Goal: Transaction & Acquisition: Purchase product/service

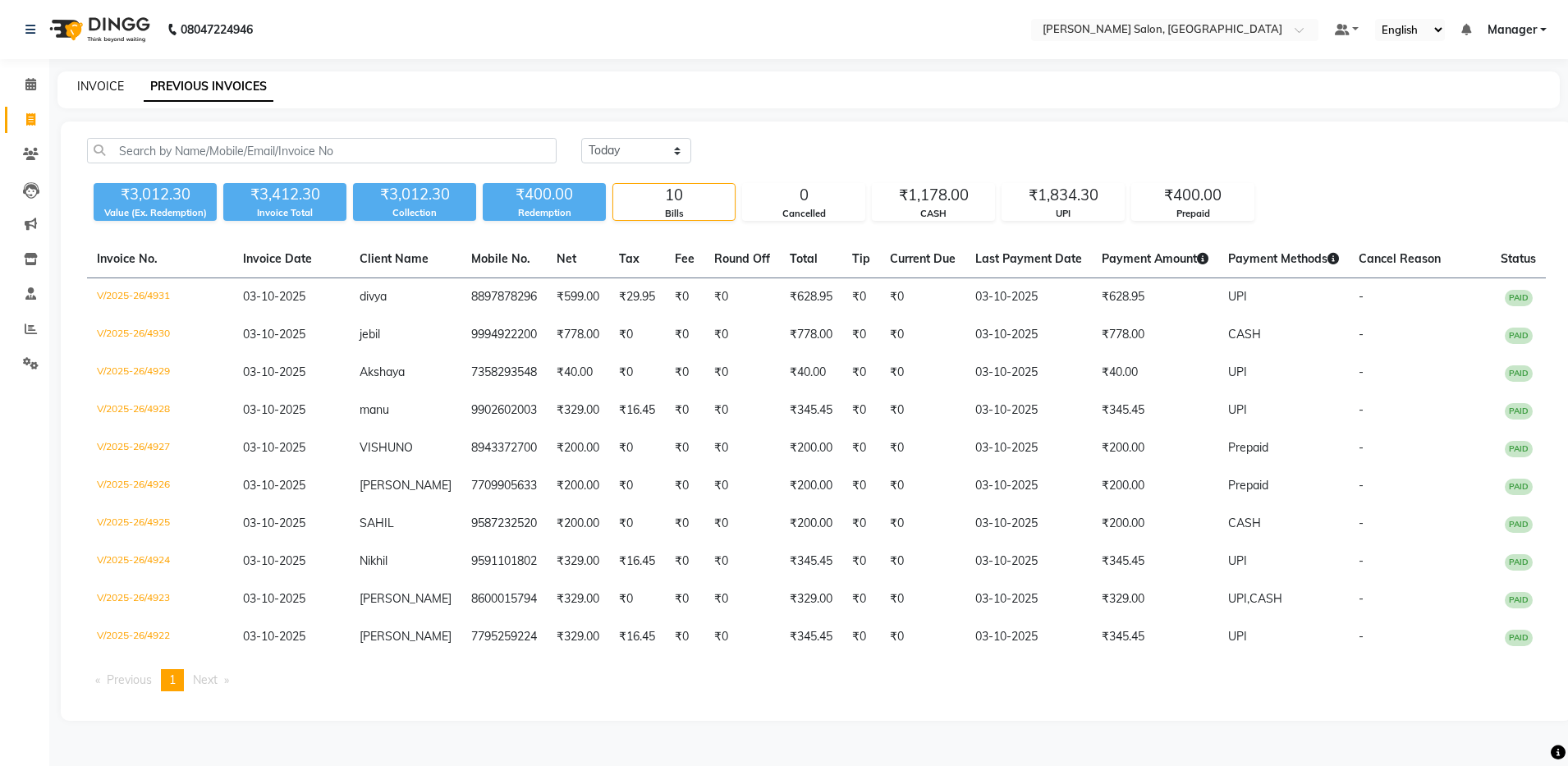
click at [100, 84] on link "INVOICE" at bounding box center [101, 87] width 47 height 15
select select "service"
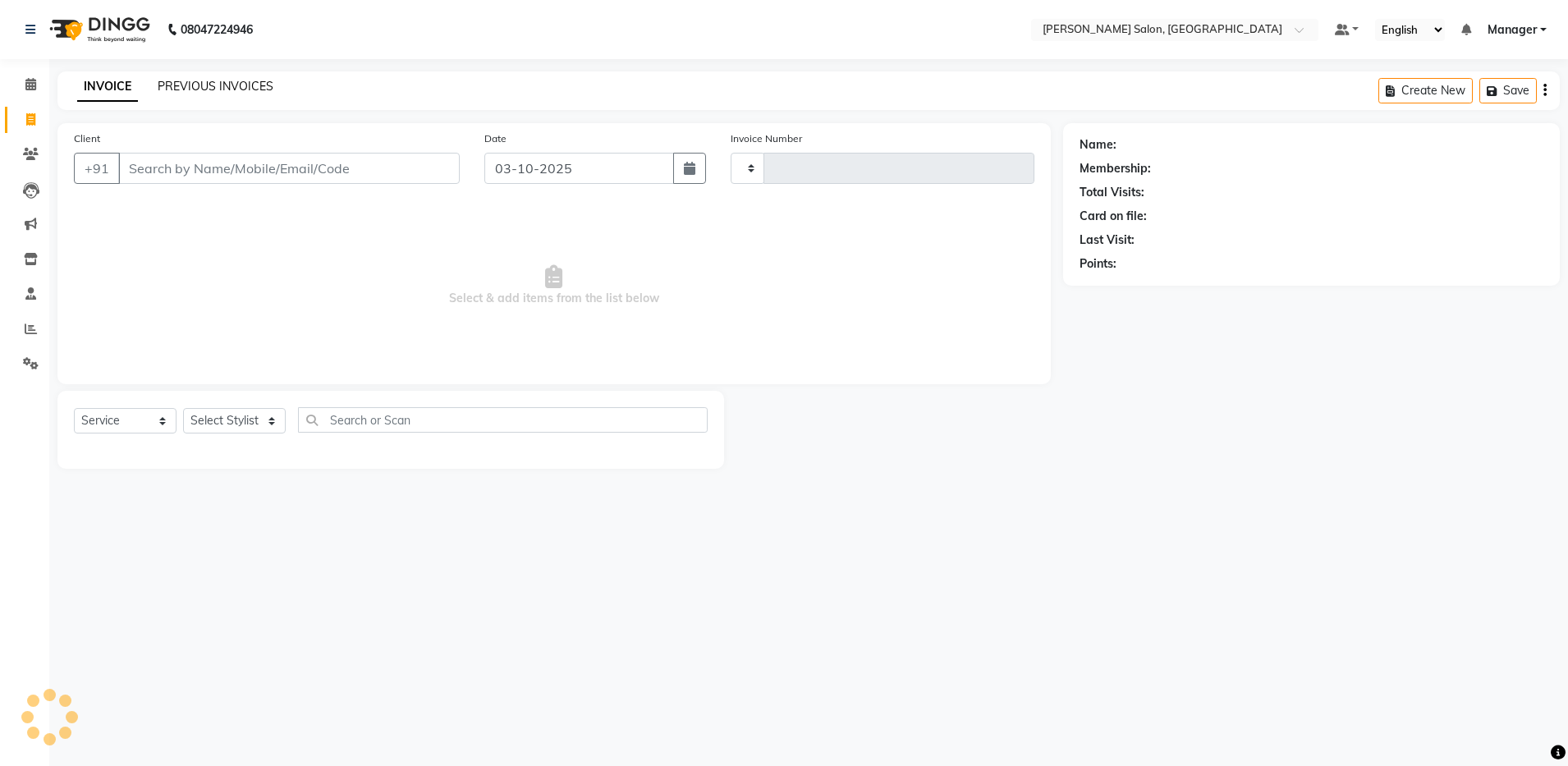
click at [238, 85] on link "PREVIOUS INVOICES" at bounding box center [215, 87] width 116 height 15
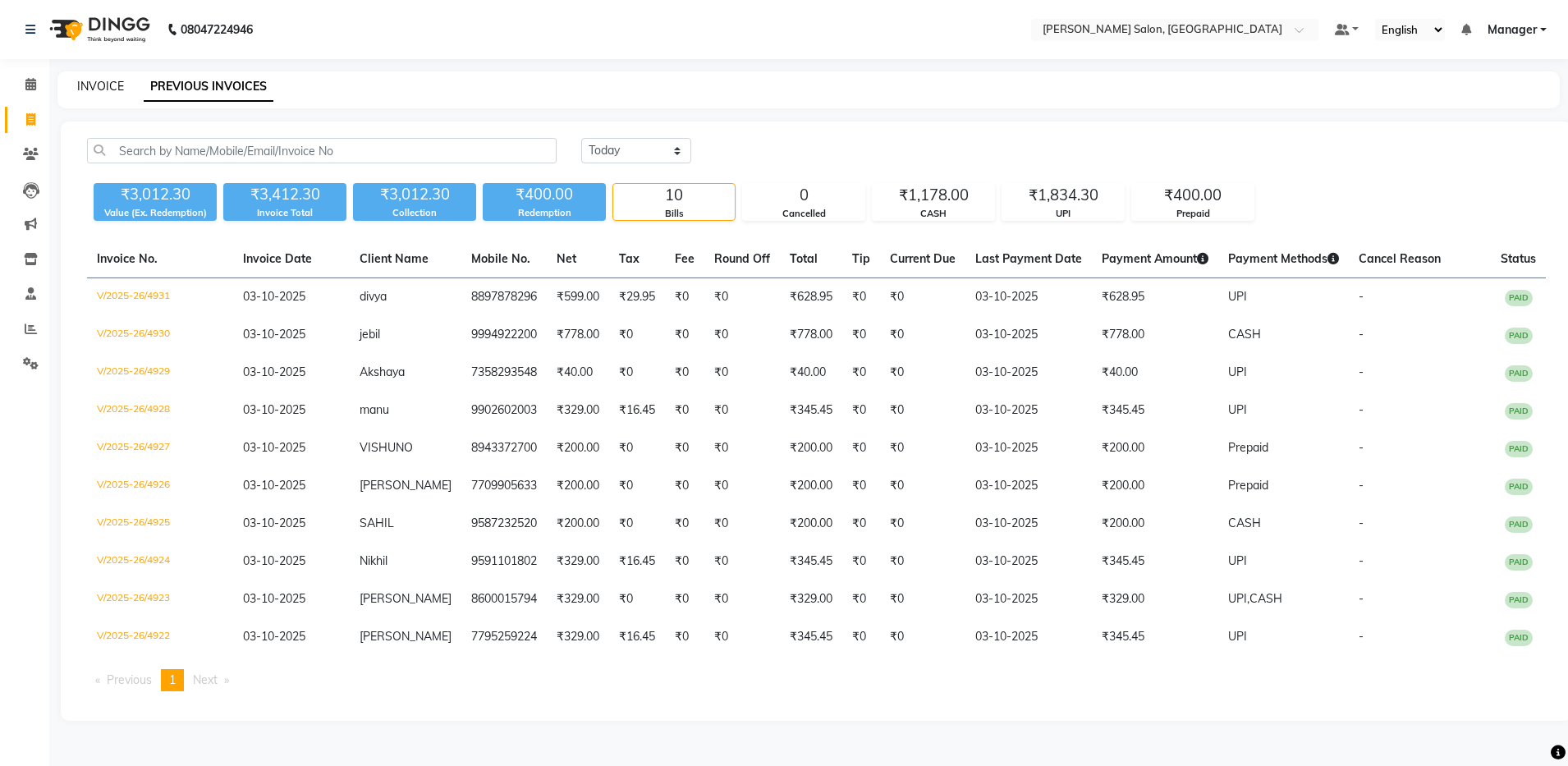
click at [100, 80] on link "INVOICE" at bounding box center [101, 87] width 47 height 15
select select "service"
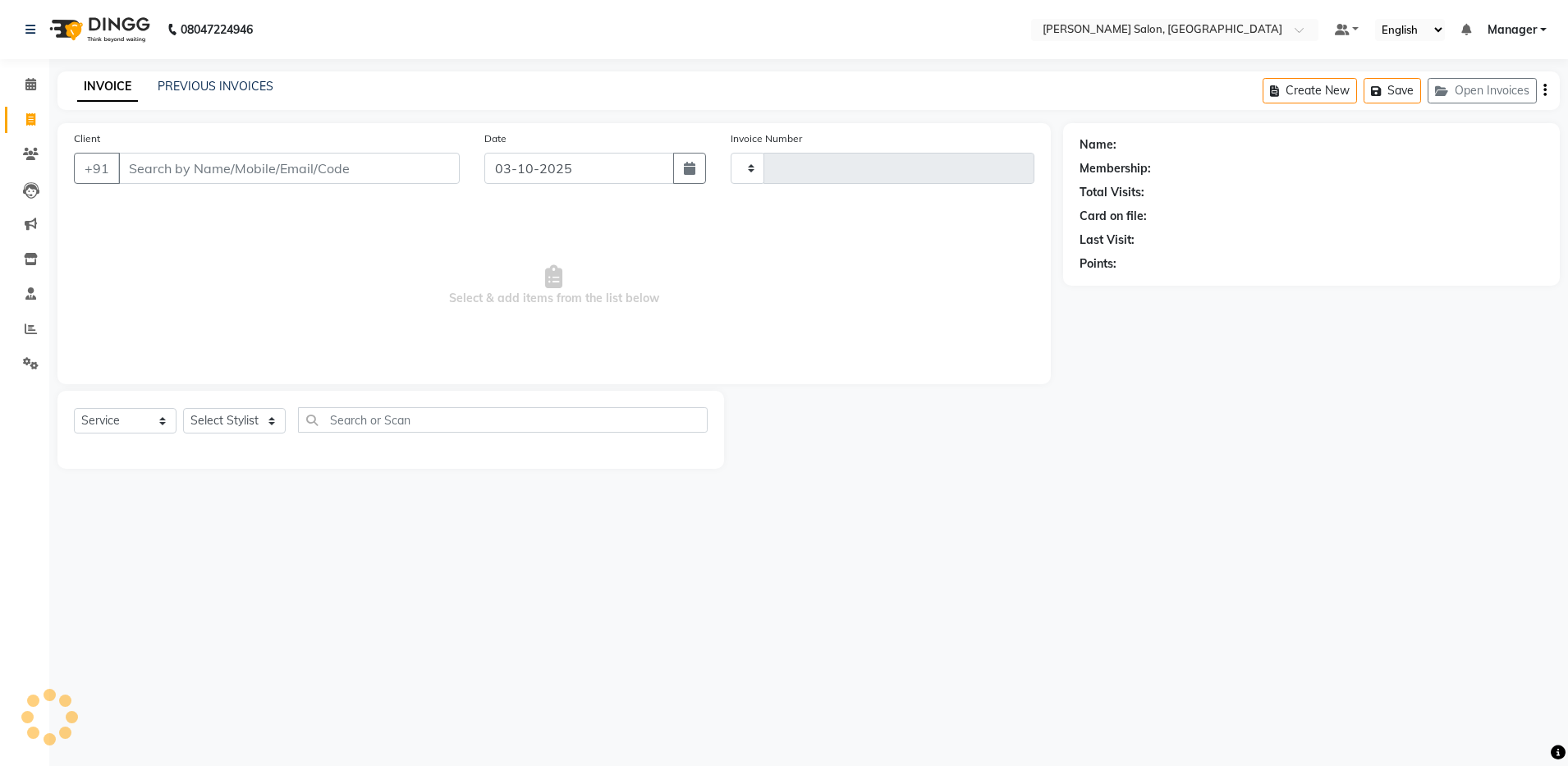
type input "4932"
select select "4781"
click at [232, 422] on select "Select Stylist" at bounding box center [233, 420] width 103 height 25
click at [246, 422] on select "Select Stylist" at bounding box center [233, 420] width 103 height 25
click at [269, 420] on select "Select Stylist" at bounding box center [233, 420] width 103 height 25
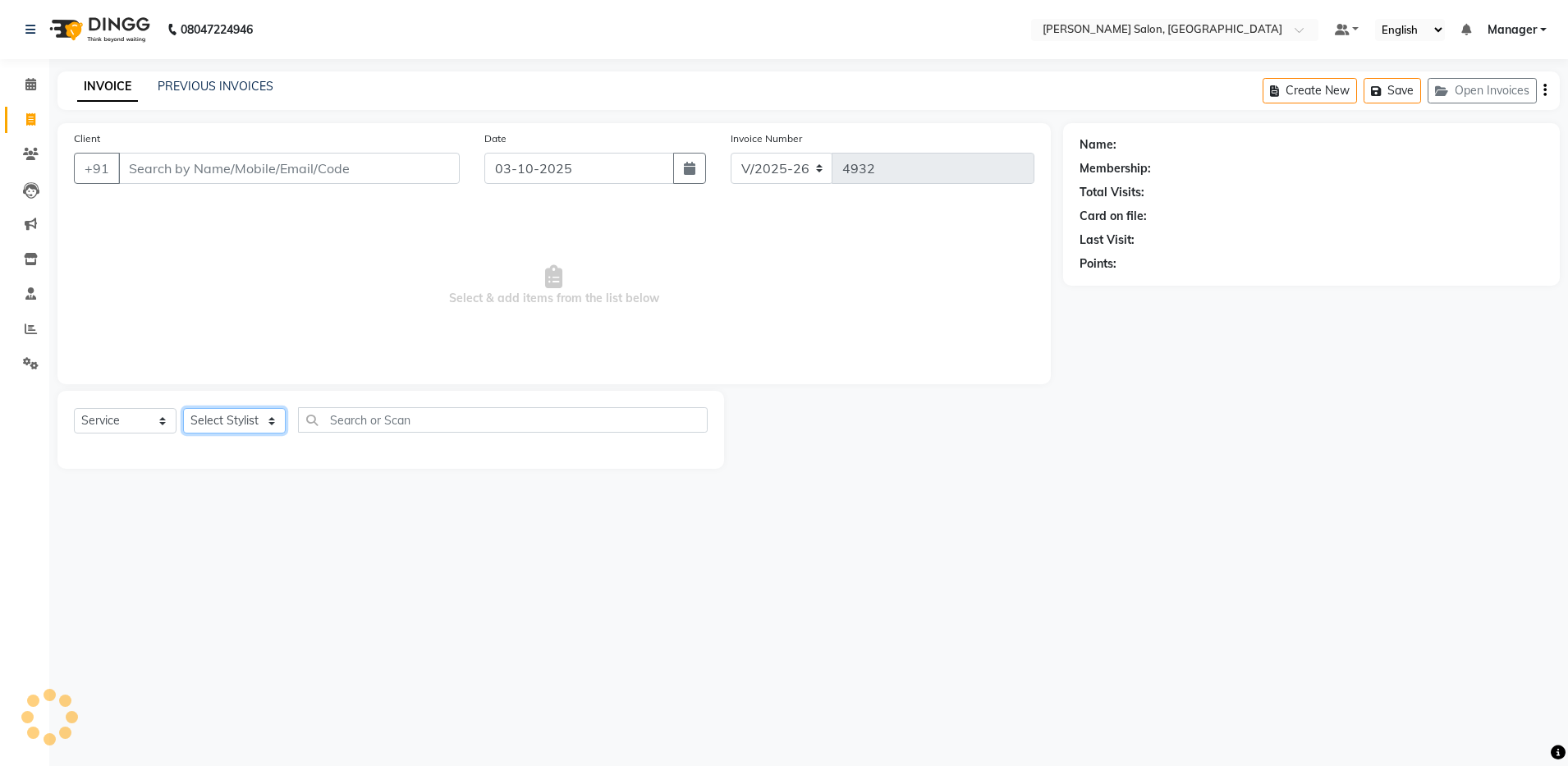
click at [269, 420] on select "Select Stylist" at bounding box center [233, 420] width 103 height 25
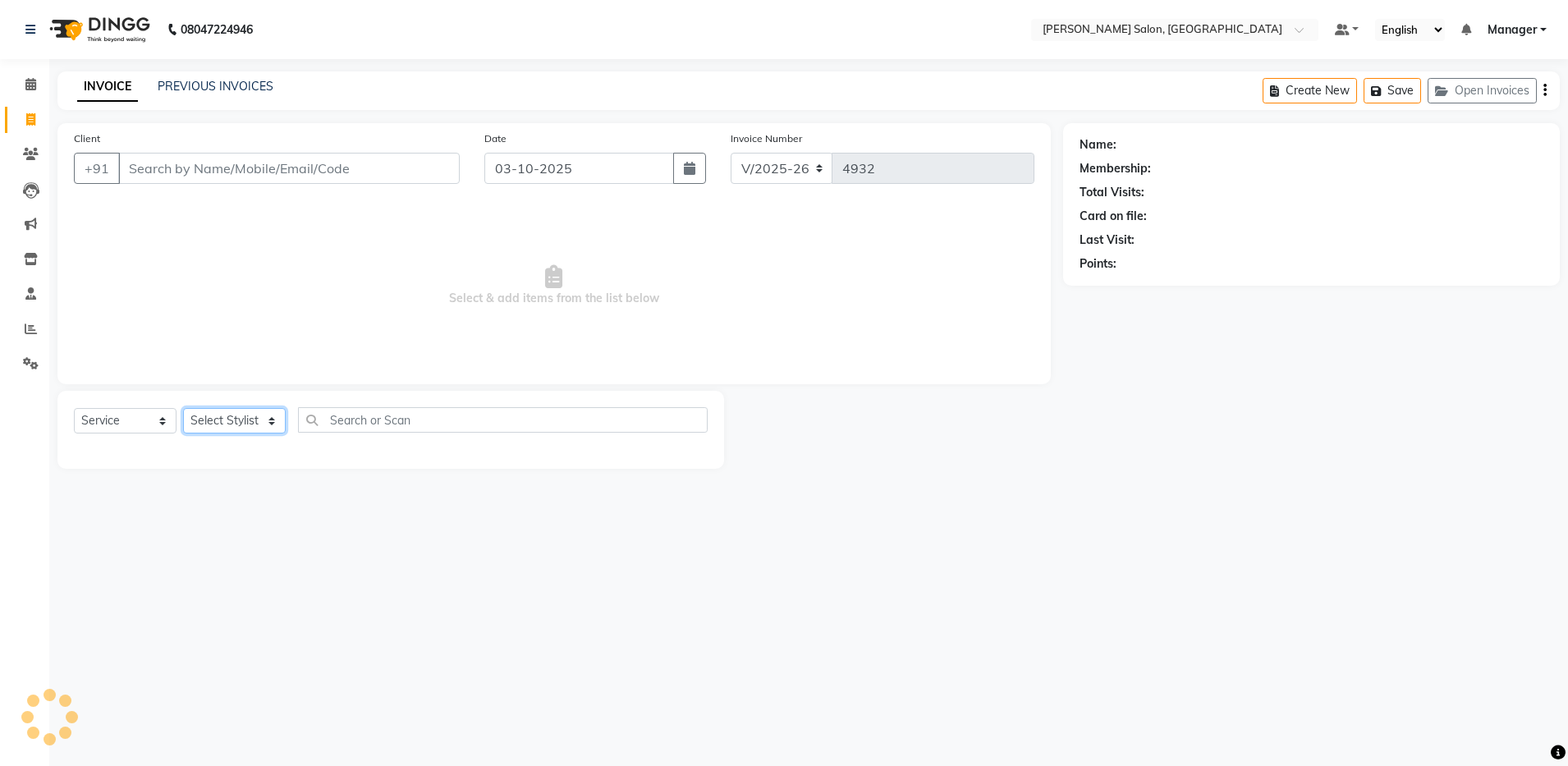
click at [269, 420] on select "Select Stylist" at bounding box center [233, 420] width 103 height 25
click at [269, 420] on select "Select Stylist [PERSON_NAME] [PERSON_NAME] [PERSON_NAME] [PERSON_NAME] Manager …" at bounding box center [233, 420] width 103 height 25
select select "28900"
click at [183, 407] on select "Select Stylist [PERSON_NAME] [PERSON_NAME] [PERSON_NAME] [PERSON_NAME] Manager …" at bounding box center [233, 420] width 103 height 25
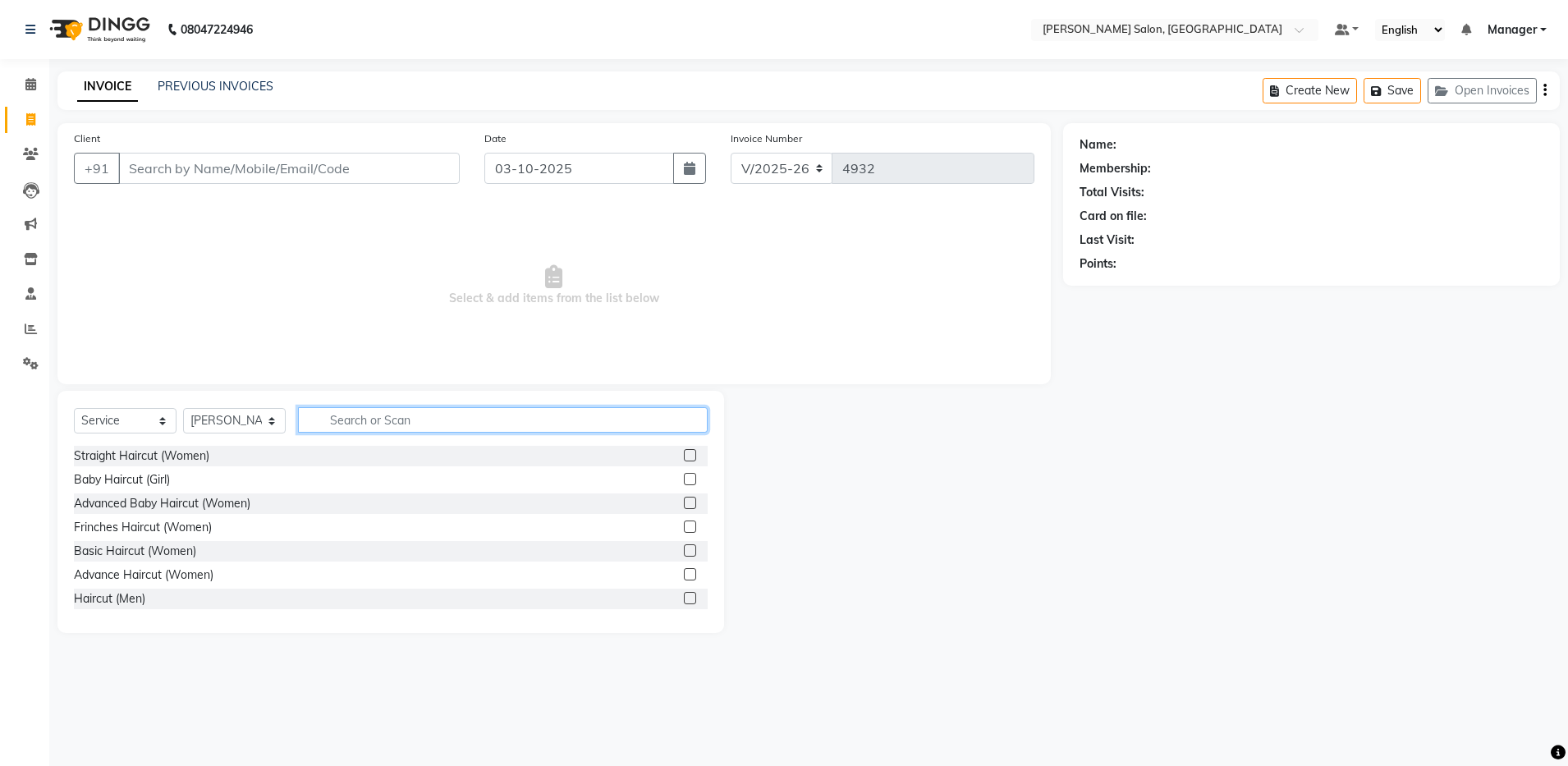
click at [335, 412] on input "text" at bounding box center [503, 420] width 409 height 25
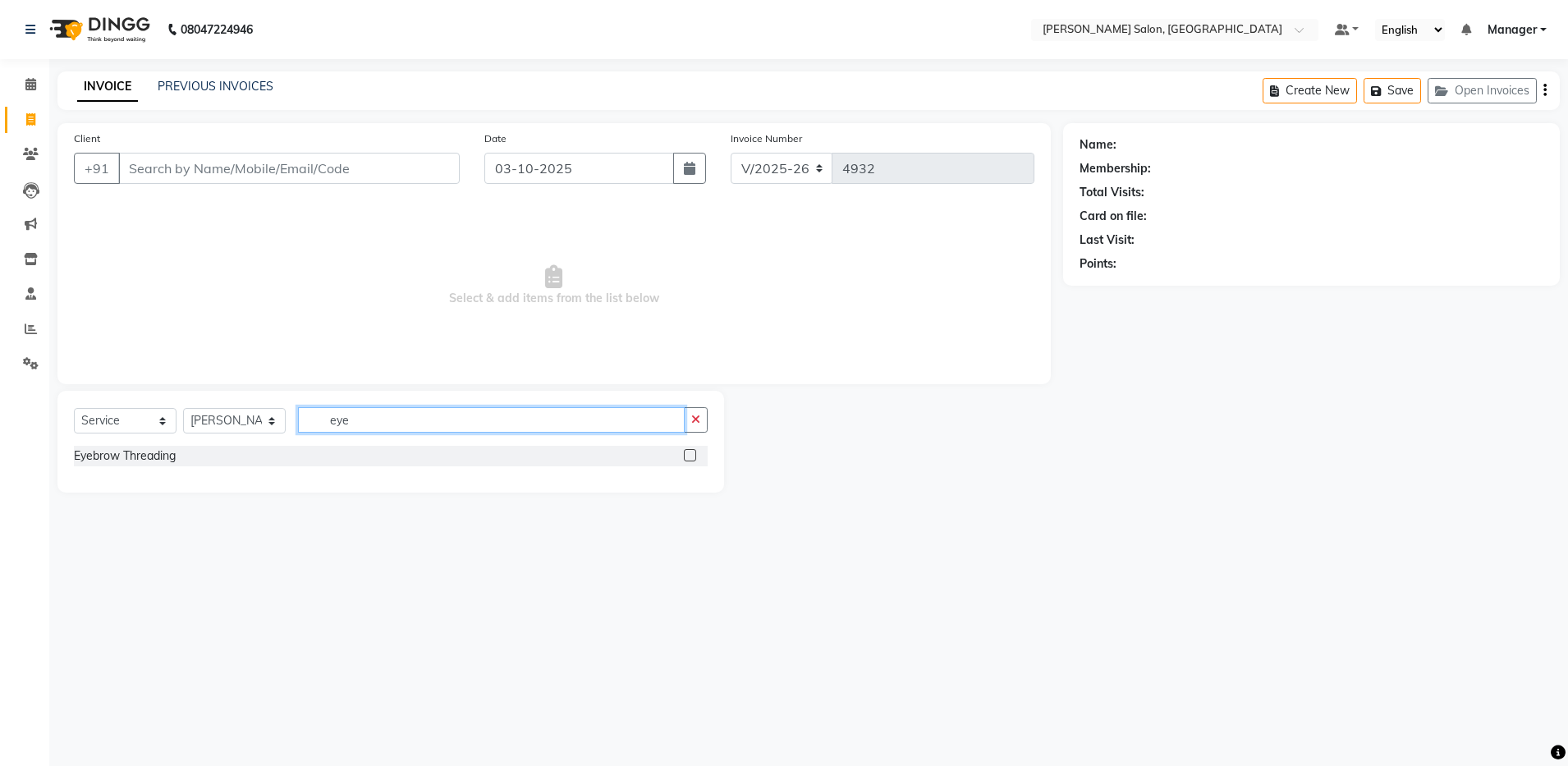
type input "eye"
click at [687, 455] on label at bounding box center [689, 455] width 12 height 12
click at [687, 455] on input "checkbox" at bounding box center [688, 455] width 10 height 10
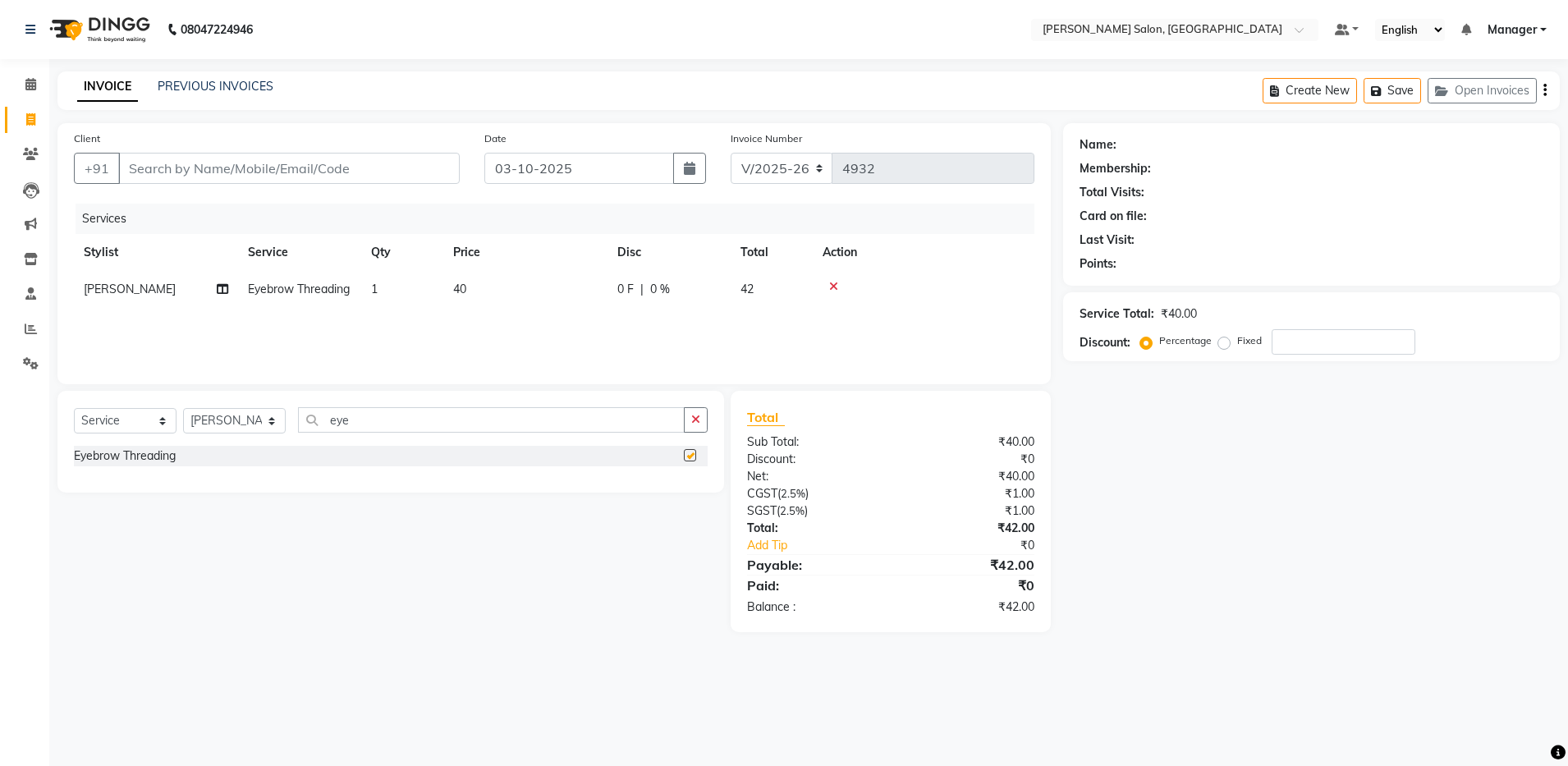
checkbox input "false"
click at [656, 425] on input "eye" at bounding box center [491, 420] width 387 height 25
type input "e"
type input "upp"
click at [689, 452] on label at bounding box center [689, 455] width 12 height 12
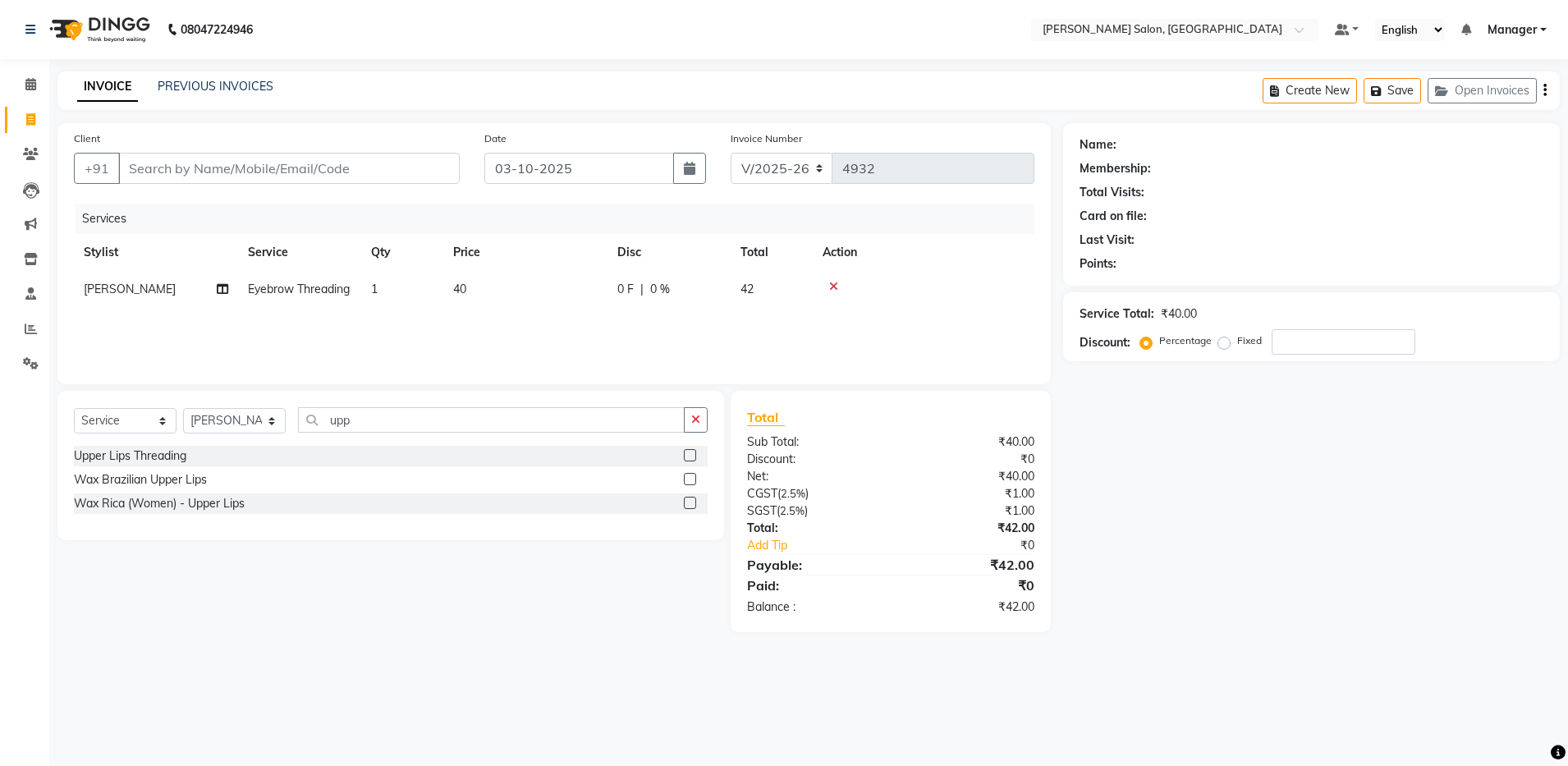
click at [689, 452] on input "checkbox" at bounding box center [688, 455] width 10 height 10
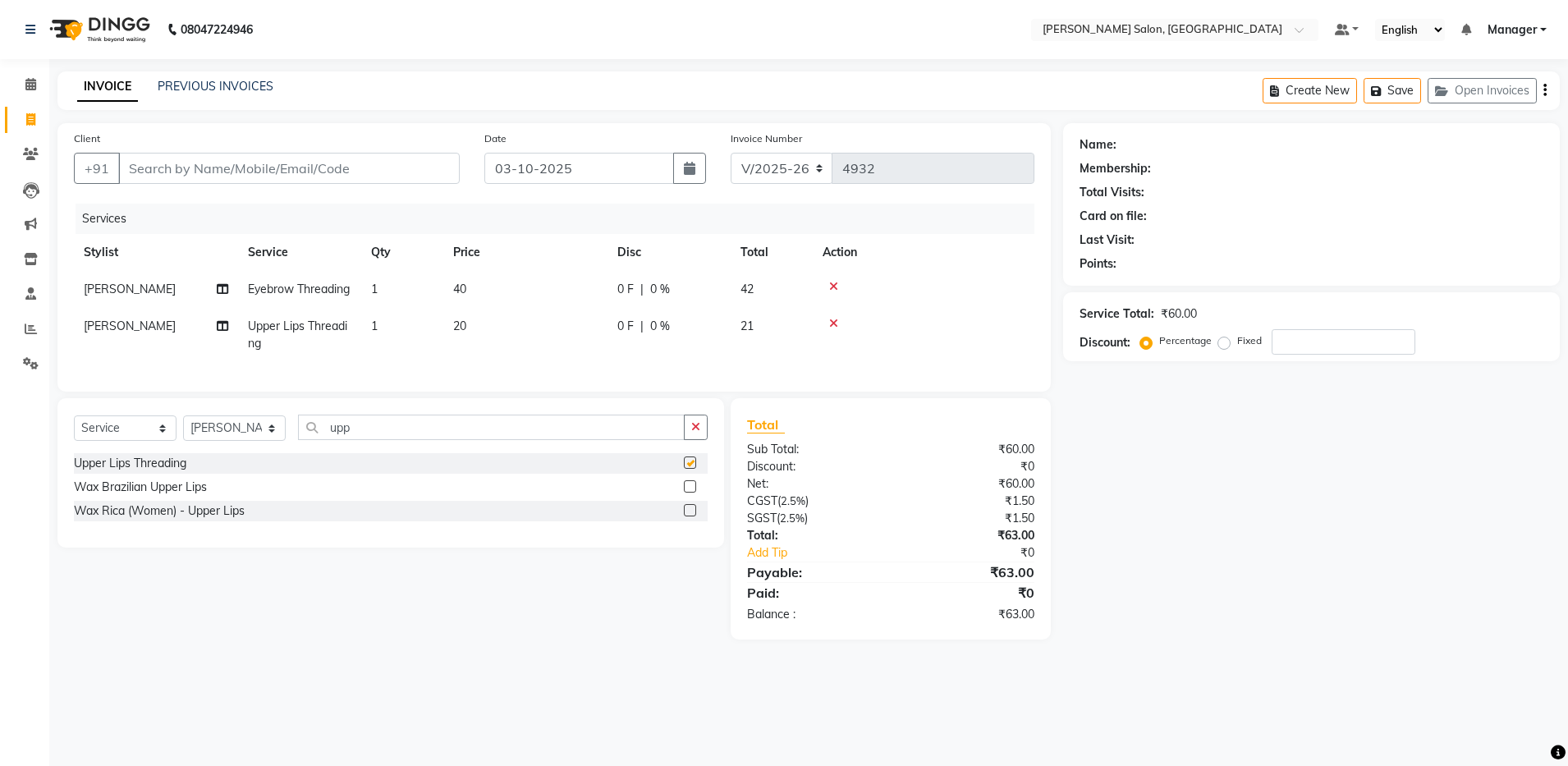
checkbox input "false"
click at [253, 164] on input "Client" at bounding box center [289, 168] width 342 height 31
type input "8"
type input "0"
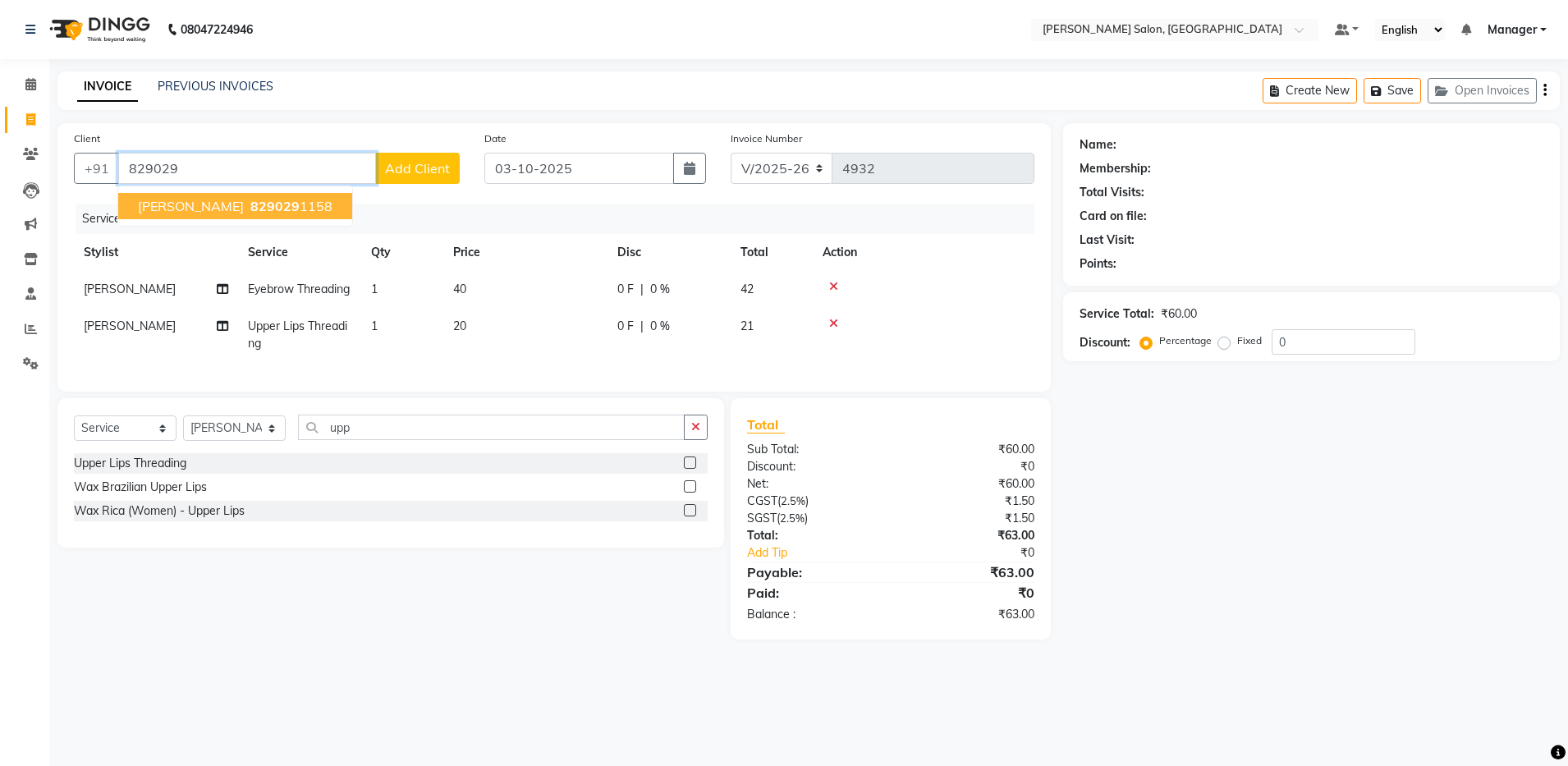
click at [250, 205] on span "829029" at bounding box center [275, 205] width 49 height 16
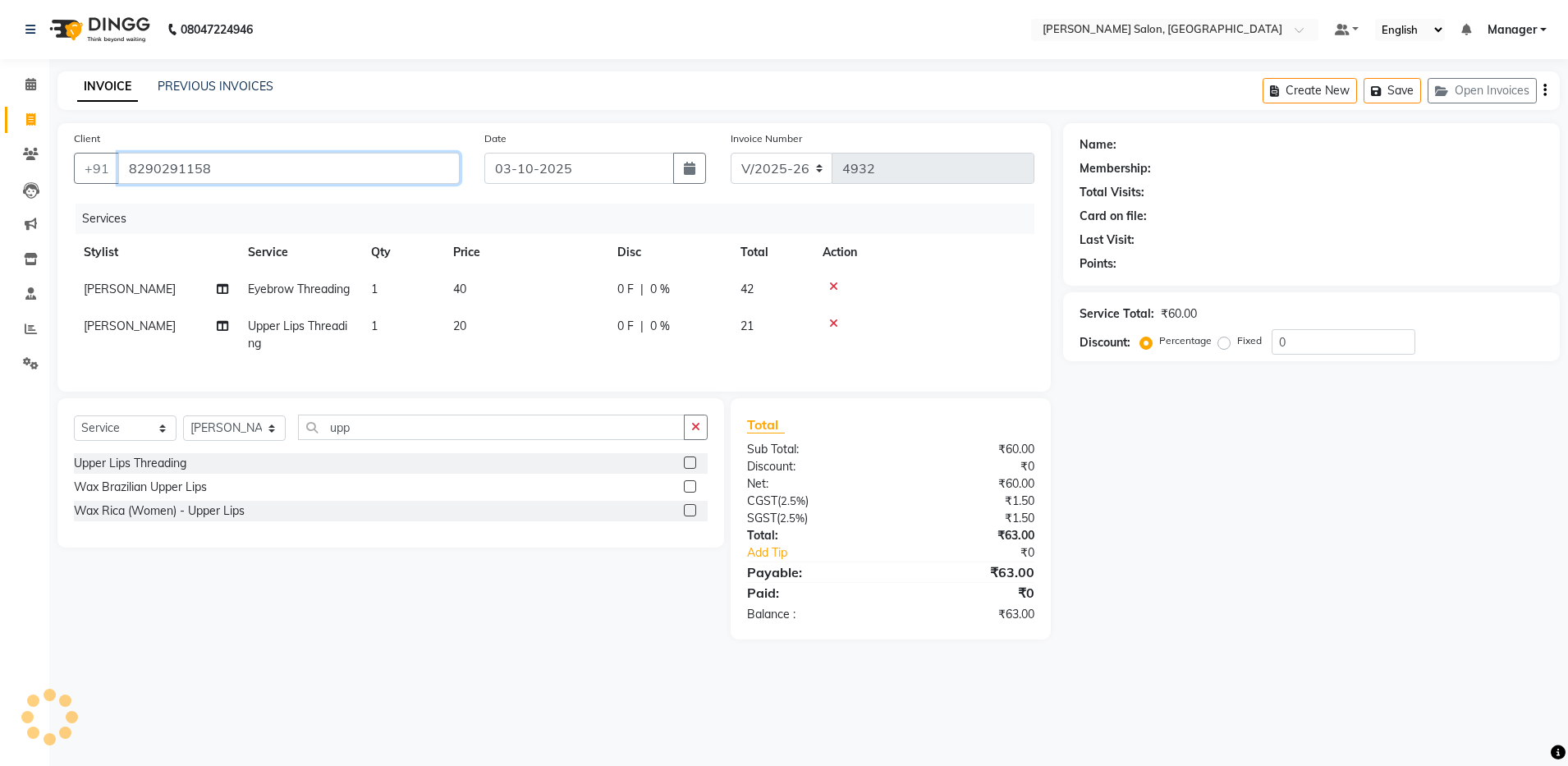
type input "8290291158"
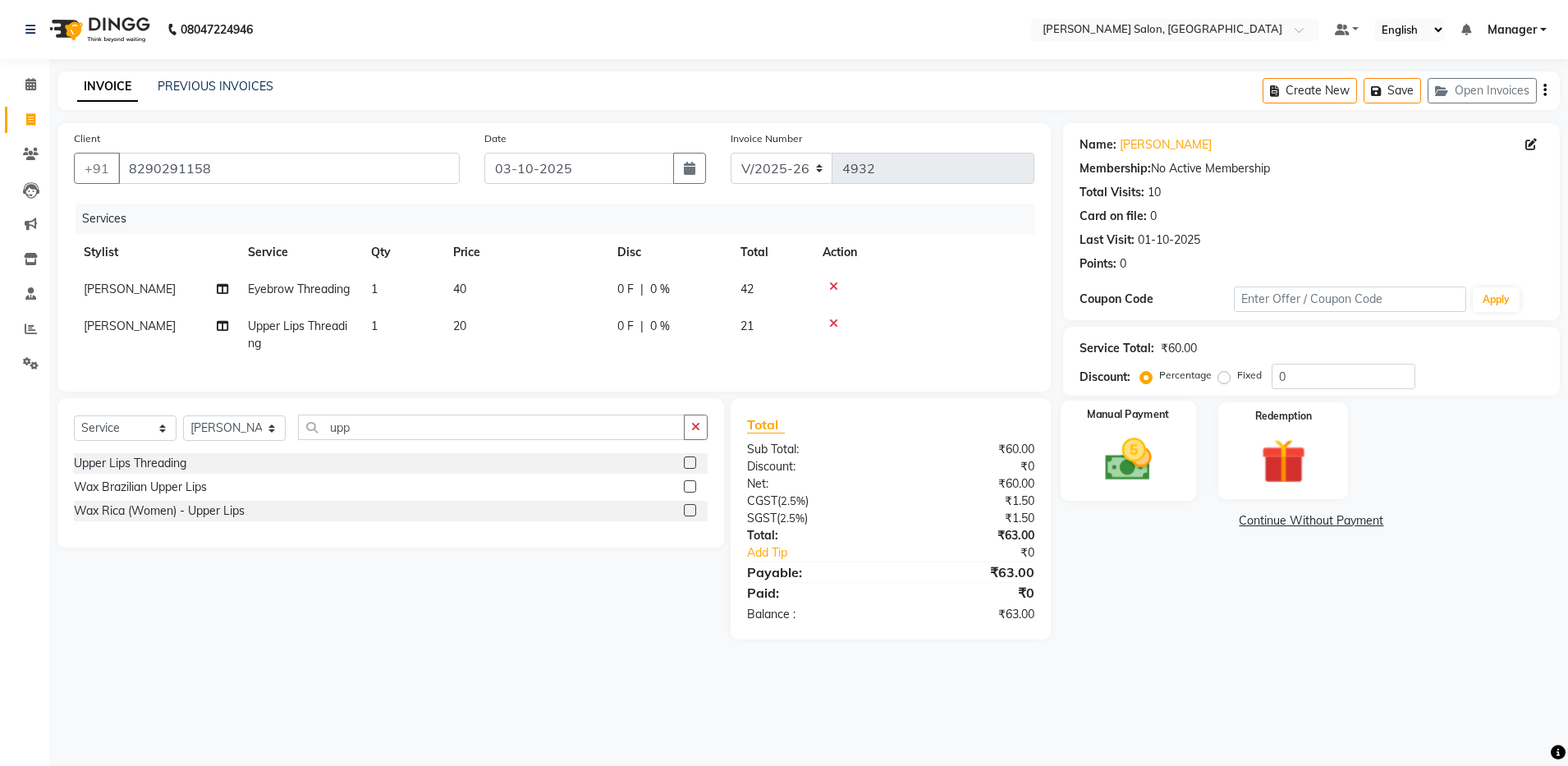
click at [1128, 456] on img at bounding box center [1128, 460] width 76 height 55
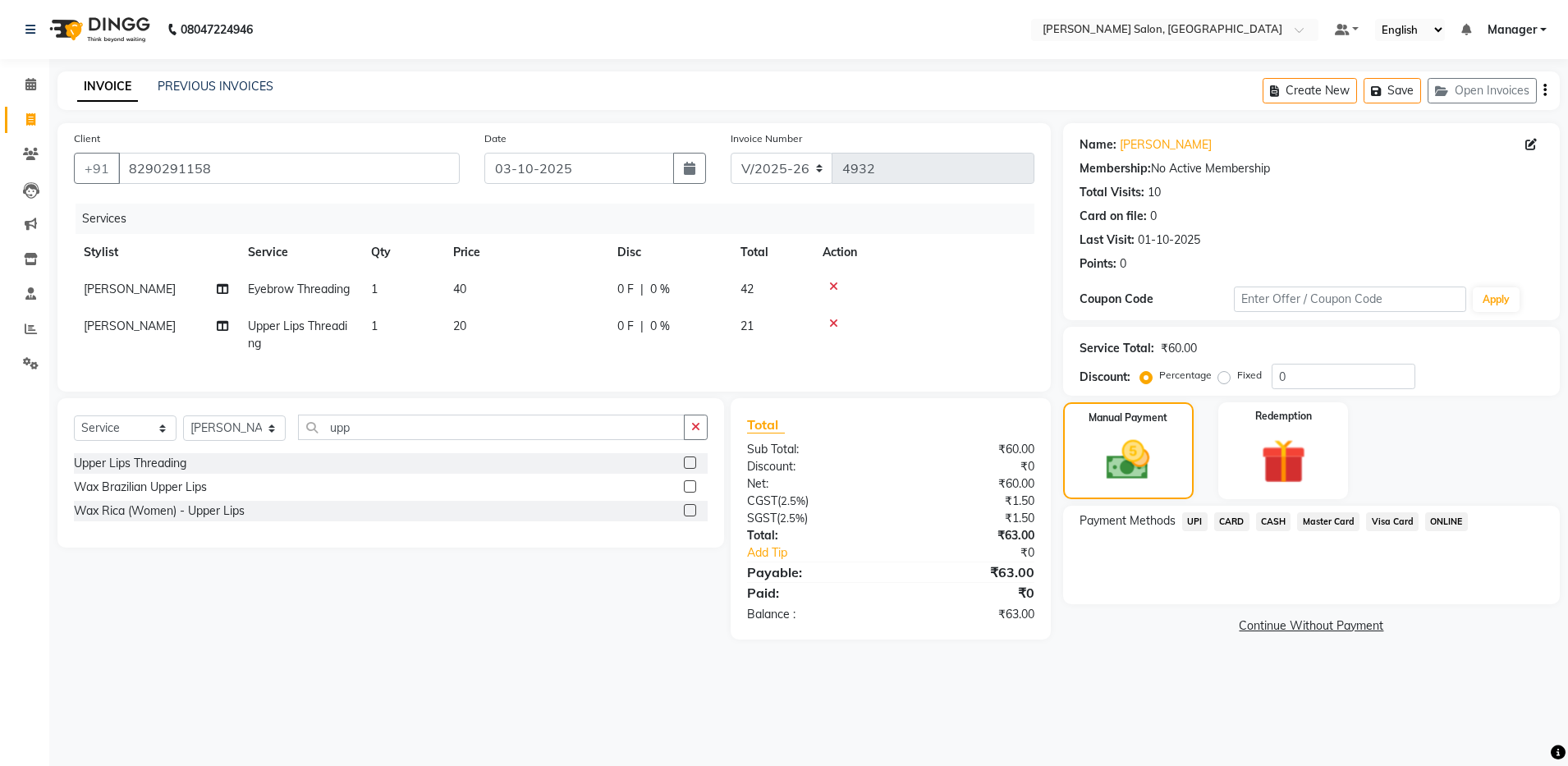
click at [1196, 518] on span "UPI" at bounding box center [1194, 521] width 25 height 19
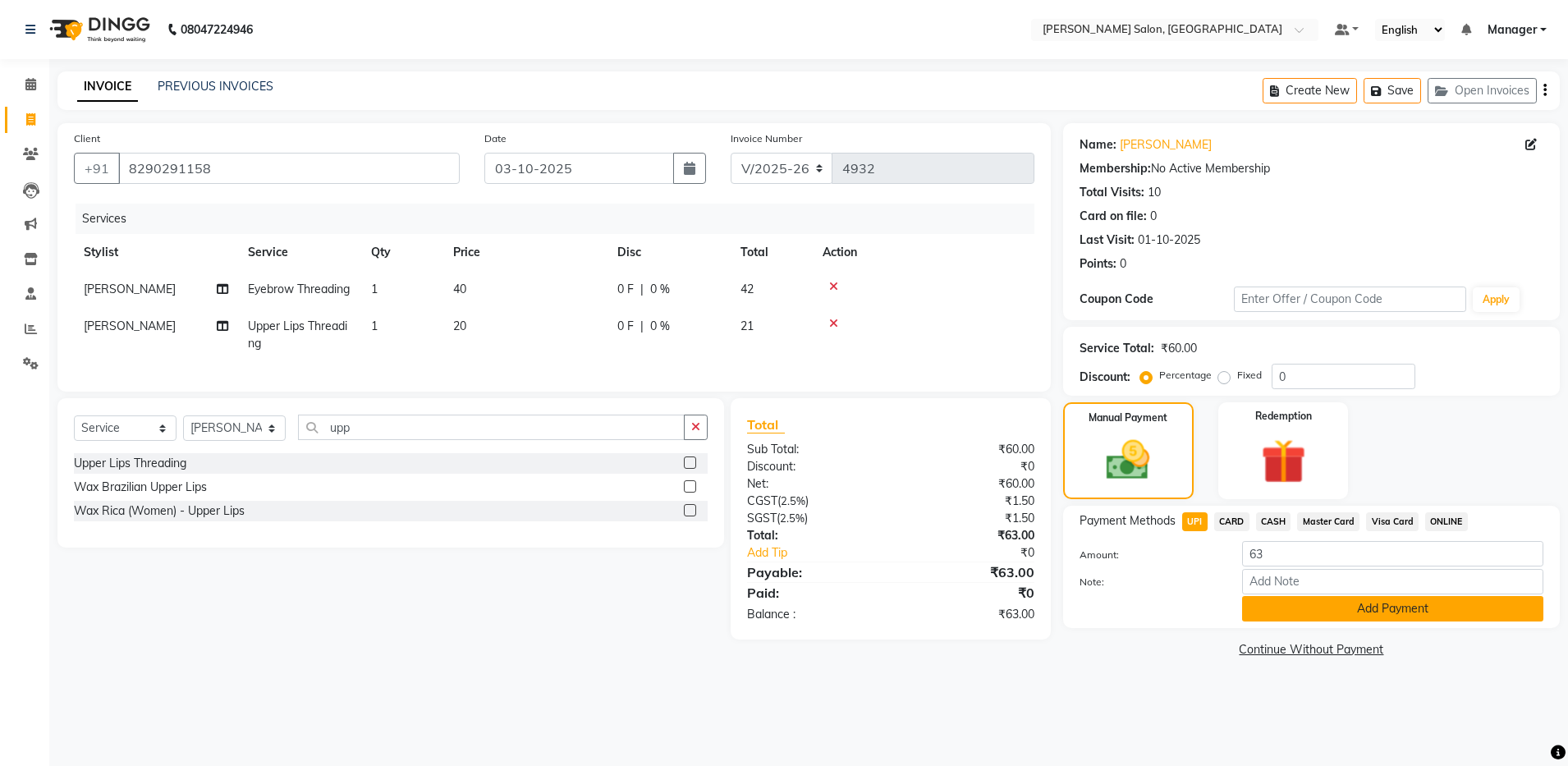
click at [1321, 613] on button "Add Payment" at bounding box center [1392, 608] width 301 height 25
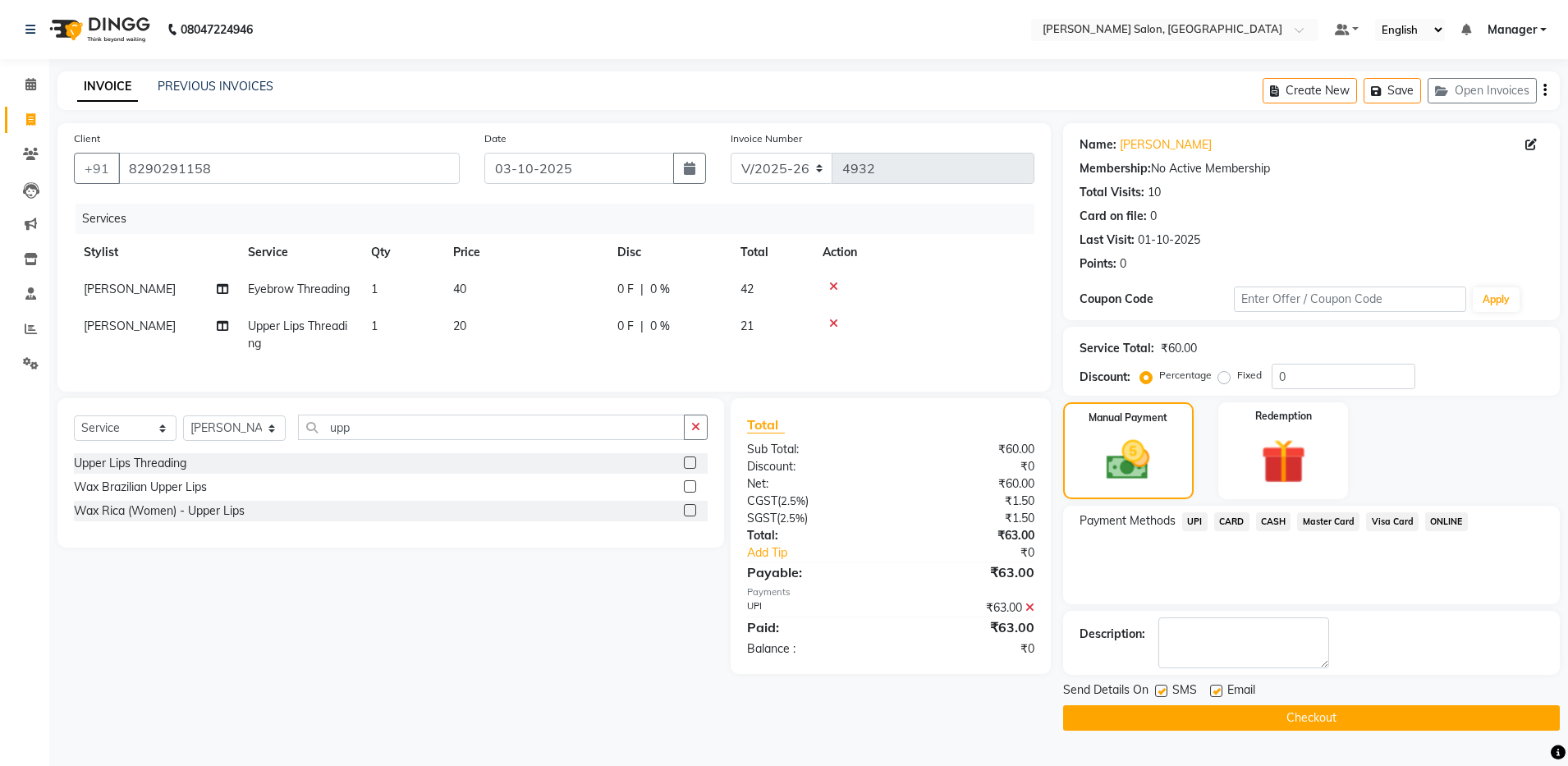
click at [1243, 713] on button "Checkout" at bounding box center [1311, 717] width 497 height 25
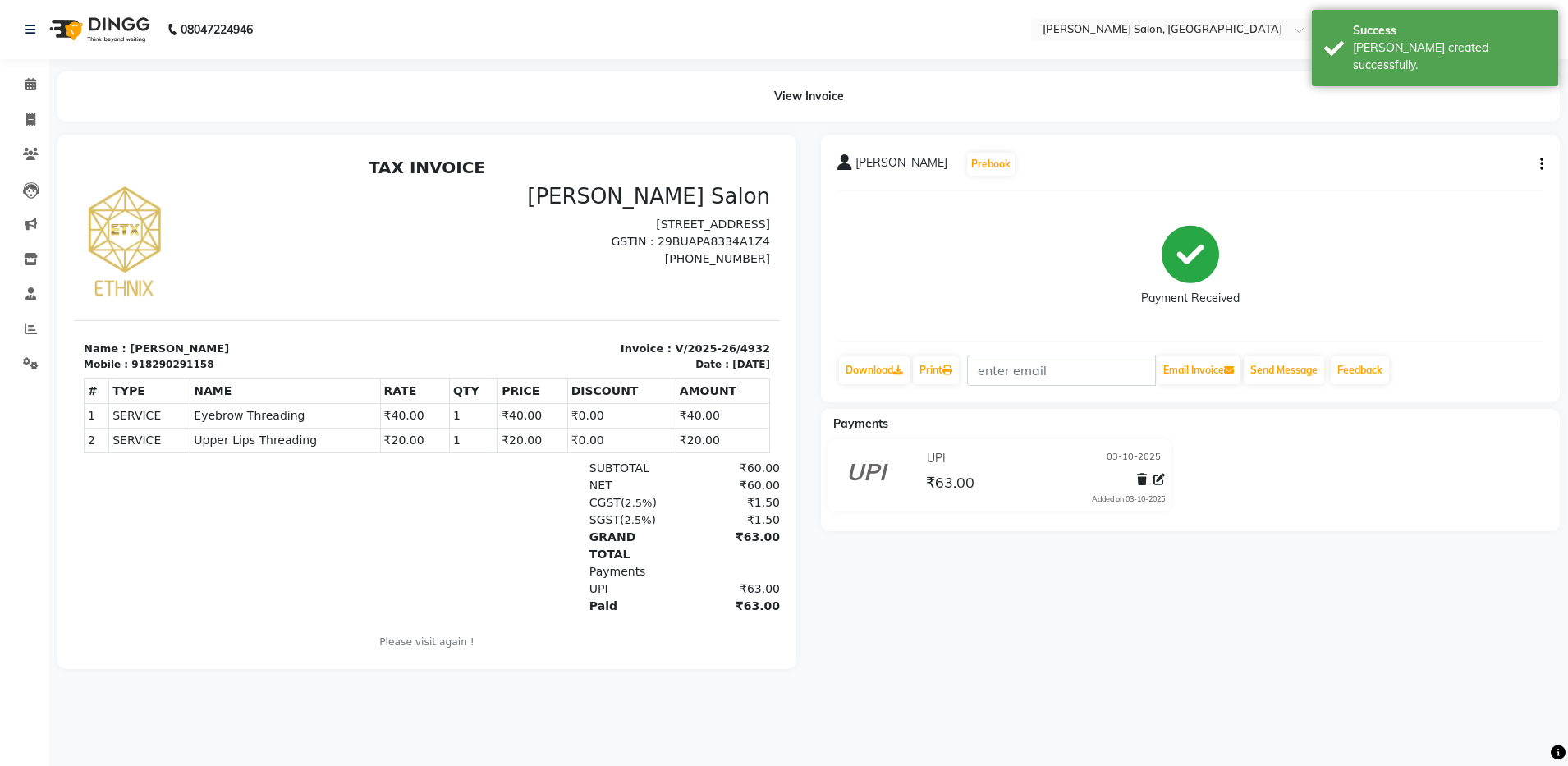
click at [158, 361] on div "918290291158" at bounding box center [172, 364] width 82 height 15
copy div "918290291158"
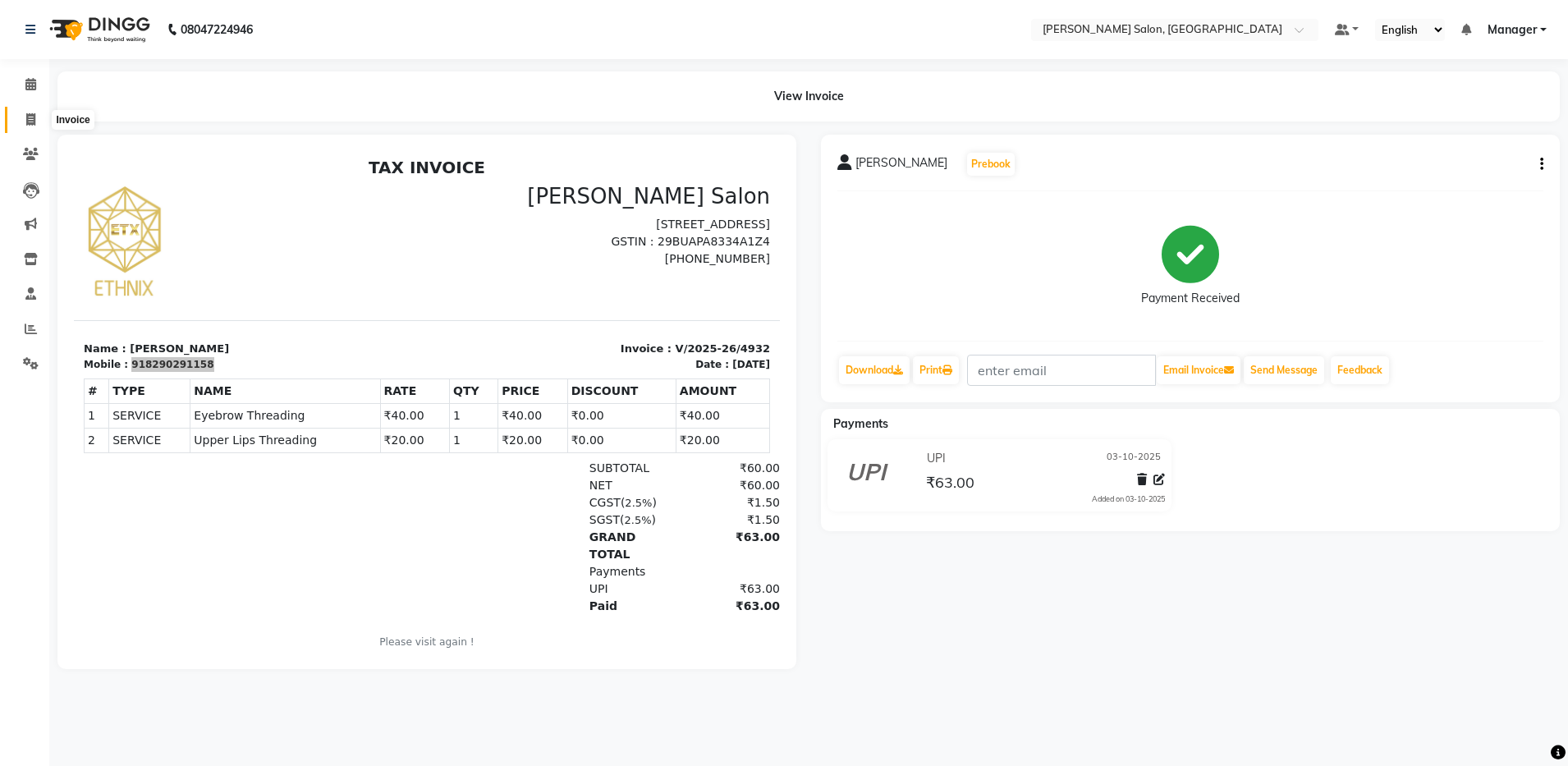
click at [40, 119] on span at bounding box center [30, 120] width 29 height 19
select select "service"
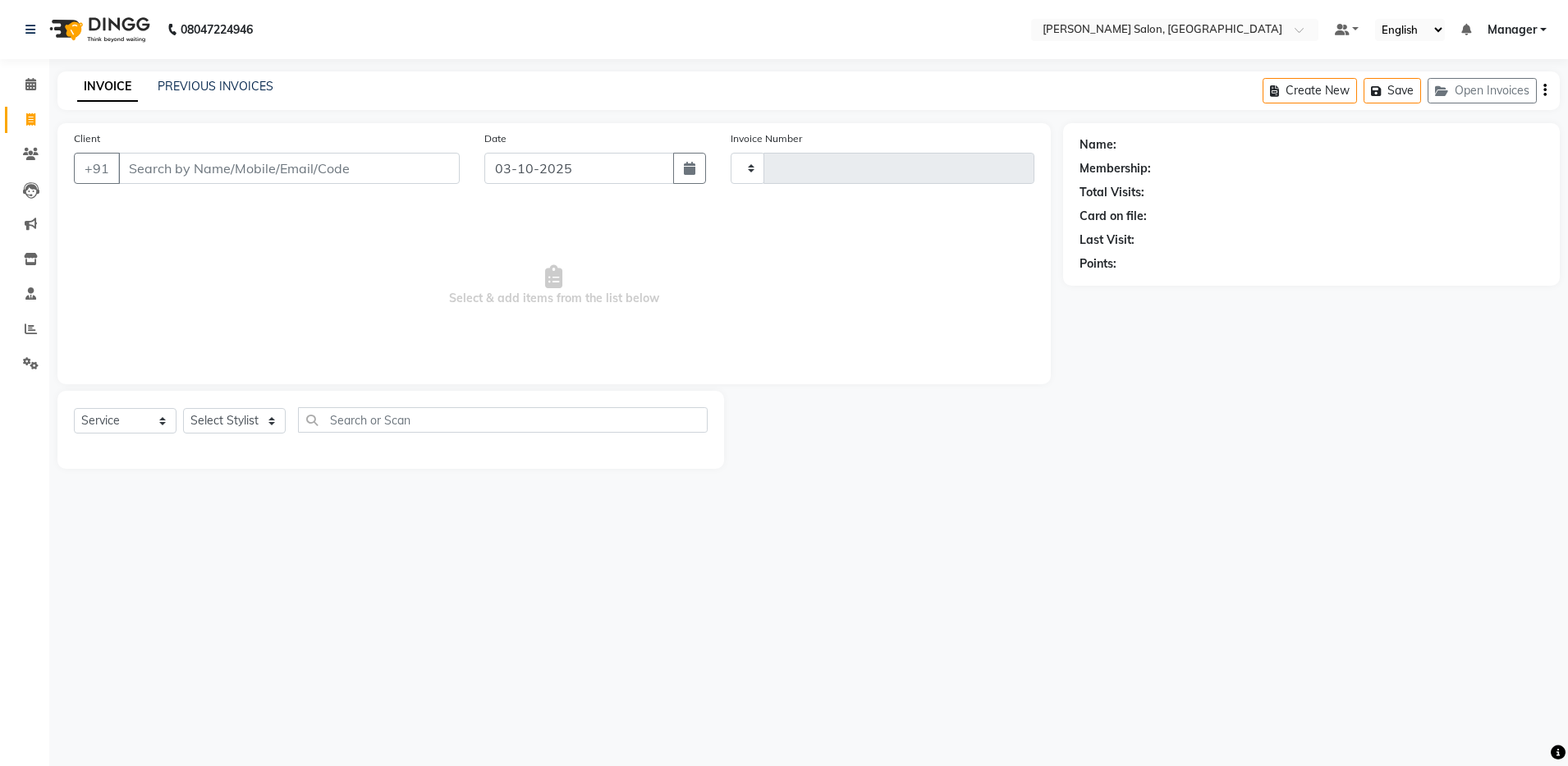
type input "4933"
select select "4781"
click at [228, 428] on select "Select Stylist" at bounding box center [233, 420] width 103 height 25
click at [183, 407] on select "Select Stylist" at bounding box center [233, 420] width 103 height 25
click at [221, 421] on select "Select Stylist" at bounding box center [233, 420] width 103 height 25
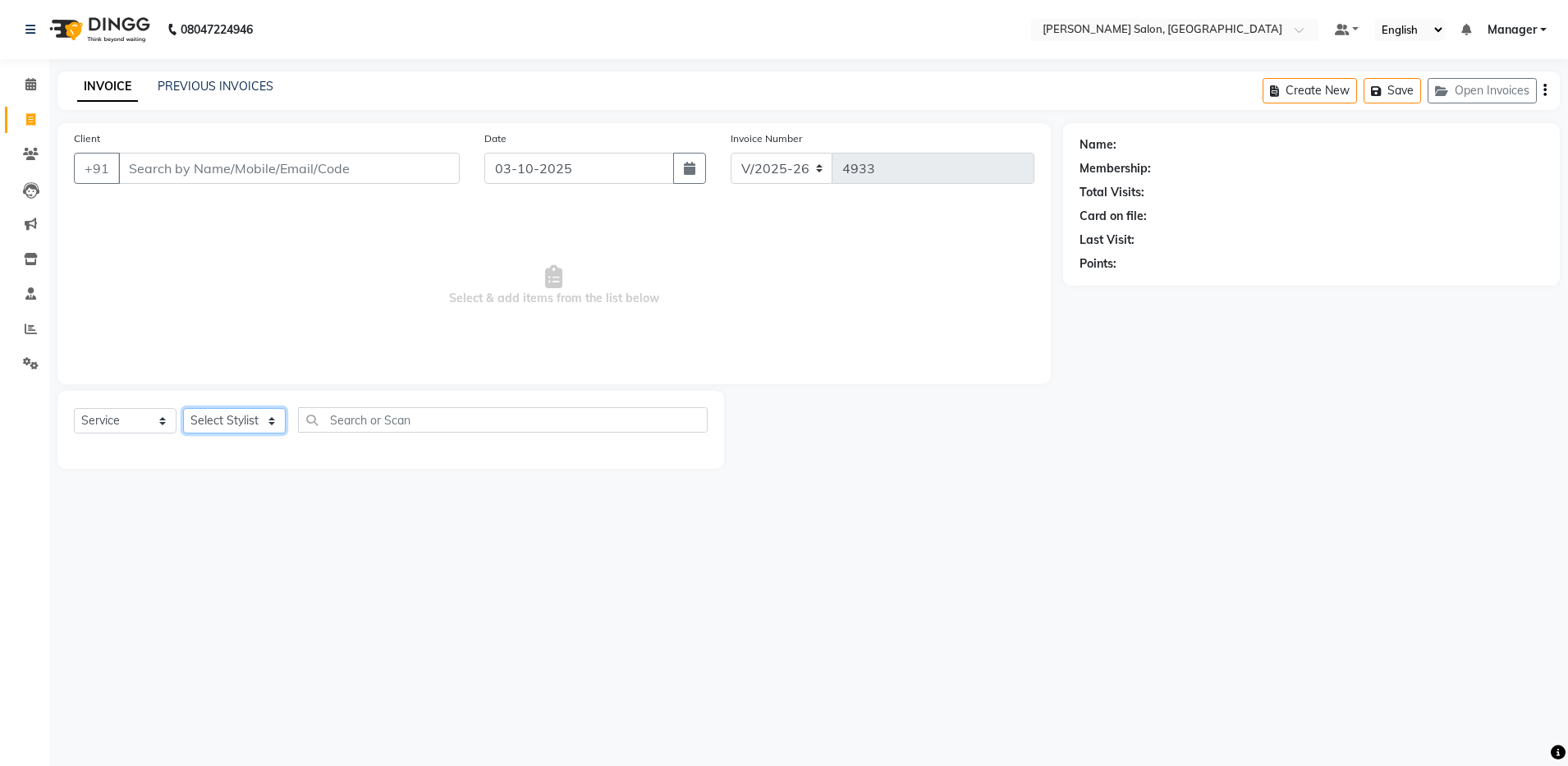
select select "28901"
click at [183, 407] on select "Select Stylist [PERSON_NAME] [PERSON_NAME] [PERSON_NAME] [PERSON_NAME] Manager …" at bounding box center [233, 420] width 103 height 25
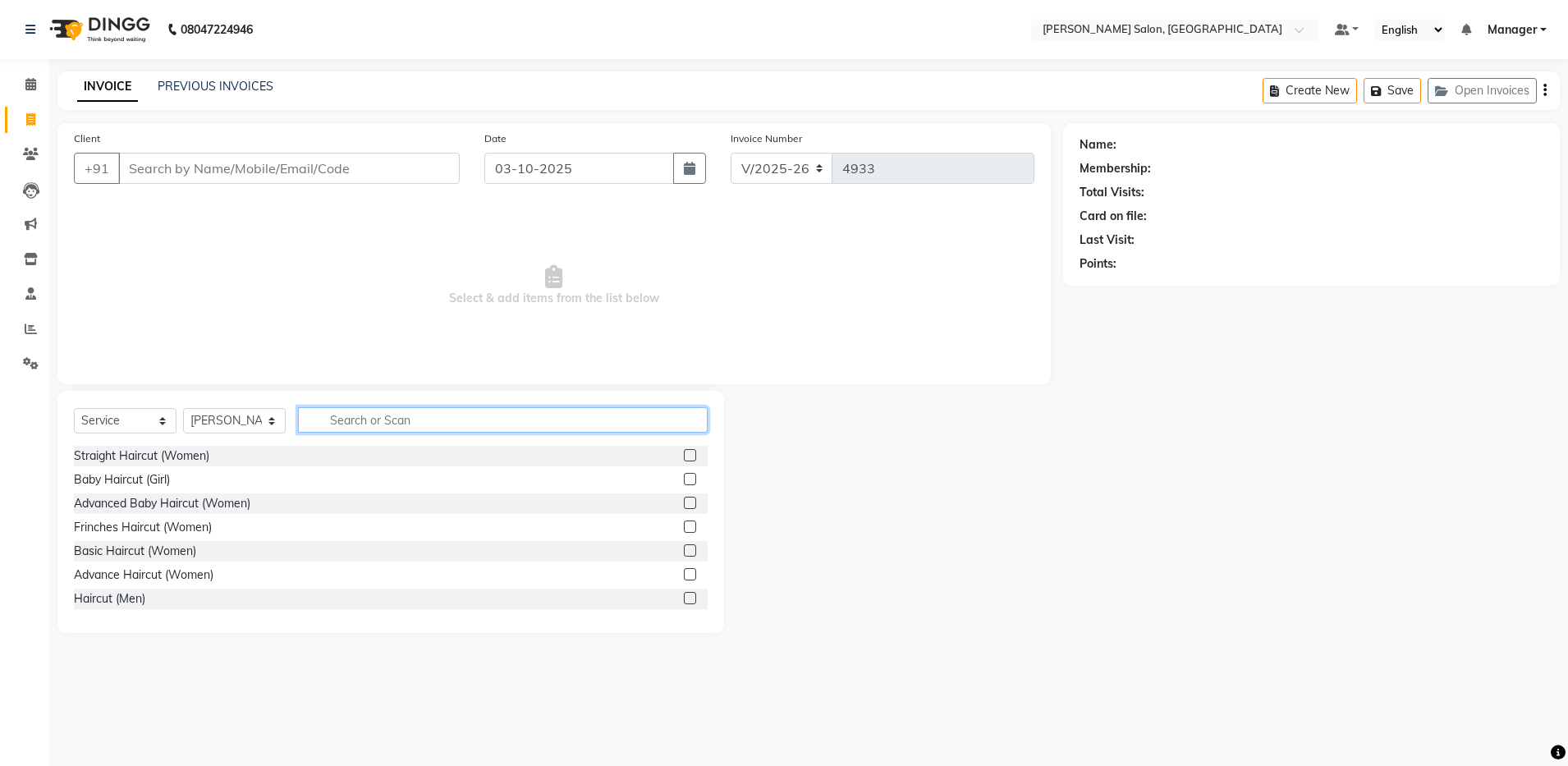
click at [339, 413] on input "text" at bounding box center [503, 420] width 409 height 25
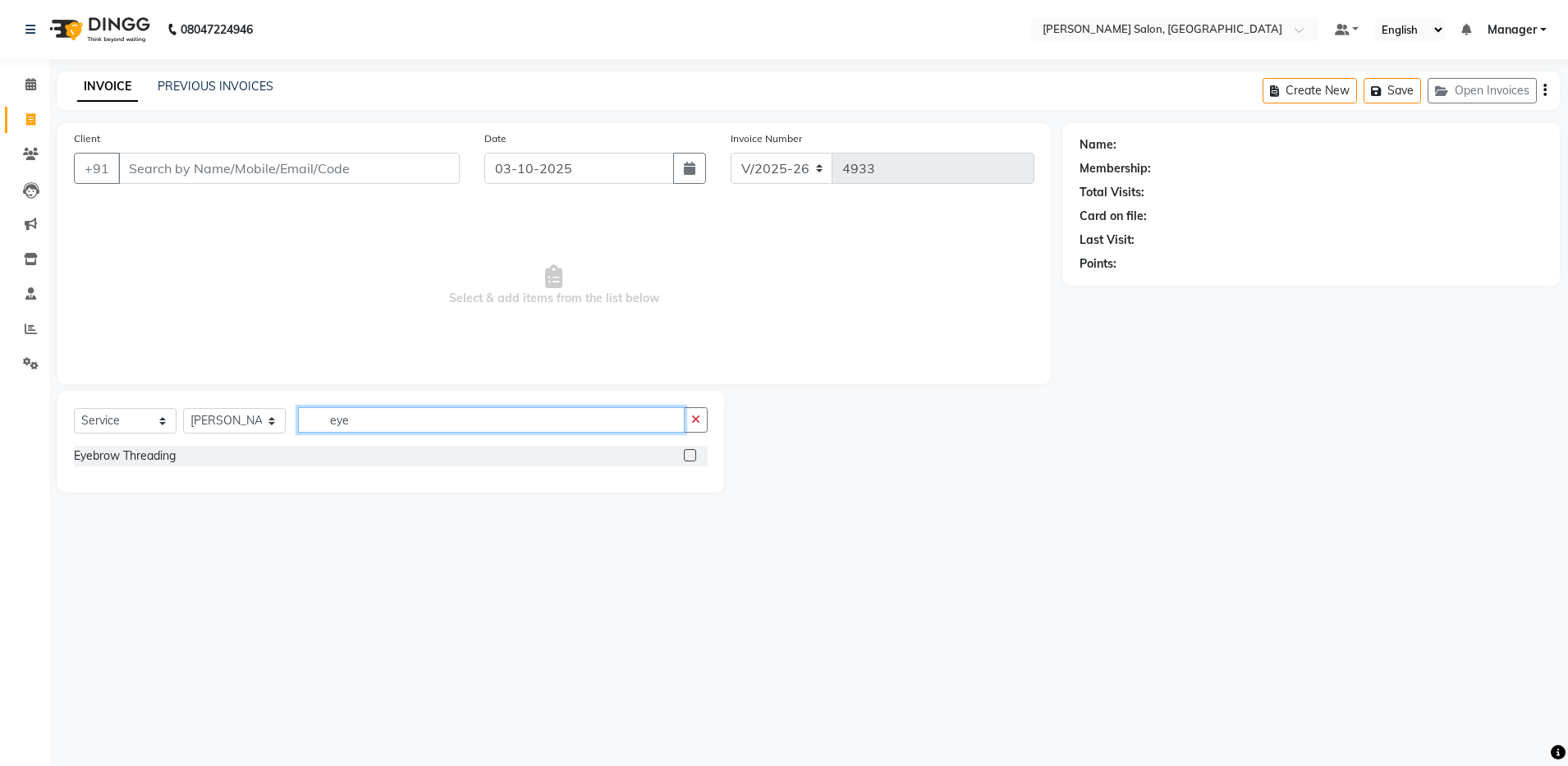
type input "eye"
click at [685, 451] on label at bounding box center [689, 455] width 12 height 12
click at [685, 451] on input "checkbox" at bounding box center [688, 455] width 10 height 10
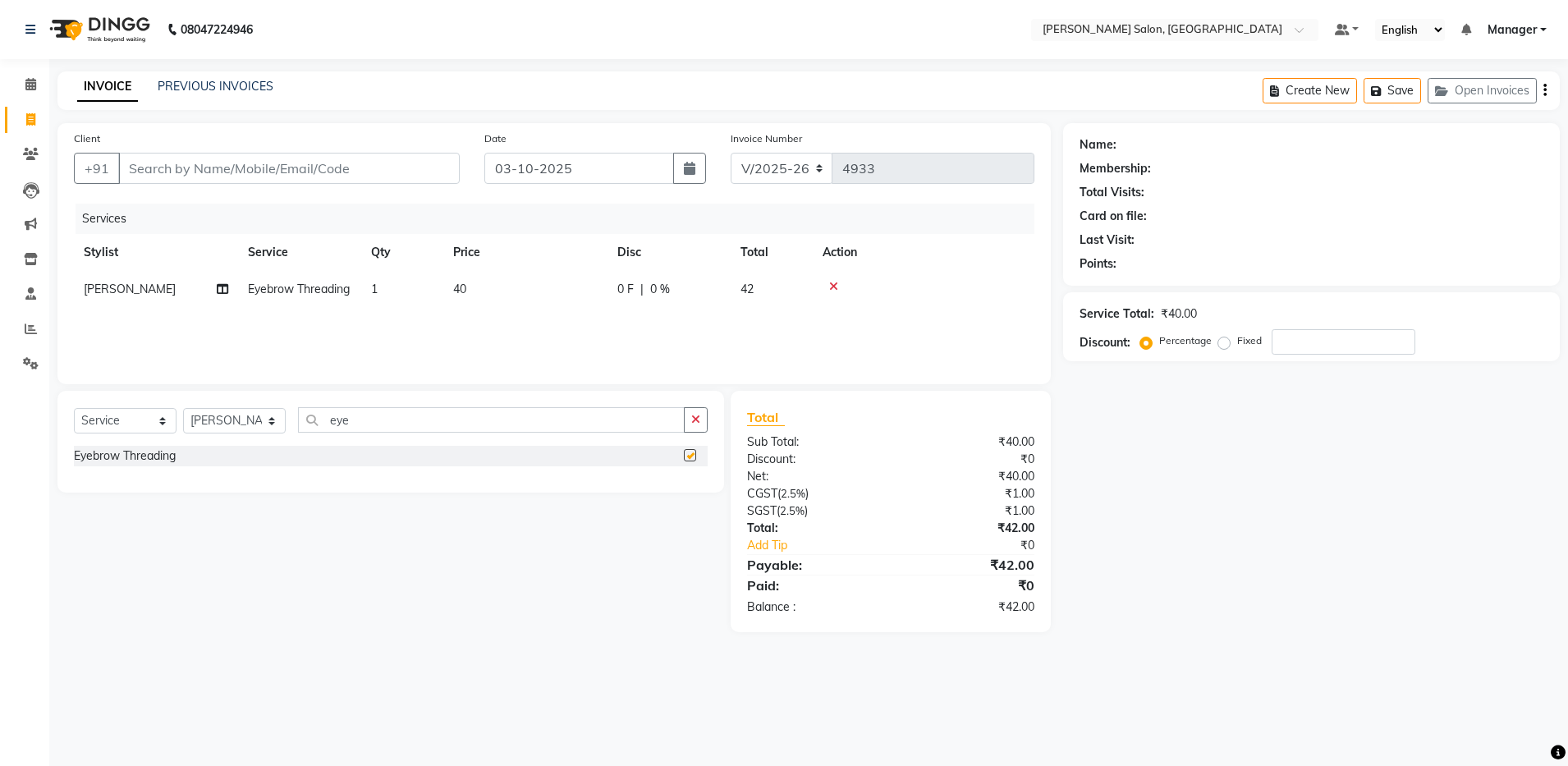
checkbox input "false"
click at [459, 404] on div "Select Service Product Membership Package Voucher Prepaid Gift Card Select Styl…" at bounding box center [391, 441] width 666 height 102
click at [389, 413] on input "eye" at bounding box center [491, 420] width 387 height 25
type input "e"
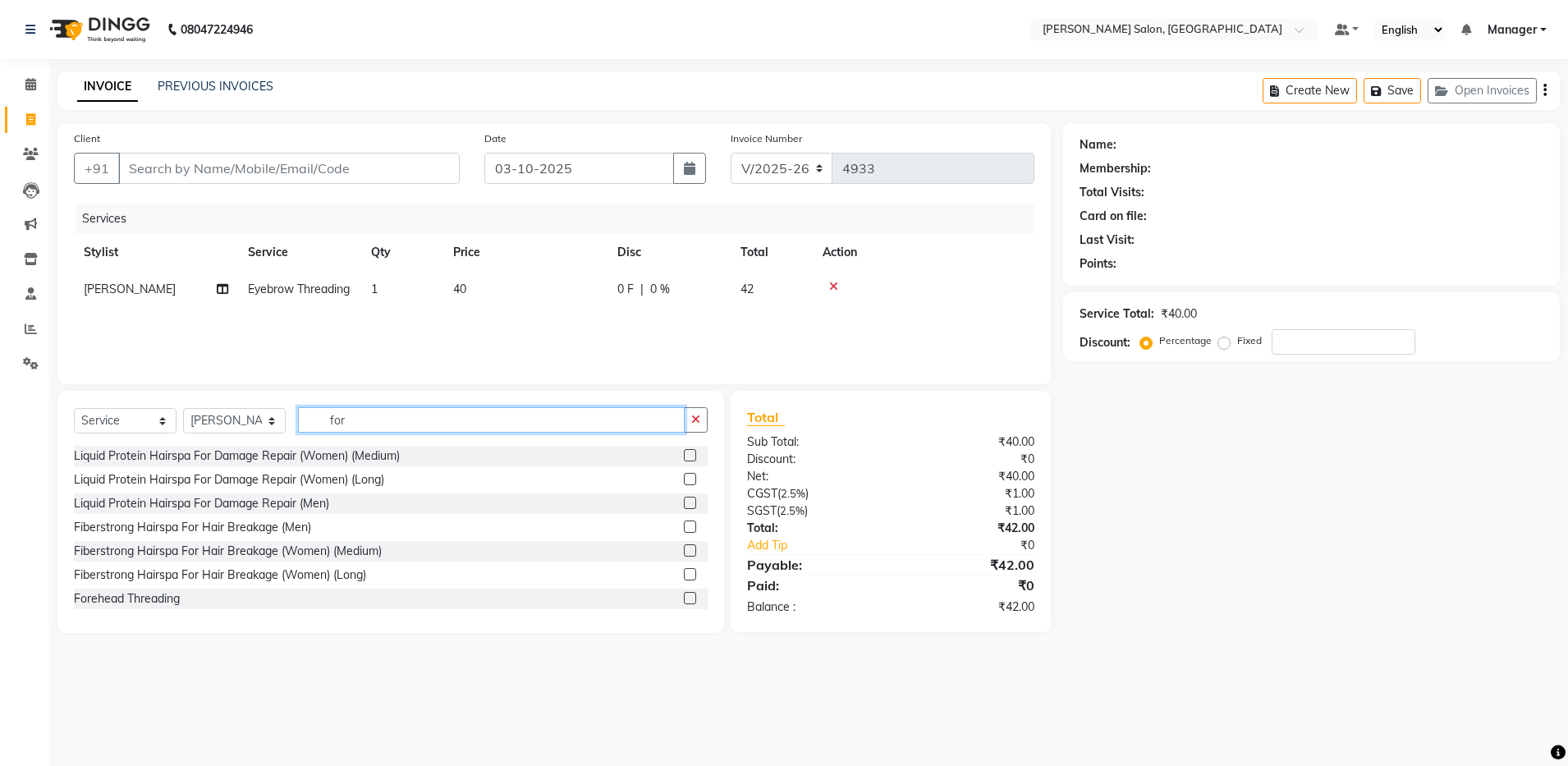
type input "for"
click at [683, 593] on label at bounding box center [689, 598] width 12 height 12
click at [683, 593] on input "checkbox" at bounding box center [688, 598] width 10 height 10
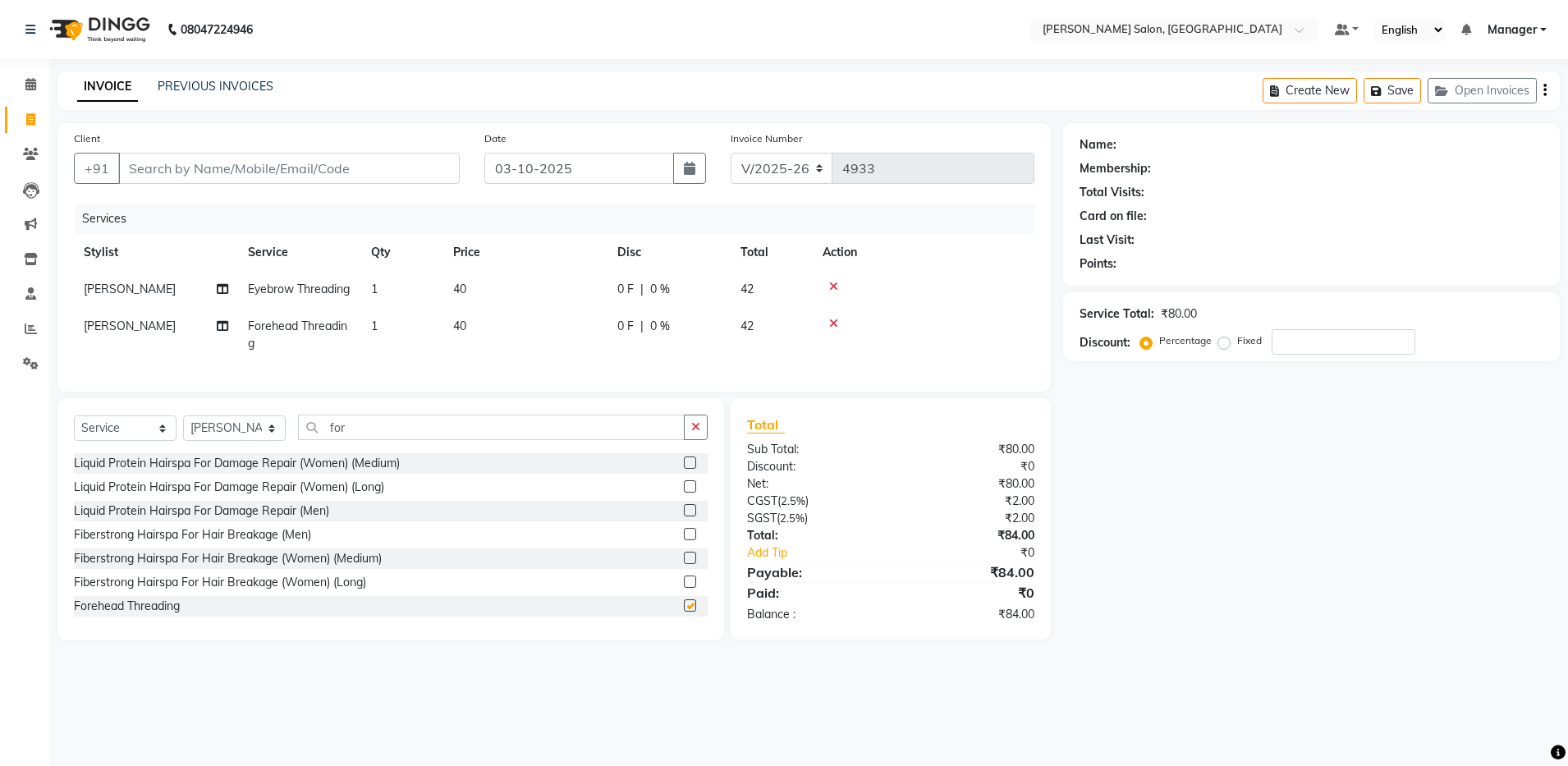
checkbox input "false"
click at [363, 439] on input "for" at bounding box center [491, 426] width 387 height 25
type input "f"
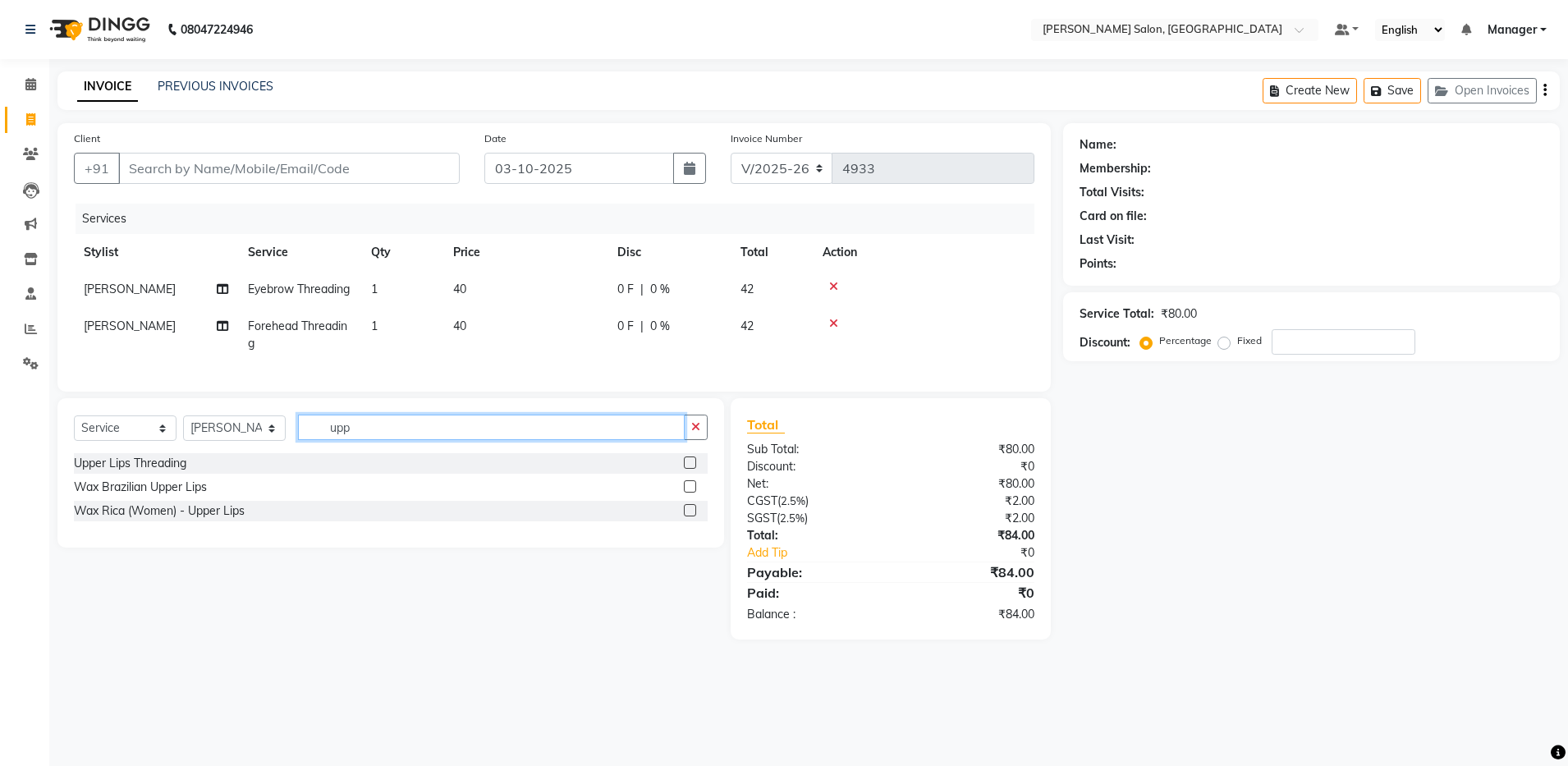
type input "upp"
click at [690, 469] on label at bounding box center [689, 462] width 12 height 12
click at [690, 469] on input "checkbox" at bounding box center [688, 463] width 10 height 10
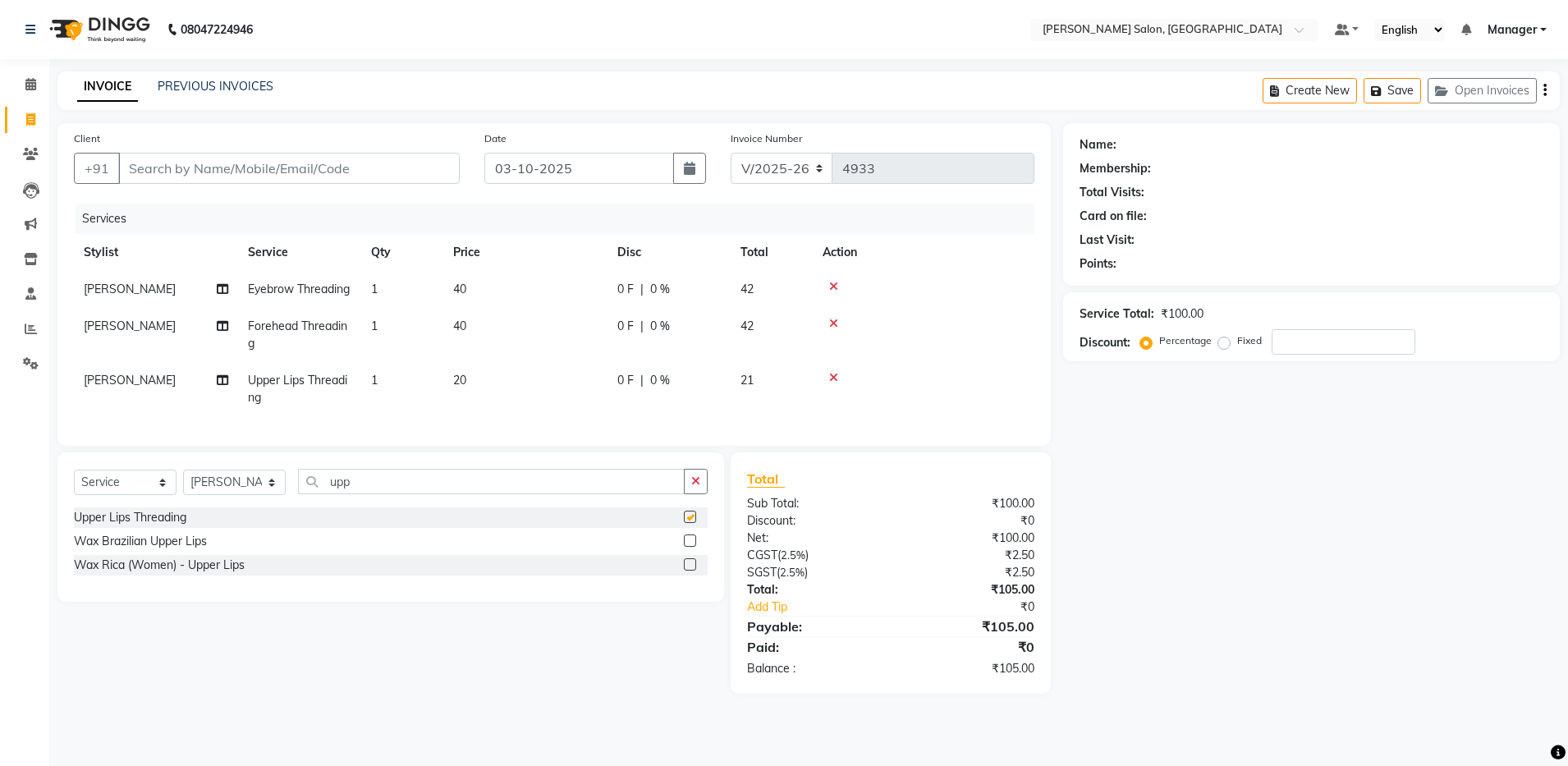
checkbox input "false"
click at [168, 167] on input "Client" at bounding box center [289, 168] width 342 height 31
type input "9"
type input "0"
type input "9340482670"
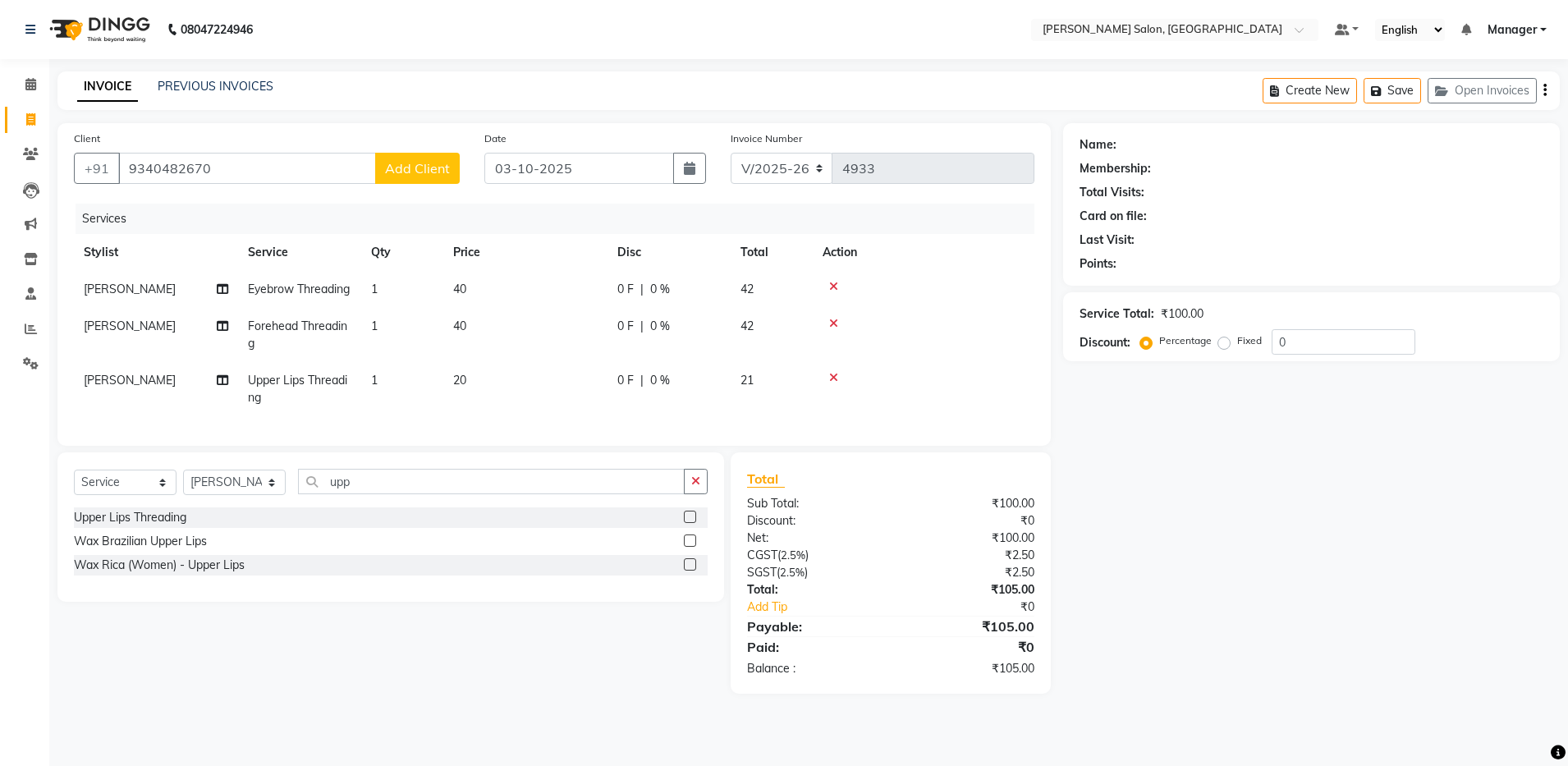
click at [419, 182] on button "Add Client" at bounding box center [418, 168] width 85 height 31
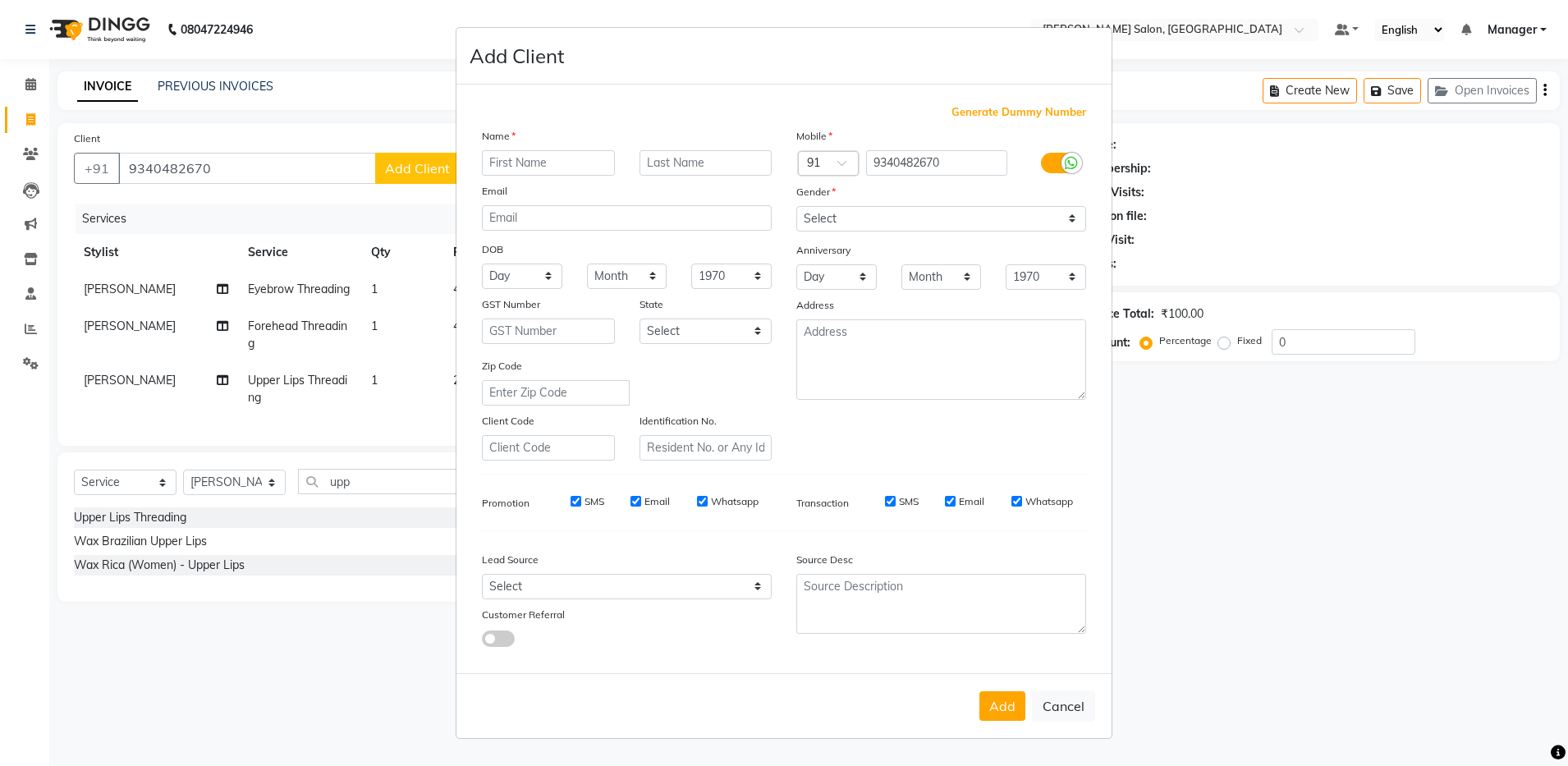
click at [498, 157] on input "text" at bounding box center [548, 163] width 133 height 25
type input "diboshri"
click at [870, 217] on select "Select [DEMOGRAPHIC_DATA] [DEMOGRAPHIC_DATA] Other Prefer Not To Say" at bounding box center [941, 218] width 290 height 25
select select "[DEMOGRAPHIC_DATA]"
click at [796, 206] on select "Select [DEMOGRAPHIC_DATA] [DEMOGRAPHIC_DATA] Other Prefer Not To Say" at bounding box center [941, 218] width 290 height 25
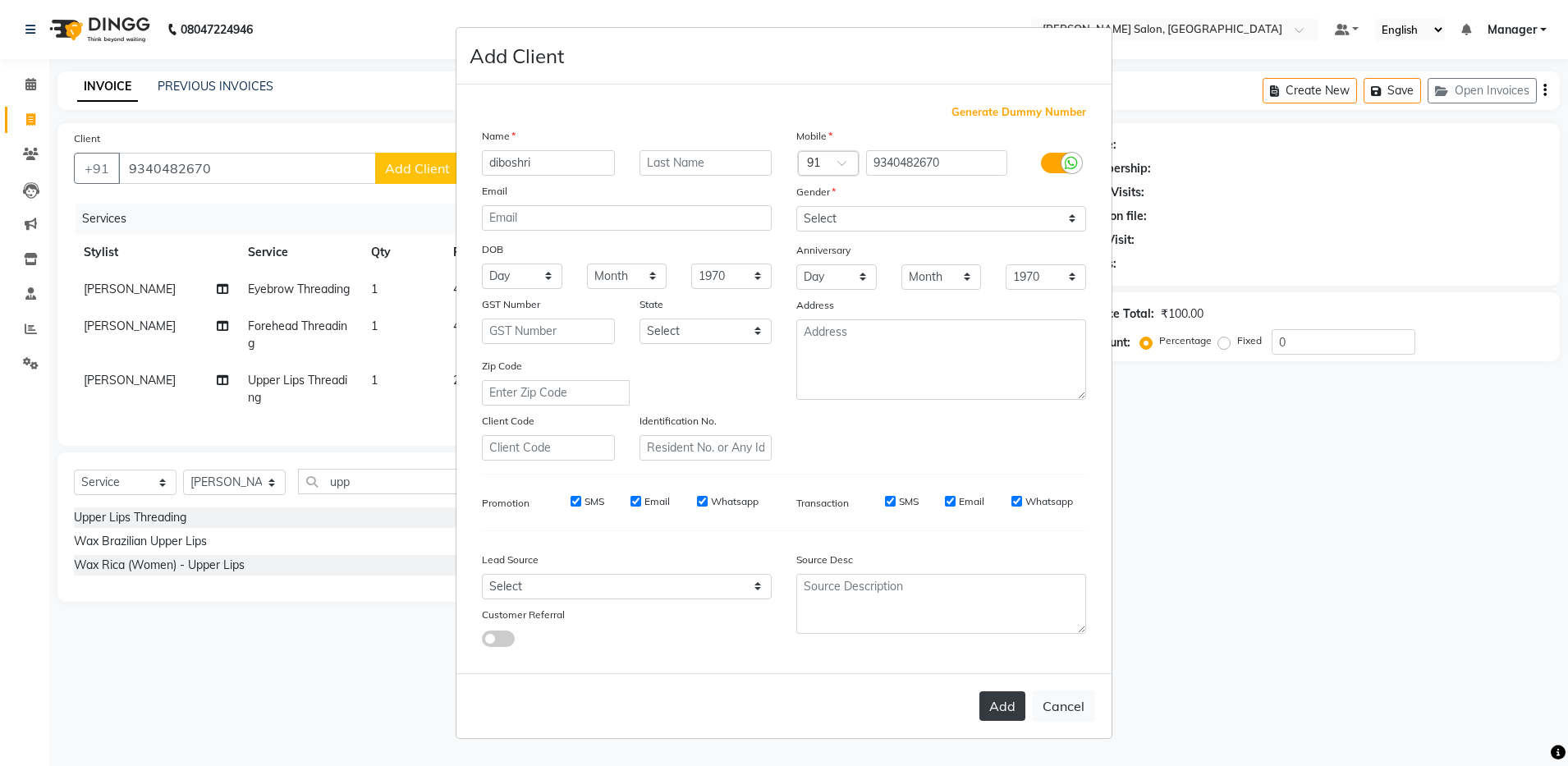
click at [1010, 701] on button "Add" at bounding box center [1001, 705] width 46 height 29
select select
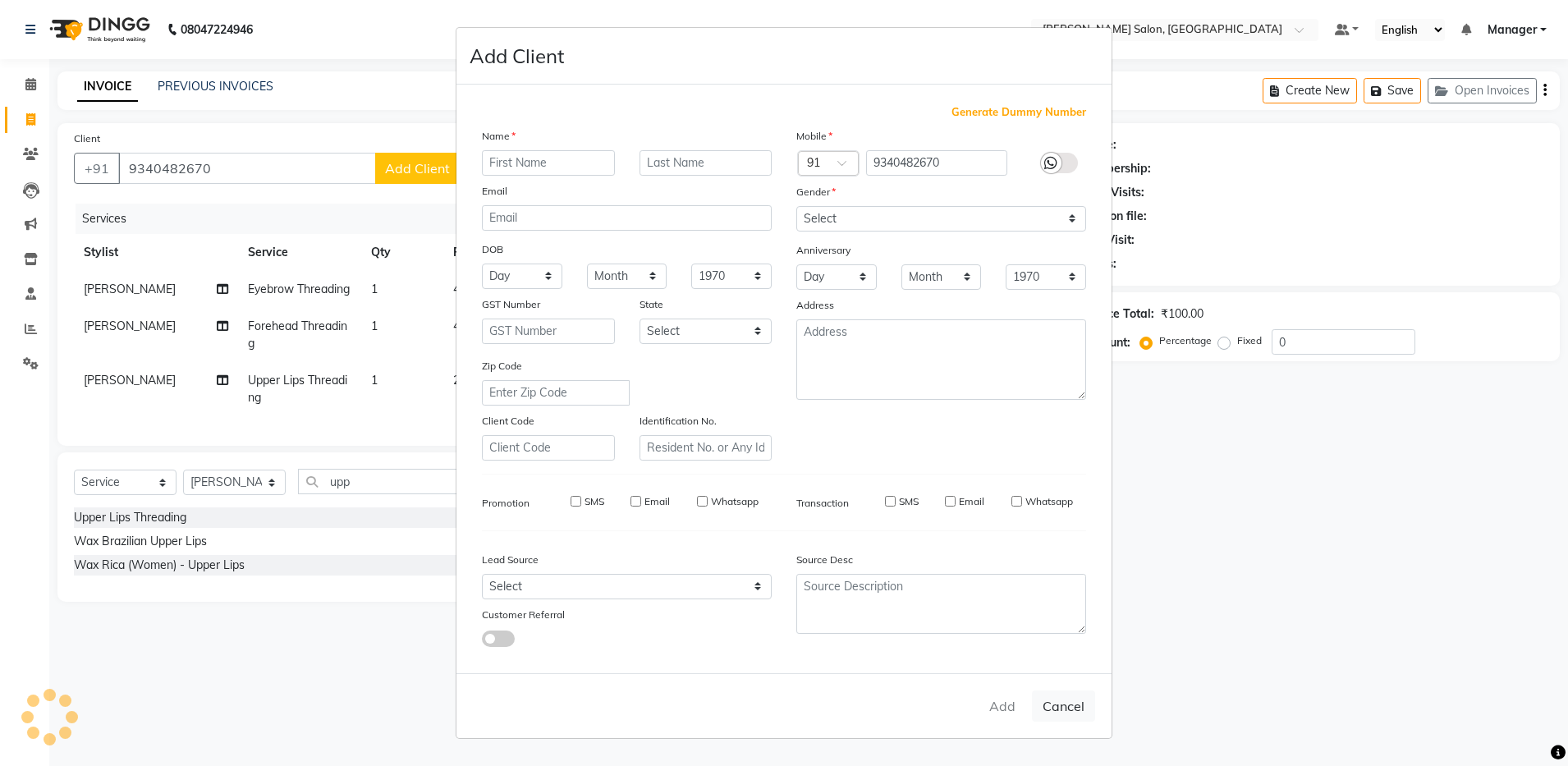
select select
checkbox input "false"
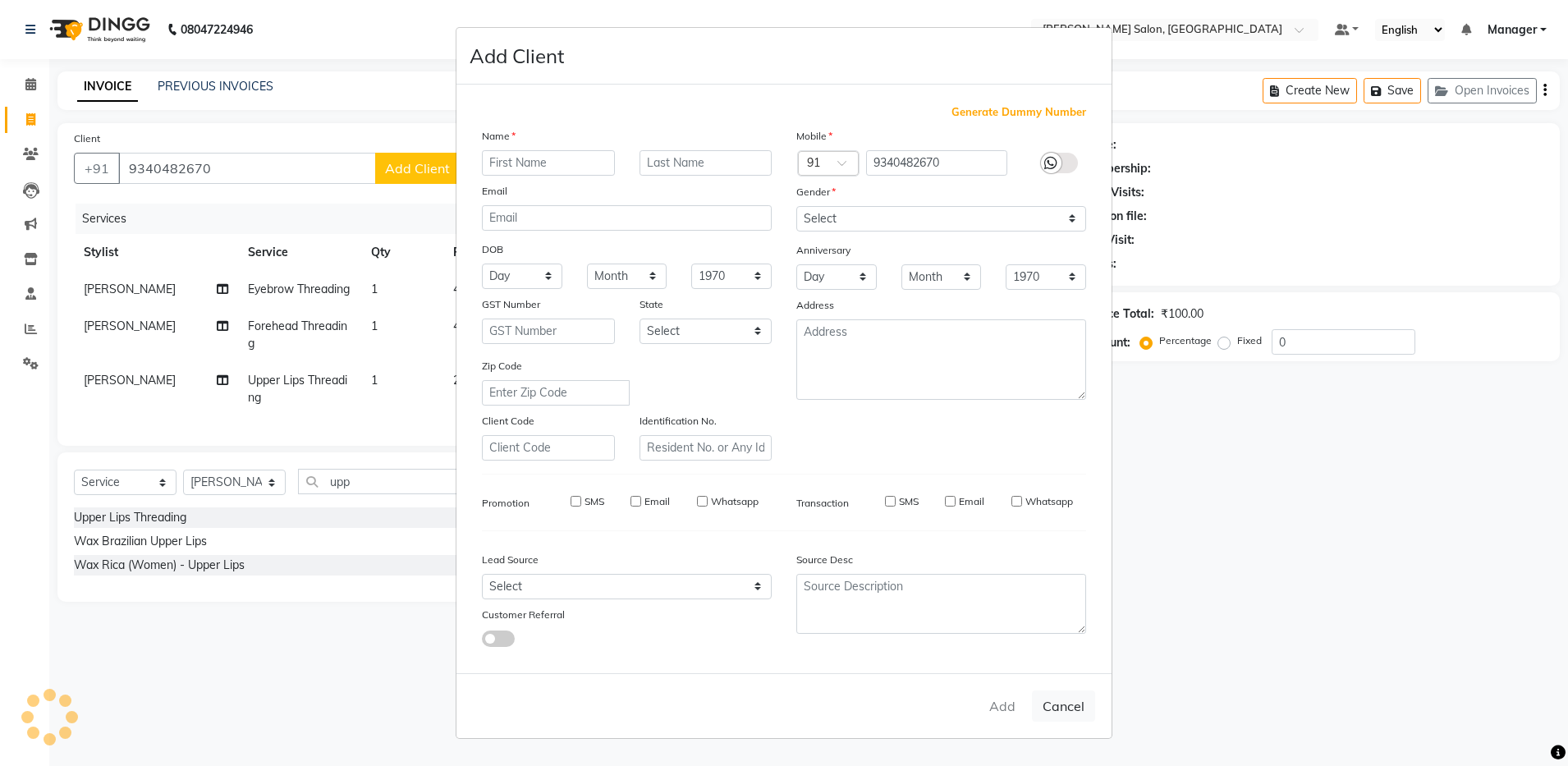
checkbox input "false"
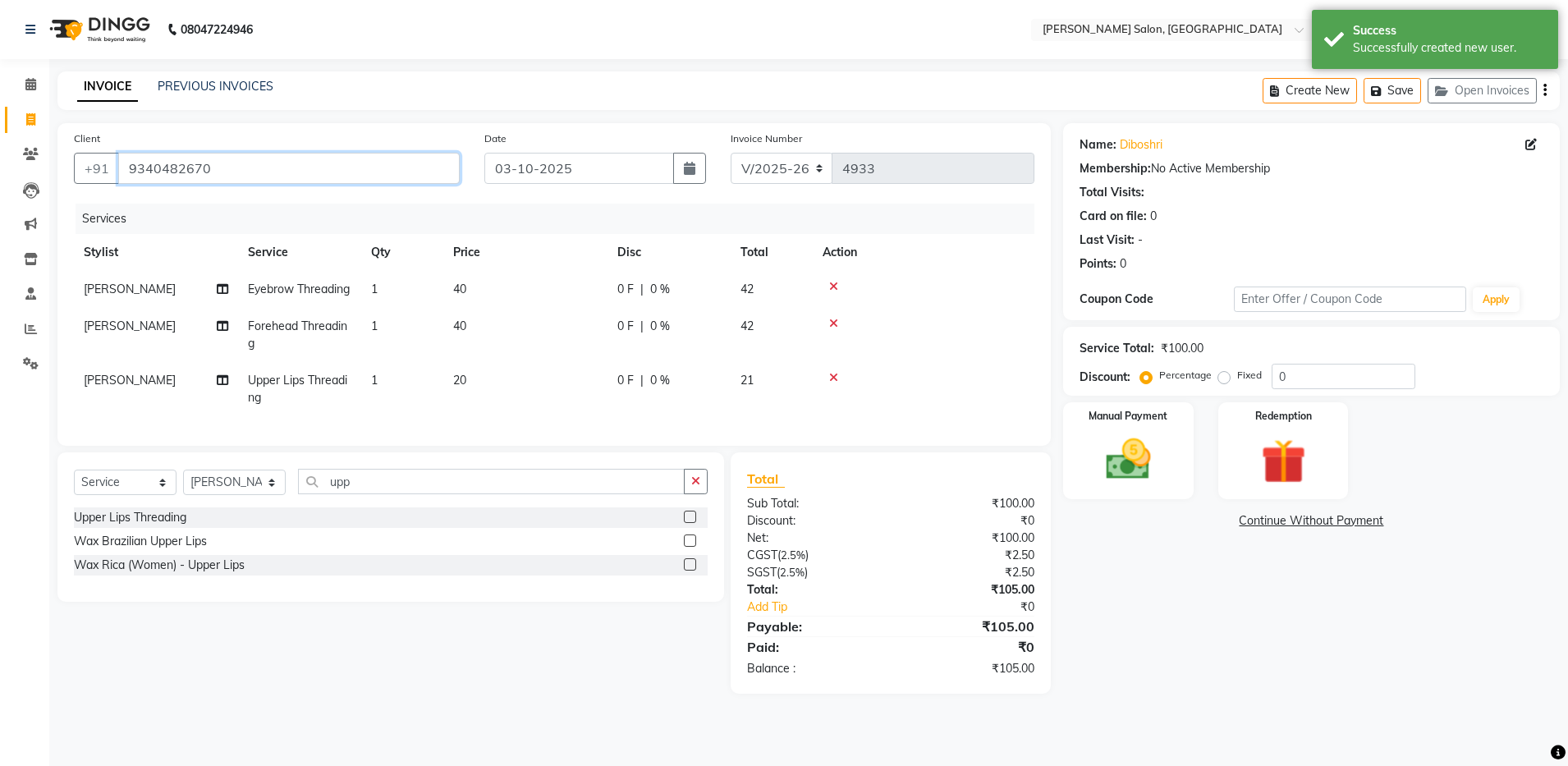
click at [124, 167] on input "9340482670" at bounding box center [289, 168] width 342 height 31
click at [1112, 483] on img at bounding box center [1128, 460] width 76 height 55
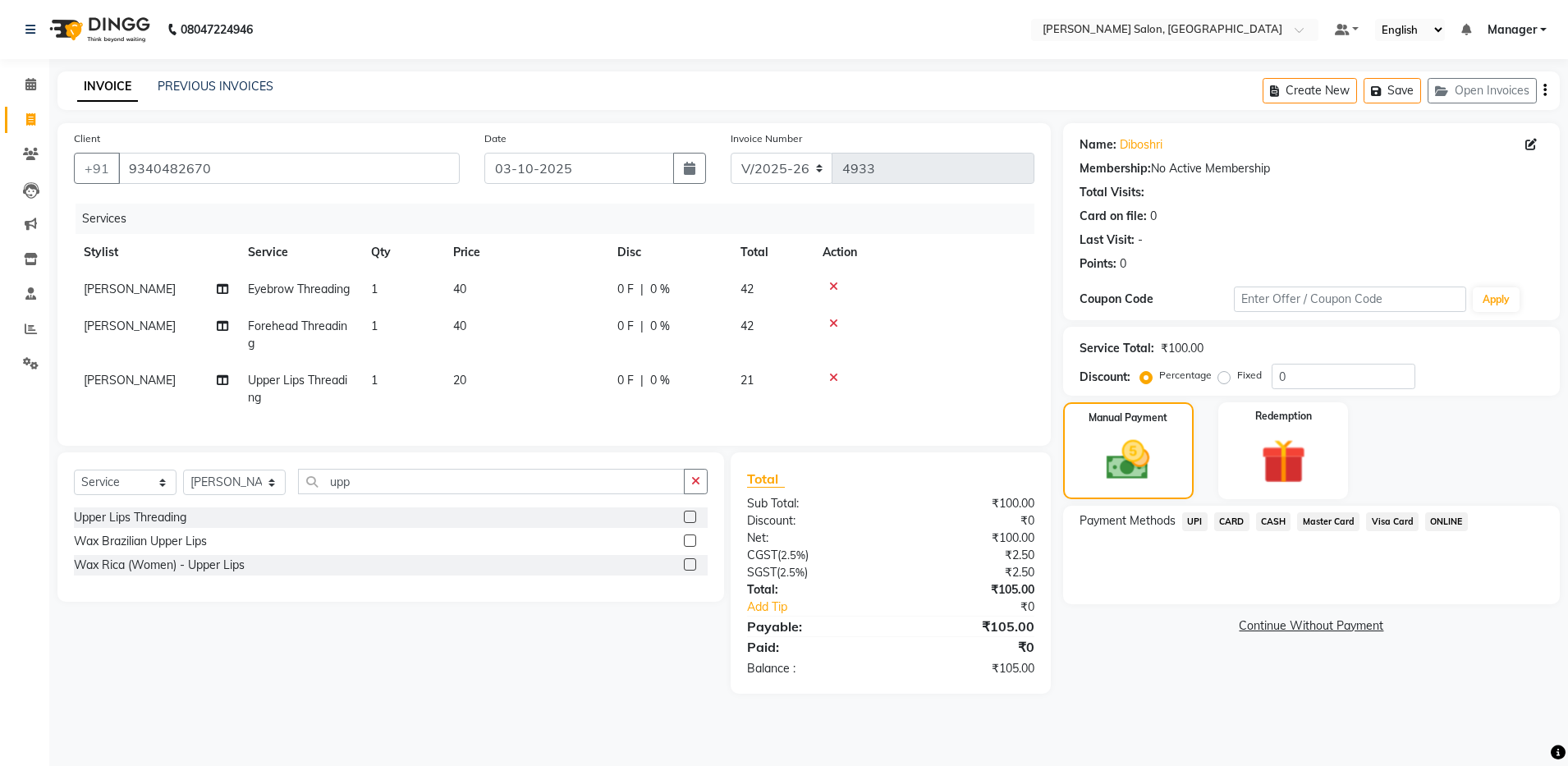
click at [1195, 521] on span "UPI" at bounding box center [1194, 521] width 25 height 19
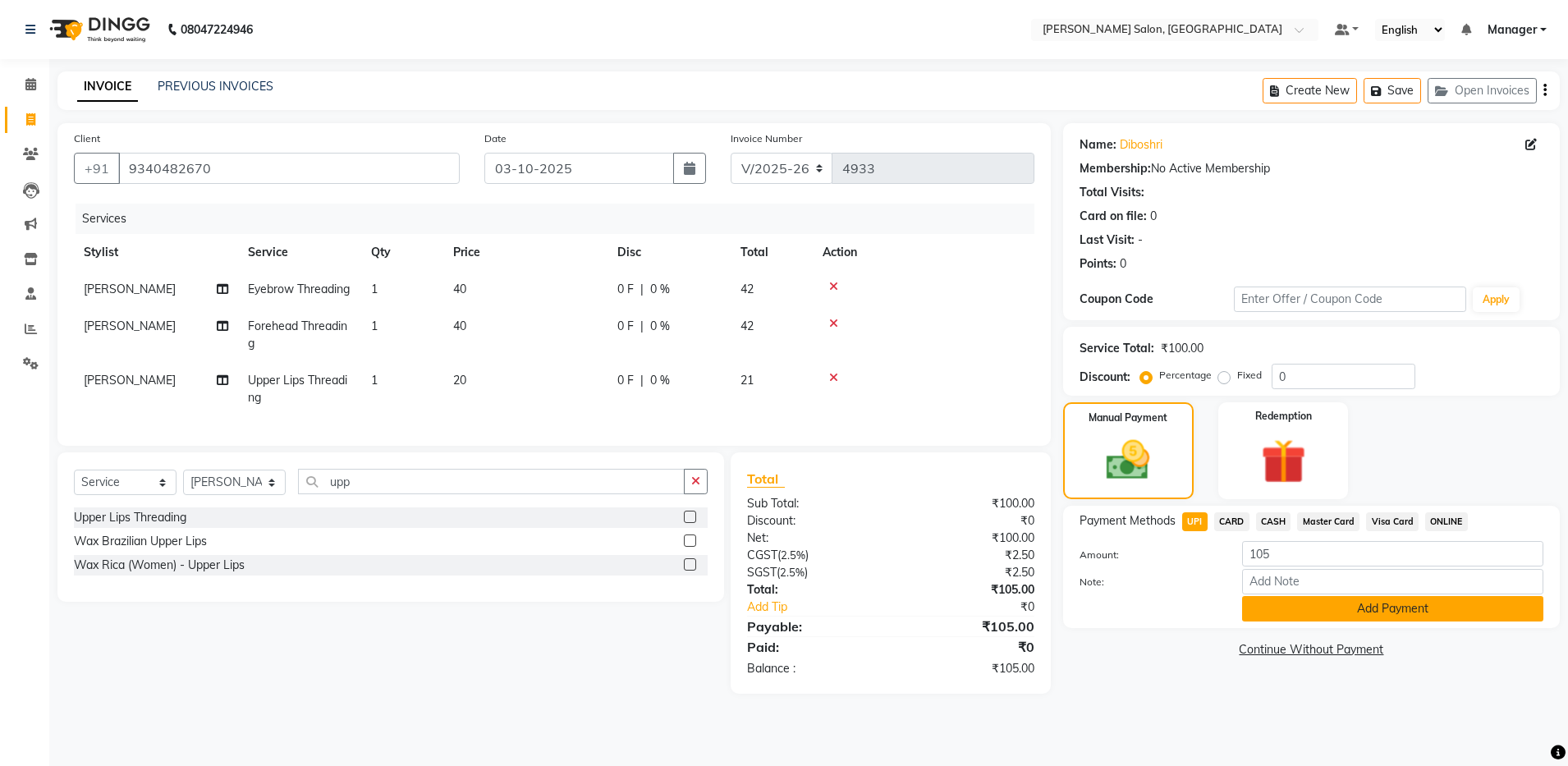
click at [1280, 608] on button "Add Payment" at bounding box center [1392, 608] width 301 height 25
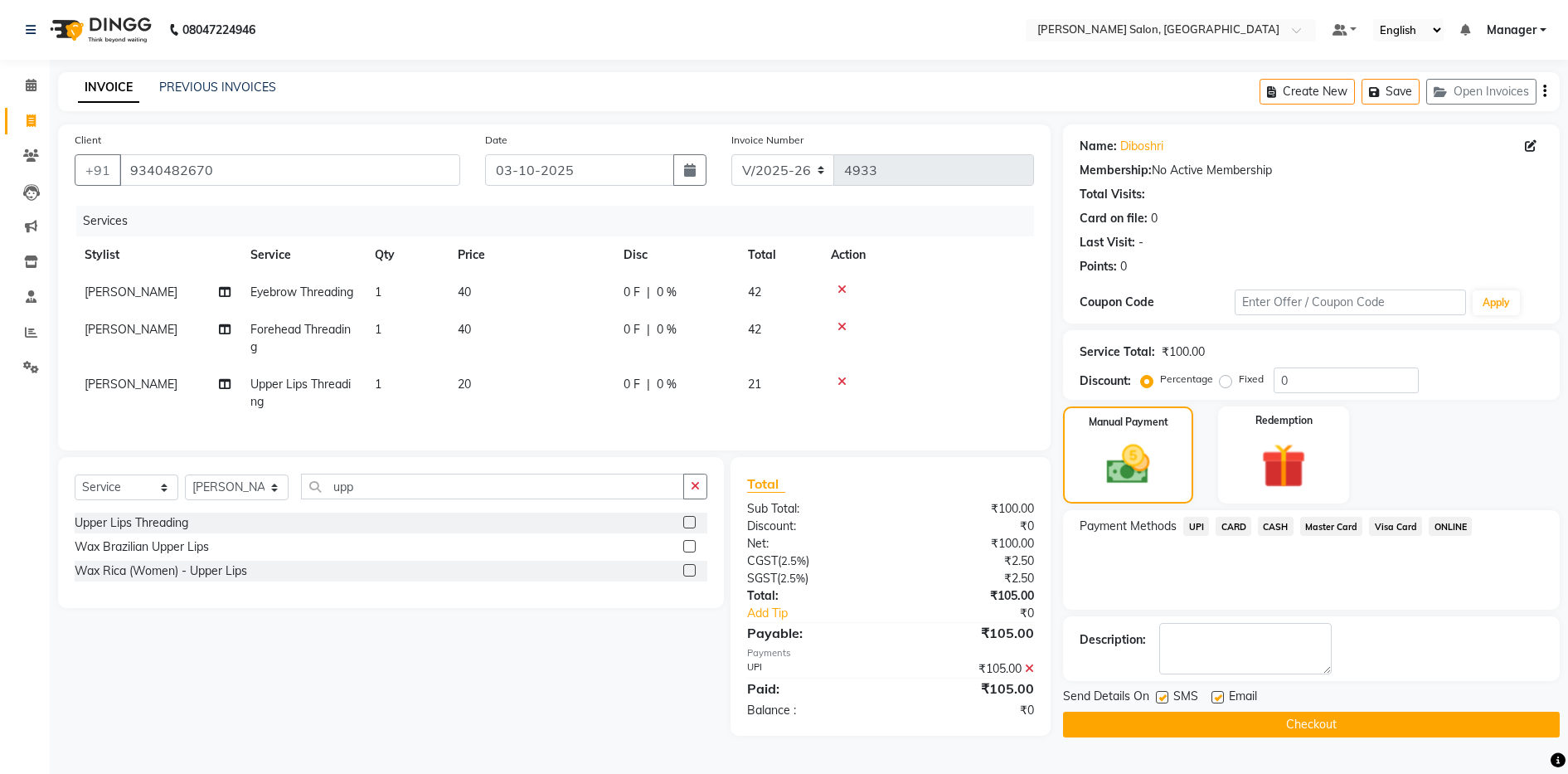
drag, startPoint x: 1293, startPoint y: 614, endPoint x: 1225, endPoint y: 690, distance: 102.0
click at [1225, 690] on div "Name: Diboshri Membership: No Active Membership Total Visits: Card on file: 0 L…" at bounding box center [1317, 431] width 509 height 612
click at [1225, 690] on div "Email" at bounding box center [1241, 698] width 59 height 21
click at [1216, 703] on label at bounding box center [1217, 696] width 12 height 12
click at [1216, 703] on input "checkbox" at bounding box center [1216, 697] width 10 height 10
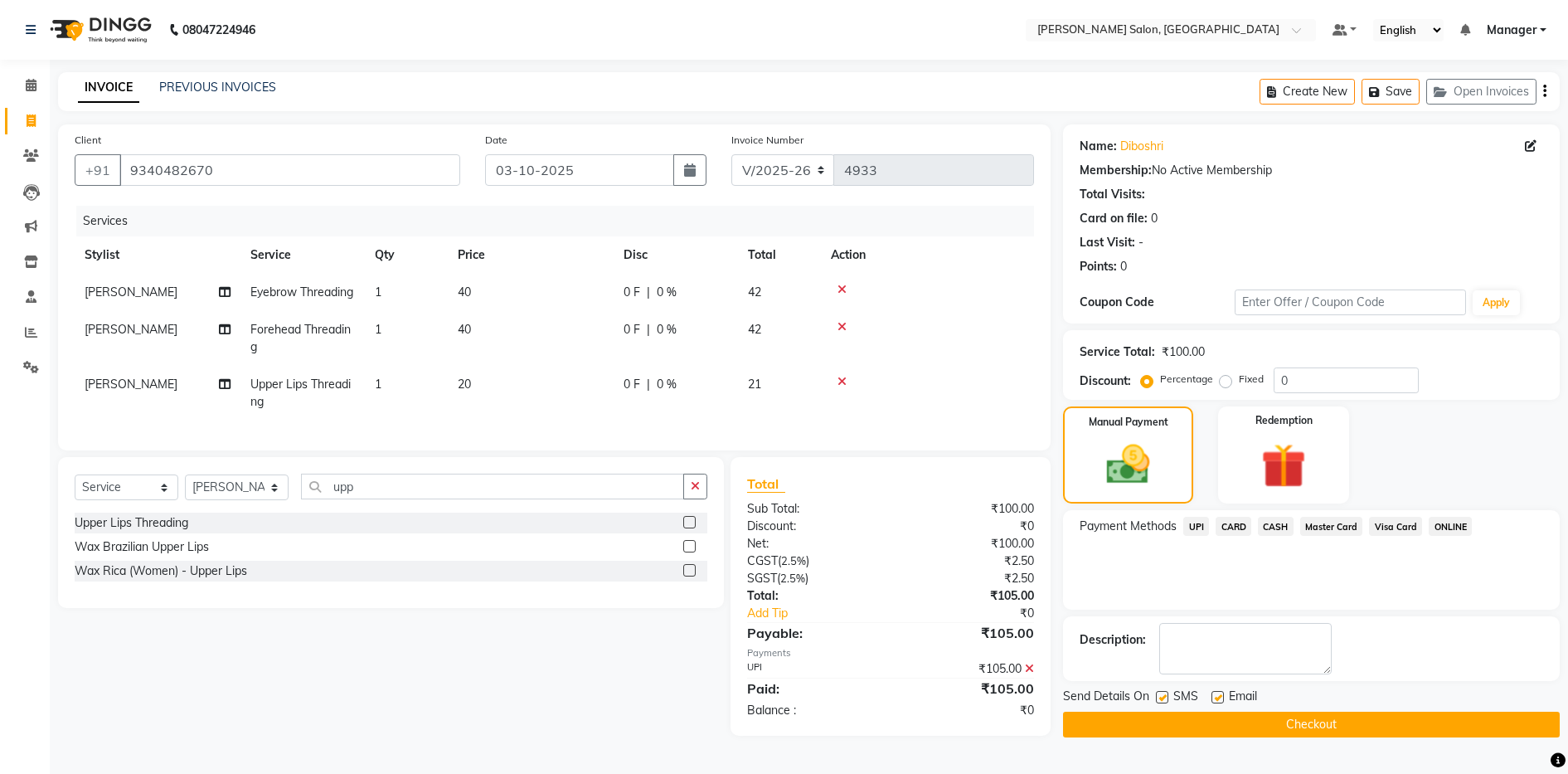
checkbox input "false"
click at [1211, 720] on button "Checkout" at bounding box center [1311, 724] width 496 height 26
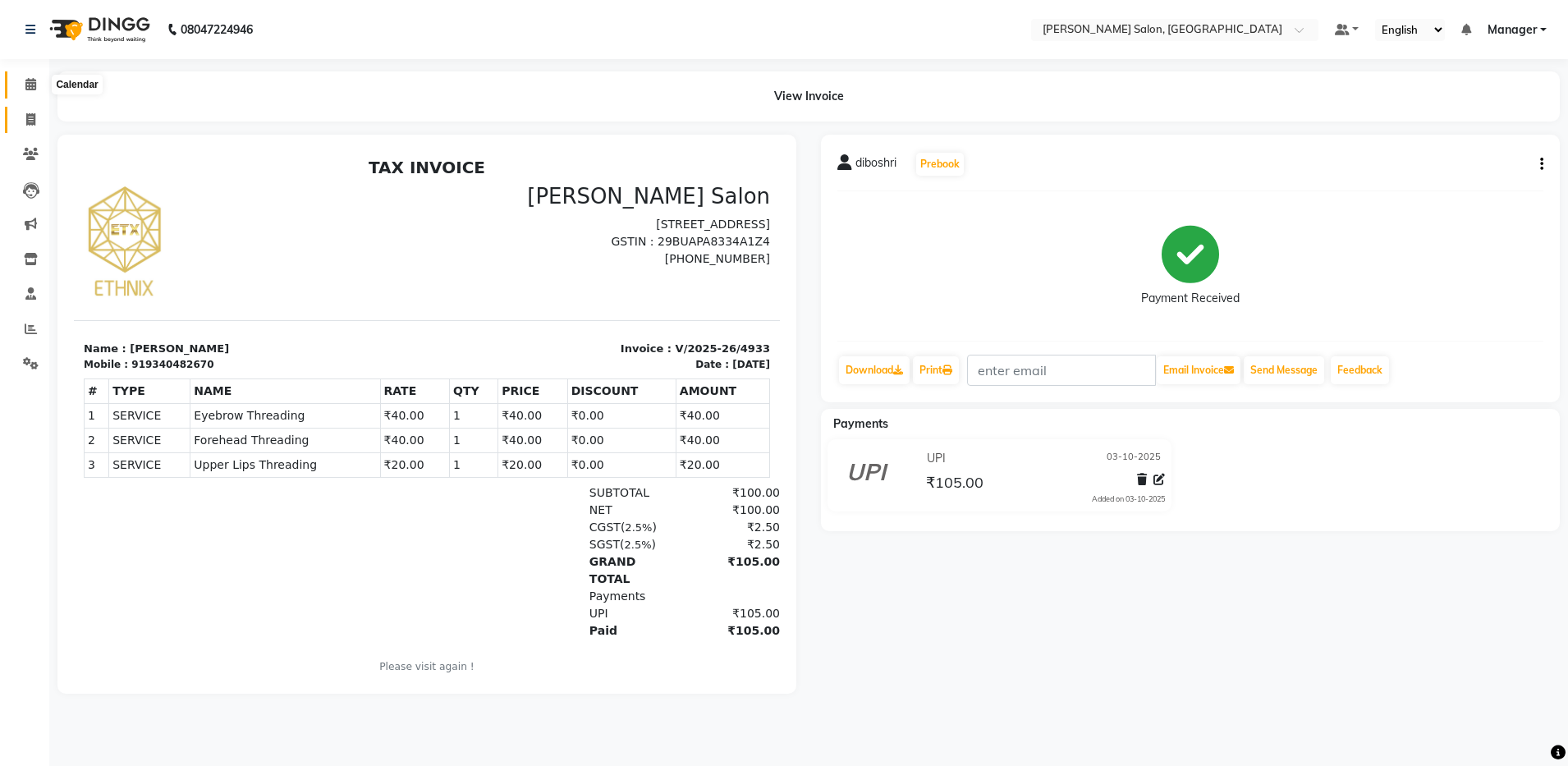
drag, startPoint x: 34, startPoint y: 84, endPoint x: 29, endPoint y: 108, distance: 24.5
click at [33, 84] on icon at bounding box center [30, 84] width 10 height 12
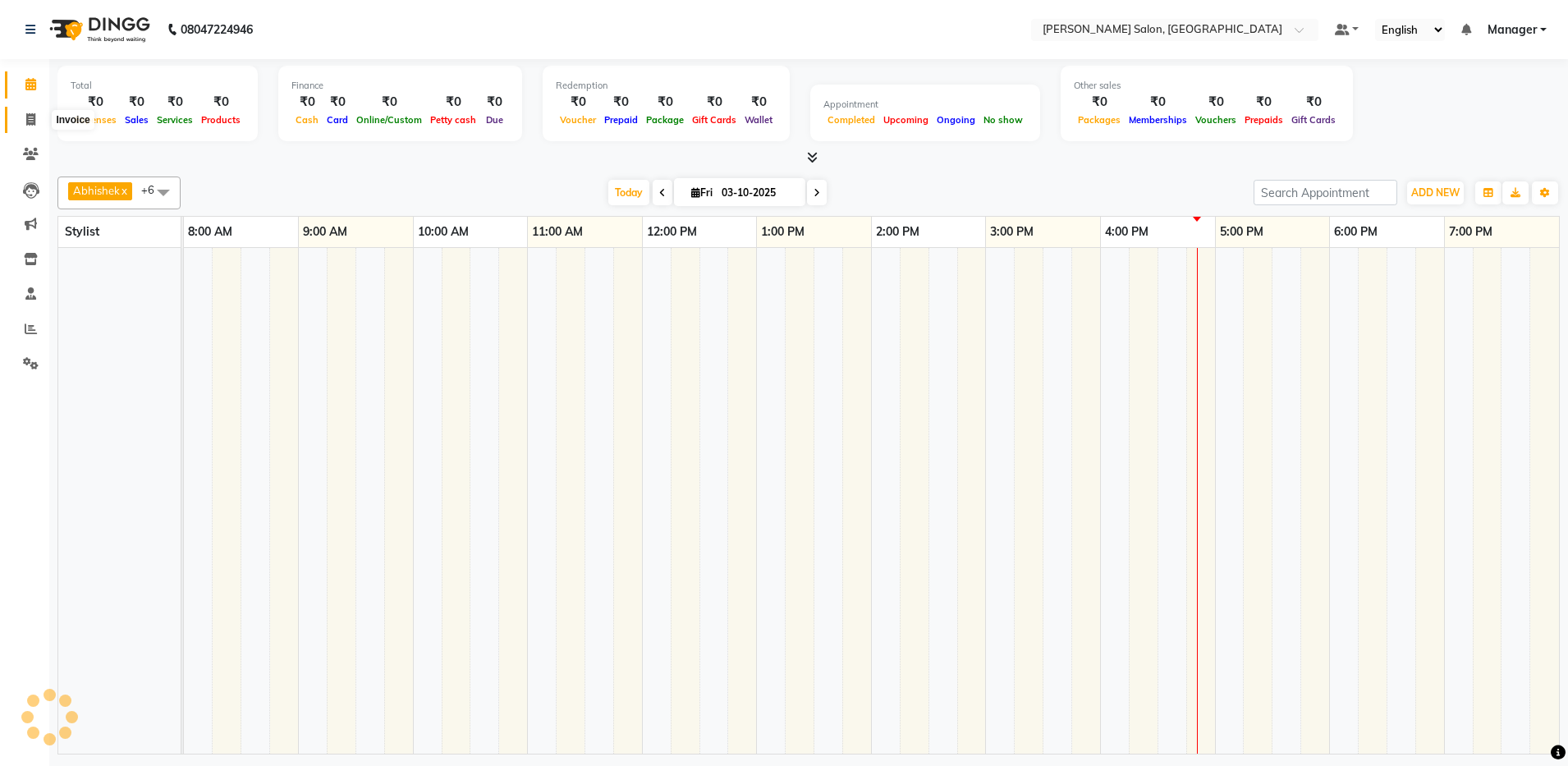
click at [30, 121] on icon at bounding box center [31, 119] width 9 height 12
select select "service"
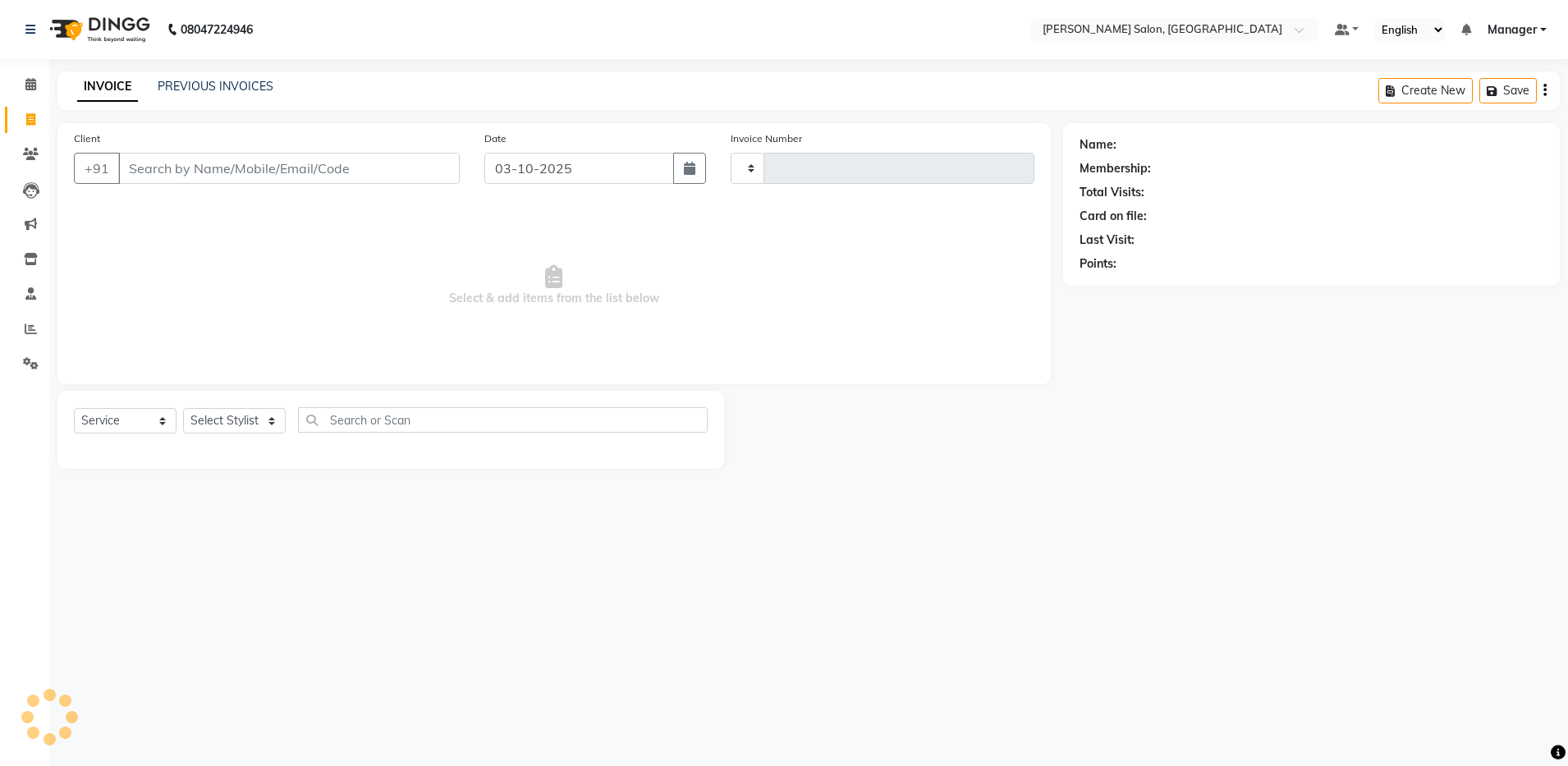
type input "4934"
select select "4781"
drag, startPoint x: 696, startPoint y: 169, endPoint x: 687, endPoint y: 136, distance: 34.2
click at [695, 168] on button "button" at bounding box center [689, 168] width 33 height 31
select select "10"
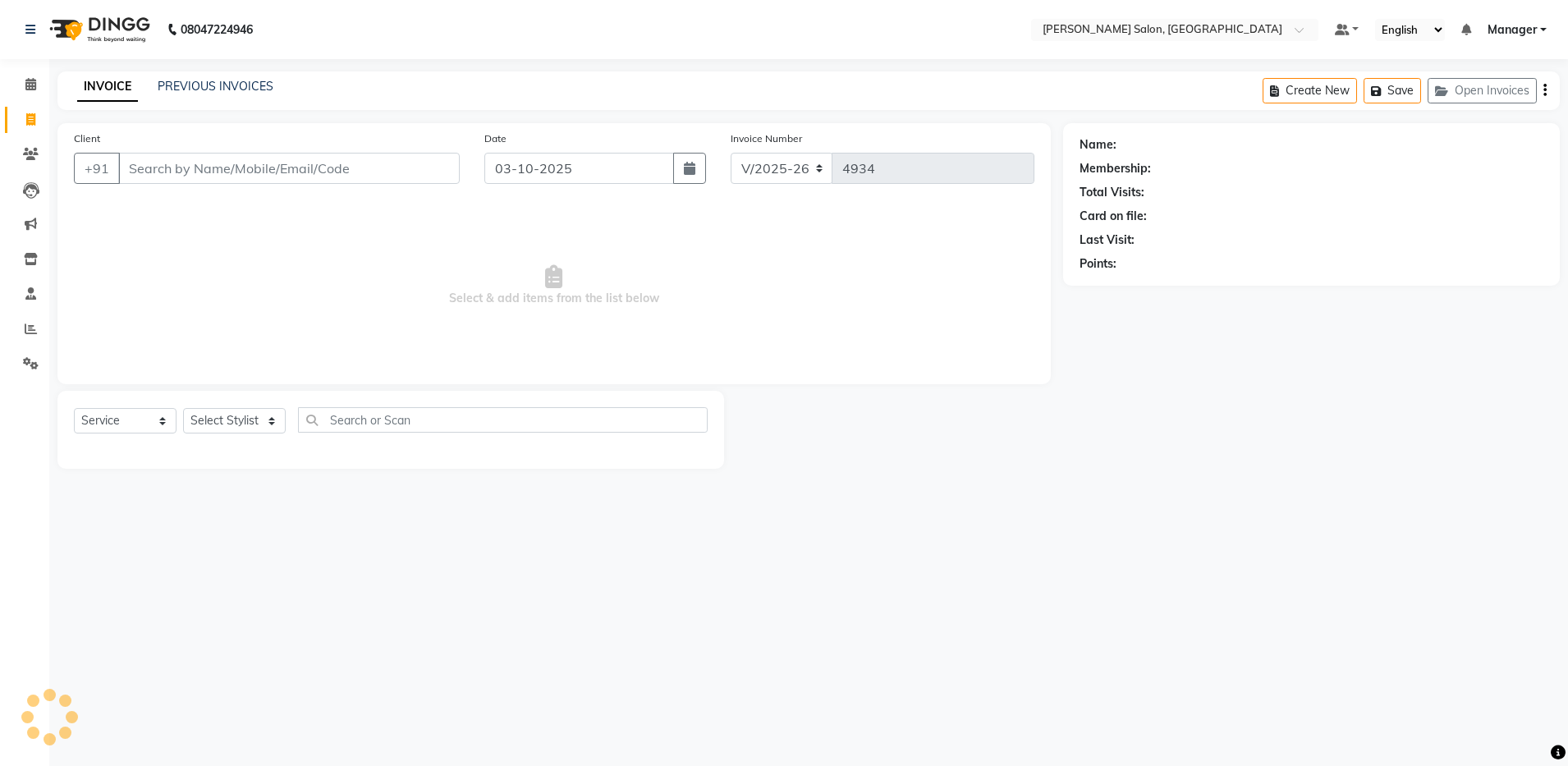
select select "2025"
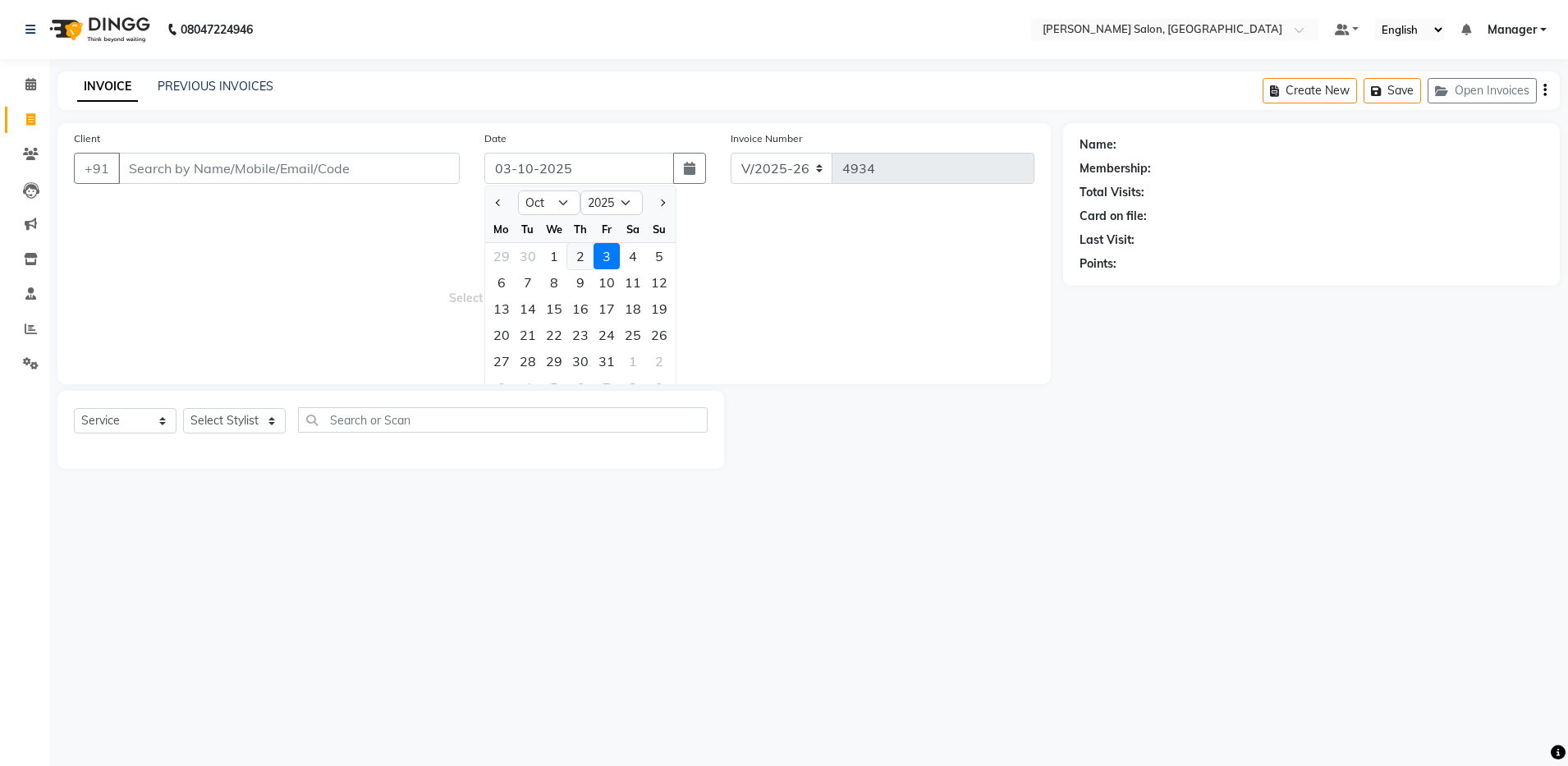
click at [574, 259] on div "2" at bounding box center [581, 256] width 26 height 26
type input "02-10-2025"
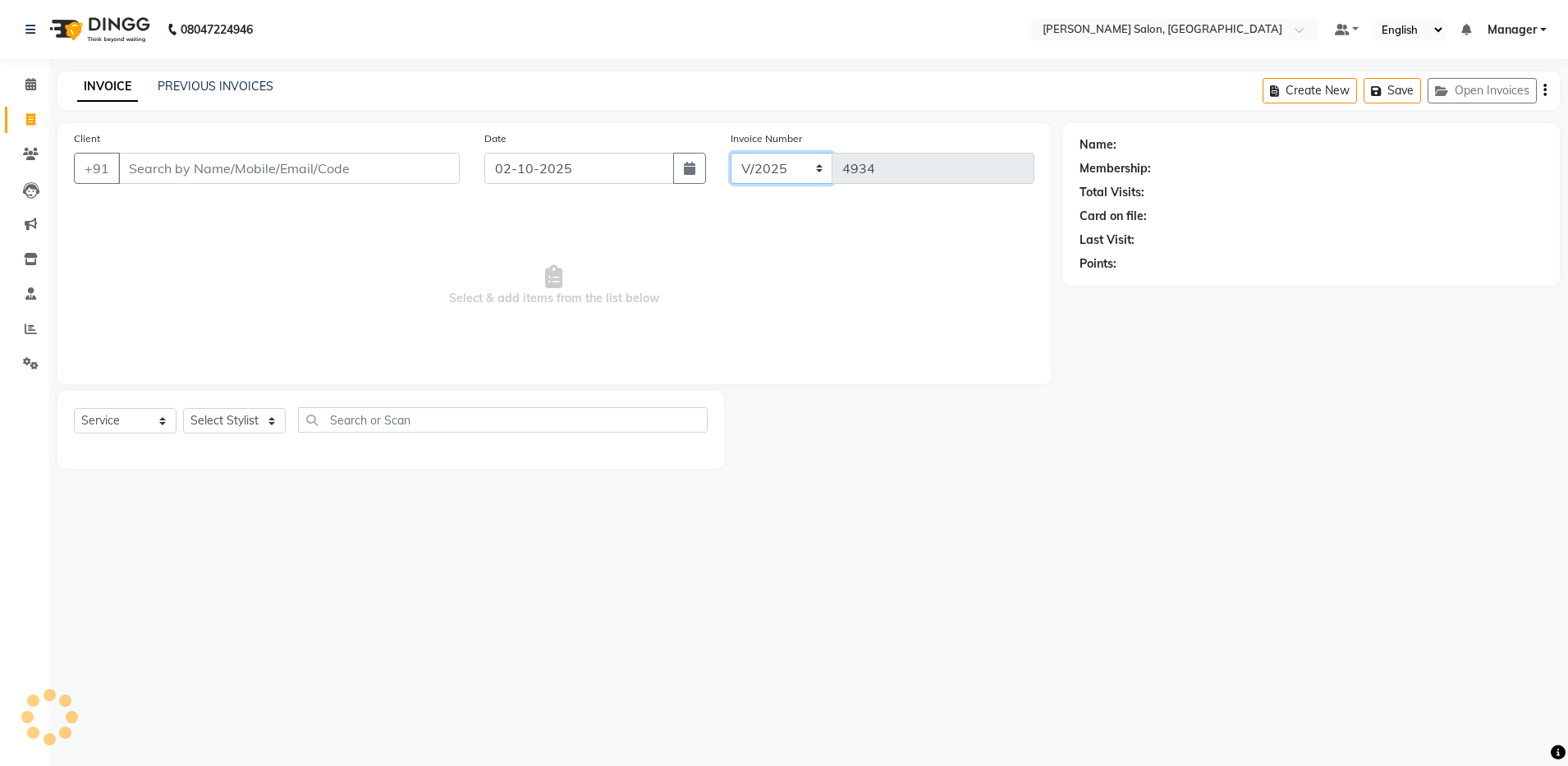
click at [814, 169] on select "V/2025 V/2025-26" at bounding box center [781, 168] width 103 height 31
click at [879, 235] on span "Select & add items from the list below" at bounding box center [553, 285] width 960 height 164
click at [264, 88] on link "PREVIOUS INVOICES" at bounding box center [215, 87] width 116 height 15
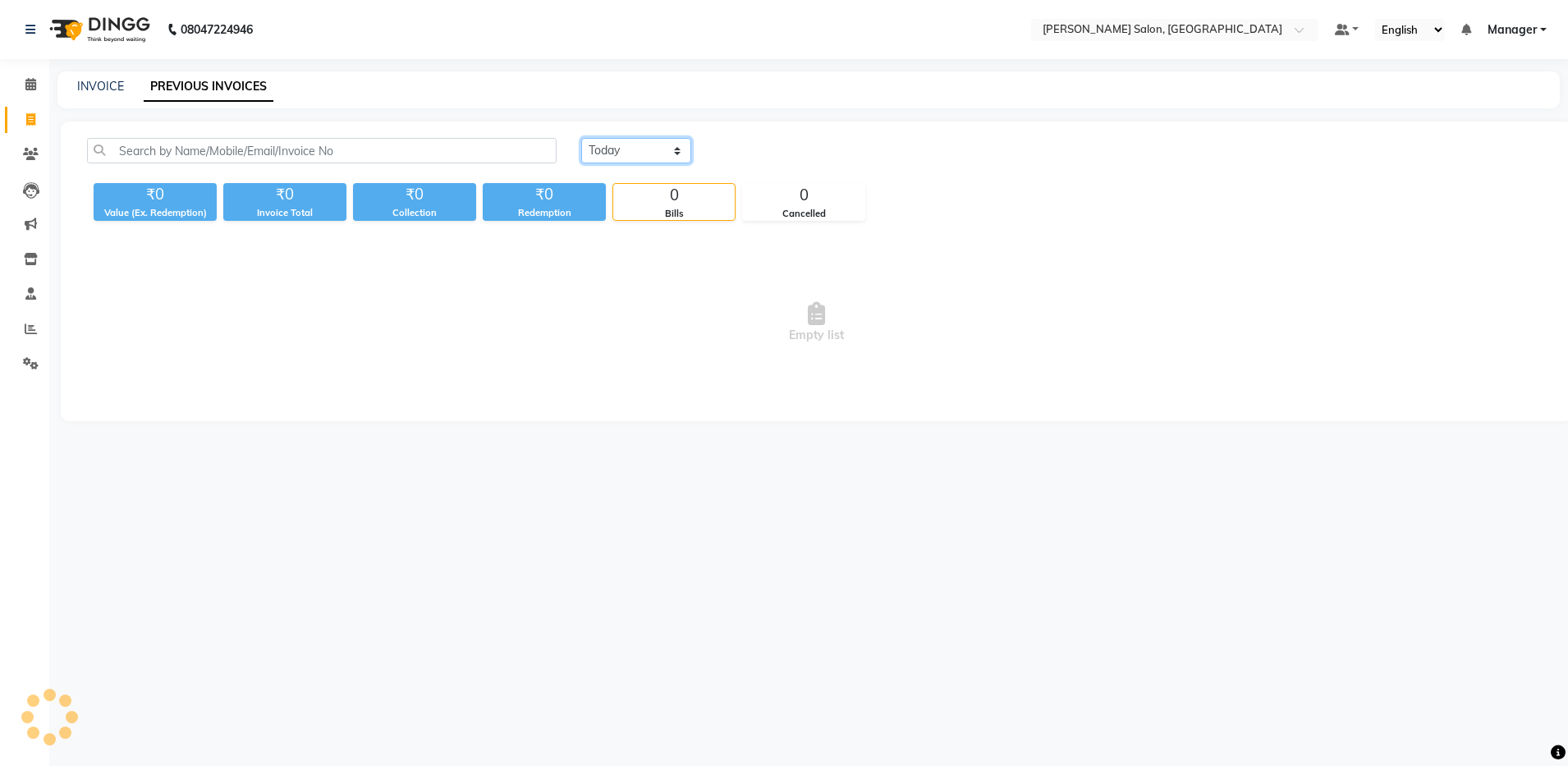
click at [680, 148] on select "[DATE] [DATE] Custom Range" at bounding box center [635, 150] width 110 height 25
select select "[DATE]"
click at [581, 137] on select "[DATE] [DATE] Custom Range" at bounding box center [635, 150] width 110 height 25
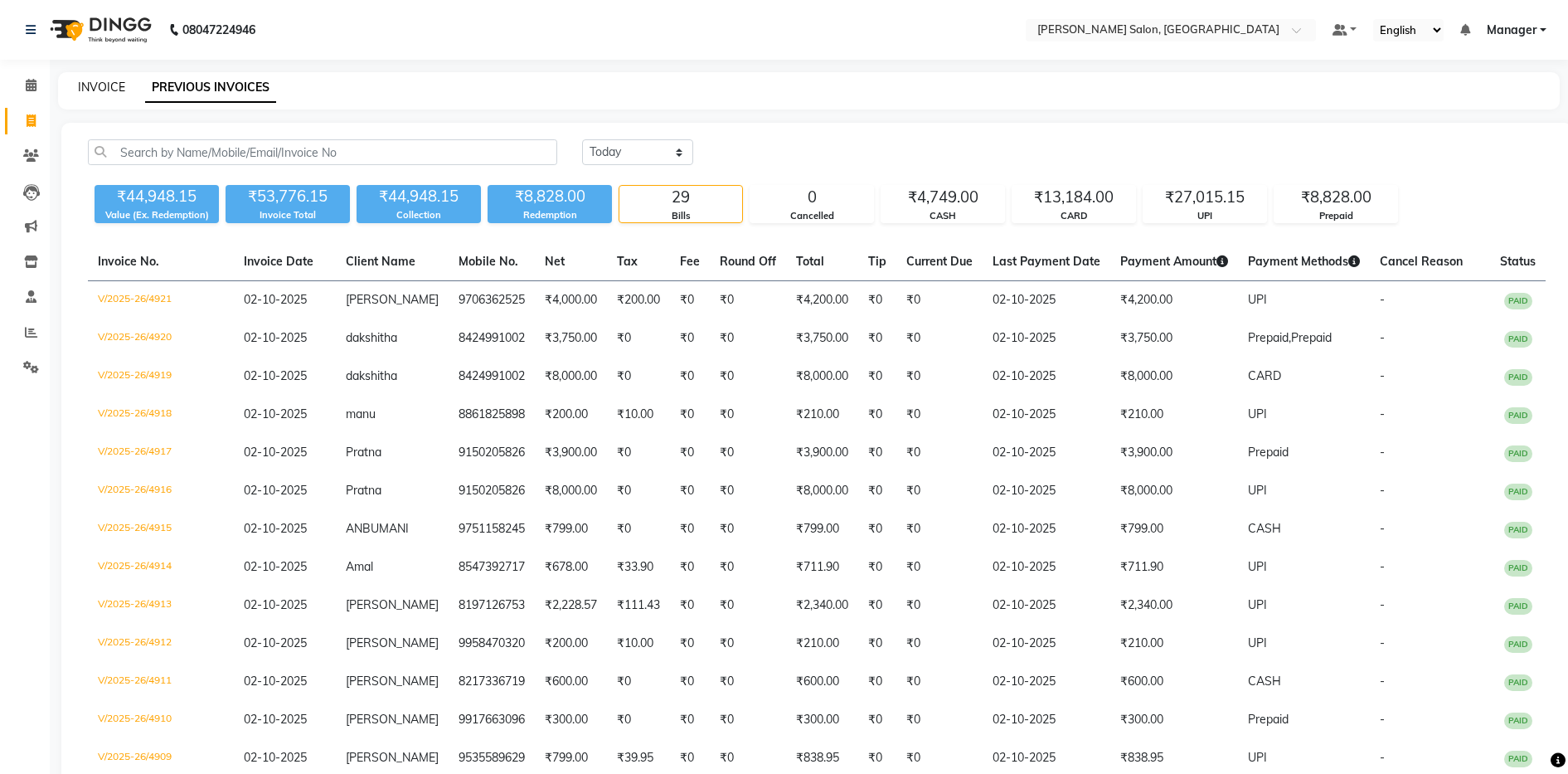
click at [119, 85] on link "INVOICE" at bounding box center [102, 87] width 48 height 15
select select "service"
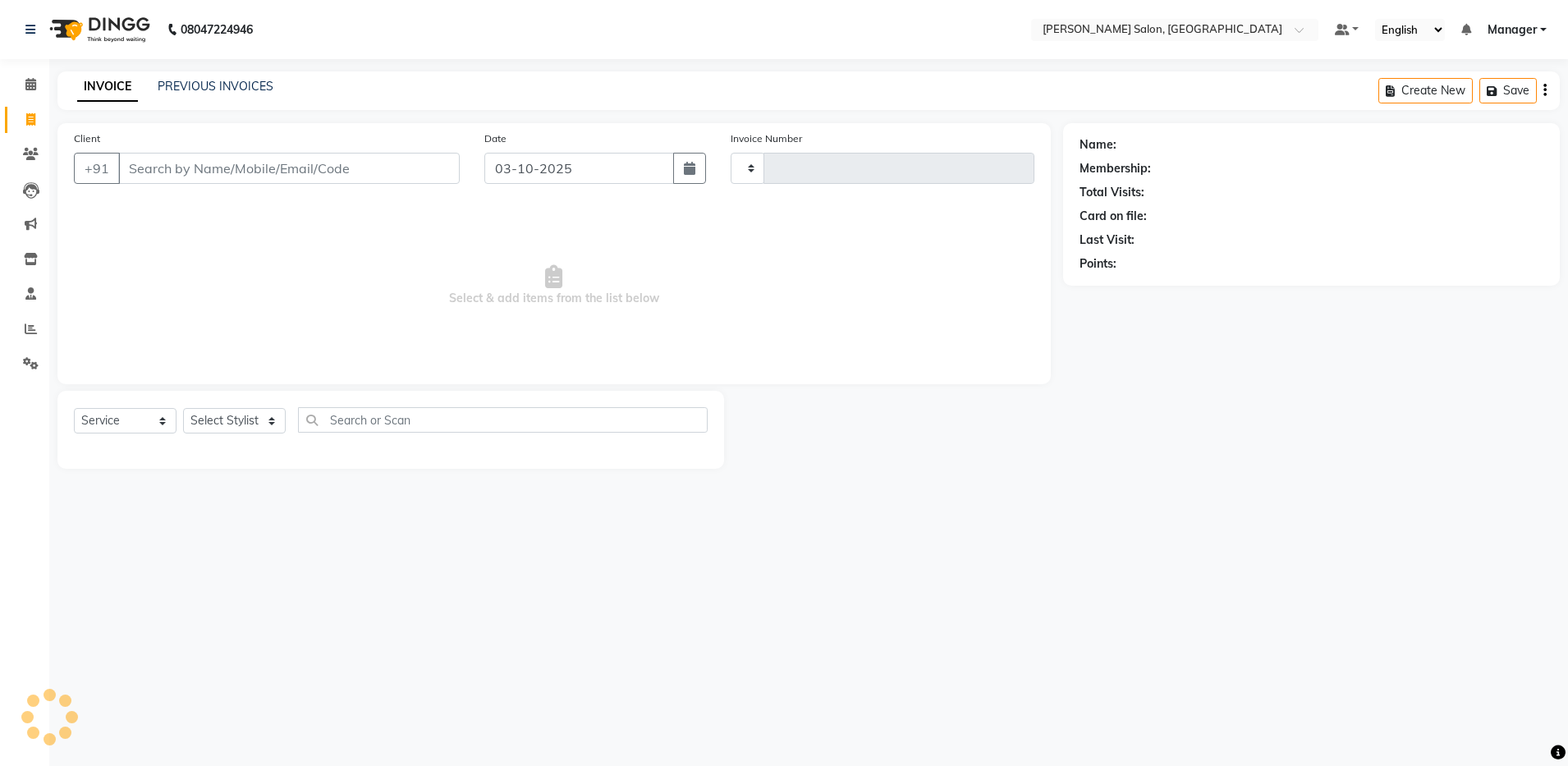
type input "4934"
select select "4781"
click at [249, 85] on link "PREVIOUS INVOICES" at bounding box center [215, 87] width 116 height 15
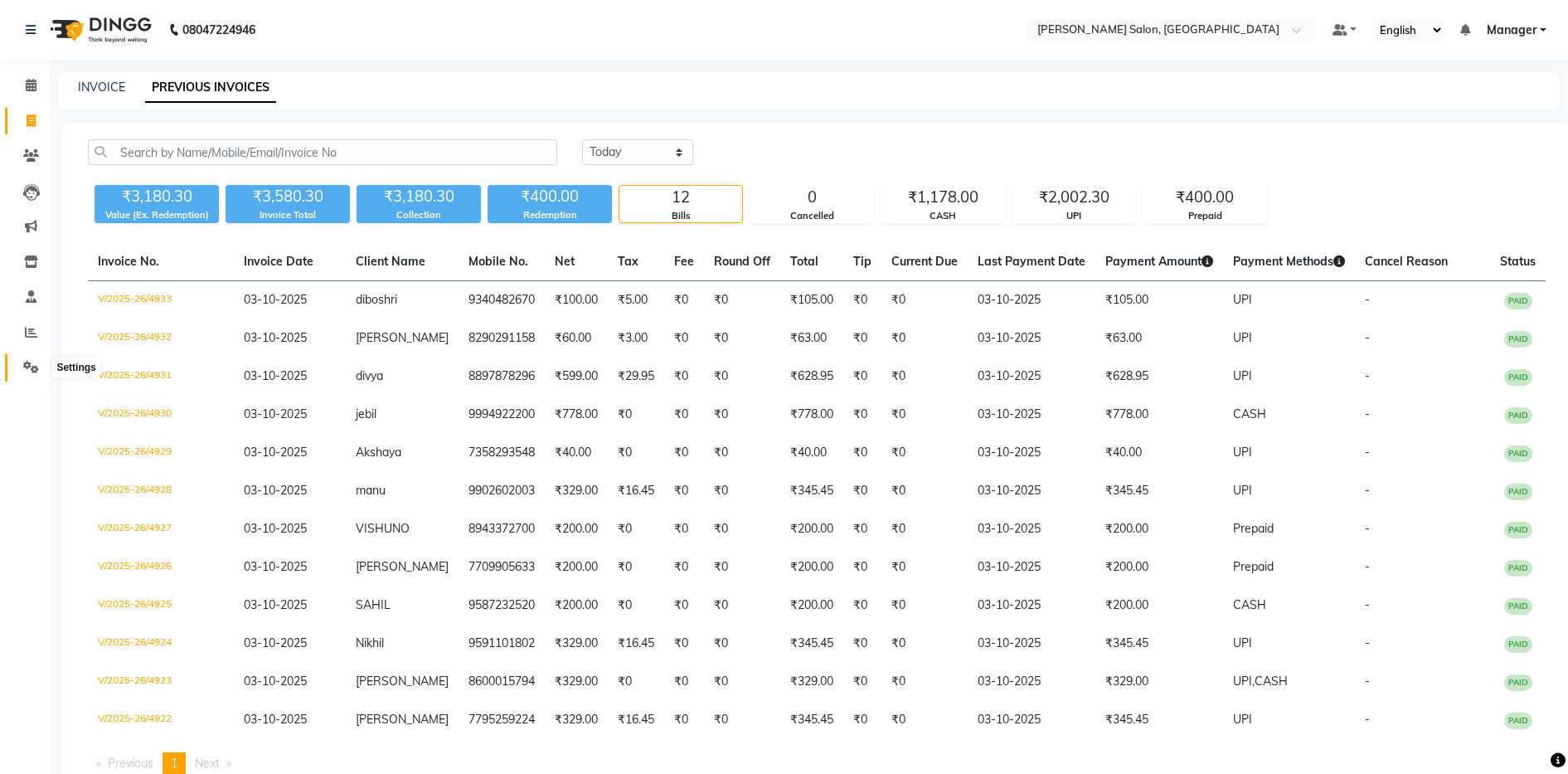
click at [28, 361] on icon at bounding box center [30, 366] width 16 height 12
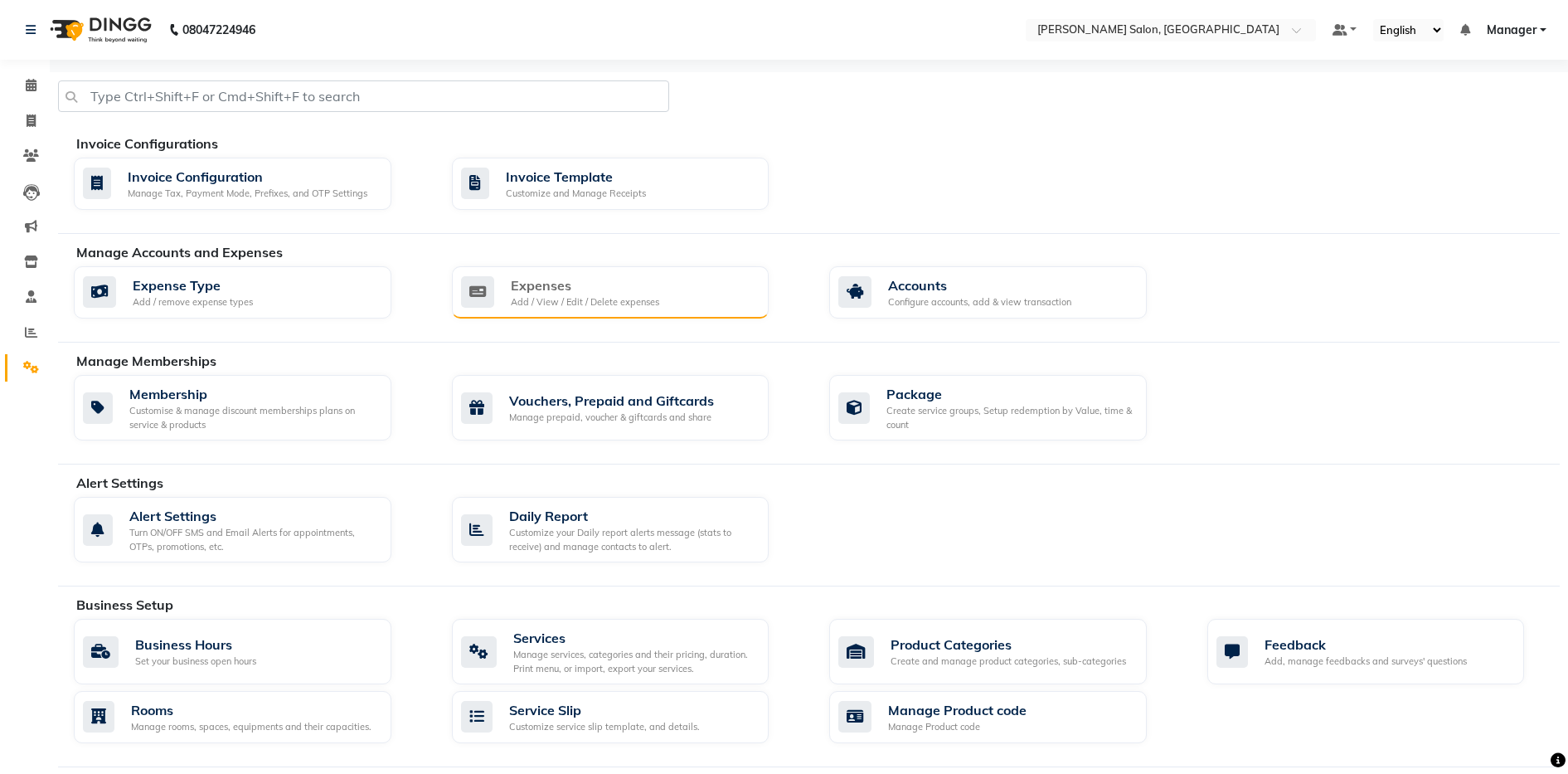
click at [641, 301] on div "Add / View / Edit / Delete expenses" at bounding box center [585, 301] width 148 height 14
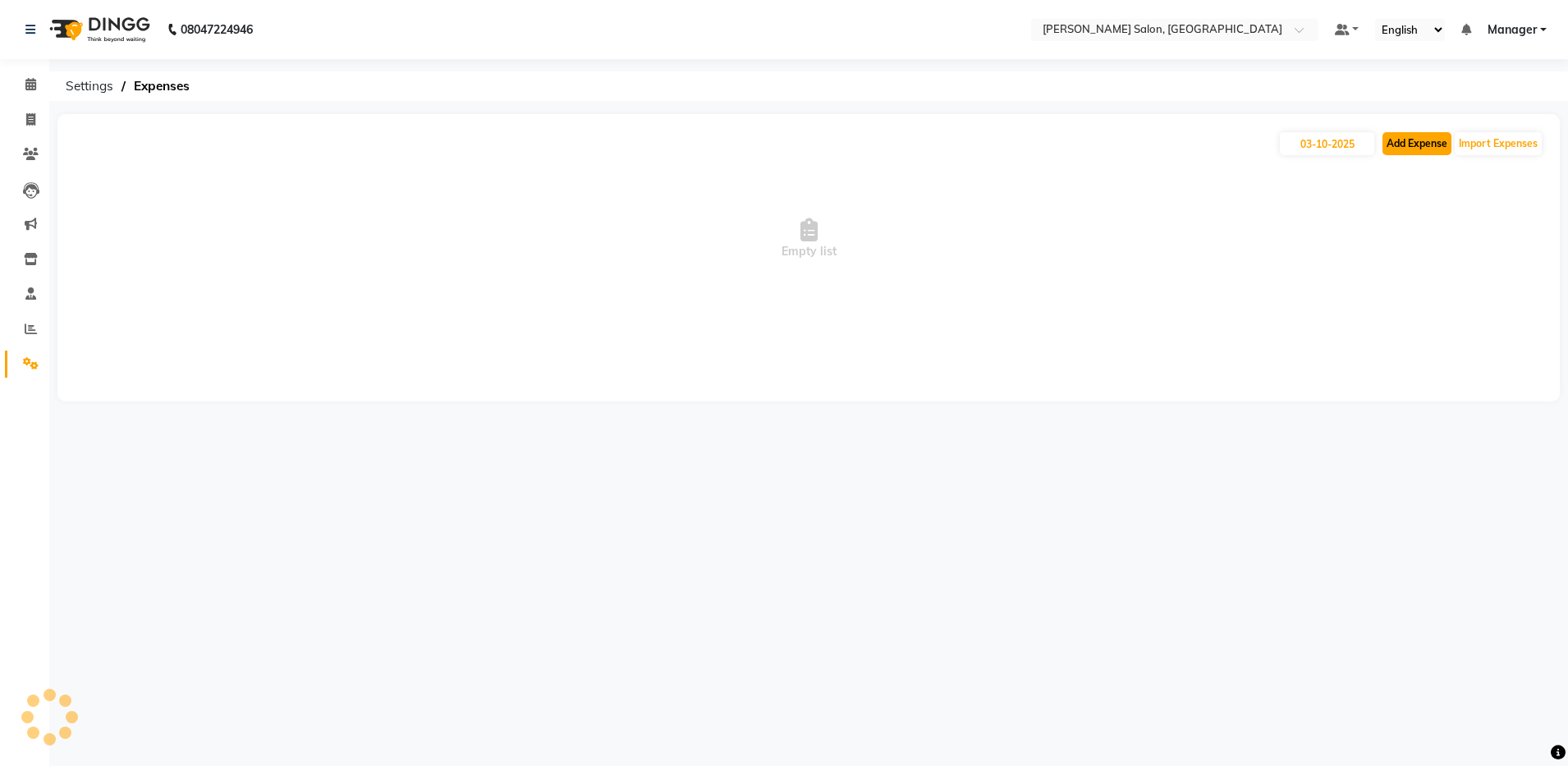
click at [1424, 142] on button "Add Expense" at bounding box center [1416, 143] width 69 height 23
select select "1"
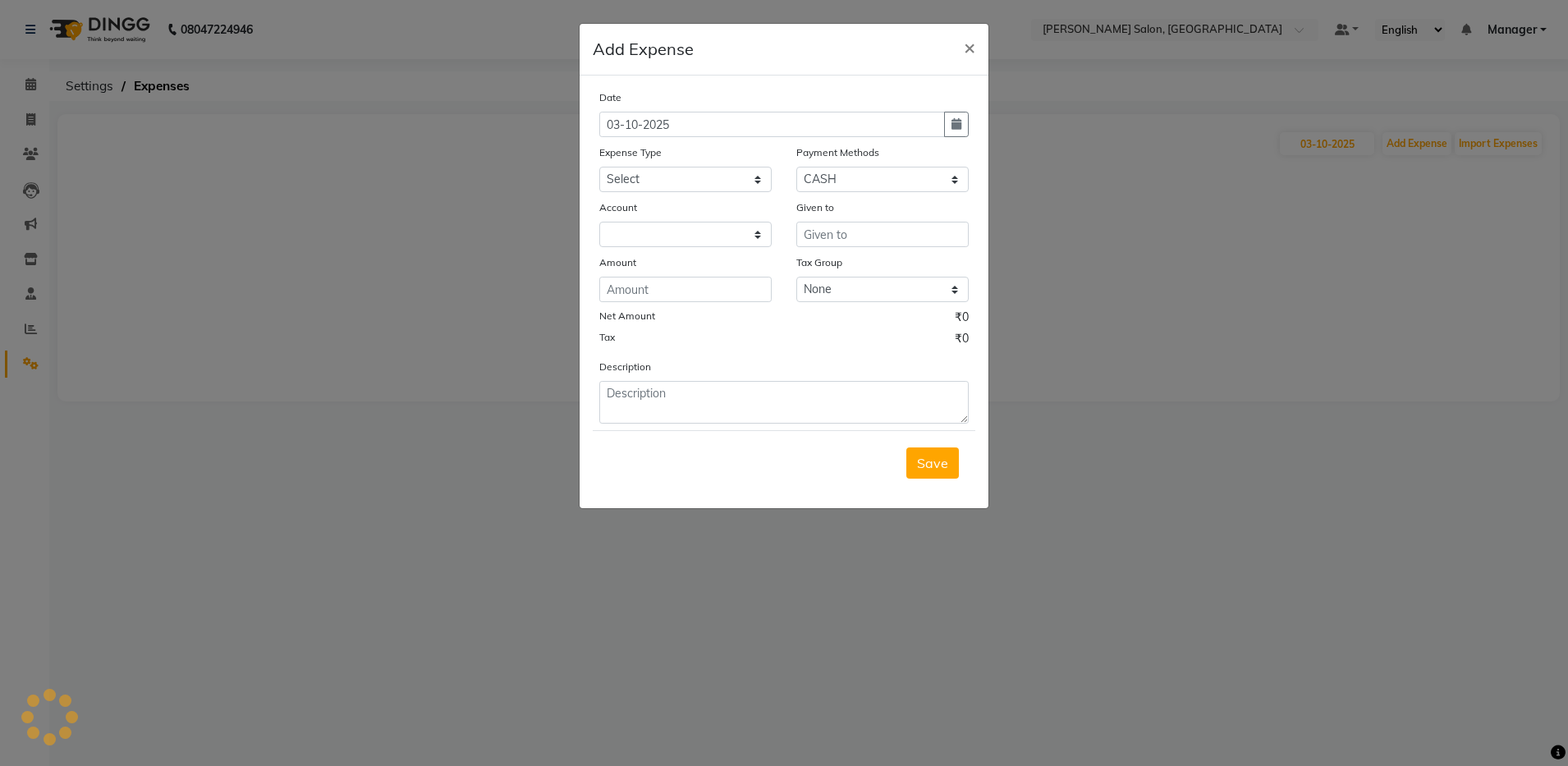
select select "3628"
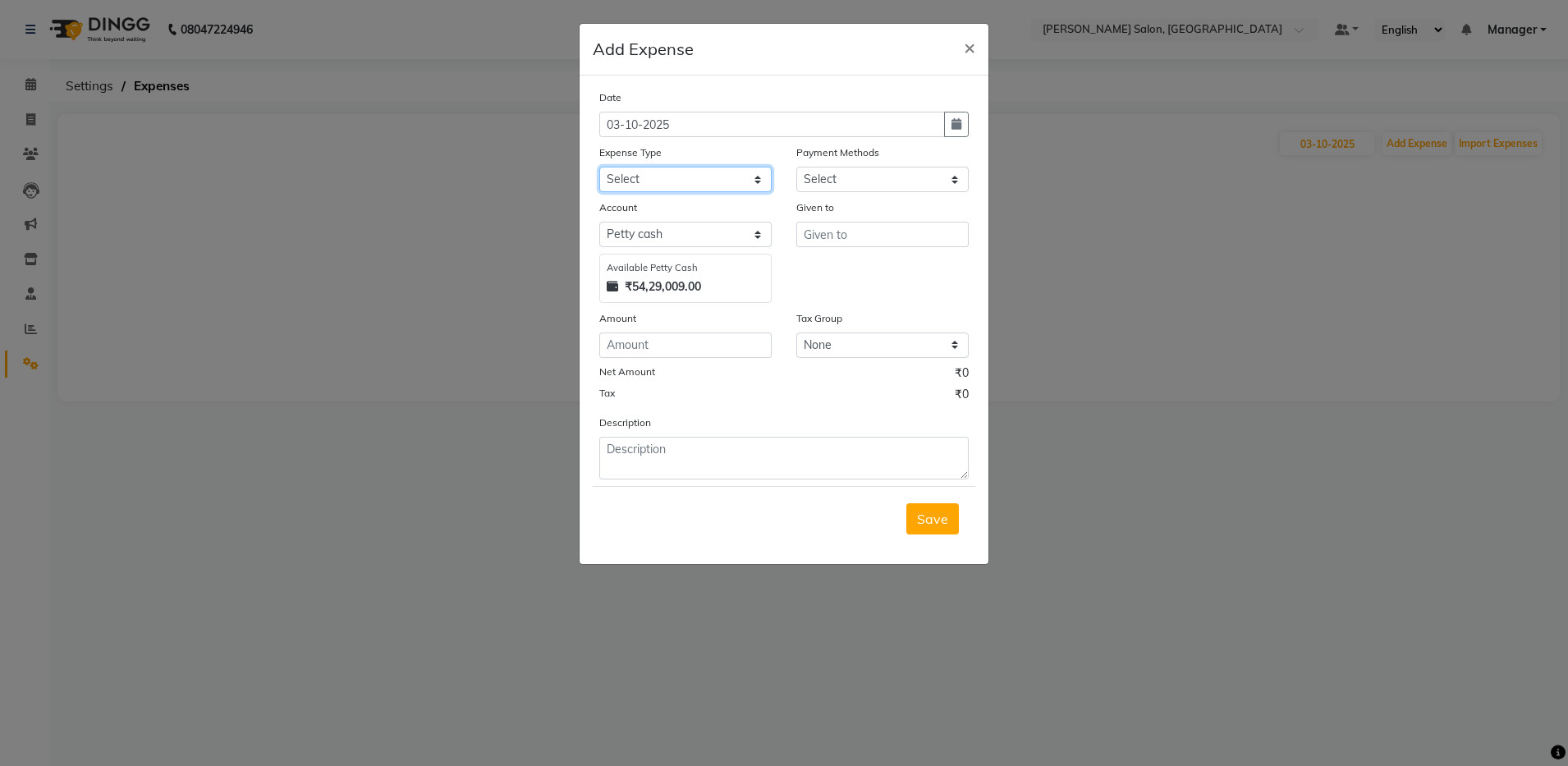
click at [664, 180] on select "Select Advance Salary Client Snacks Equipment Estate food Fuel Govt fee Incenti…" at bounding box center [685, 179] width 172 height 25
click at [600, 167] on select "Select Advance Salary Client Snacks Equipment Estate food Fuel Govt fee Incenti…" at bounding box center [685, 179] width 172 height 25
click at [676, 172] on select "Select Advance Salary Client Snacks Equipment Estate food Fuel Govt fee Incenti…" at bounding box center [685, 179] width 172 height 25
click at [760, 176] on select "Select Advance Salary Client Snacks Equipment Estate food Fuel Govt fee Incenti…" at bounding box center [685, 179] width 172 height 25
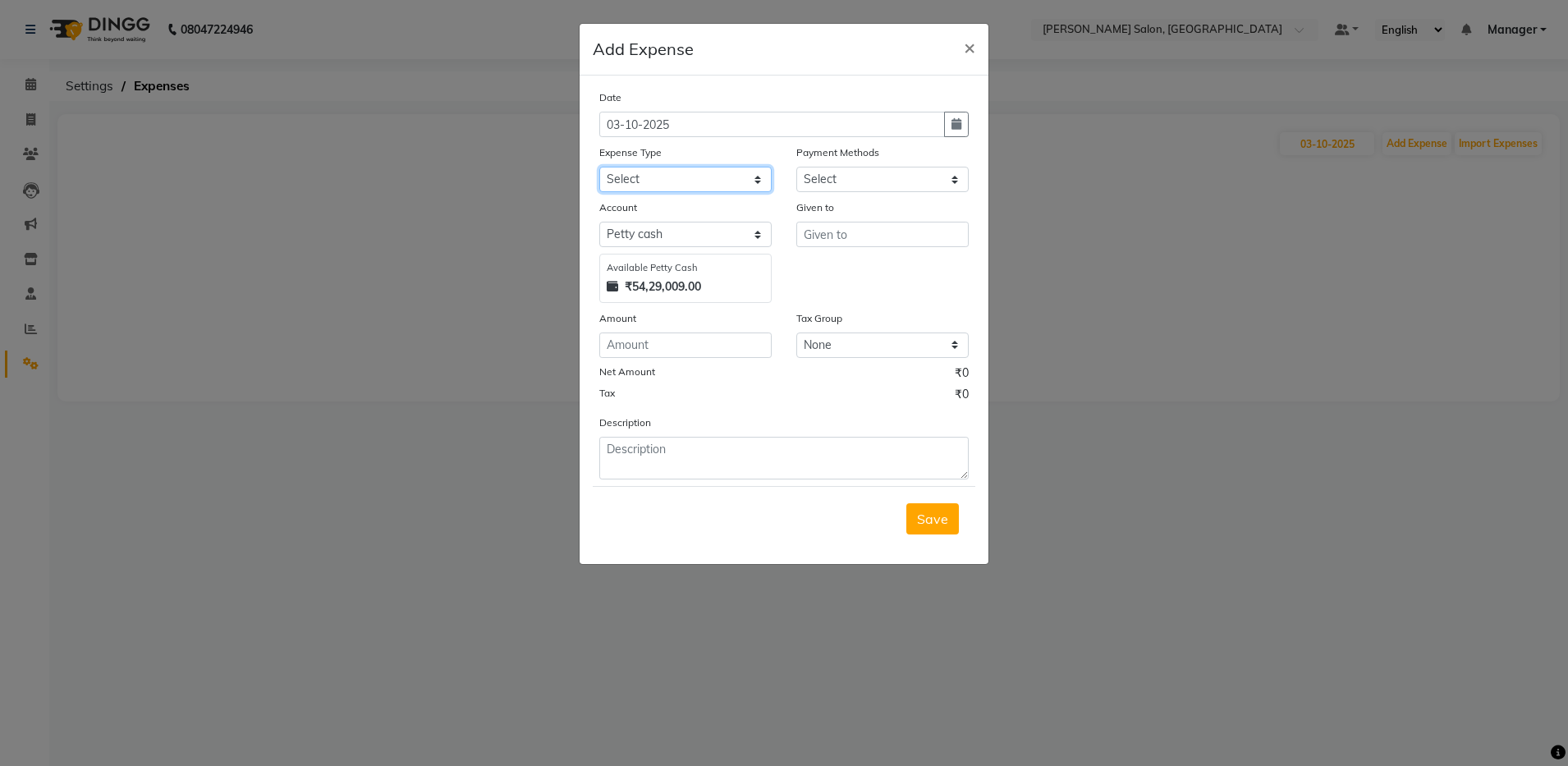
select select "3508"
click at [600, 167] on select "Select Advance Salary Client Snacks Equipment Estate food Fuel Govt fee Incenti…" at bounding box center [685, 179] width 172 height 25
click at [858, 171] on select "Select UPI CARD CASH Master Card Visa Card Prepaid Gift Card ONLINE Voucher Wal…" at bounding box center [882, 179] width 172 height 25
select select "1"
click at [796, 167] on select "Select UPI CARD CASH Master Card Visa Card Prepaid Gift Card ONLINE Voucher Wal…" at bounding box center [882, 179] width 172 height 25
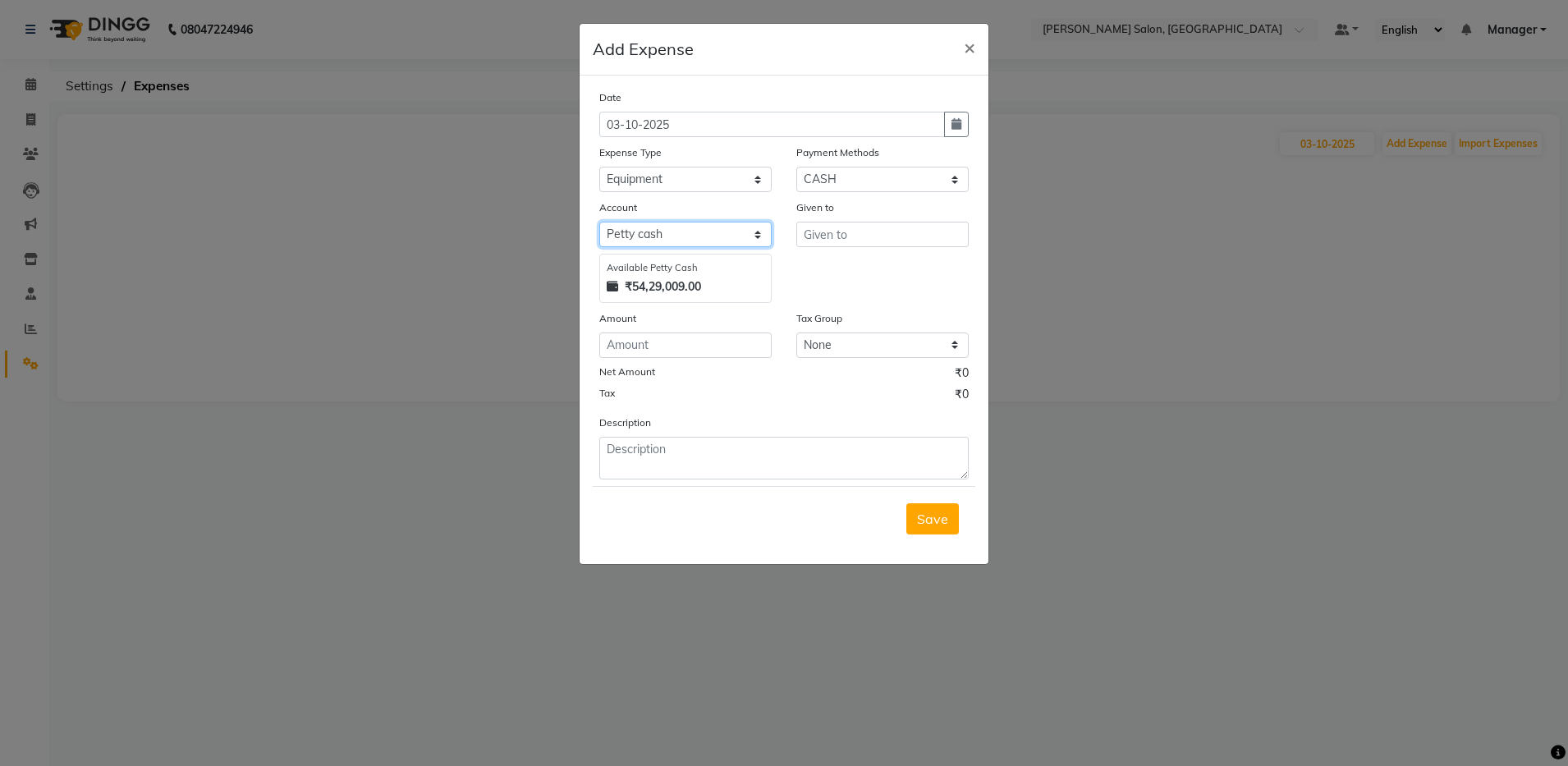
click at [680, 228] on select "Select [PERSON_NAME] cash Default account" at bounding box center [685, 233] width 172 height 25
click at [600, 221] on select "Select [PERSON_NAME] cash Default account" at bounding box center [685, 233] width 172 height 25
click at [830, 241] on input "text" at bounding box center [882, 233] width 172 height 25
type input "blinkit"
click at [695, 353] on input "number" at bounding box center [685, 344] width 172 height 25
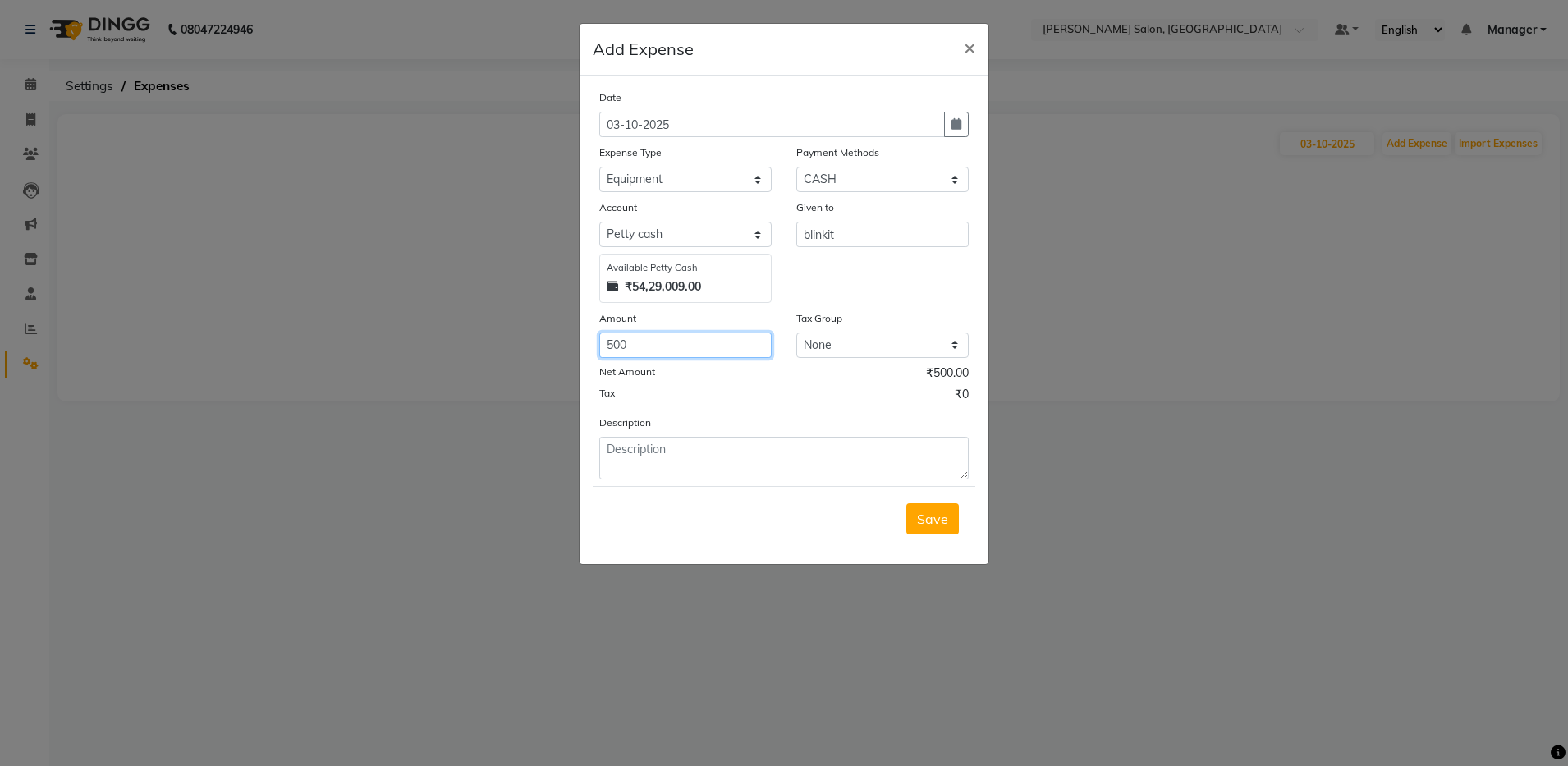
type input "500"
click at [647, 460] on textarea at bounding box center [784, 457] width 369 height 42
click at [813, 542] on div "Save" at bounding box center [784, 518] width 382 height 65
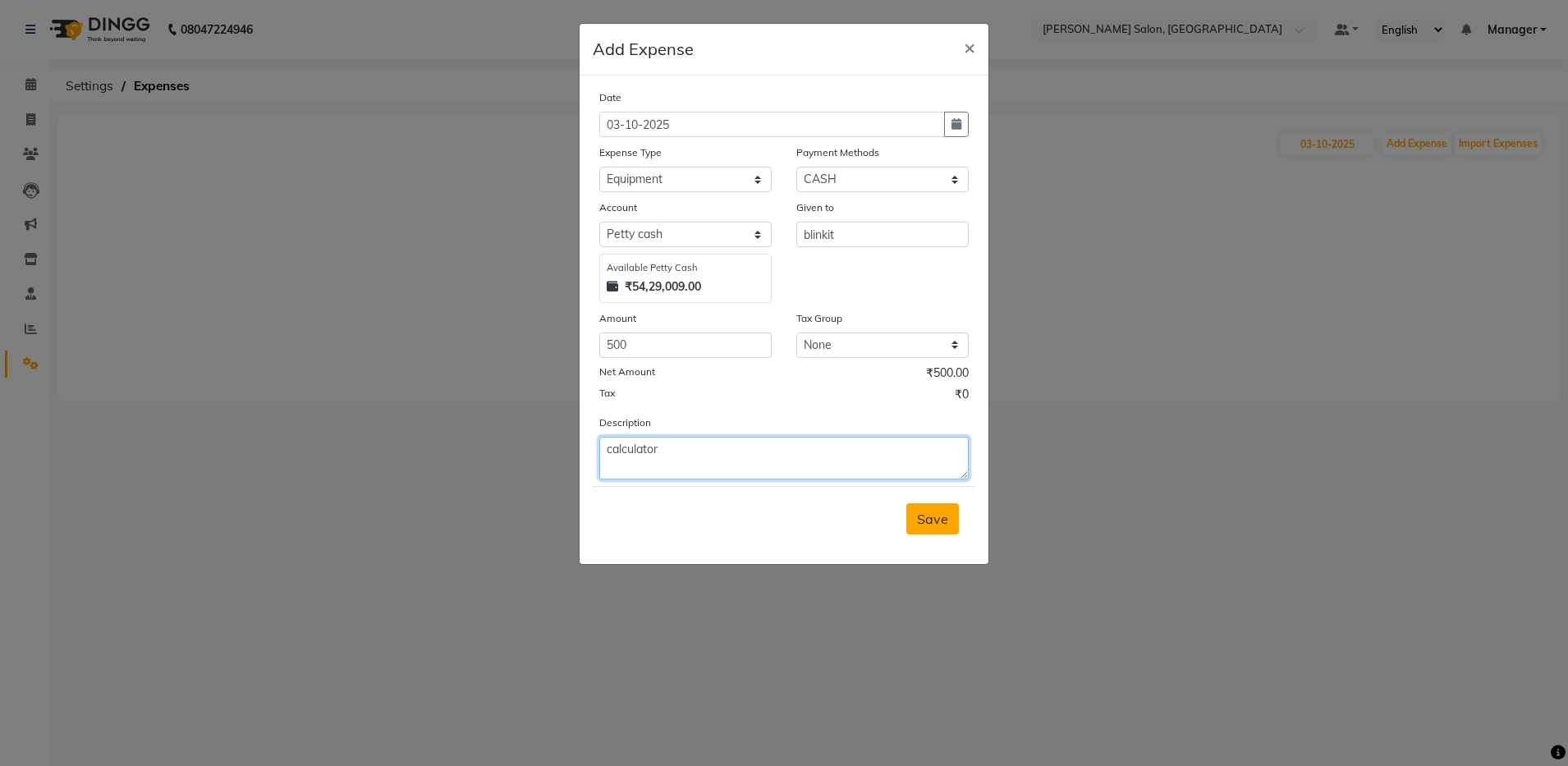
type textarea "calculator"
click at [927, 515] on span "Save" at bounding box center [932, 518] width 31 height 16
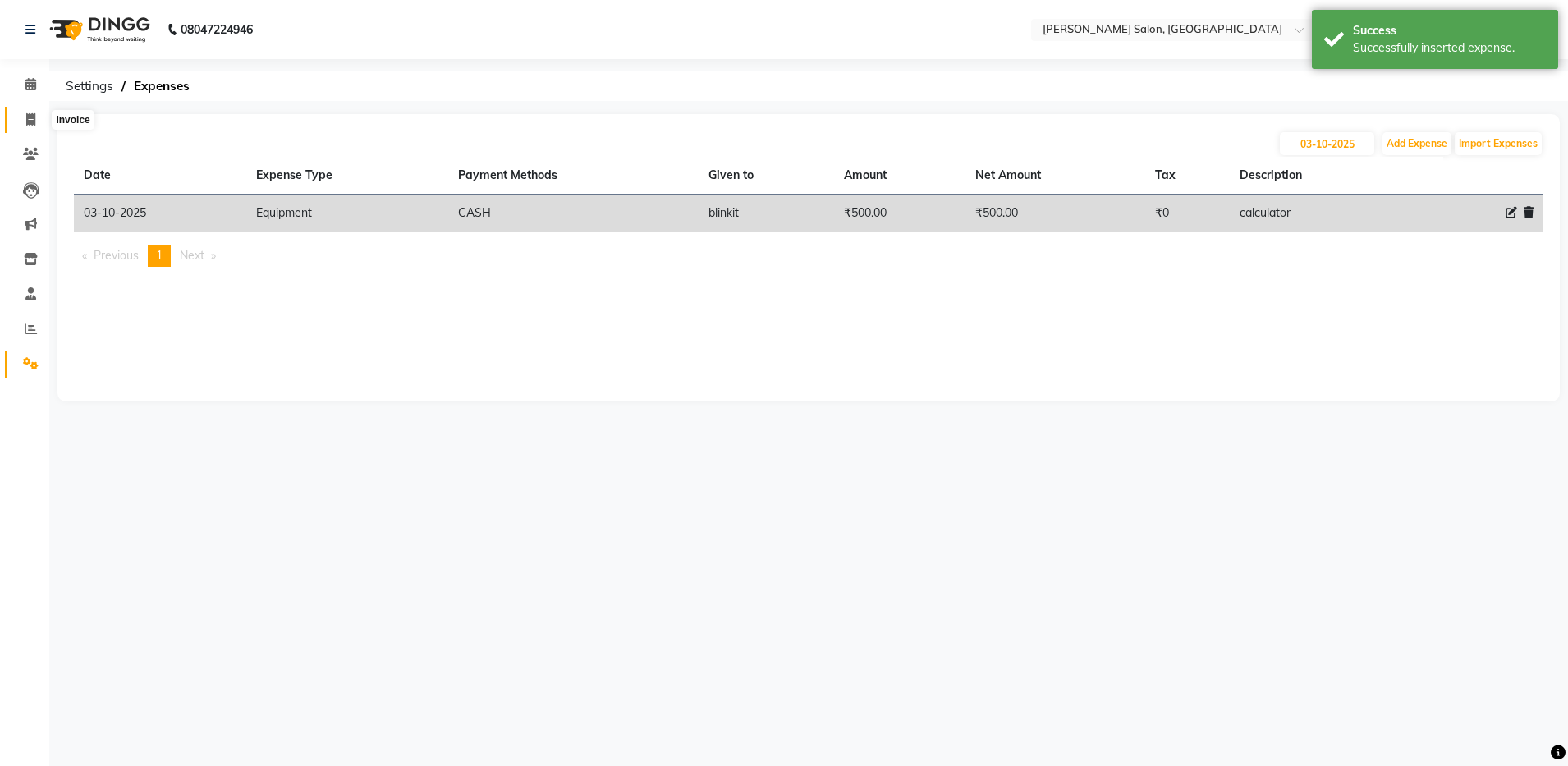
click at [32, 117] on icon at bounding box center [31, 119] width 9 height 12
select select "service"
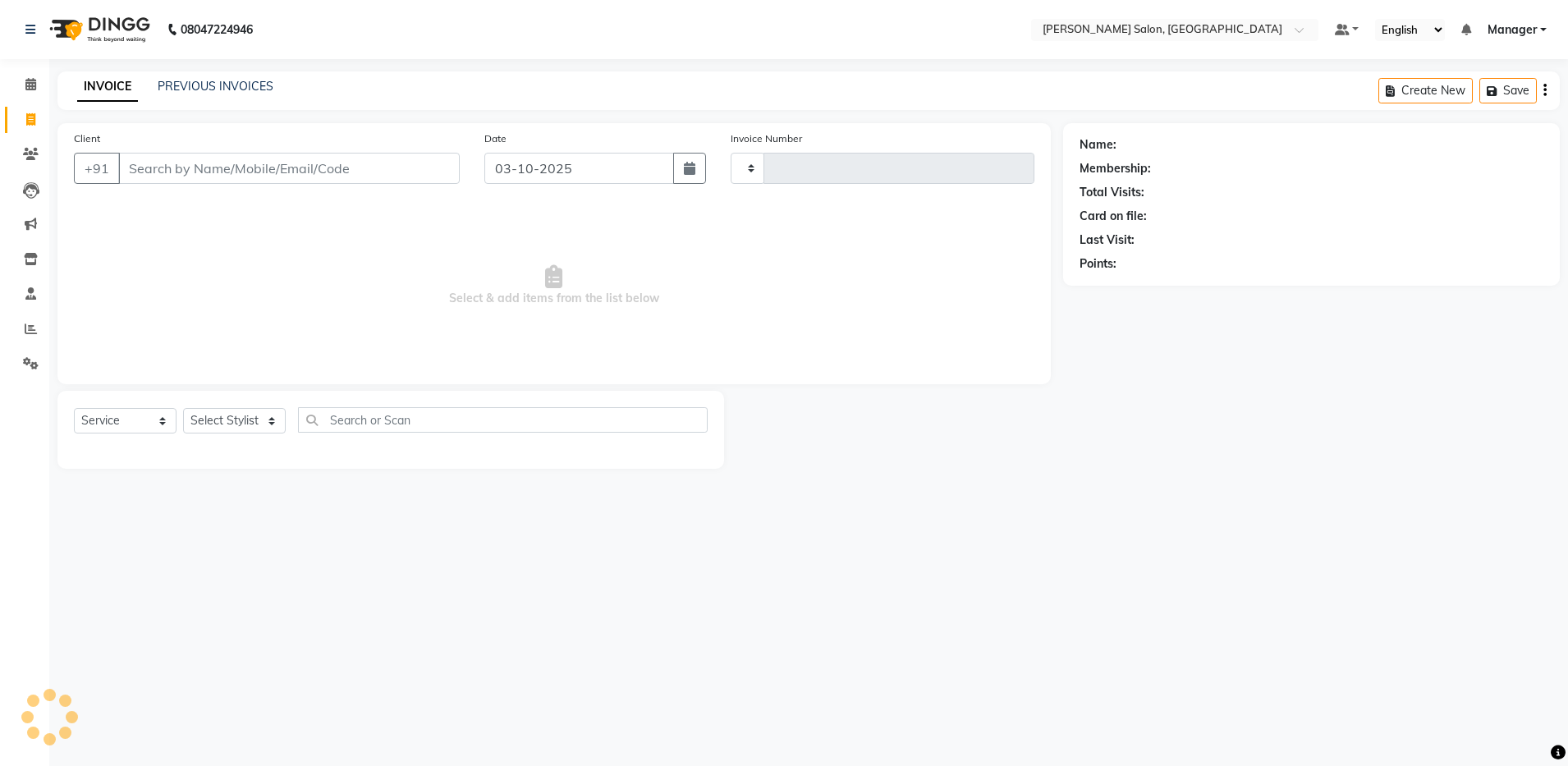
type input "4934"
select select "4781"
click at [28, 371] on span at bounding box center [30, 364] width 29 height 19
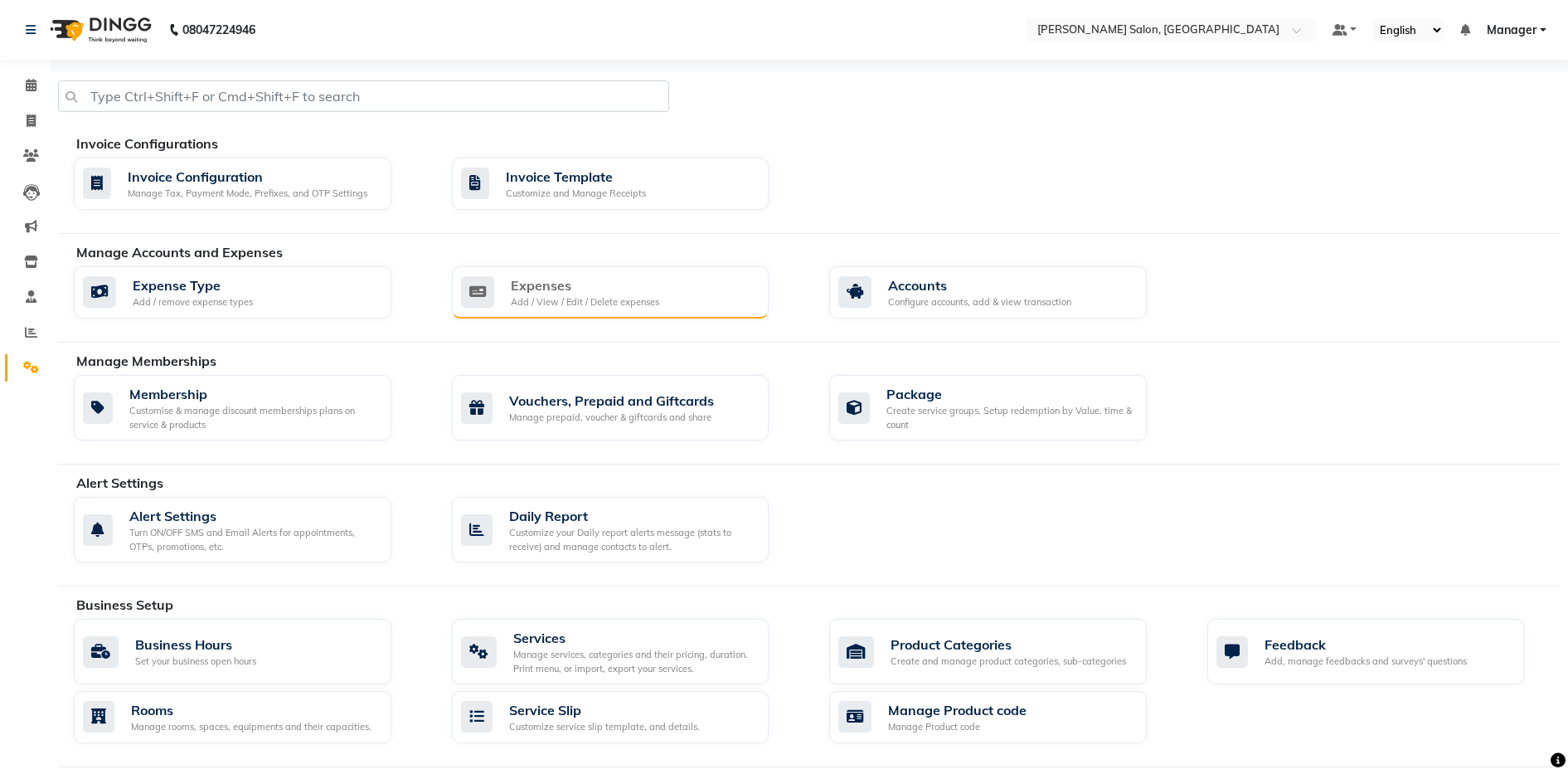
click at [547, 301] on div "Add / View / Edit / Delete expenses" at bounding box center [585, 301] width 148 height 14
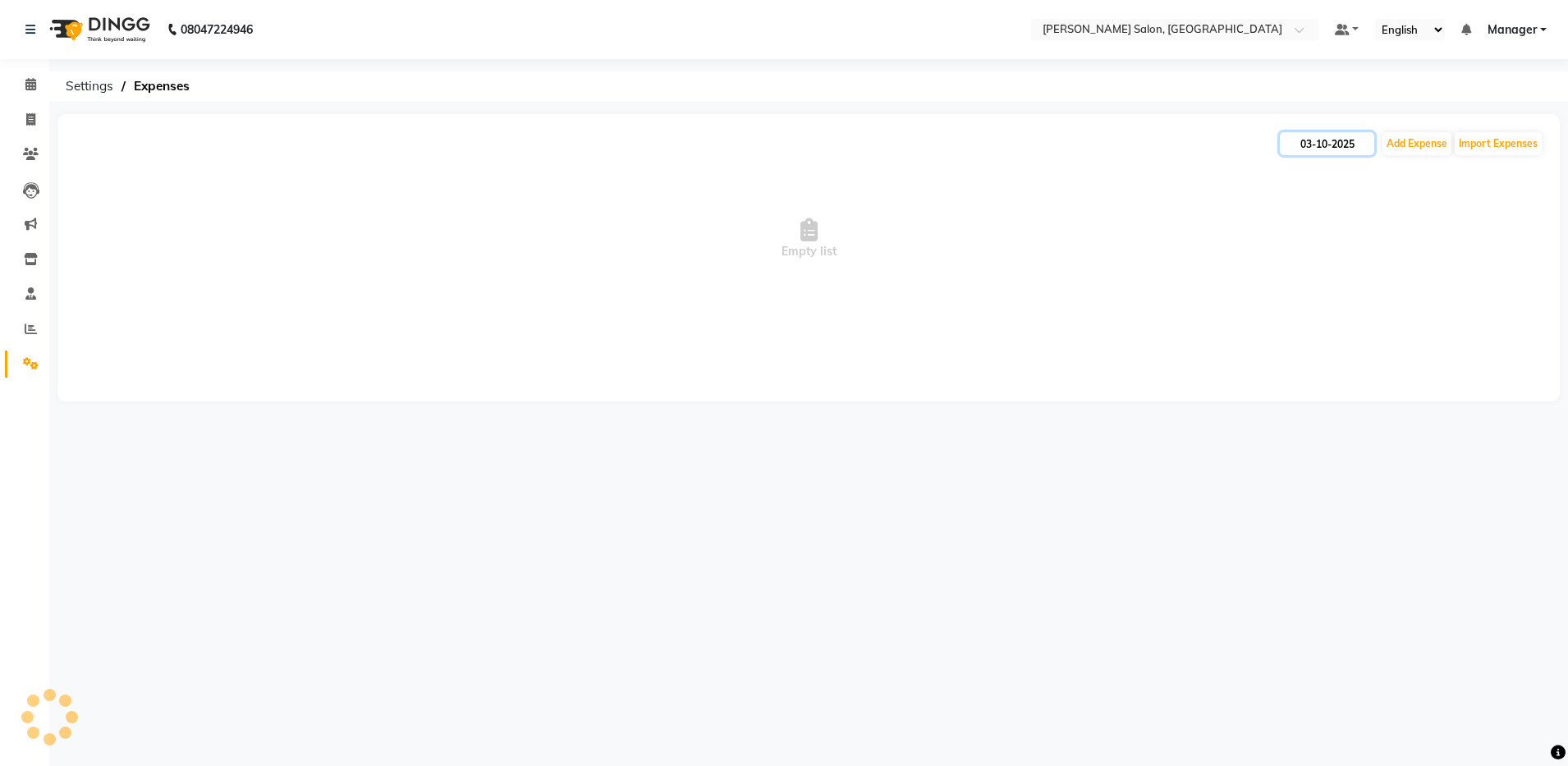
click at [1316, 140] on input "03-10-2025" at bounding box center [1326, 143] width 94 height 23
select select "10"
select select "2025"
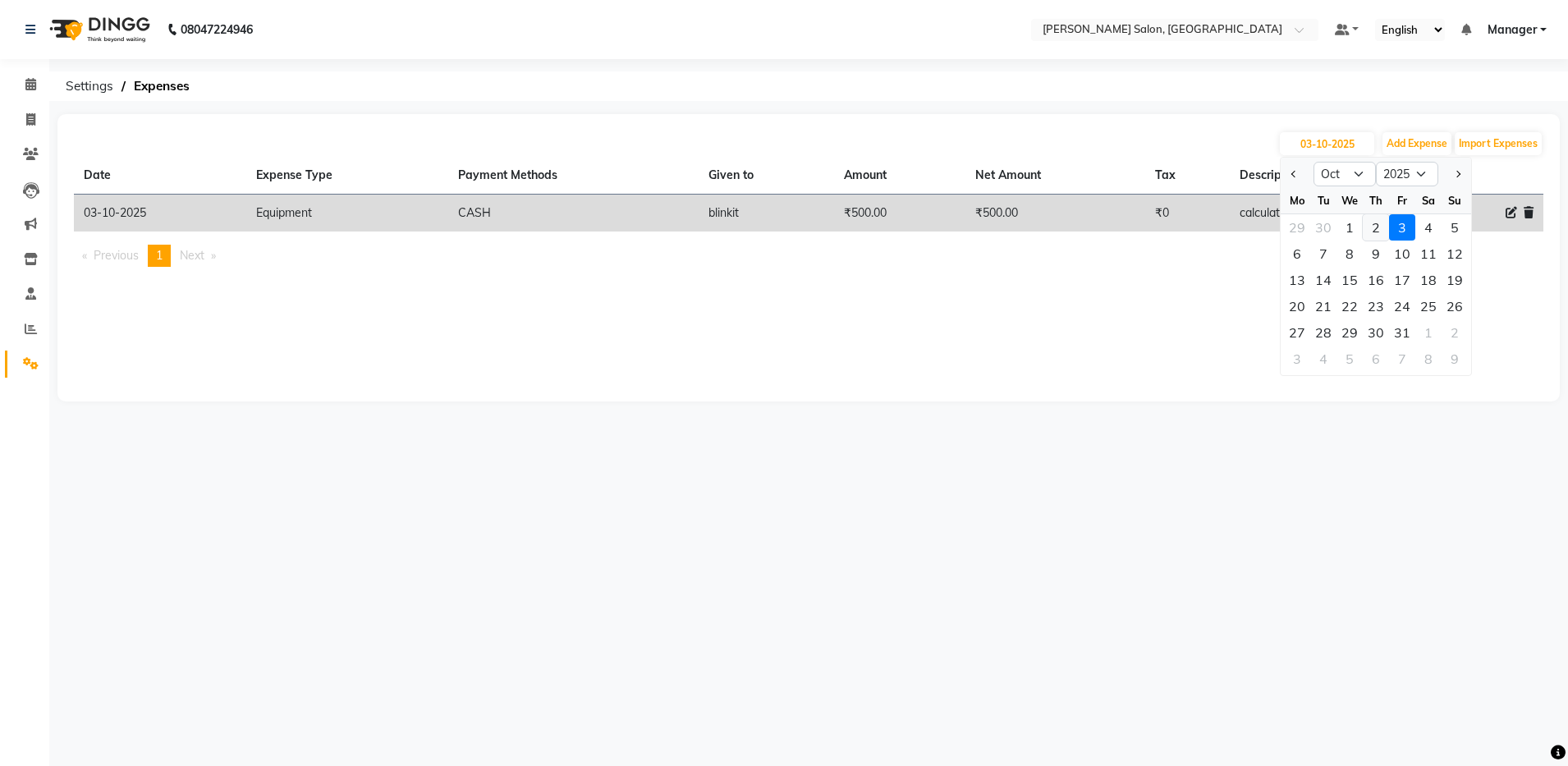
click at [1375, 228] on div "2" at bounding box center [1376, 228] width 26 height 26
type input "02-10-2025"
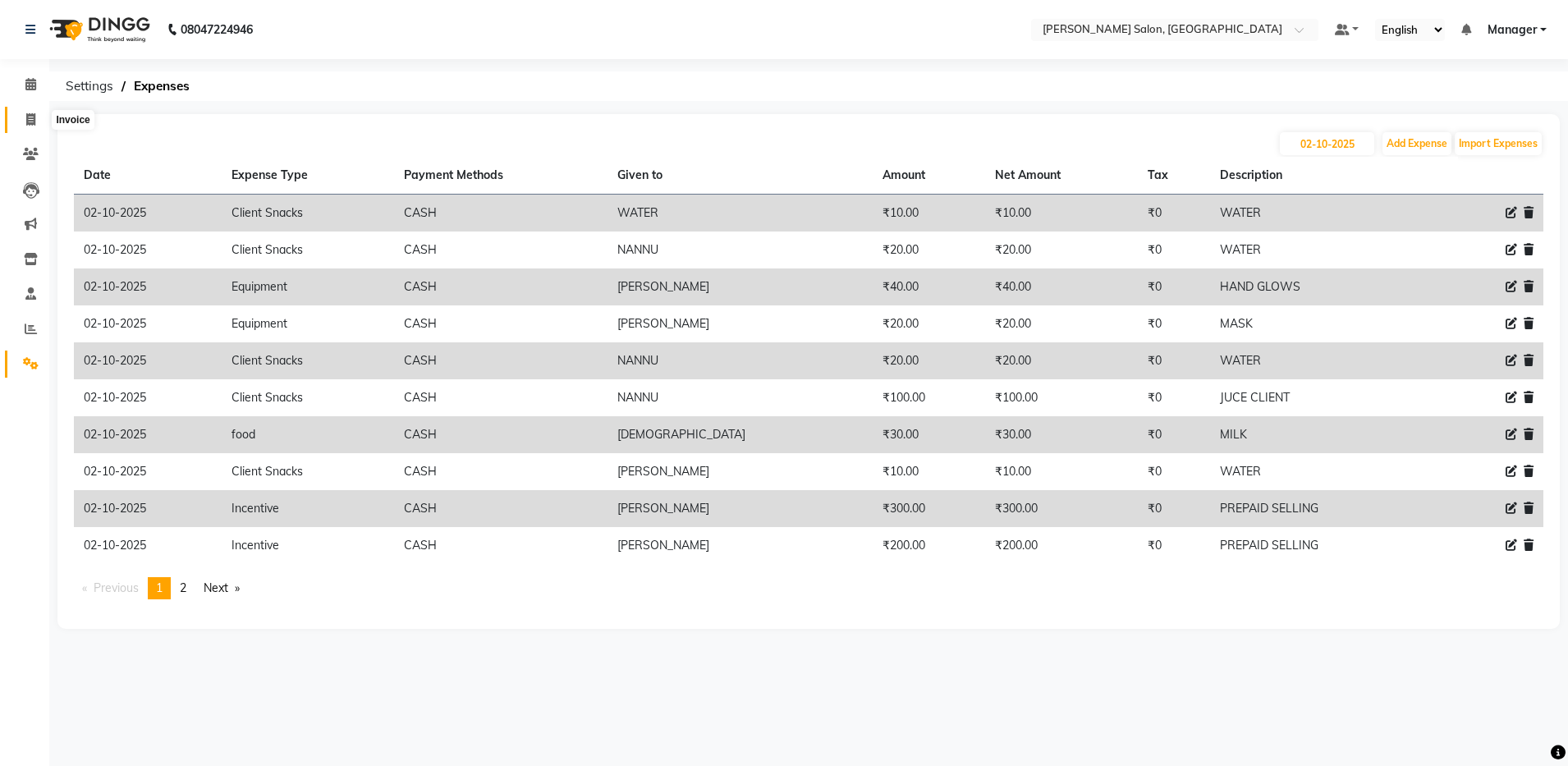
click at [26, 114] on icon at bounding box center [31, 119] width 9 height 12
select select "service"
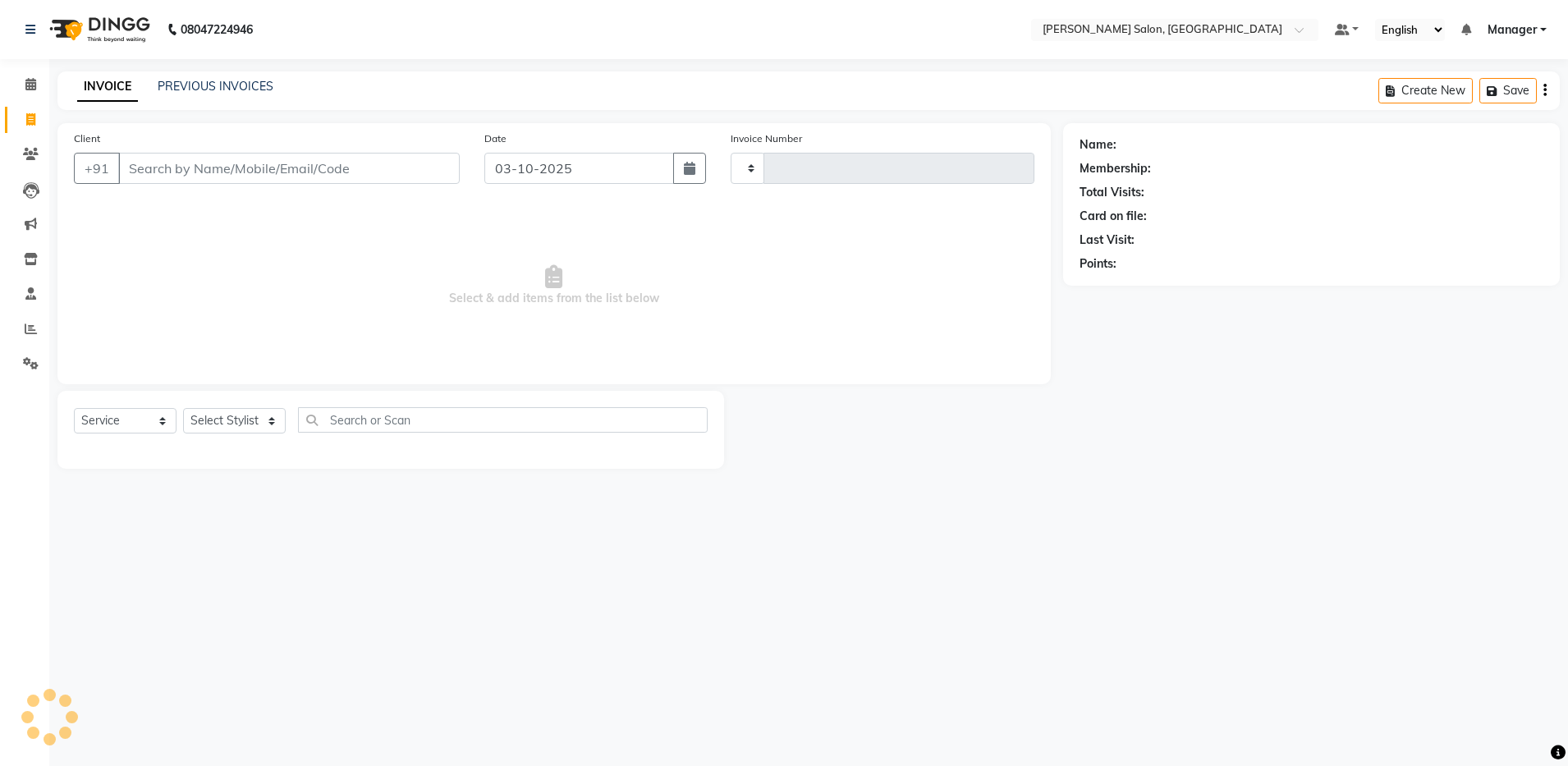
type input "4934"
select select "4781"
click at [195, 80] on link "PREVIOUS INVOICES" at bounding box center [215, 87] width 116 height 15
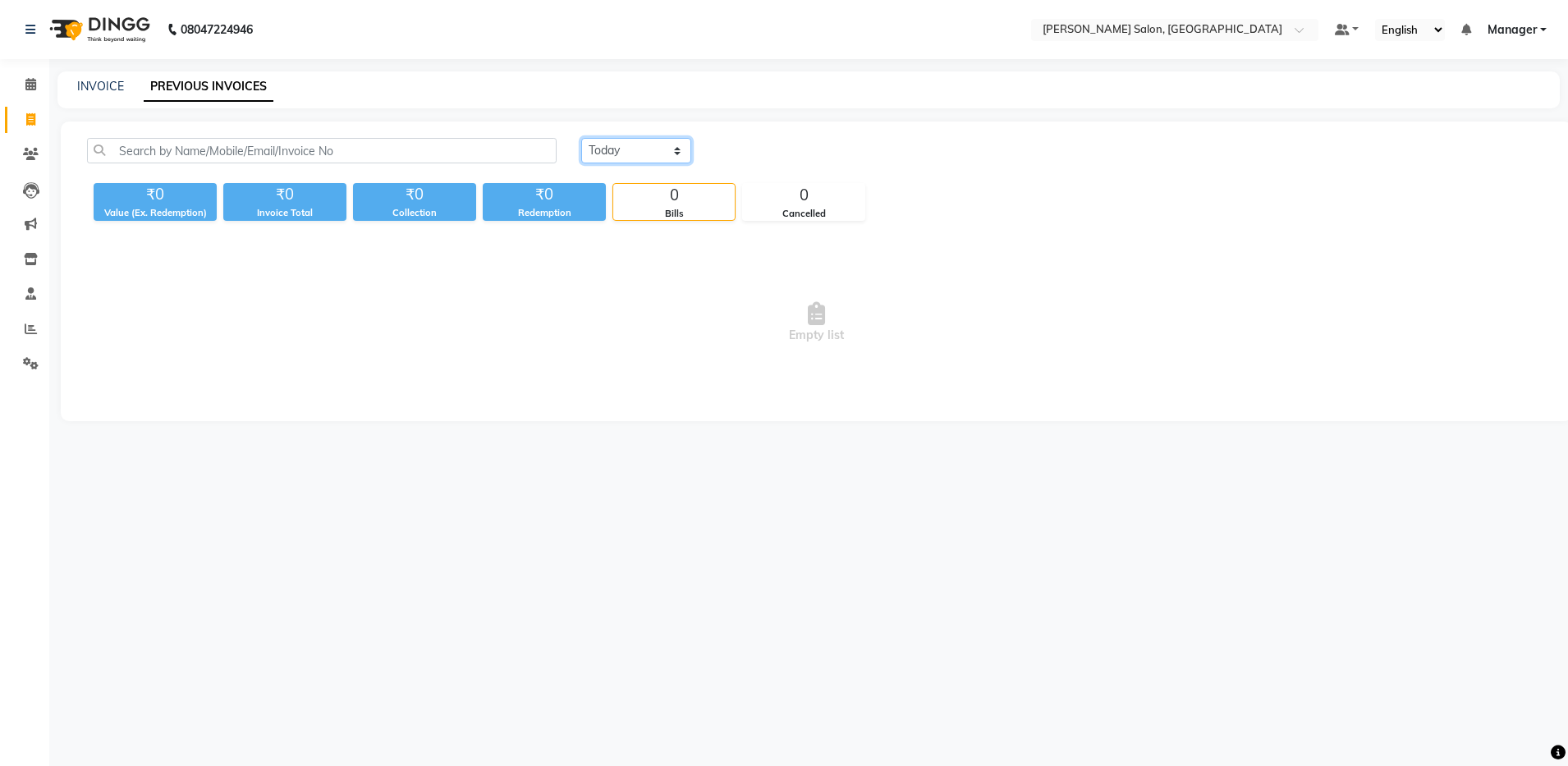
click at [648, 146] on select "[DATE] [DATE] Custom Range" at bounding box center [635, 150] width 110 height 25
select select "range"
click at [581, 137] on select "[DATE] [DATE] Custom Range" at bounding box center [635, 150] width 110 height 25
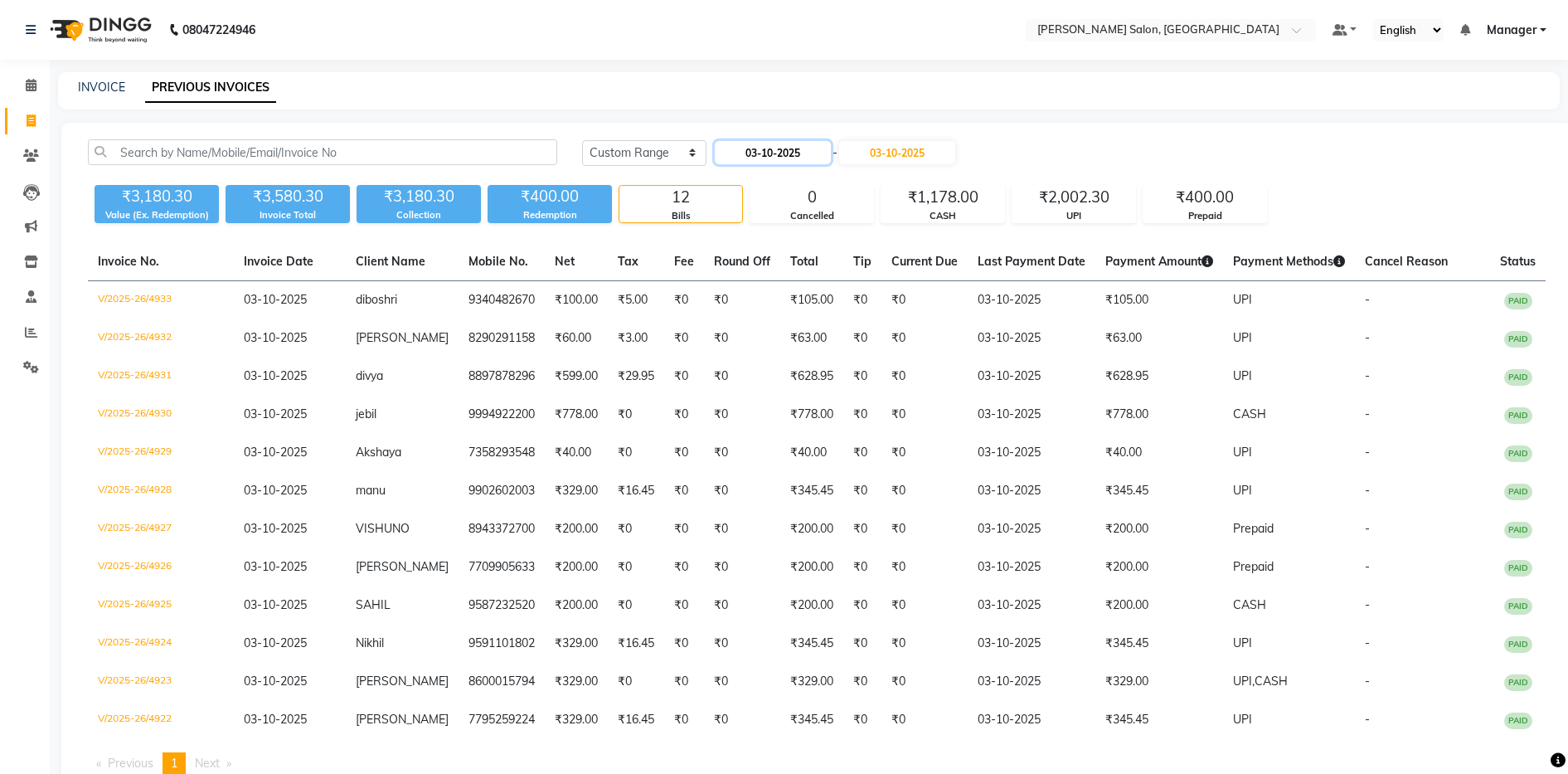
click at [826, 154] on input "03-10-2025" at bounding box center [773, 152] width 116 height 23
select select "10"
select select "2025"
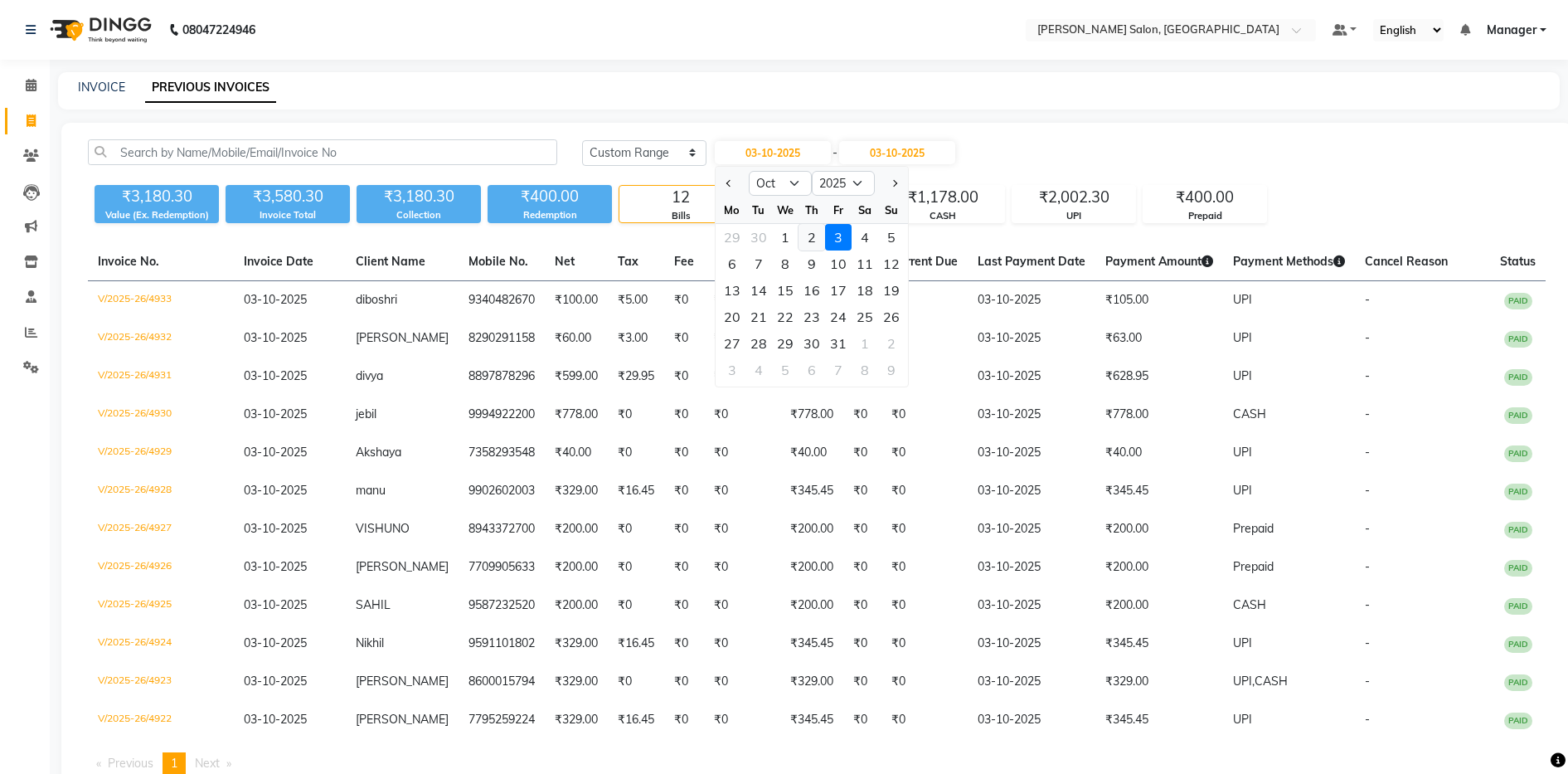
click at [819, 237] on div "2" at bounding box center [812, 237] width 27 height 27
type input "02-10-2025"
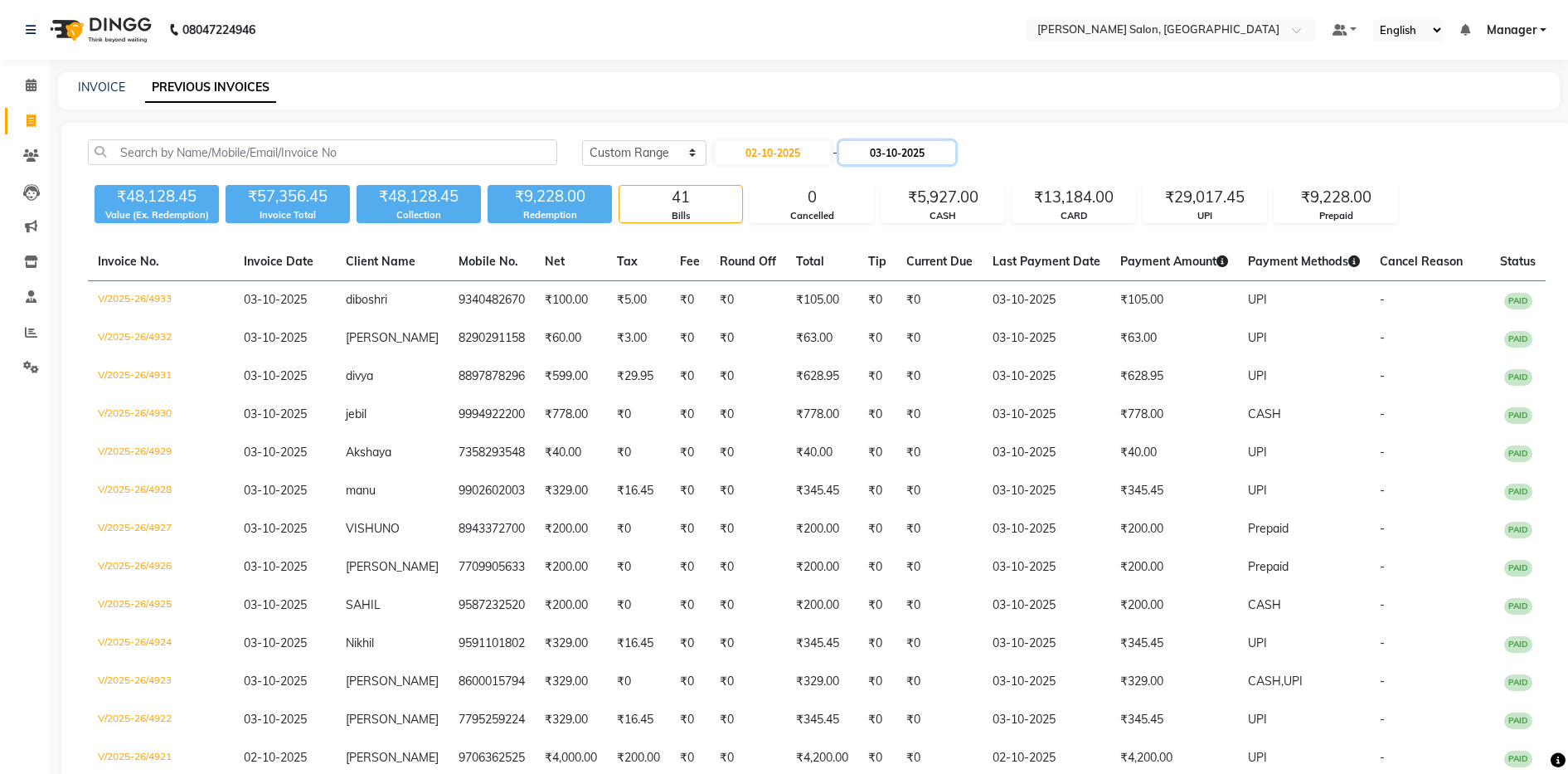
click at [923, 152] on input "03-10-2025" at bounding box center [897, 152] width 116 height 23
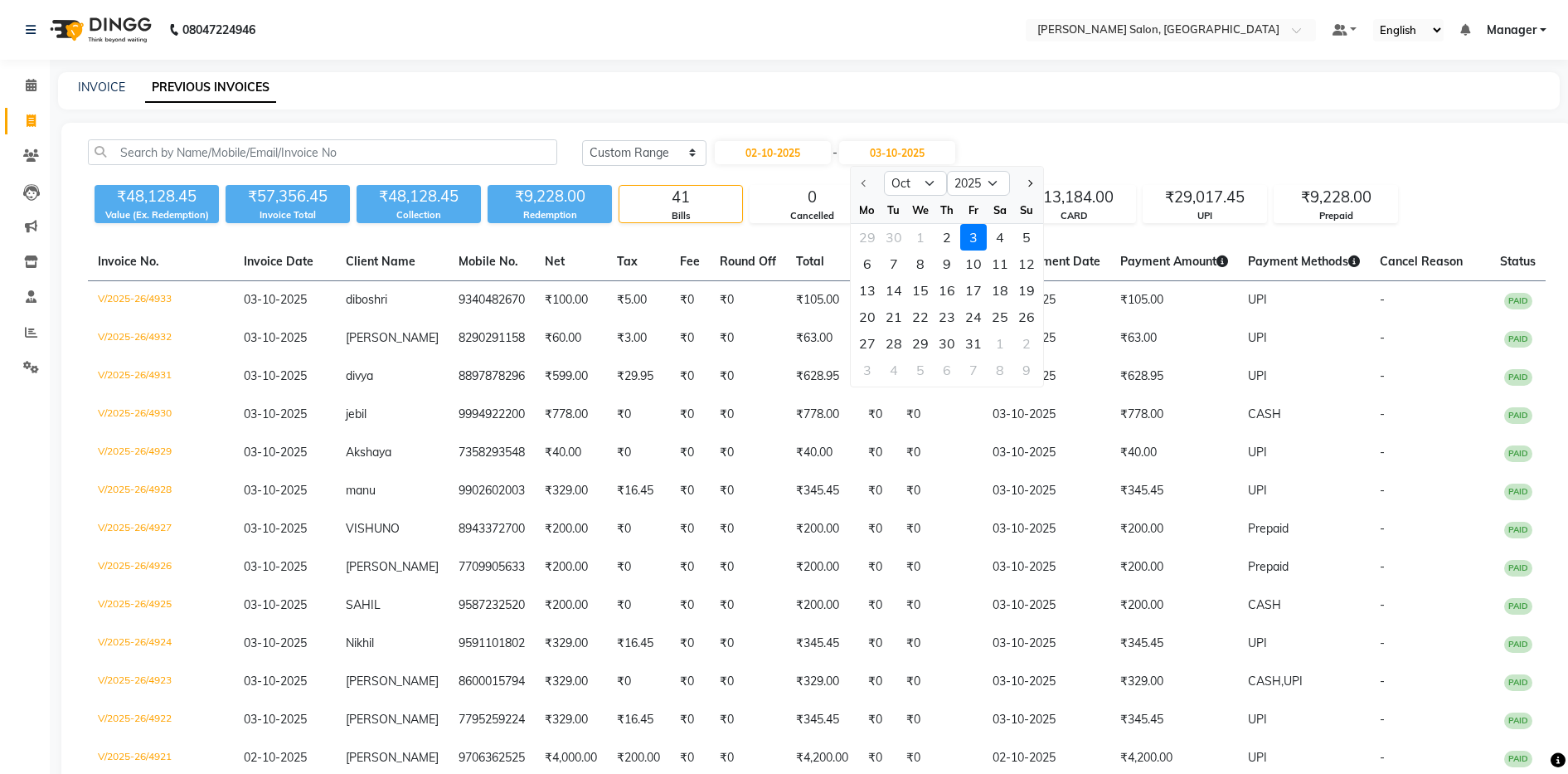
click at [974, 236] on div "3" at bounding box center [974, 237] width 27 height 27
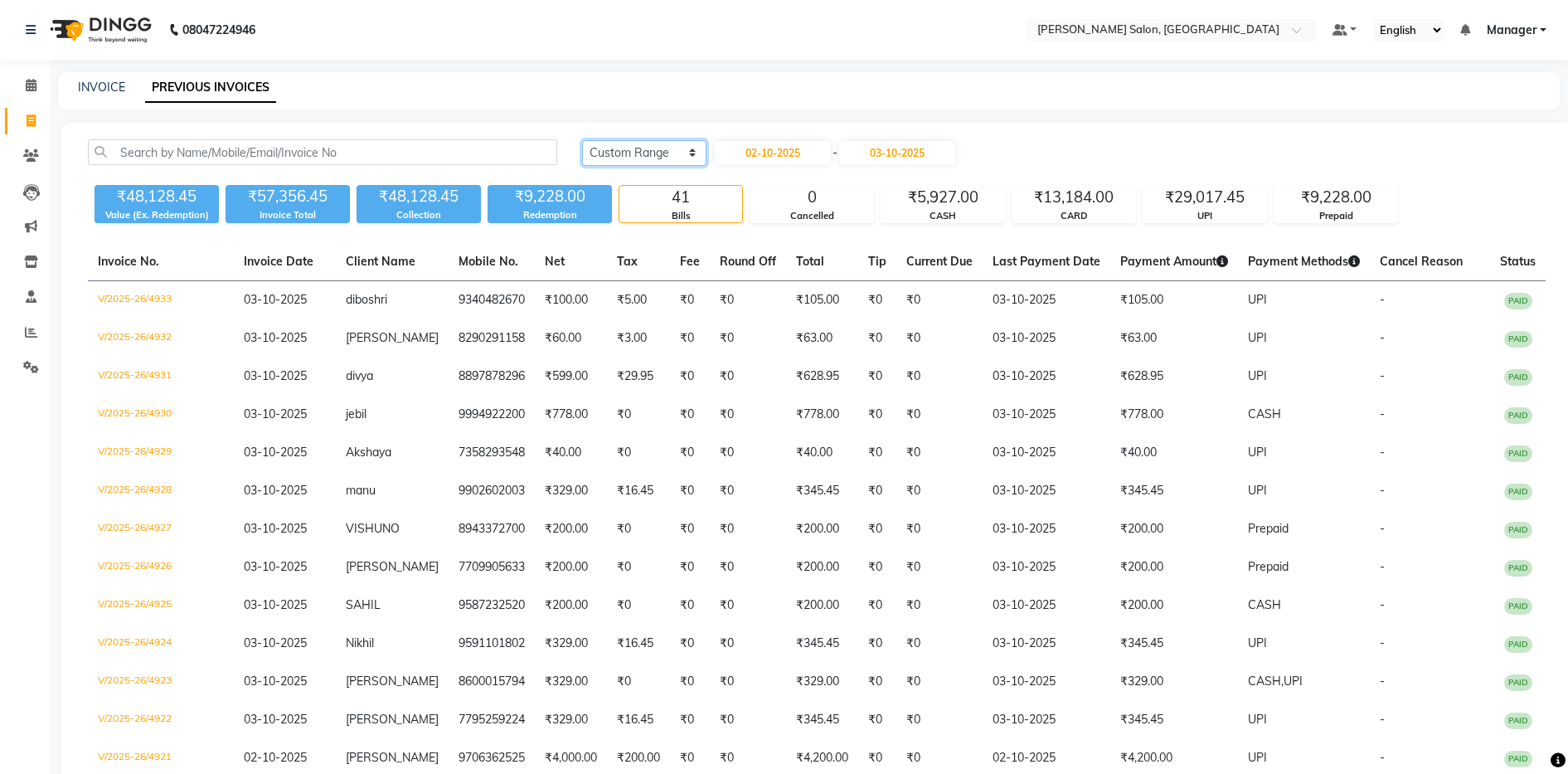
click at [684, 164] on select "[DATE] [DATE] Custom Range" at bounding box center [644, 152] width 125 height 26
select select "[DATE]"
click at [582, 140] on select "[DATE] [DATE] Custom Range" at bounding box center [644, 152] width 125 height 26
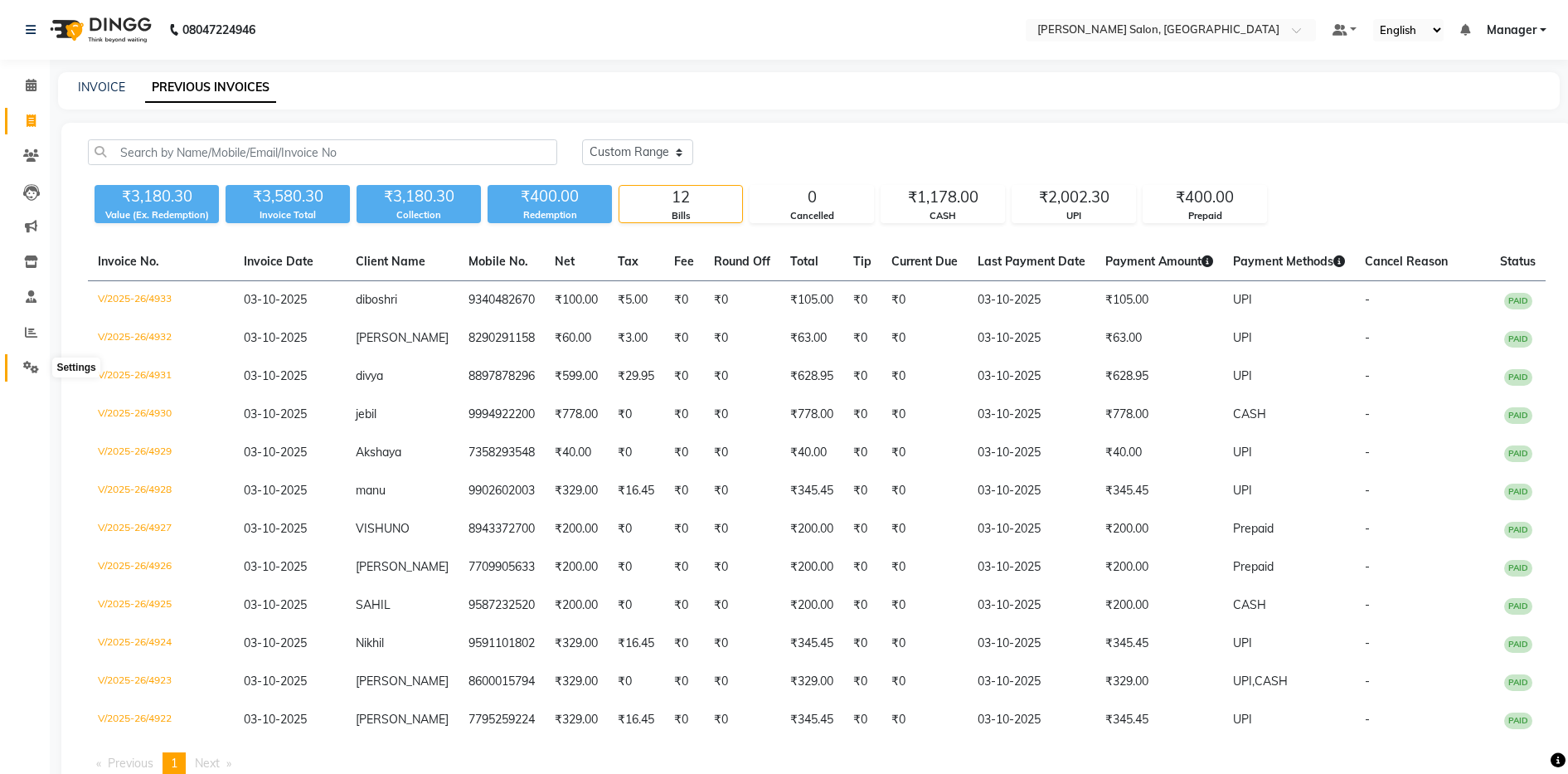
click at [30, 362] on icon at bounding box center [30, 366] width 16 height 12
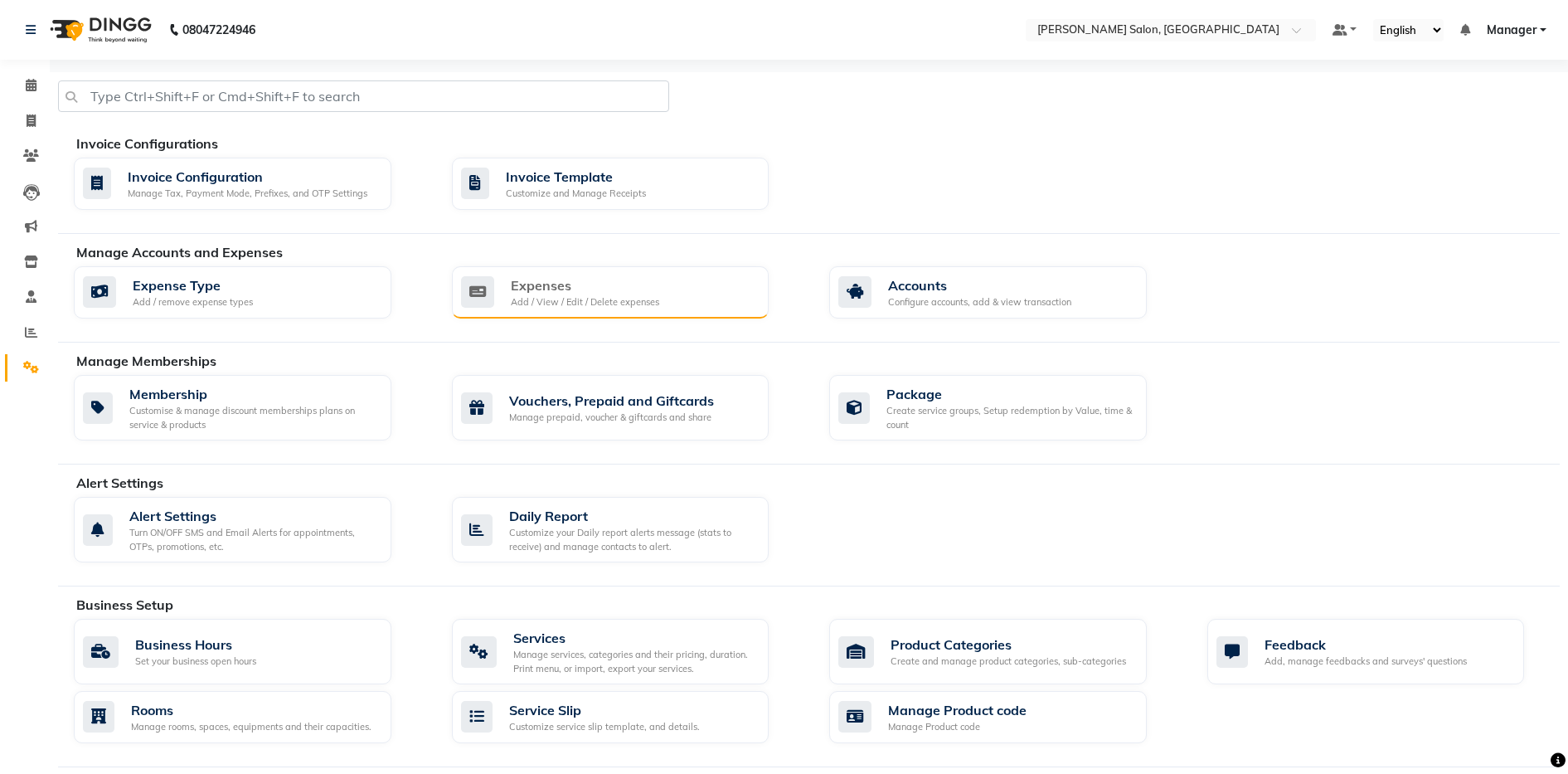
click at [557, 286] on div "Expenses" at bounding box center [585, 285] width 148 height 20
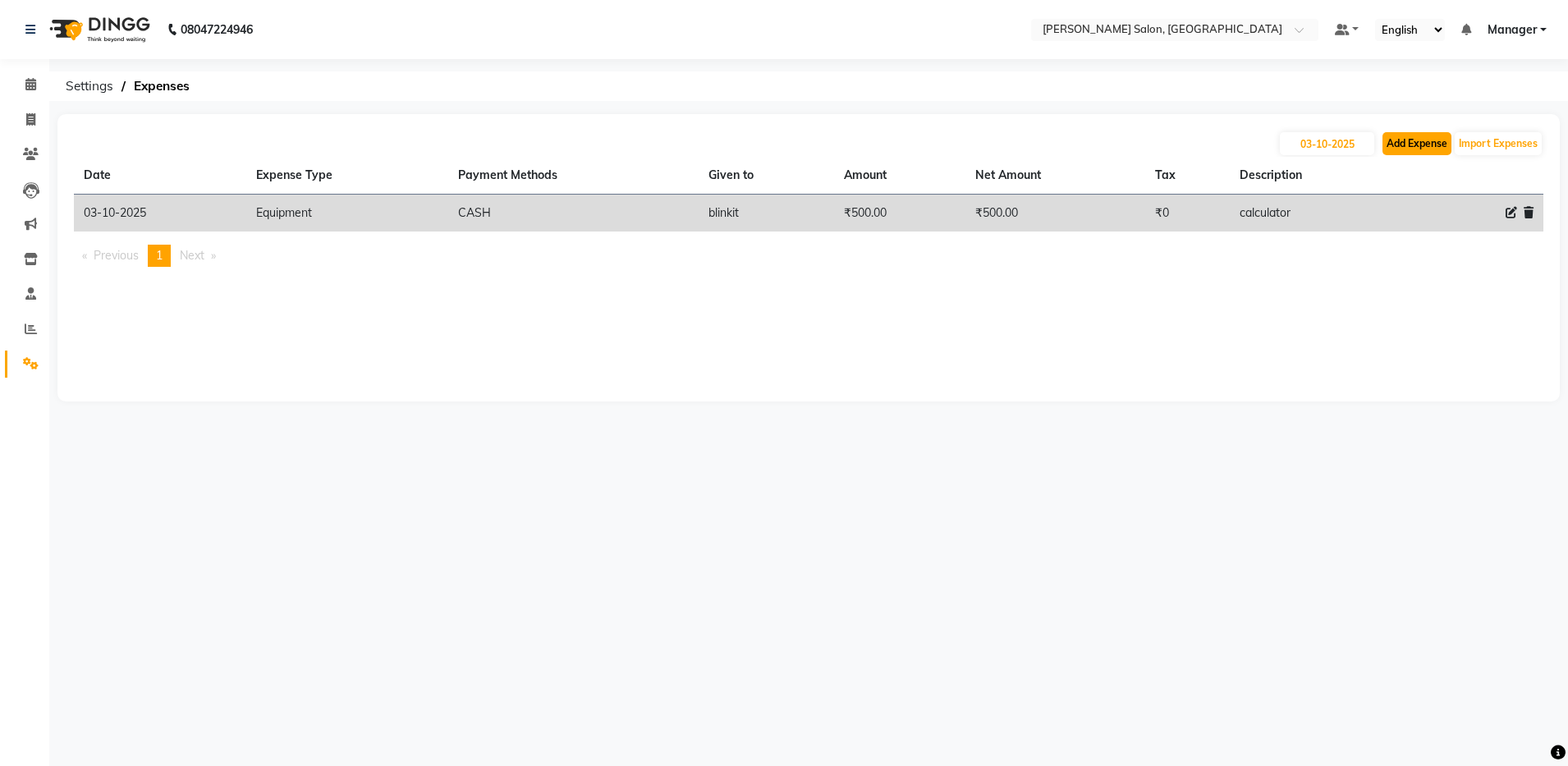
click at [1407, 134] on button "Add Expense" at bounding box center [1416, 143] width 69 height 23
select select "1"
select select "3628"
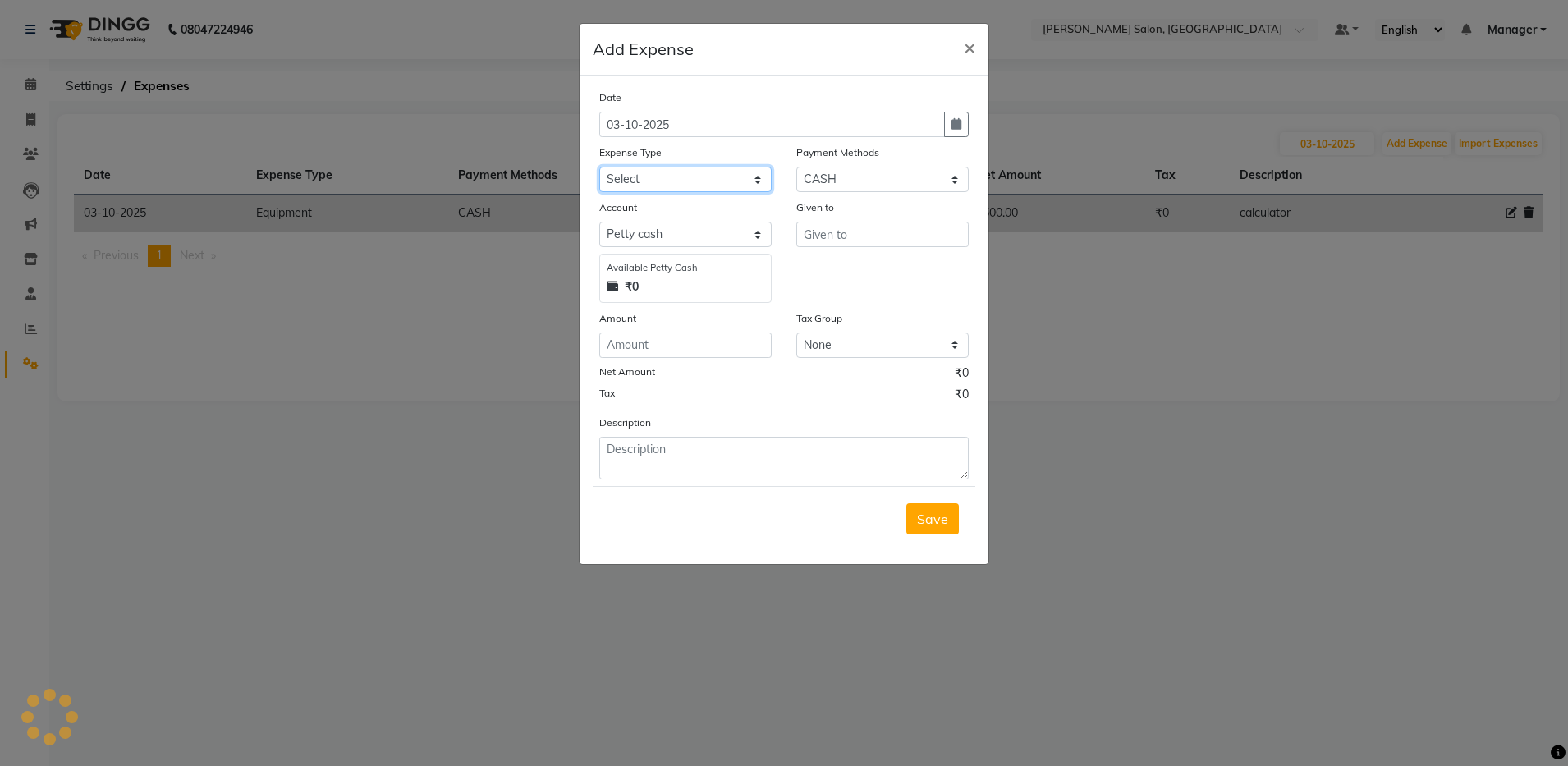
drag, startPoint x: 642, startPoint y: 175, endPoint x: 649, endPoint y: 170, distance: 8.6
click at [642, 175] on select "Select Advance Salary Client Snacks Equipment Estate food Fuel Govt fee Incenti…" at bounding box center [685, 179] width 172 height 25
select select "3519"
click at [600, 167] on select "Select Advance Salary Client Snacks Equipment Estate food Fuel Govt fee Incenti…" at bounding box center [685, 179] width 172 height 25
click at [855, 237] on input "text" at bounding box center [882, 233] width 172 height 25
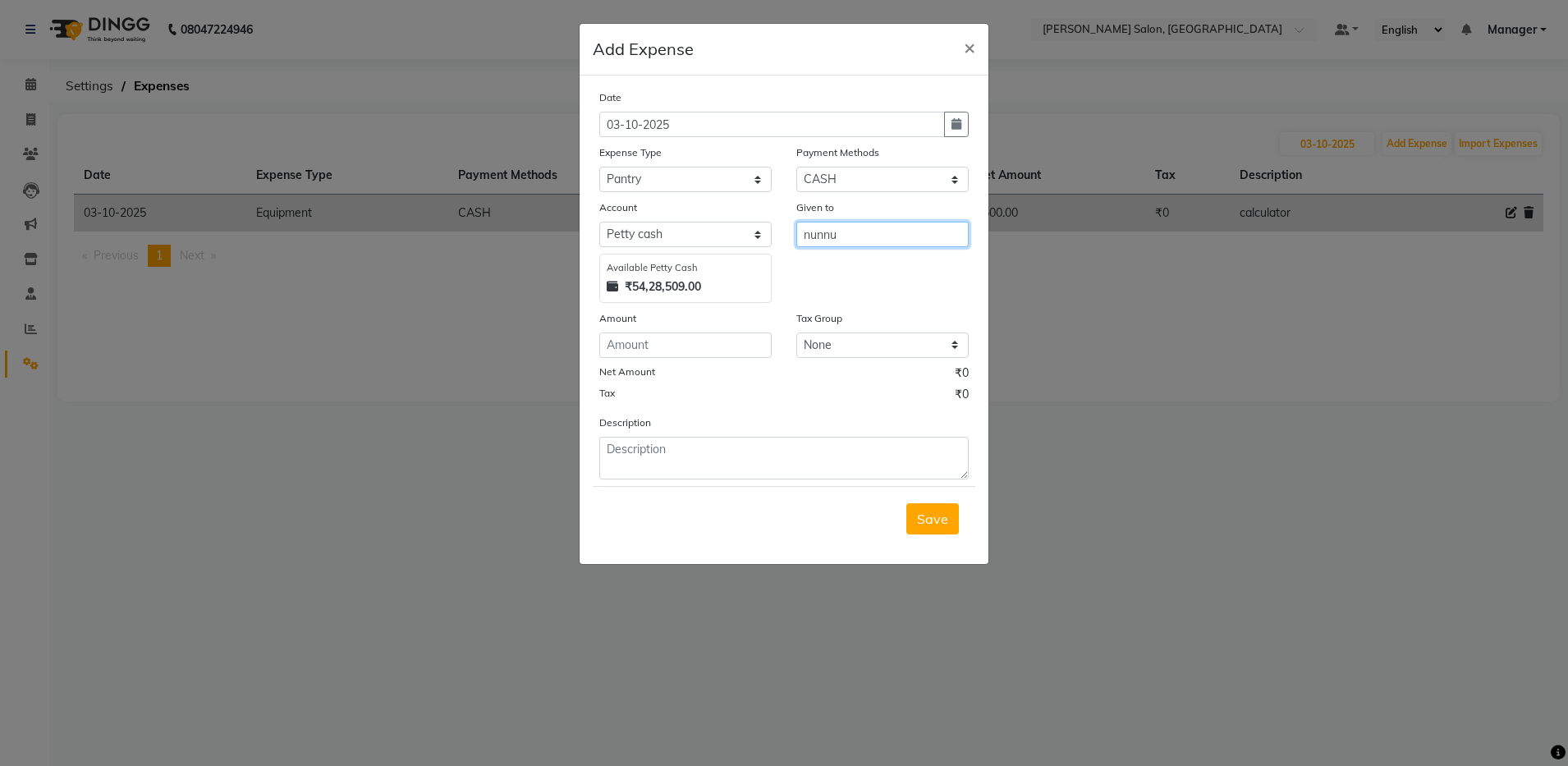
type input "nunnu"
click at [727, 343] on input "number" at bounding box center [685, 344] width 172 height 25
type input "30"
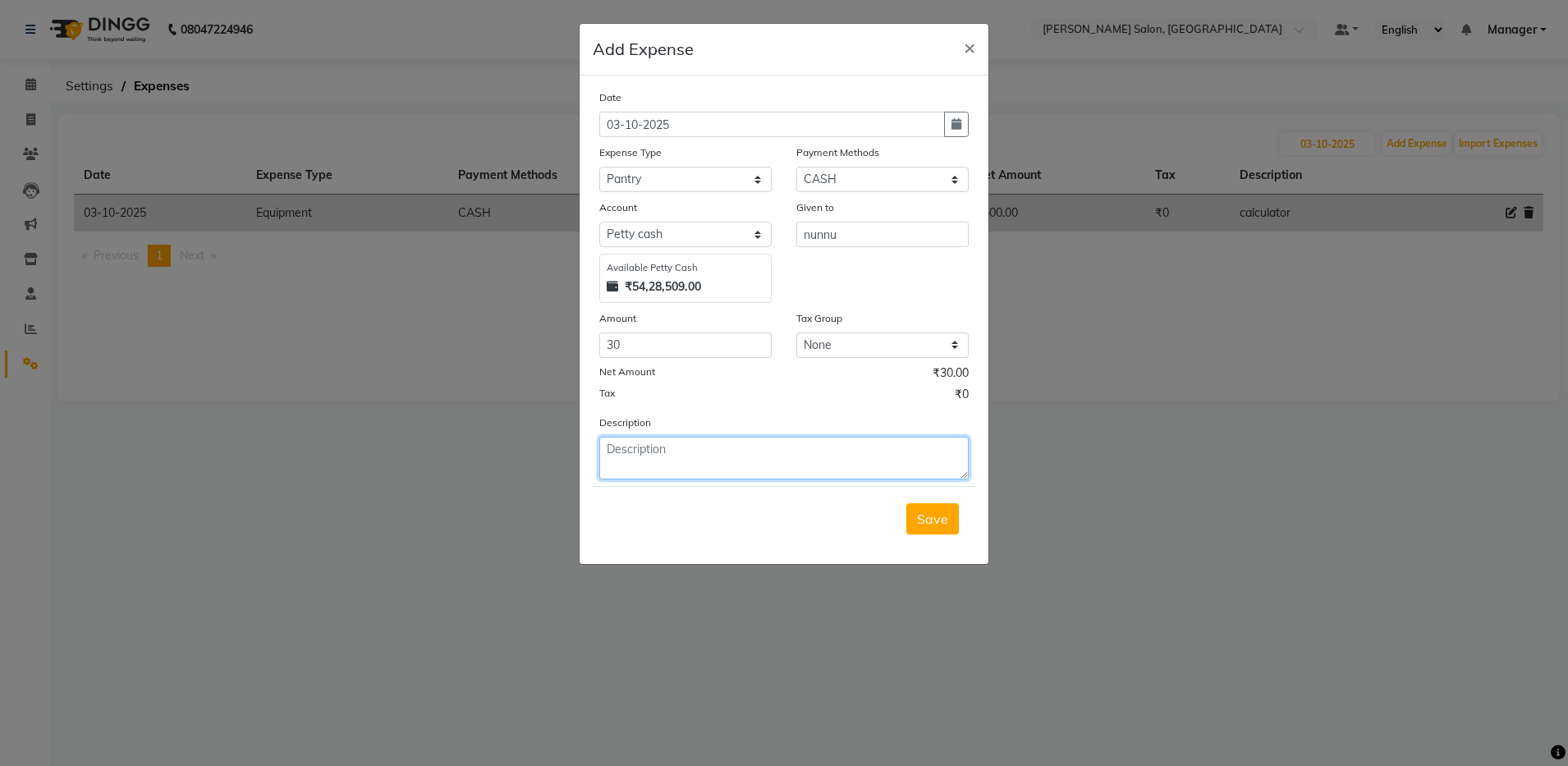
click at [694, 462] on textarea at bounding box center [784, 457] width 369 height 42
type textarea "milk"
click at [943, 525] on span "Save" at bounding box center [932, 518] width 31 height 16
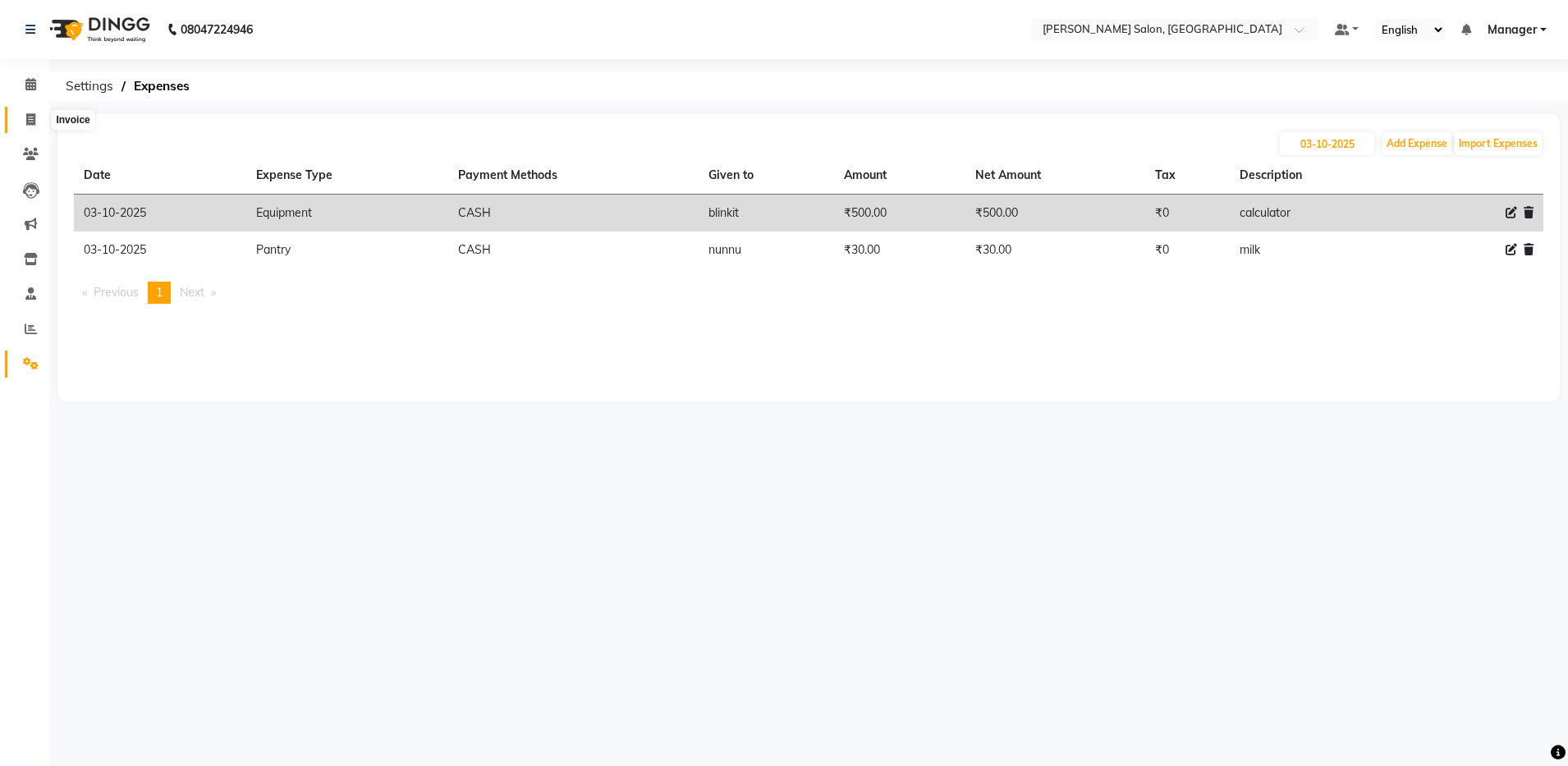
click at [31, 113] on icon at bounding box center [31, 119] width 9 height 12
select select "service"
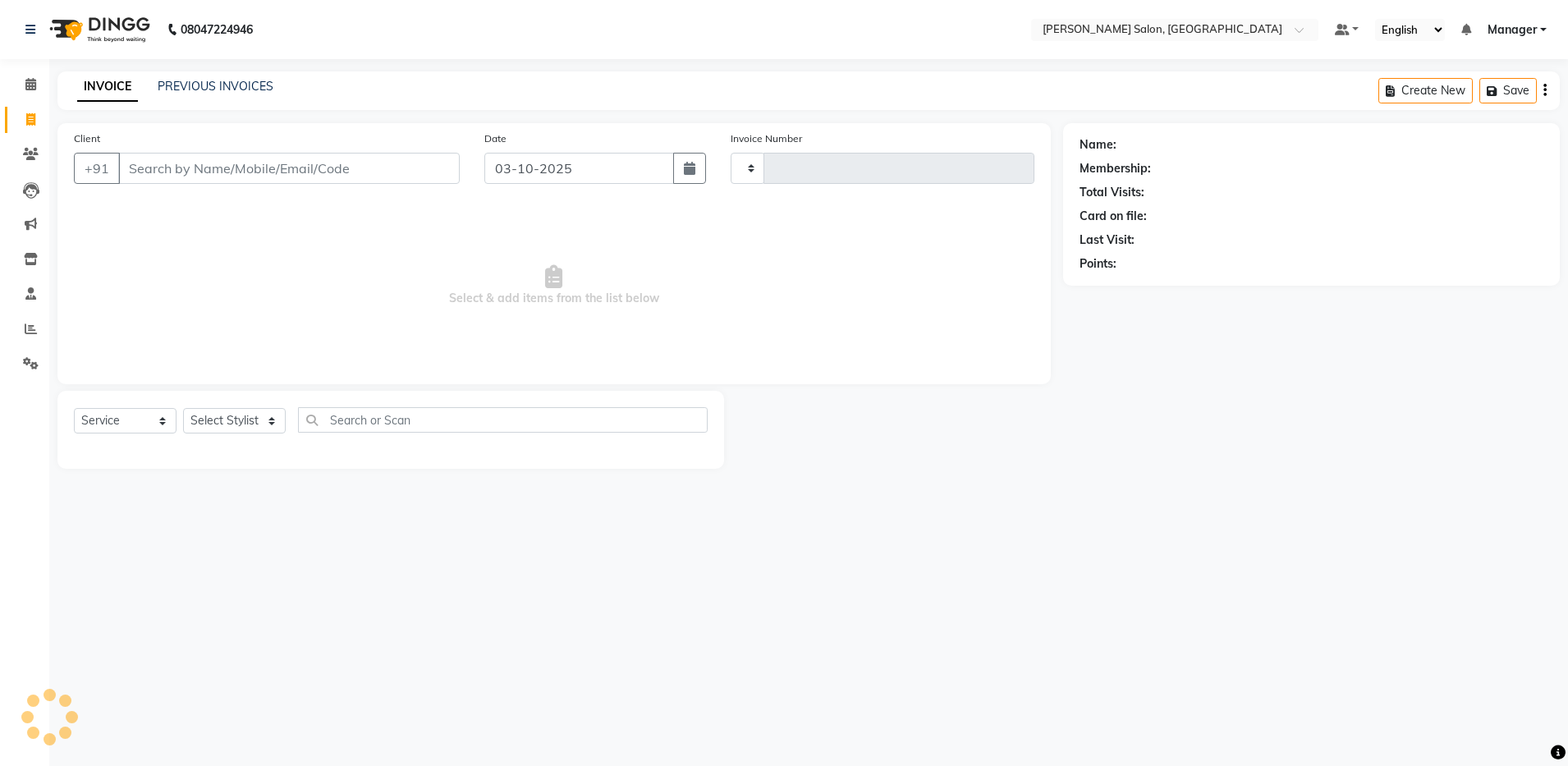
type input "4934"
select select "4781"
click at [233, 85] on link "PREVIOUS INVOICES" at bounding box center [215, 87] width 116 height 15
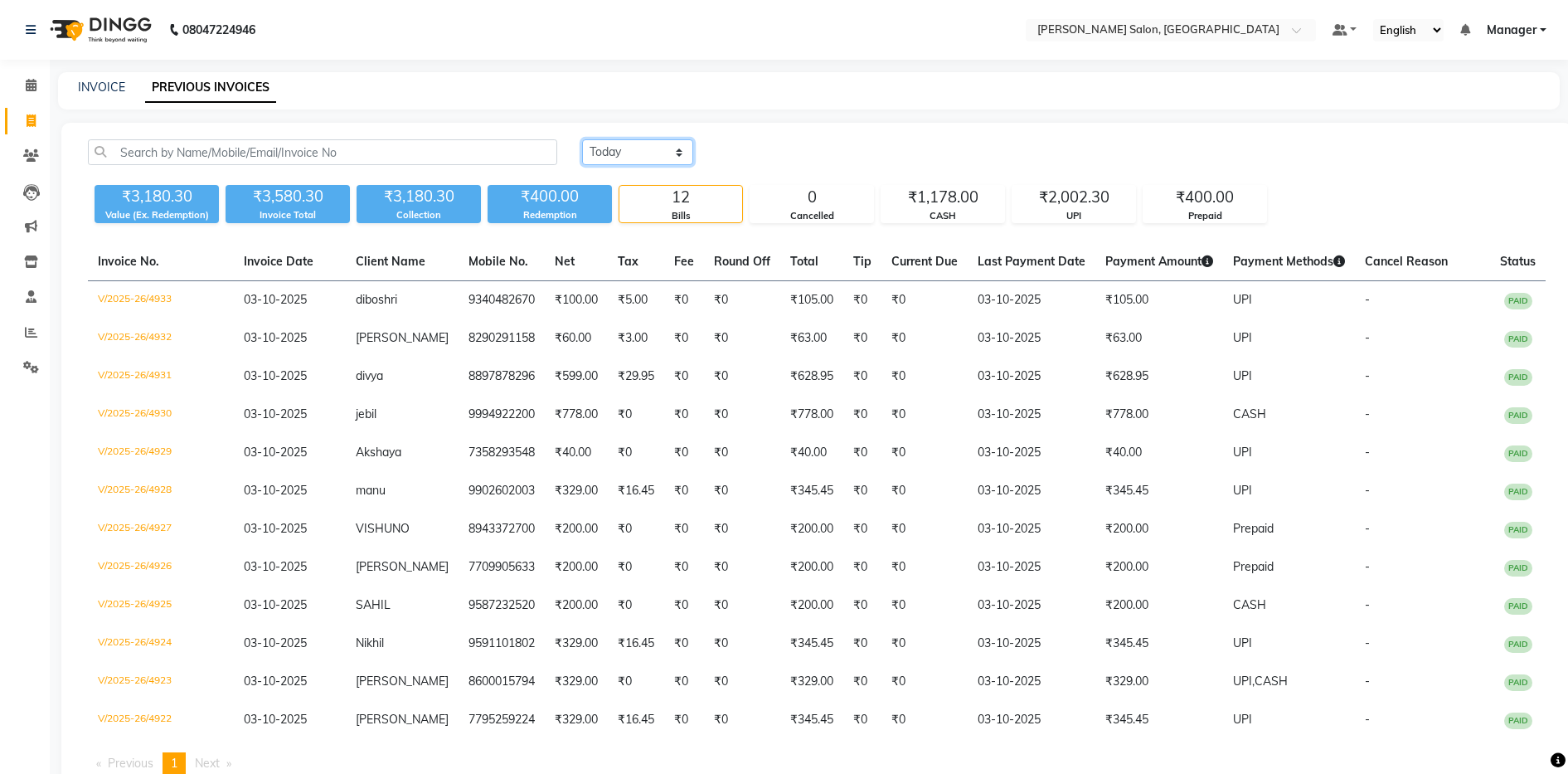
click at [641, 156] on select "[DATE] [DATE] Custom Range" at bounding box center [637, 151] width 111 height 26
select select "range"
click at [582, 139] on select "[DATE] [DATE] Custom Range" at bounding box center [637, 151] width 111 height 26
click at [779, 150] on input "03-10-2025" at bounding box center [773, 152] width 116 height 23
select select "10"
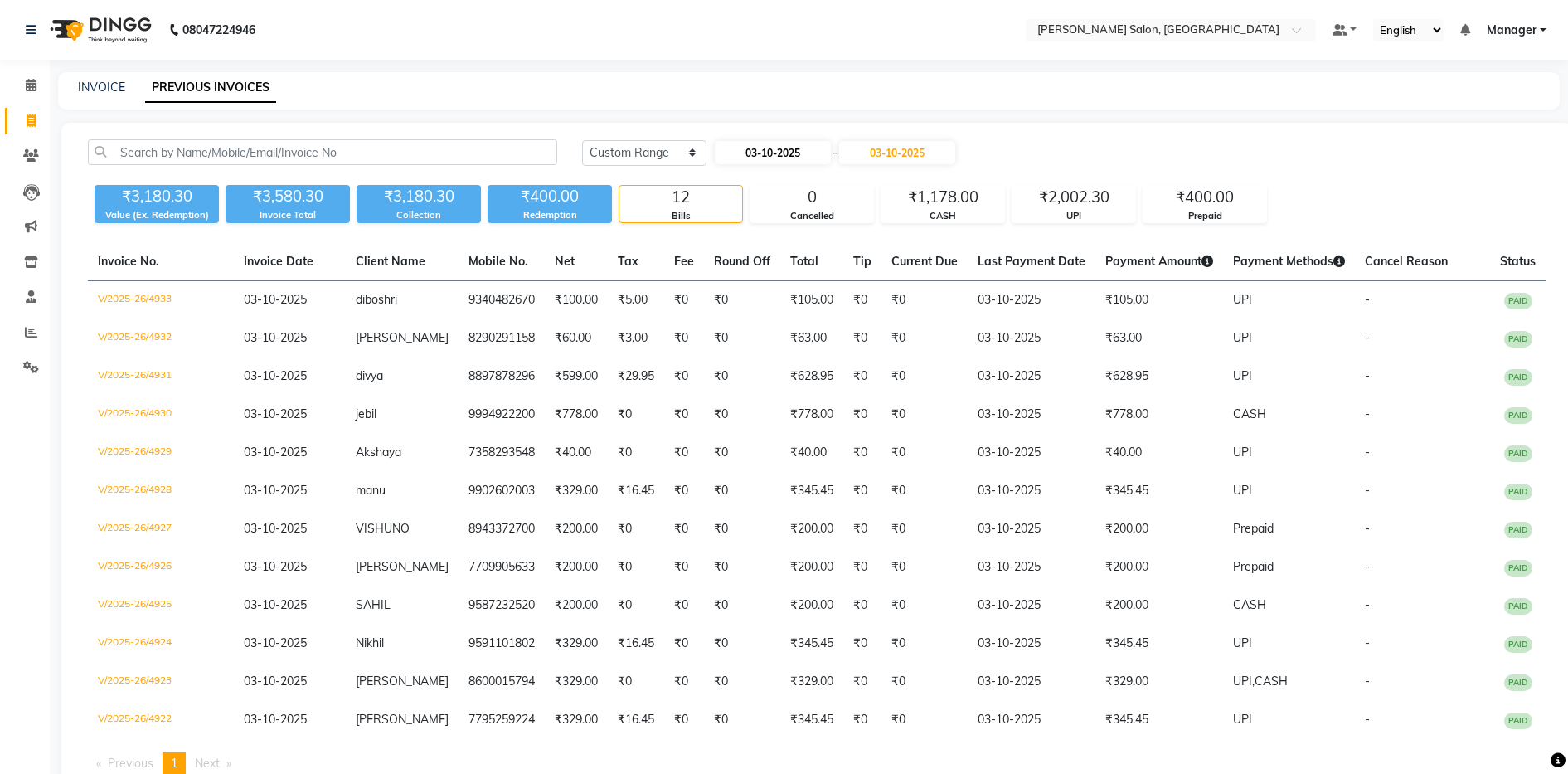
select select "2025"
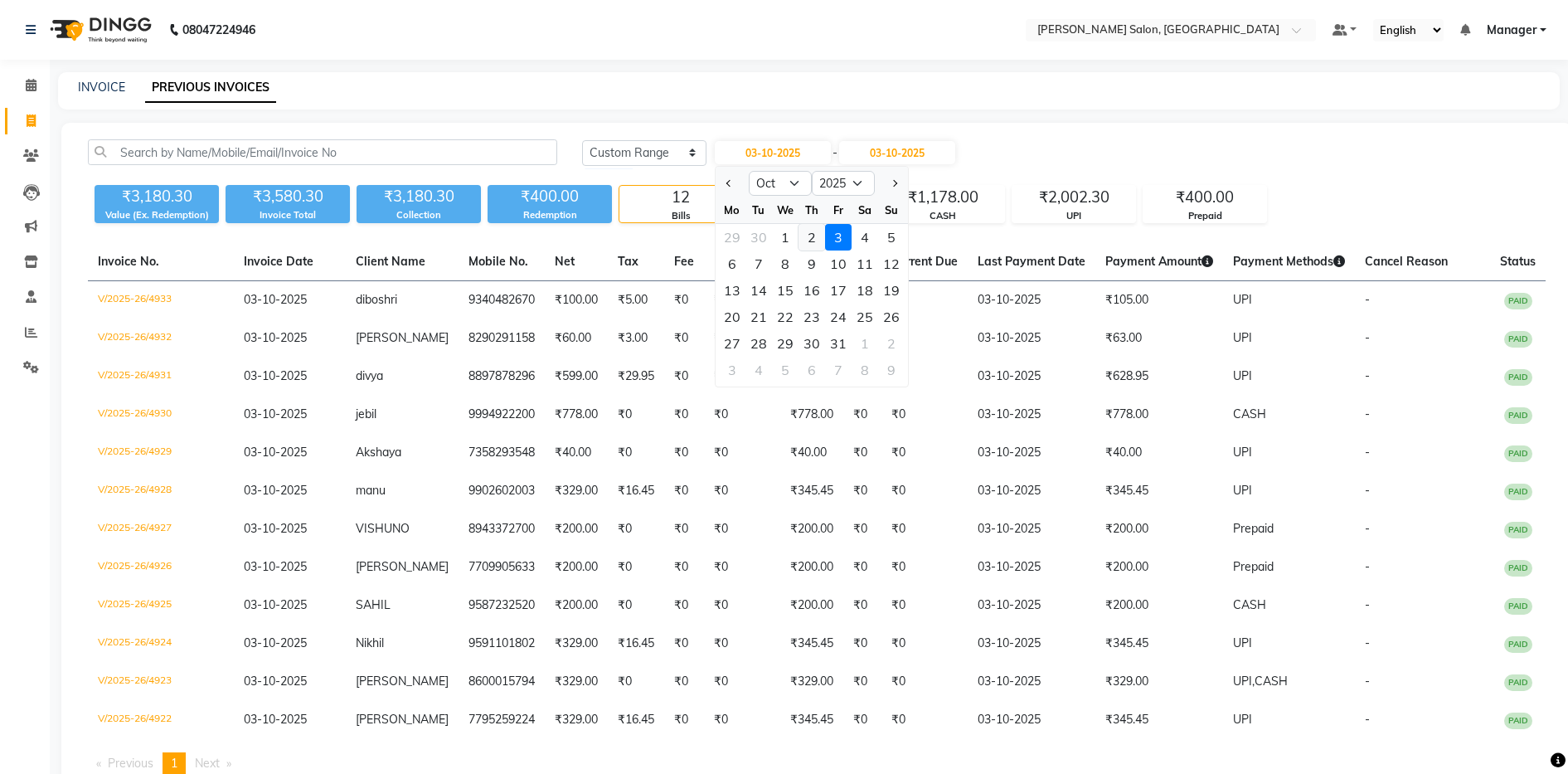
click at [812, 237] on div "2" at bounding box center [812, 237] width 27 height 27
type input "02-10-2025"
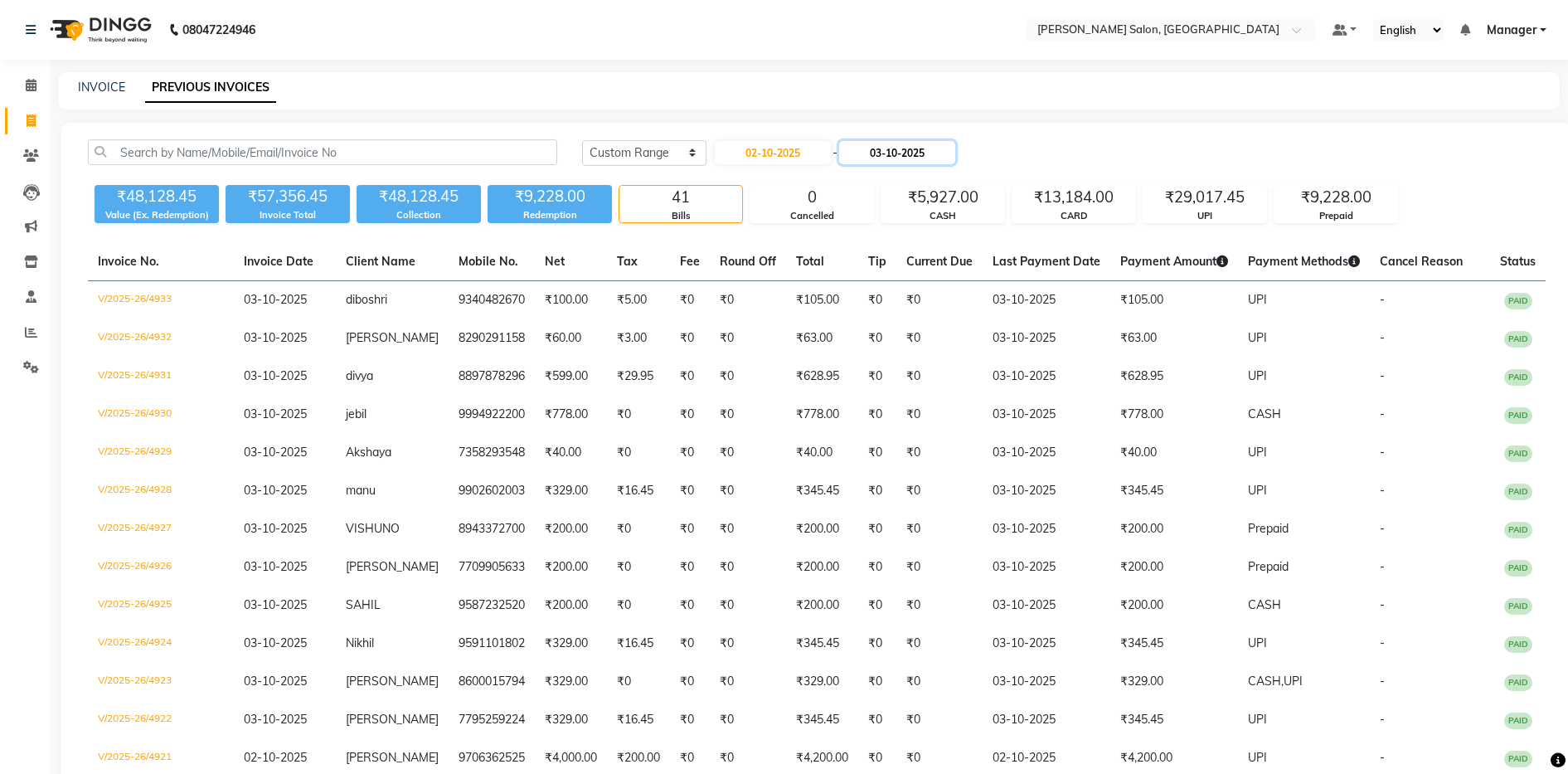
drag, startPoint x: 902, startPoint y: 145, endPoint x: 911, endPoint y: 150, distance: 10.3
click at [902, 145] on input "03-10-2025" at bounding box center [897, 152] width 116 height 23
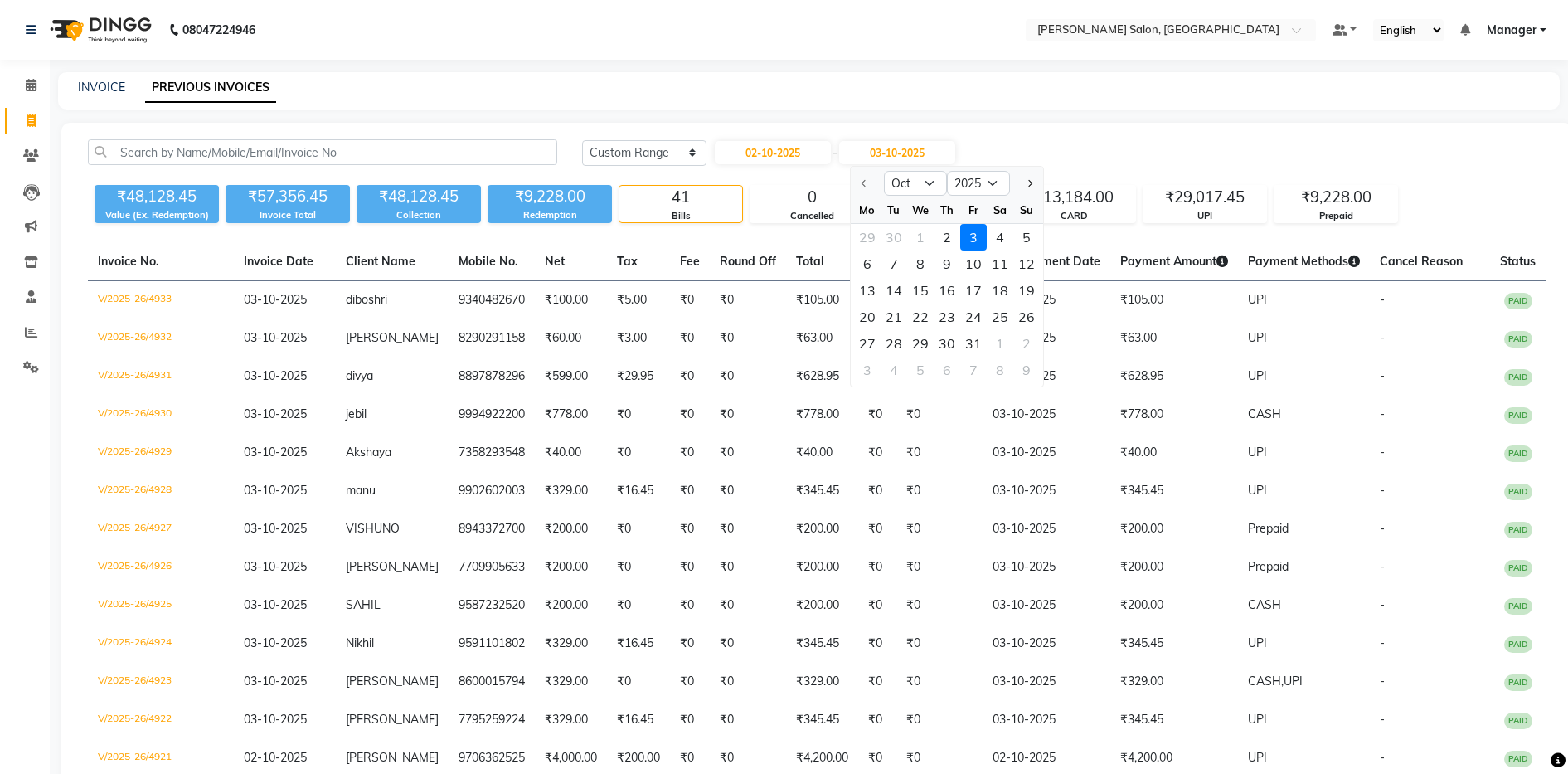
click at [966, 243] on div "3" at bounding box center [974, 237] width 27 height 27
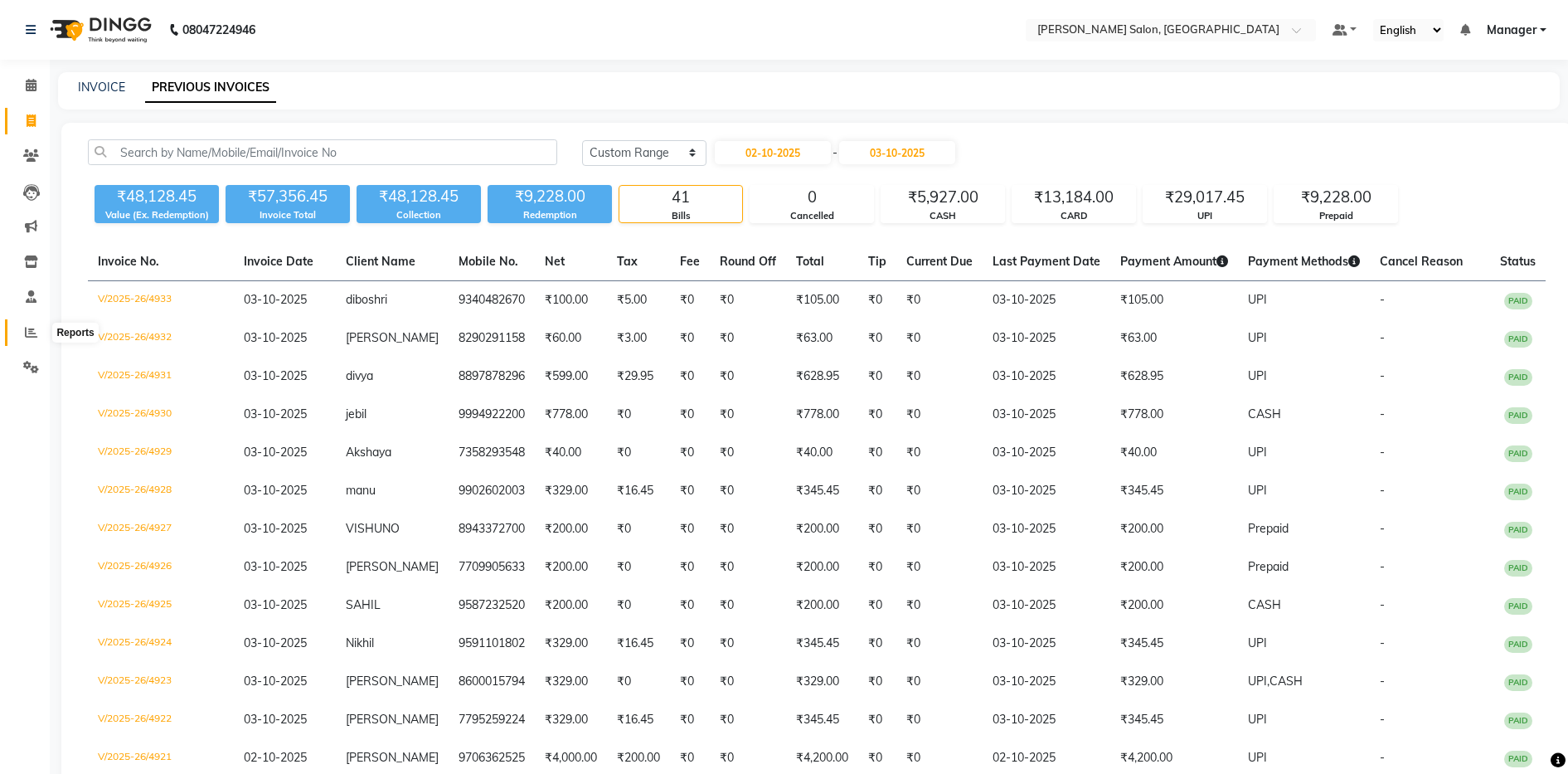
click at [29, 327] on icon at bounding box center [30, 332] width 12 height 12
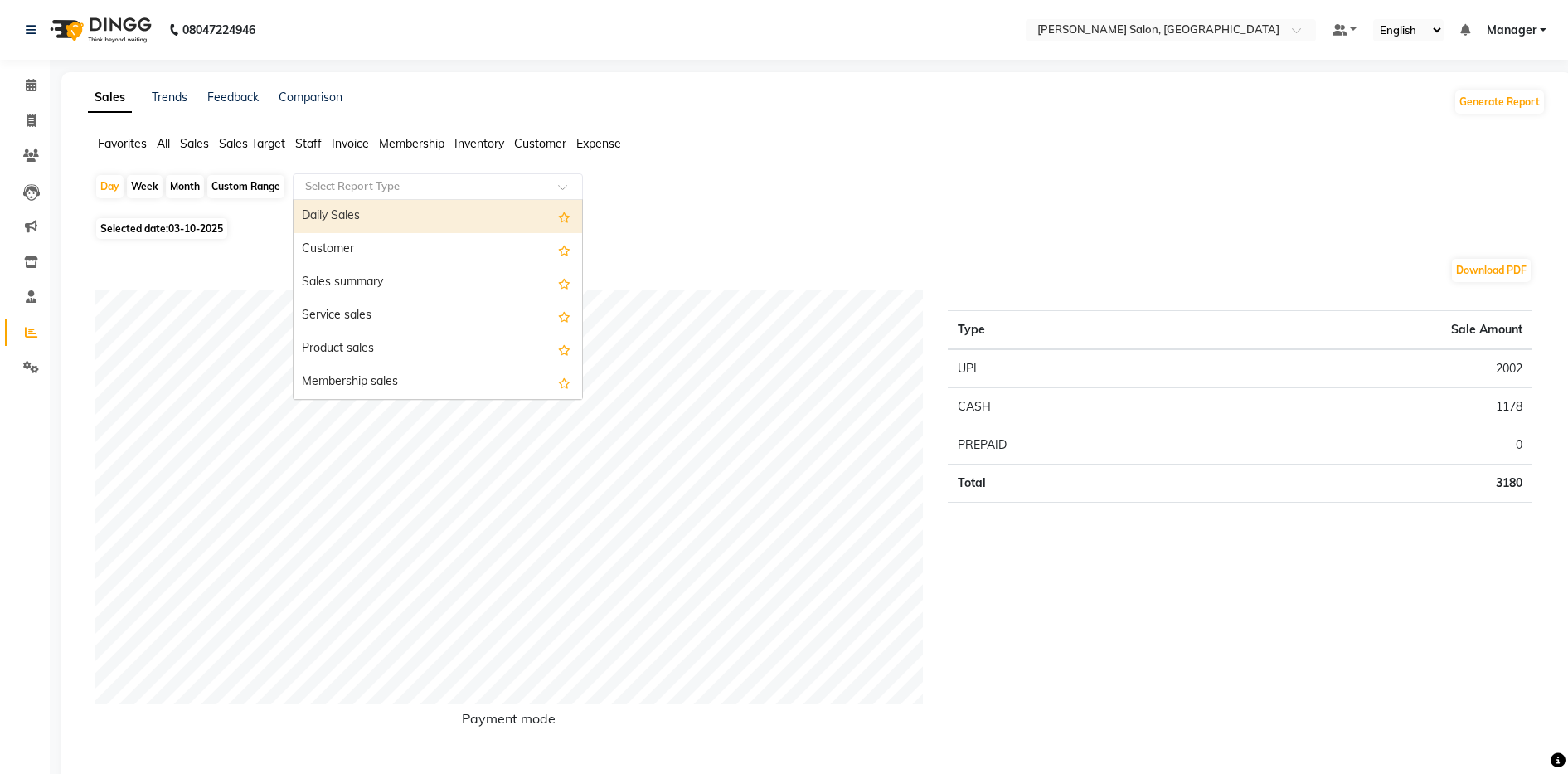
click at [376, 191] on input "text" at bounding box center [420, 185] width 239 height 16
drag, startPoint x: 928, startPoint y: 230, endPoint x: 564, endPoint y: 223, distance: 364.1
click at [923, 233] on div "Selected date: 03-10-2025" at bounding box center [820, 228] width 1451 height 17
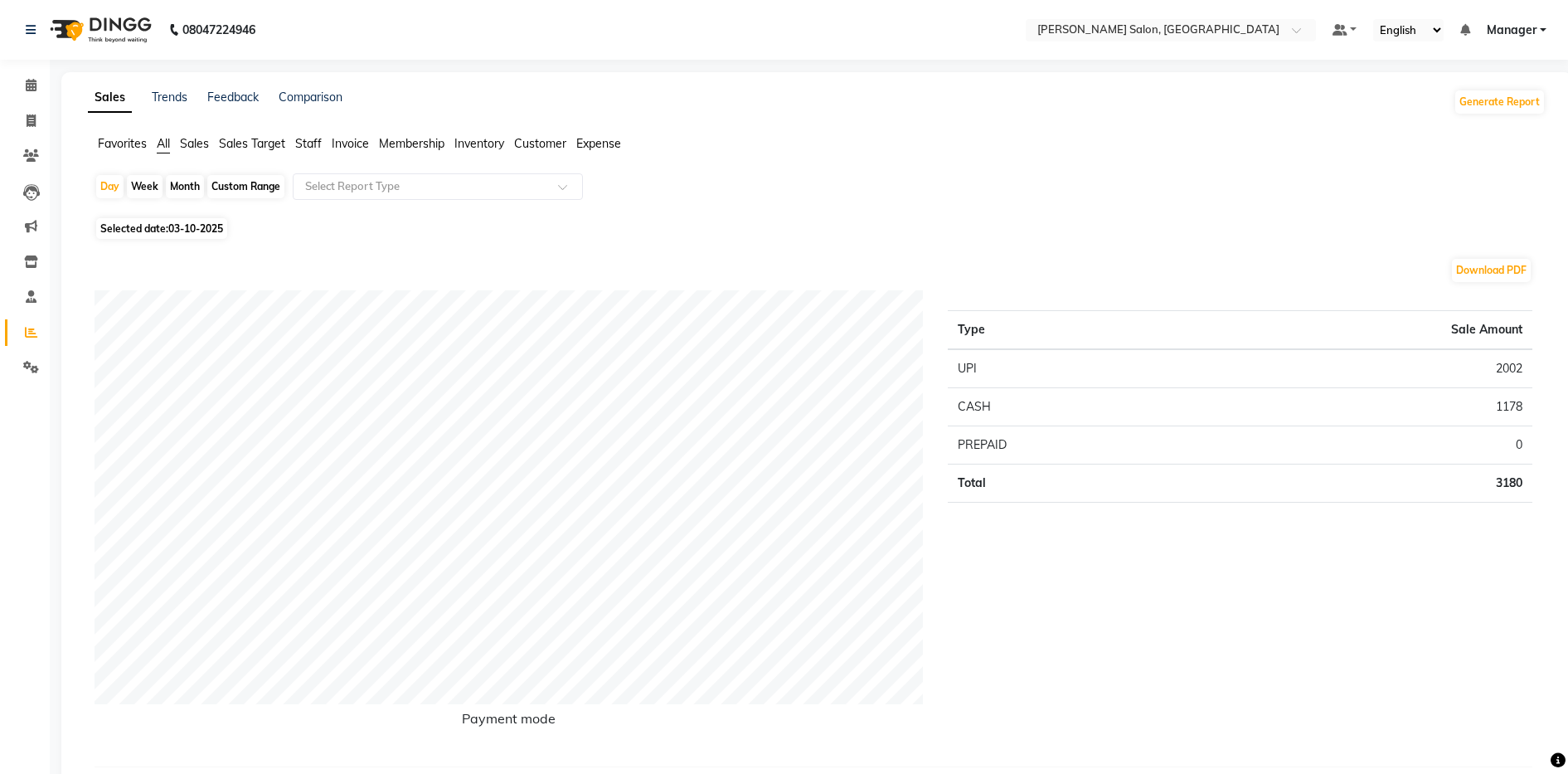
click at [214, 183] on div "Custom Range" at bounding box center [245, 186] width 77 height 23
select select "10"
select select "2025"
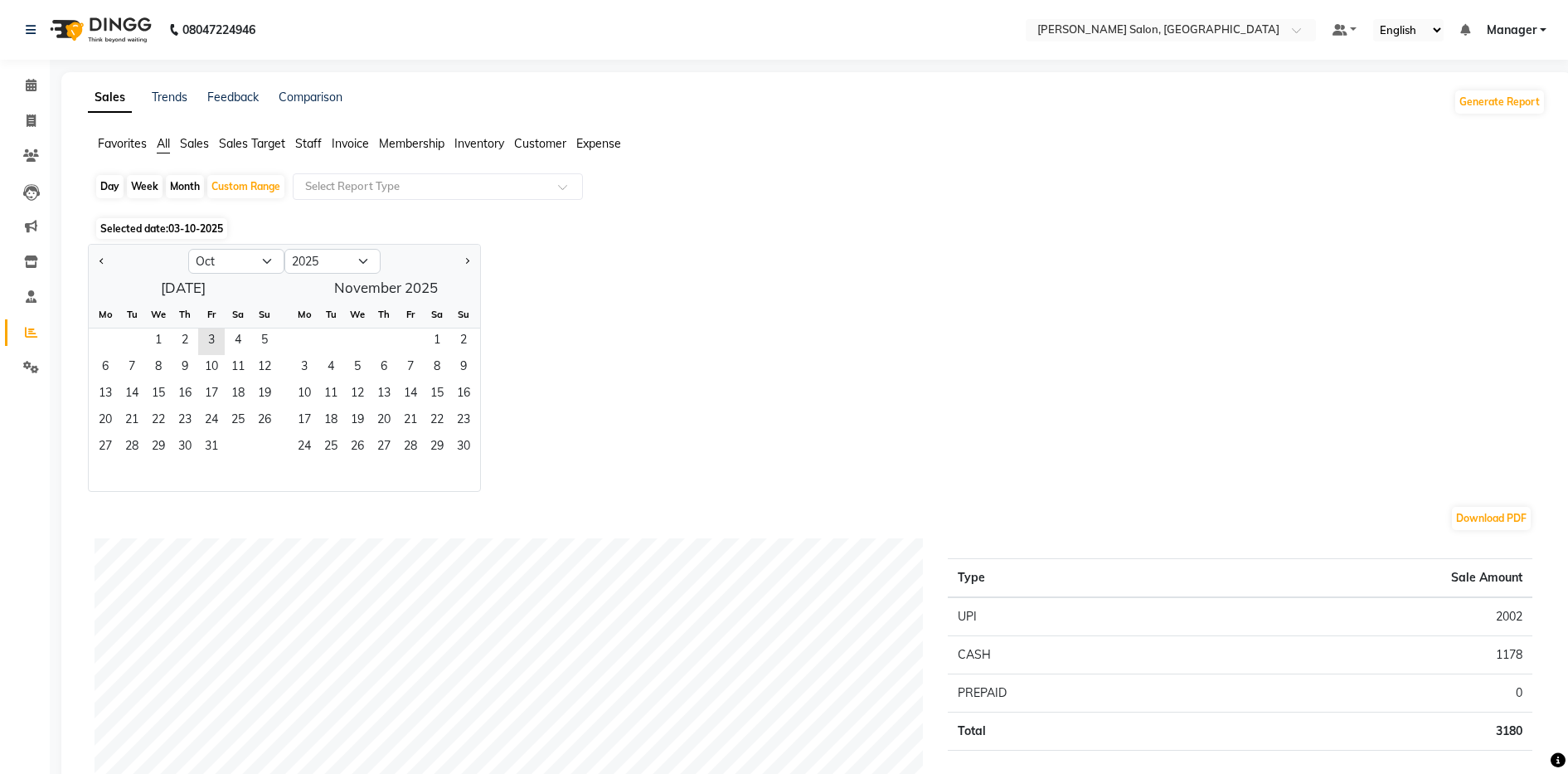
click at [789, 285] on div "Jan Feb Mar Apr May Jun [DATE] Aug Sep Oct Nov [DATE] 2016 2017 2018 2019 2020 …" at bounding box center [816, 367] width 1458 height 248
click at [186, 338] on span "2" at bounding box center [185, 341] width 27 height 27
click at [212, 343] on span "3" at bounding box center [211, 341] width 27 height 27
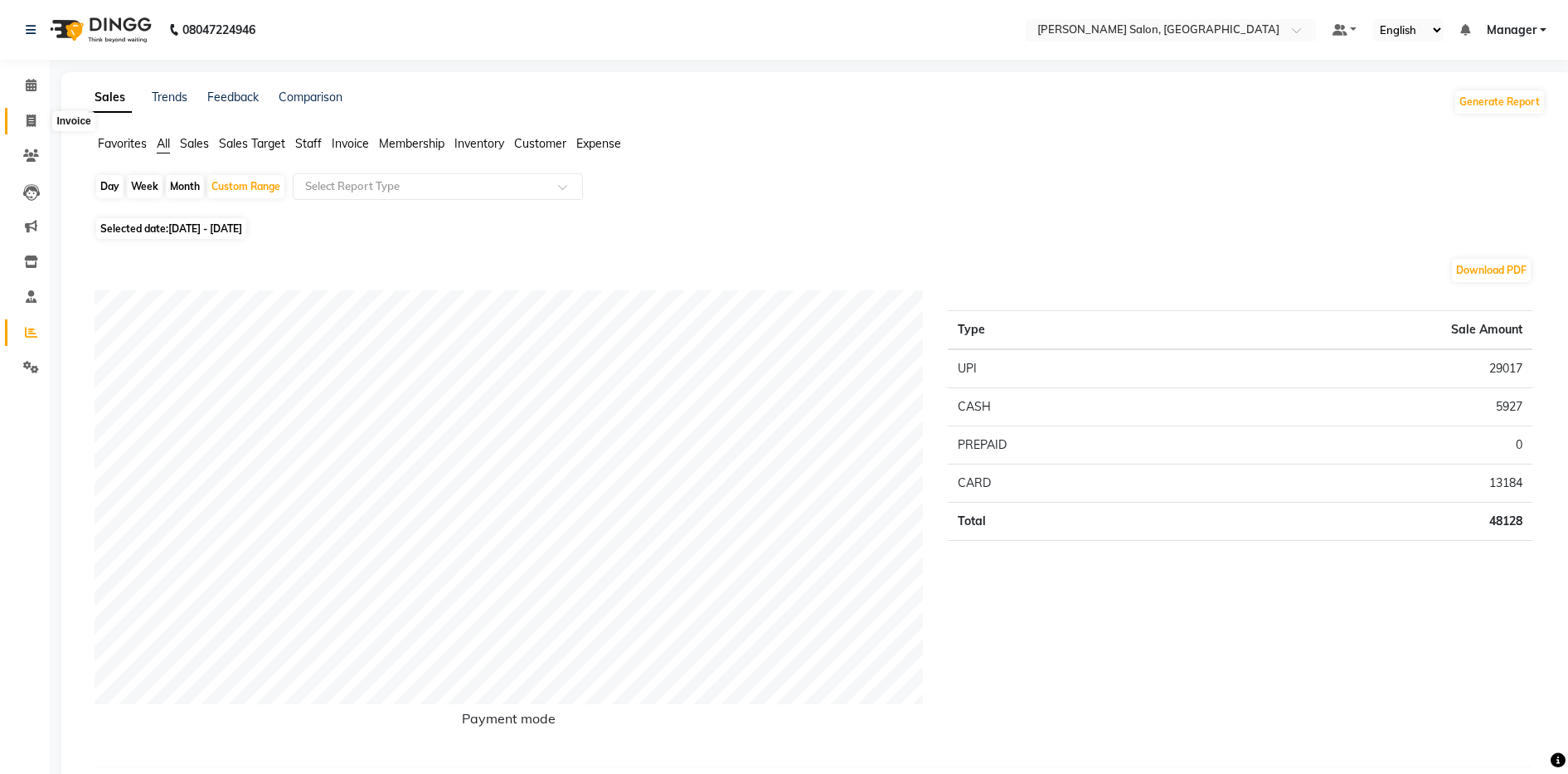
click at [32, 121] on icon at bounding box center [31, 120] width 10 height 12
select select "service"
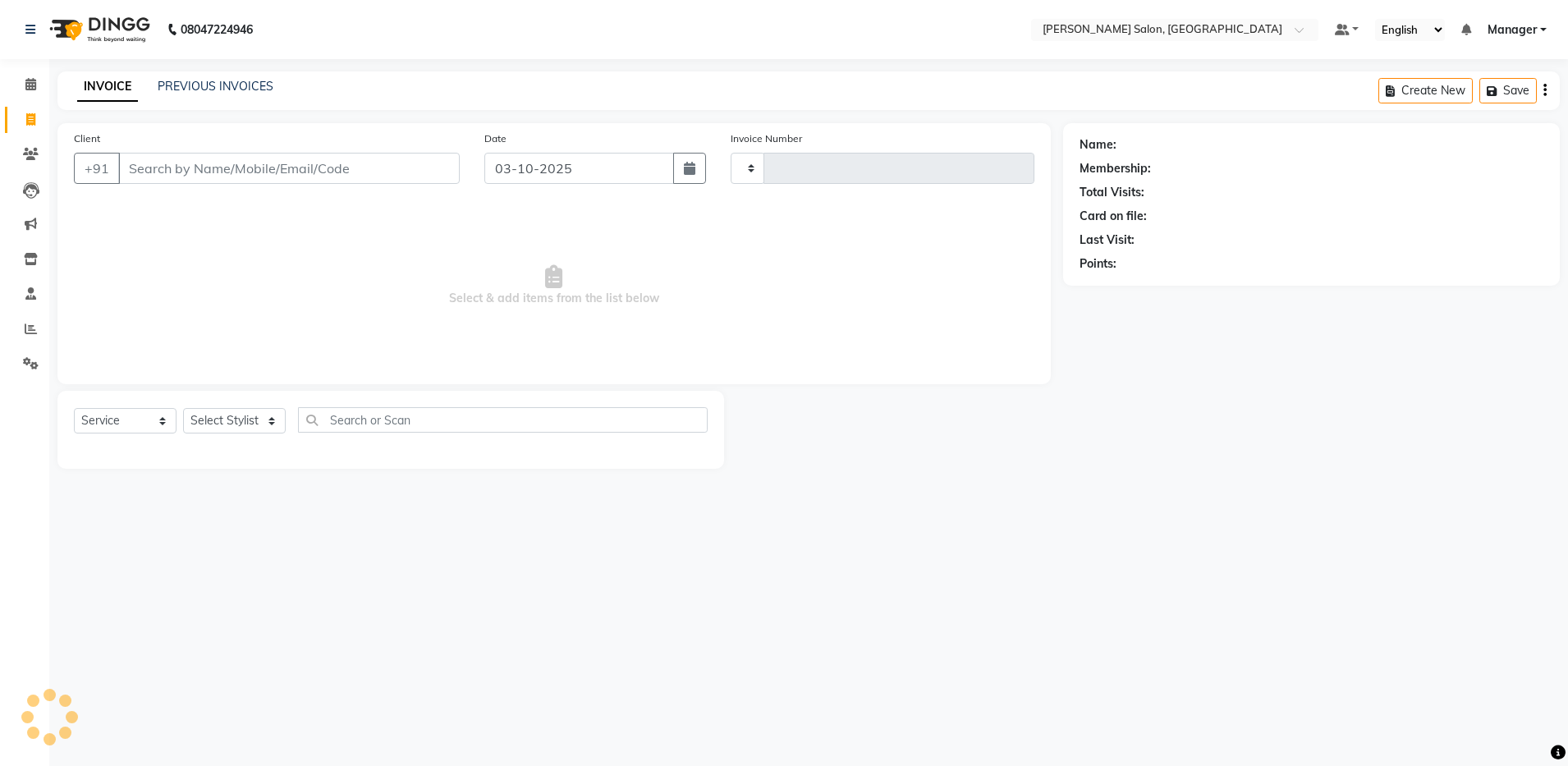
type input "4934"
select select "4781"
click at [205, 86] on link "PREVIOUS INVOICES" at bounding box center [215, 87] width 116 height 15
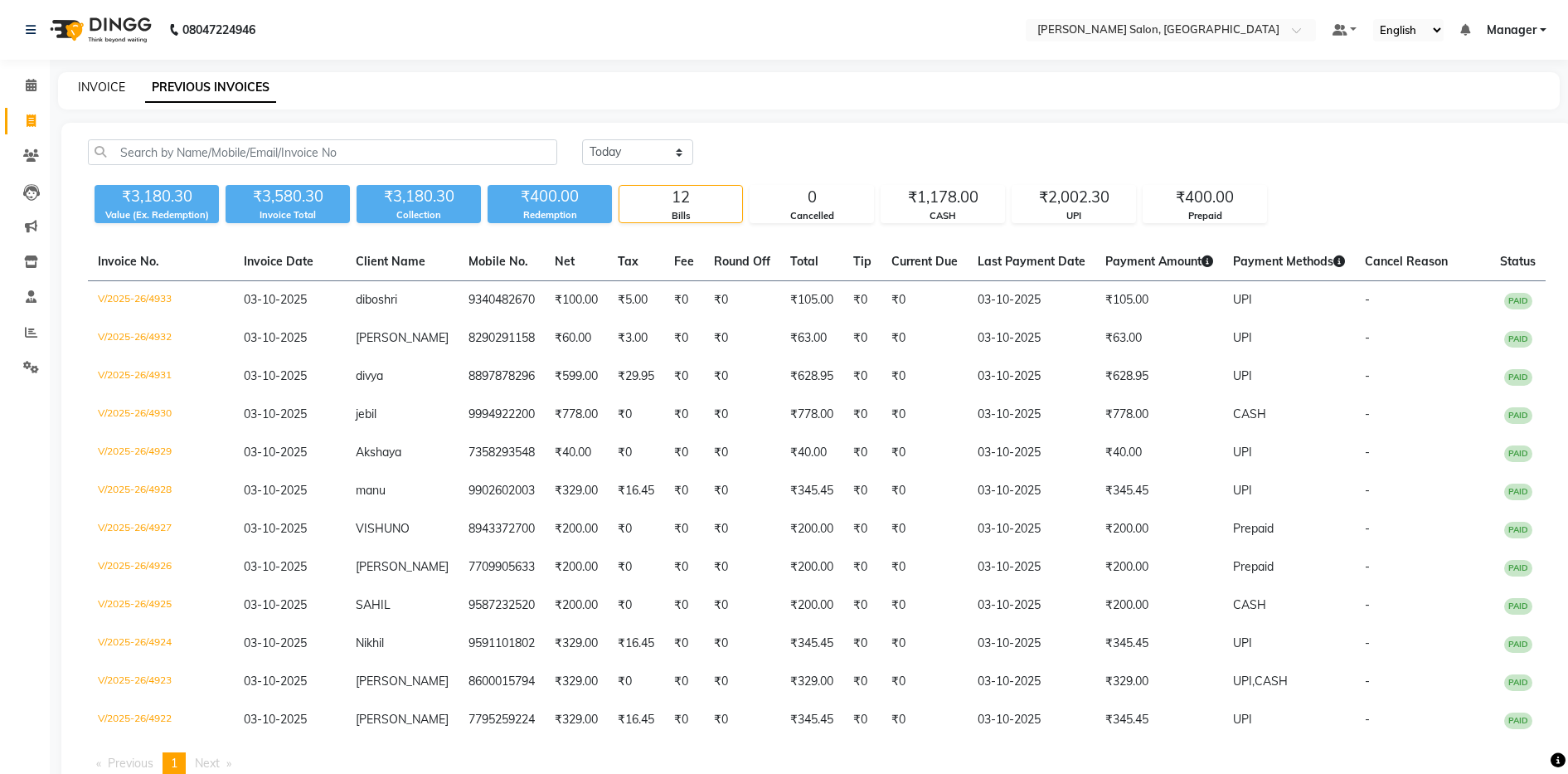
click at [80, 80] on link "INVOICE" at bounding box center [102, 87] width 48 height 15
select select "service"
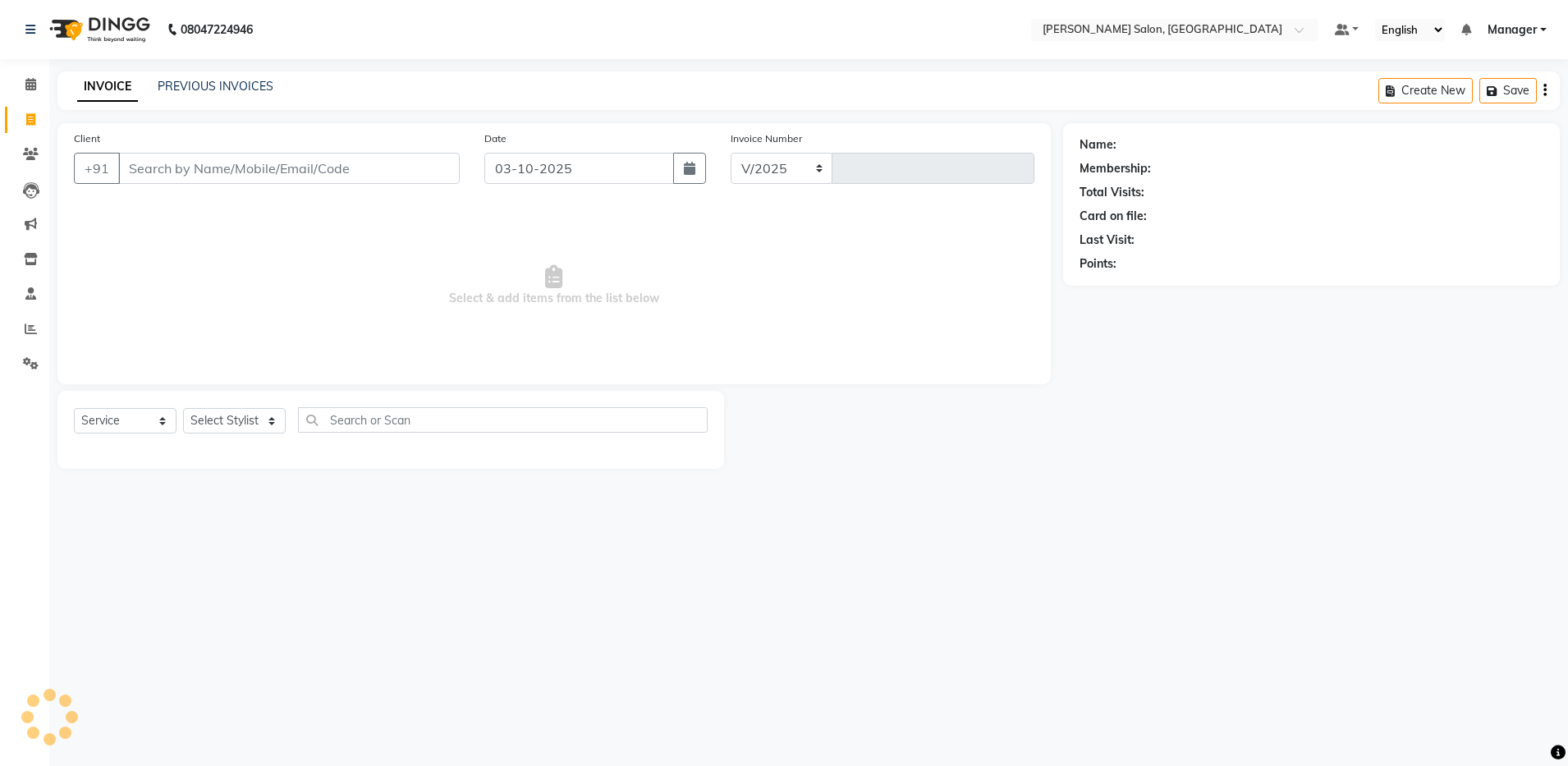
select select "4781"
type input "4934"
click at [30, 312] on li "Reports" at bounding box center [24, 328] width 49 height 35
click at [30, 326] on icon at bounding box center [30, 328] width 12 height 12
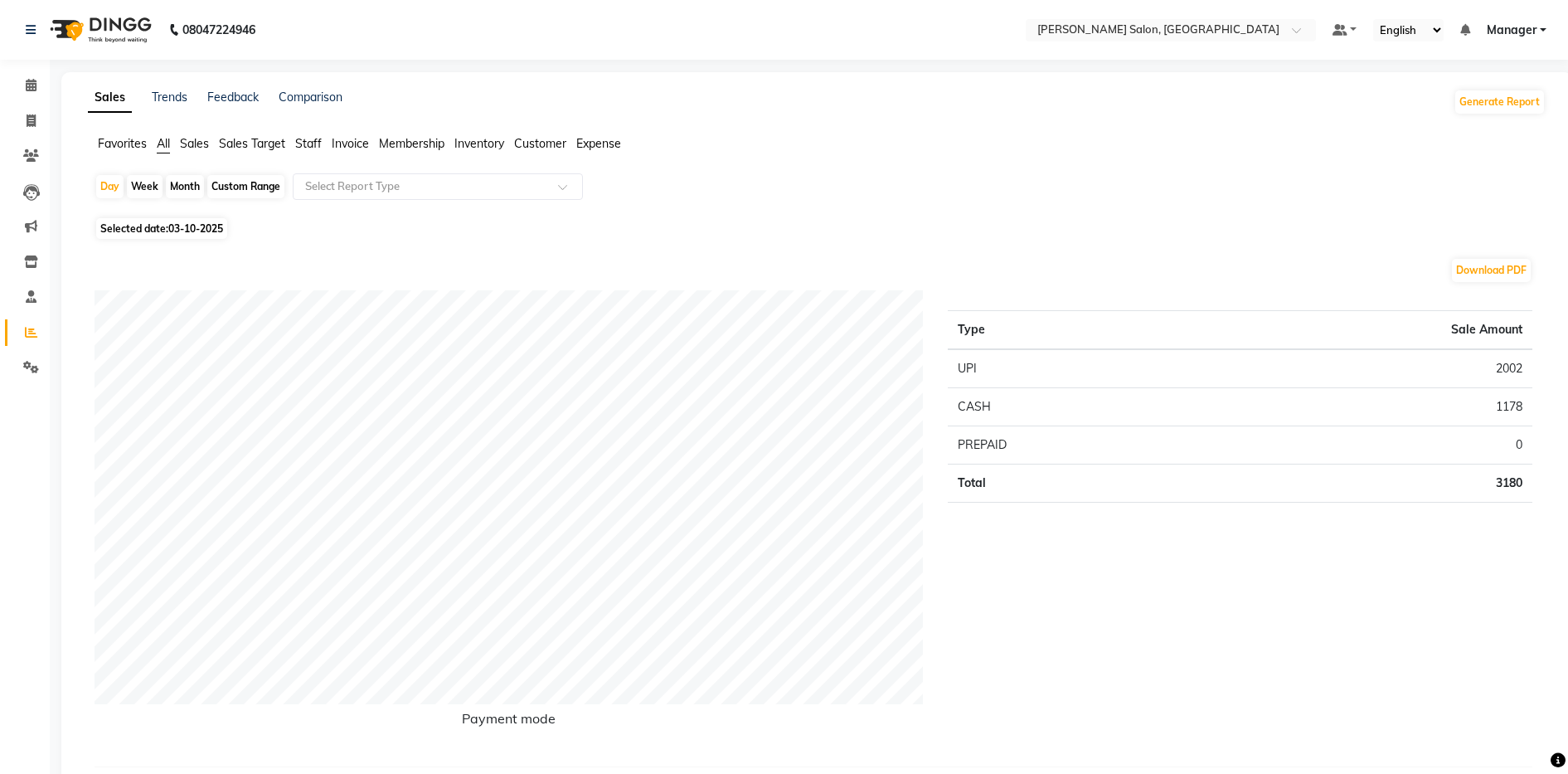
click at [181, 184] on div "Month" at bounding box center [184, 186] width 38 height 23
select select "10"
select select "2025"
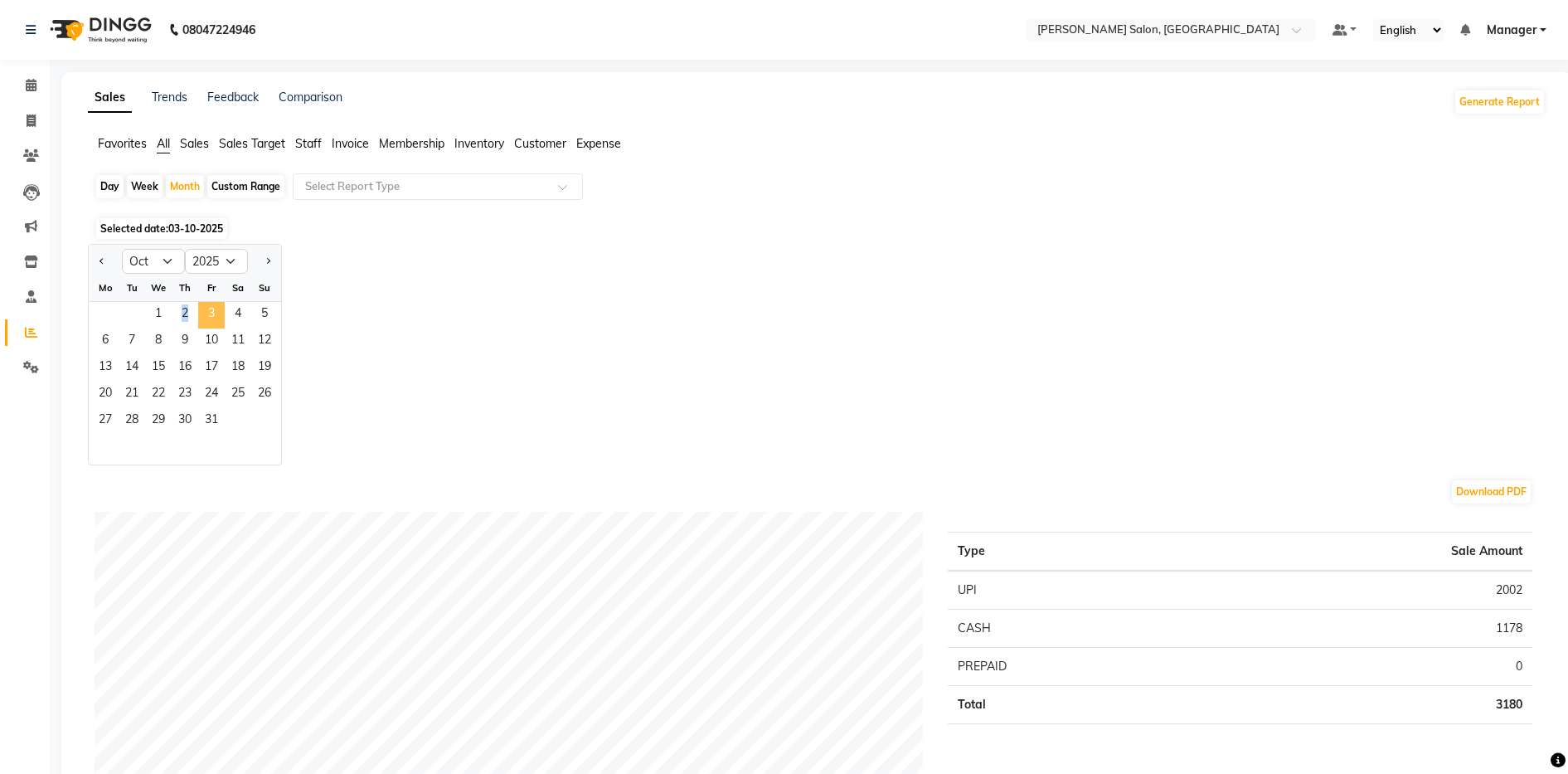
drag, startPoint x: 159, startPoint y: 323, endPoint x: 210, endPoint y: 322, distance: 51.0
click at [210, 322] on div "1 2 3 4 5" at bounding box center [184, 315] width 192 height 27
click at [210, 322] on span "3" at bounding box center [211, 315] width 27 height 27
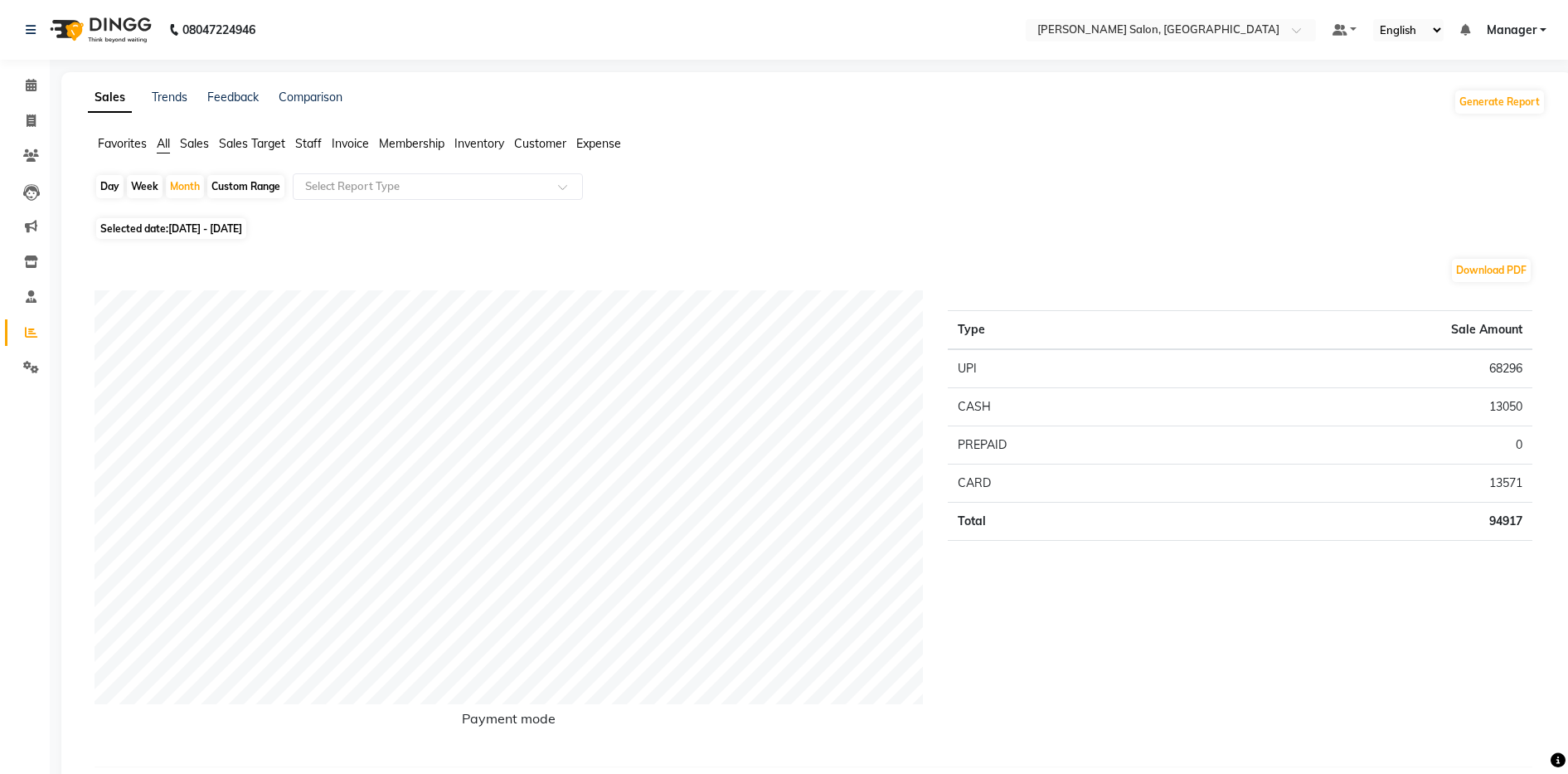
click at [313, 145] on span "Staff" at bounding box center [308, 144] width 27 height 15
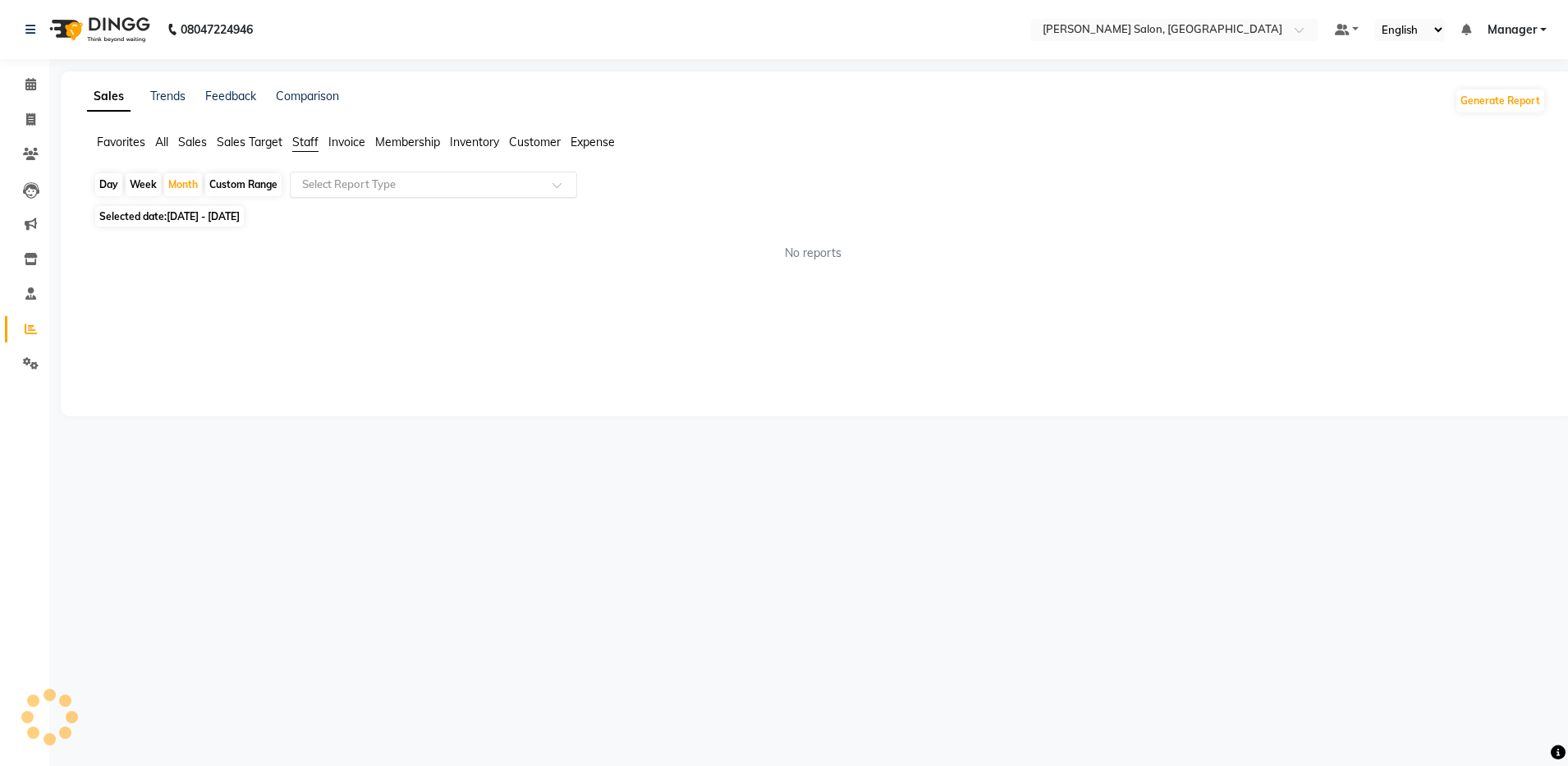
click at [348, 189] on input "text" at bounding box center [416, 184] width 236 height 16
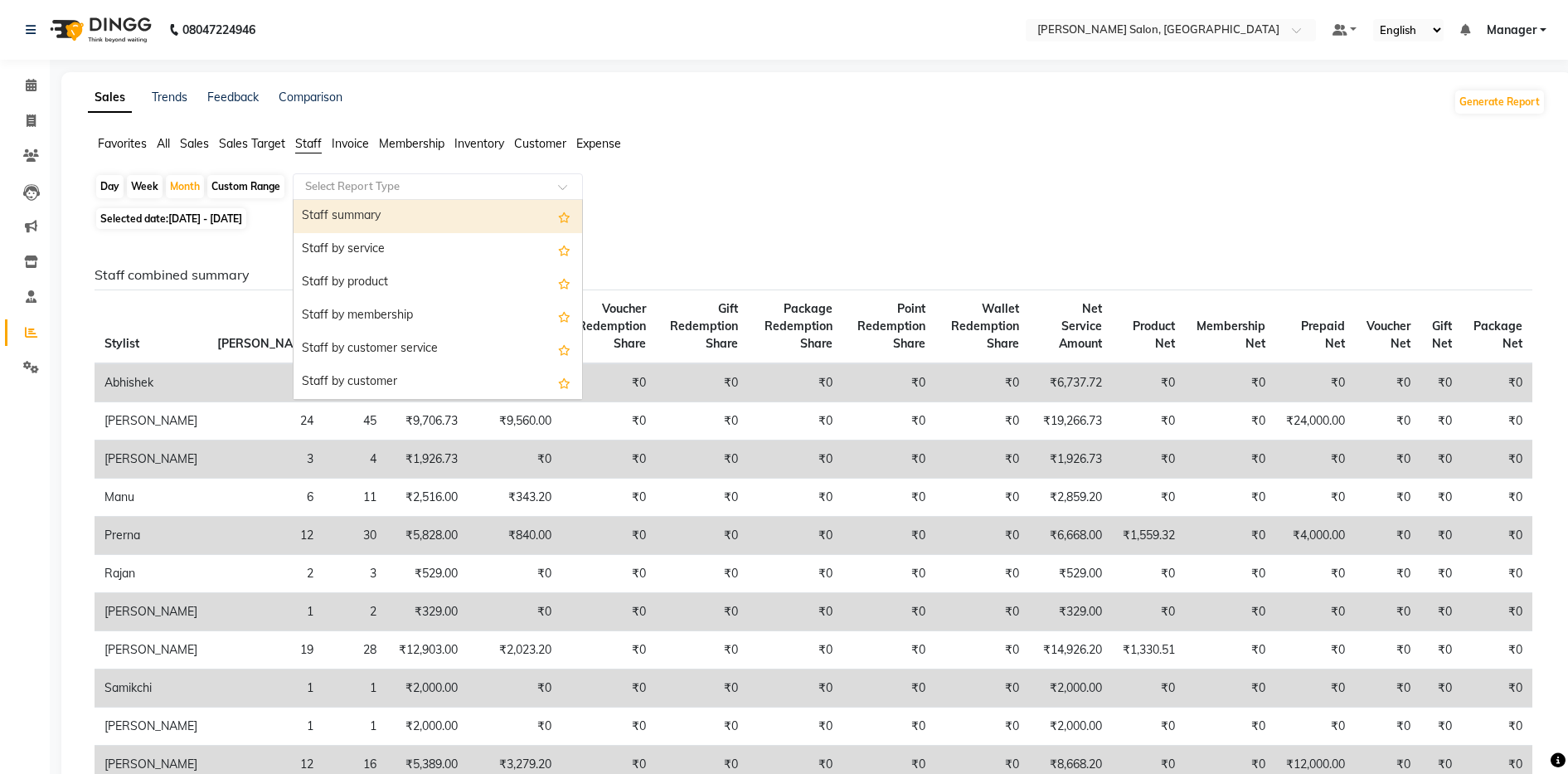
click at [358, 217] on div "Staff summary" at bounding box center [437, 216] width 288 height 33
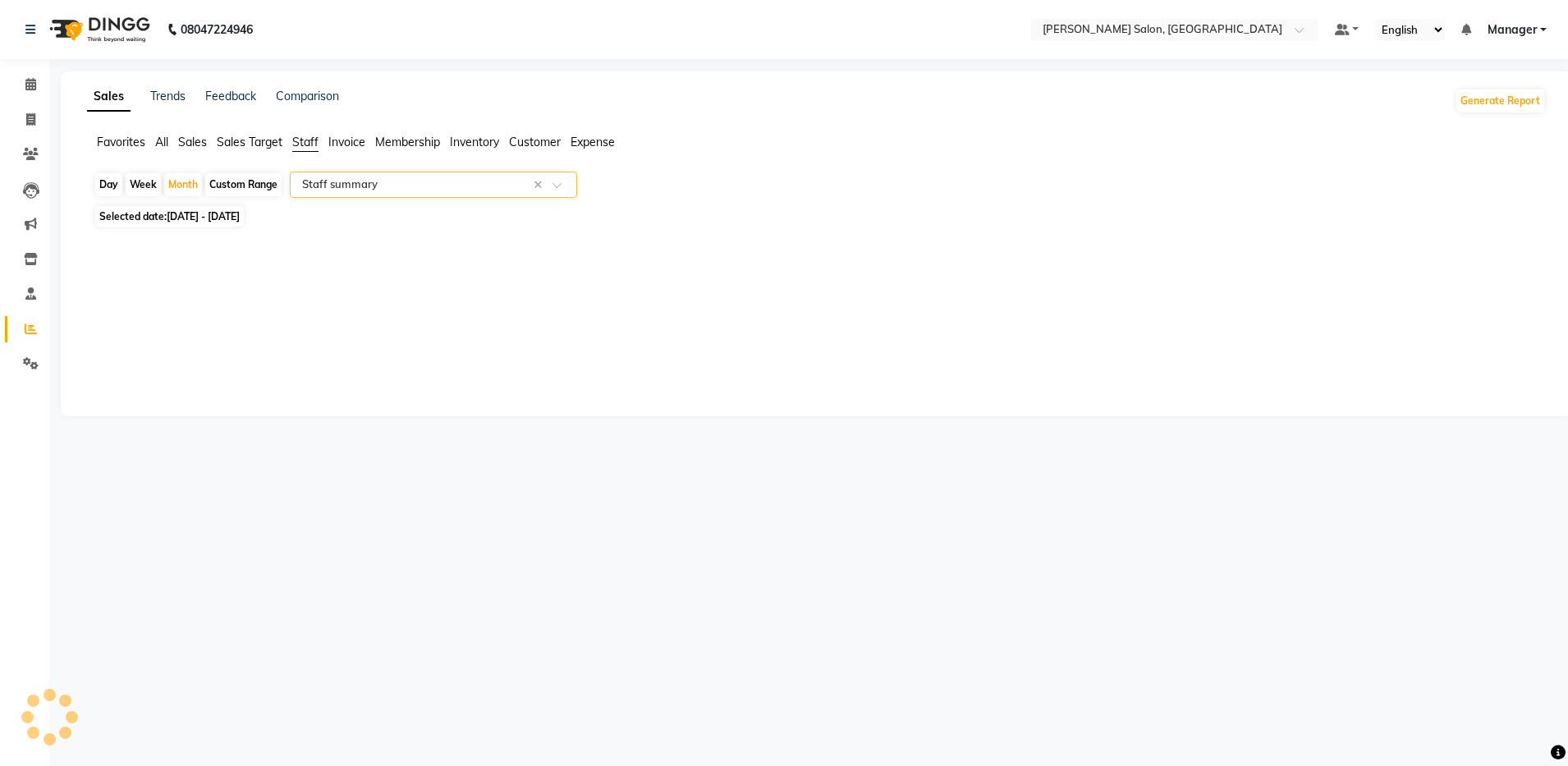
select select "full_report"
select select "csv"
click at [26, 122] on icon at bounding box center [31, 119] width 9 height 12
select select "service"
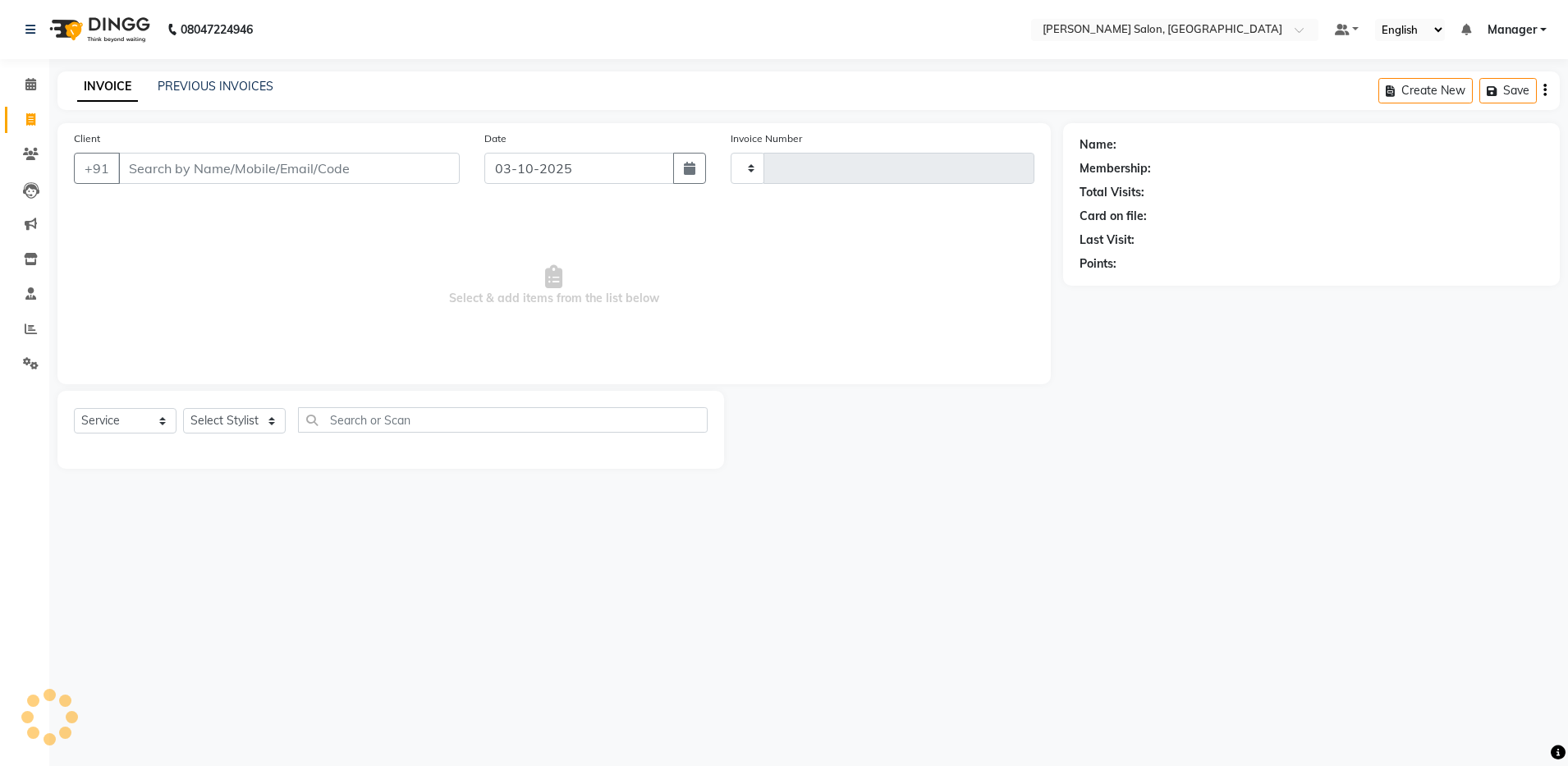
type input "4934"
select select "4781"
click at [228, 416] on select "Select Stylist [PERSON_NAME] [PERSON_NAME] [PERSON_NAME] [PERSON_NAME] Manager …" at bounding box center [233, 420] width 103 height 25
select select "28901"
click at [183, 407] on select "Select Stylist [PERSON_NAME] [PERSON_NAME] [PERSON_NAME] [PERSON_NAME] Manager …" at bounding box center [233, 420] width 103 height 25
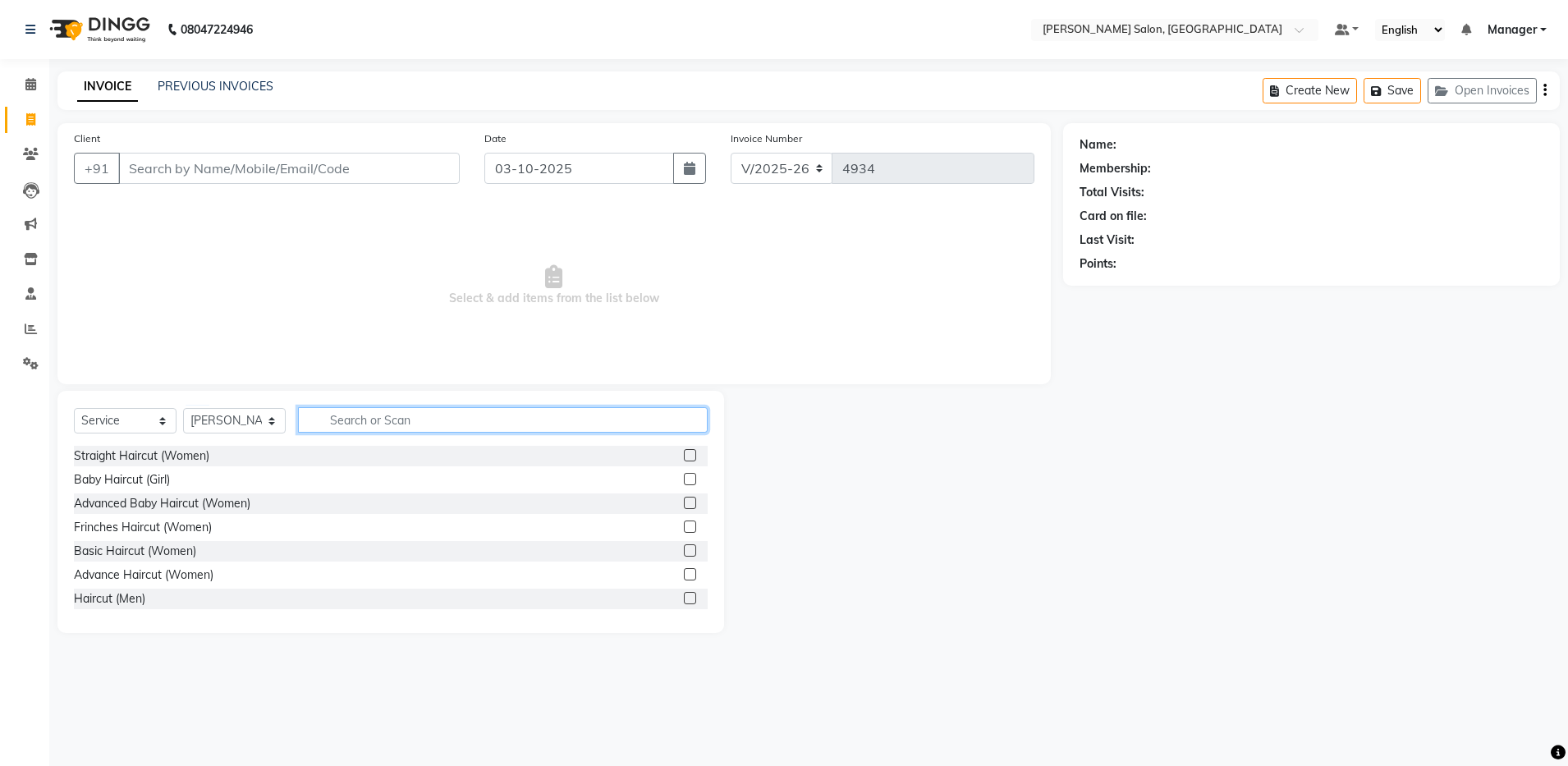
click at [333, 415] on input "text" at bounding box center [503, 420] width 409 height 25
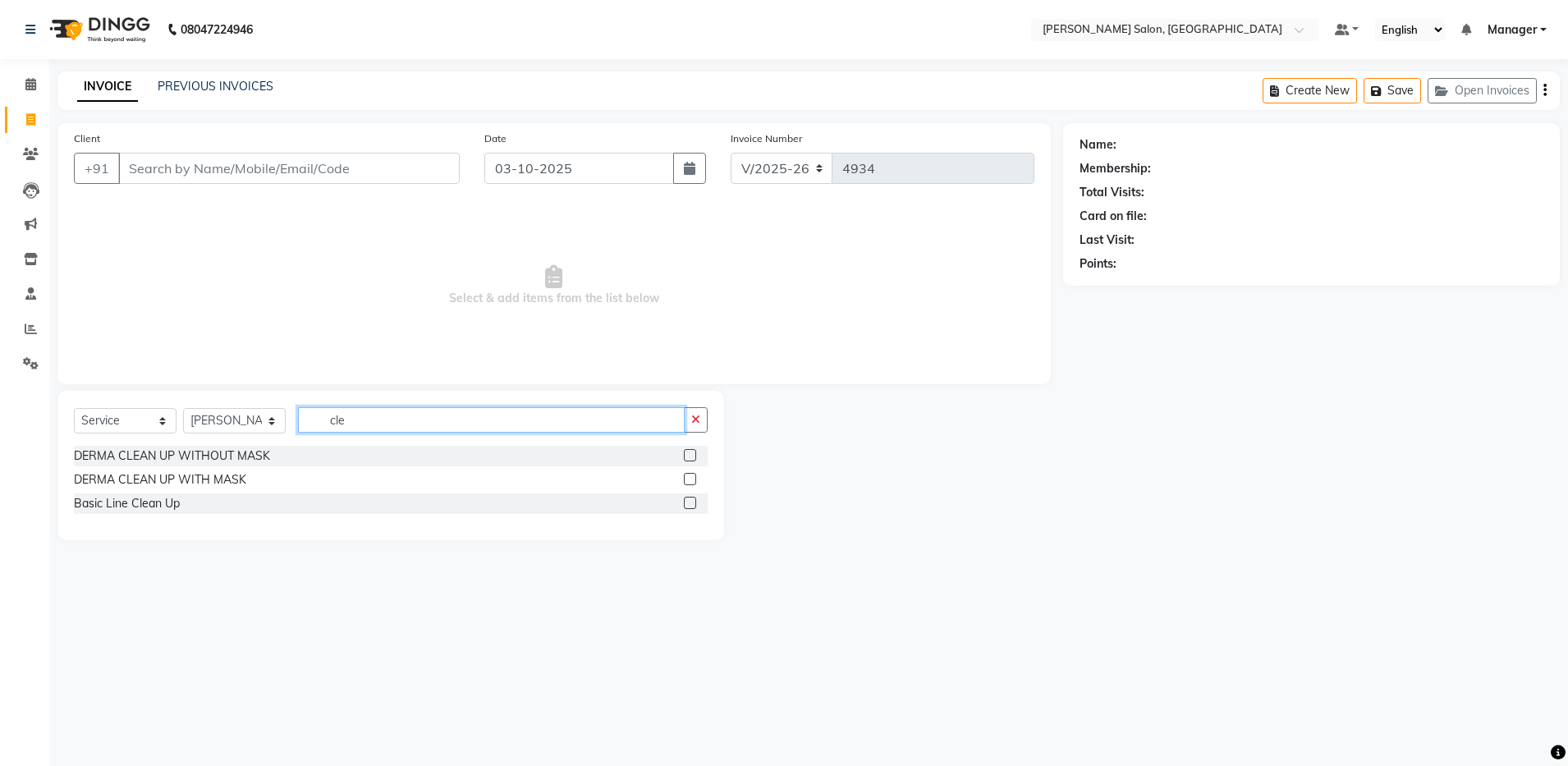
type input "cle"
click at [689, 453] on label at bounding box center [689, 455] width 12 height 12
click at [689, 453] on input "checkbox" at bounding box center [688, 455] width 10 height 10
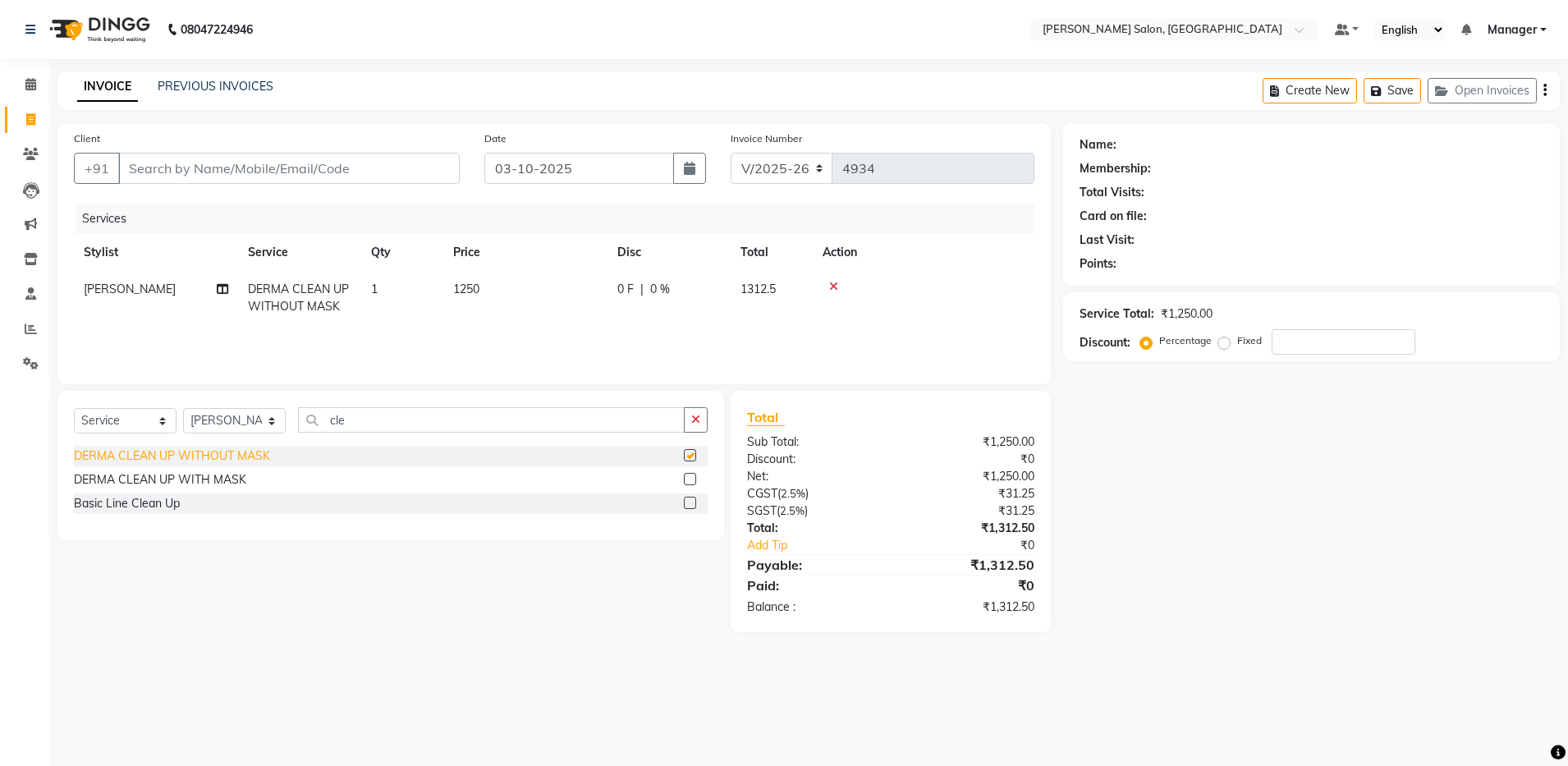
checkbox input "false"
click at [225, 423] on select "Select Stylist [PERSON_NAME] [PERSON_NAME] [PERSON_NAME] [PERSON_NAME] Manager …" at bounding box center [233, 420] width 103 height 25
select select "69605"
click at [183, 407] on select "Select Stylist [PERSON_NAME] [PERSON_NAME] [PERSON_NAME] [PERSON_NAME] Manager …" at bounding box center [233, 420] width 103 height 25
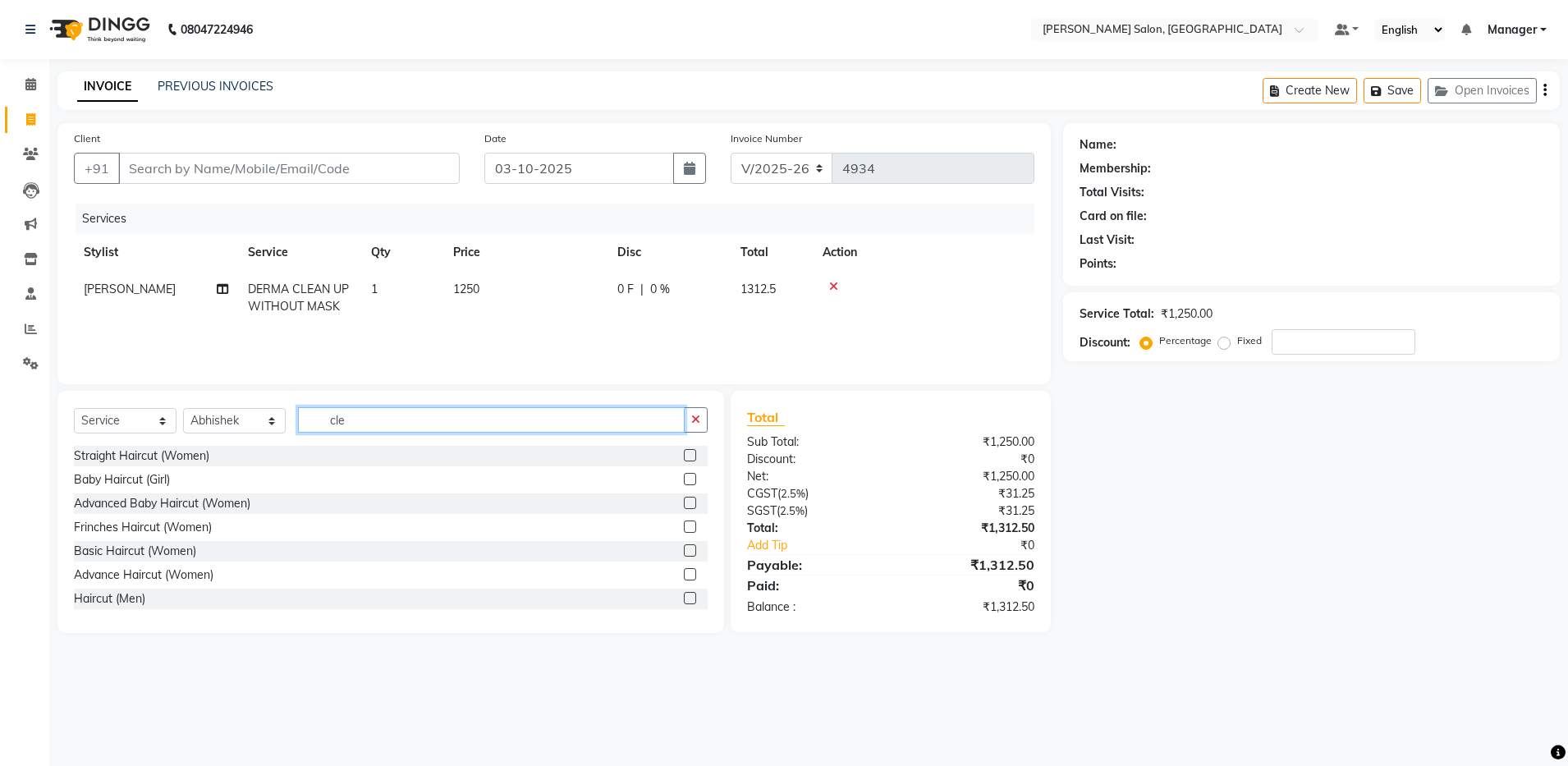
click at [362, 426] on input "cle" at bounding box center [491, 420] width 387 height 25
type input "c"
click at [683, 595] on label at bounding box center [689, 598] width 12 height 12
click at [683, 595] on input "checkbox" at bounding box center [688, 598] width 10 height 10
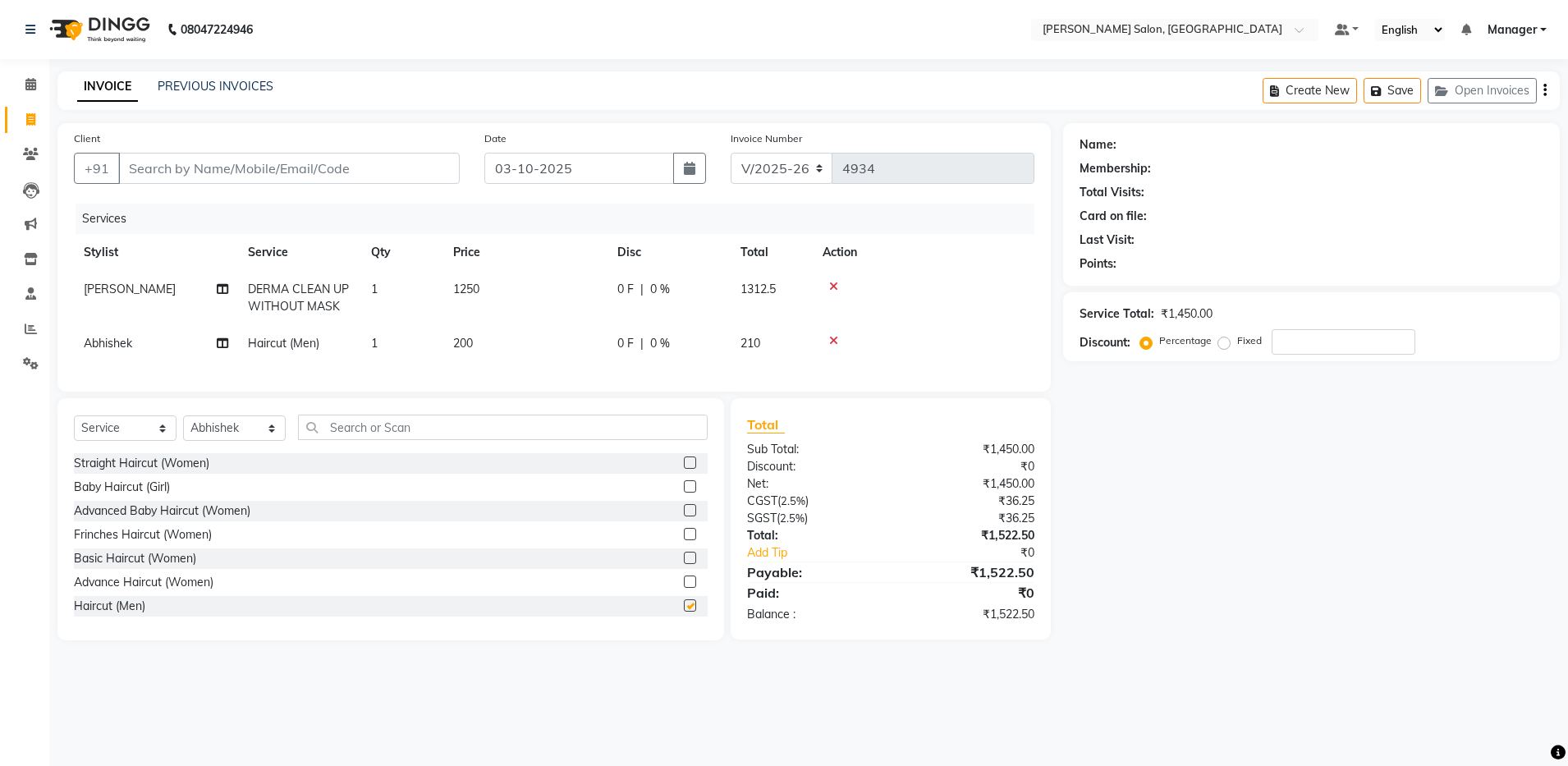
checkbox input "false"
click at [361, 433] on input "text" at bounding box center [503, 426] width 409 height 25
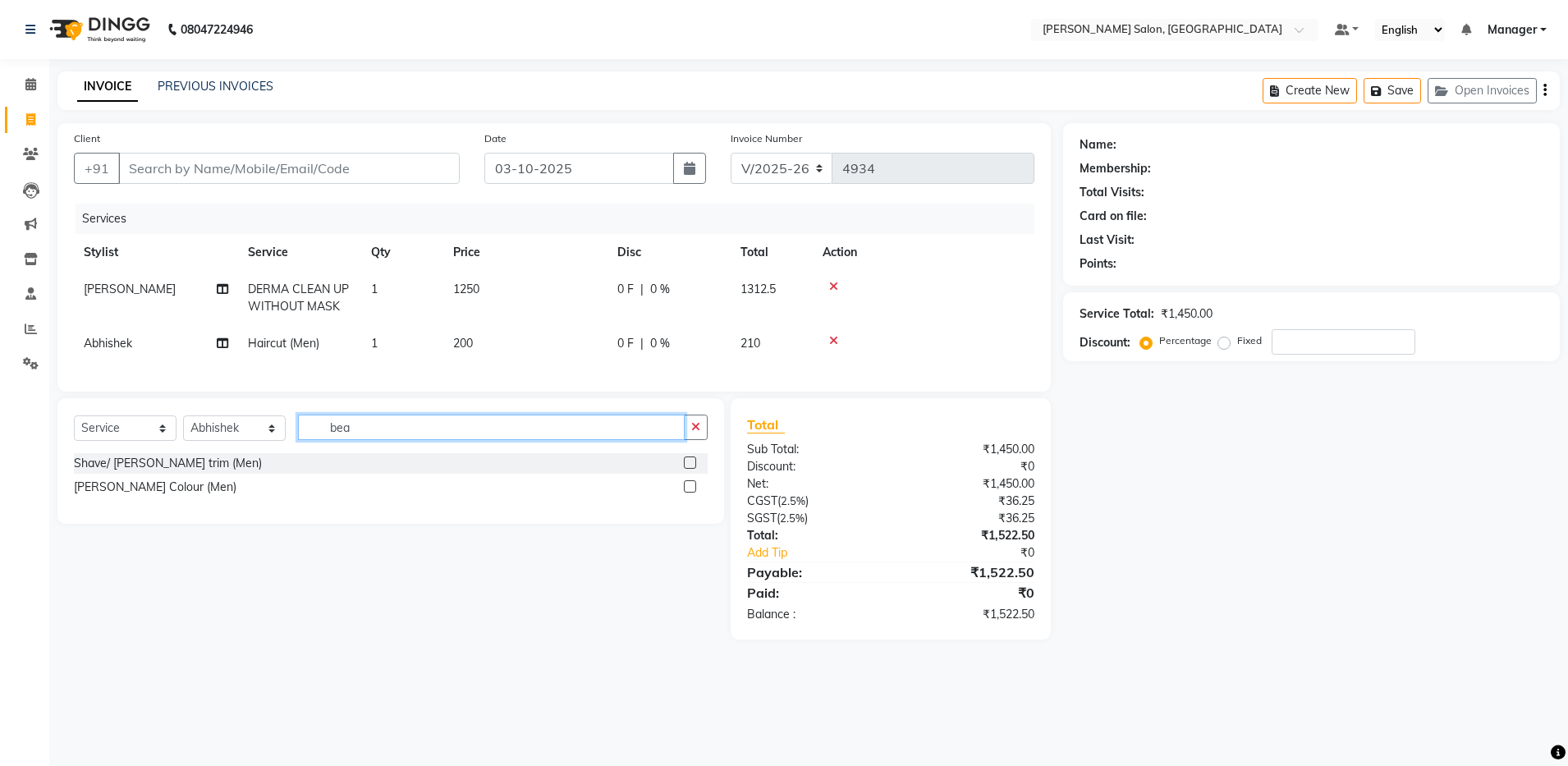
type input "bea"
click at [691, 469] on label at bounding box center [689, 462] width 12 height 12
click at [691, 469] on input "checkbox" at bounding box center [688, 463] width 10 height 10
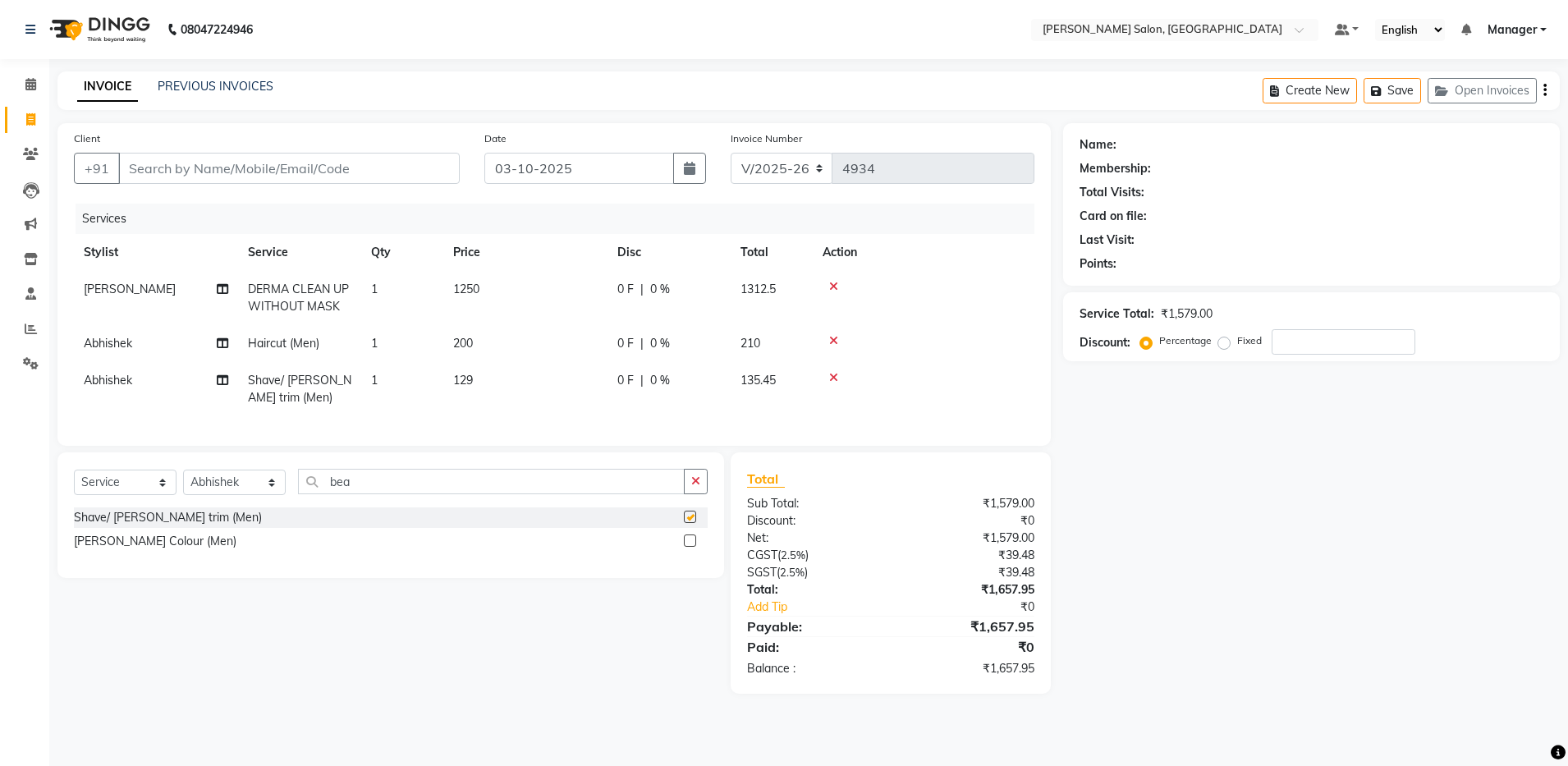
checkbox input "false"
click at [241, 303] on td "DERMA CLEAN UP WITHOUT MASK" at bounding box center [299, 298] width 123 height 55
select select "28901"
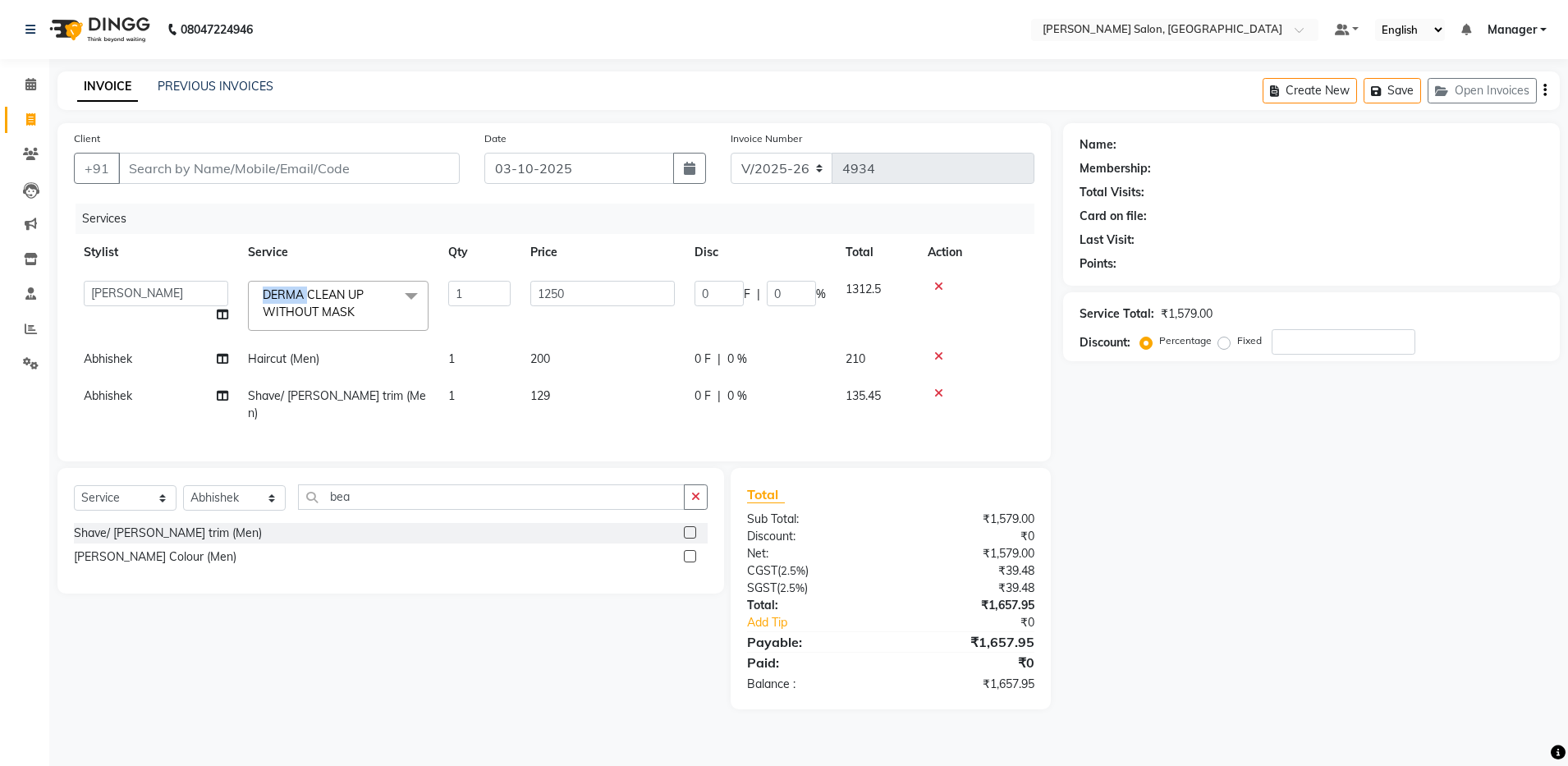
click at [241, 303] on td "DERMA CLEAN UP WITHOUT MASK x Straight Haircut (Women) Baby Haircut (Girl) Adva…" at bounding box center [338, 306] width 200 height 70
drag, startPoint x: 241, startPoint y: 303, endPoint x: 286, endPoint y: 305, distance: 45.0
click at [286, 305] on td "DERMA CLEAN UP WITHOUT MASK x Straight Haircut (Women) Baby Haircut (Girl) Adva…" at bounding box center [338, 306] width 200 height 70
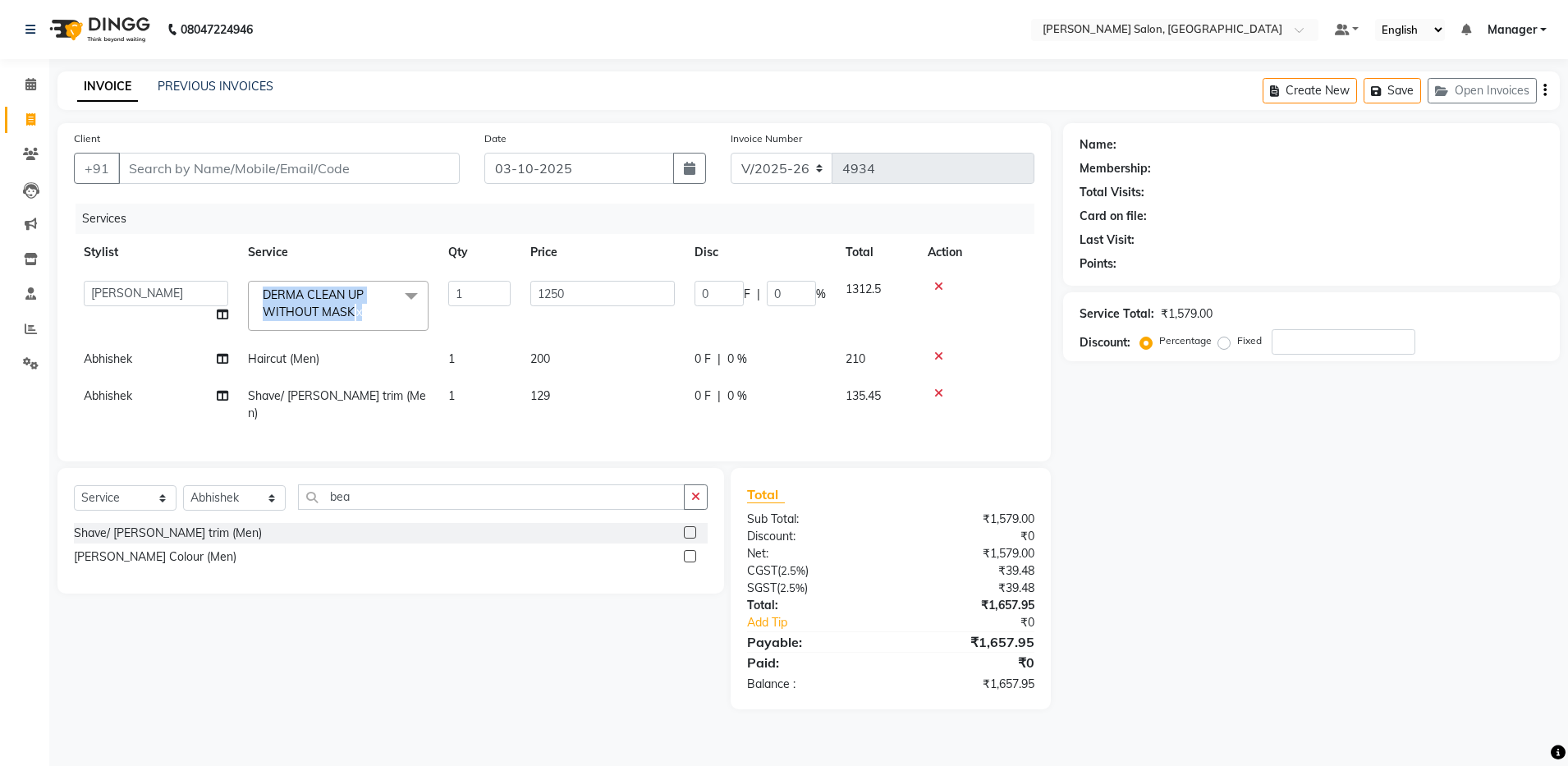
click at [286, 305] on span "DERMA CLEAN UP WITHOUT MASK" at bounding box center [312, 303] width 101 height 32
click at [504, 614] on div "Select Service Product Membership Package Voucher Prepaid Gift Card Select Styl…" at bounding box center [384, 588] width 679 height 241
click at [408, 296] on span at bounding box center [410, 295] width 33 height 31
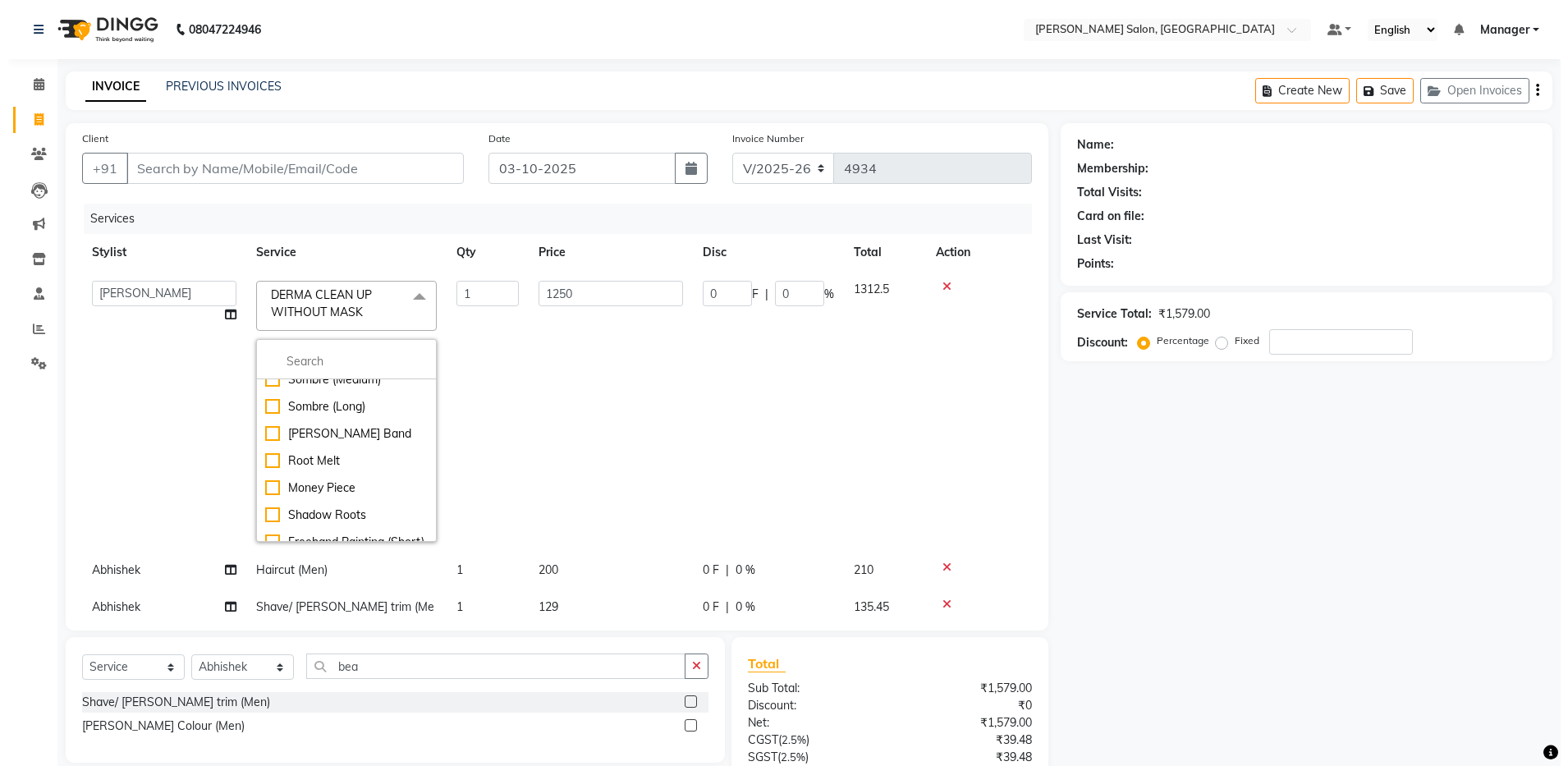
scroll to position [2641, 0]
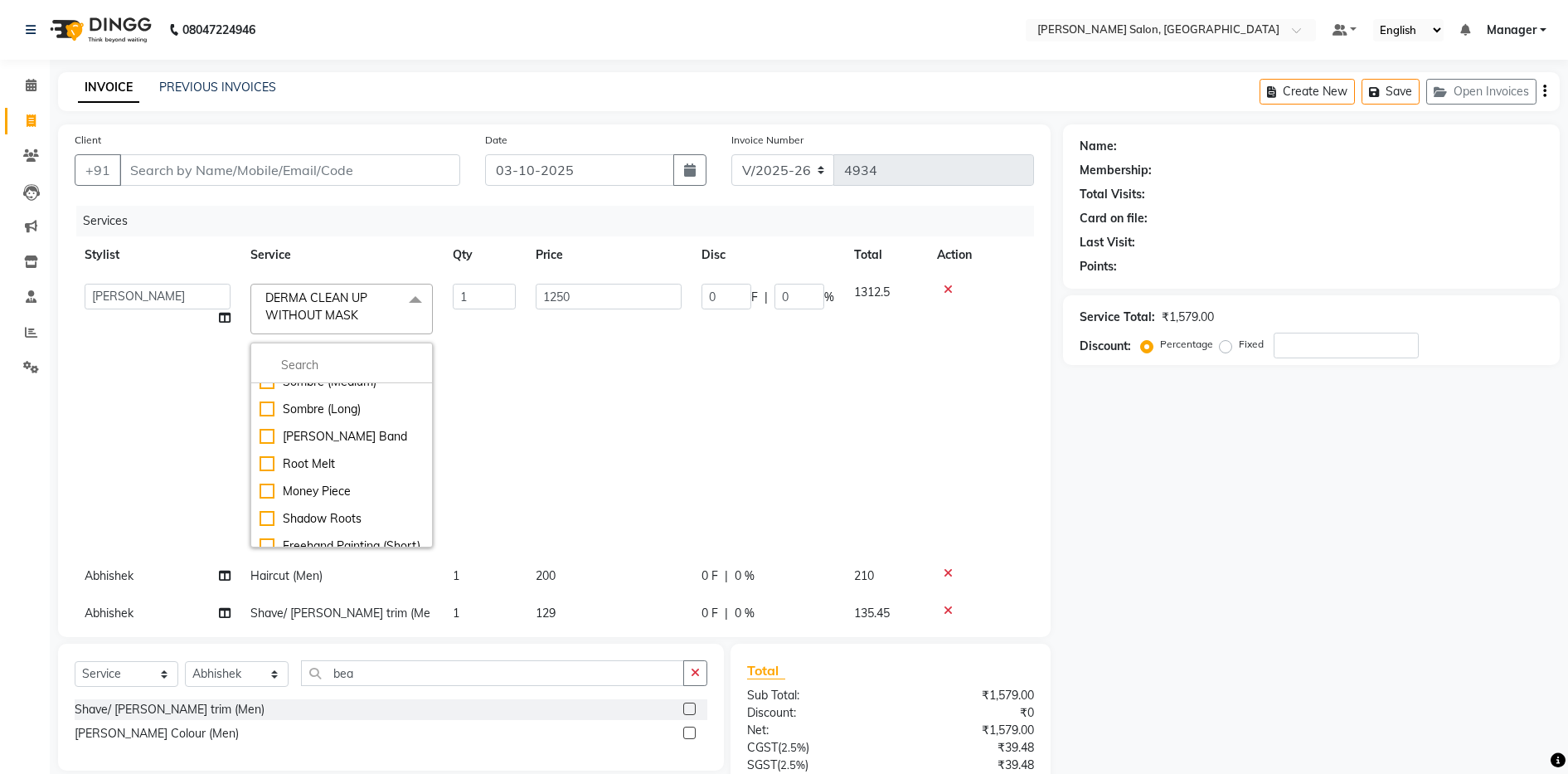
click at [949, 289] on icon at bounding box center [948, 289] width 10 height 11
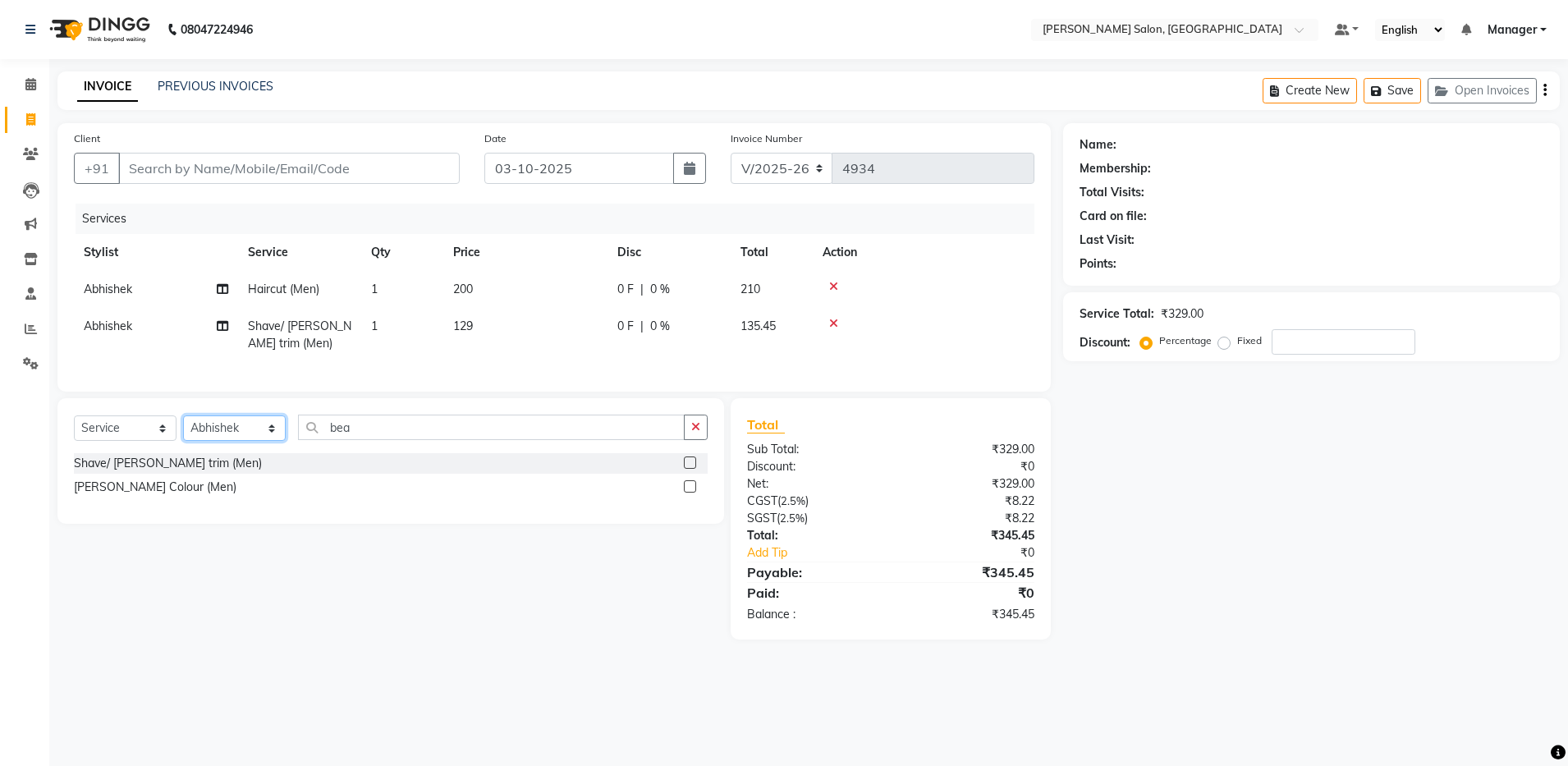
click at [208, 440] on select "Select Stylist [PERSON_NAME] [PERSON_NAME] [PERSON_NAME] [PERSON_NAME] Manager …" at bounding box center [233, 427] width 103 height 25
select select "28901"
click at [183, 431] on select "Select Stylist [PERSON_NAME] [PERSON_NAME] [PERSON_NAME] [PERSON_NAME] Manager …" at bounding box center [233, 427] width 103 height 25
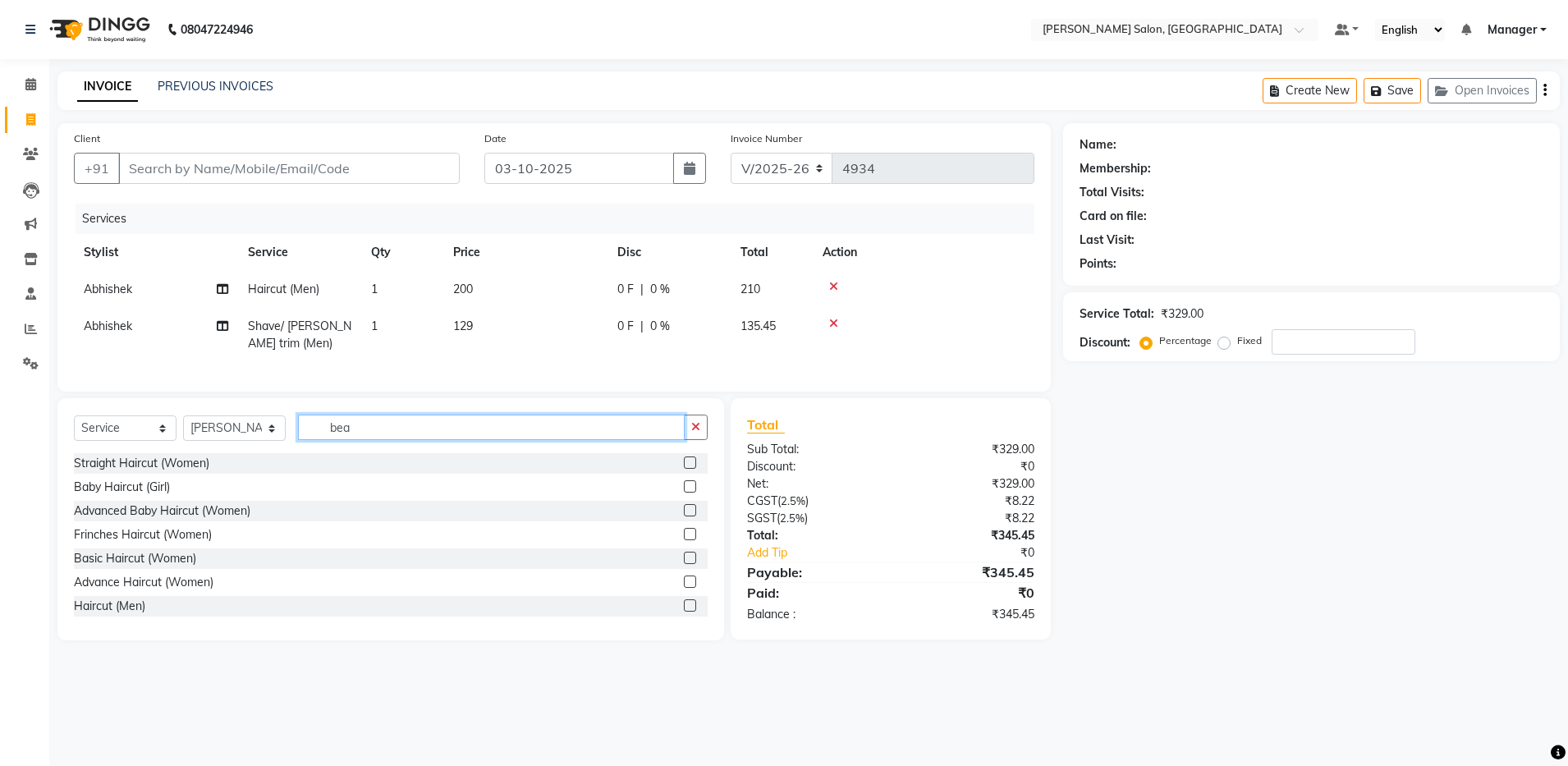
click at [388, 439] on input "bea" at bounding box center [491, 426] width 387 height 25
type input "b"
type input "cle"
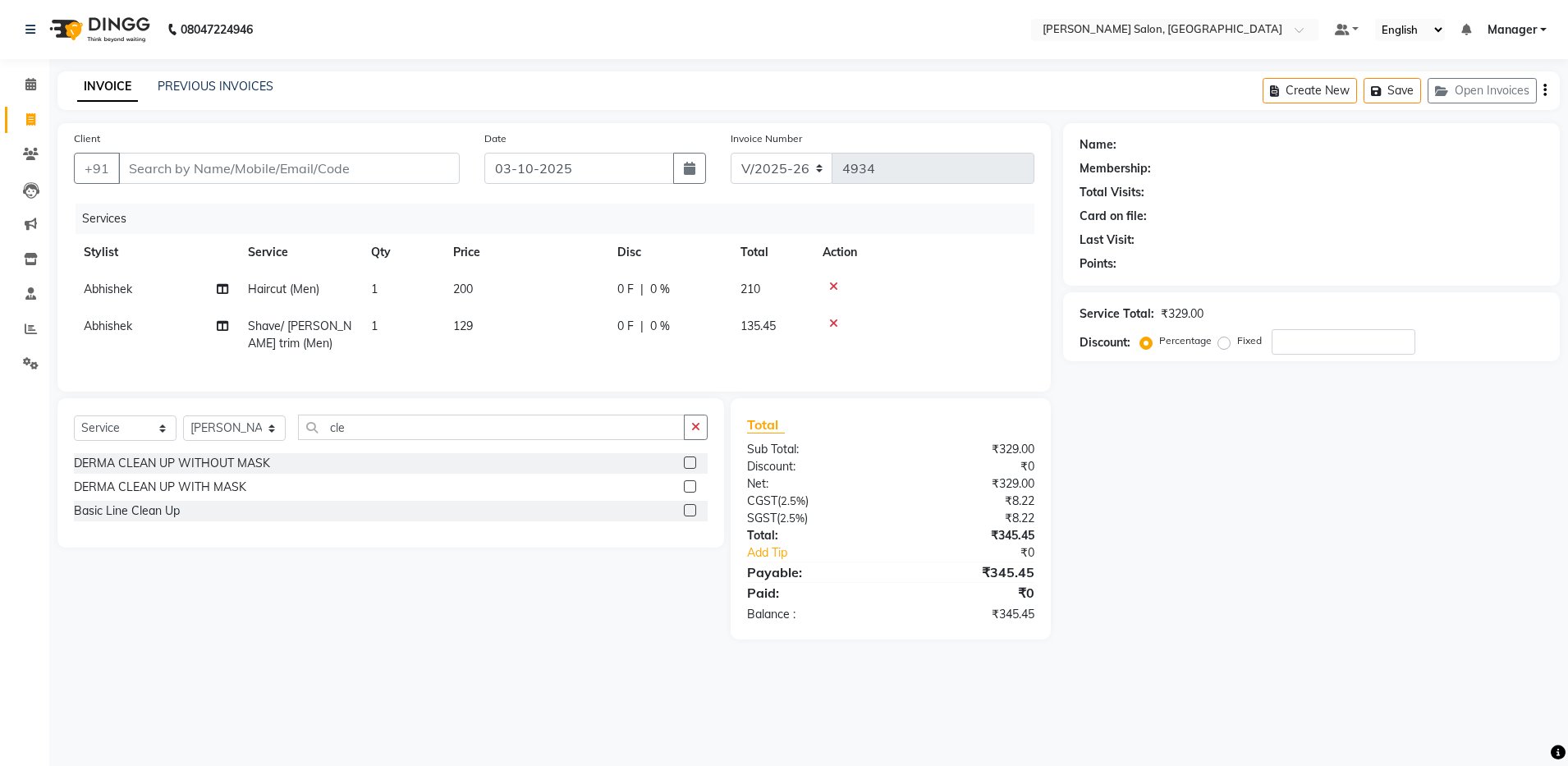
click at [689, 492] on label at bounding box center [689, 486] width 12 height 12
click at [689, 492] on input "checkbox" at bounding box center [688, 487] width 10 height 10
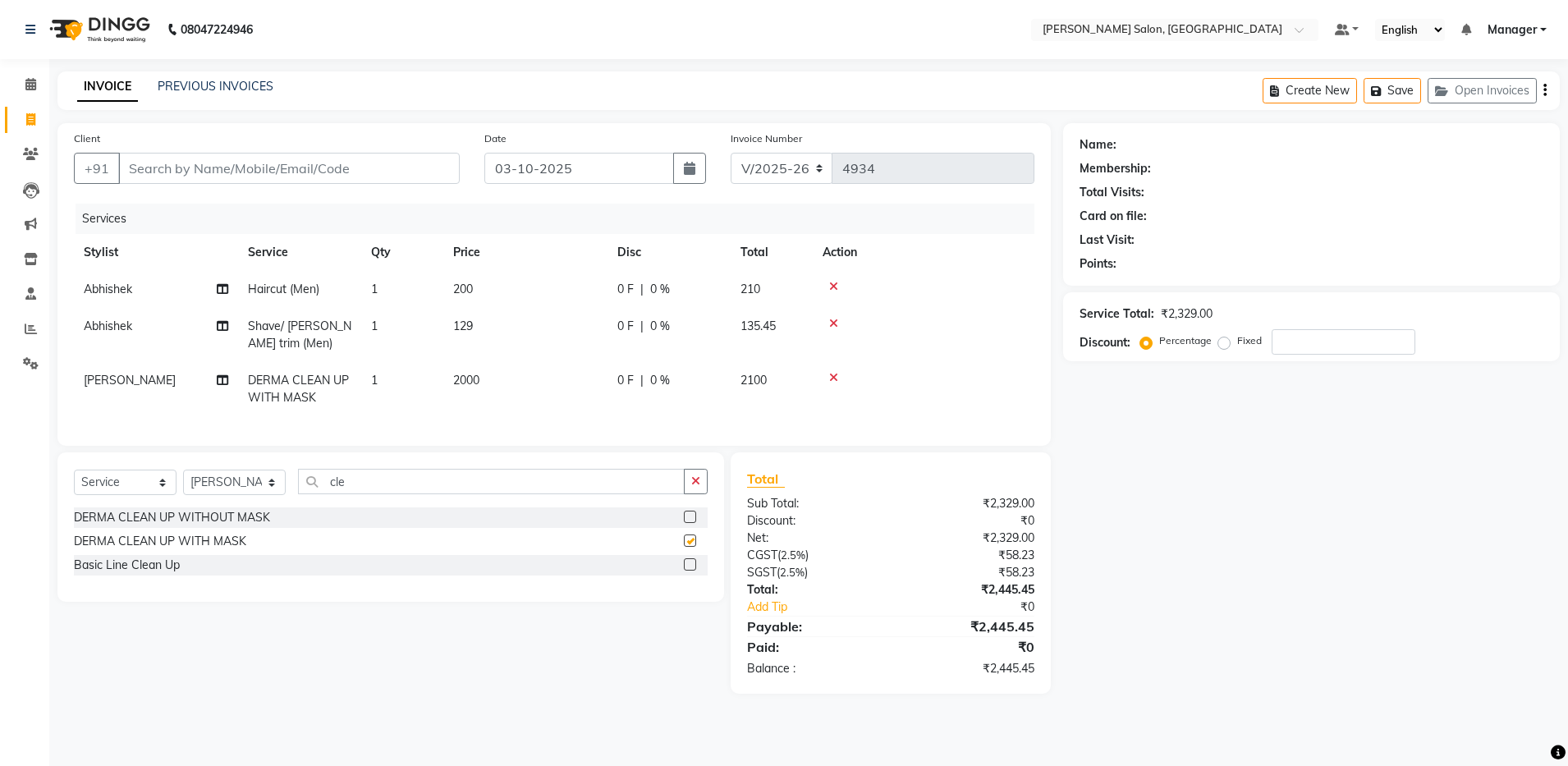
checkbox input "false"
click at [164, 170] on input "Client" at bounding box center [289, 168] width 342 height 31
type input "8"
type input "0"
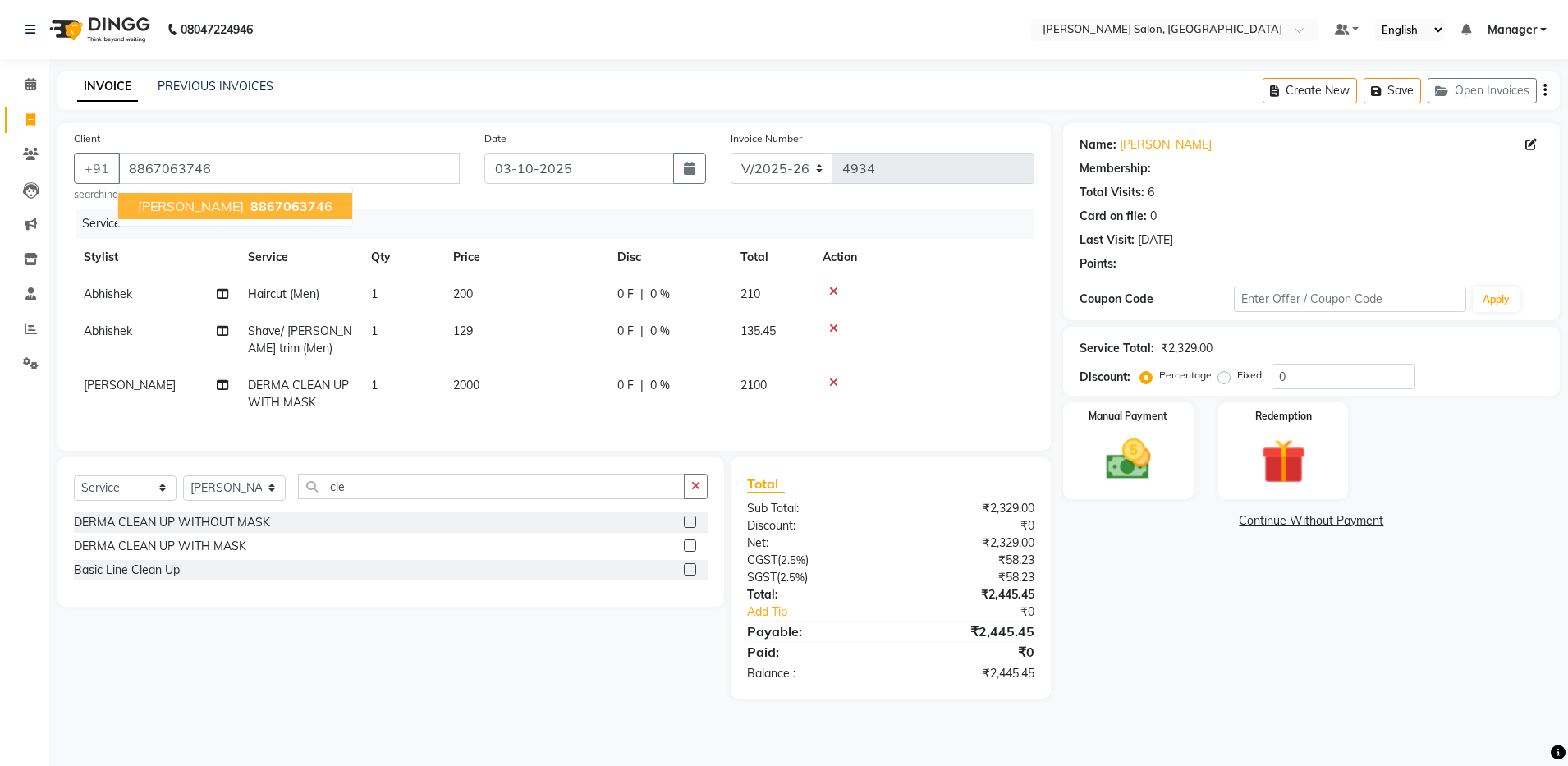
click at [250, 206] on span "886706374" at bounding box center [287, 205] width 73 height 16
click at [1128, 458] on img at bounding box center [1128, 460] width 76 height 55
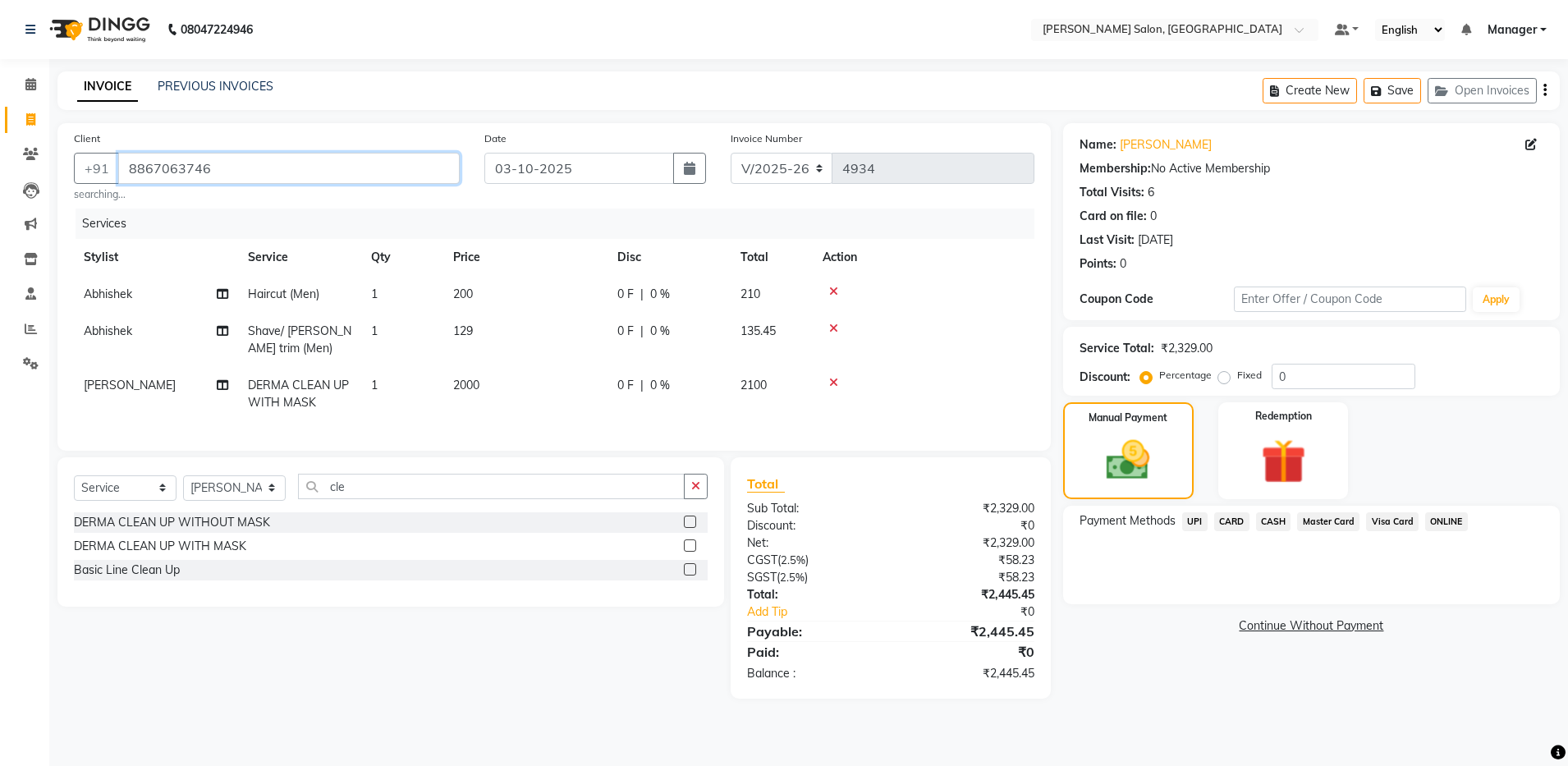
click at [128, 166] on input "8867063746" at bounding box center [289, 168] width 342 height 31
paste input "9340482670"
type input "9340482670"
click at [1191, 526] on span "UPI" at bounding box center [1194, 521] width 25 height 19
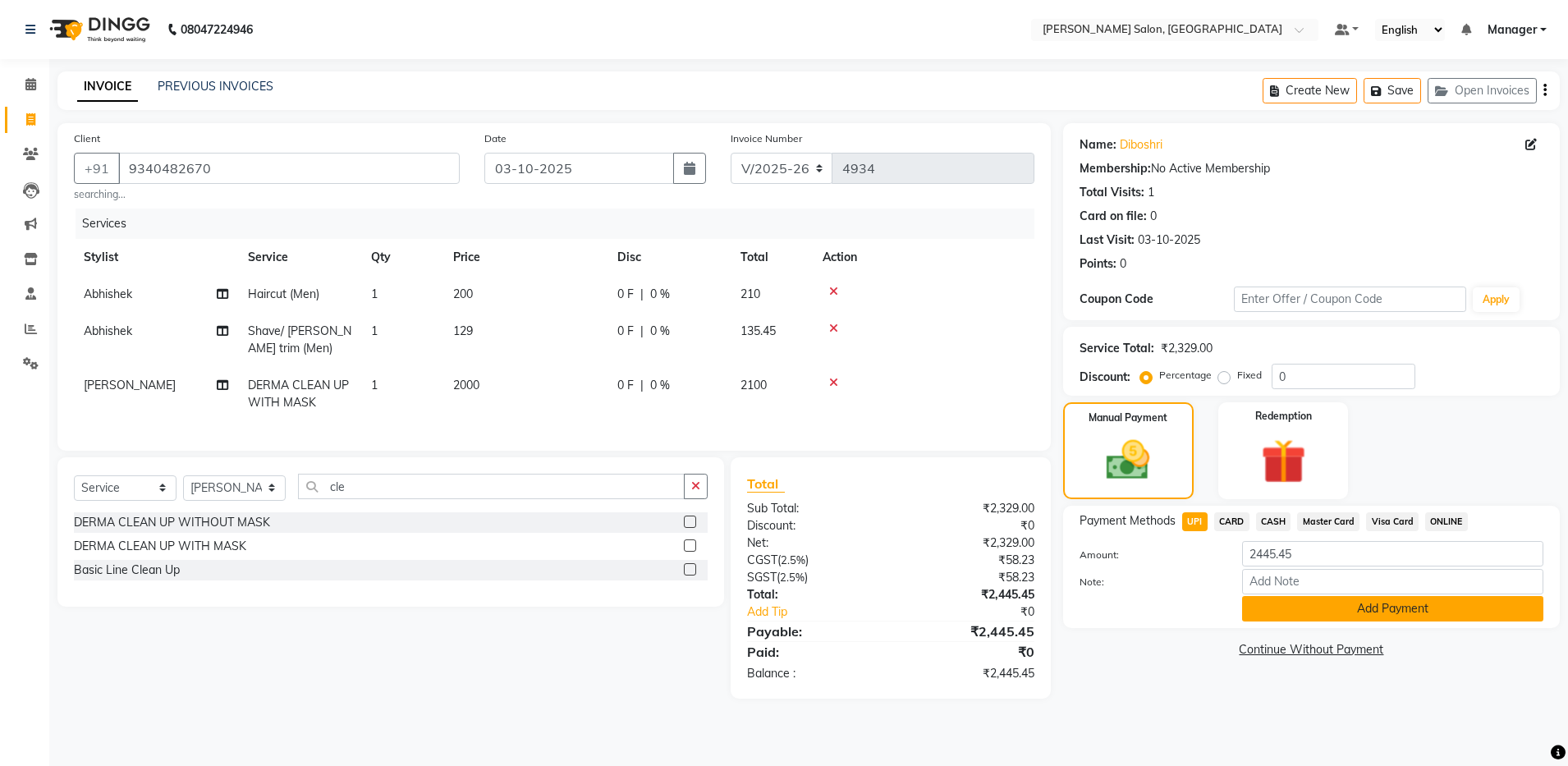
click at [1330, 611] on button "Add Payment" at bounding box center [1392, 608] width 301 height 25
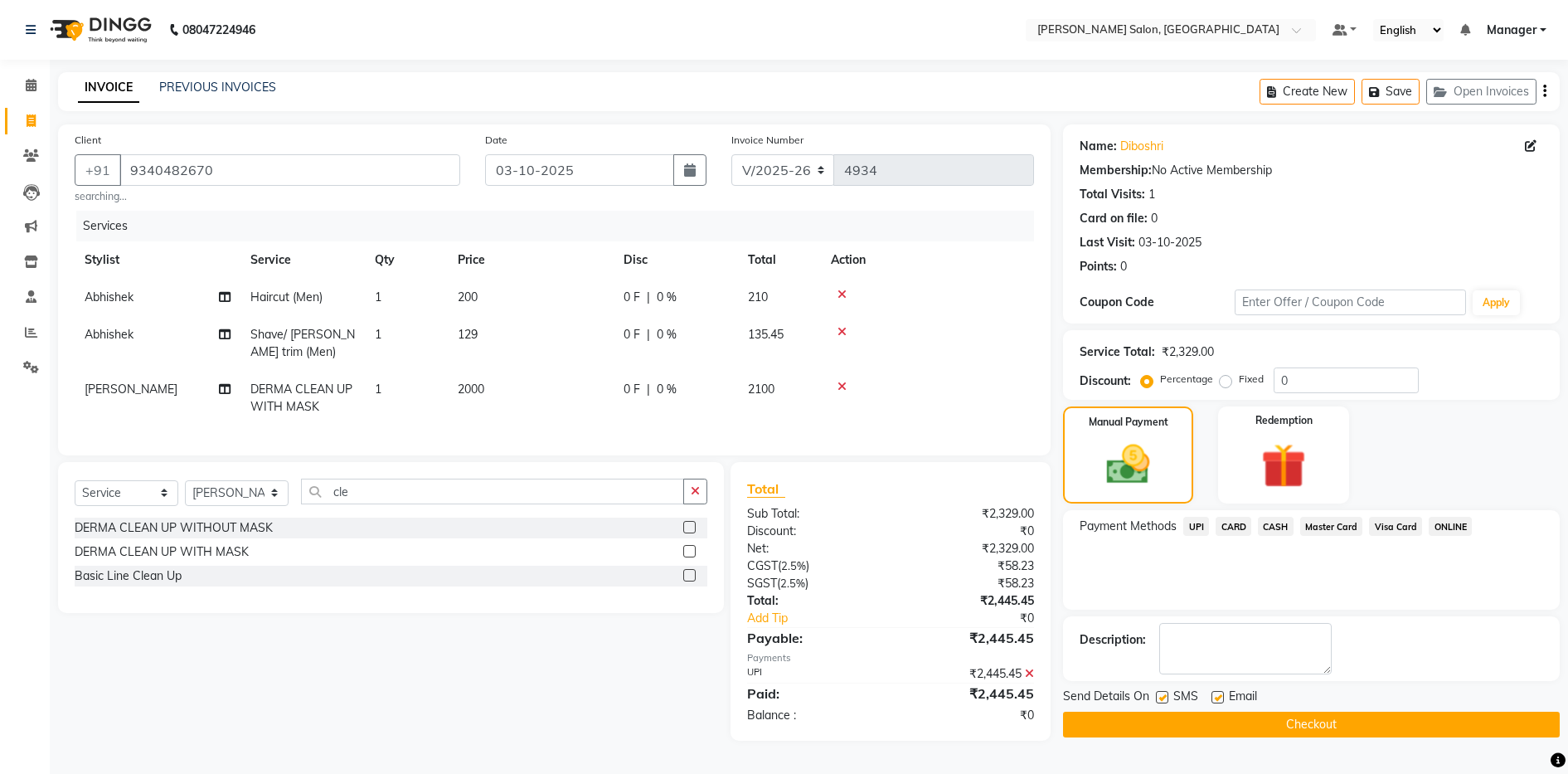
click at [1218, 700] on label at bounding box center [1217, 696] width 12 height 12
click at [1218, 700] on input "checkbox" at bounding box center [1216, 697] width 10 height 10
checkbox input "false"
click at [1027, 679] on icon at bounding box center [1030, 673] width 10 height 11
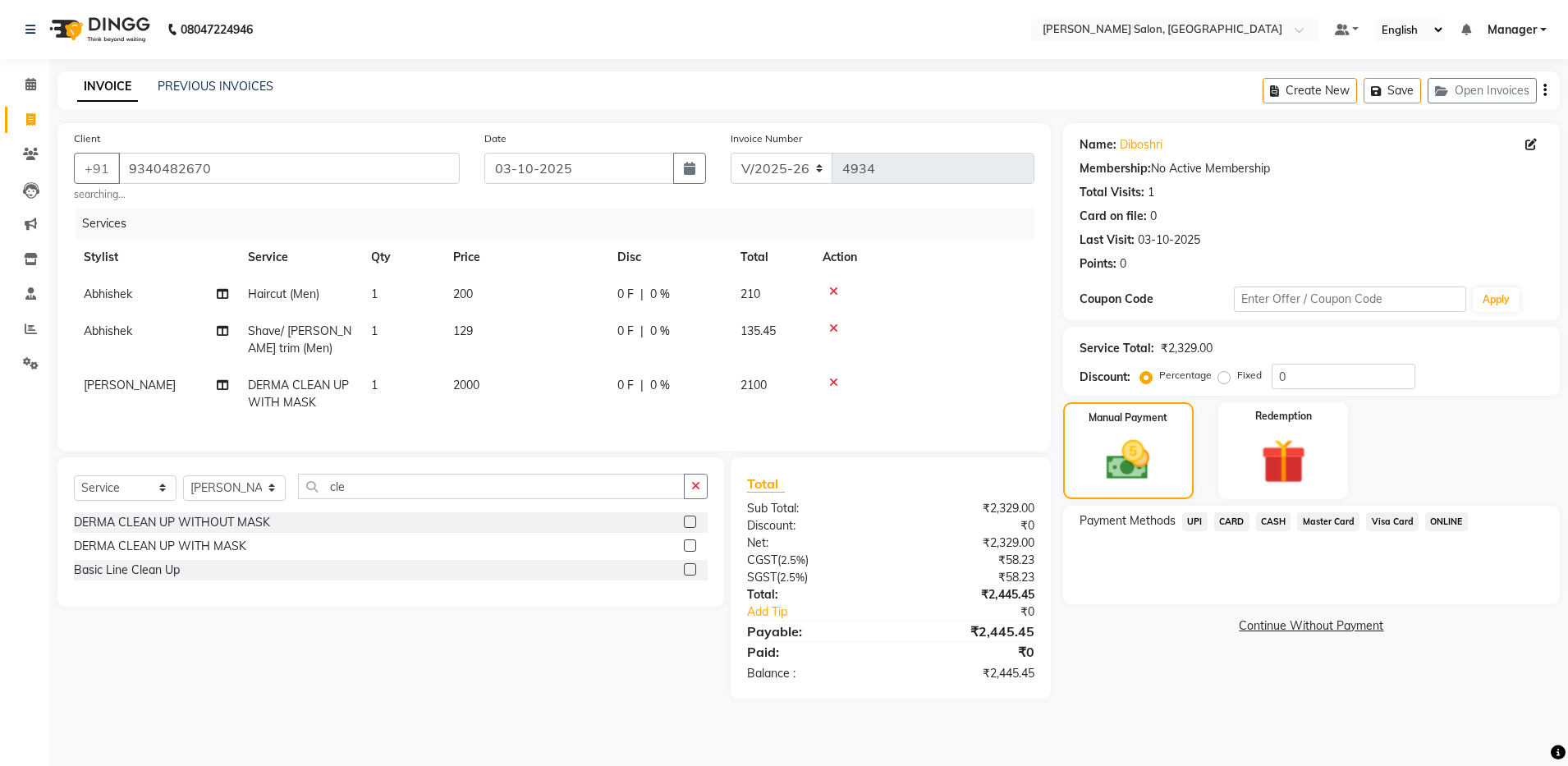
click at [1191, 521] on span "UPI" at bounding box center [1194, 521] width 25 height 19
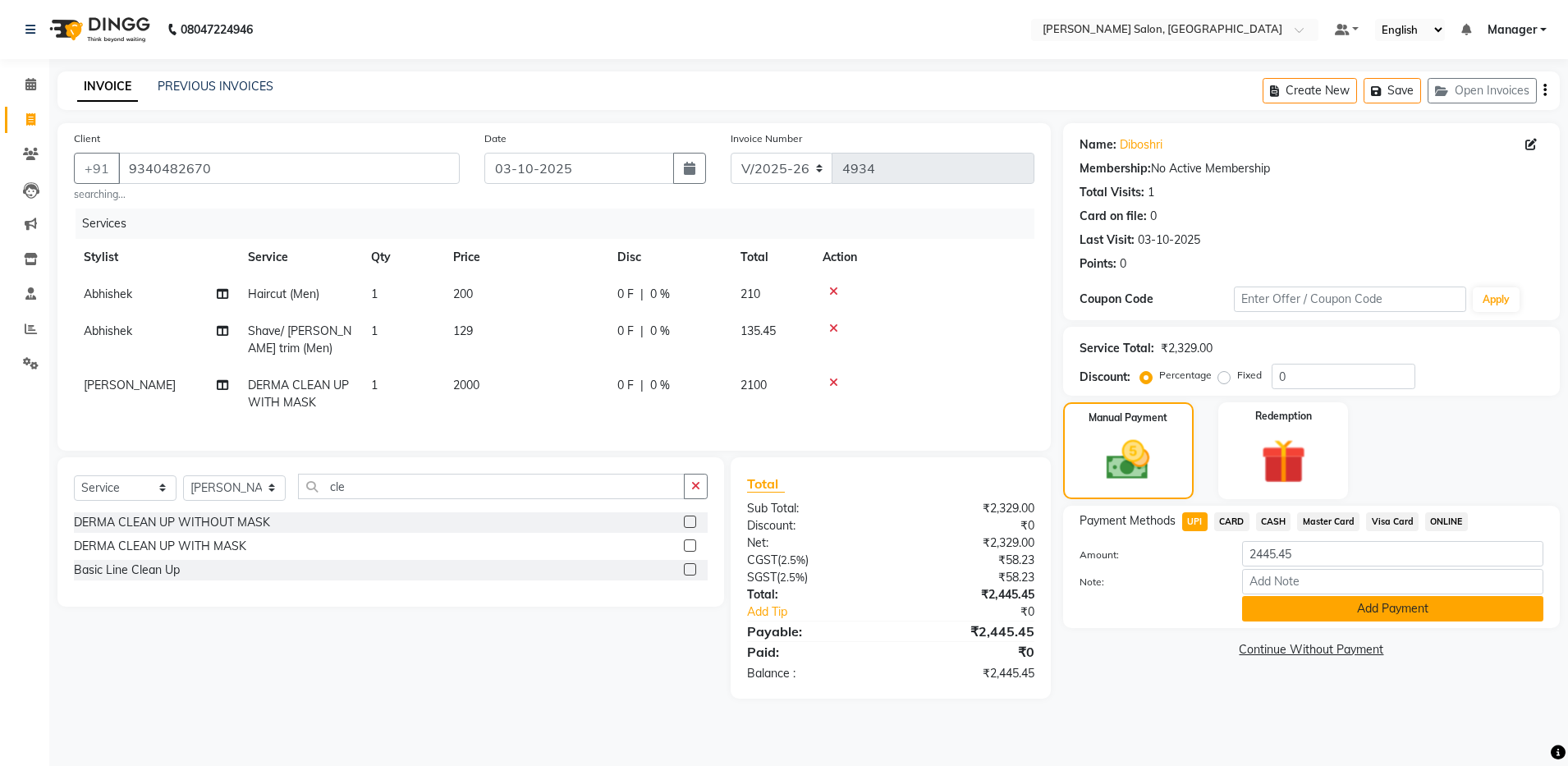
click at [1269, 604] on button "Add Payment" at bounding box center [1392, 608] width 301 height 25
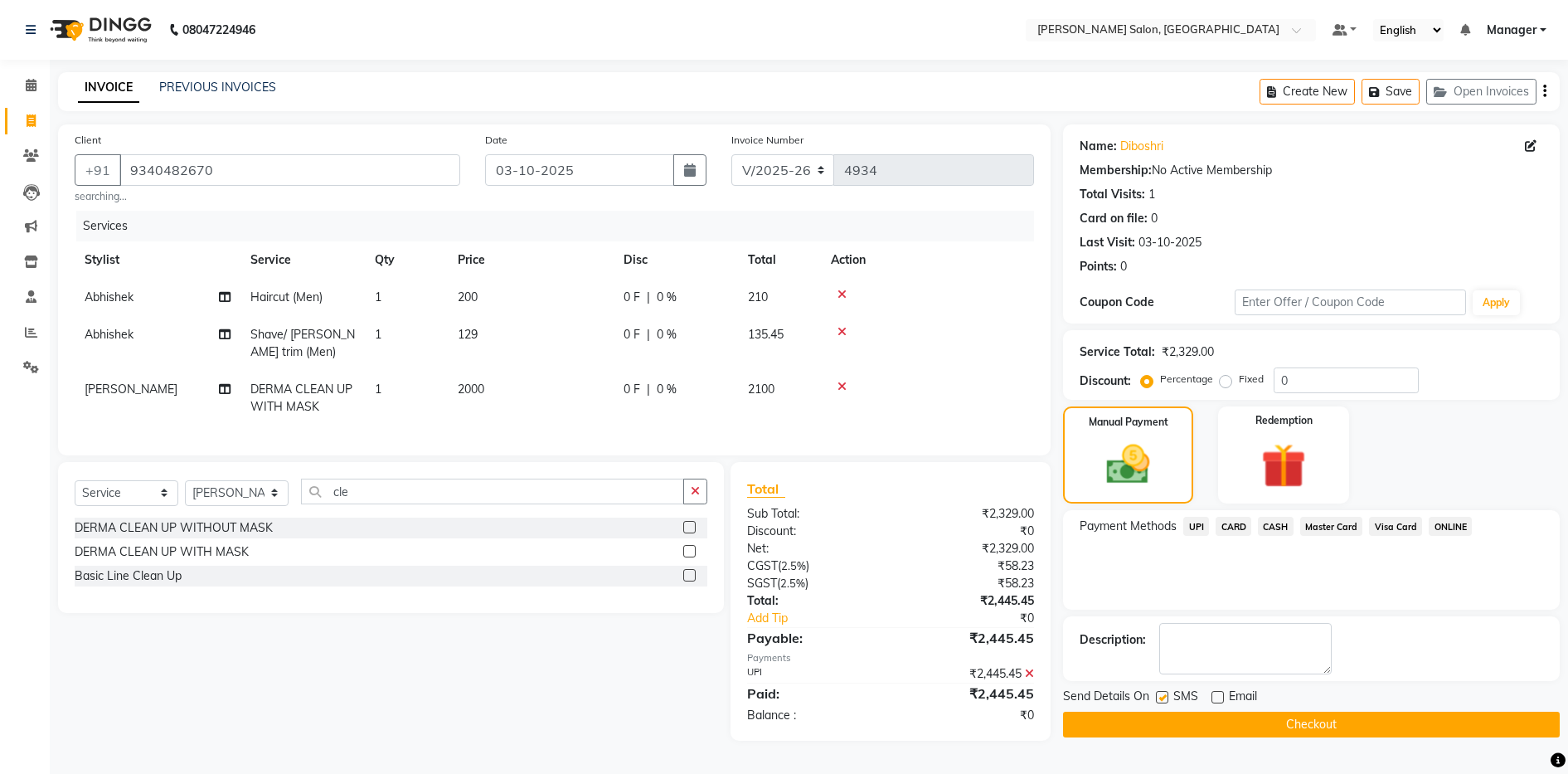
click at [1227, 720] on button "Checkout" at bounding box center [1311, 724] width 496 height 26
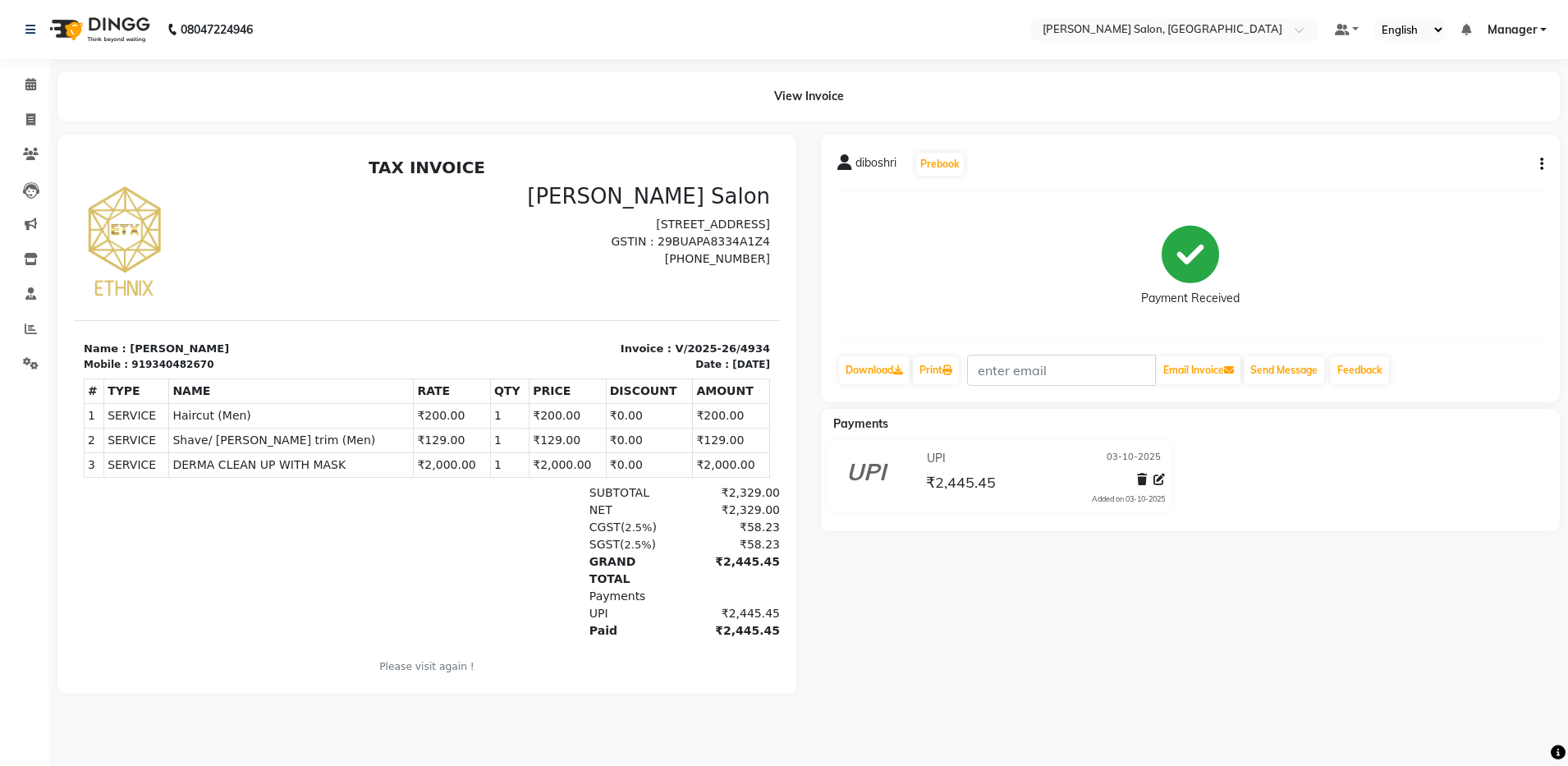
click at [389, 17] on nav "08047224946 Select Location × [PERSON_NAME] Salon, Bellandur Default Panel My P…" at bounding box center [784, 29] width 1568 height 59
click at [33, 117] on icon at bounding box center [31, 119] width 9 height 12
select select "service"
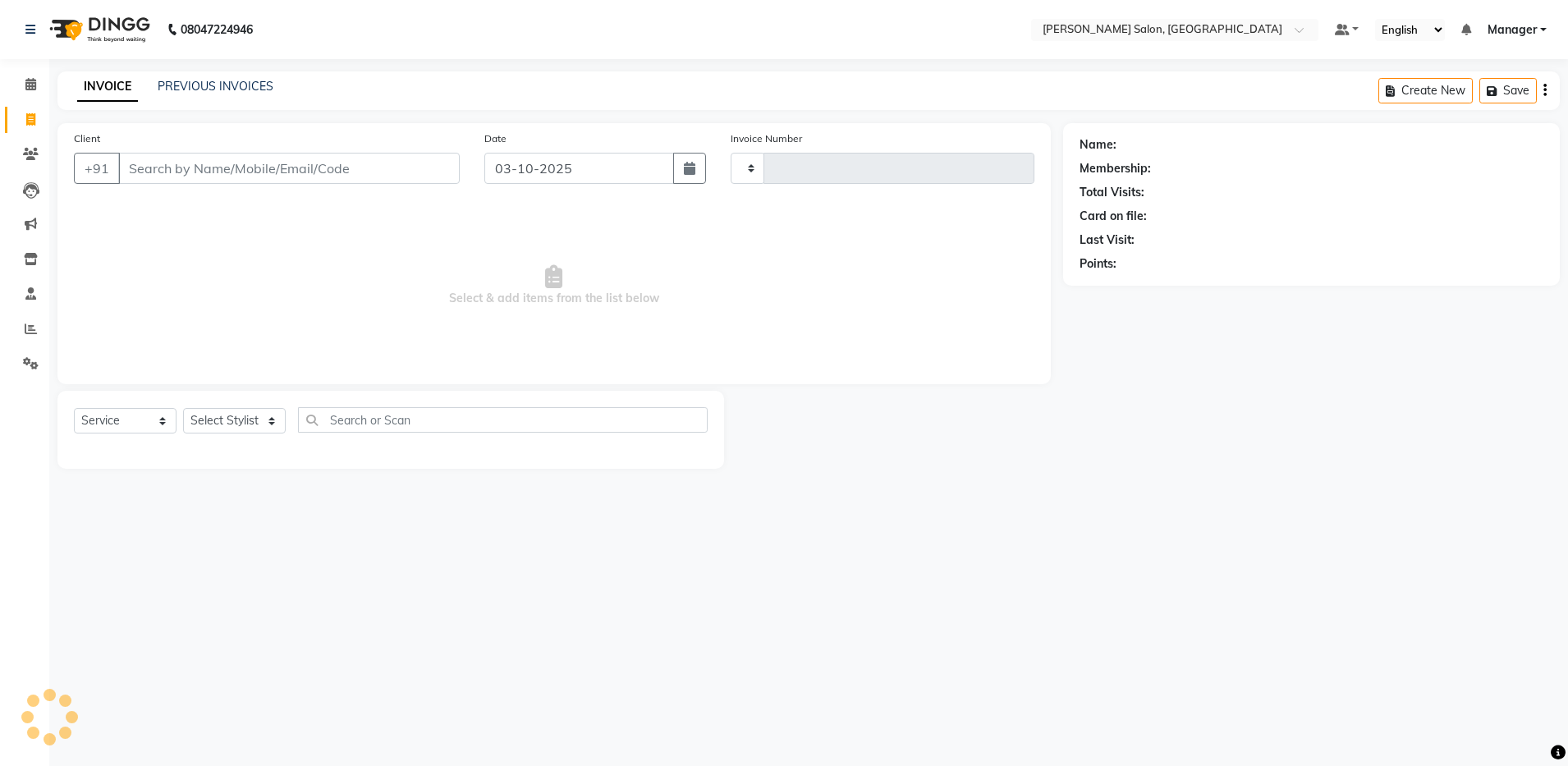
type input "4935"
select select "4781"
click at [264, 426] on select "Select Stylist" at bounding box center [233, 420] width 103 height 25
click at [273, 426] on select "Select Stylist" at bounding box center [233, 420] width 103 height 25
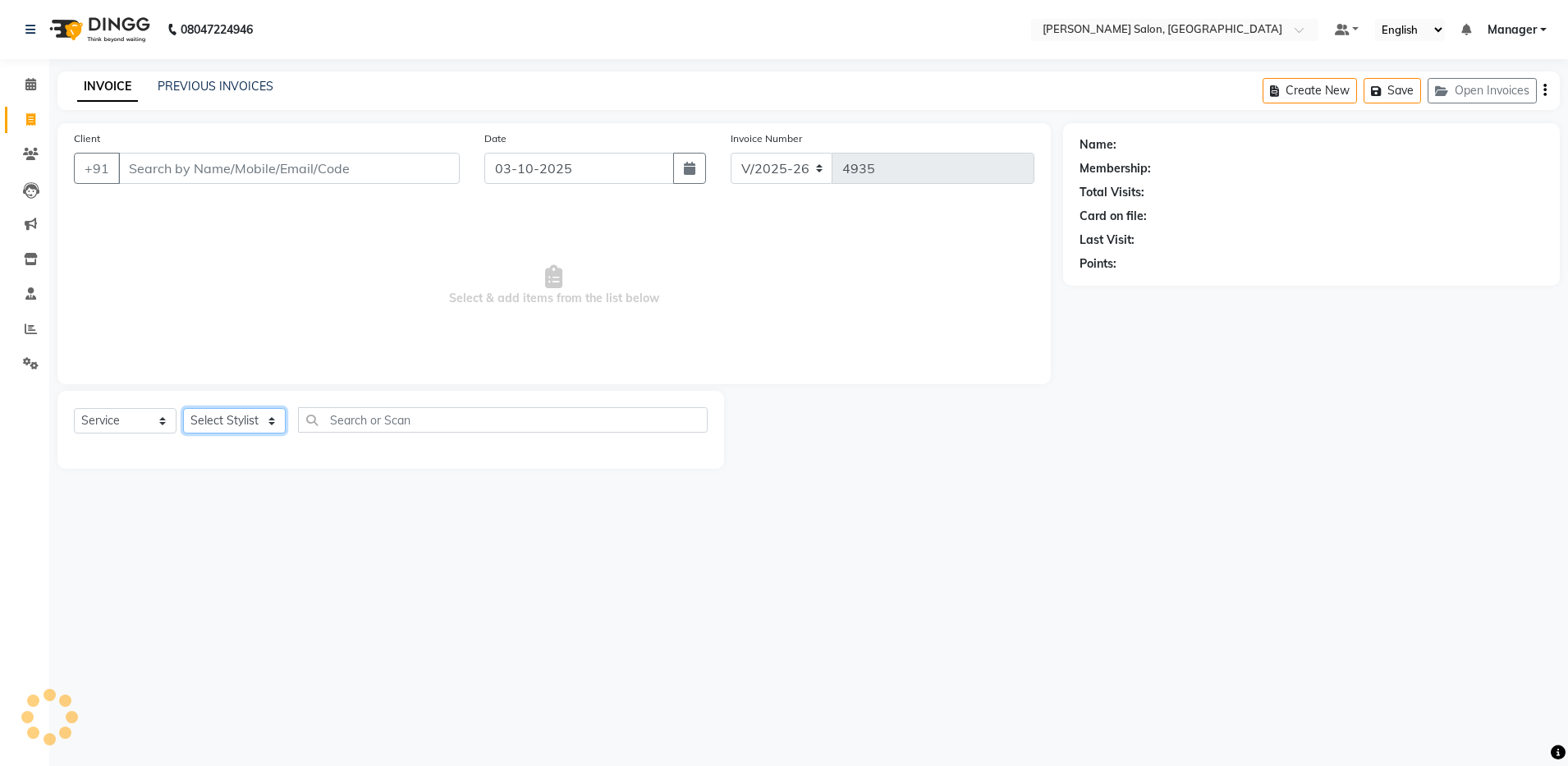
select select "28901"
click at [183, 407] on select "Select Stylist [PERSON_NAME] [PERSON_NAME] [PERSON_NAME] [PERSON_NAME] Manager …" at bounding box center [233, 420] width 103 height 25
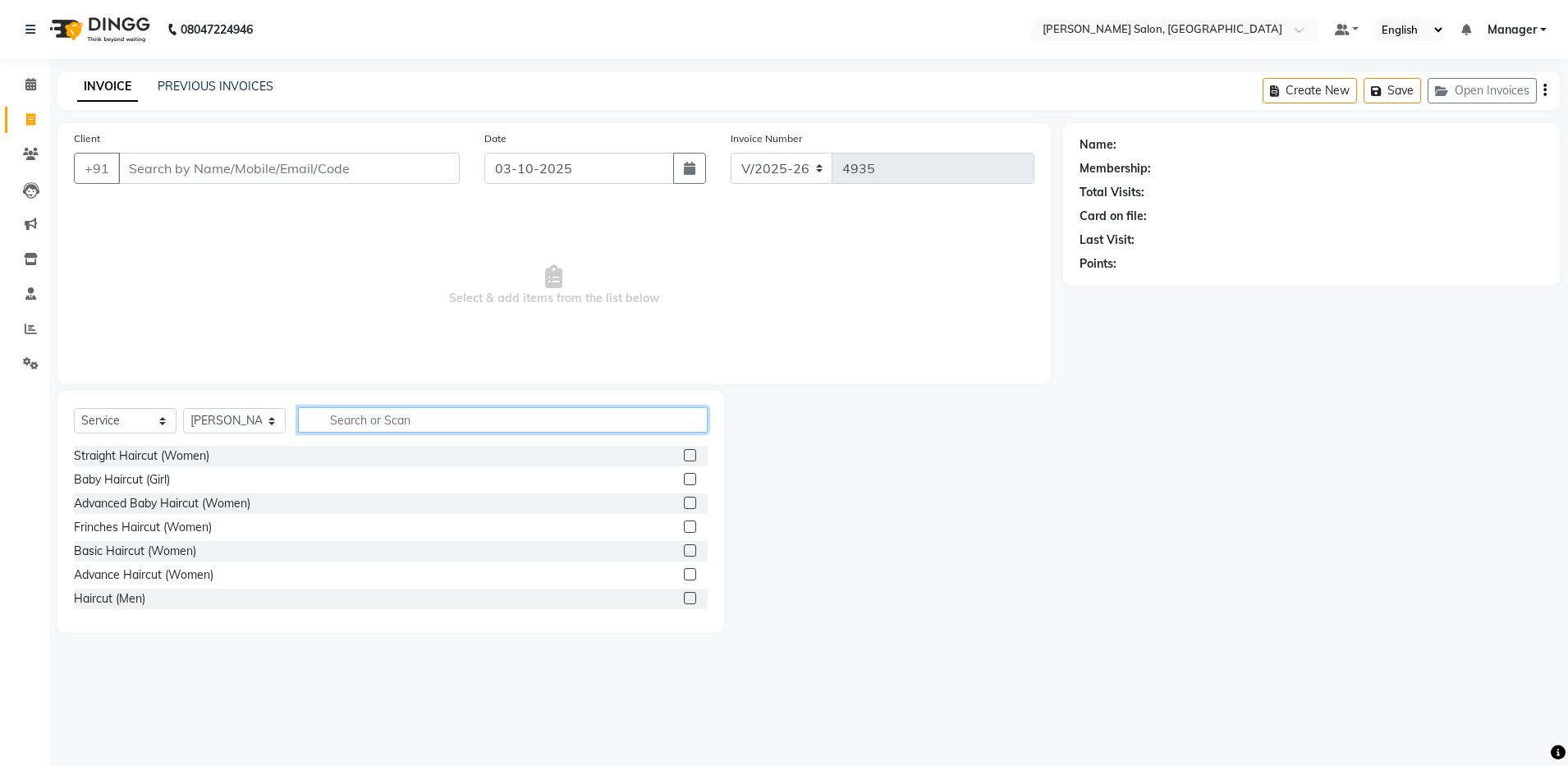
click at [373, 419] on input "text" at bounding box center [503, 420] width 409 height 25
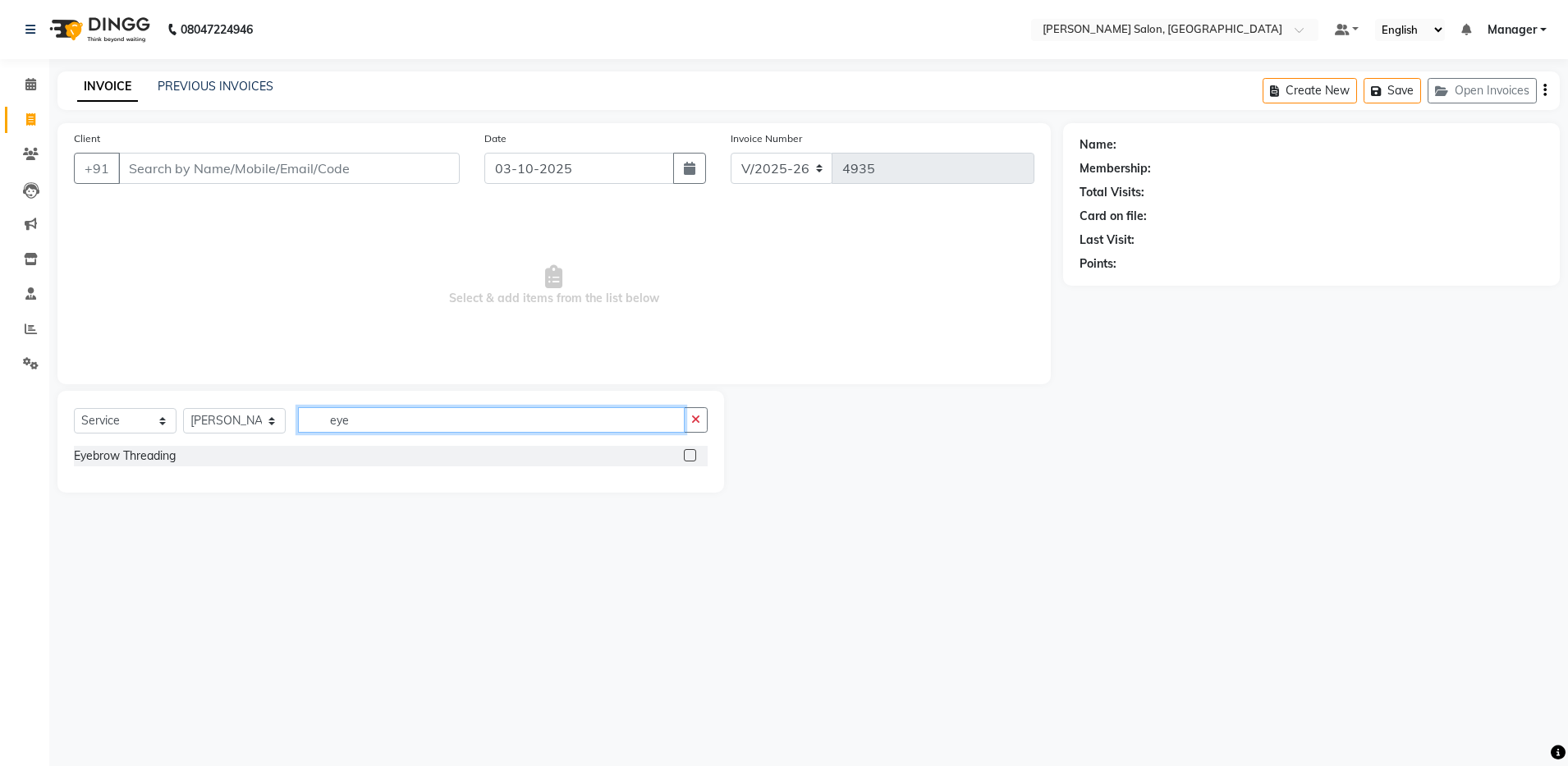
type input "eye"
click at [693, 455] on label at bounding box center [689, 455] width 12 height 12
click at [693, 455] on input "checkbox" at bounding box center [688, 455] width 10 height 10
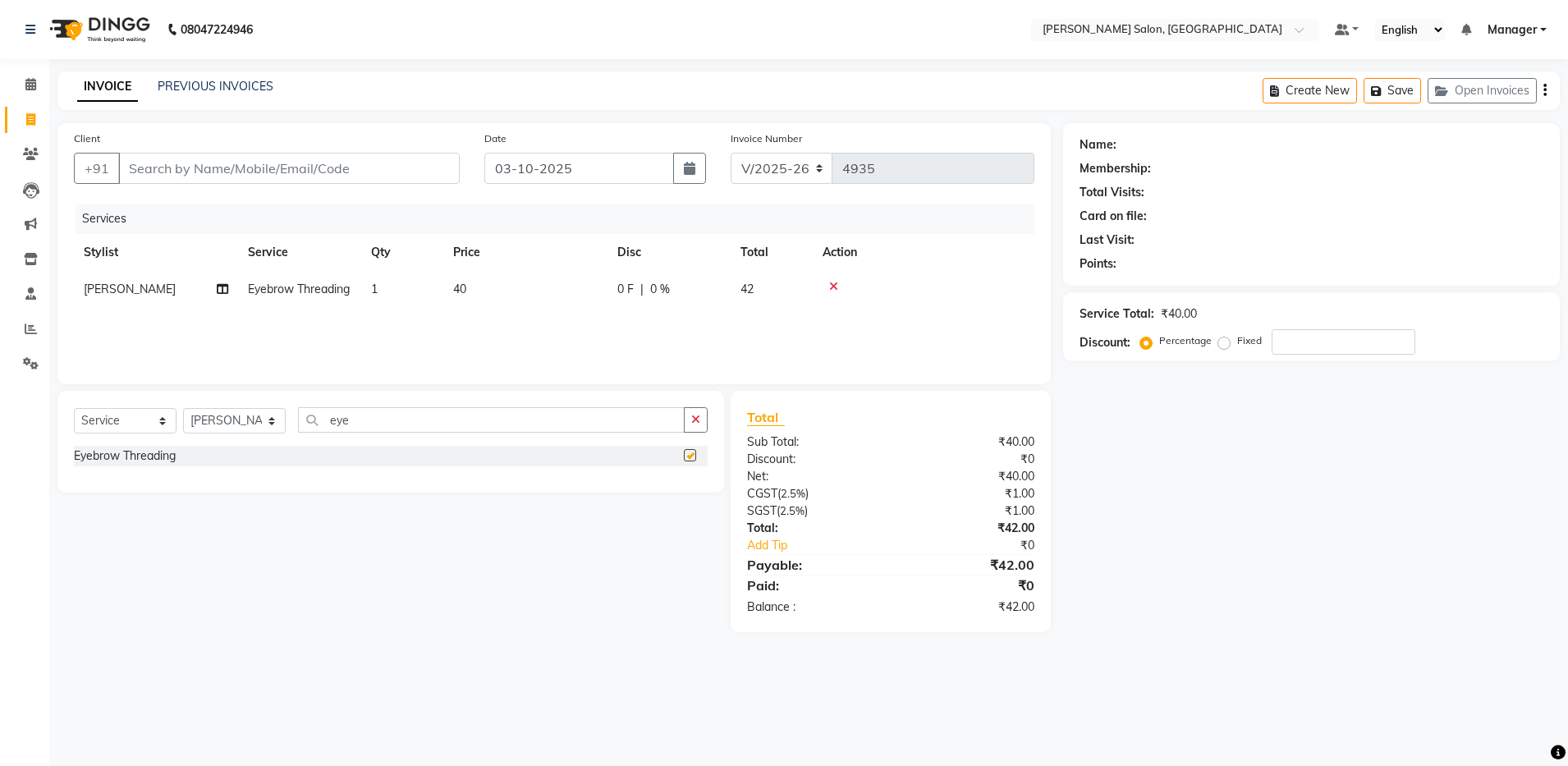
checkbox input "false"
click at [374, 414] on input "eye" at bounding box center [491, 420] width 387 height 25
type input "e"
type input "upper"
click at [689, 458] on label at bounding box center [689, 455] width 12 height 12
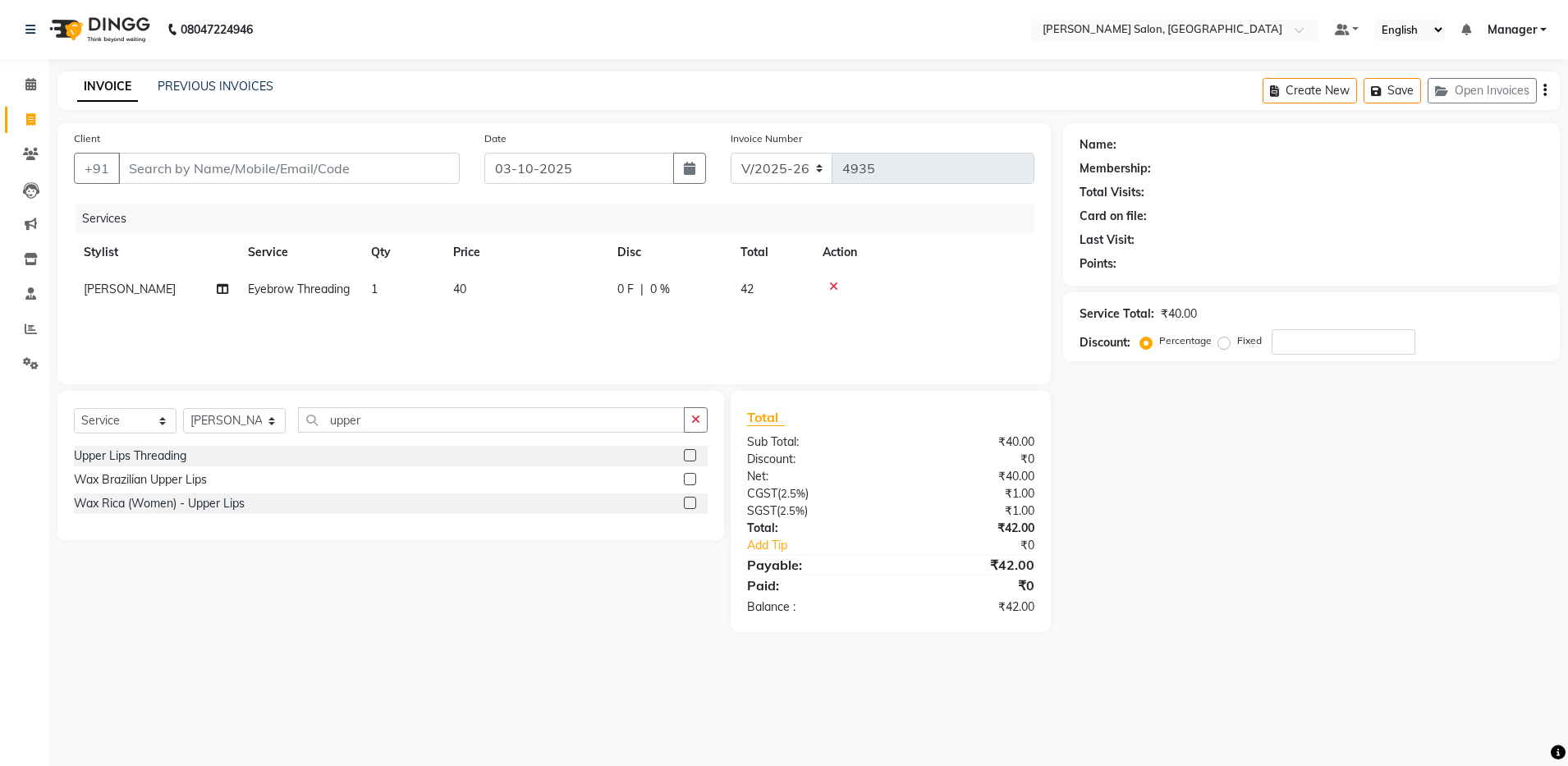
click at [689, 458] on input "checkbox" at bounding box center [688, 455] width 10 height 10
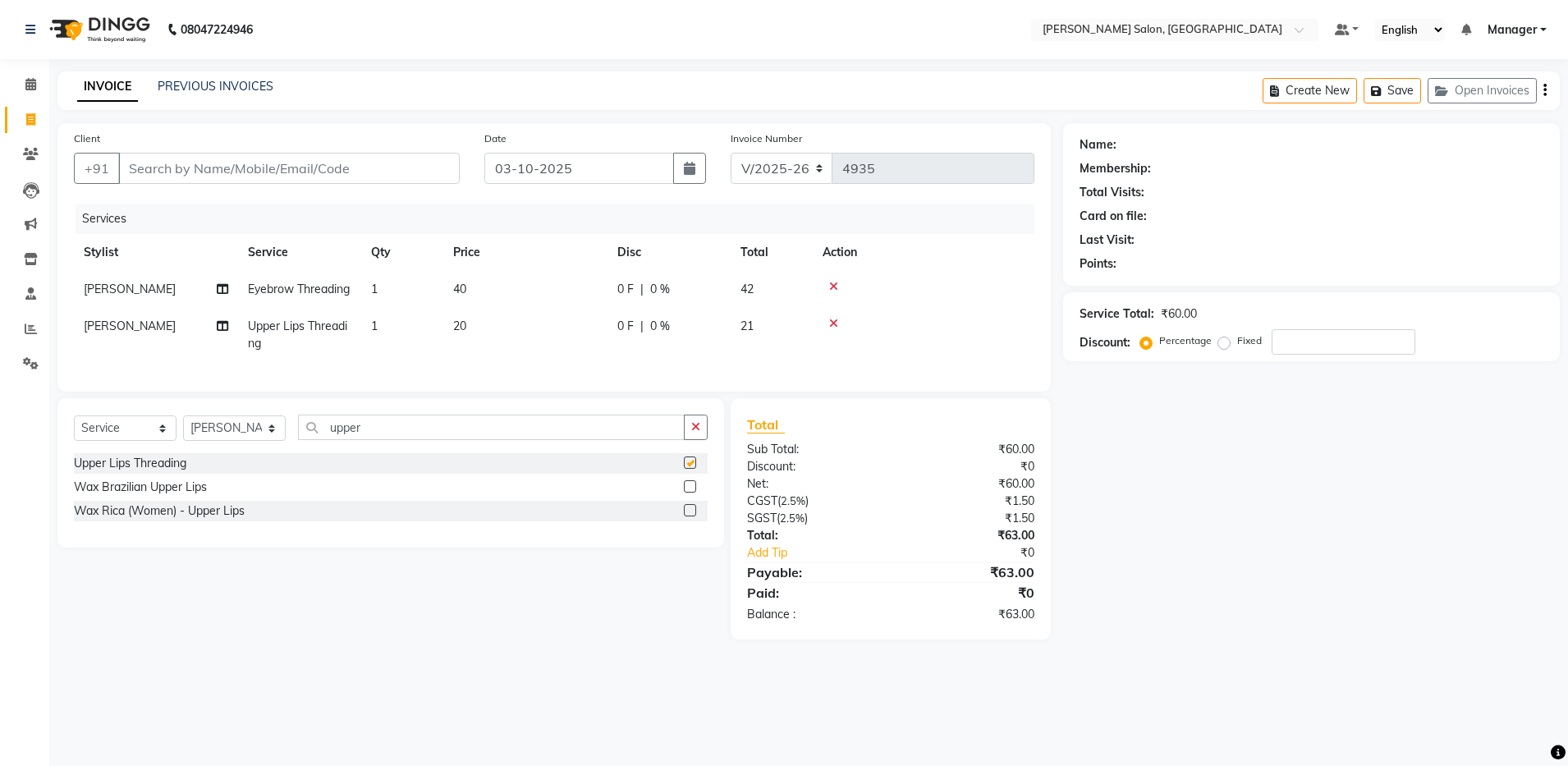
checkbox input "false"
click at [330, 171] on input "Client" at bounding box center [289, 168] width 342 height 31
type input "7"
type input "0"
type input "7751052499"
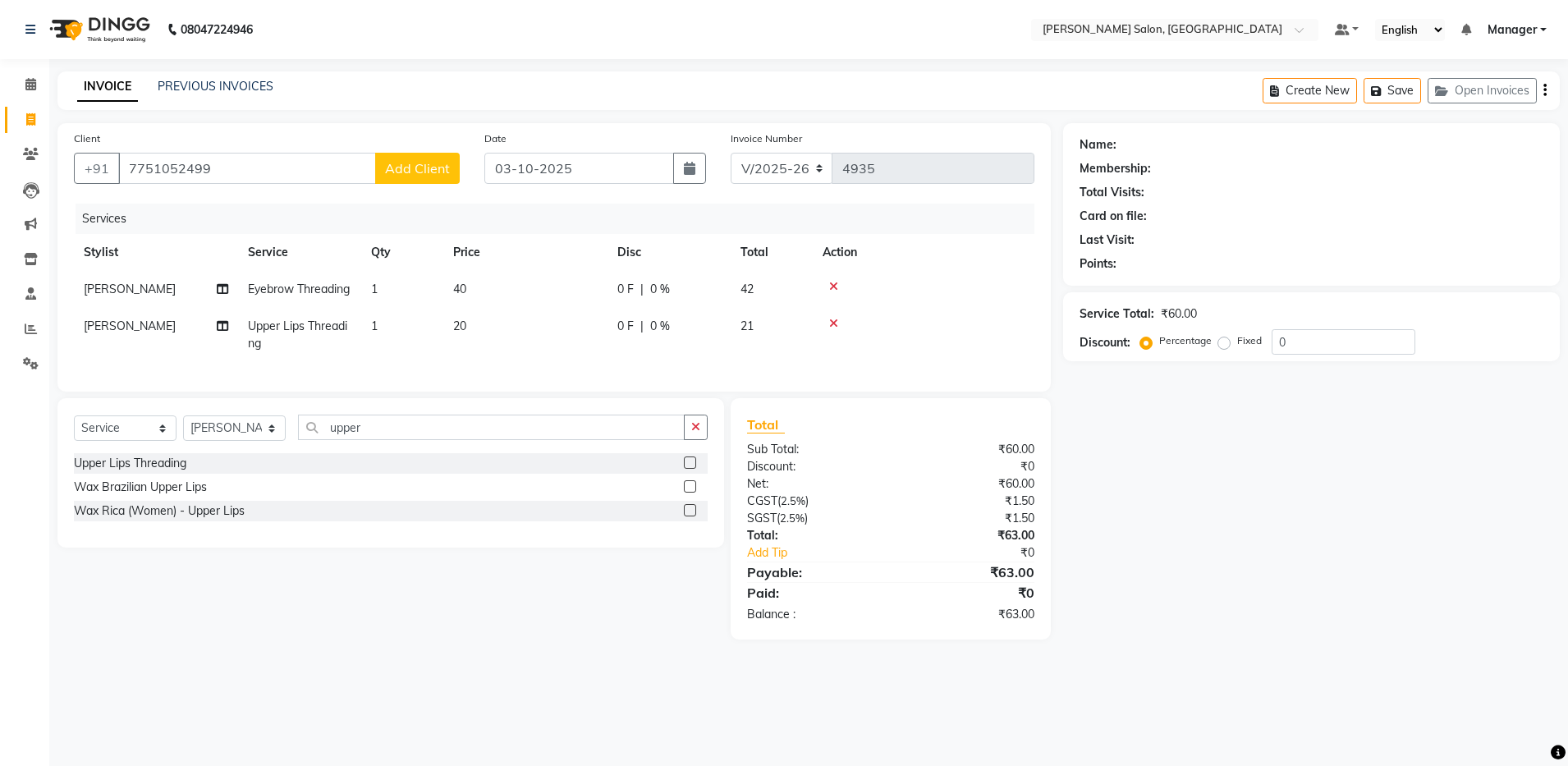
click at [392, 177] on button "Add Client" at bounding box center [418, 168] width 85 height 31
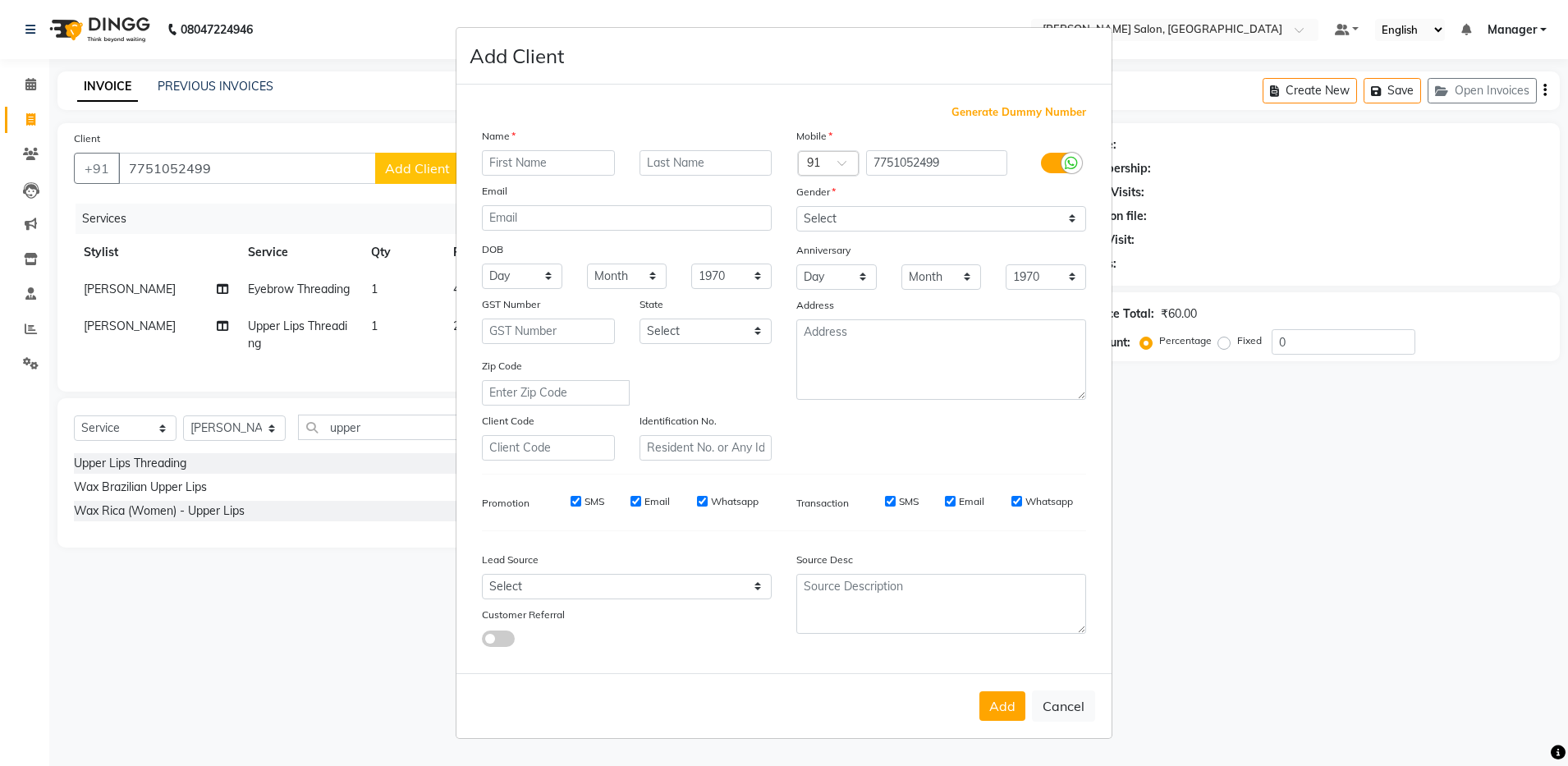
click at [542, 165] on input "text" at bounding box center [548, 163] width 133 height 25
type input "[PERSON_NAME]"
click at [1078, 211] on select "Select [DEMOGRAPHIC_DATA] [DEMOGRAPHIC_DATA] Other Prefer Not To Say" at bounding box center [941, 218] width 290 height 25
select select "[DEMOGRAPHIC_DATA]"
click at [796, 206] on select "Select [DEMOGRAPHIC_DATA] [DEMOGRAPHIC_DATA] Other Prefer Not To Say" at bounding box center [941, 218] width 290 height 25
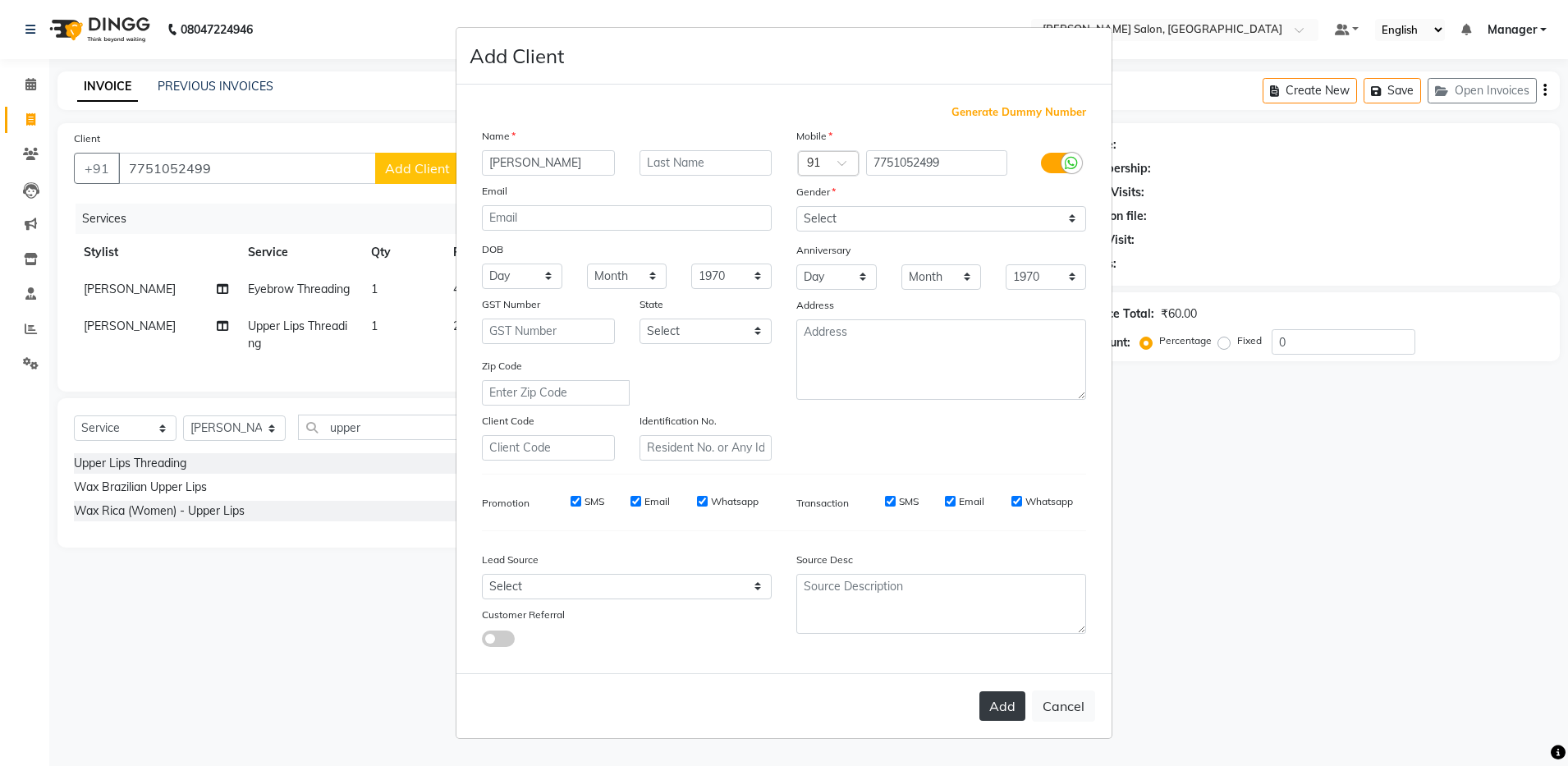
click at [1009, 703] on button "Add" at bounding box center [1001, 705] width 46 height 29
select select
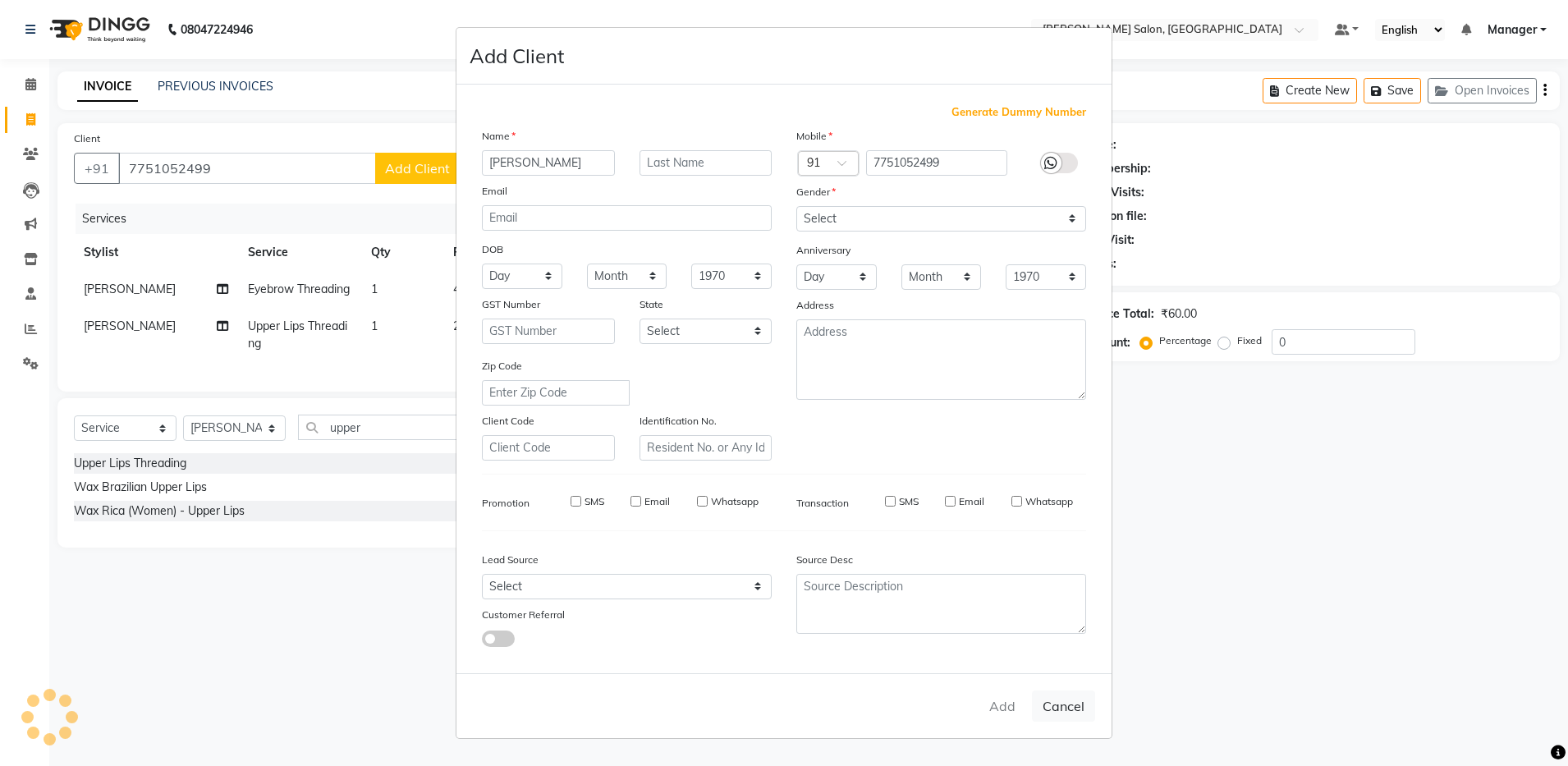
select select
checkbox input "false"
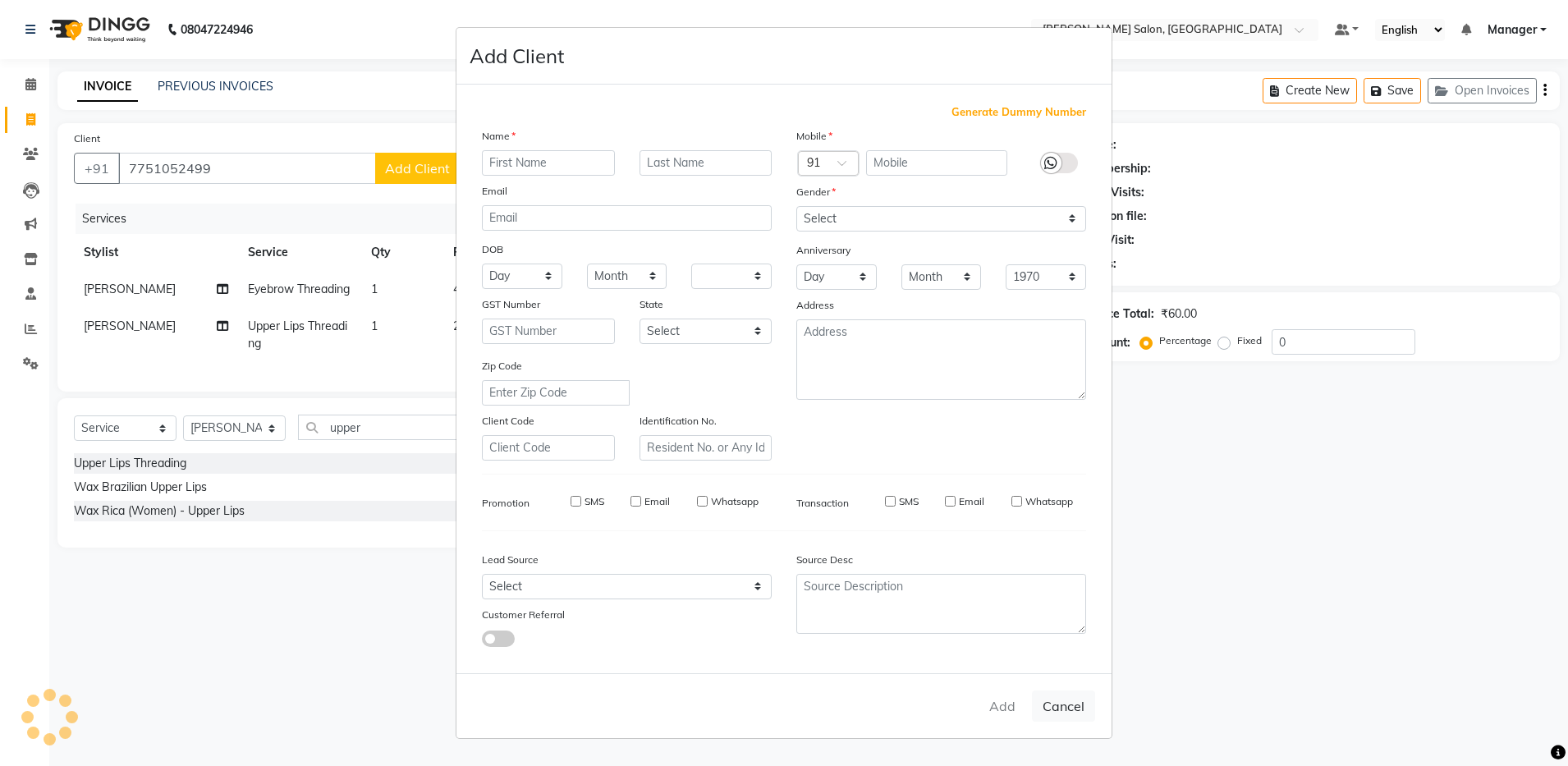
checkbox input "false"
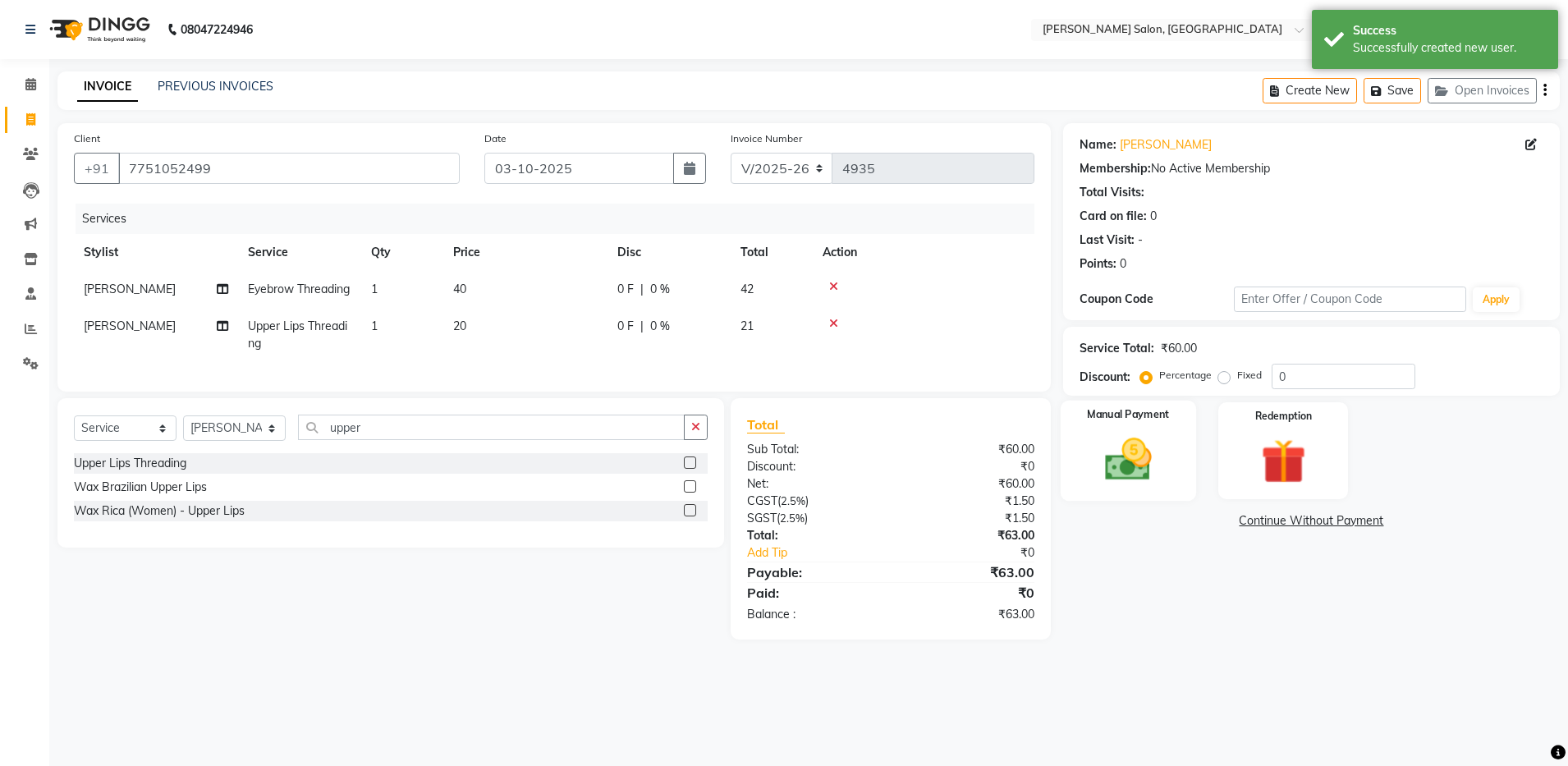
click at [1157, 424] on div "Manual Payment" at bounding box center [1128, 451] width 136 height 101
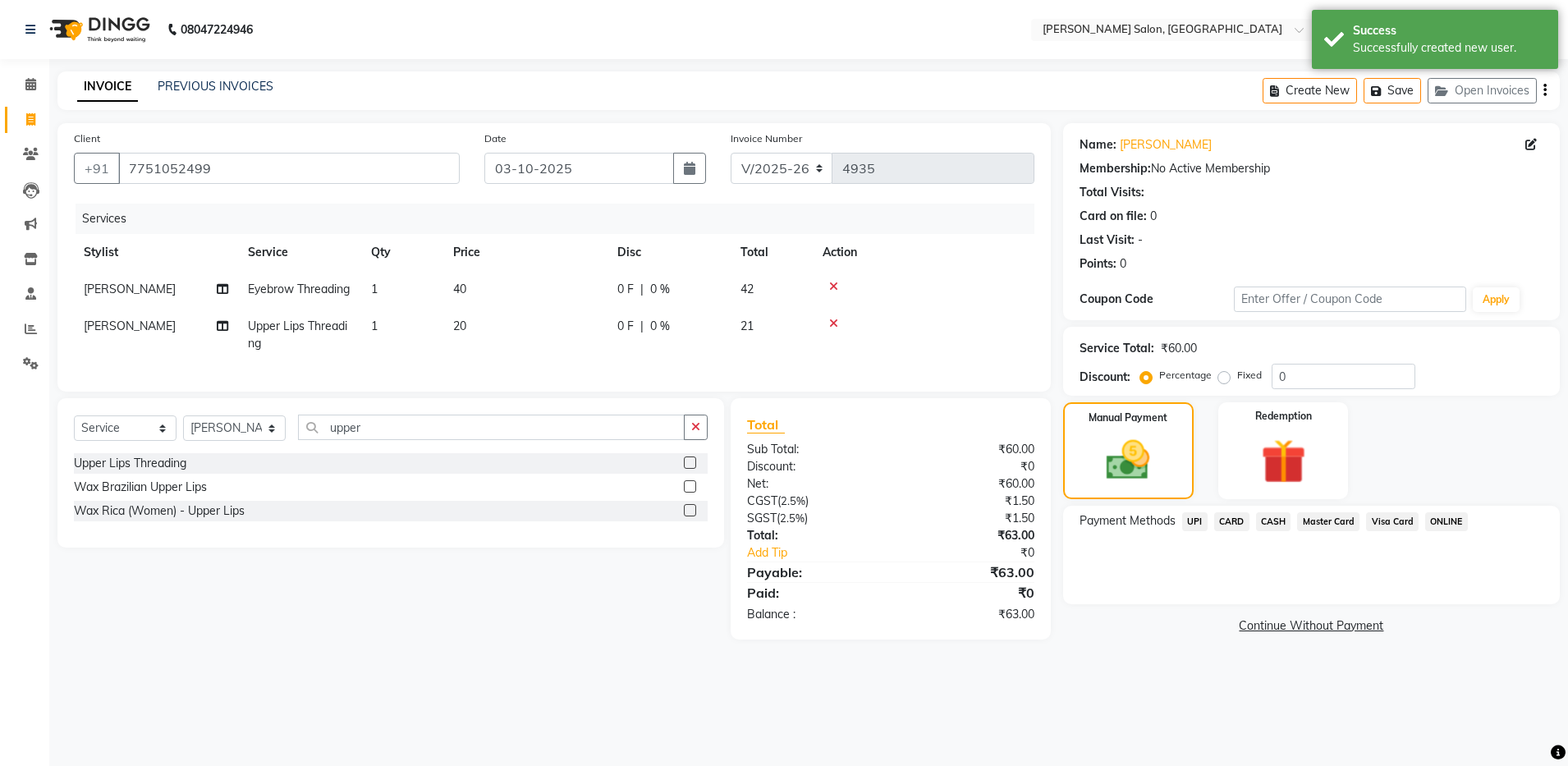
click at [1192, 527] on span "UPI" at bounding box center [1194, 521] width 25 height 19
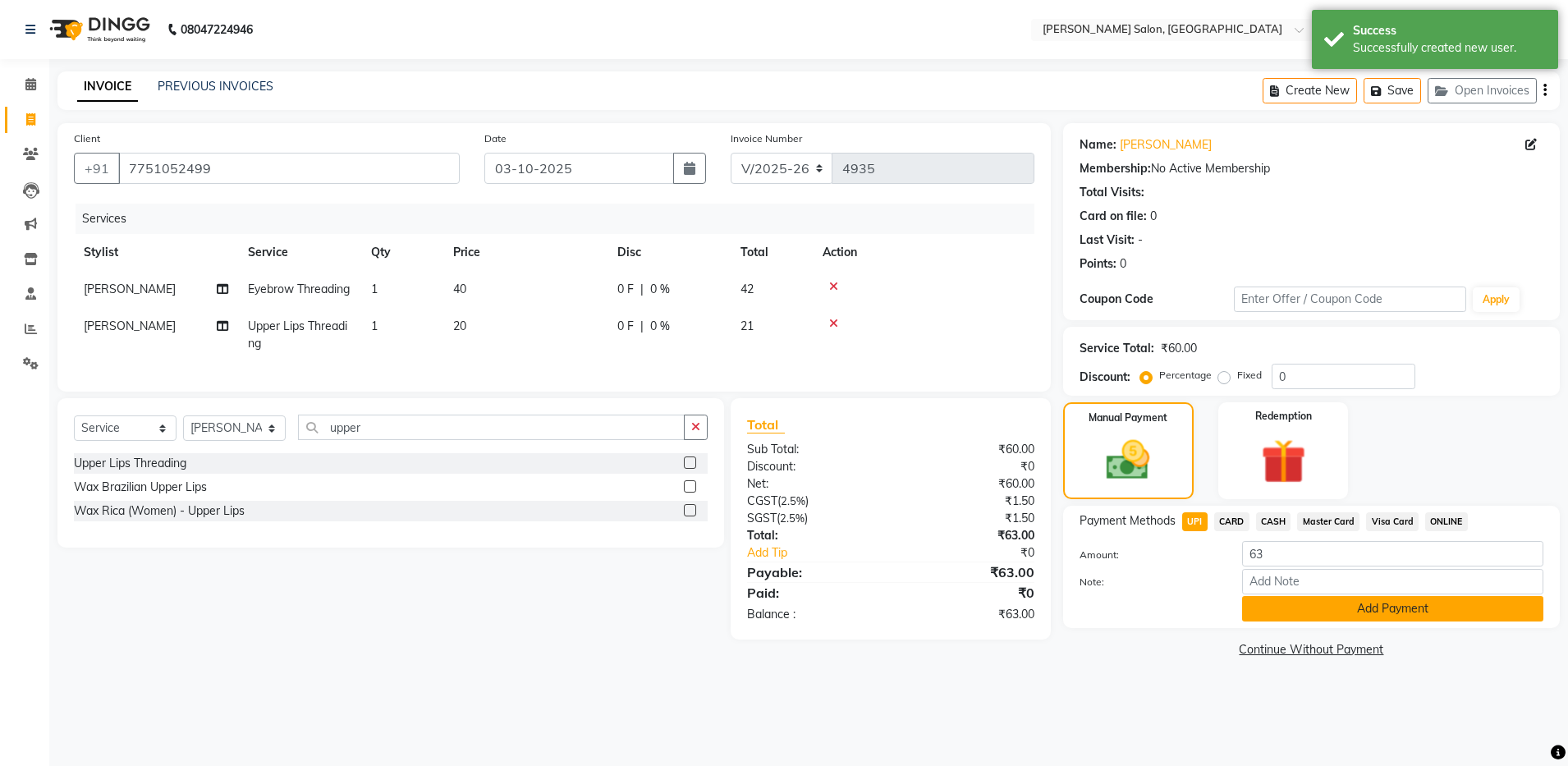
click at [1261, 611] on button "Add Payment" at bounding box center [1392, 608] width 301 height 25
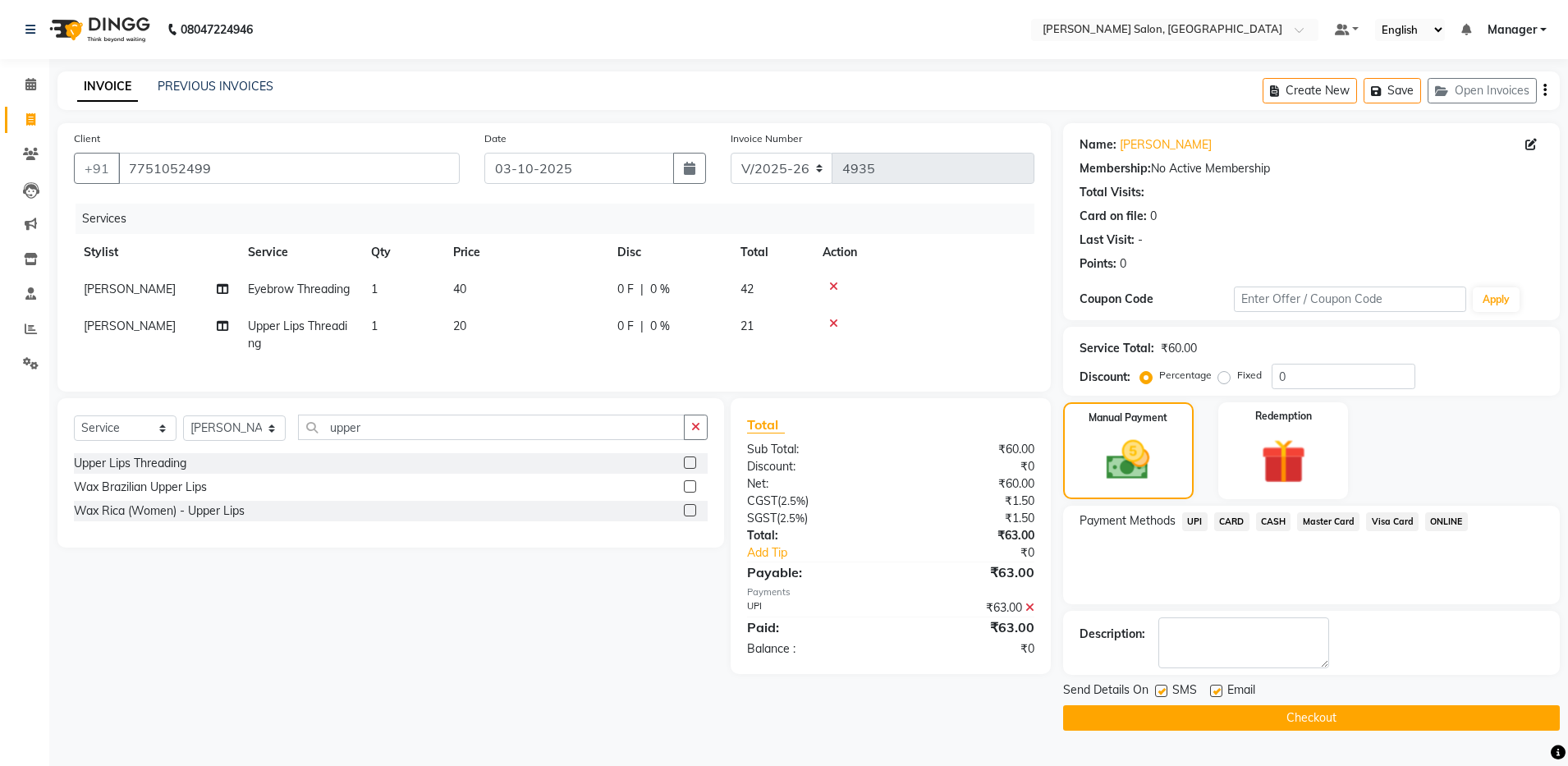
click at [1215, 692] on label at bounding box center [1215, 690] width 12 height 12
click at [1215, 692] on input "checkbox" at bounding box center [1214, 691] width 10 height 10
checkbox input "false"
click at [1222, 721] on button "Checkout" at bounding box center [1311, 717] width 497 height 25
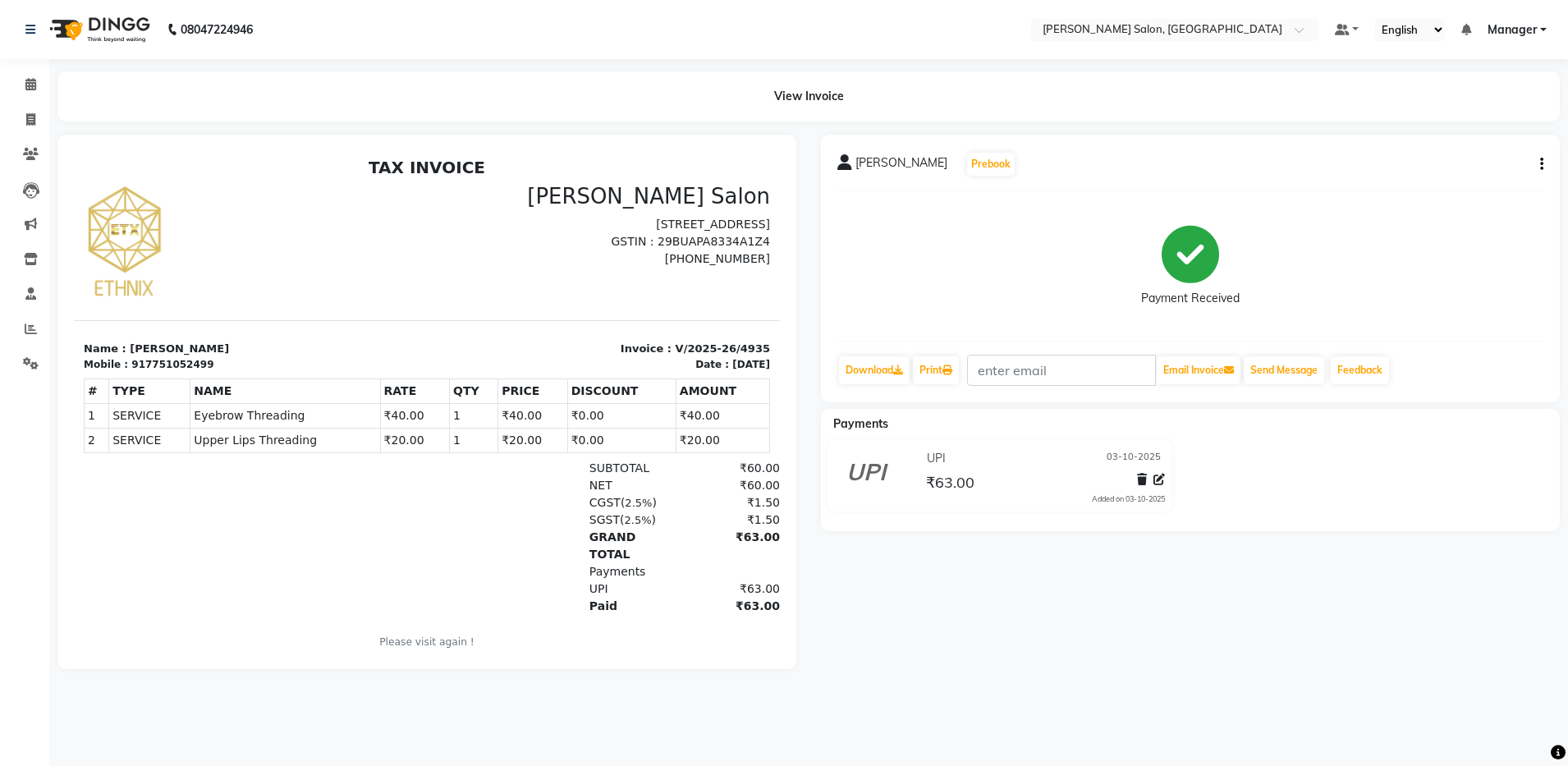
click at [1222, 721] on div "08047224946 Select Location × [PERSON_NAME] Salon, Bellandur Default Panel My P…" at bounding box center [784, 383] width 1568 height 766
select select "service"
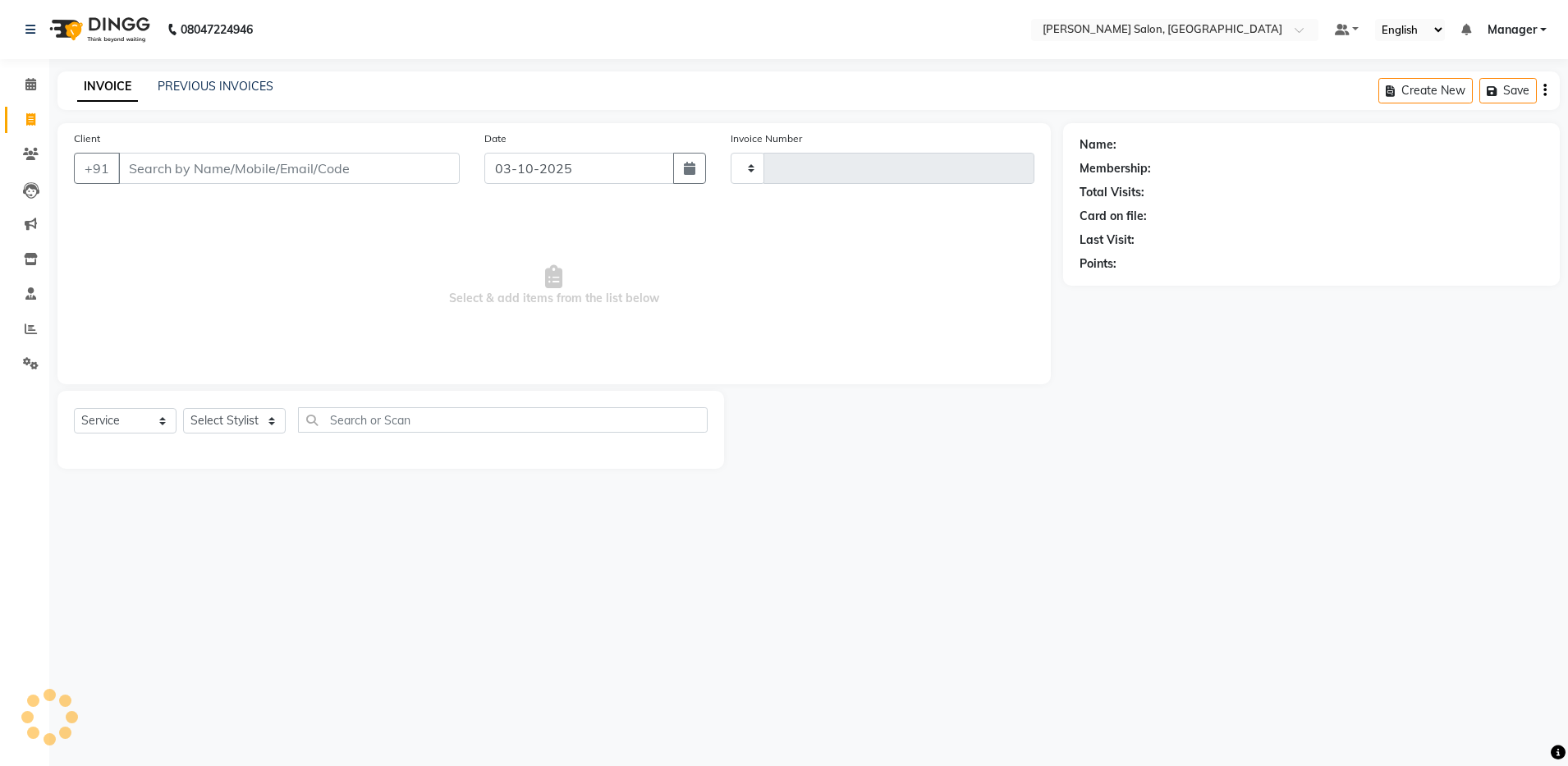
type input "4936"
select select "4781"
click at [182, 169] on input "Client" at bounding box center [289, 168] width 342 height 31
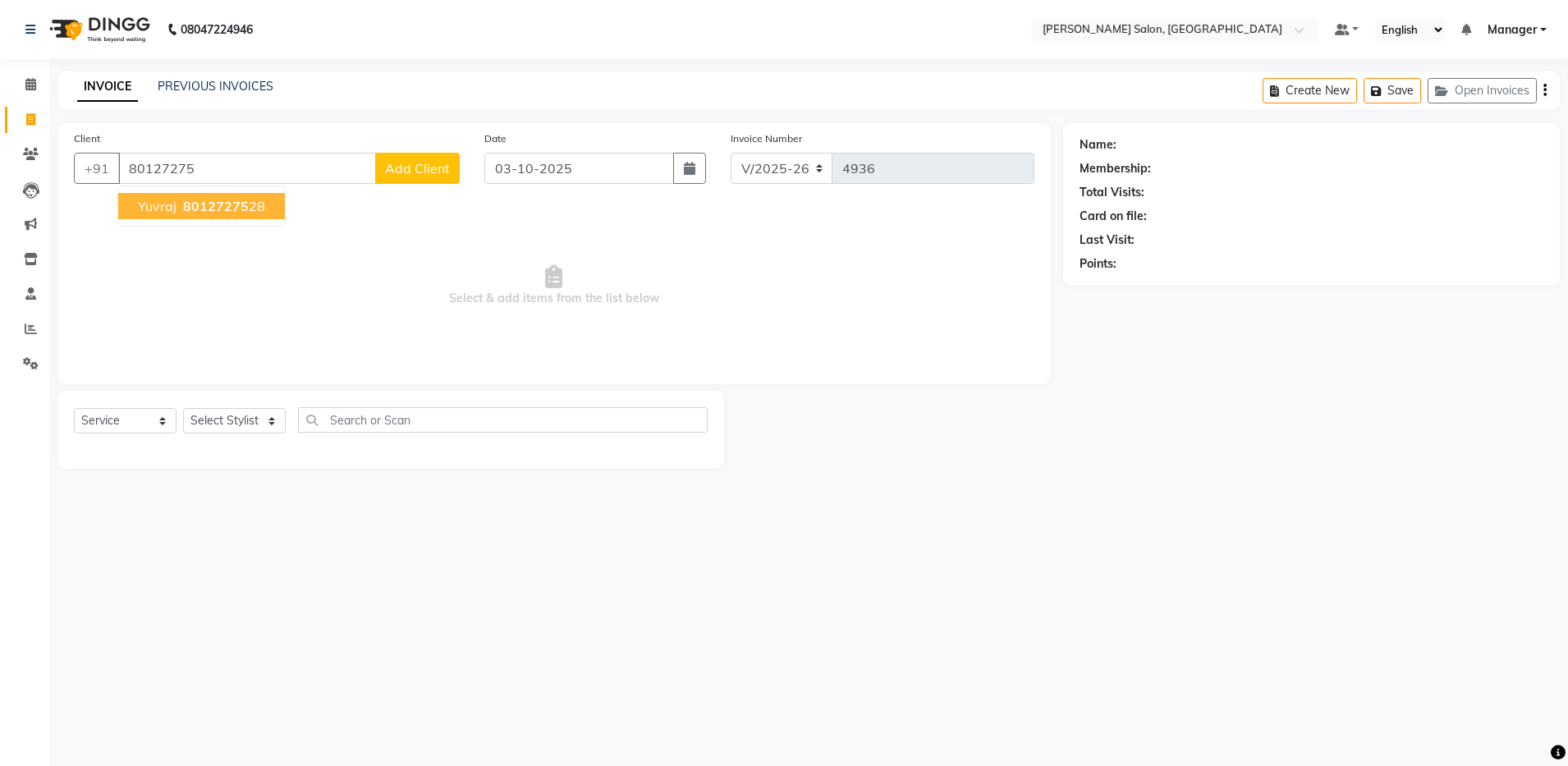
click at [174, 207] on span "Yuvraj" at bounding box center [156, 205] width 39 height 16
type input "8012727528"
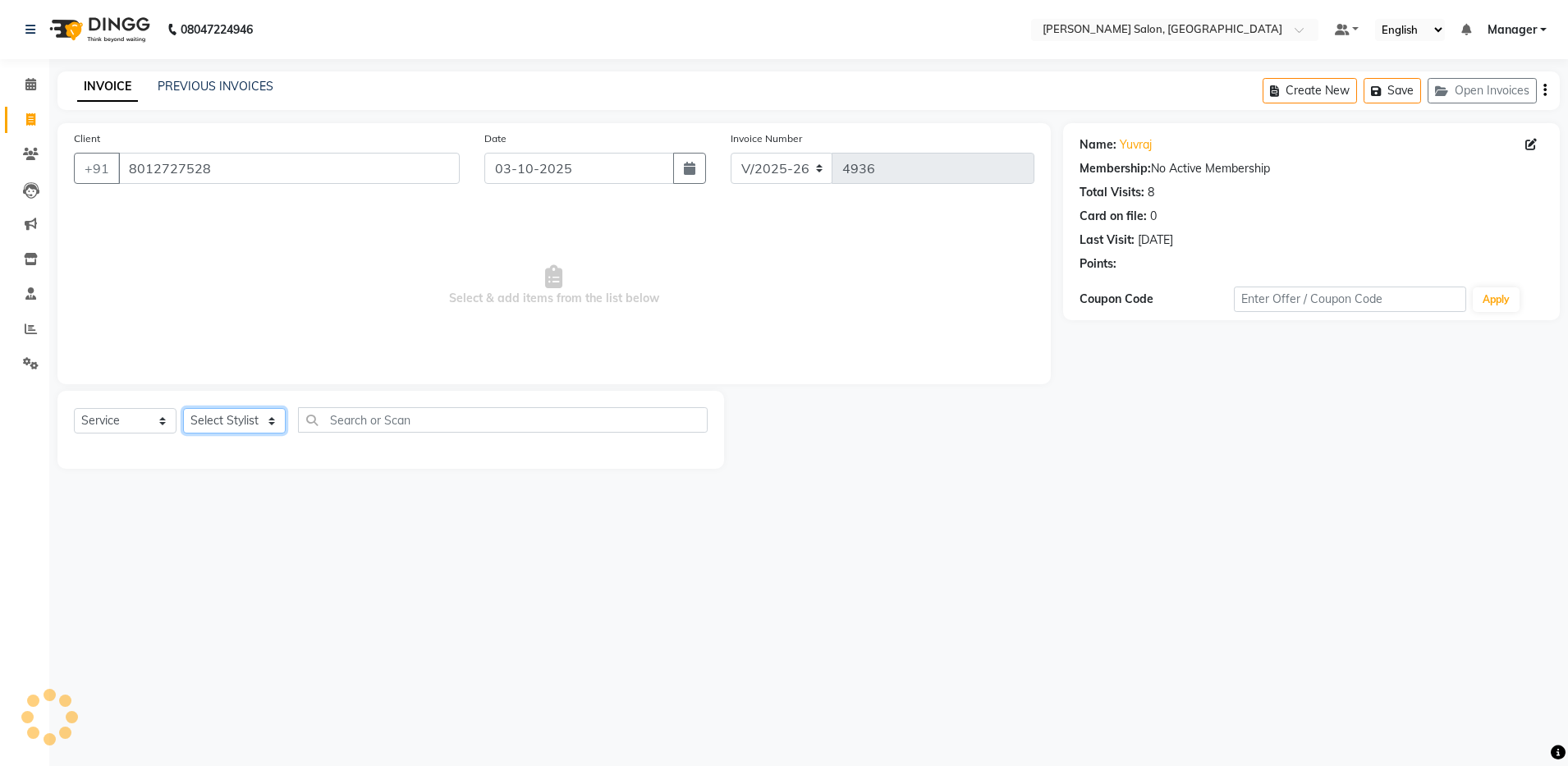
click at [214, 413] on select "Select Stylist [PERSON_NAME] [PERSON_NAME] [PERSON_NAME] [PERSON_NAME] Manager …" at bounding box center [233, 420] width 103 height 25
select select "69605"
click at [183, 407] on select "Select Stylist [PERSON_NAME] [PERSON_NAME] [PERSON_NAME] [PERSON_NAME] Manager …" at bounding box center [233, 420] width 103 height 25
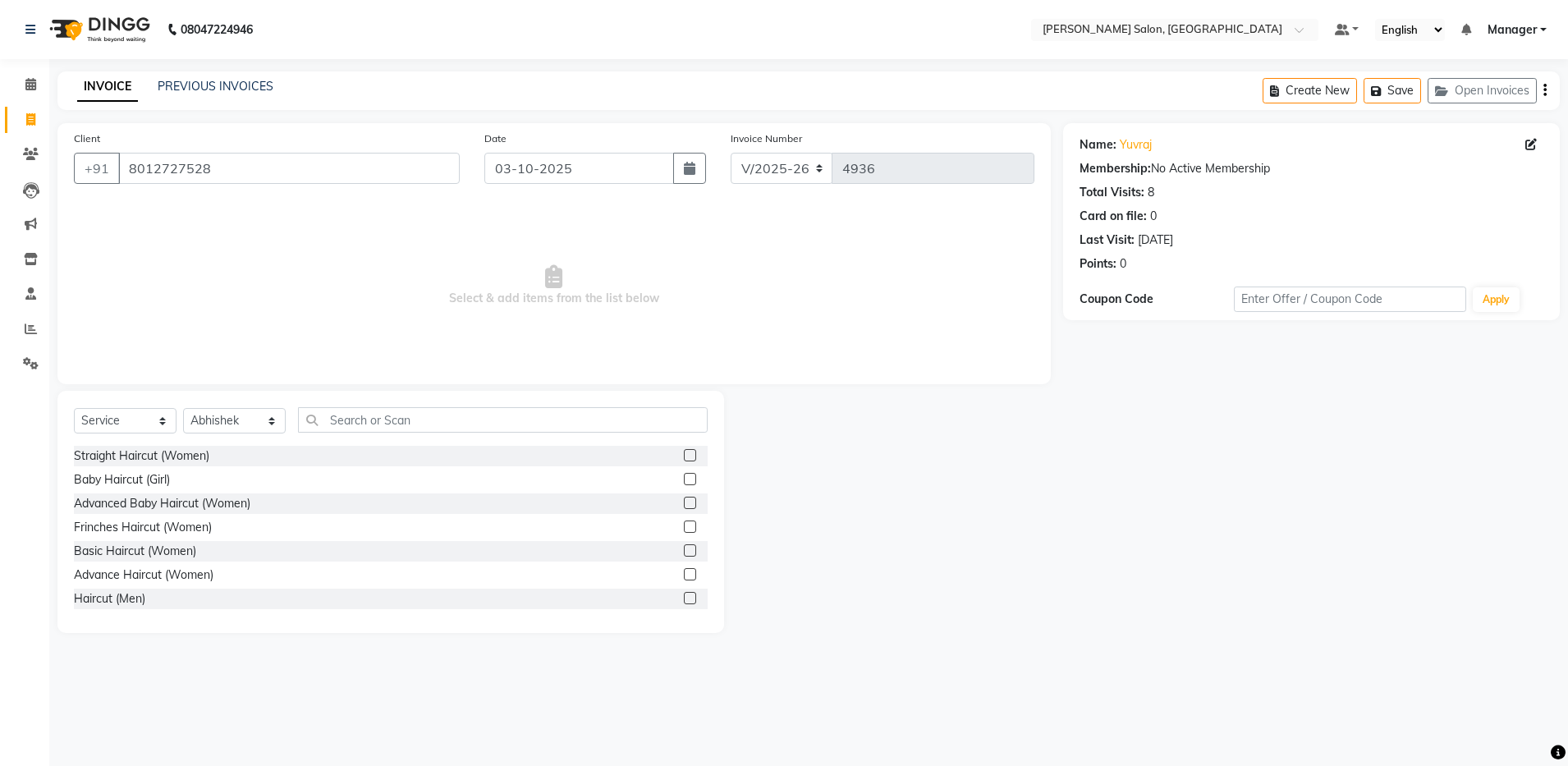
click at [683, 598] on label at bounding box center [689, 598] width 12 height 12
click at [683, 598] on input "checkbox" at bounding box center [688, 598] width 10 height 10
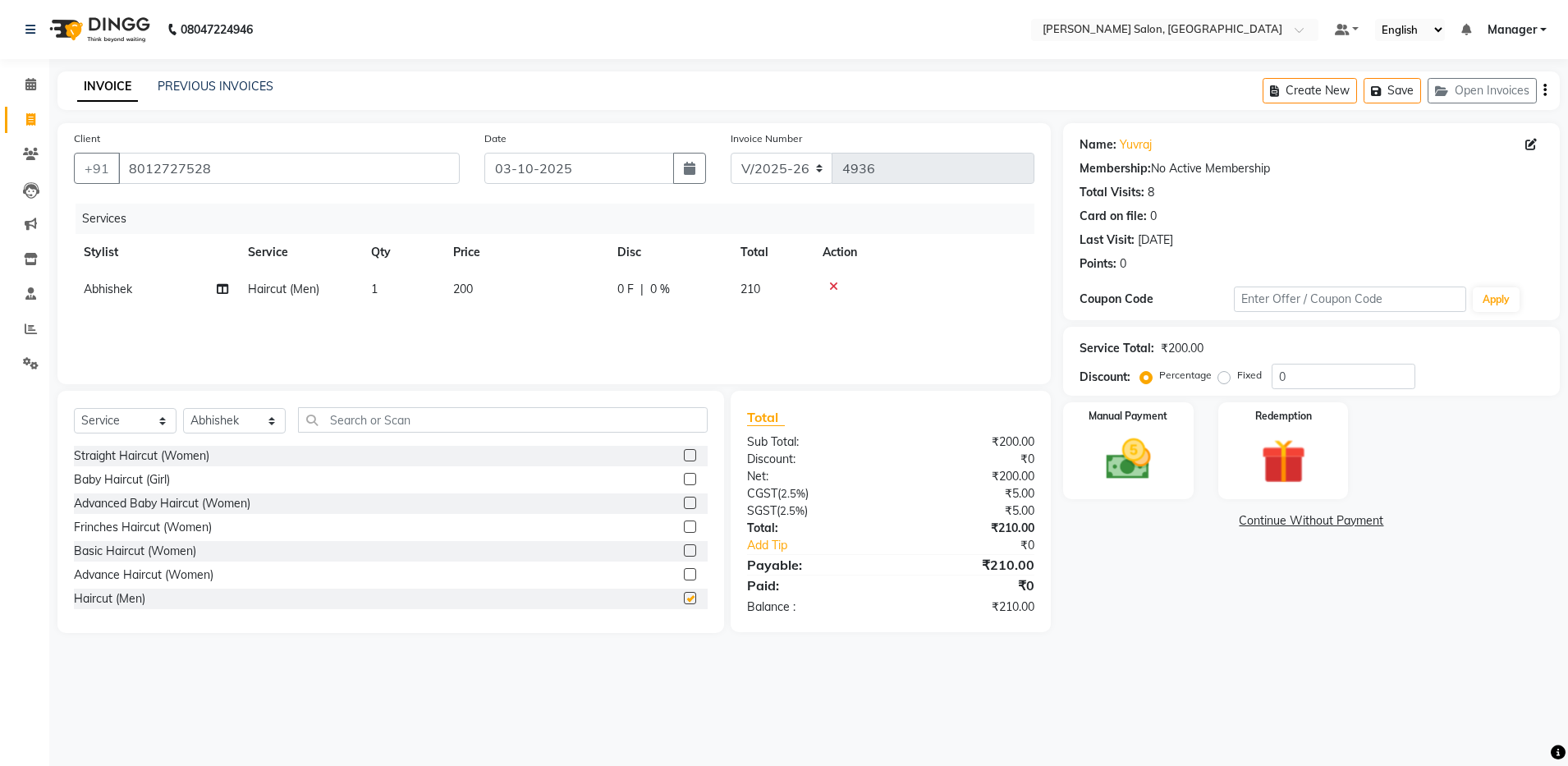
checkbox input "false"
click at [1544, 91] on icon "button" at bounding box center [1544, 90] width 3 height 1
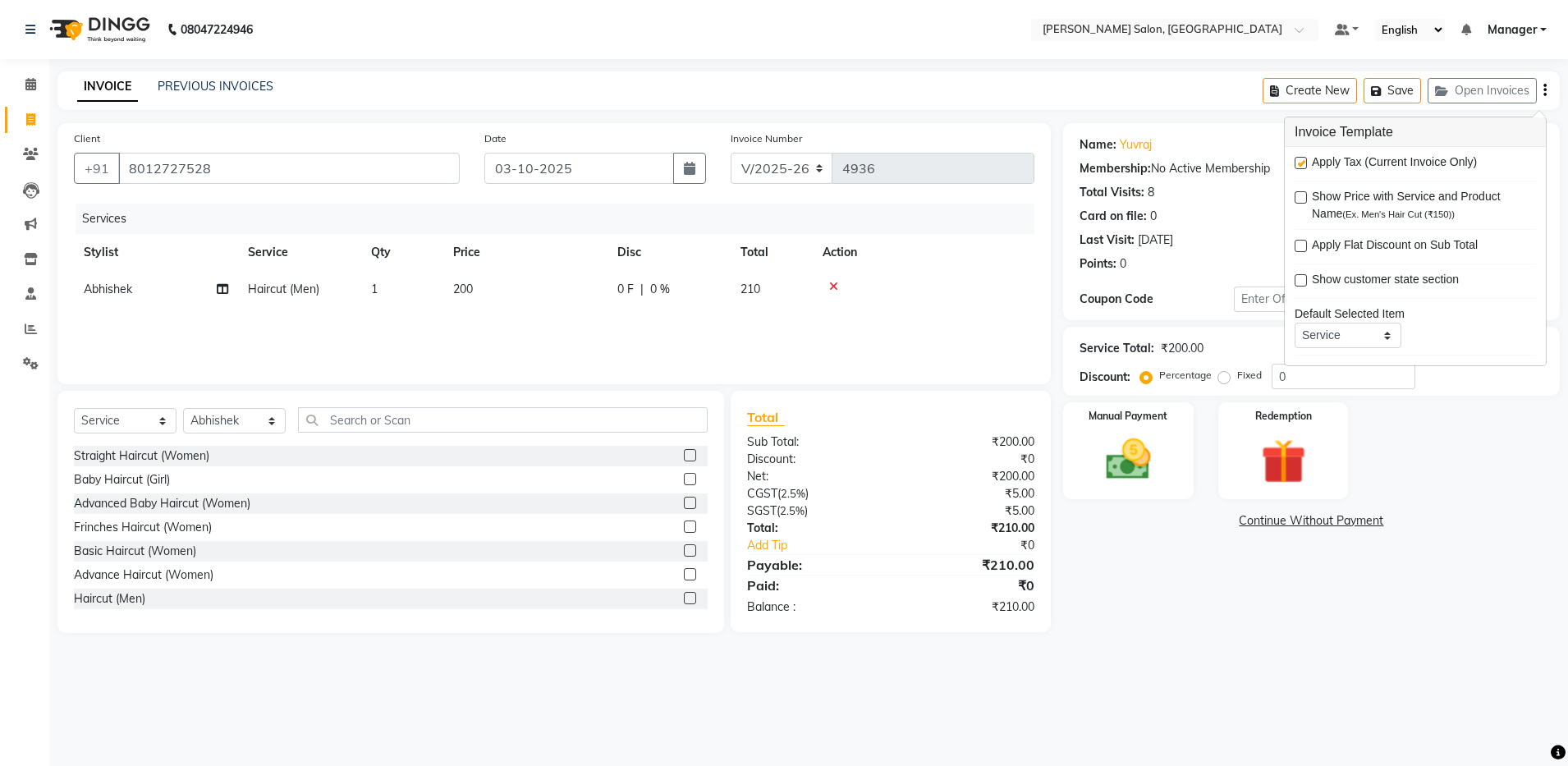
click at [1544, 91] on icon "button" at bounding box center [1544, 90] width 3 height 1
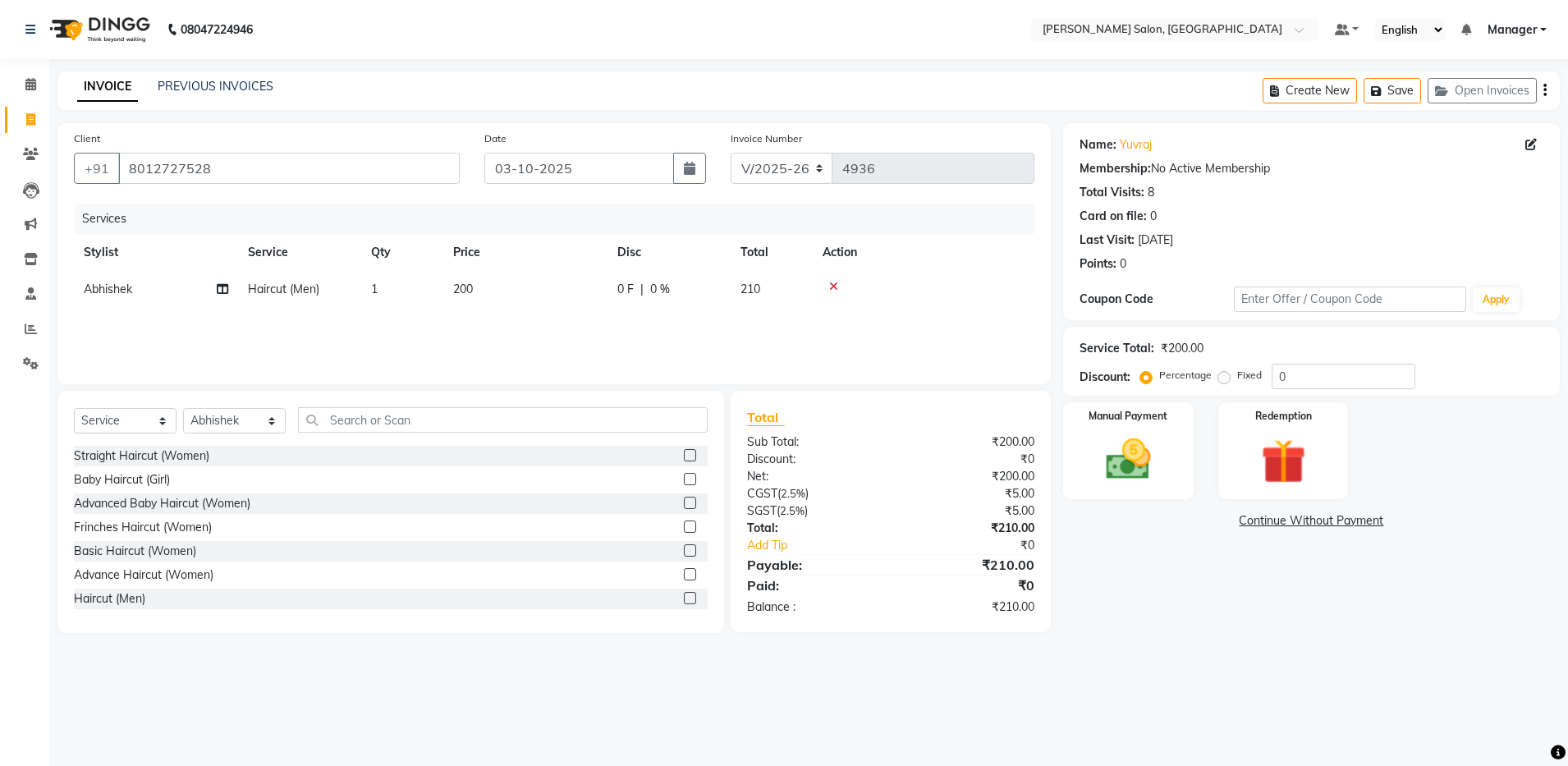
click at [1544, 90] on icon "button" at bounding box center [1544, 90] width 3 height 1
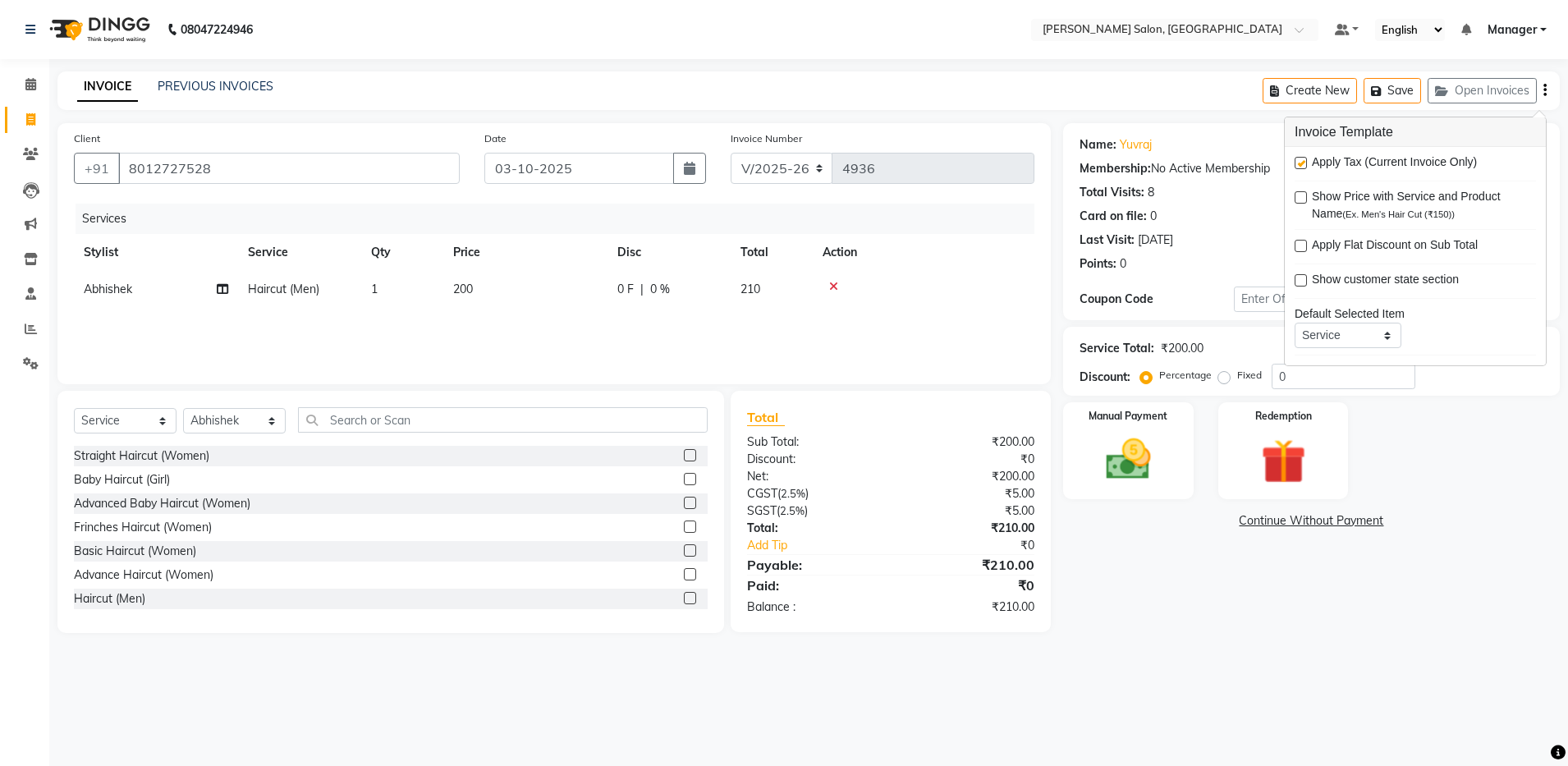
click at [1300, 161] on label at bounding box center [1300, 163] width 12 height 12
click at [1300, 161] on input "checkbox" at bounding box center [1299, 163] width 10 height 10
checkbox input "false"
click at [1138, 446] on img at bounding box center [1128, 460] width 76 height 55
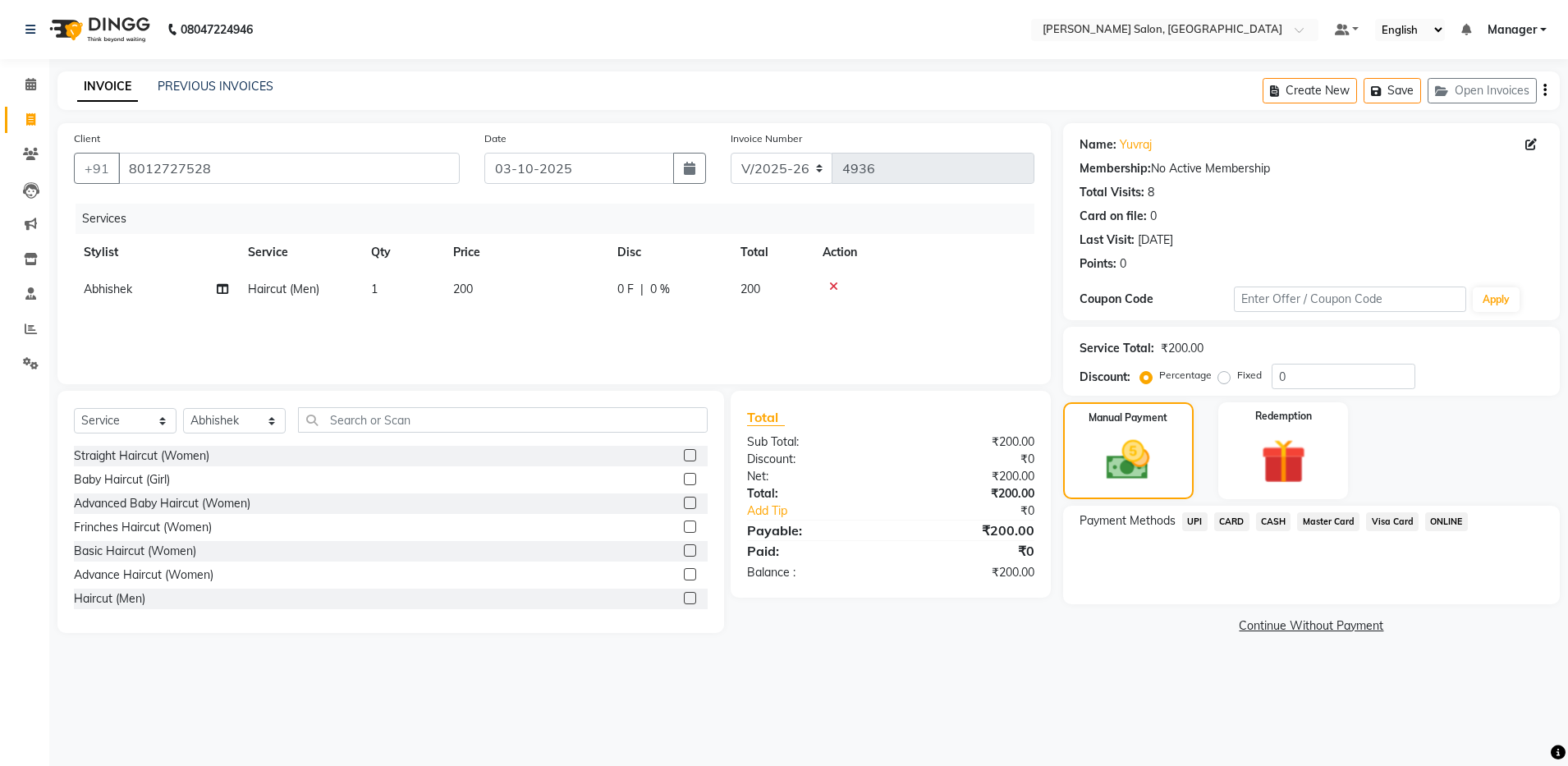
click at [1272, 519] on span "CASH" at bounding box center [1272, 521] width 35 height 19
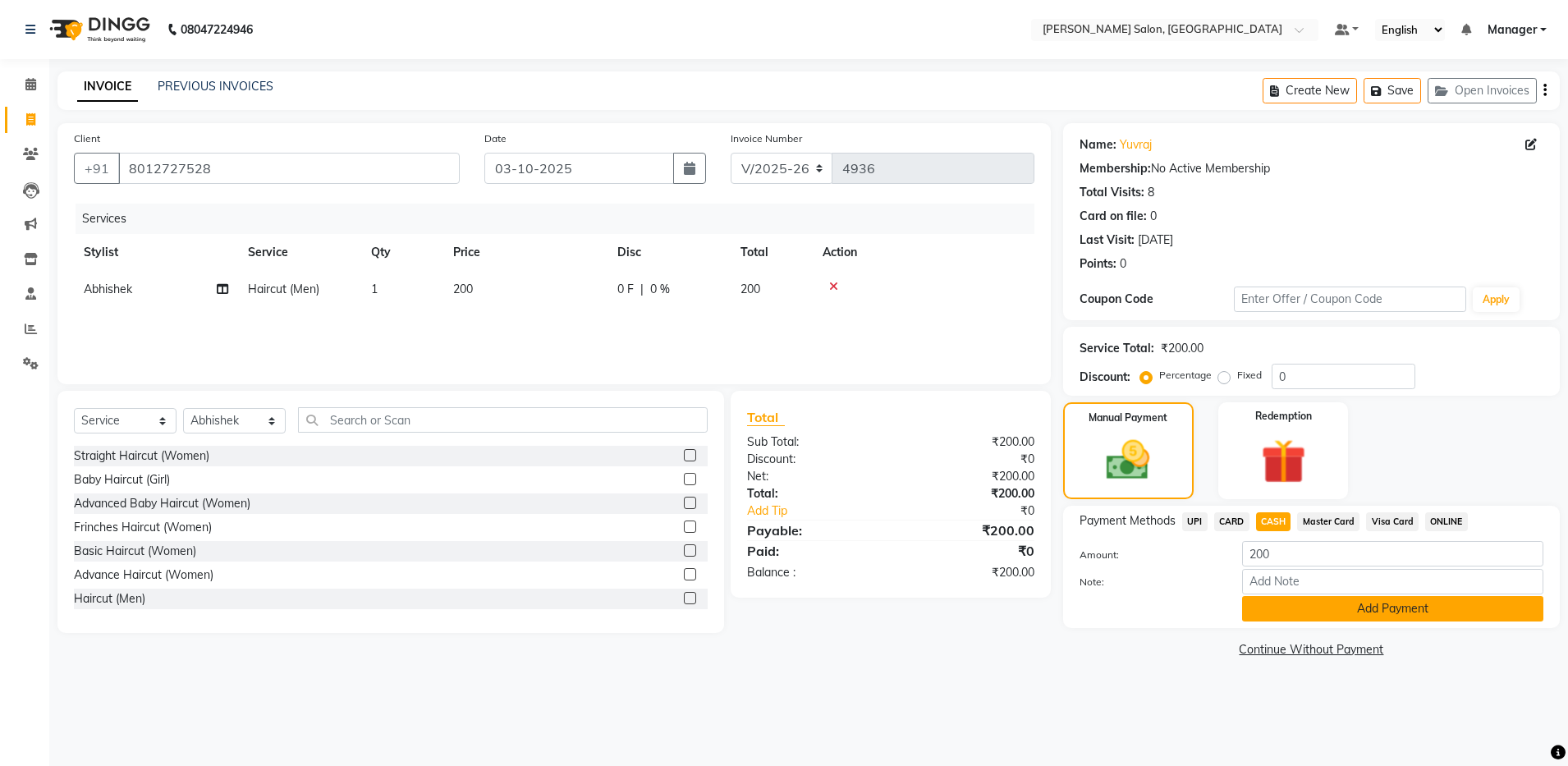
click at [1301, 606] on button "Add Payment" at bounding box center [1392, 608] width 301 height 25
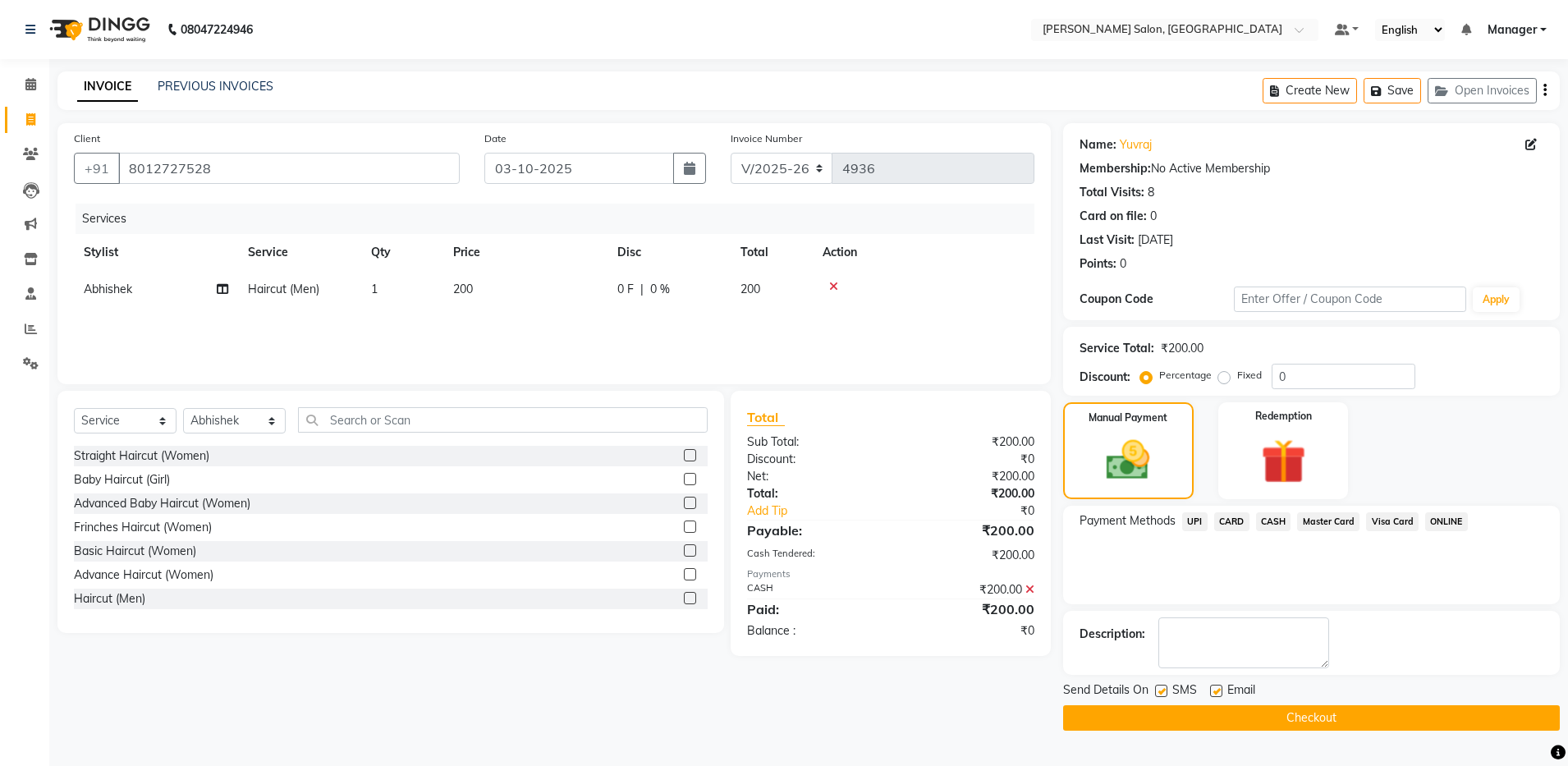
click at [1220, 688] on label at bounding box center [1215, 690] width 12 height 12
click at [1220, 688] on input "checkbox" at bounding box center [1214, 691] width 10 height 10
checkbox input "false"
click at [1220, 713] on button "Checkout" at bounding box center [1311, 717] width 497 height 25
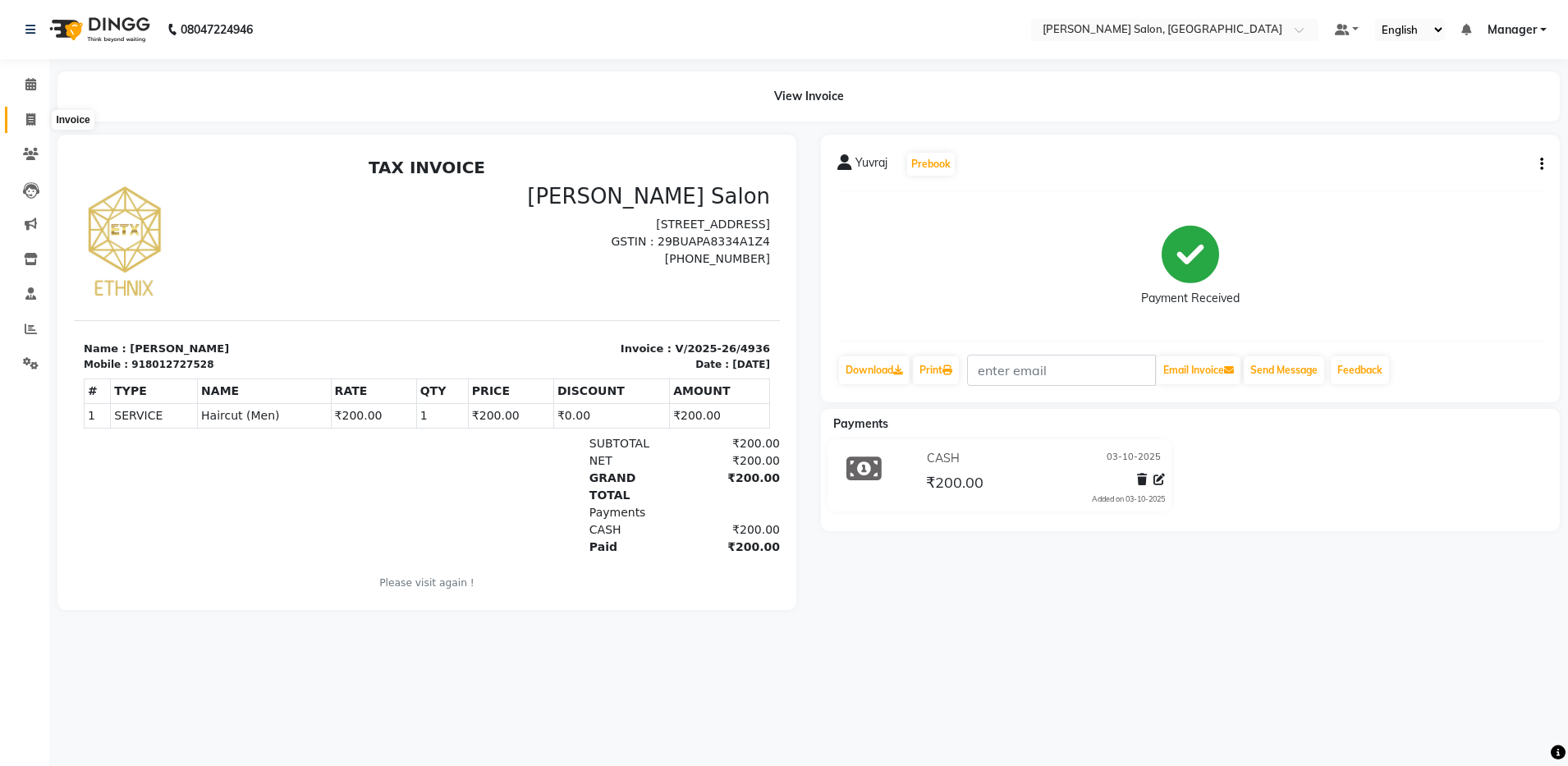
click at [35, 121] on icon at bounding box center [31, 119] width 9 height 12
select select "service"
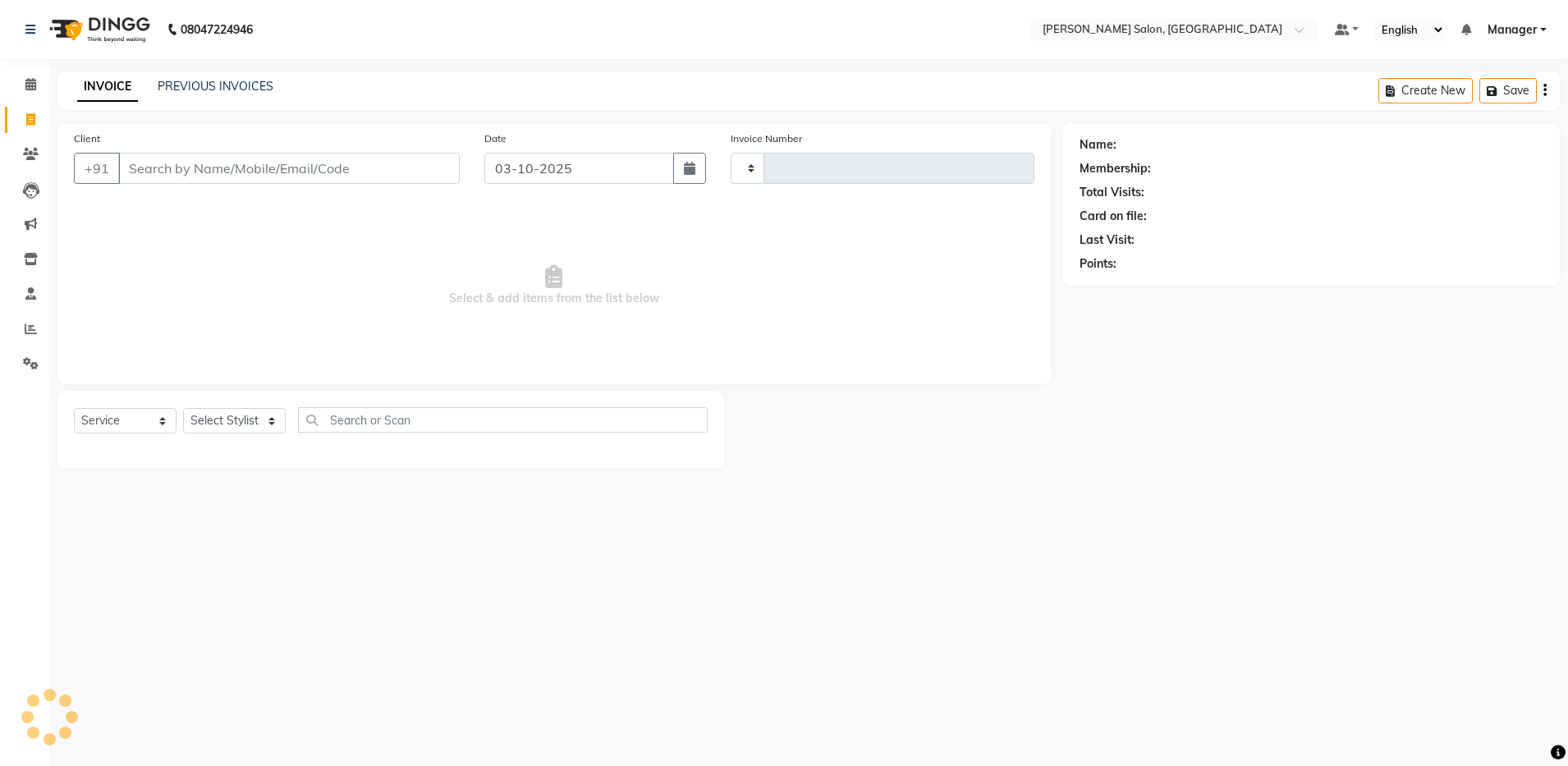
type input "4937"
select select "4781"
click at [262, 418] on select "Select Stylist" at bounding box center [233, 420] width 103 height 25
click at [276, 420] on select "Select Stylist [PERSON_NAME] [PERSON_NAME] [PERSON_NAME] [PERSON_NAME] Manager …" at bounding box center [233, 420] width 103 height 25
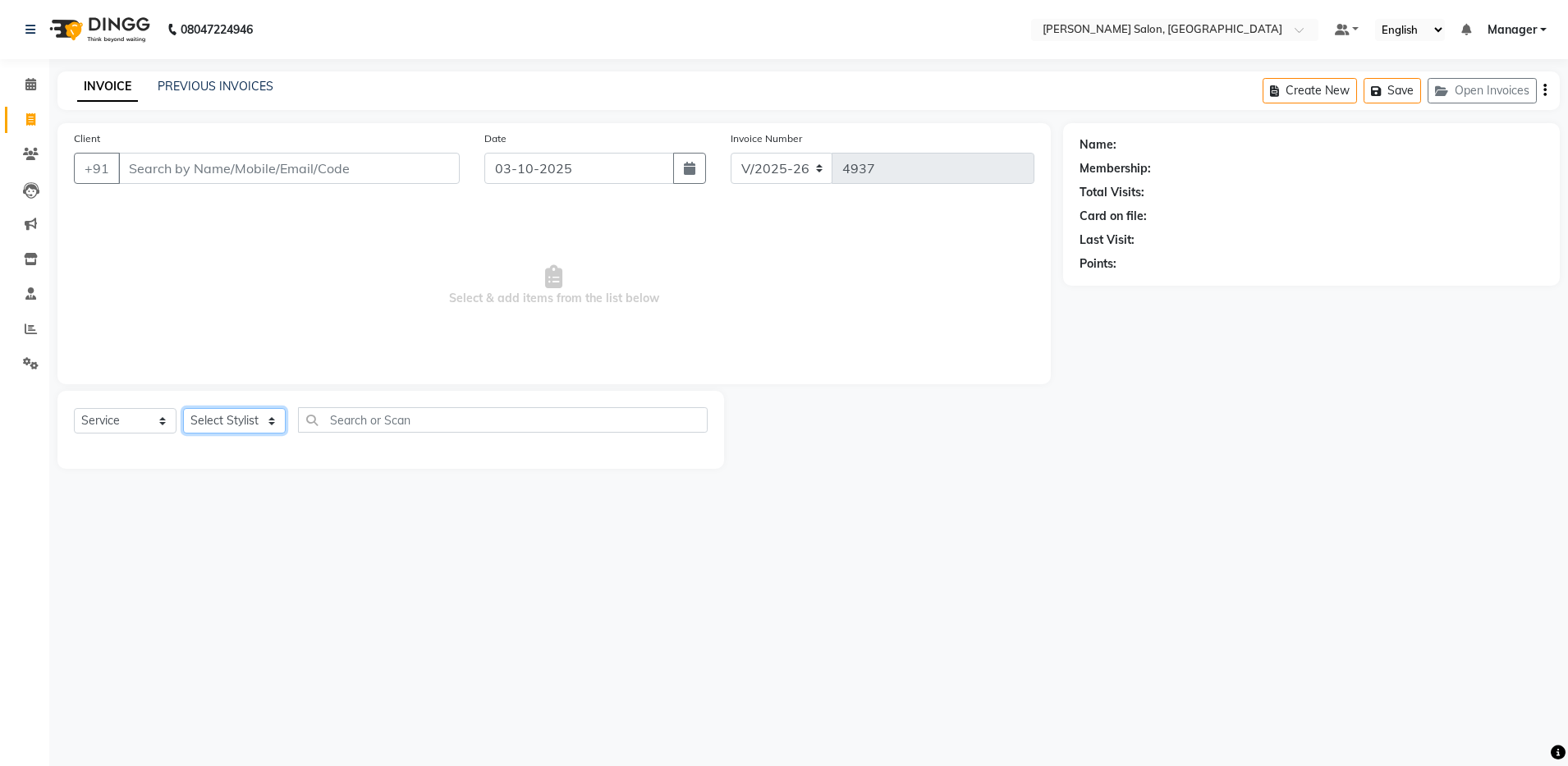
select select "28897"
click at [183, 407] on select "Select Stylist [PERSON_NAME] [PERSON_NAME] [PERSON_NAME] [PERSON_NAME] Manager …" at bounding box center [233, 420] width 103 height 25
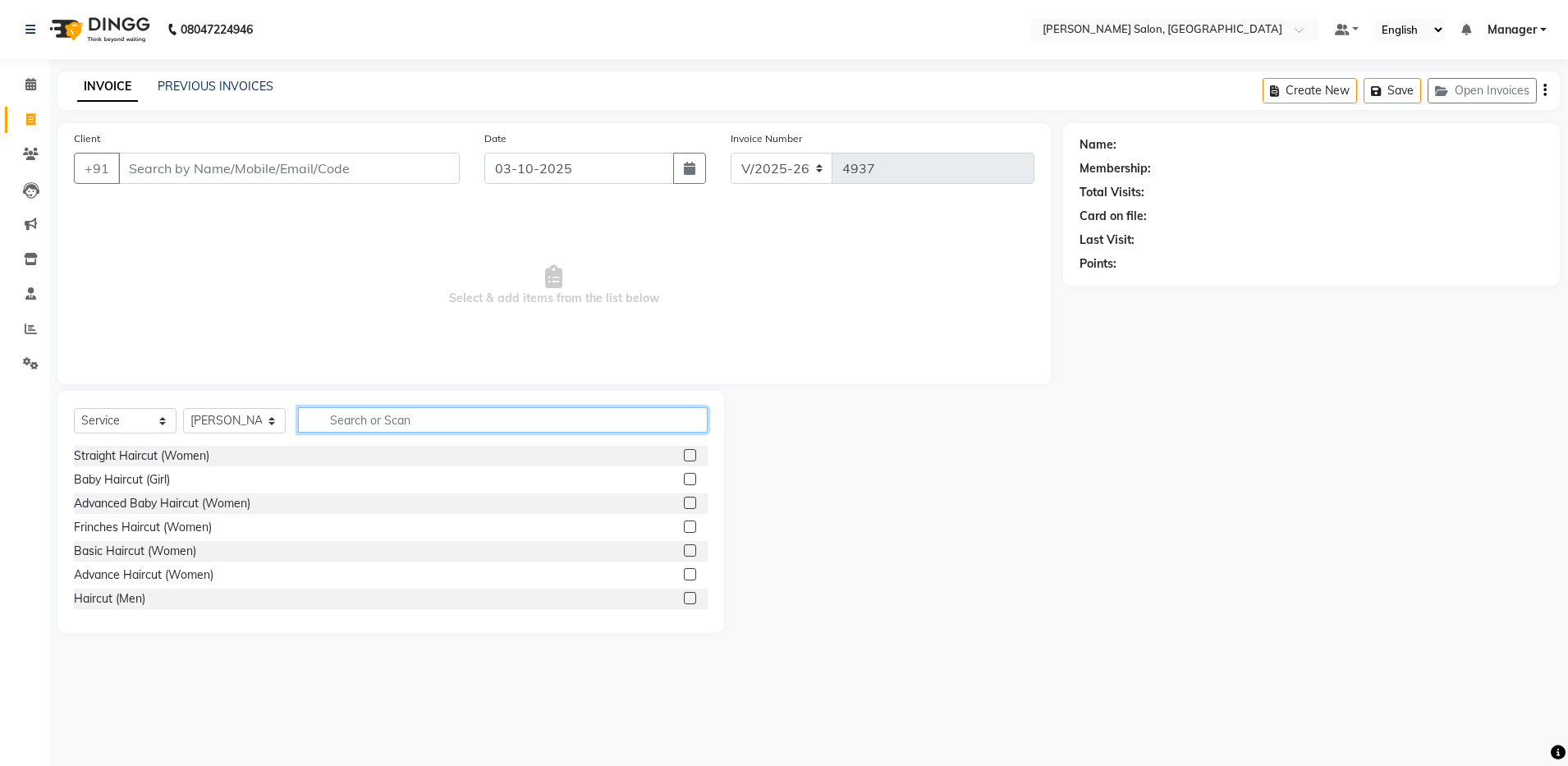
click at [409, 413] on input "text" at bounding box center [503, 420] width 409 height 25
click at [683, 502] on label at bounding box center [689, 503] width 12 height 12
click at [683, 502] on input "checkbox" at bounding box center [688, 503] width 10 height 10
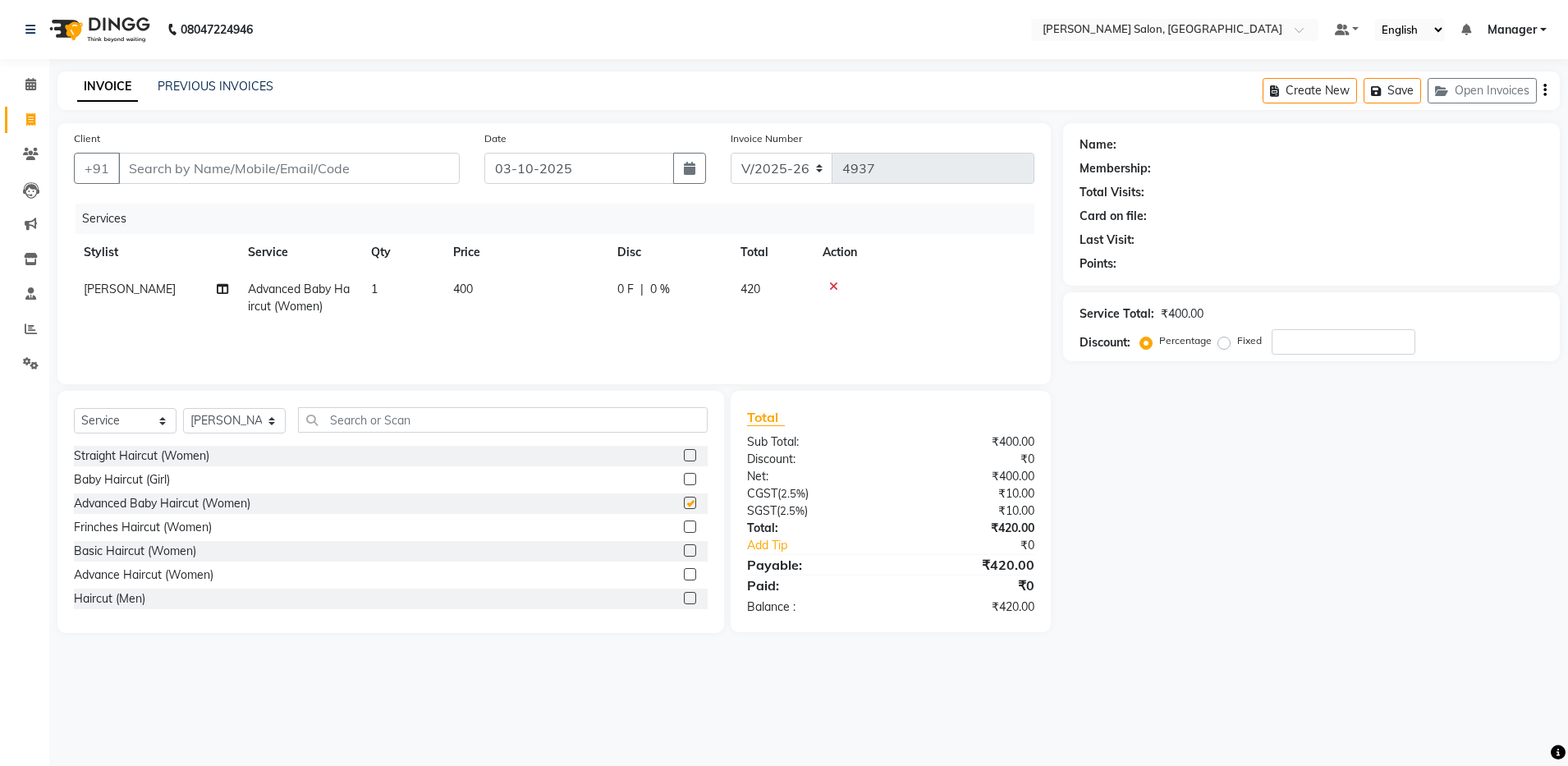
checkbox input "false"
click at [683, 574] on label at bounding box center [689, 573] width 12 height 12
click at [683, 574] on input "checkbox" at bounding box center [688, 574] width 10 height 10
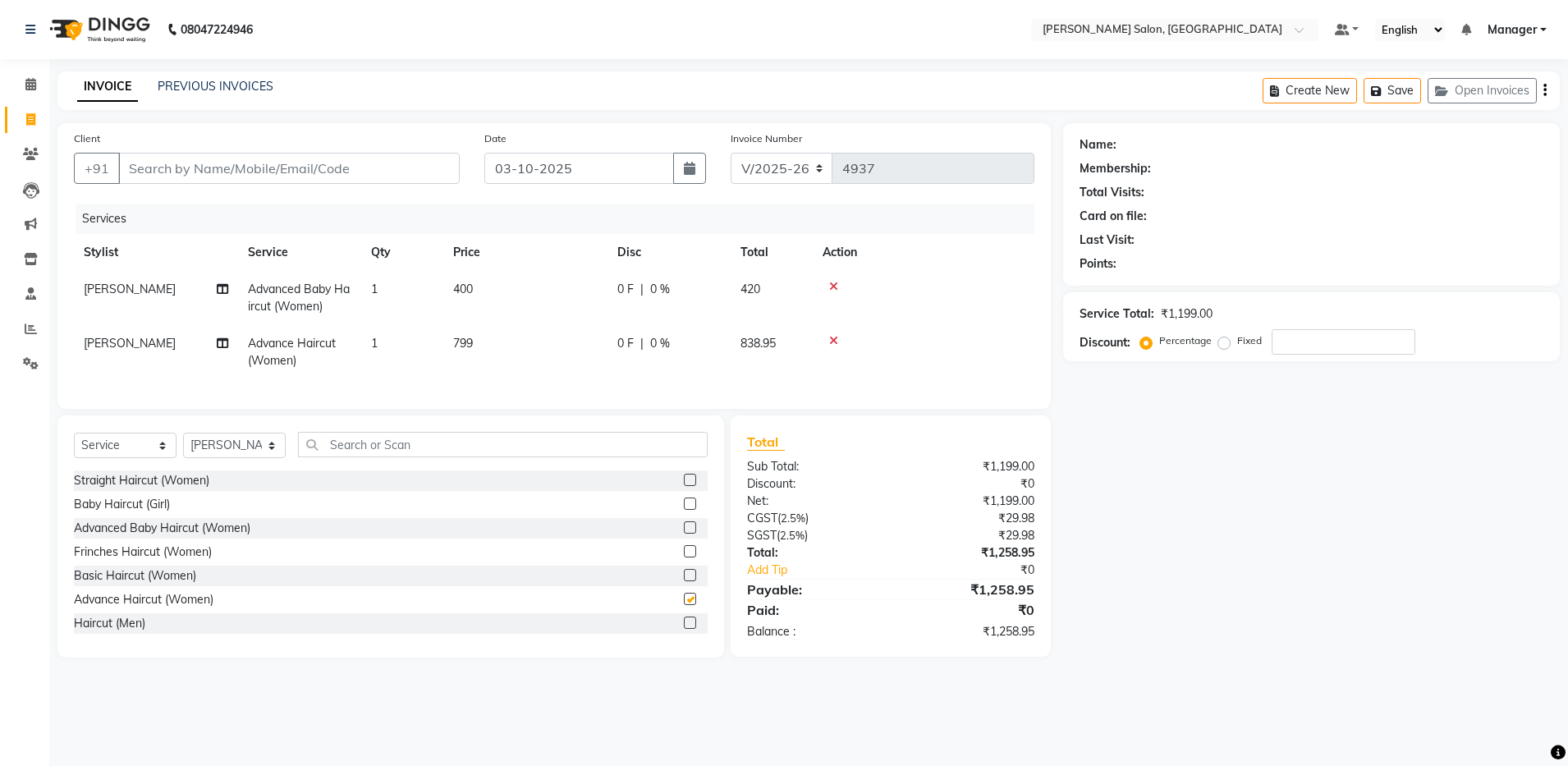
checkbox input "false"
click at [836, 283] on icon at bounding box center [834, 286] width 9 height 11
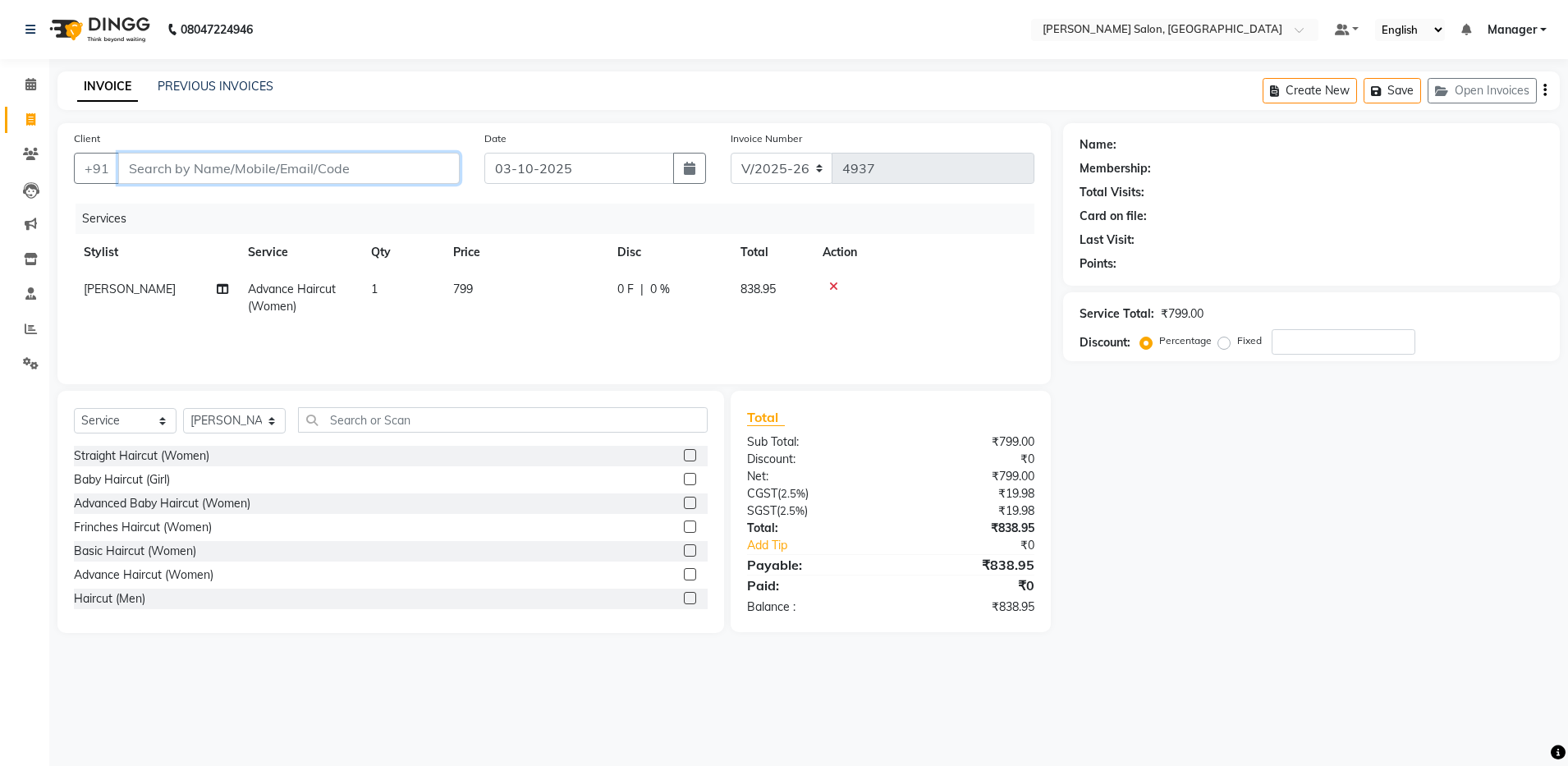
click at [222, 168] on input "Client" at bounding box center [289, 168] width 342 height 31
type input "9"
type input "0"
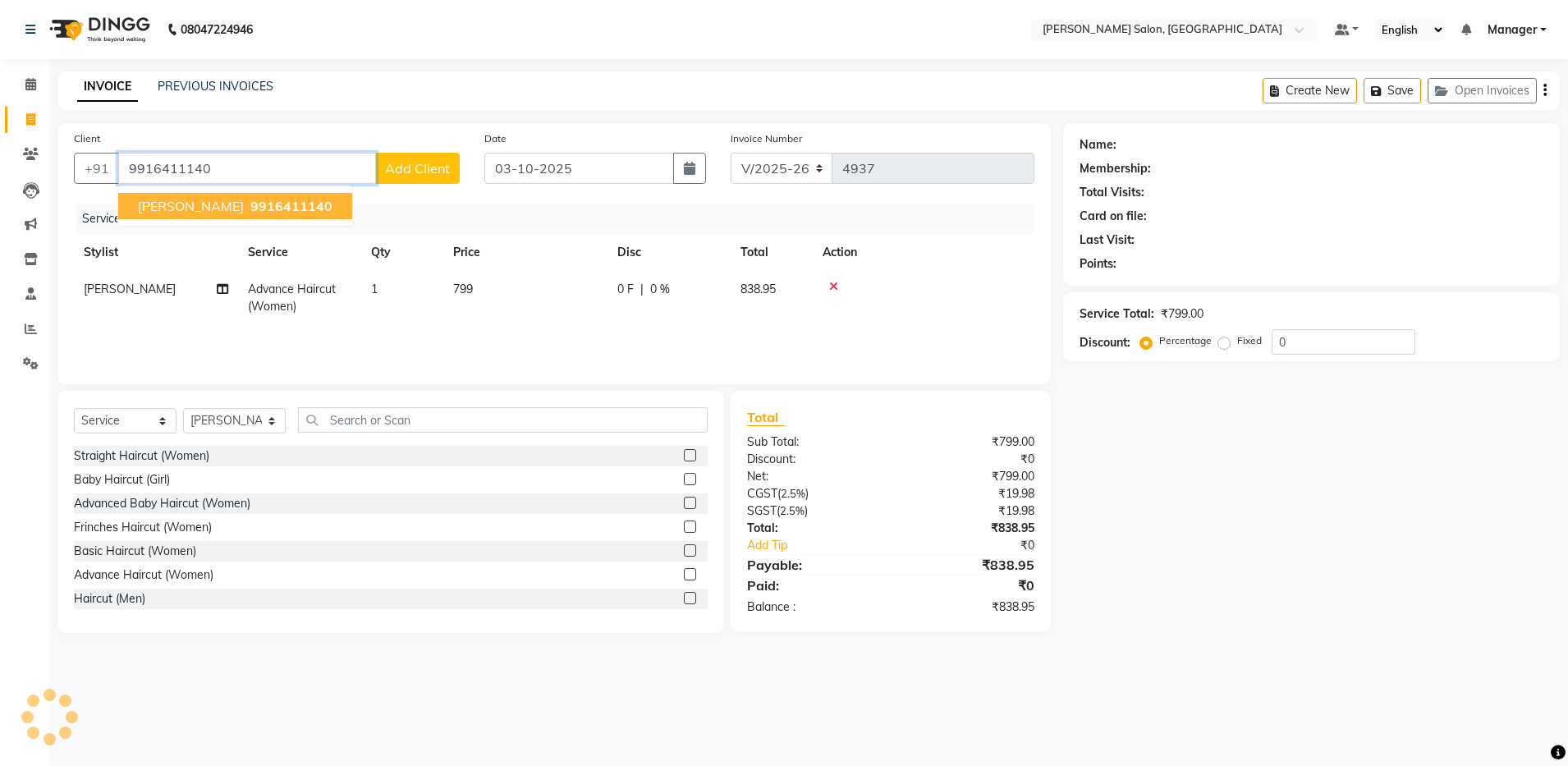
type input "9916411140"
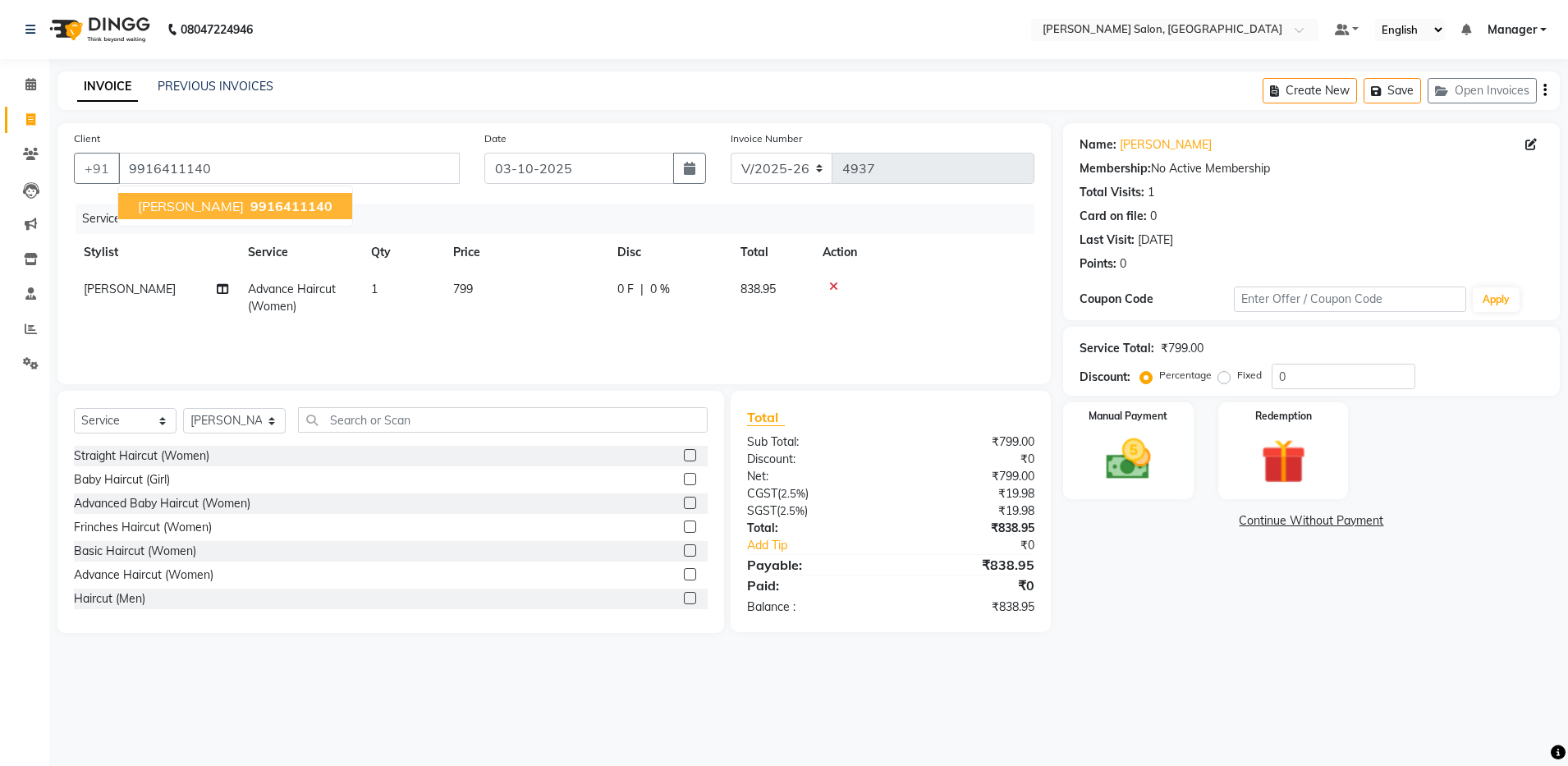
click at [221, 216] on button "[PERSON_NAME] 9916411140" at bounding box center [235, 206] width 234 height 26
click at [1137, 443] on img at bounding box center [1128, 460] width 76 height 55
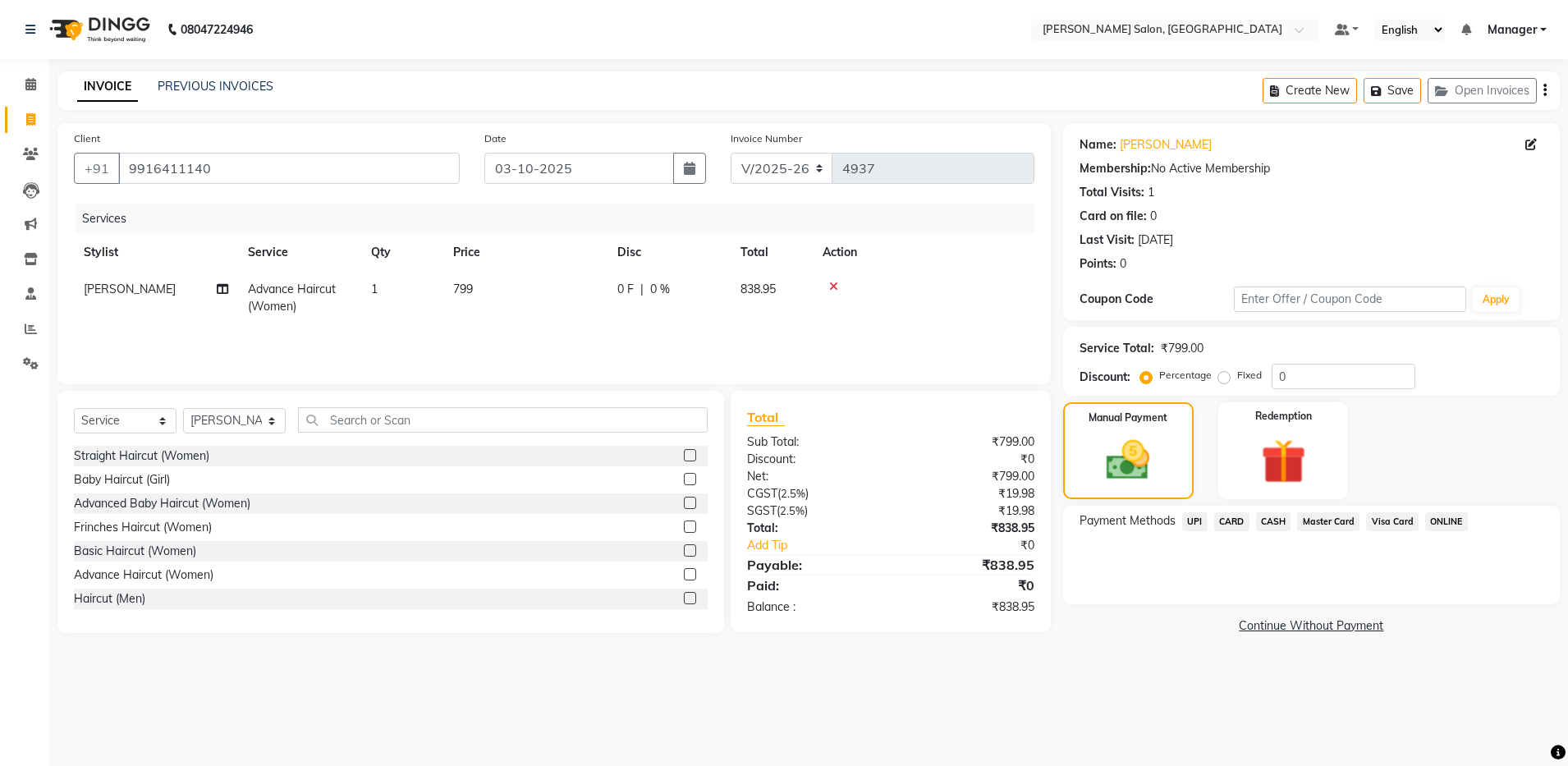
click at [1201, 518] on span "UPI" at bounding box center [1194, 521] width 25 height 19
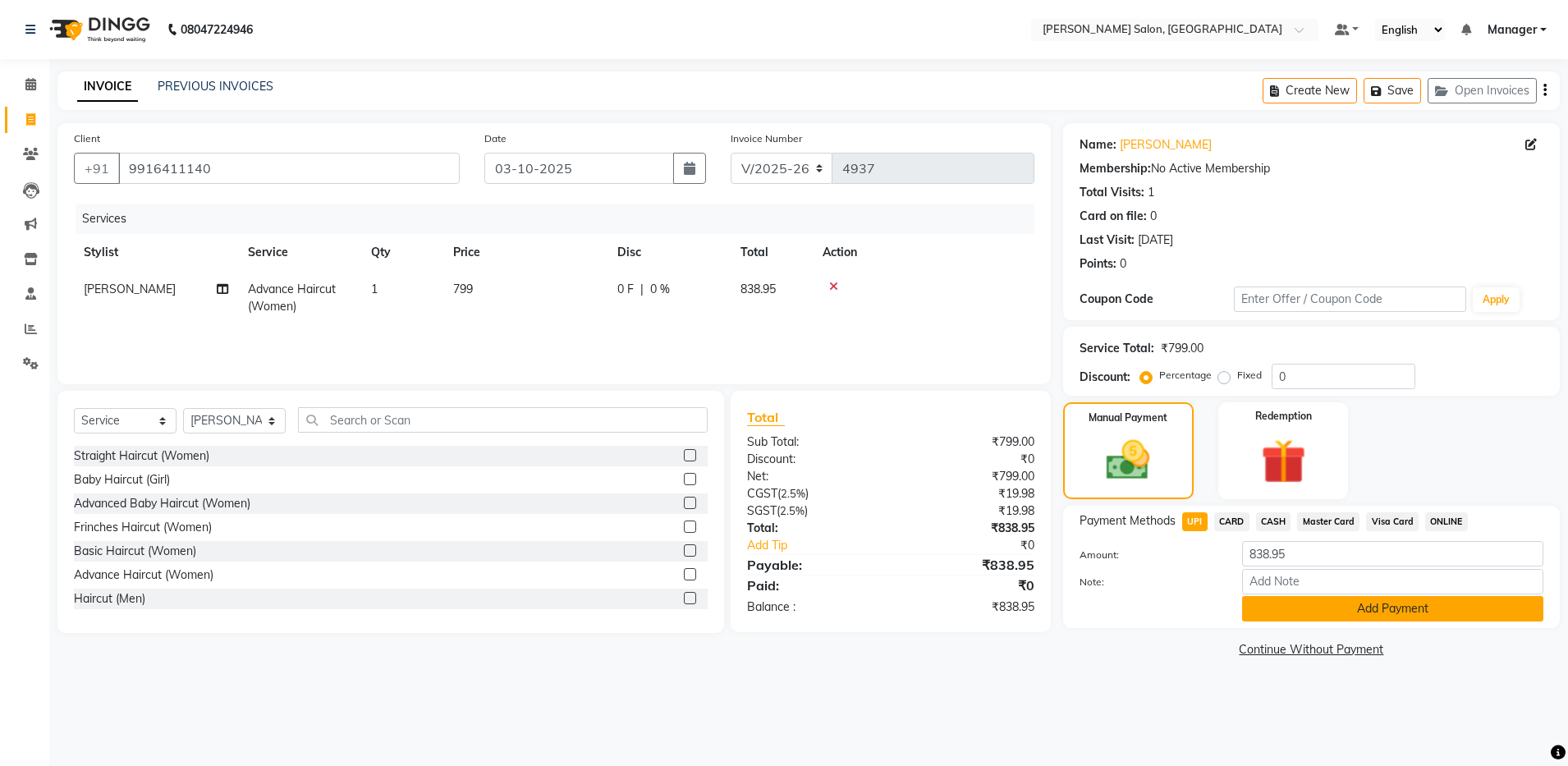
click at [1342, 613] on button "Add Payment" at bounding box center [1392, 608] width 301 height 25
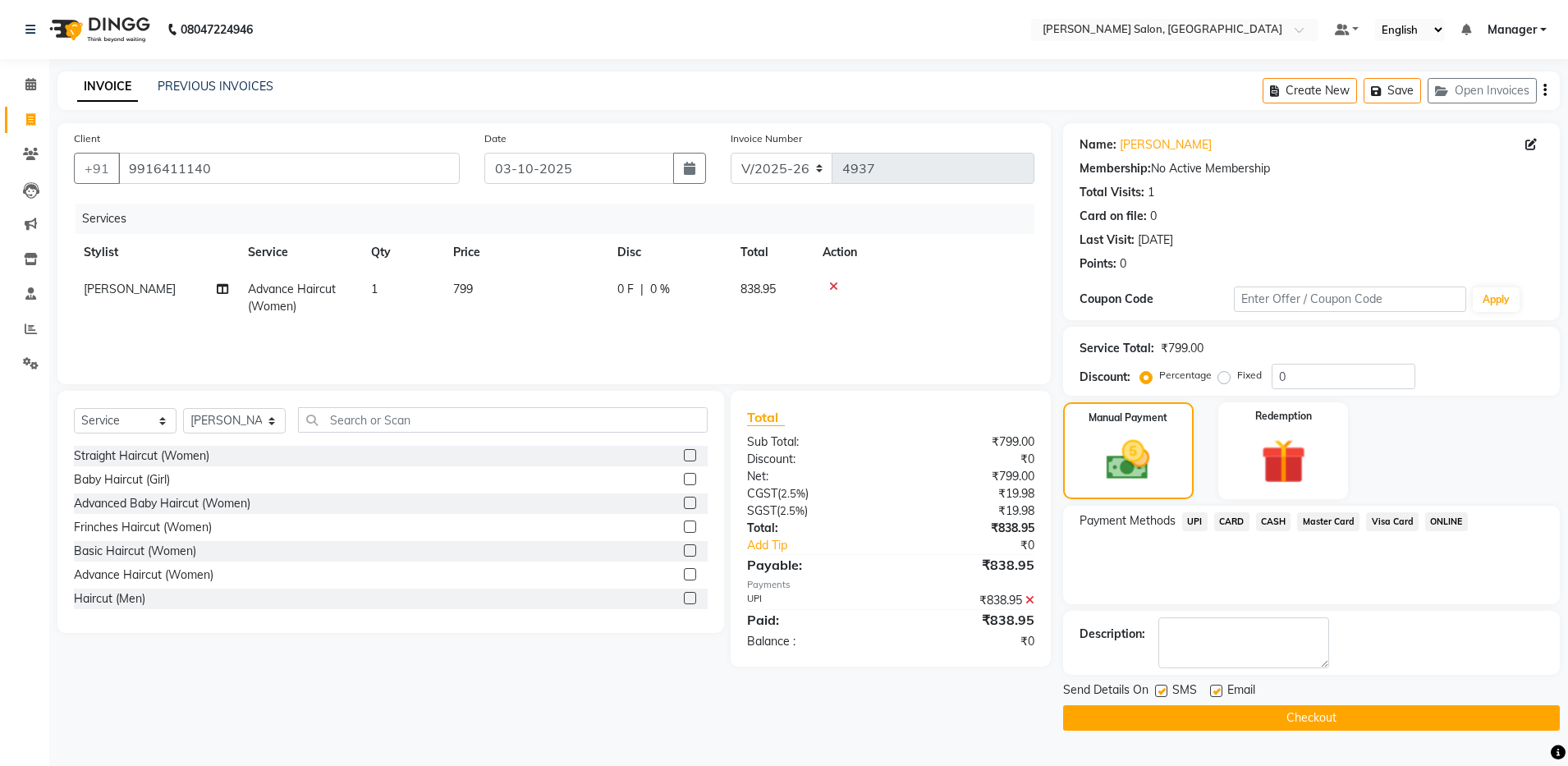
click at [1217, 692] on label at bounding box center [1215, 690] width 12 height 12
click at [1217, 692] on input "checkbox" at bounding box center [1214, 691] width 10 height 10
click at [1217, 692] on label at bounding box center [1215, 690] width 12 height 12
click at [1217, 692] on input "checkbox" at bounding box center [1214, 691] width 10 height 10
click at [1217, 692] on label at bounding box center [1215, 690] width 12 height 12
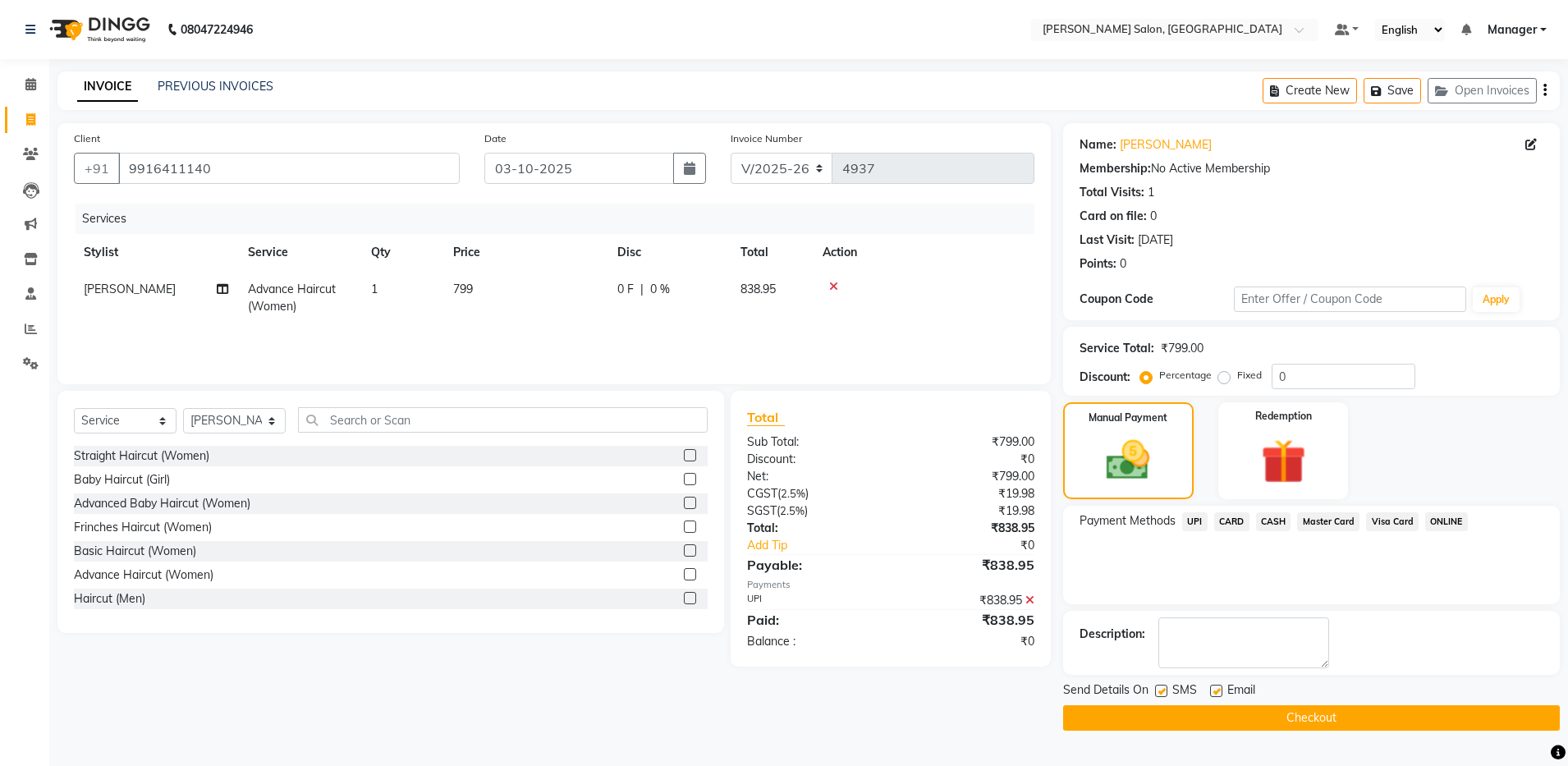
click at [1217, 692] on input "checkbox" at bounding box center [1214, 691] width 10 height 10
checkbox input "false"
click at [1223, 725] on button "Checkout" at bounding box center [1311, 717] width 497 height 25
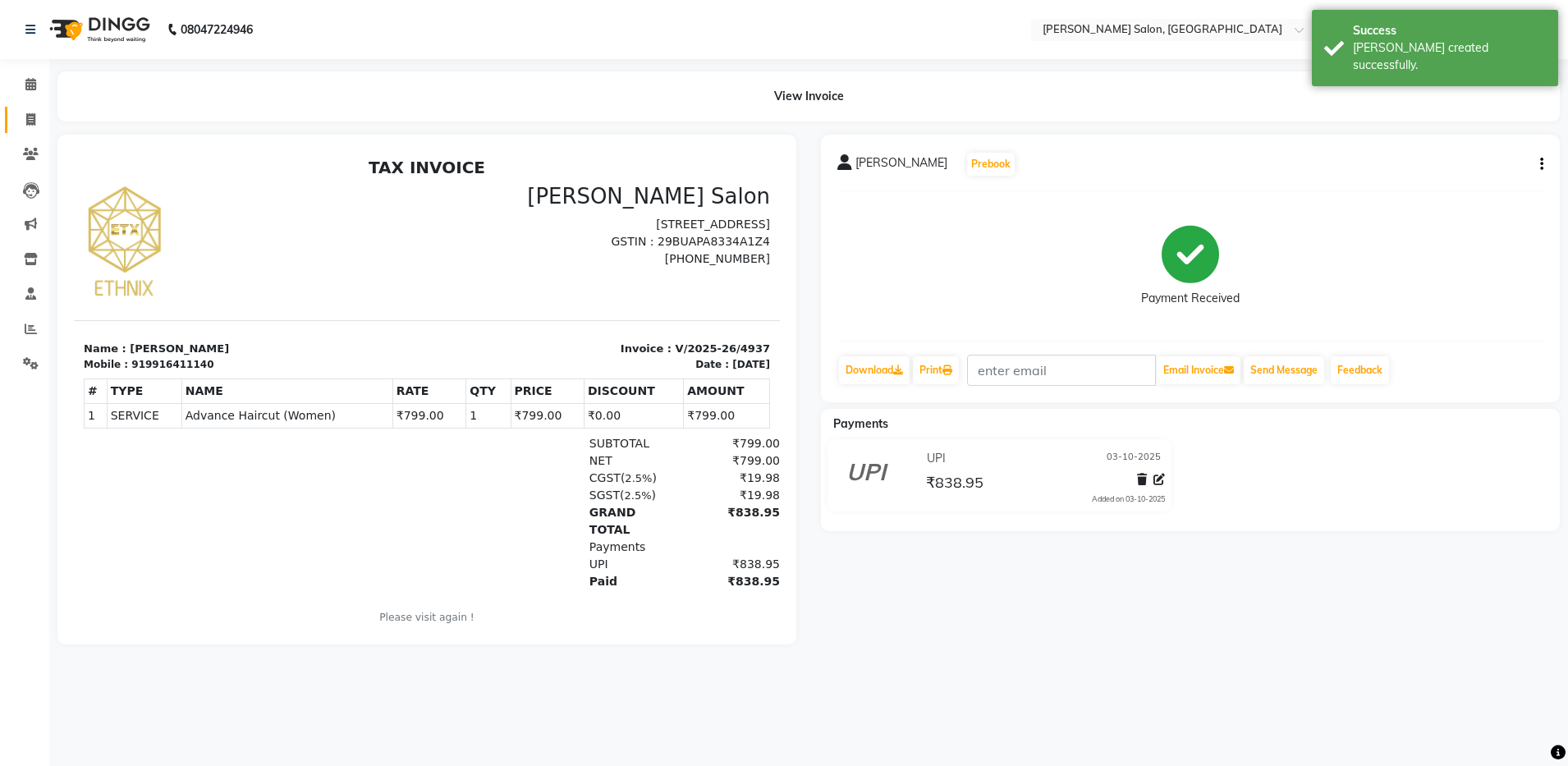
click at [27, 131] on link "Invoice" at bounding box center [24, 120] width 40 height 27
select select "service"
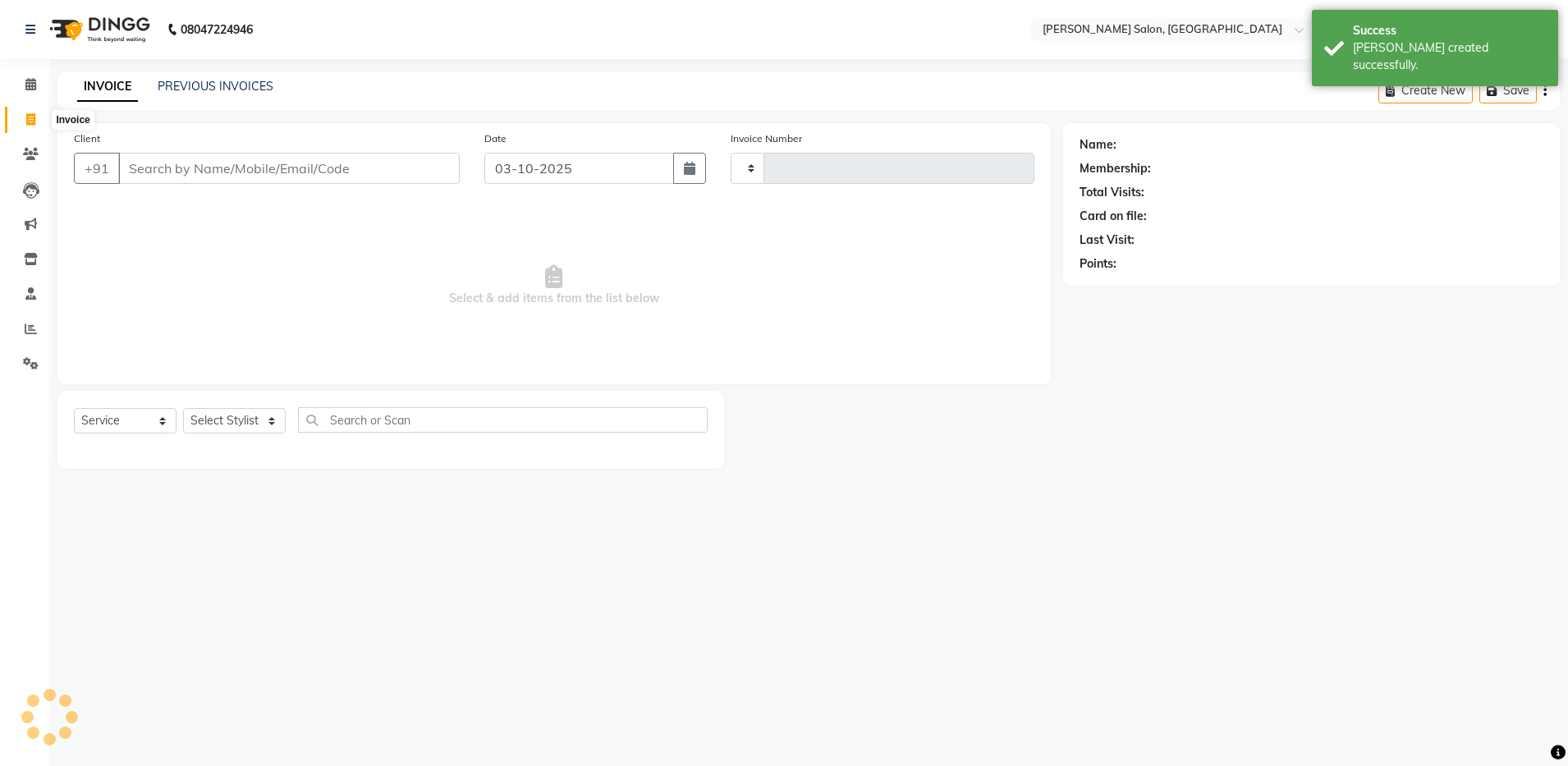
type input "4938"
select select "4781"
click at [269, 430] on select "Select Stylist" at bounding box center [233, 420] width 103 height 25
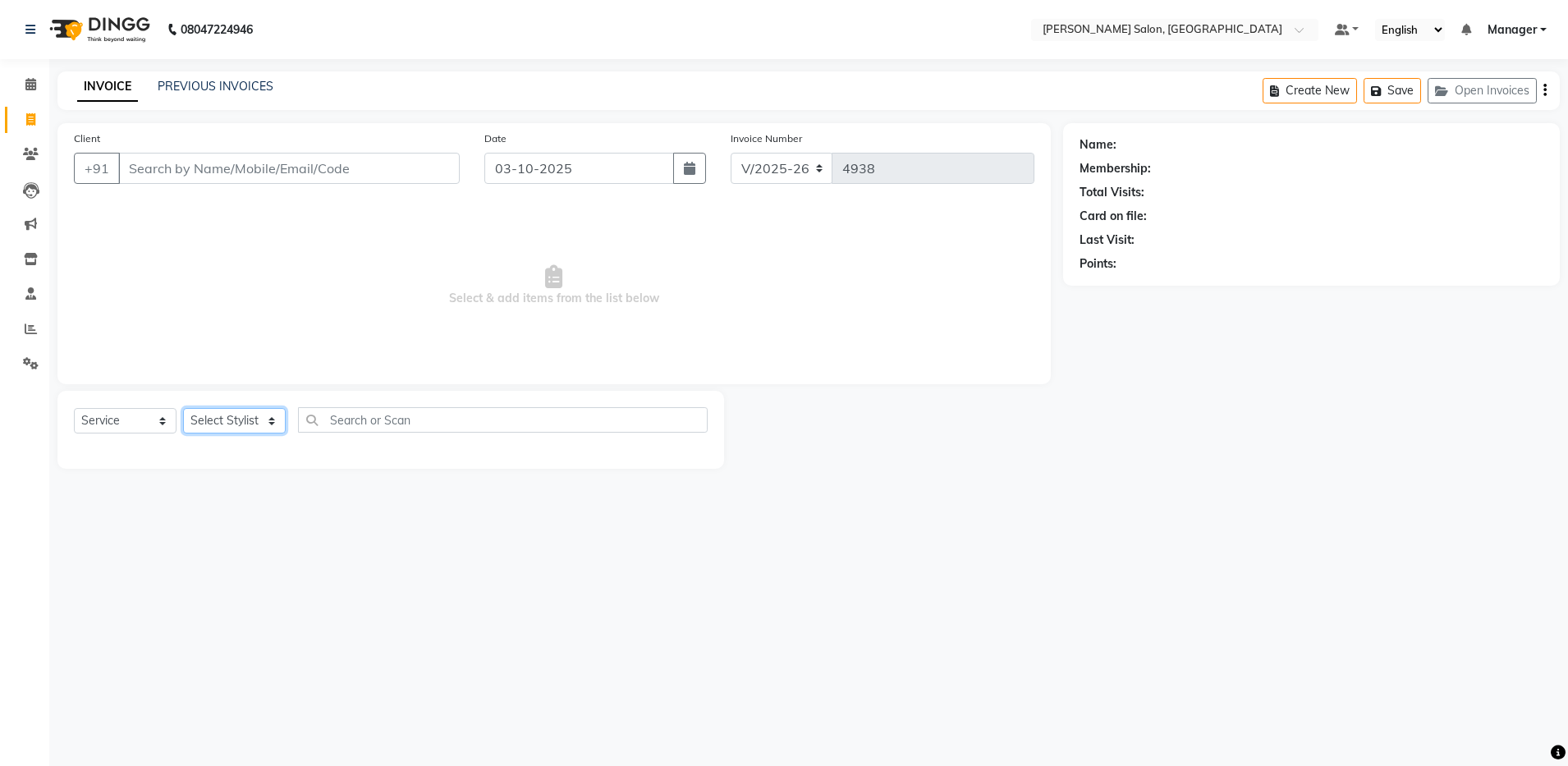
select select "93619"
click at [183, 407] on select "Select Stylist [PERSON_NAME] [PERSON_NAME] [PERSON_NAME] [PERSON_NAME] Manager …" at bounding box center [233, 420] width 103 height 25
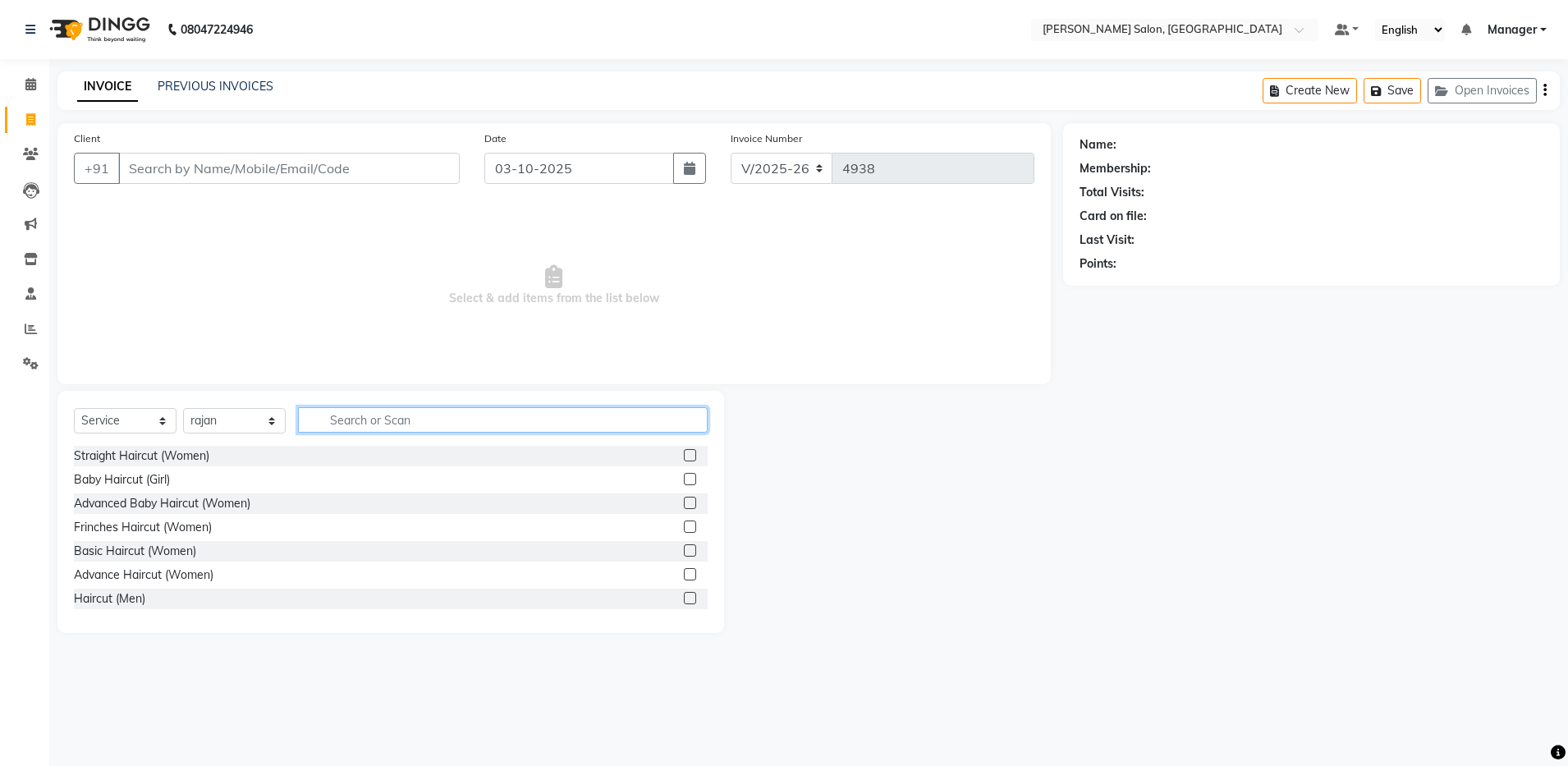
click at [344, 428] on input "text" at bounding box center [503, 420] width 409 height 25
type input "hair"
click at [683, 593] on label at bounding box center [689, 598] width 12 height 12
click at [683, 593] on input "checkbox" at bounding box center [688, 598] width 10 height 10
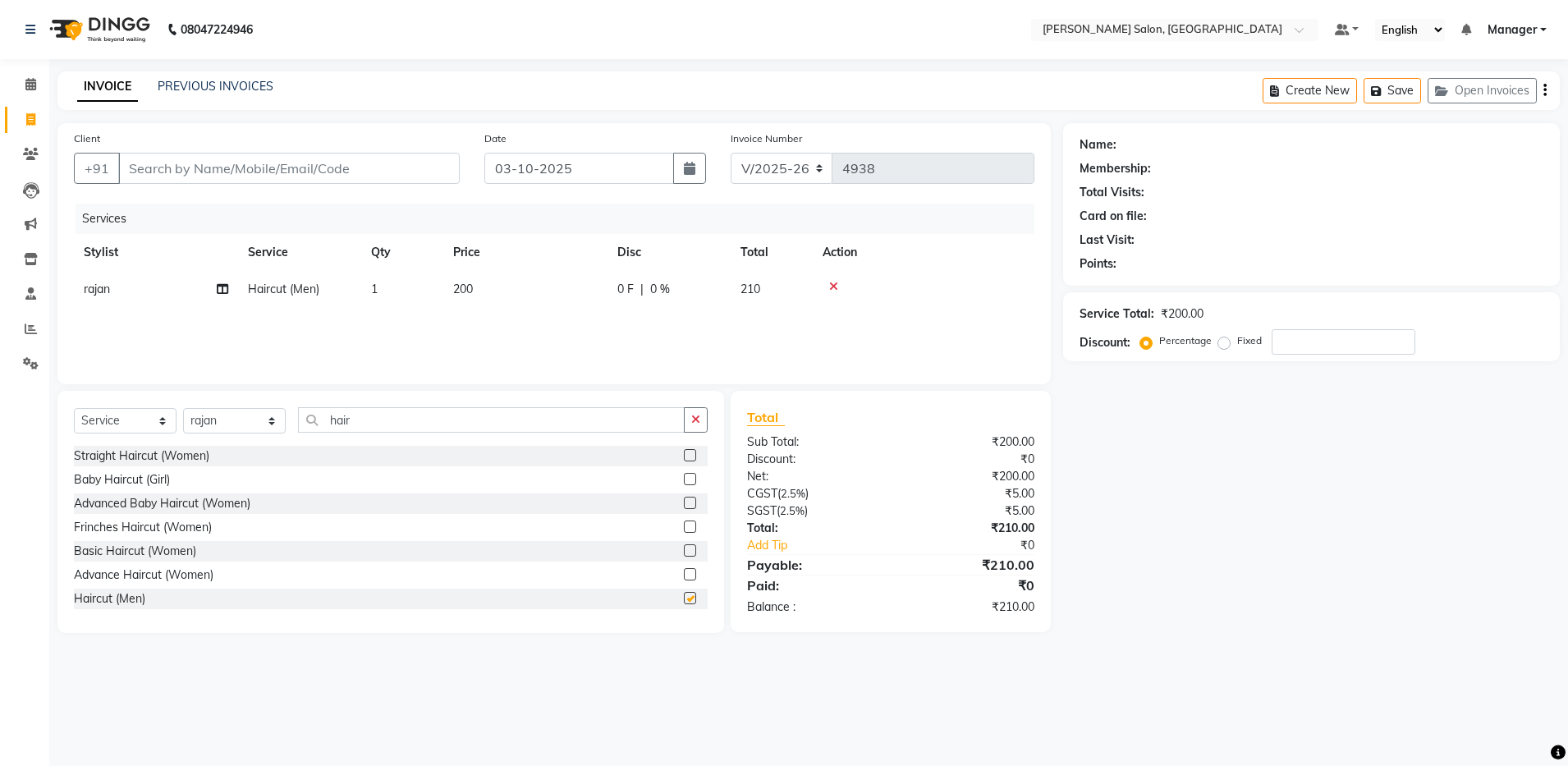
checkbox input "false"
click at [554, 421] on input "hair" at bounding box center [491, 420] width 387 height 25
type input "h"
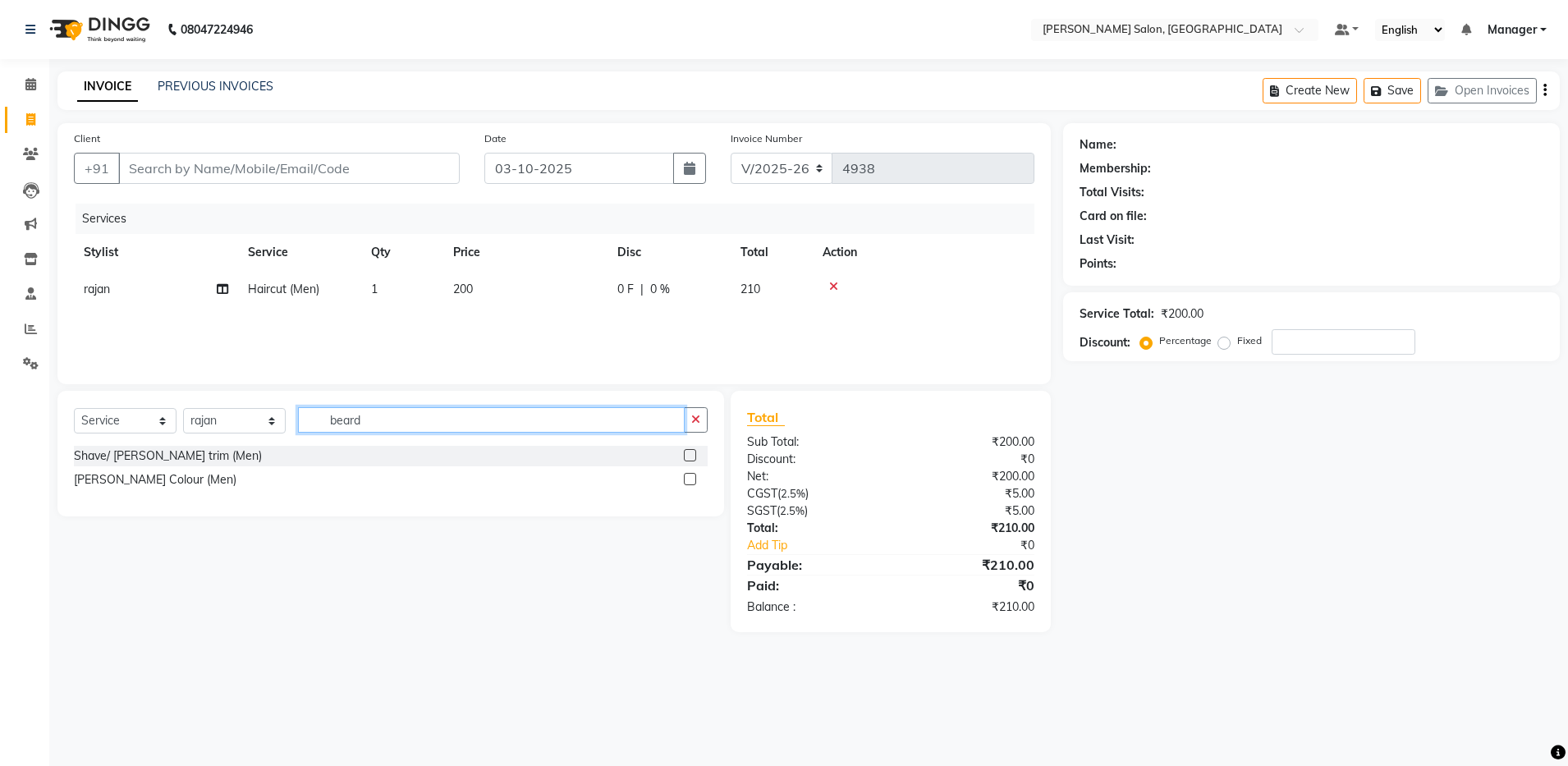
type input "beard"
click at [686, 455] on label at bounding box center [689, 455] width 12 height 12
click at [686, 455] on input "checkbox" at bounding box center [688, 455] width 10 height 10
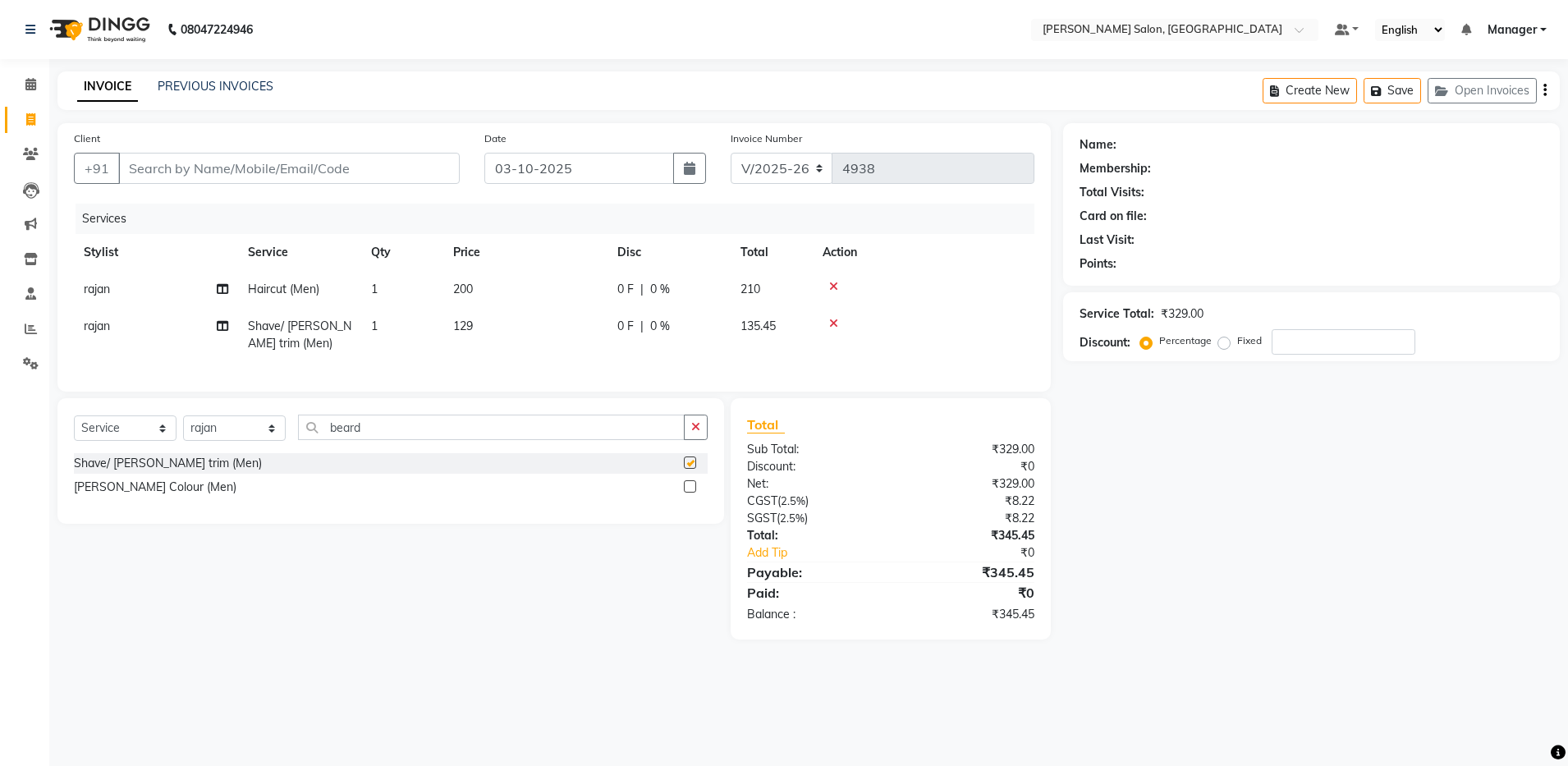
checkbox input "false"
click at [296, 177] on input "Client" at bounding box center [289, 168] width 342 height 31
type input "9"
type input "0"
click at [253, 209] on ngb-highlight "98218171 29" at bounding box center [222, 205] width 86 height 16
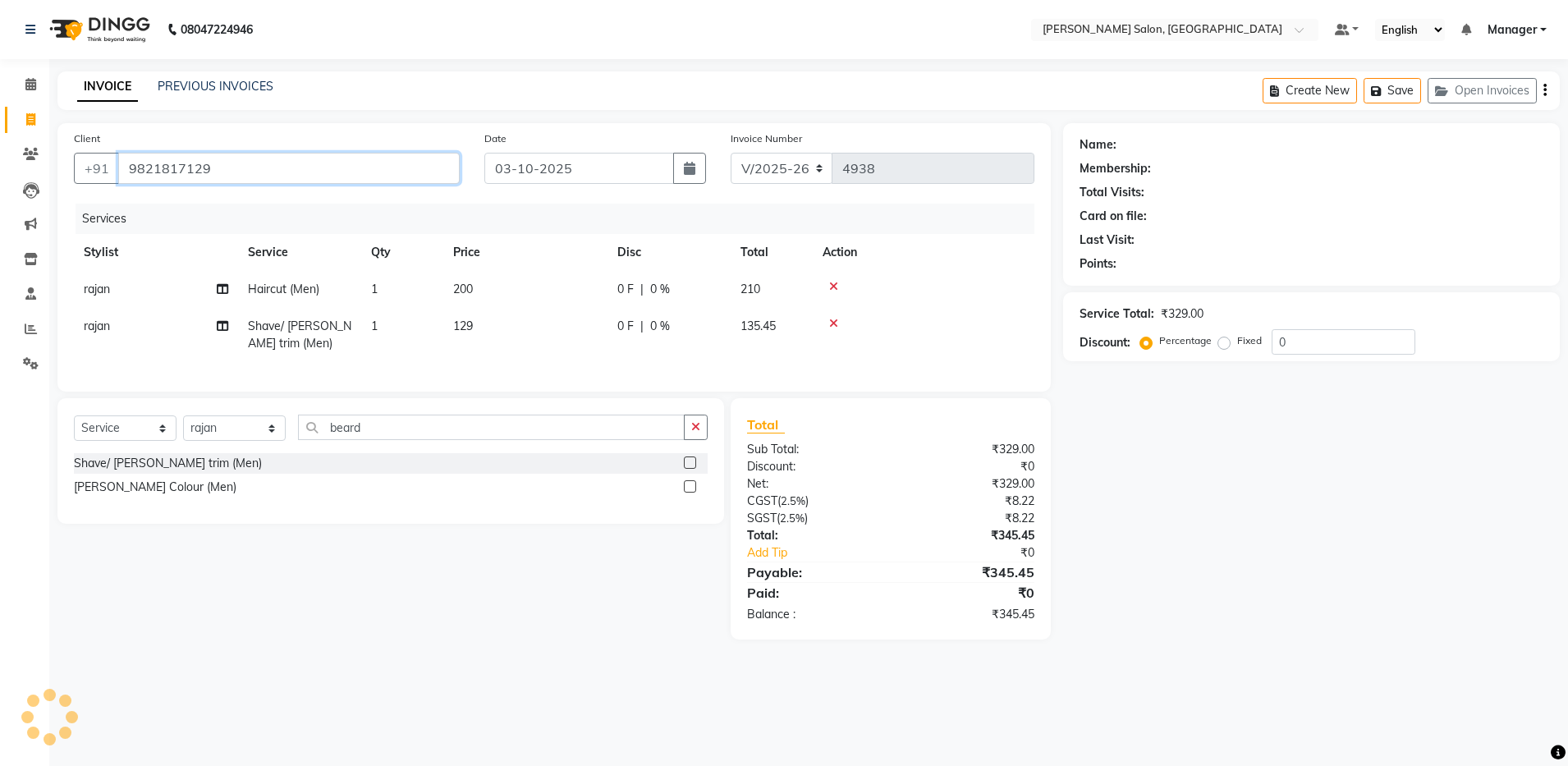
type input "9821817129"
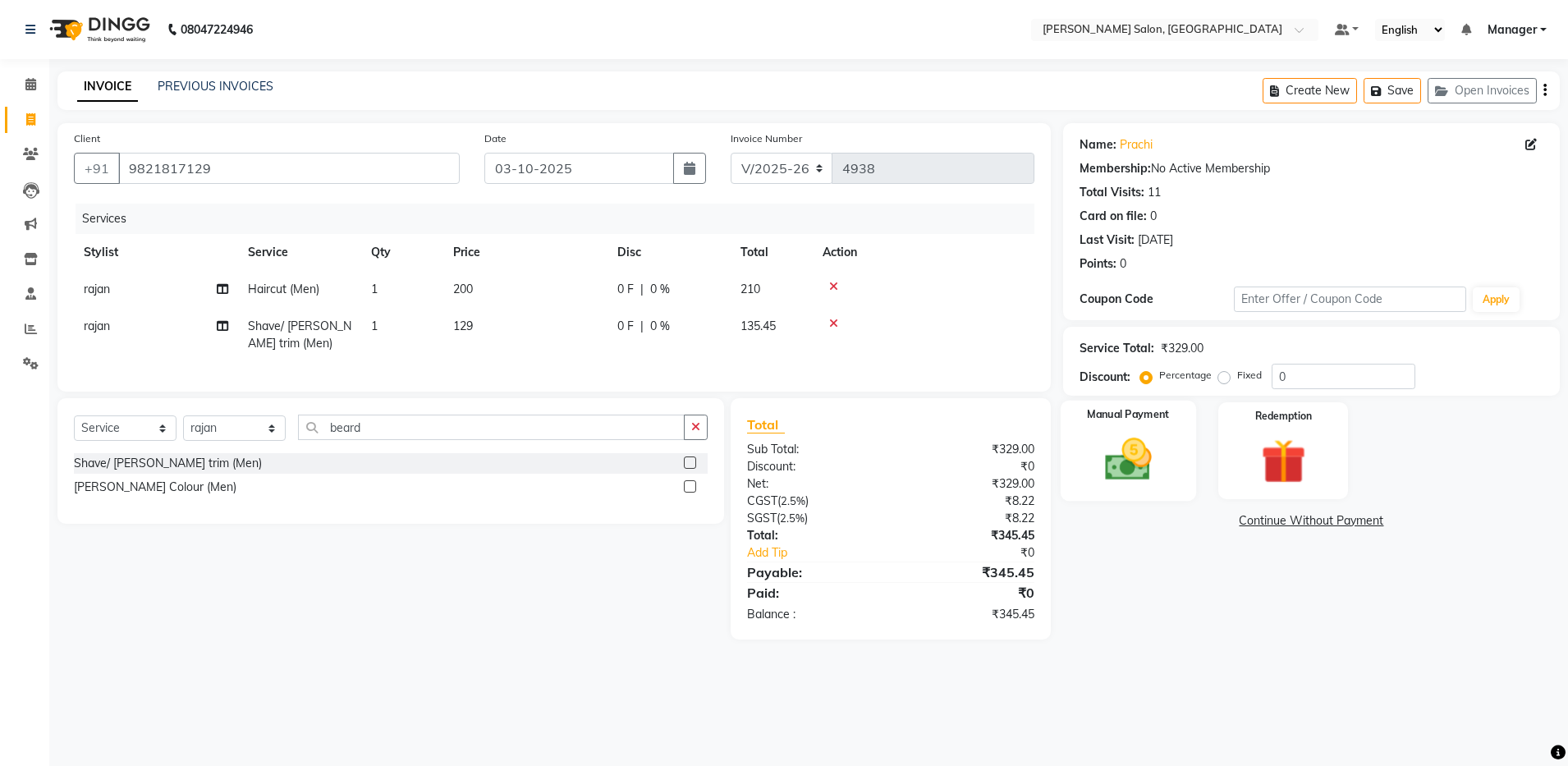
click at [1159, 458] on img at bounding box center [1128, 460] width 76 height 55
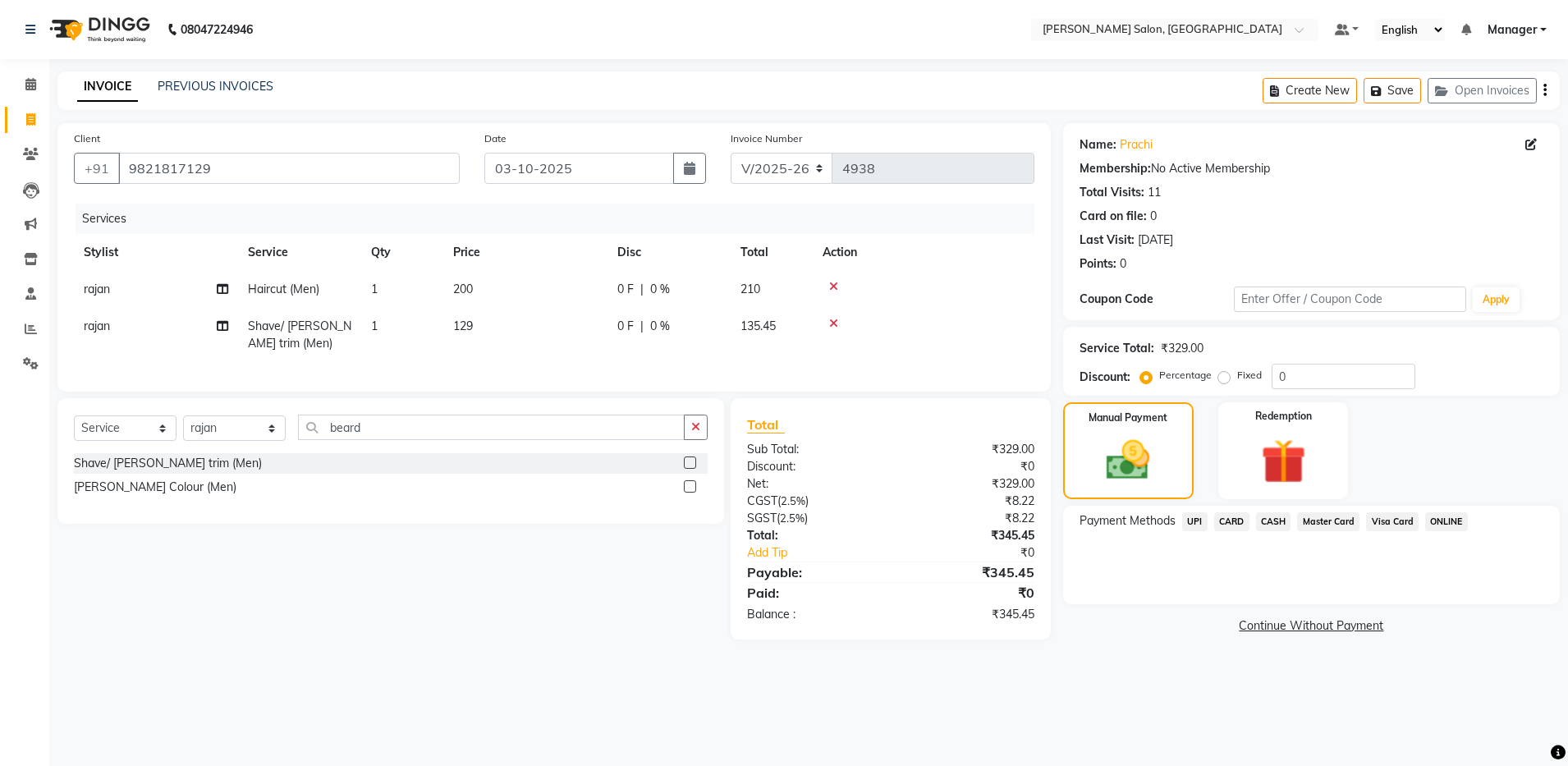
click at [1267, 519] on span "CASH" at bounding box center [1272, 521] width 35 height 19
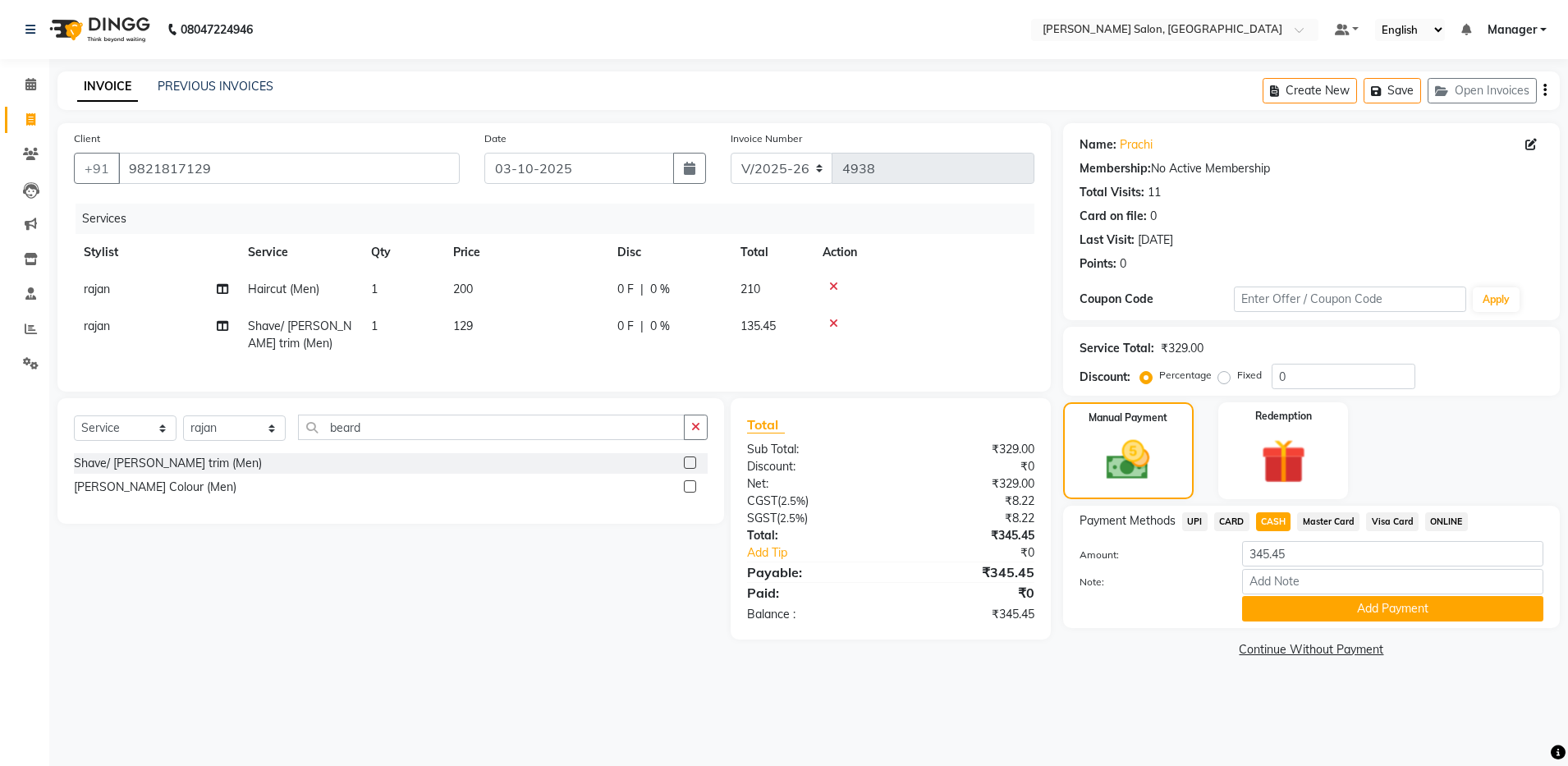
click at [1545, 91] on icon "button" at bounding box center [1544, 90] width 3 height 1
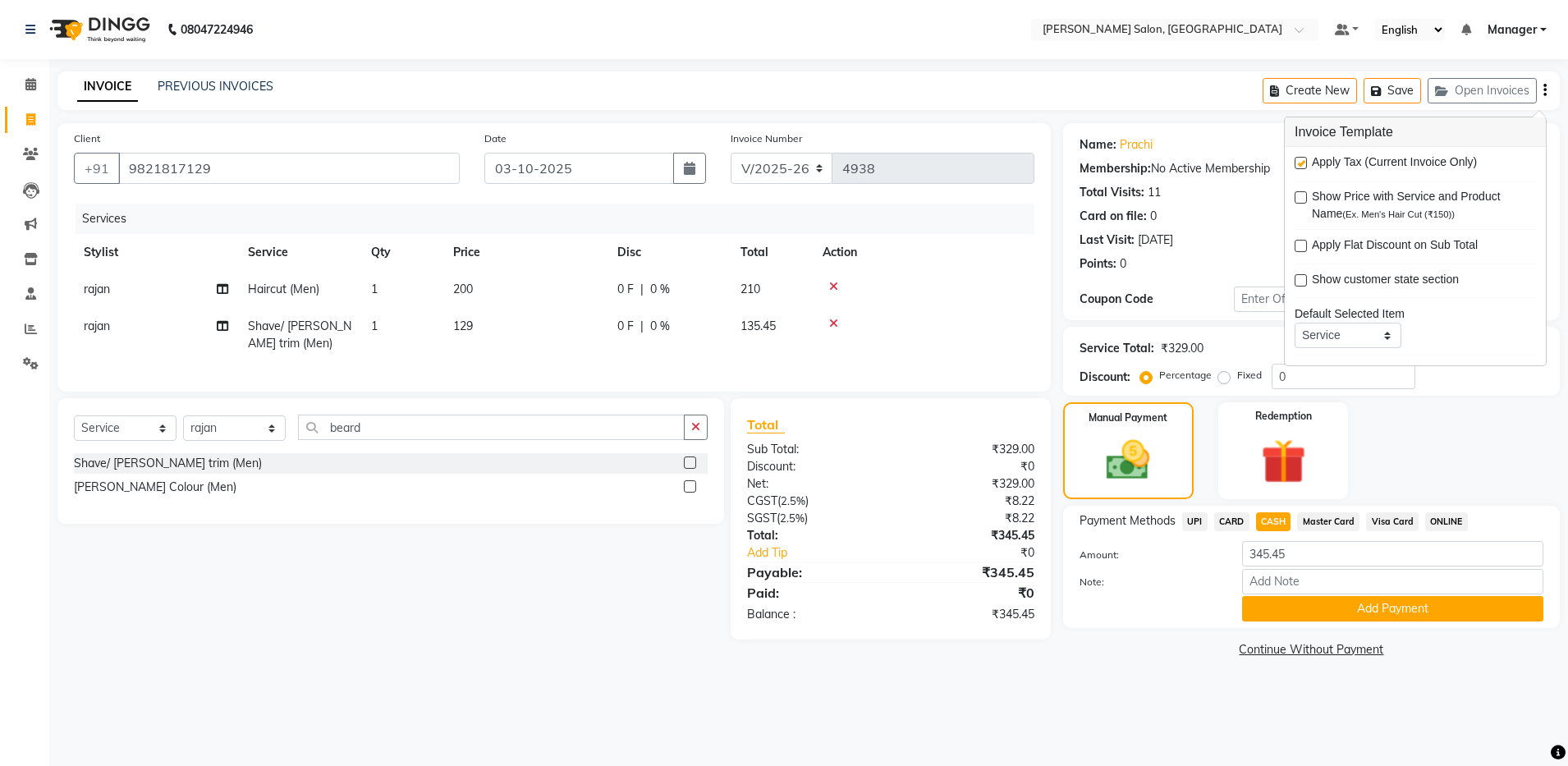
click at [1301, 163] on label at bounding box center [1300, 163] width 12 height 12
click at [1301, 163] on input "checkbox" at bounding box center [1299, 163] width 10 height 10
checkbox input "false"
click at [879, 348] on td at bounding box center [922, 335] width 221 height 55
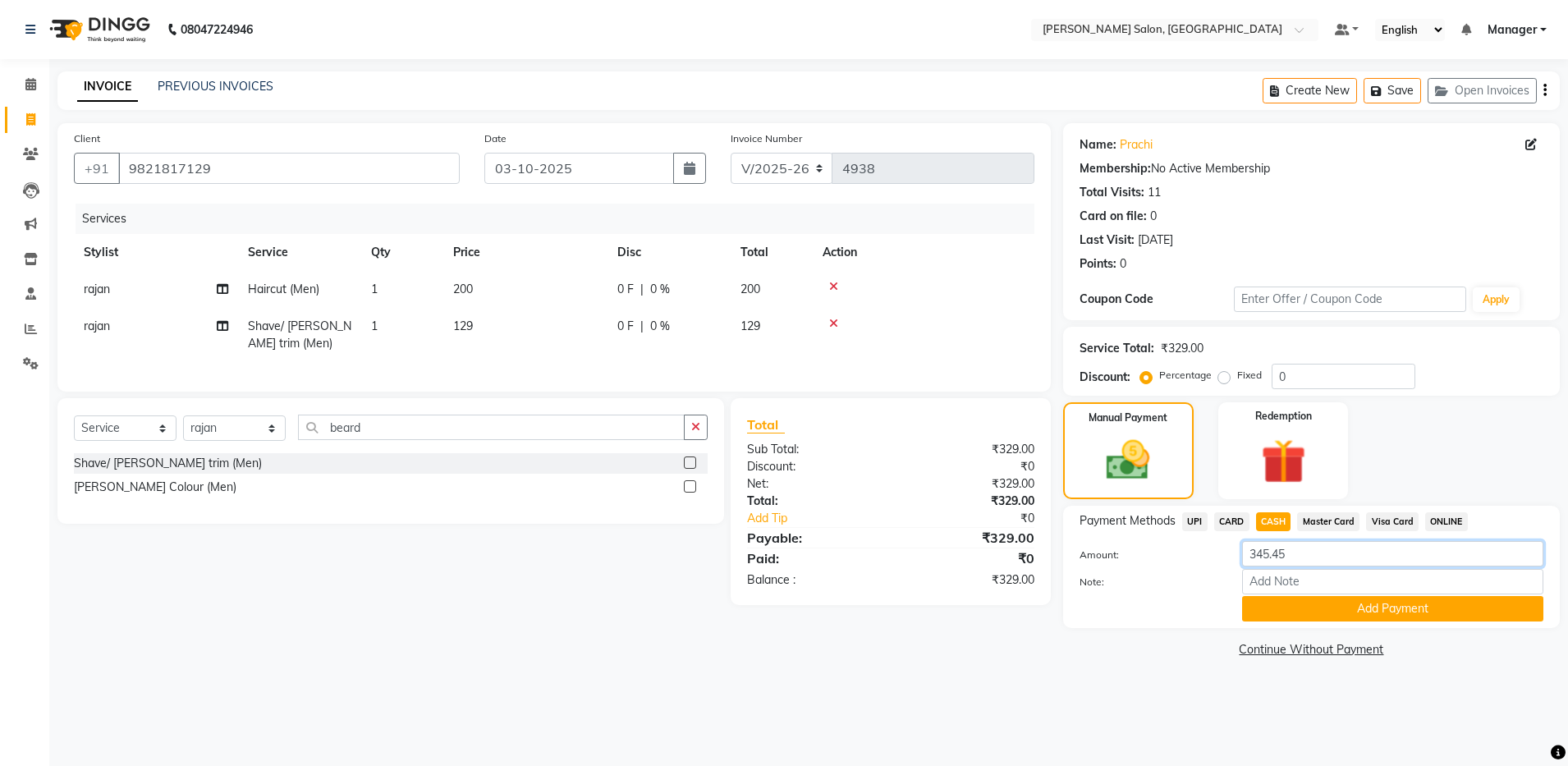
click at [1300, 554] on input "345.45" at bounding box center [1392, 553] width 301 height 25
type input "329"
click at [1310, 606] on button "Add Payment" at bounding box center [1392, 608] width 301 height 25
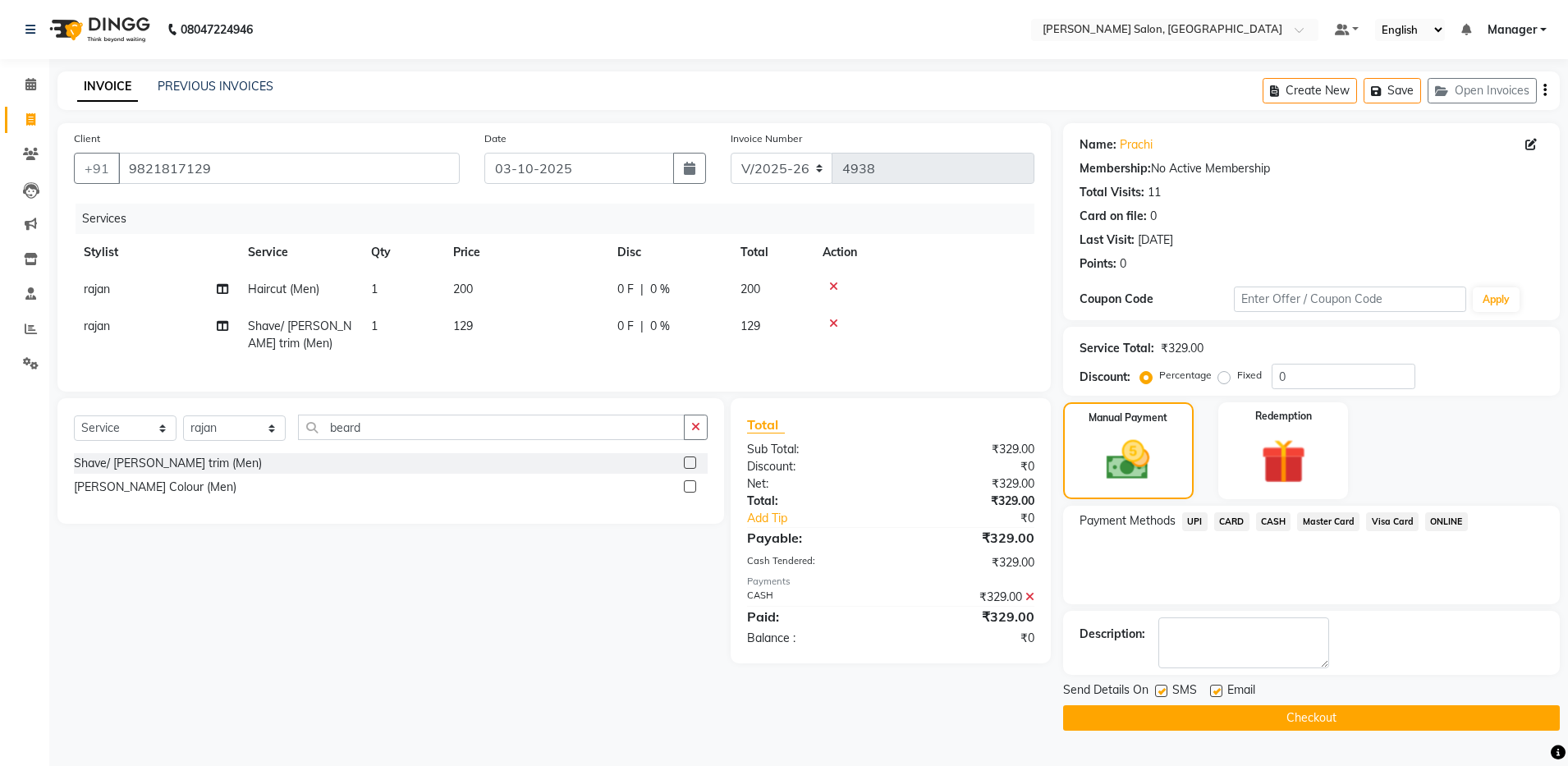
click at [1212, 691] on label at bounding box center [1215, 690] width 12 height 12
click at [1212, 691] on input "checkbox" at bounding box center [1214, 691] width 10 height 10
checkbox input "false"
click at [1209, 726] on button "Checkout" at bounding box center [1311, 717] width 497 height 25
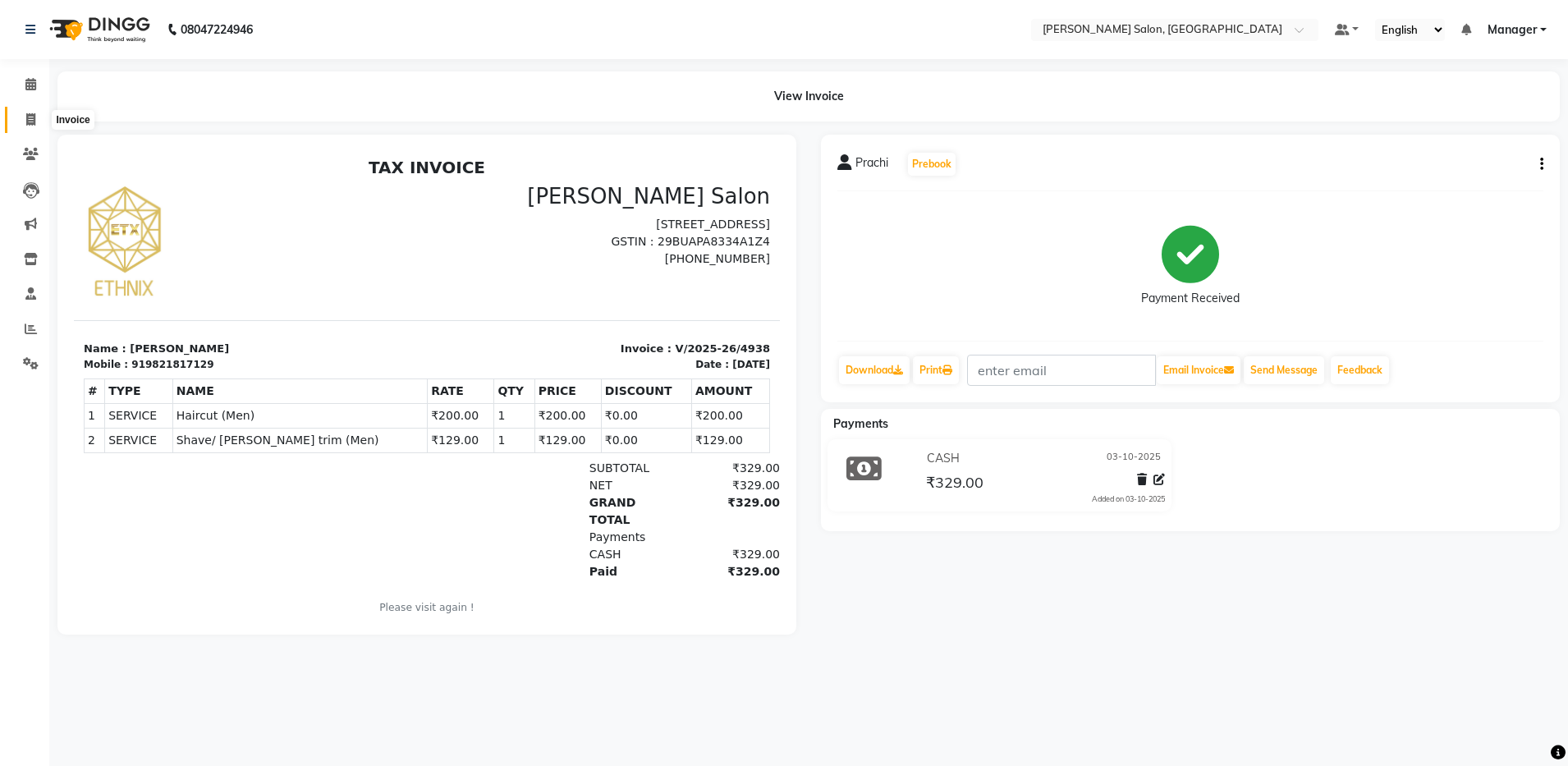
click at [30, 113] on icon at bounding box center [31, 119] width 9 height 12
select select "service"
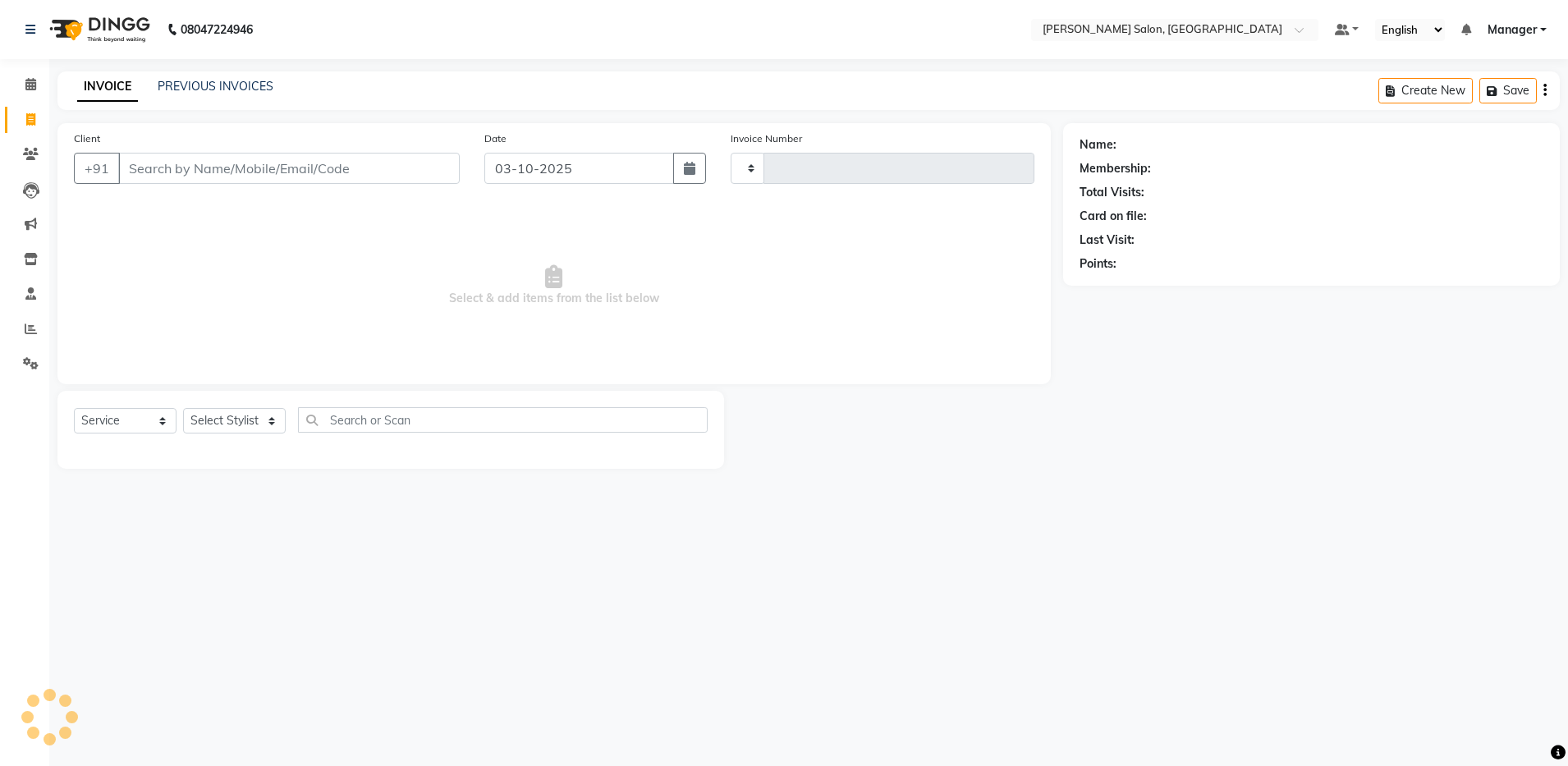
type input "4939"
select select "4781"
click at [260, 421] on select "Select Stylist" at bounding box center [233, 420] width 103 height 25
click at [268, 412] on select "Select Stylist" at bounding box center [233, 420] width 103 height 25
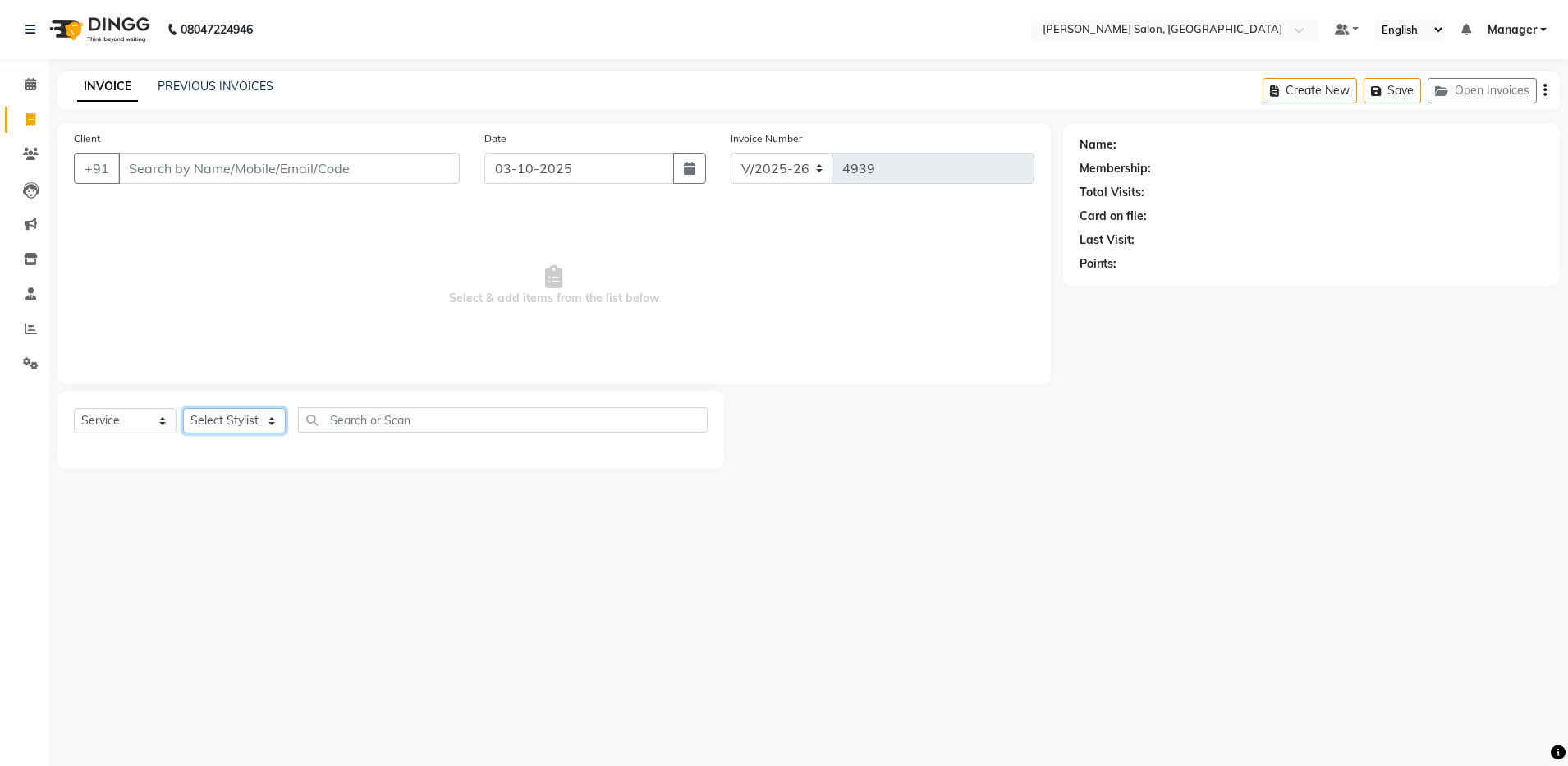
click at [276, 420] on select "Select Stylist" at bounding box center [233, 420] width 103 height 25
click at [276, 420] on select "Select Stylist [PERSON_NAME] [PERSON_NAME] [PERSON_NAME] [PERSON_NAME] Manager …" at bounding box center [233, 420] width 103 height 25
select select "28900"
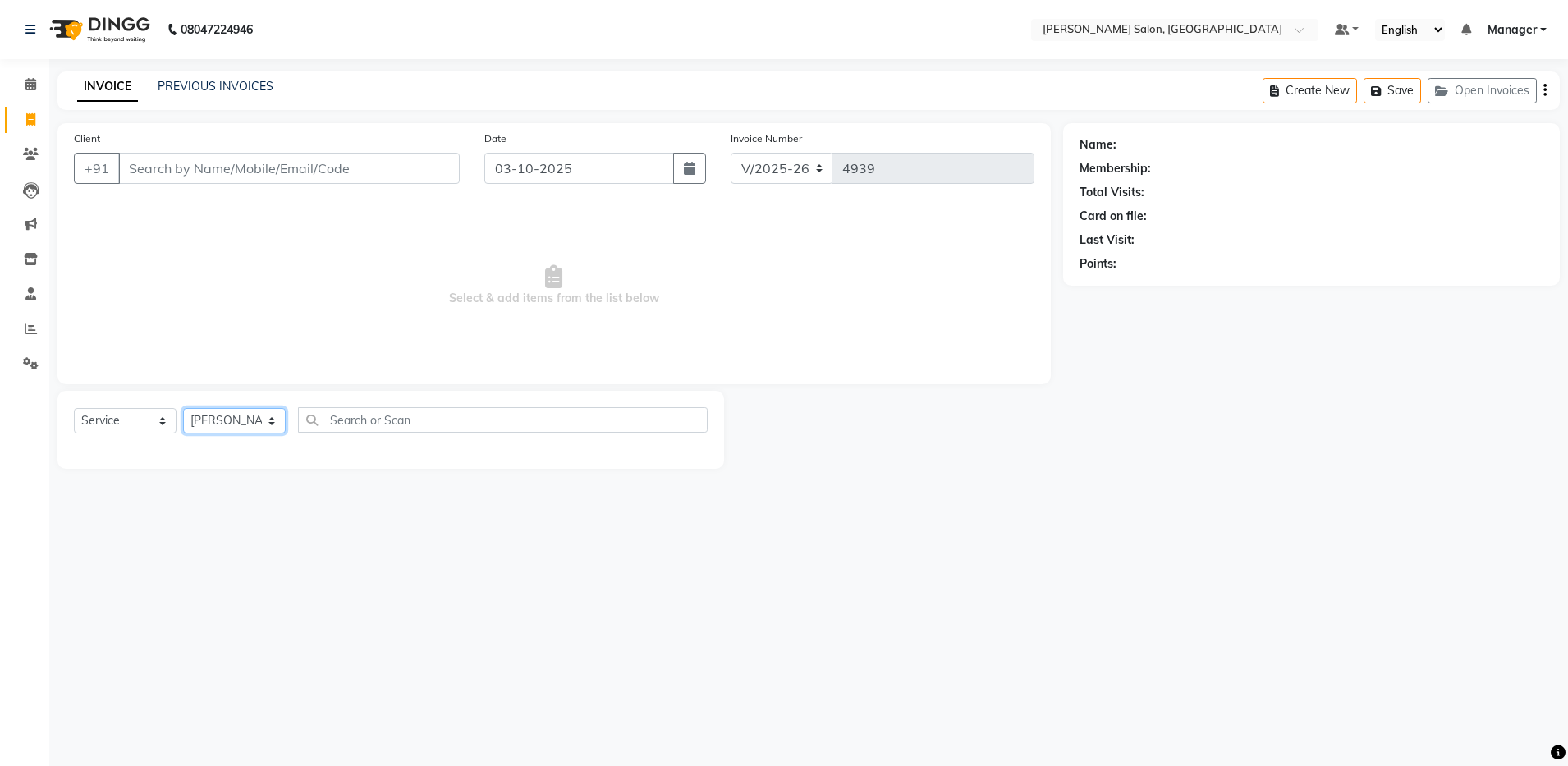
click at [183, 407] on select "Select Stylist [PERSON_NAME] [PERSON_NAME] [PERSON_NAME] [PERSON_NAME] Manager …" at bounding box center [233, 420] width 103 height 25
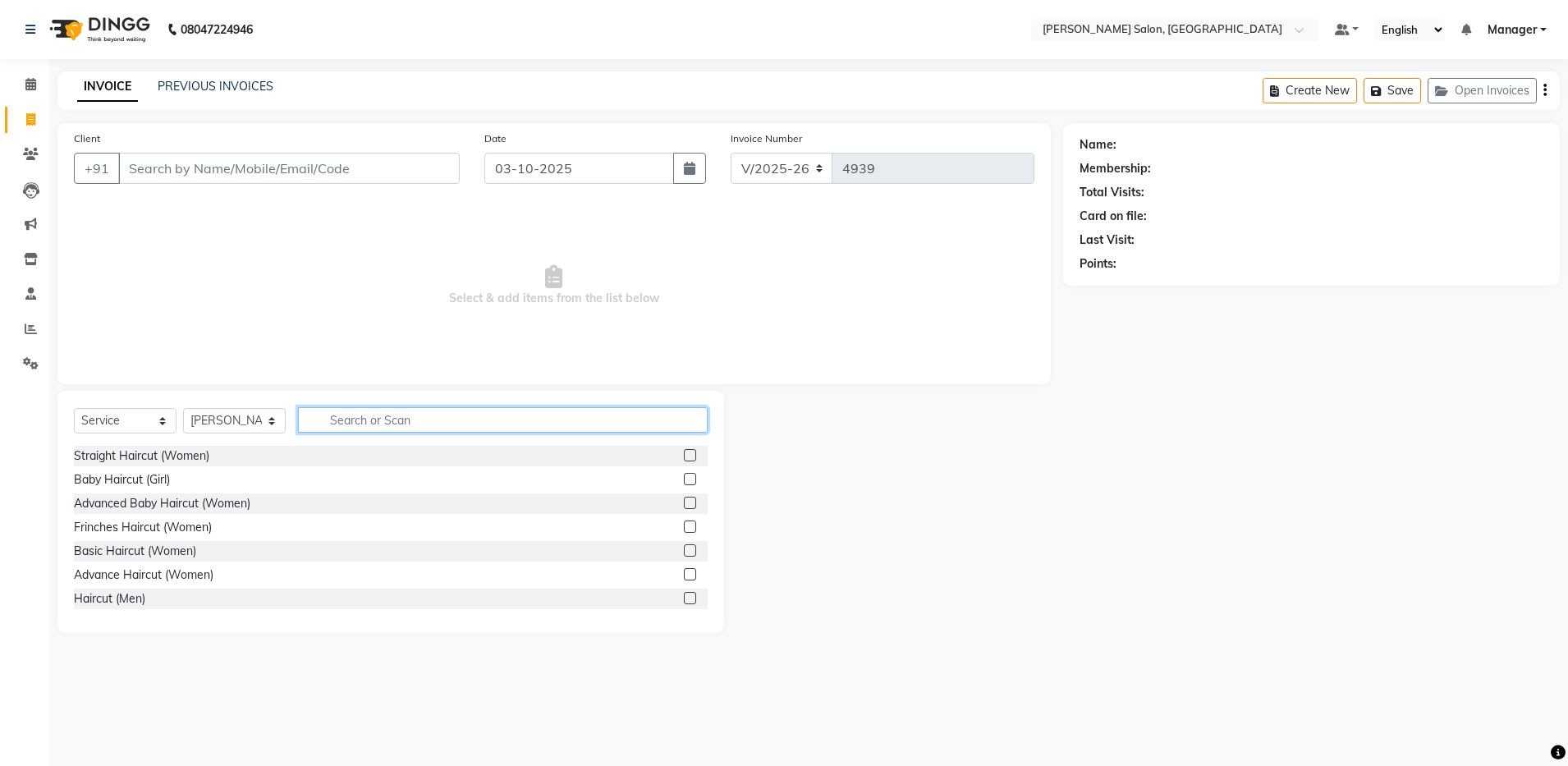
click at [350, 412] on input "text" at bounding box center [503, 420] width 409 height 25
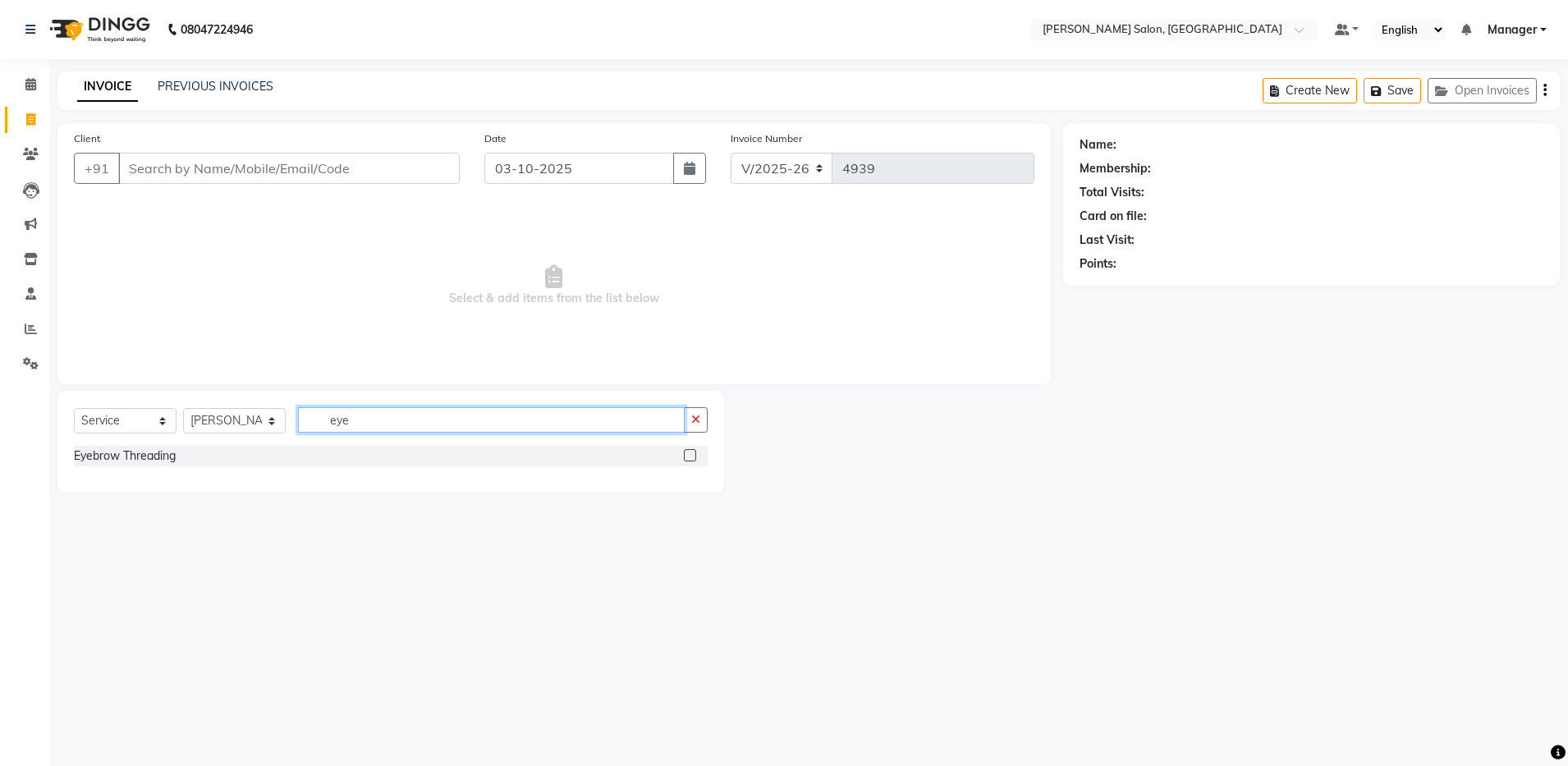
type input "eye"
click at [689, 453] on label at bounding box center [689, 455] width 12 height 12
click at [689, 453] on input "checkbox" at bounding box center [688, 455] width 10 height 10
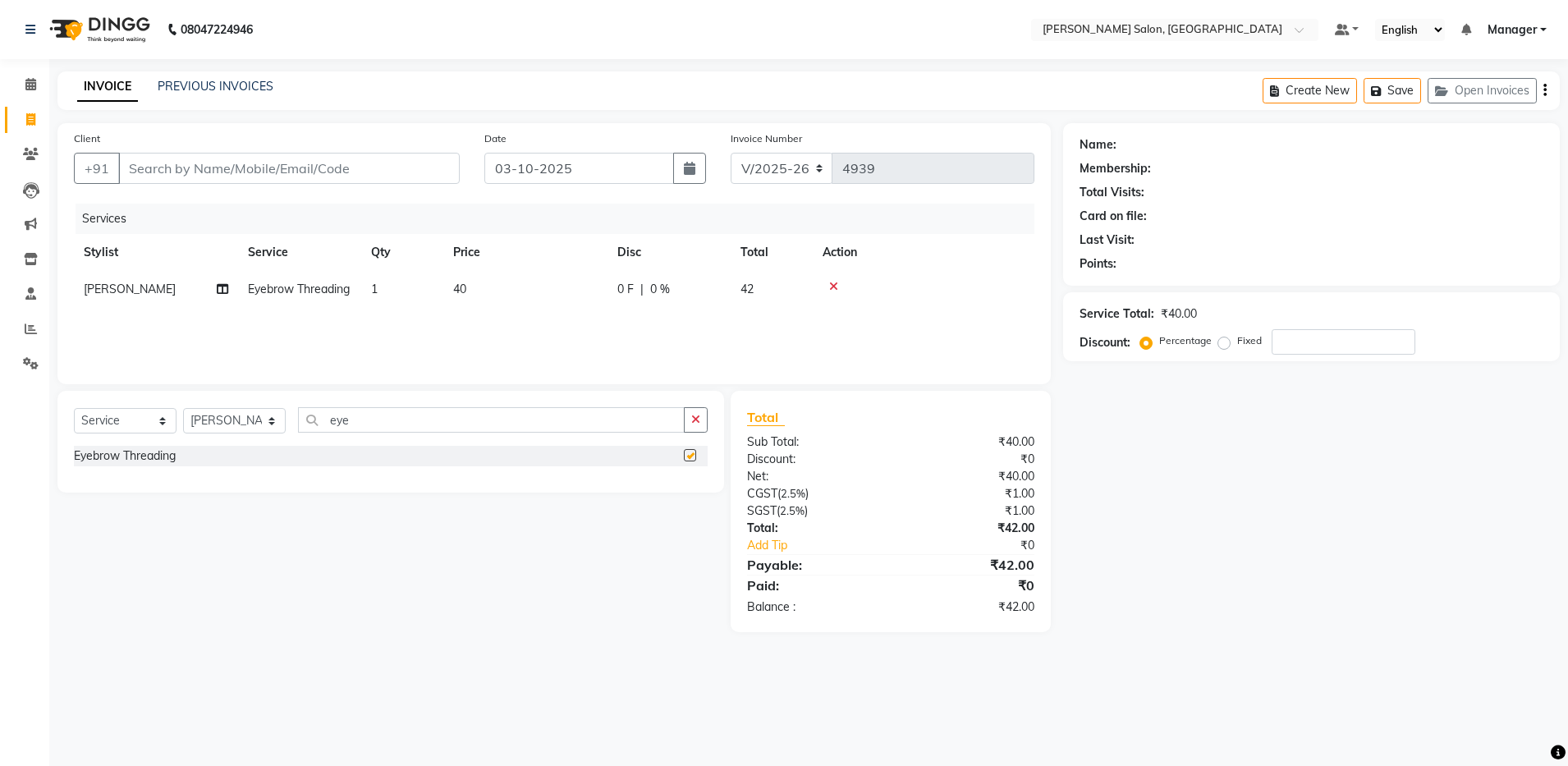
checkbox input "false"
click at [677, 421] on input "eye" at bounding box center [491, 420] width 387 height 25
type input "e"
type input "upp"
click at [689, 454] on label at bounding box center [689, 455] width 12 height 12
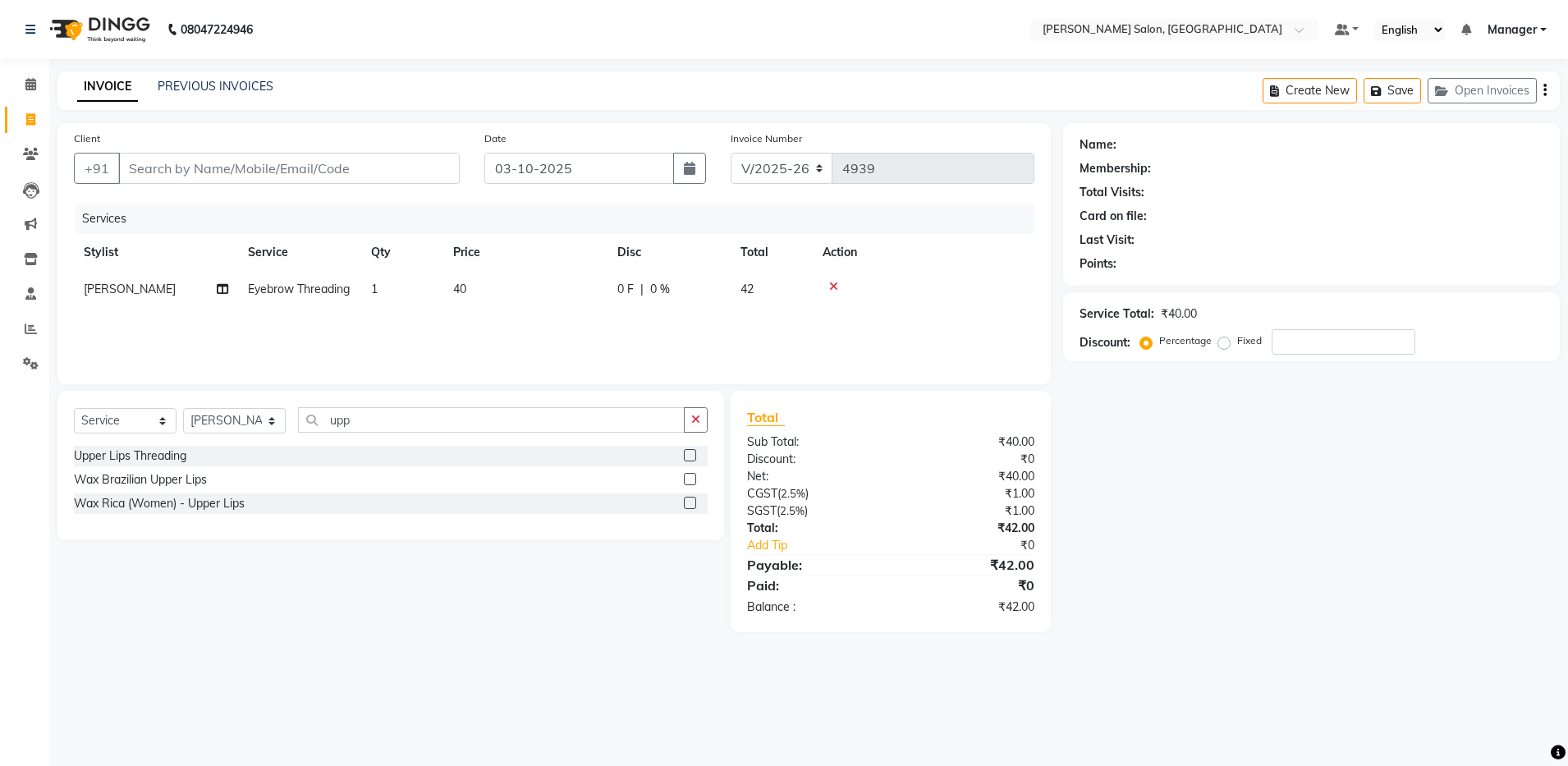
click at [689, 454] on input "checkbox" at bounding box center [688, 455] width 10 height 10
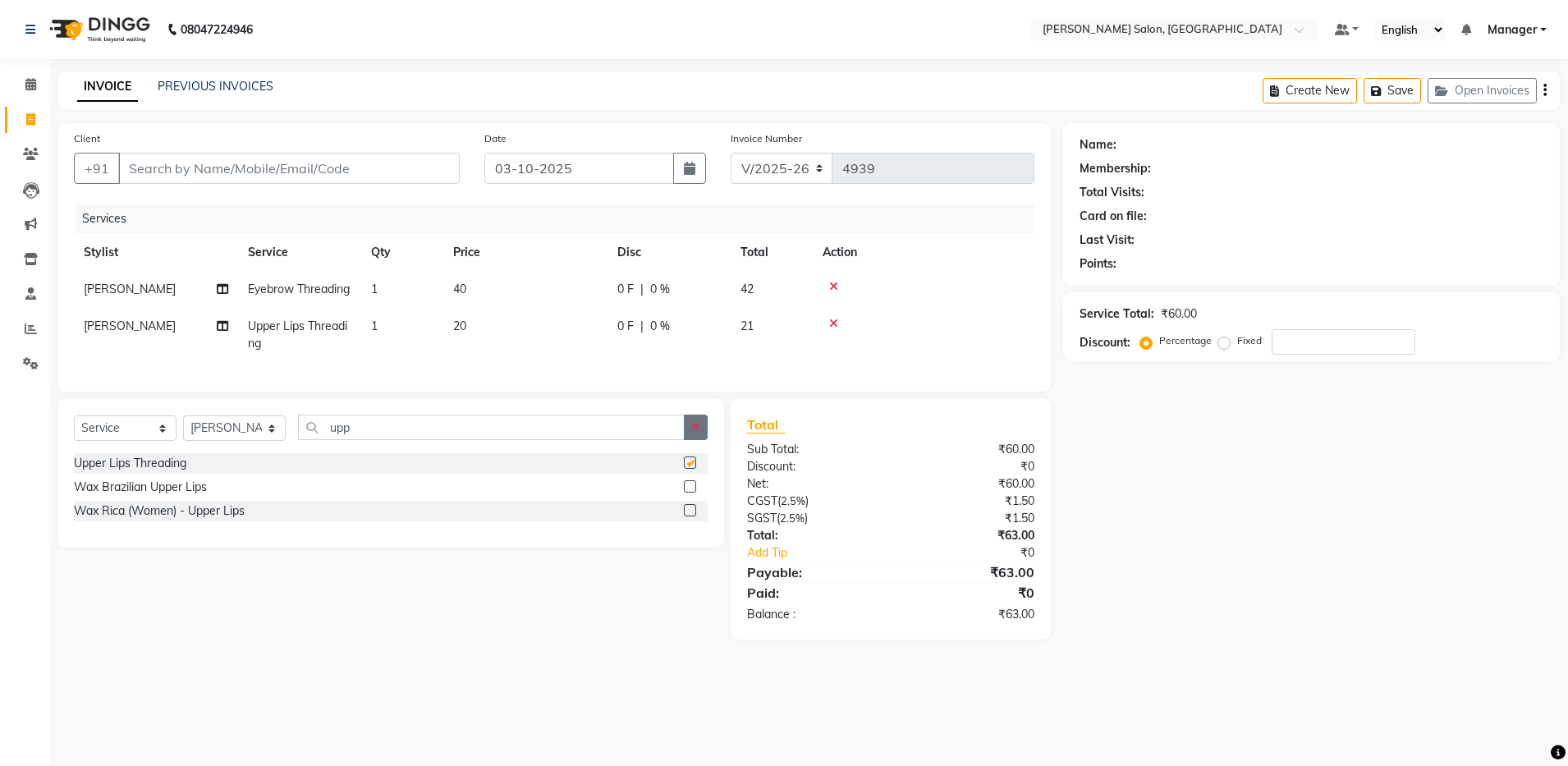
checkbox input "false"
click at [698, 433] on icon "button" at bounding box center [696, 426] width 9 height 11
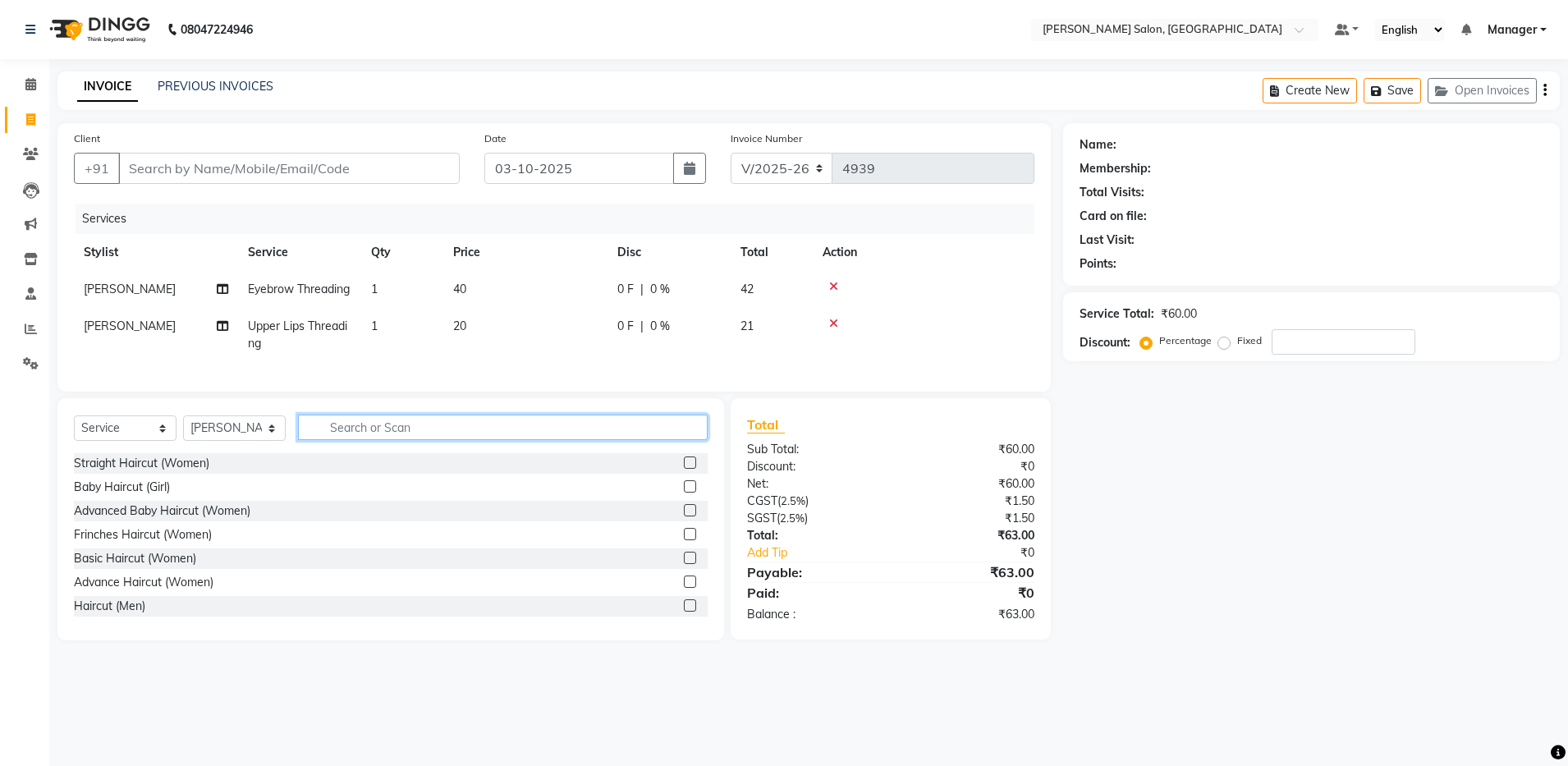
click at [620, 439] on input "text" at bounding box center [503, 426] width 409 height 25
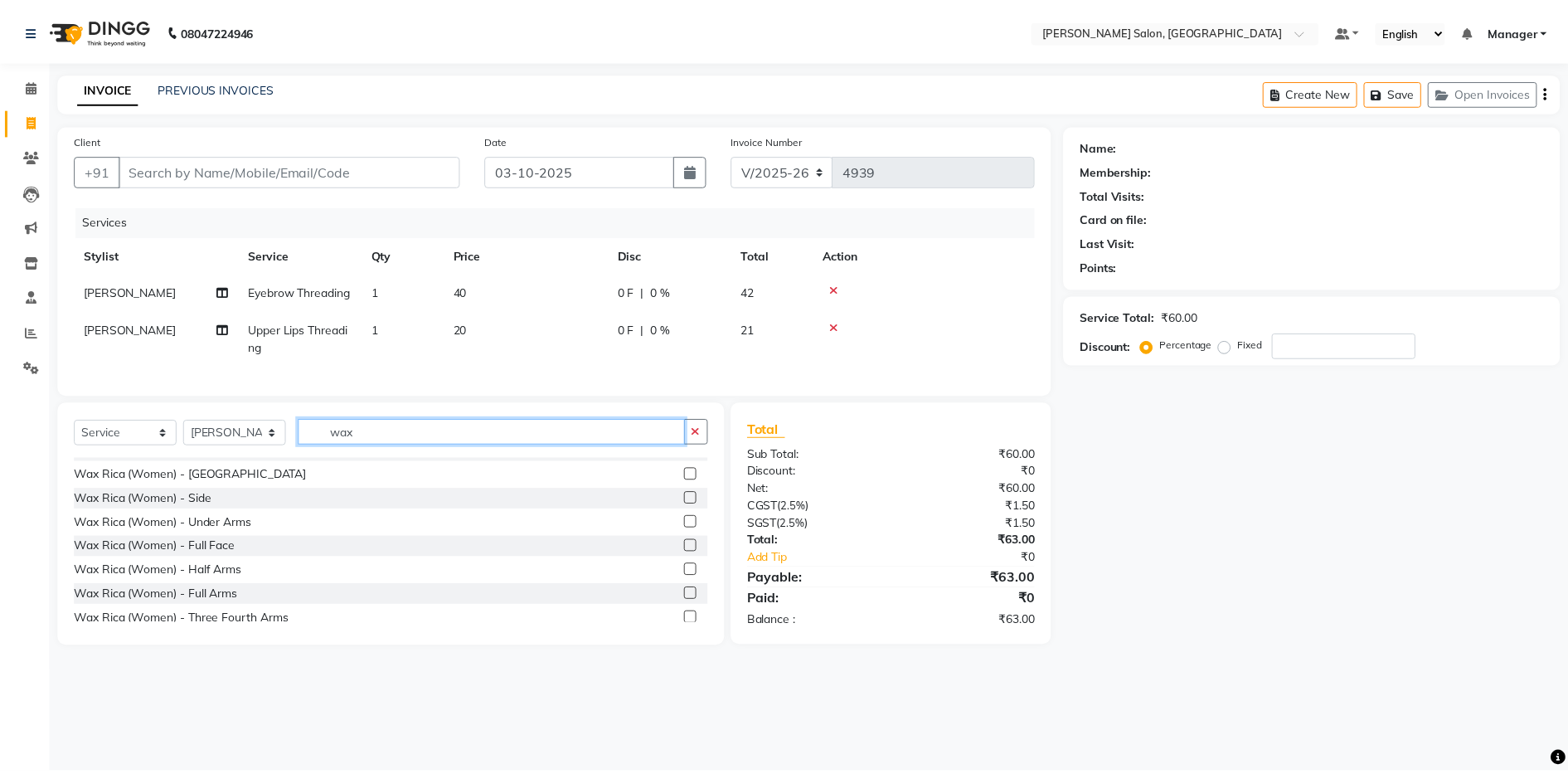
scroll to position [219, 0]
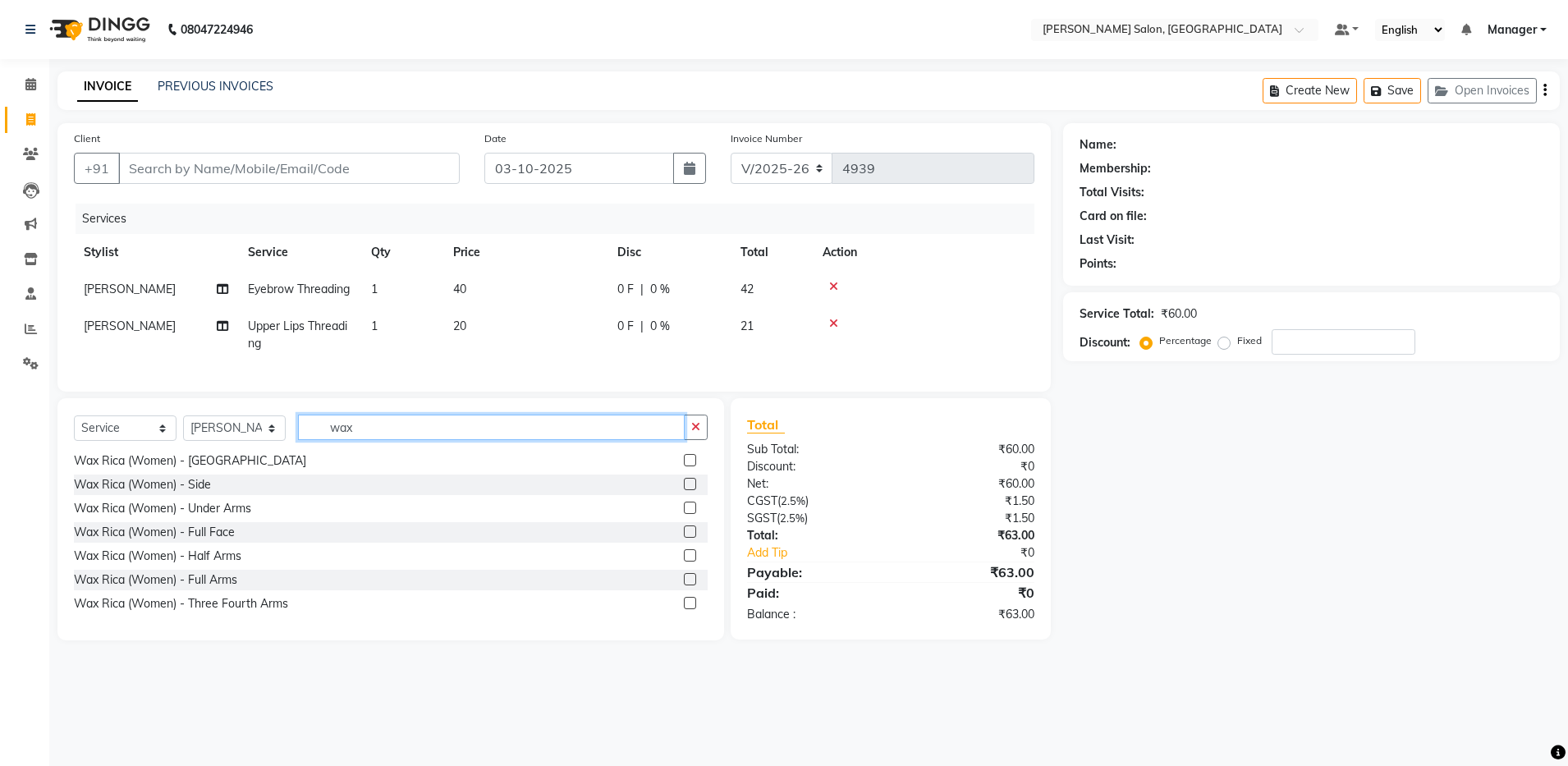
type input "wax"
click at [683, 514] on label at bounding box center [689, 507] width 12 height 12
click at [683, 514] on input "checkbox" at bounding box center [688, 508] width 10 height 10
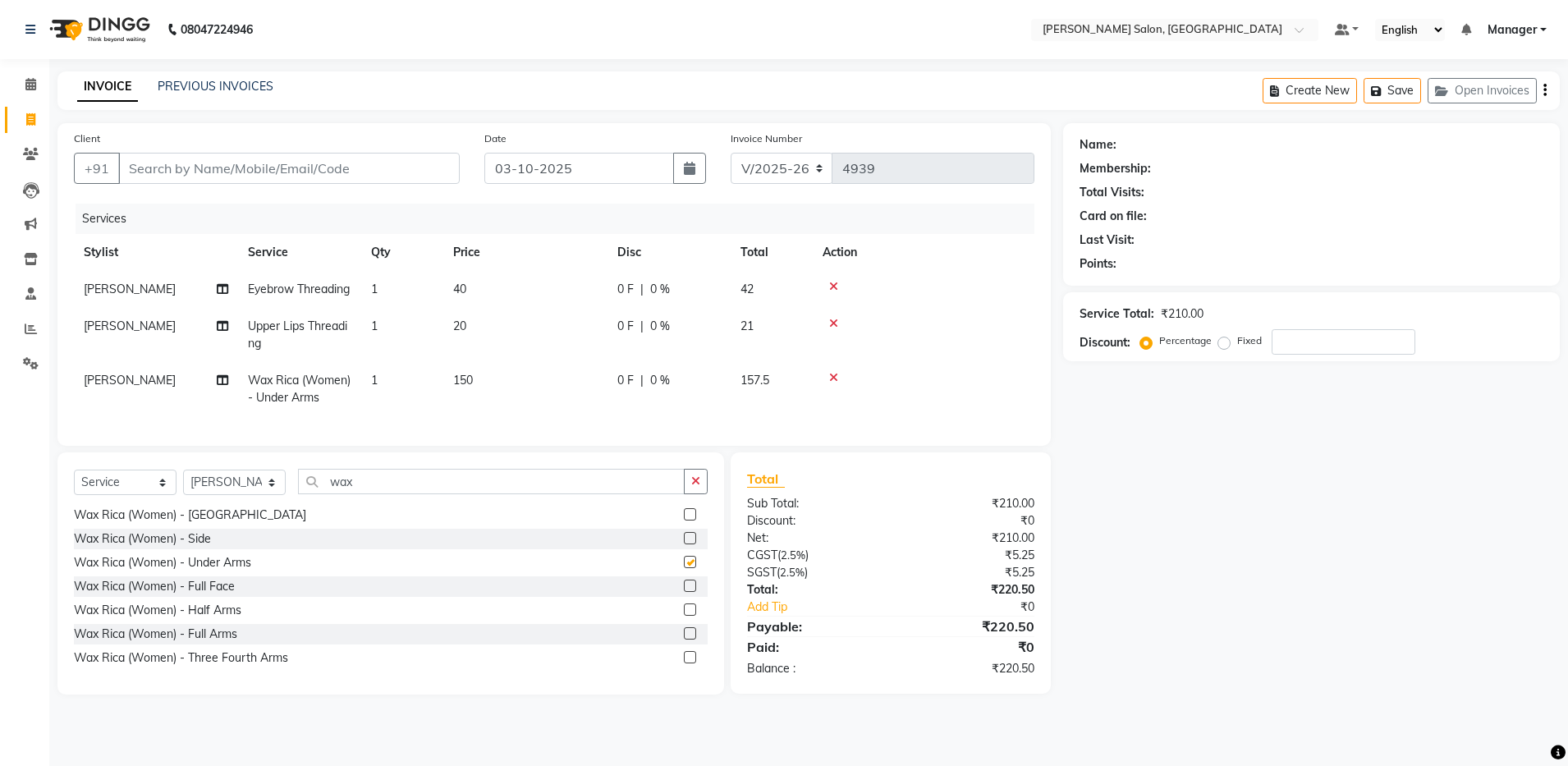
checkbox input "false"
click at [683, 639] on label at bounding box center [689, 632] width 12 height 12
click at [683, 639] on input "checkbox" at bounding box center [688, 633] width 10 height 10
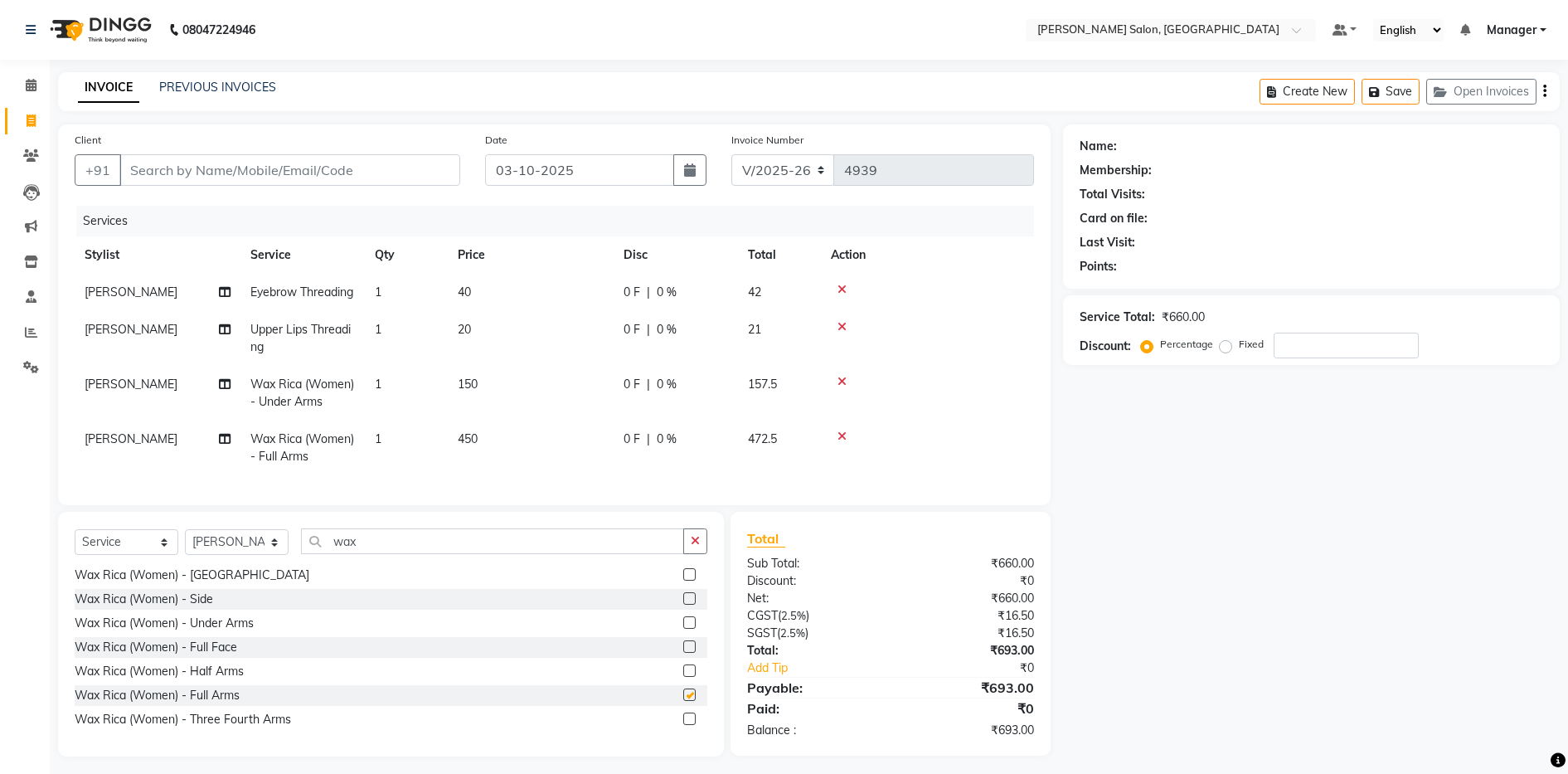
checkbox input "false"
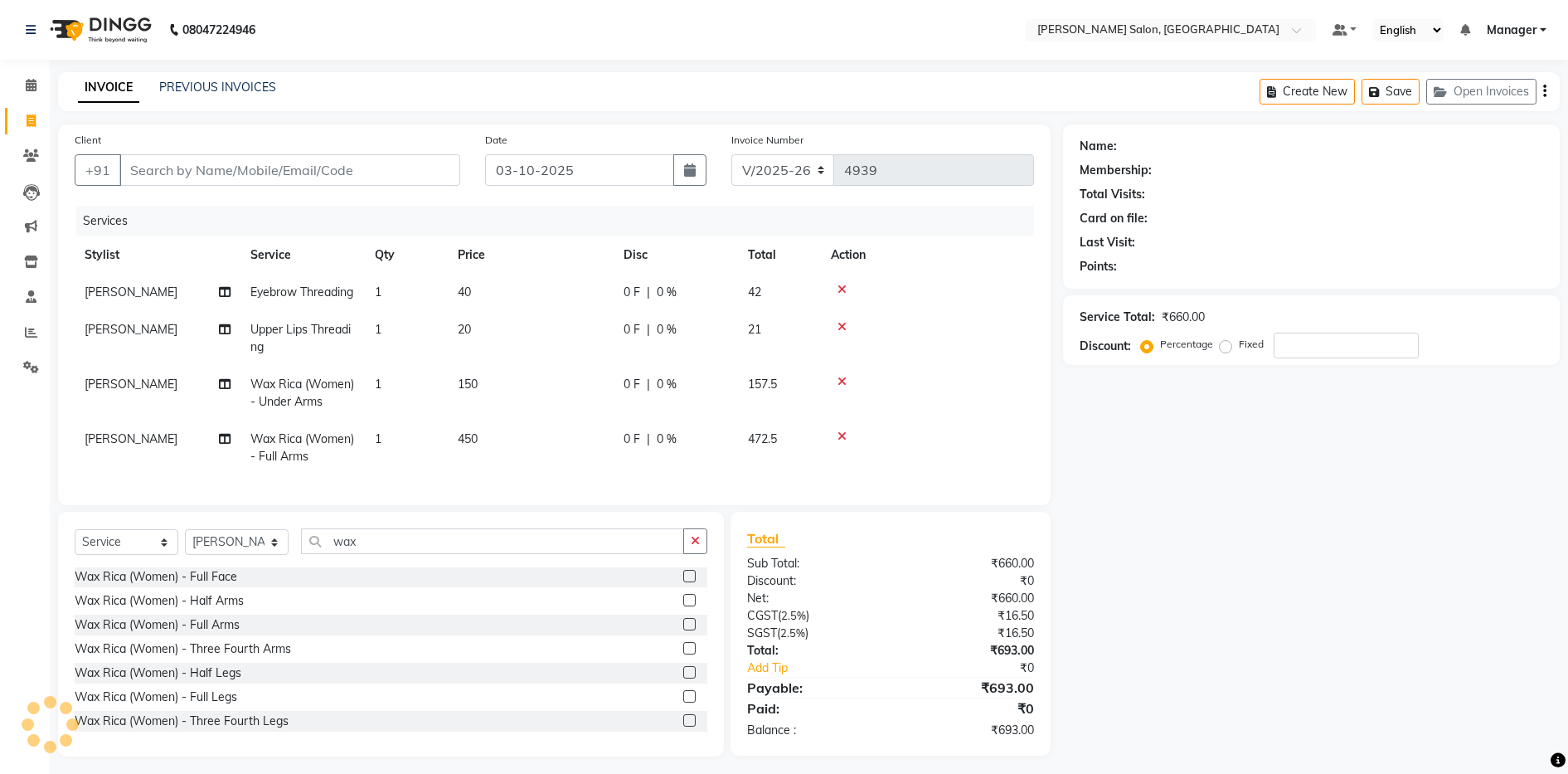
scroll to position [303, 0]
click at [684, 664] on label at bounding box center [689, 657] width 12 height 12
click at [684, 664] on input "checkbox" at bounding box center [688, 658] width 10 height 10
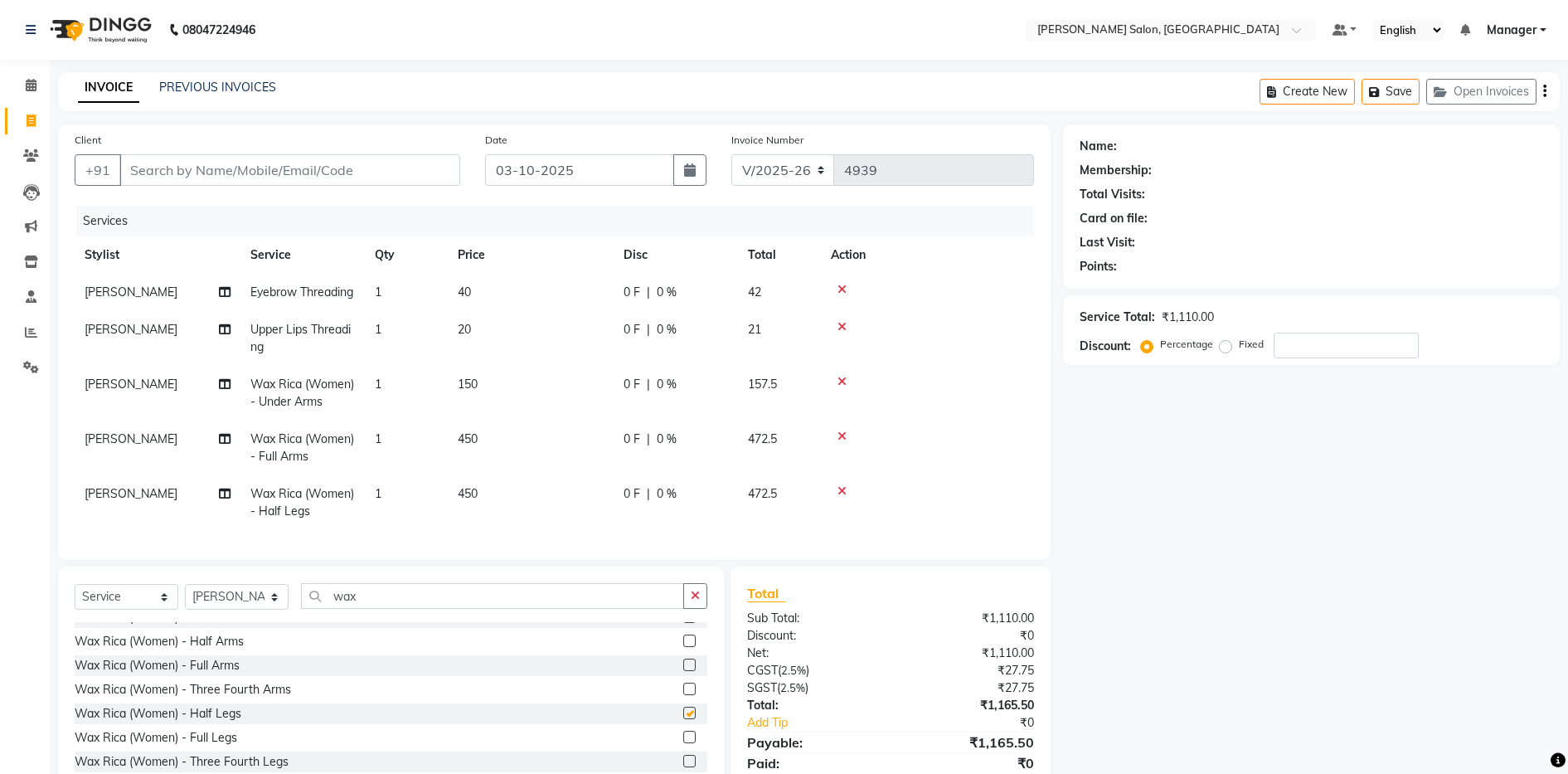
checkbox input "false"
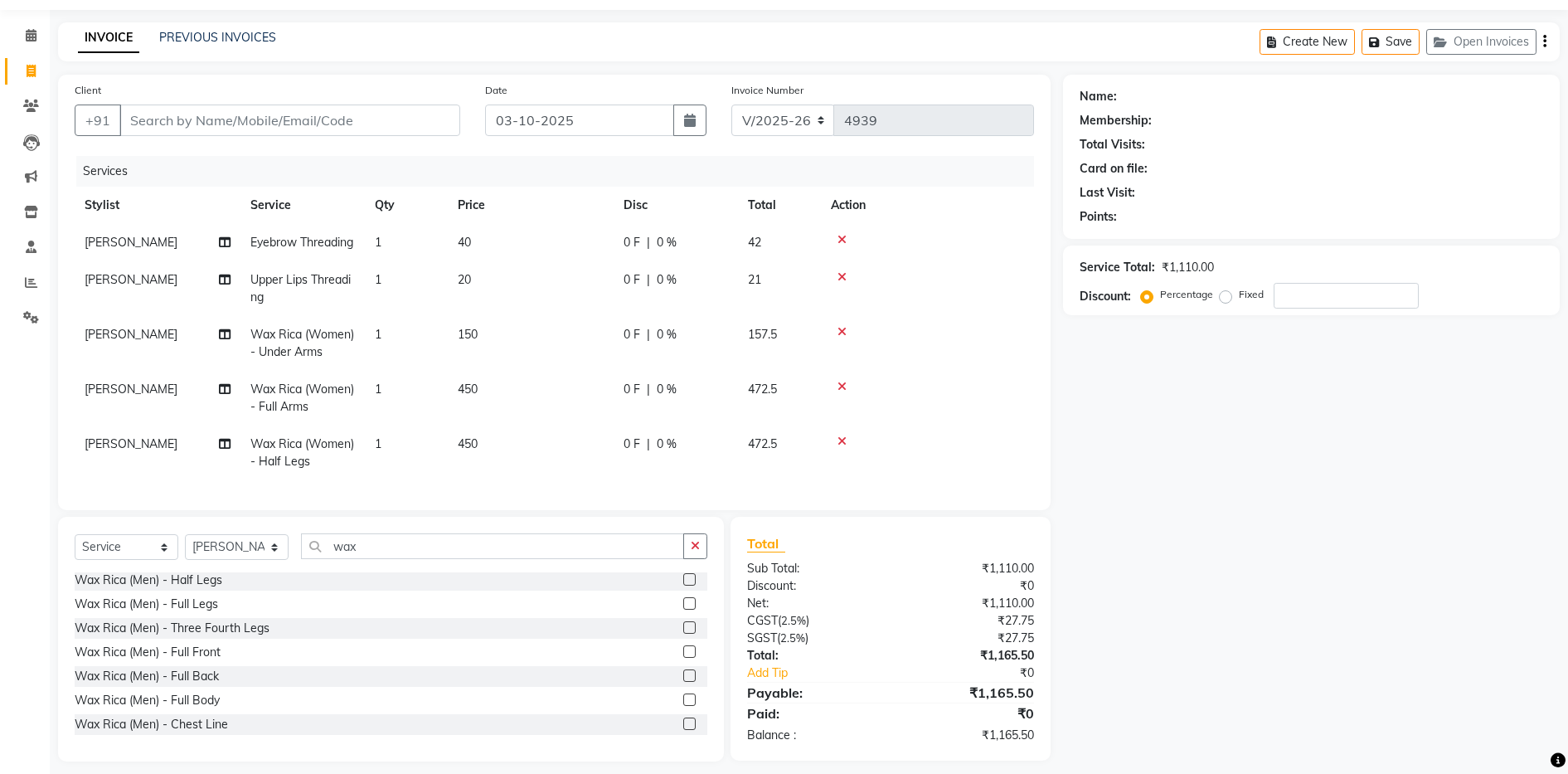
scroll to position [95, 0]
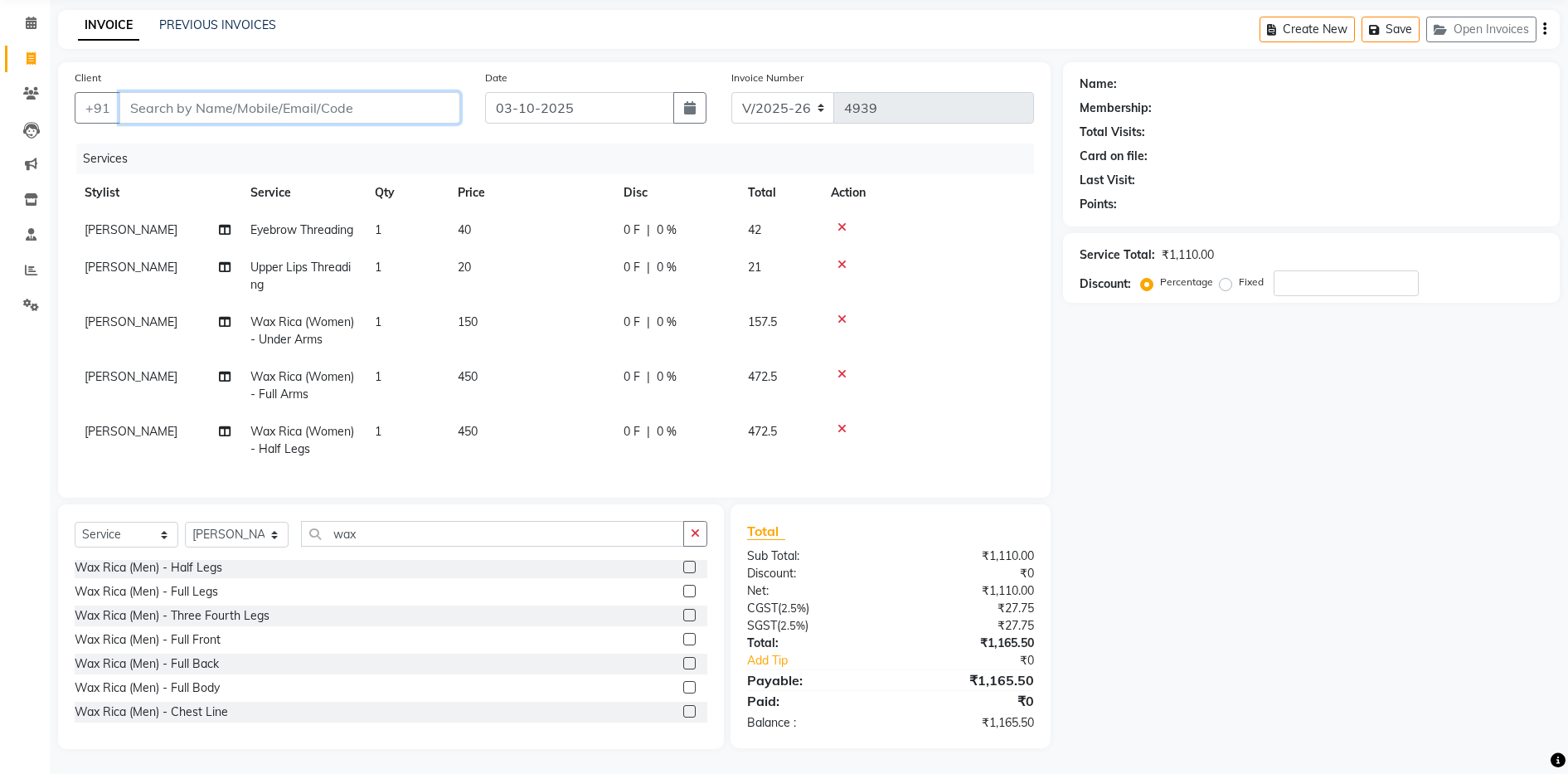
click at [369, 92] on input "Client" at bounding box center [290, 107] width 340 height 31
type input "9"
type input "0"
type input "9792497891"
click at [425, 92] on button "Add Client" at bounding box center [417, 107] width 86 height 31
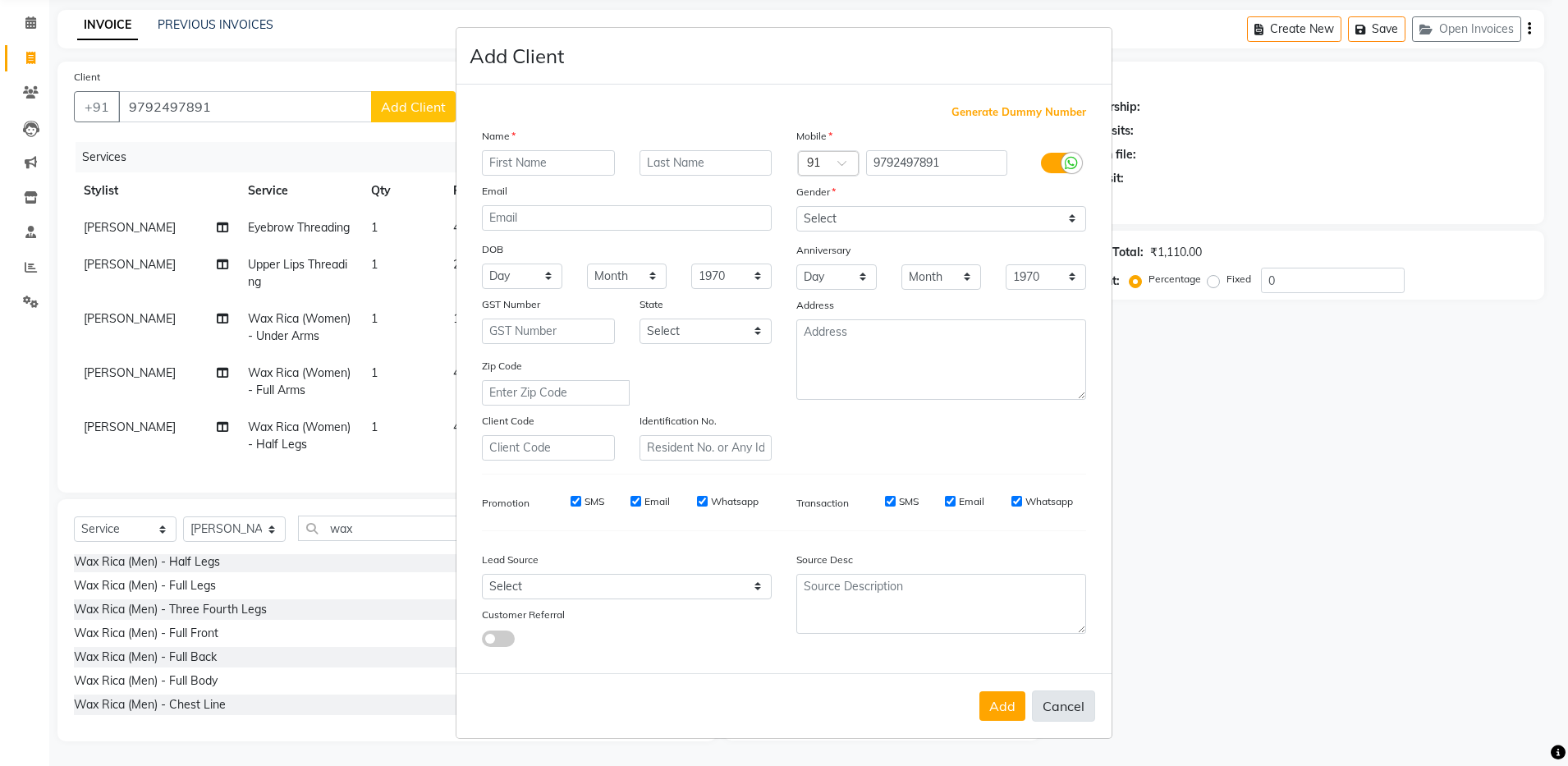
click at [1067, 714] on button "Cancel" at bounding box center [1063, 705] width 63 height 31
select select
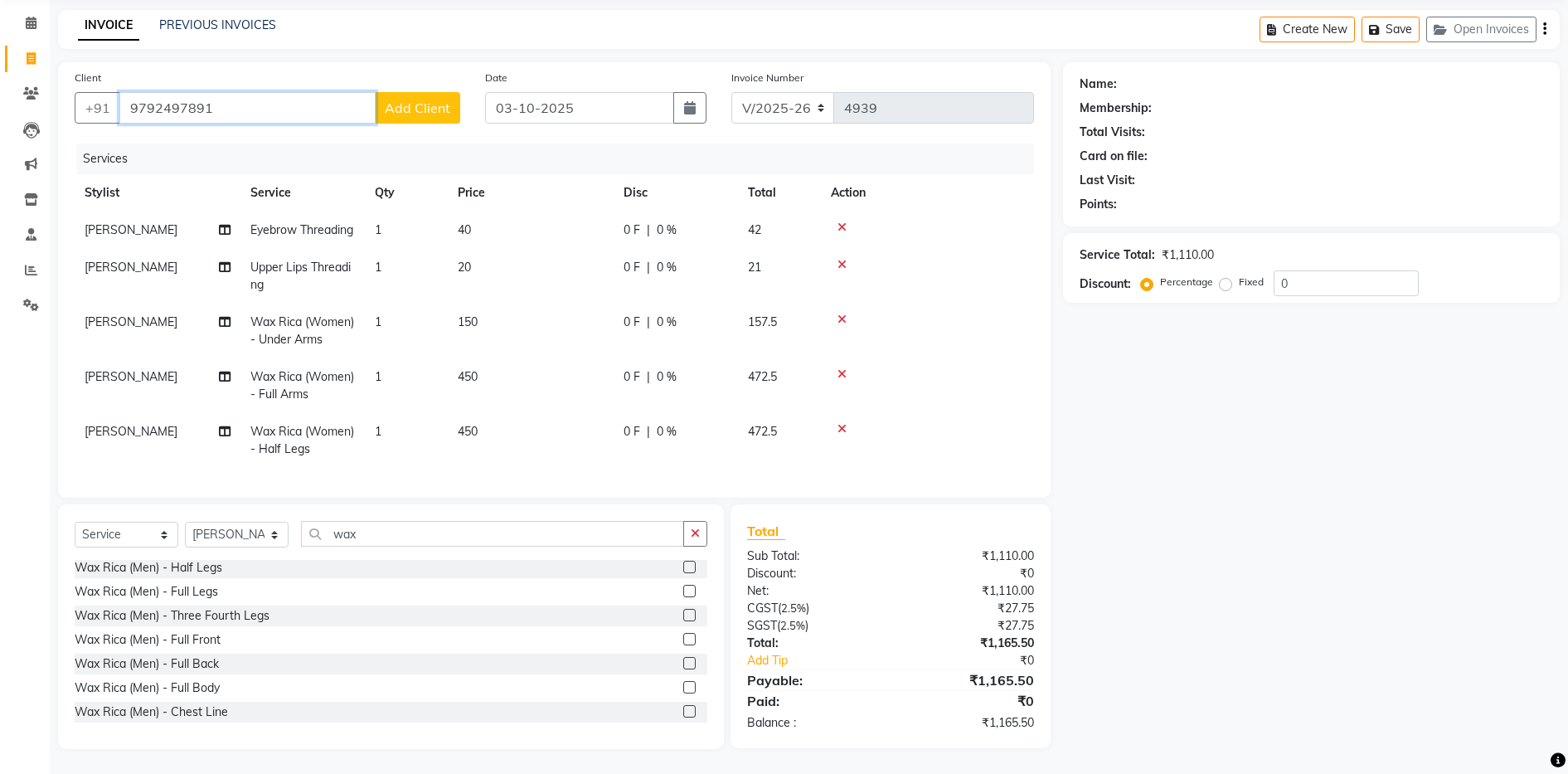
click at [272, 92] on input "9792497891" at bounding box center [247, 107] width 256 height 31
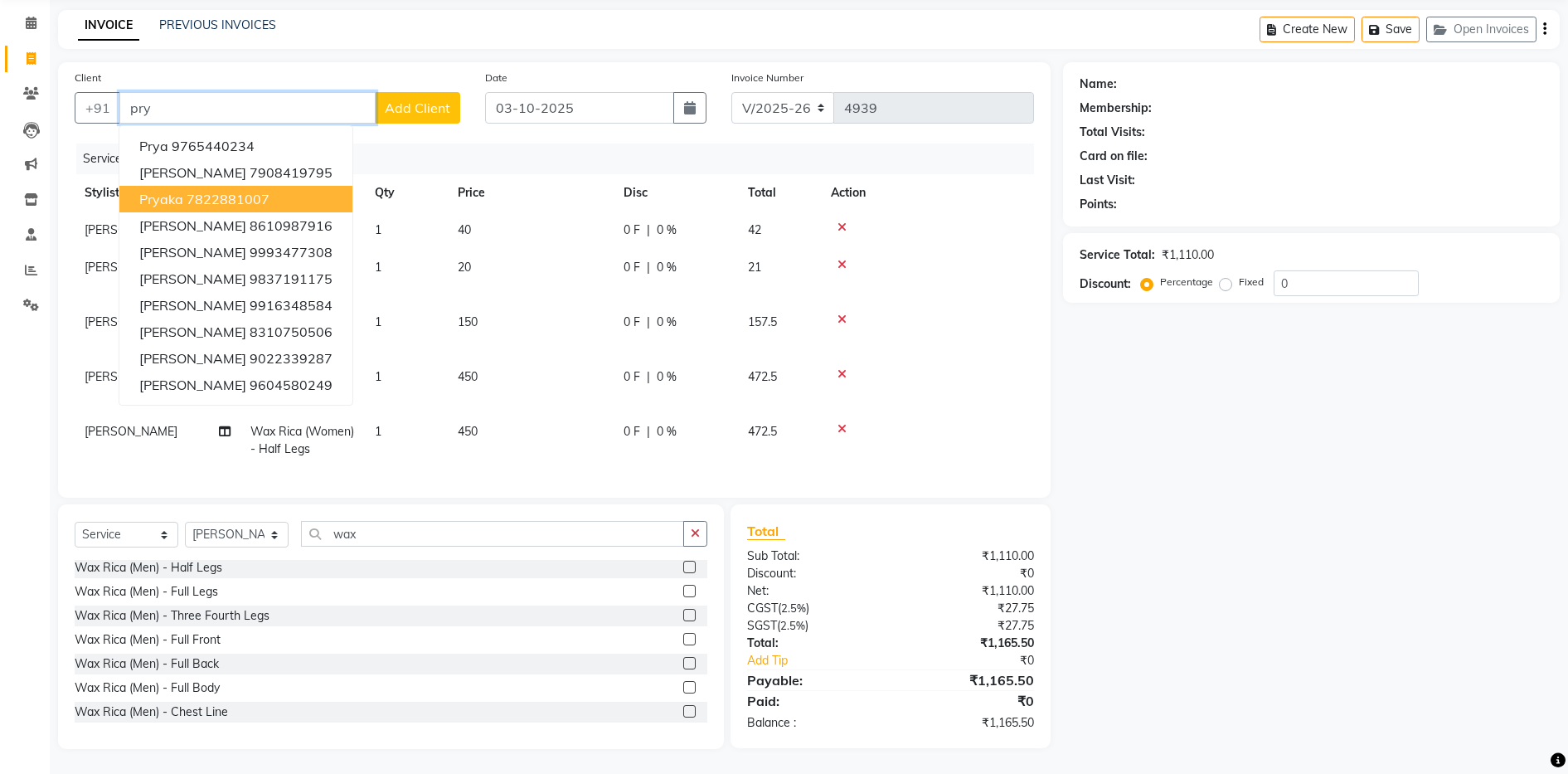
click at [252, 191] on ngb-highlight "7822881007" at bounding box center [227, 199] width 83 height 16
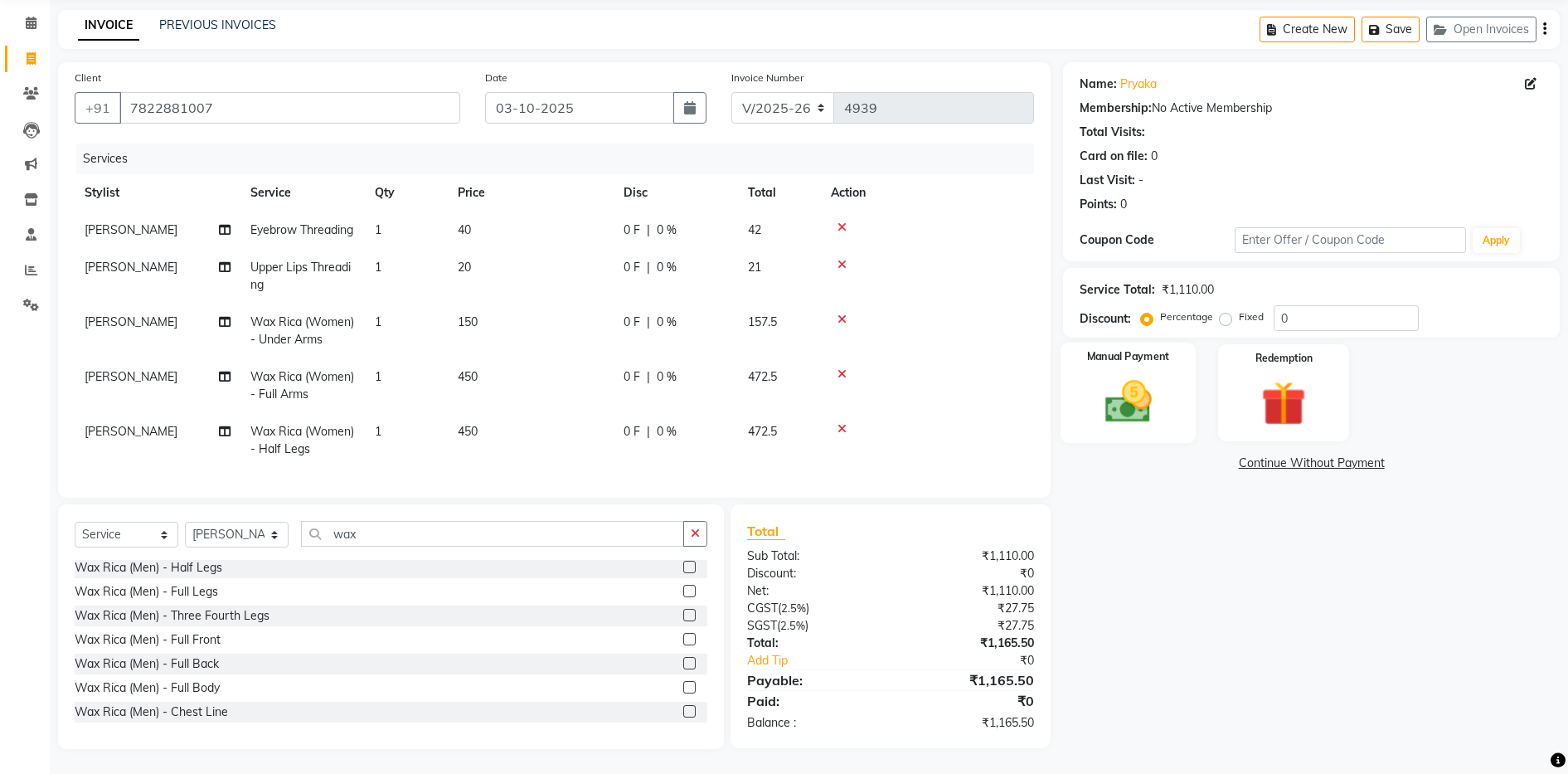
click at [1114, 375] on img at bounding box center [1128, 401] width 75 height 54
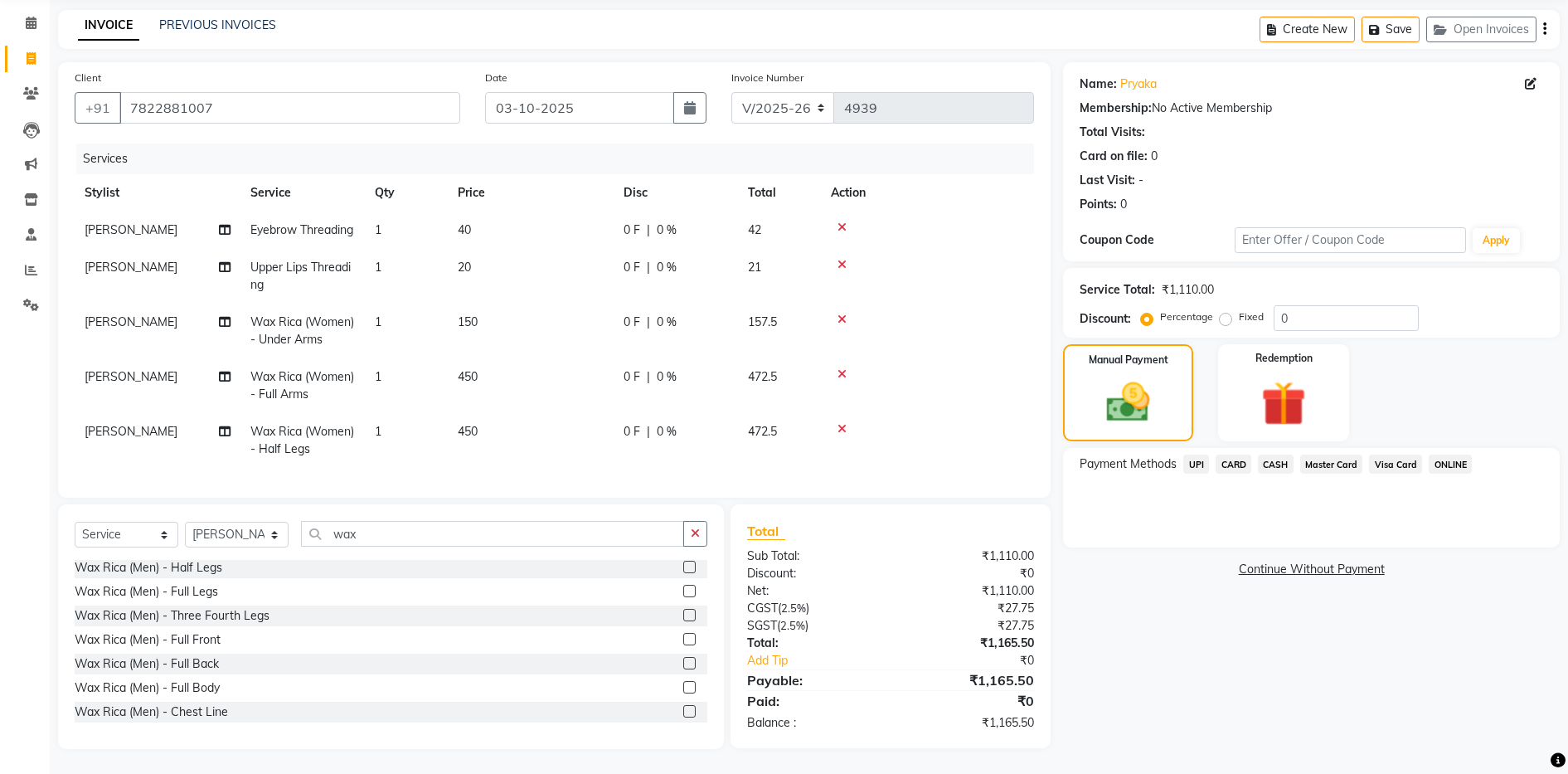
click at [1195, 455] on span "UPI" at bounding box center [1195, 464] width 26 height 19
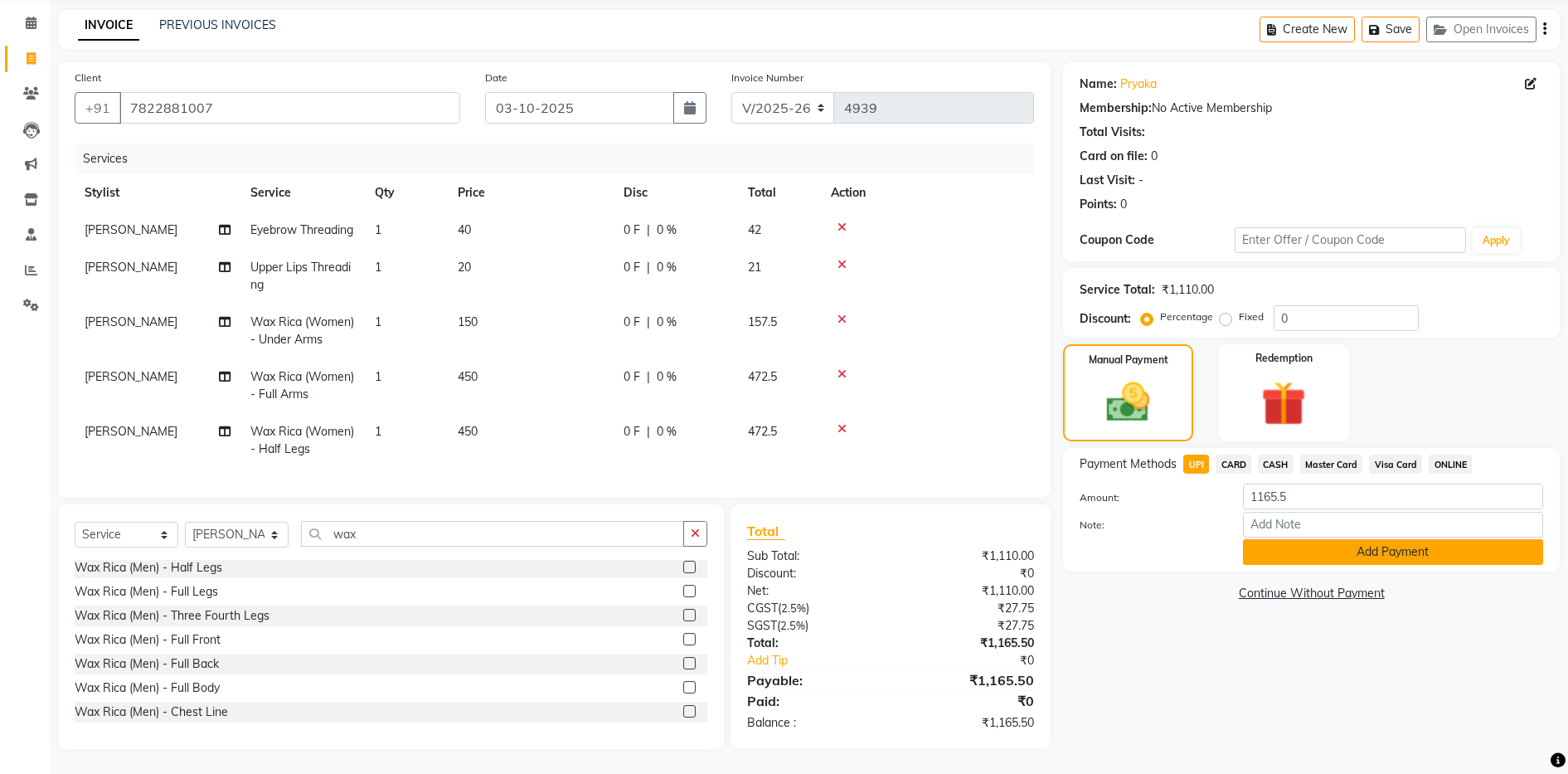
click at [1307, 539] on button "Add Payment" at bounding box center [1393, 551] width 300 height 26
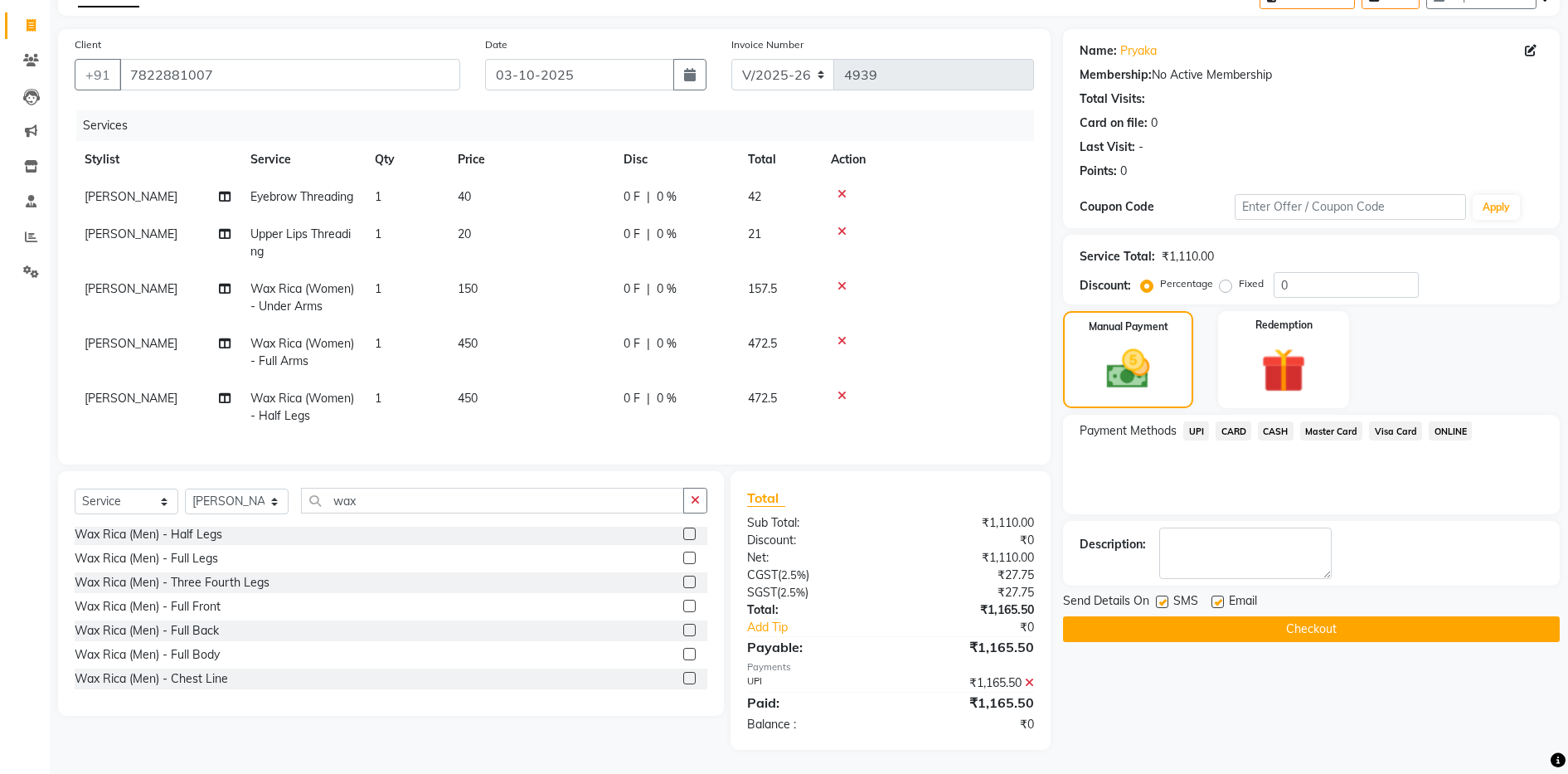
click at [1163, 601] on label at bounding box center [1162, 601] width 12 height 12
click at [1163, 601] on input "checkbox" at bounding box center [1161, 602] width 10 height 10
click at [1221, 604] on label at bounding box center [1217, 601] width 12 height 12
click at [1221, 604] on input "checkbox" at bounding box center [1216, 602] width 10 height 10
click at [1227, 632] on button "Checkout" at bounding box center [1311, 629] width 496 height 26
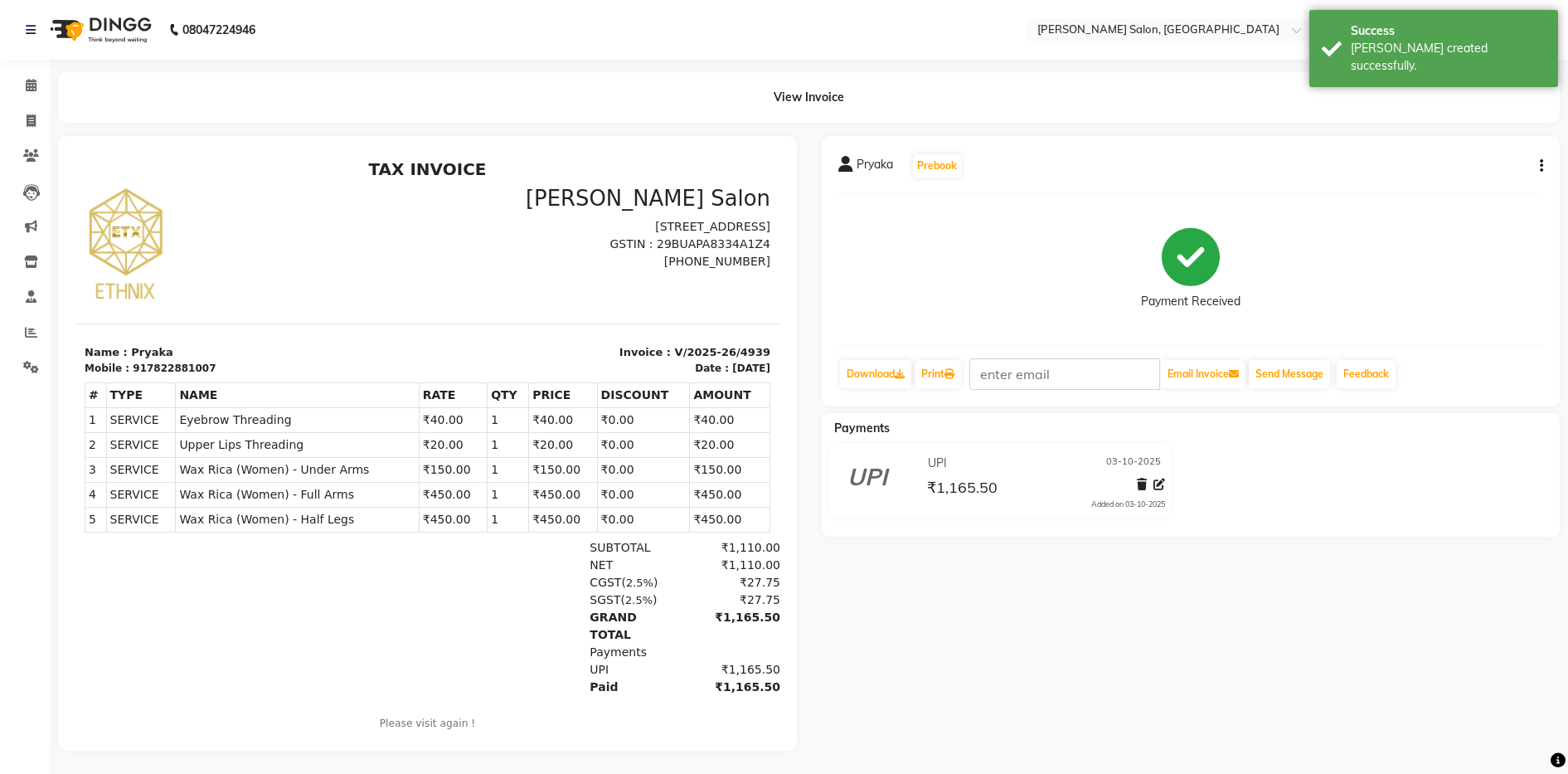
click at [152, 368] on div "917822881007" at bounding box center [174, 368] width 83 height 15
copy div "917822881007"
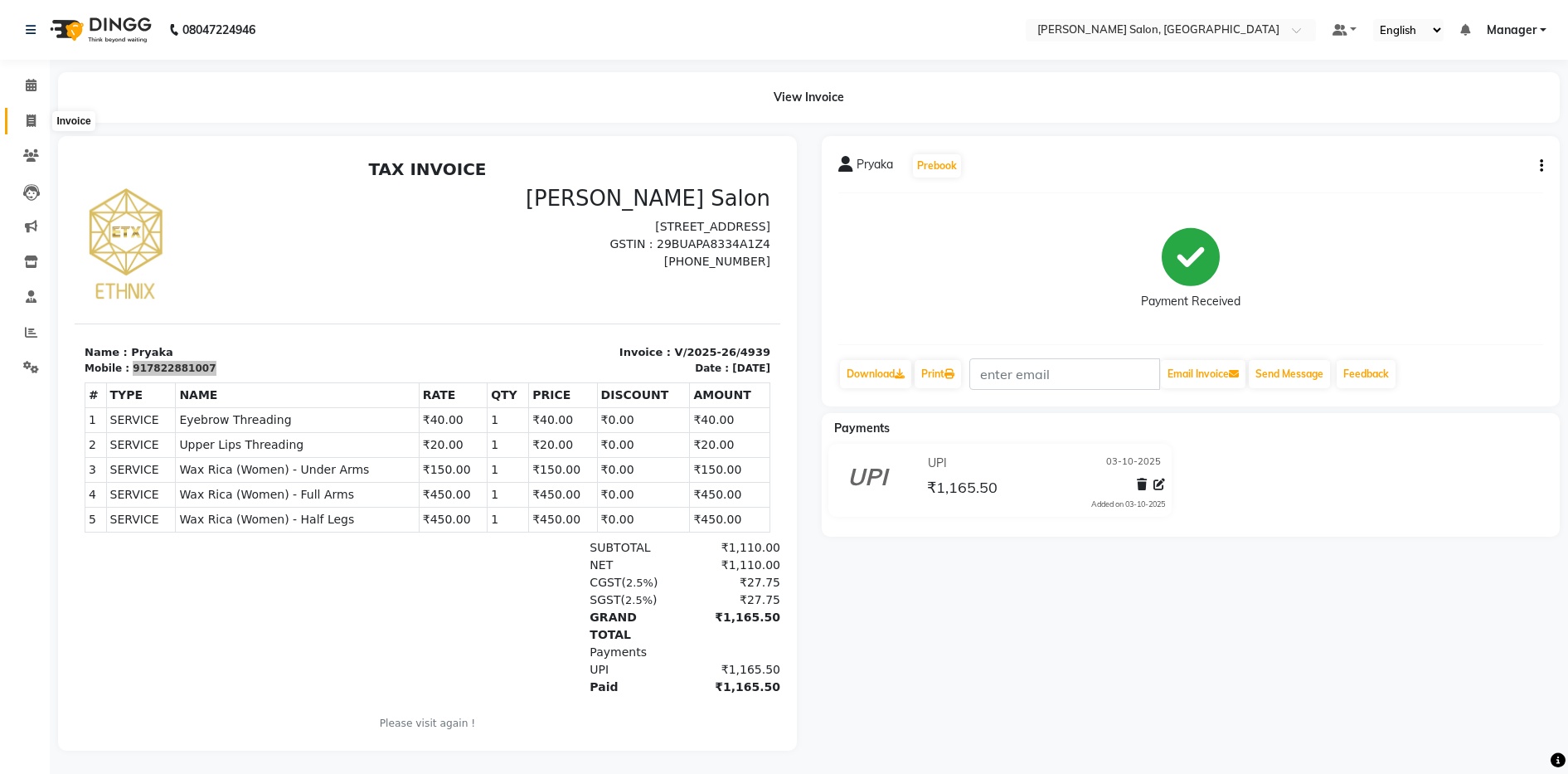
click at [29, 112] on span at bounding box center [30, 122] width 29 height 19
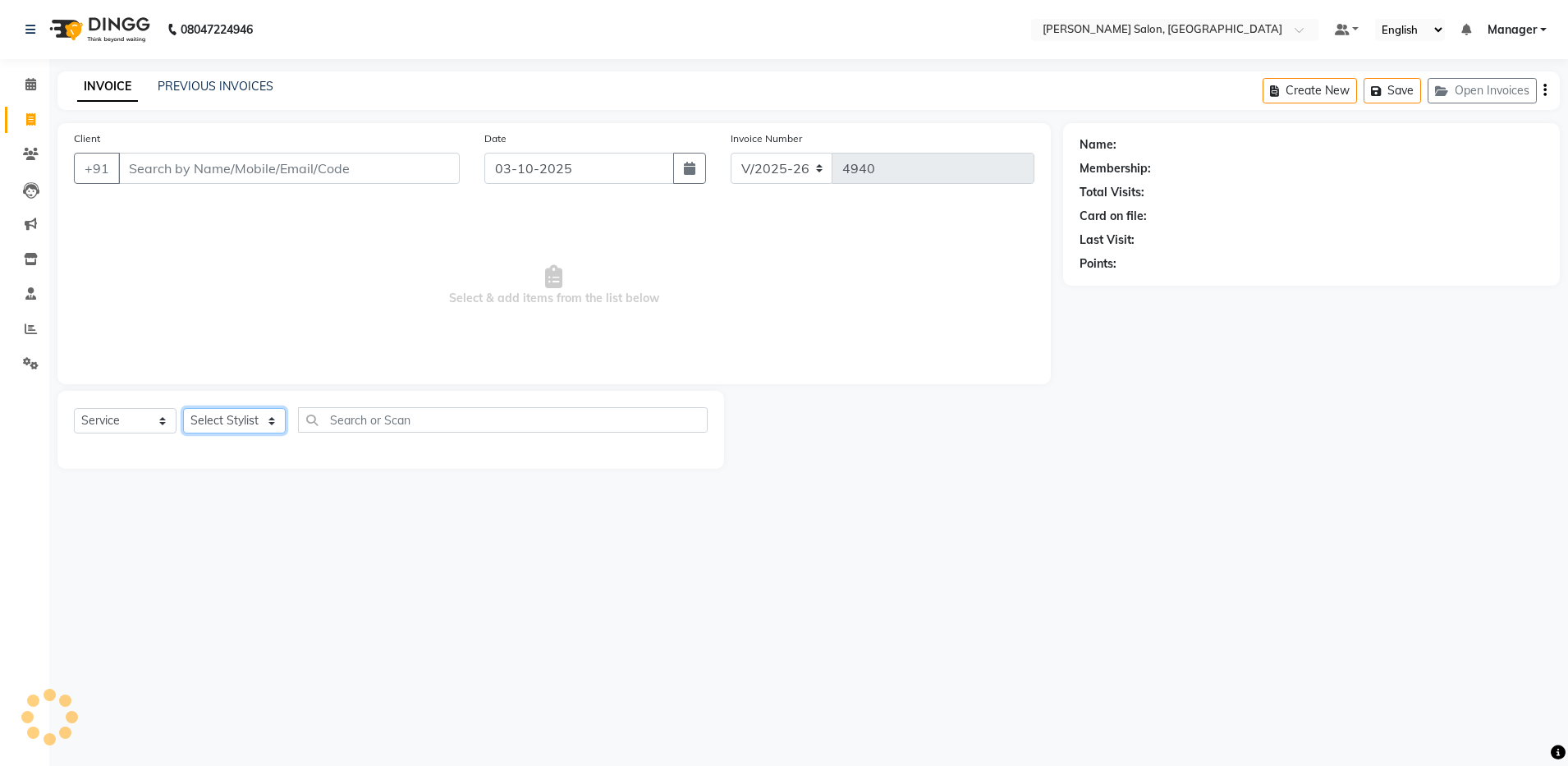
click at [229, 420] on select "Select Stylist" at bounding box center [233, 420] width 103 height 25
click at [183, 407] on select "Select Stylist" at bounding box center [233, 420] width 103 height 25
click at [232, 420] on select "Select Stylist" at bounding box center [233, 420] width 103 height 25
click at [232, 420] on select "Select Stylist [PERSON_NAME] [PERSON_NAME] [PERSON_NAME] [PERSON_NAME] Manager …" at bounding box center [233, 420] width 103 height 25
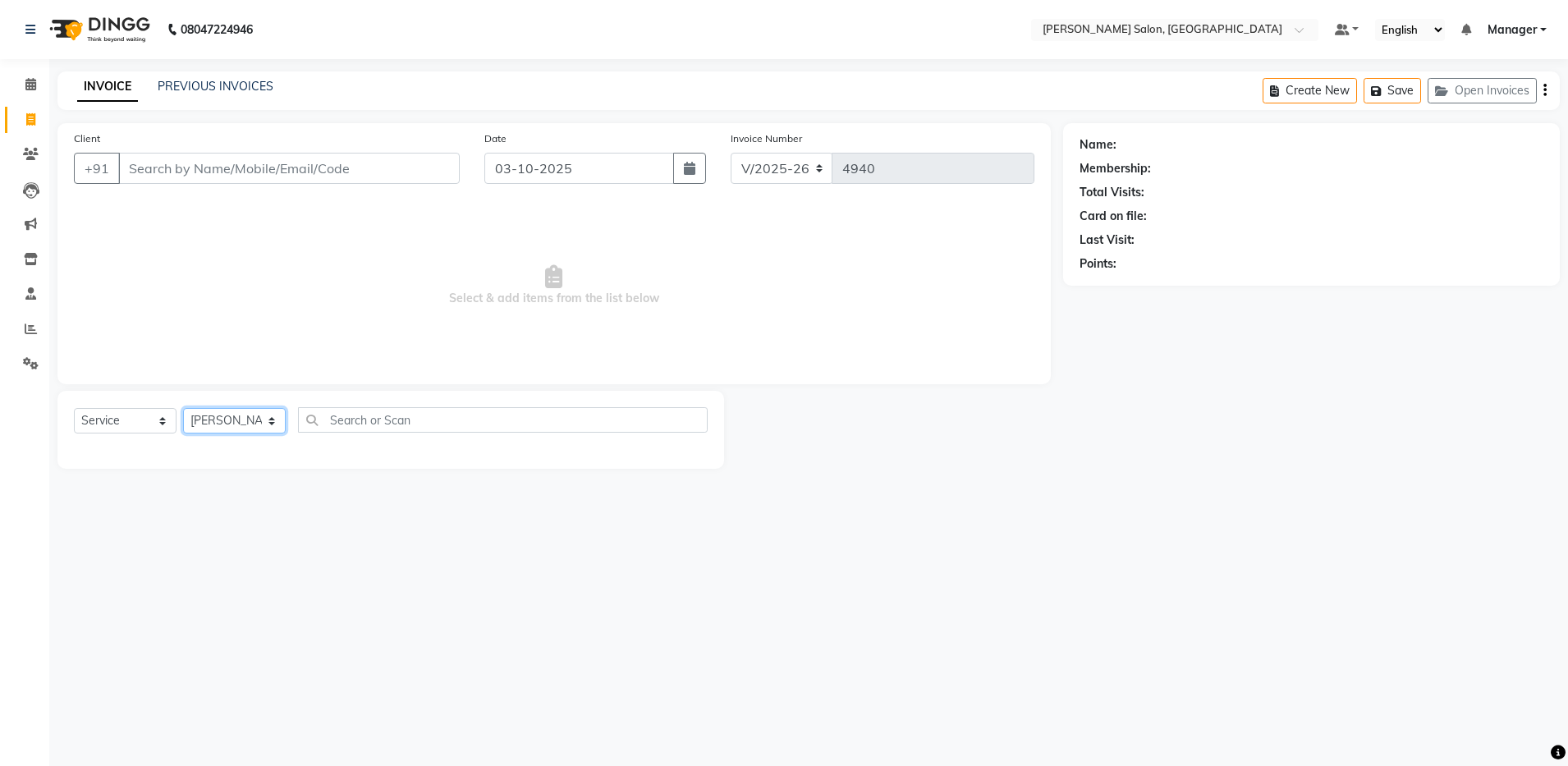
click at [183, 407] on select "Select Stylist [PERSON_NAME] [PERSON_NAME] [PERSON_NAME] [PERSON_NAME] Manager …" at bounding box center [233, 420] width 103 height 25
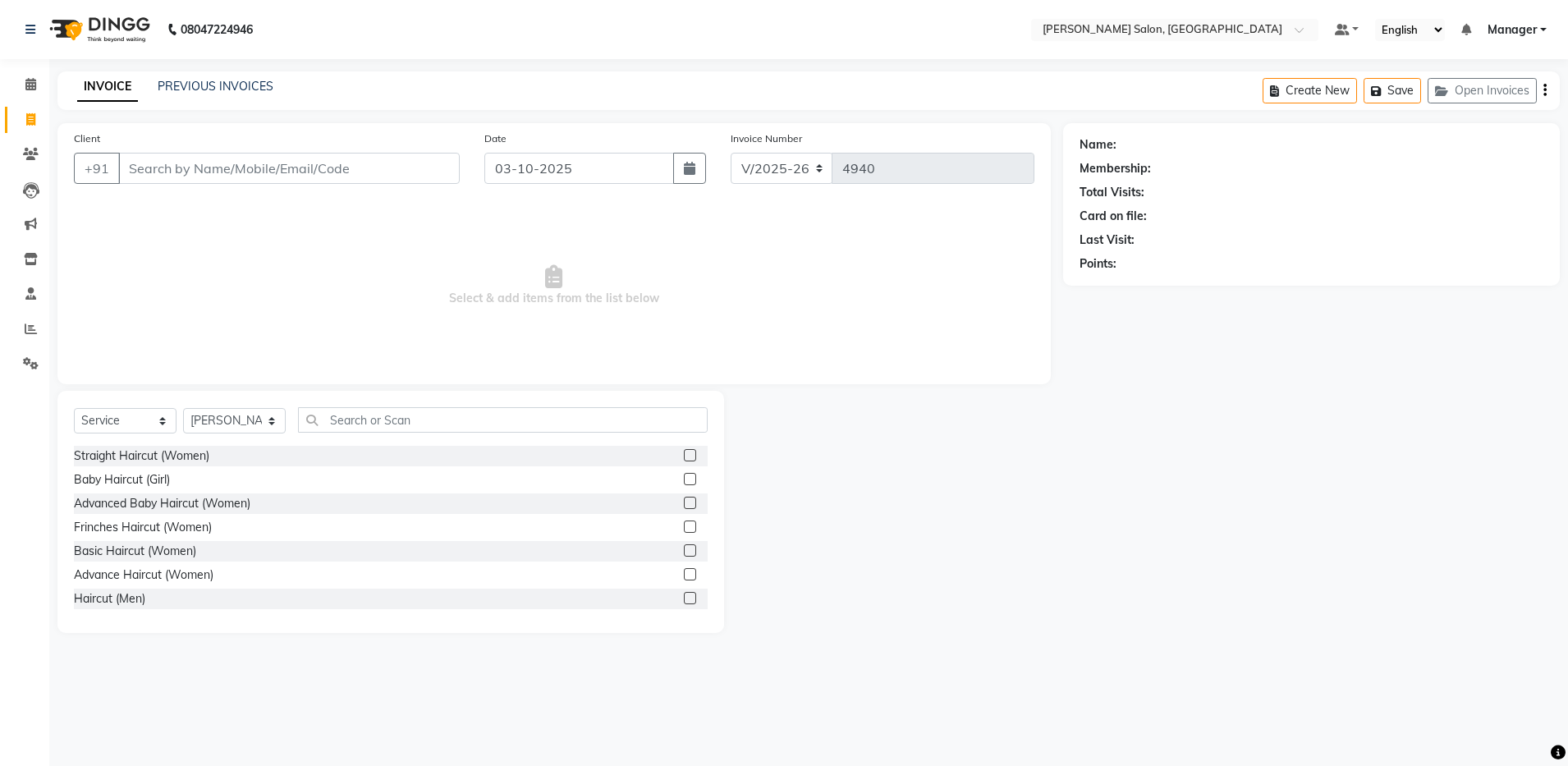
click at [683, 574] on label at bounding box center [689, 573] width 12 height 12
click at [683, 574] on input "checkbox" at bounding box center [688, 574] width 10 height 10
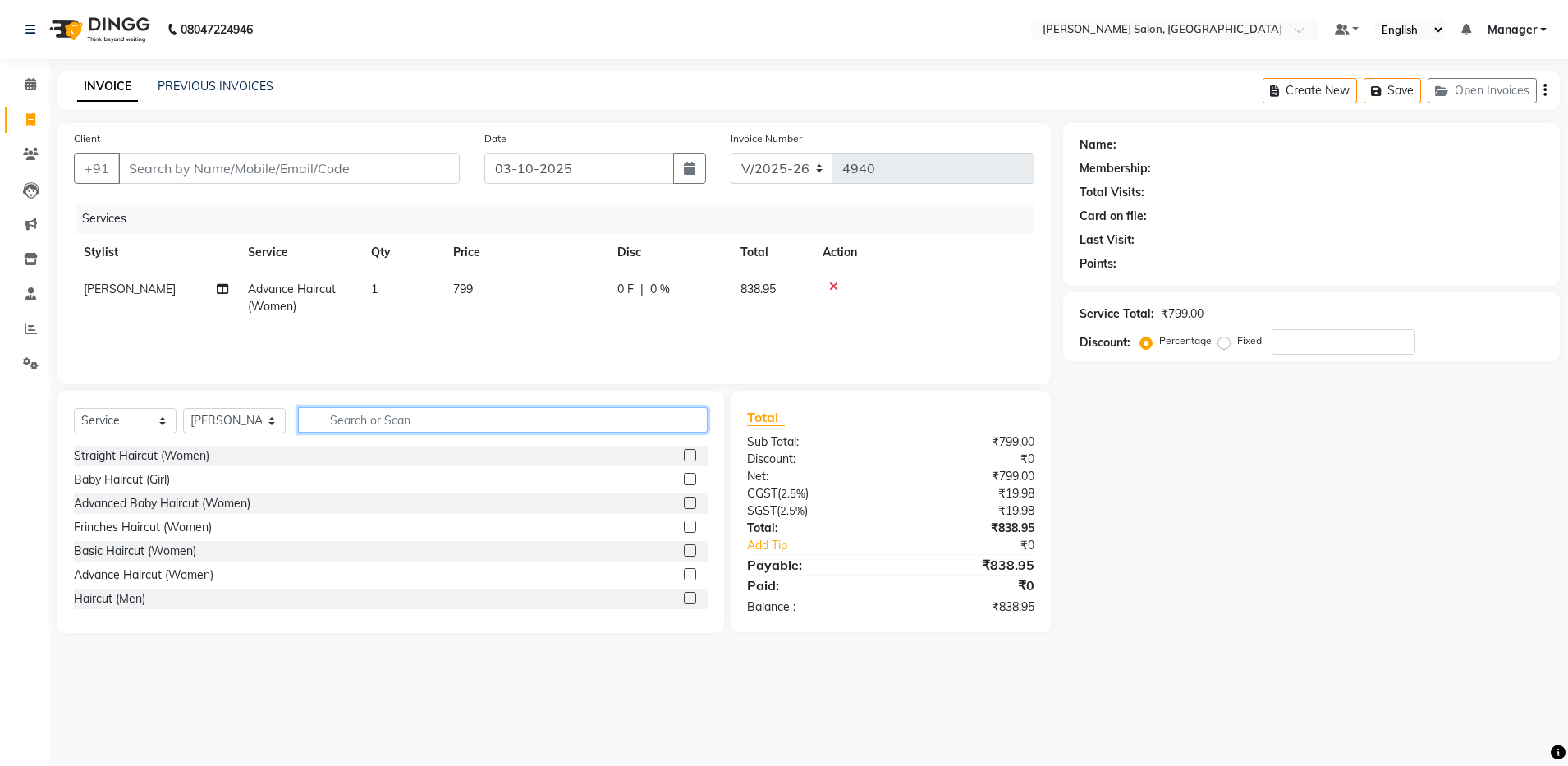
click at [353, 418] on input "text" at bounding box center [503, 420] width 409 height 25
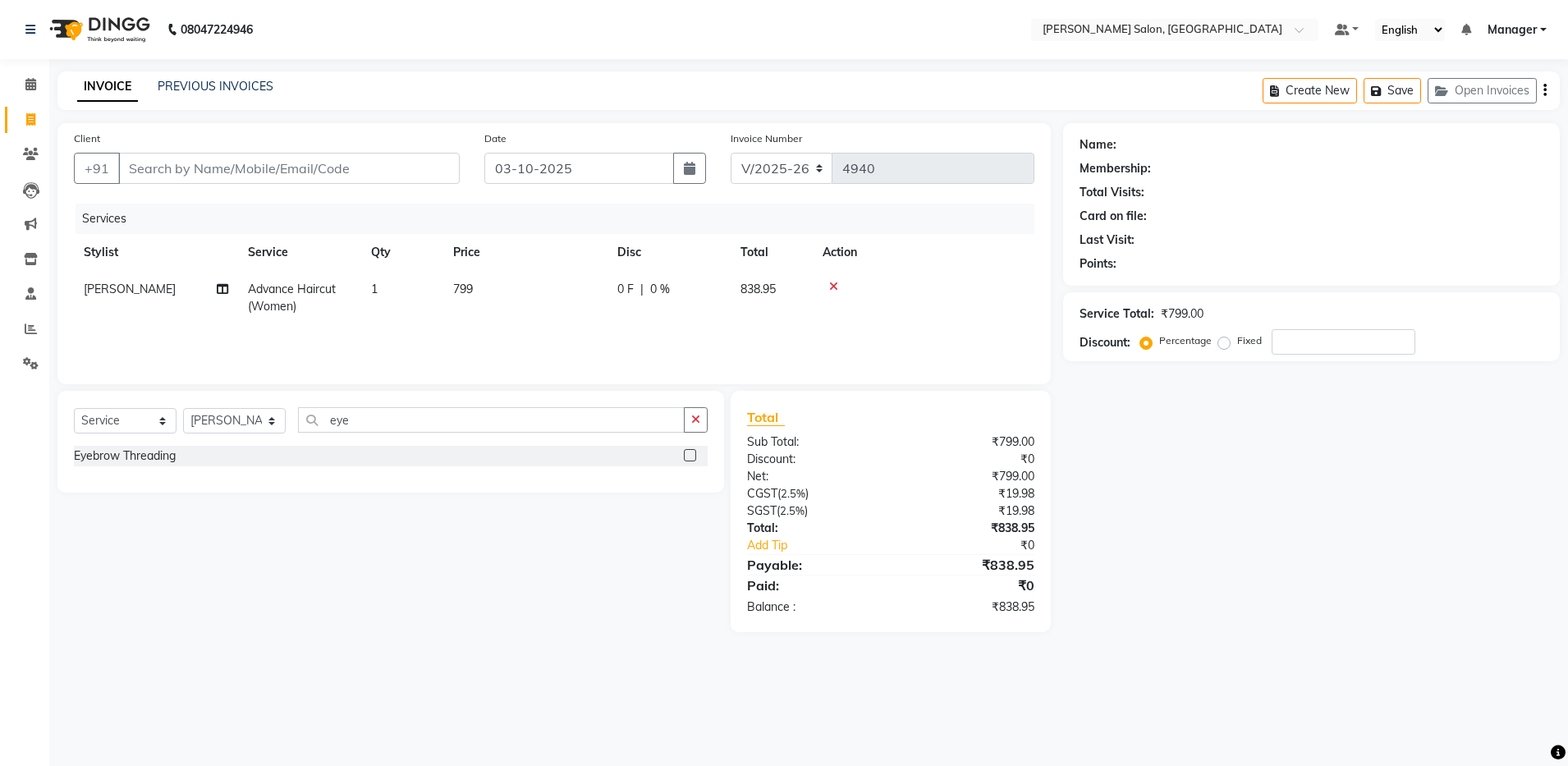
click at [688, 452] on label at bounding box center [689, 455] width 12 height 12
click at [688, 452] on input "checkbox" at bounding box center [688, 455] width 10 height 10
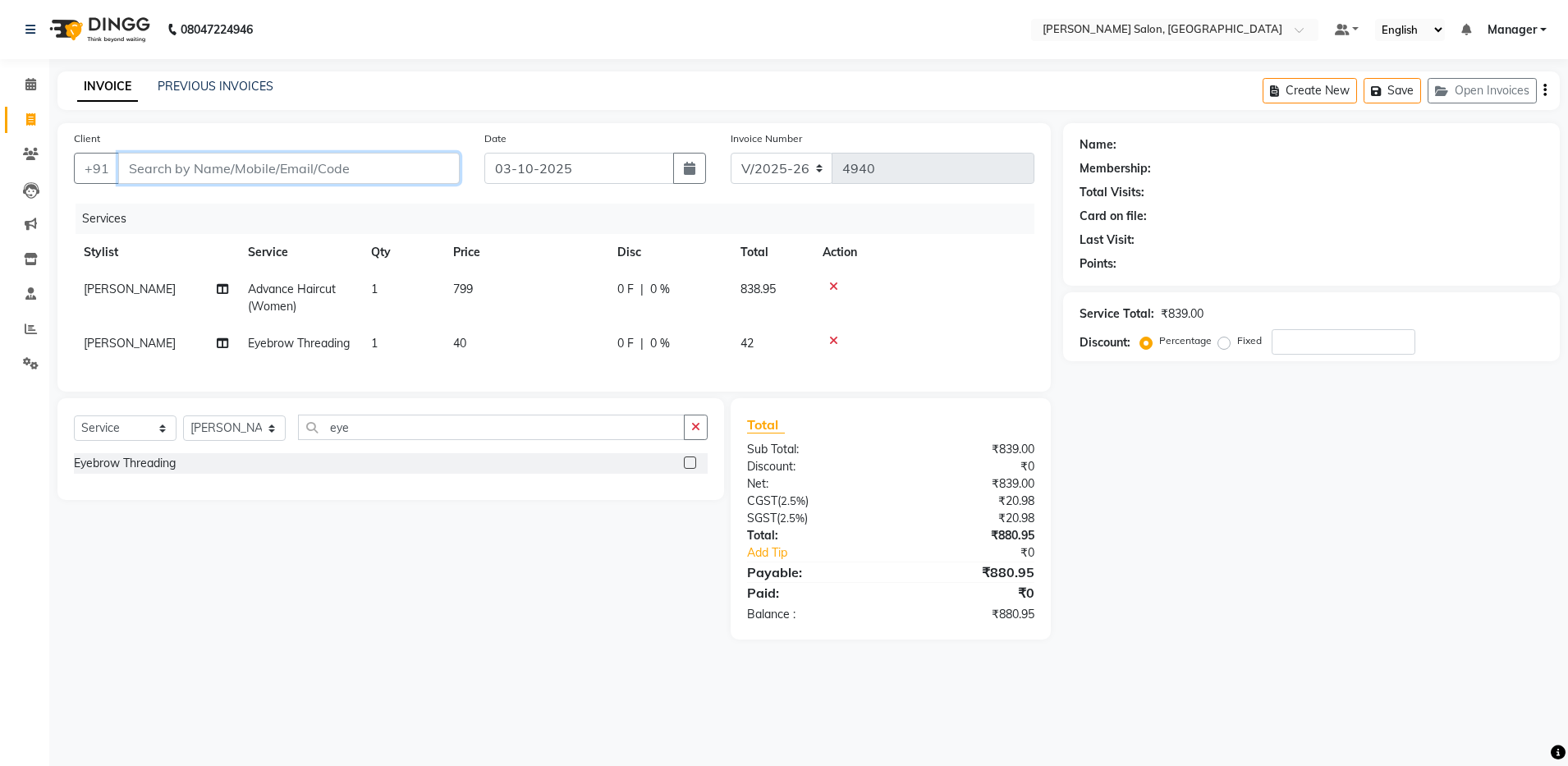
click at [142, 180] on input "Client" at bounding box center [289, 168] width 342 height 31
click at [418, 182] on button "Add Client" at bounding box center [418, 168] width 85 height 31
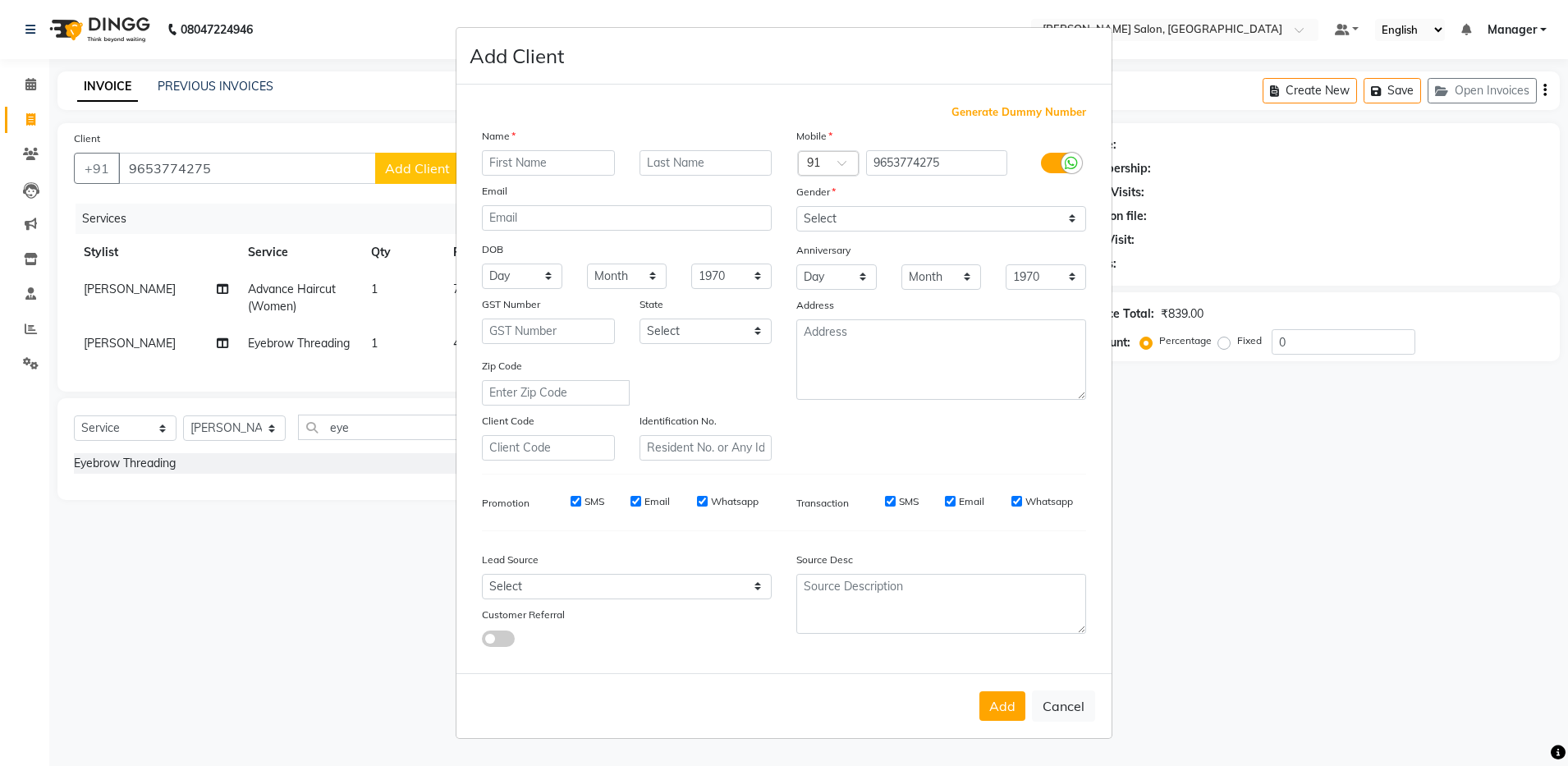
click at [501, 164] on input "text" at bounding box center [548, 163] width 133 height 25
click at [830, 215] on select "Select [DEMOGRAPHIC_DATA] [DEMOGRAPHIC_DATA] Other Prefer Not To Say" at bounding box center [941, 218] width 290 height 25
click at [796, 206] on select "Select [DEMOGRAPHIC_DATA] [DEMOGRAPHIC_DATA] Other Prefer Not To Say" at bounding box center [941, 218] width 290 height 25
click at [1005, 705] on button "Add" at bounding box center [1001, 705] width 46 height 29
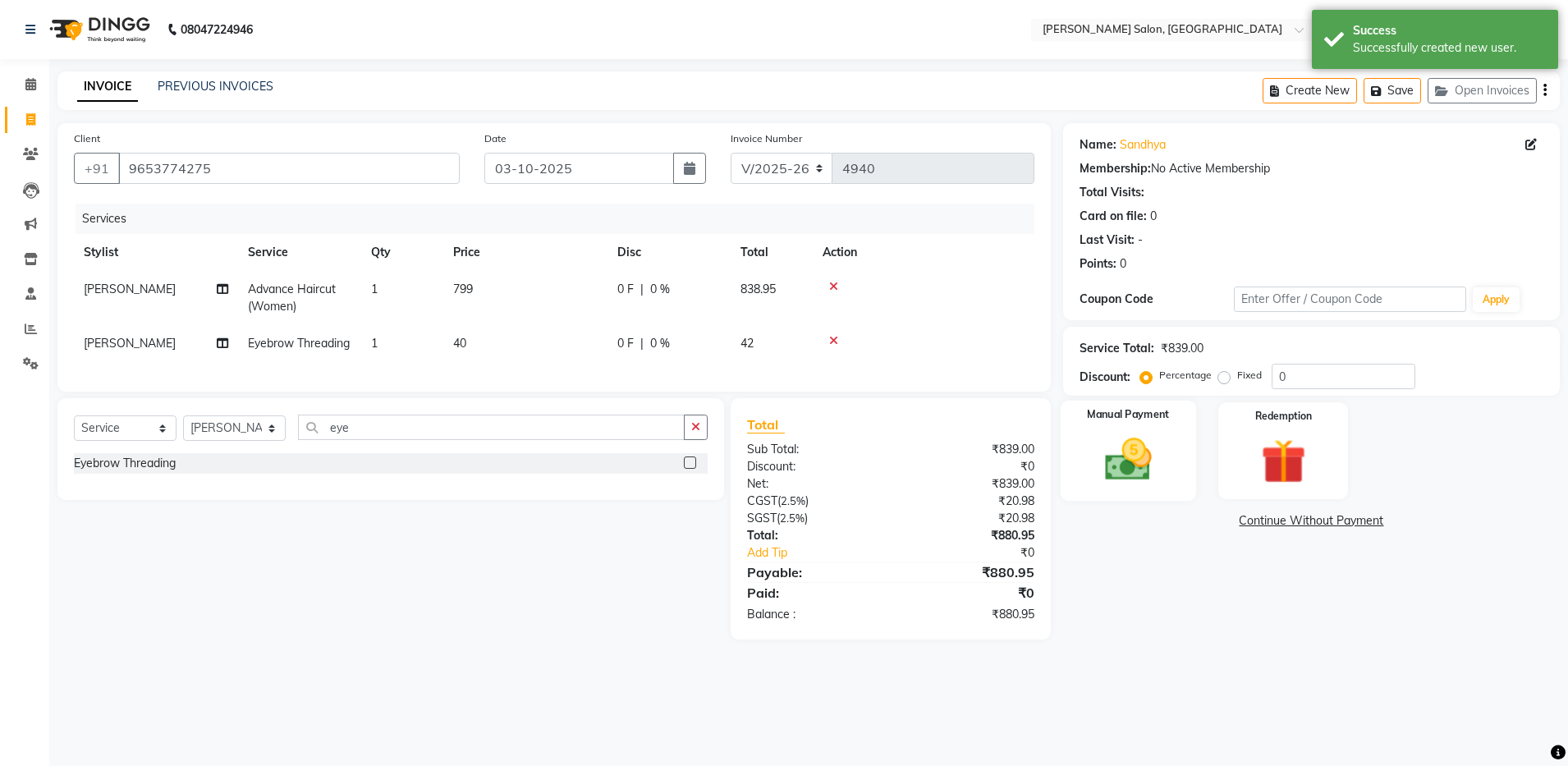
click at [1153, 447] on img at bounding box center [1128, 460] width 76 height 55
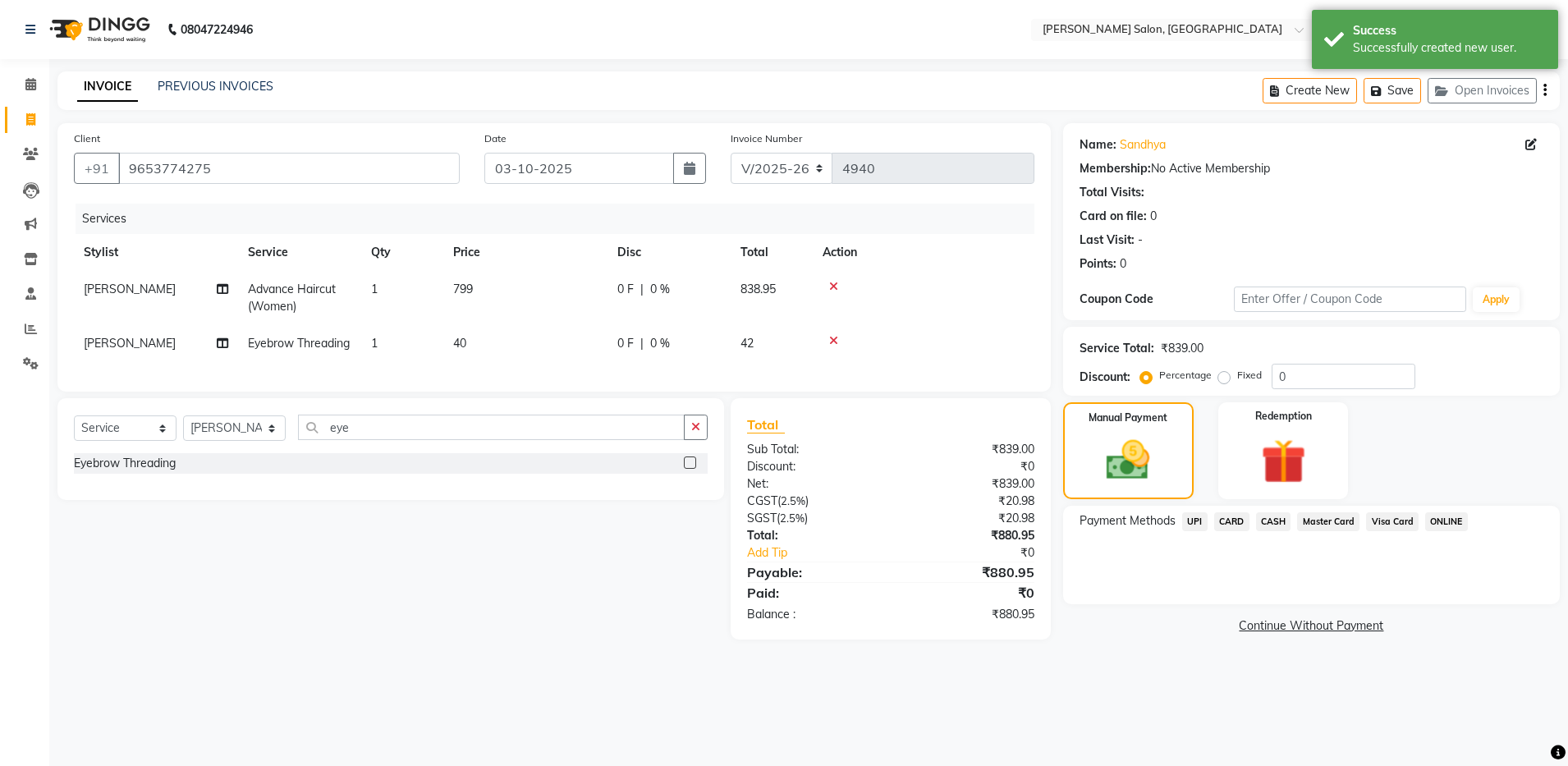
click at [1189, 524] on span "UPI" at bounding box center [1194, 521] width 25 height 19
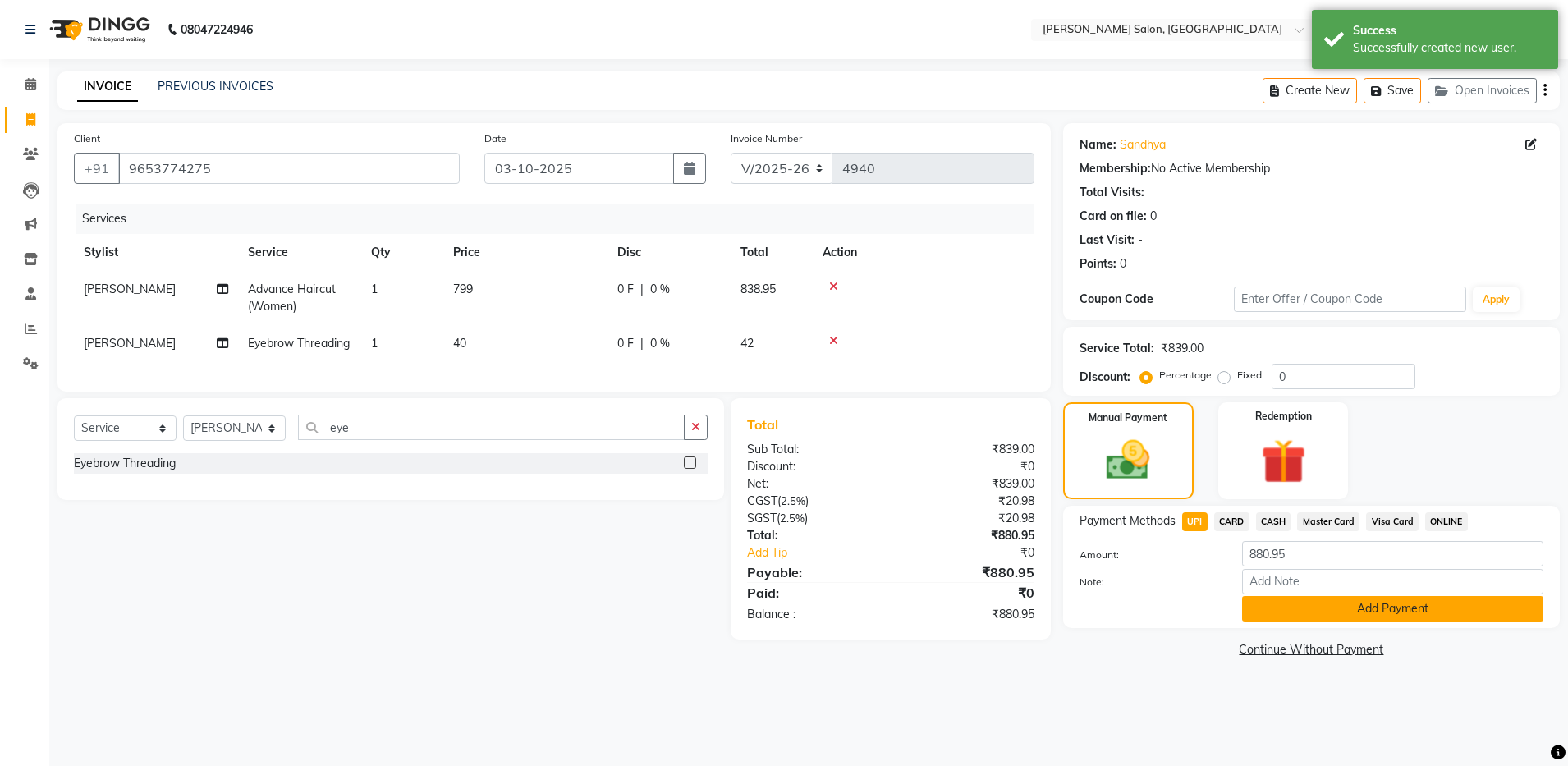
click at [1262, 610] on button "Add Payment" at bounding box center [1392, 608] width 301 height 25
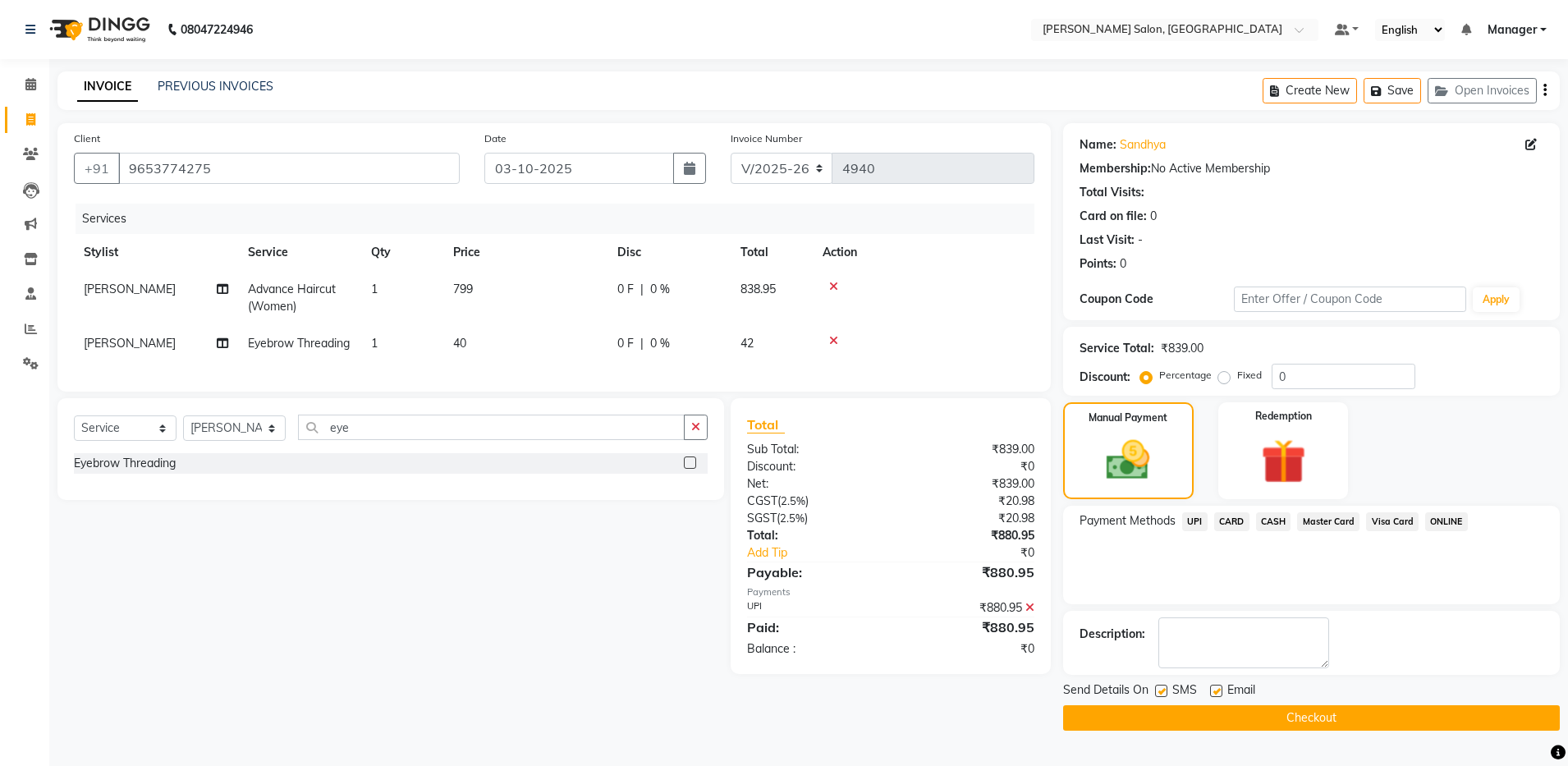
click at [1213, 690] on label at bounding box center [1215, 690] width 12 height 12
click at [1213, 690] on input "checkbox" at bounding box center [1214, 691] width 10 height 10
click at [1215, 712] on button "Checkout" at bounding box center [1311, 717] width 497 height 25
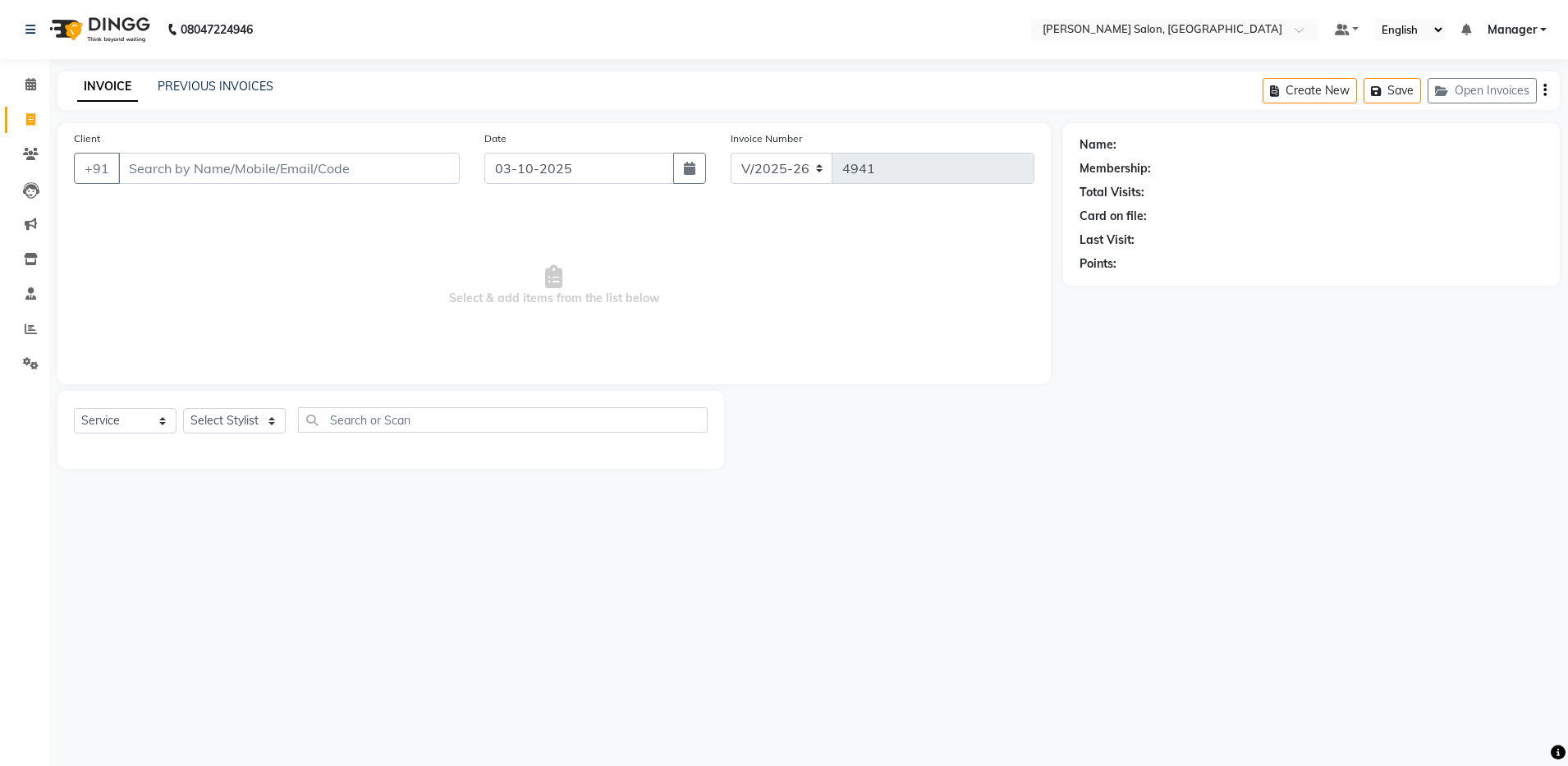
click at [195, 156] on input "Client" at bounding box center [289, 168] width 342 height 31
click at [178, 169] on input "Client" at bounding box center [289, 168] width 342 height 31
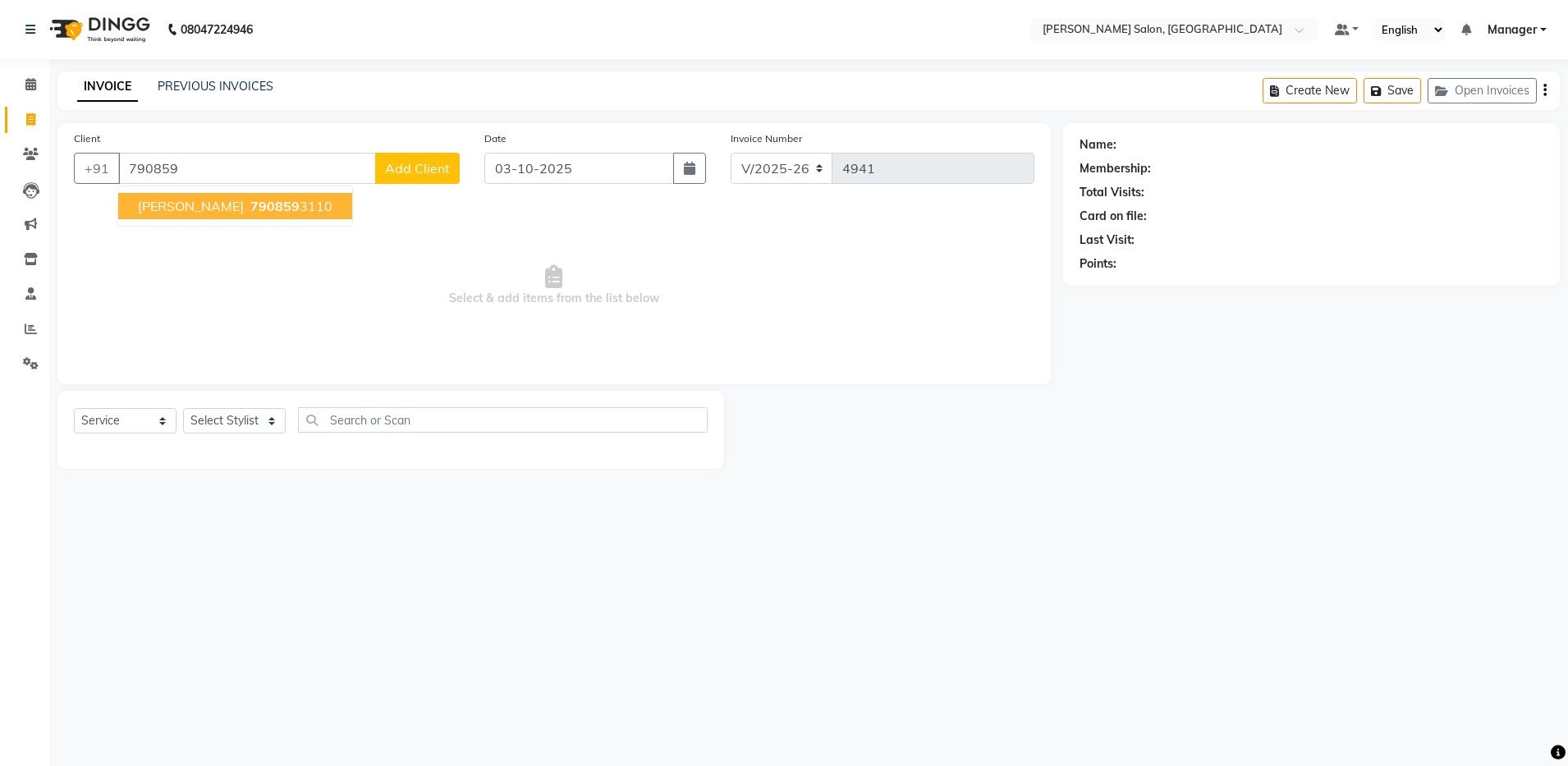
click at [183, 209] on span "[PERSON_NAME]" at bounding box center [190, 205] width 105 height 16
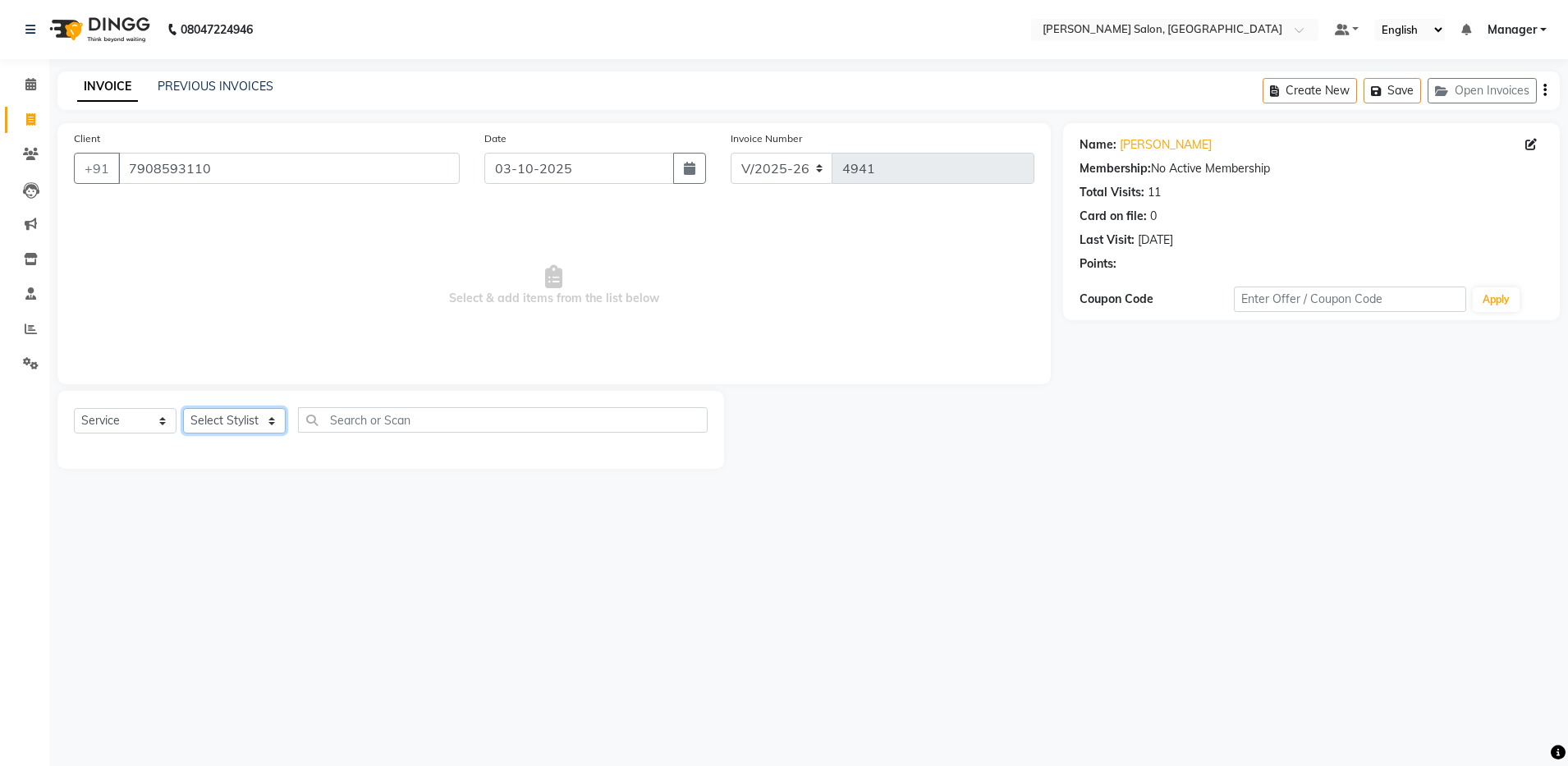
click at [220, 419] on select "Select Stylist [PERSON_NAME] [PERSON_NAME] [PERSON_NAME] [PERSON_NAME] Manager …" at bounding box center [233, 420] width 103 height 25
click at [183, 407] on select "Select Stylist [PERSON_NAME] [PERSON_NAME] [PERSON_NAME] [PERSON_NAME] Manager …" at bounding box center [233, 420] width 103 height 25
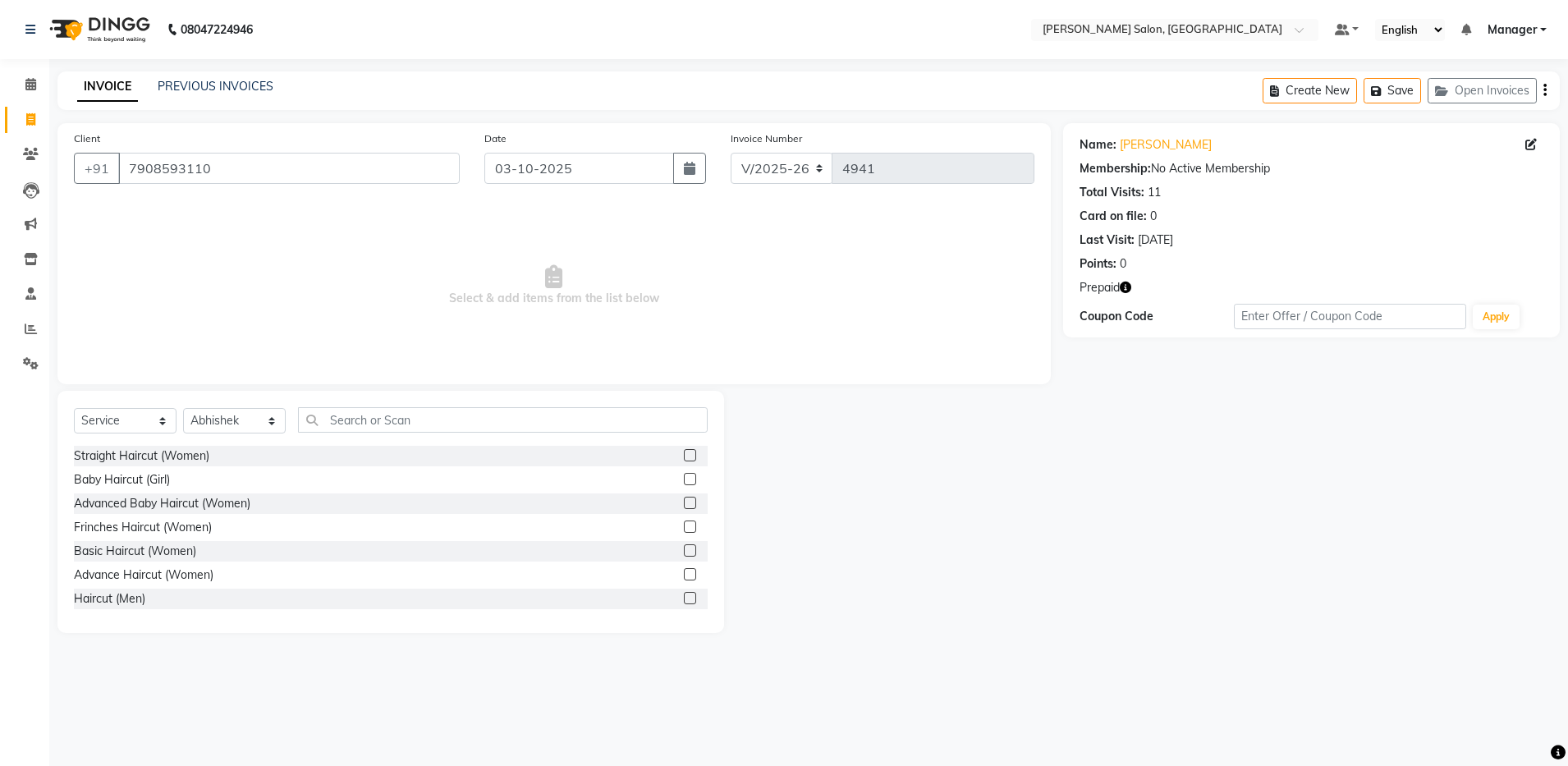
click at [683, 595] on label at bounding box center [689, 598] width 12 height 12
click at [683, 595] on input "checkbox" at bounding box center [688, 598] width 10 height 10
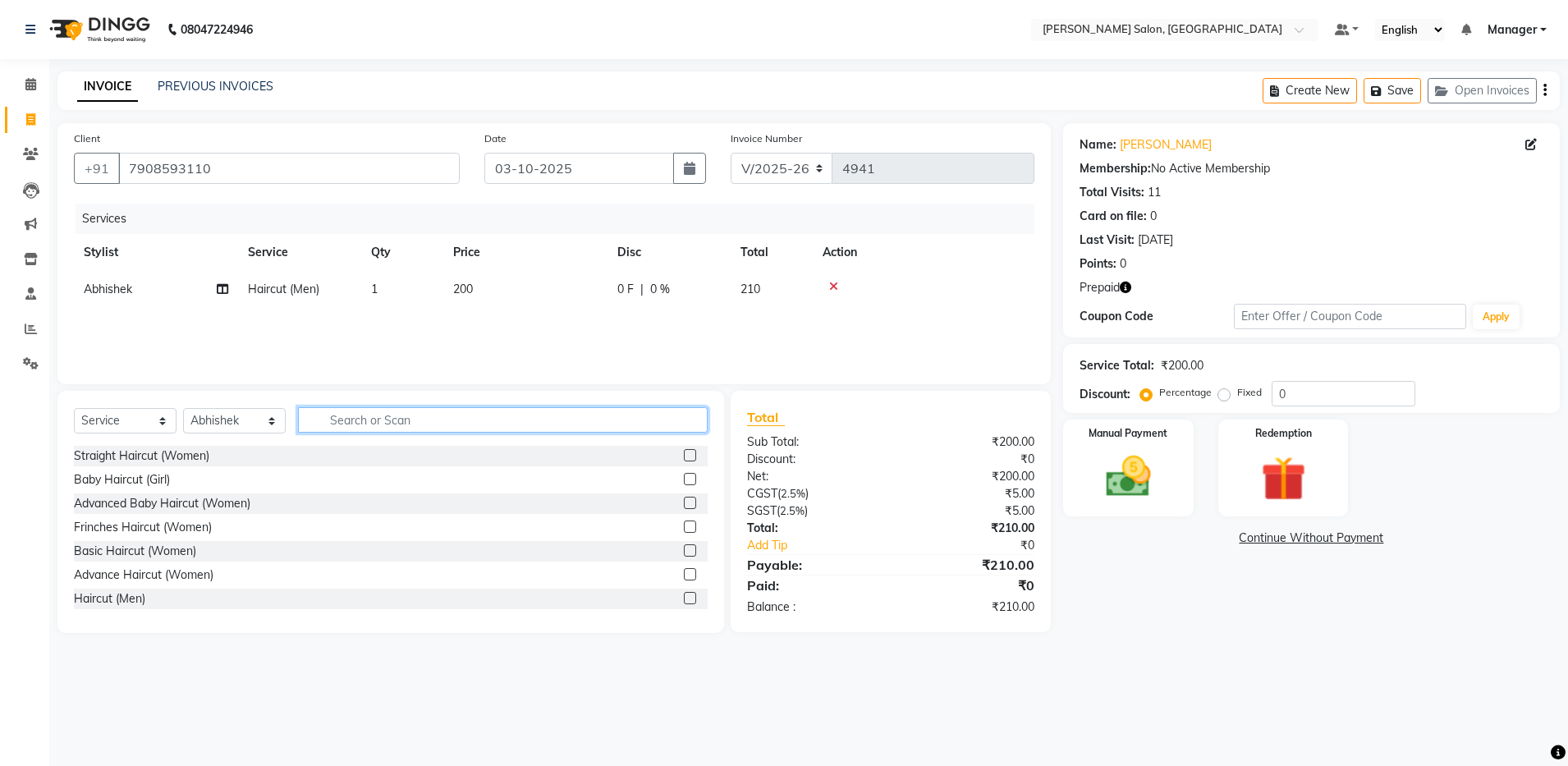
click at [408, 413] on input "text" at bounding box center [503, 420] width 409 height 25
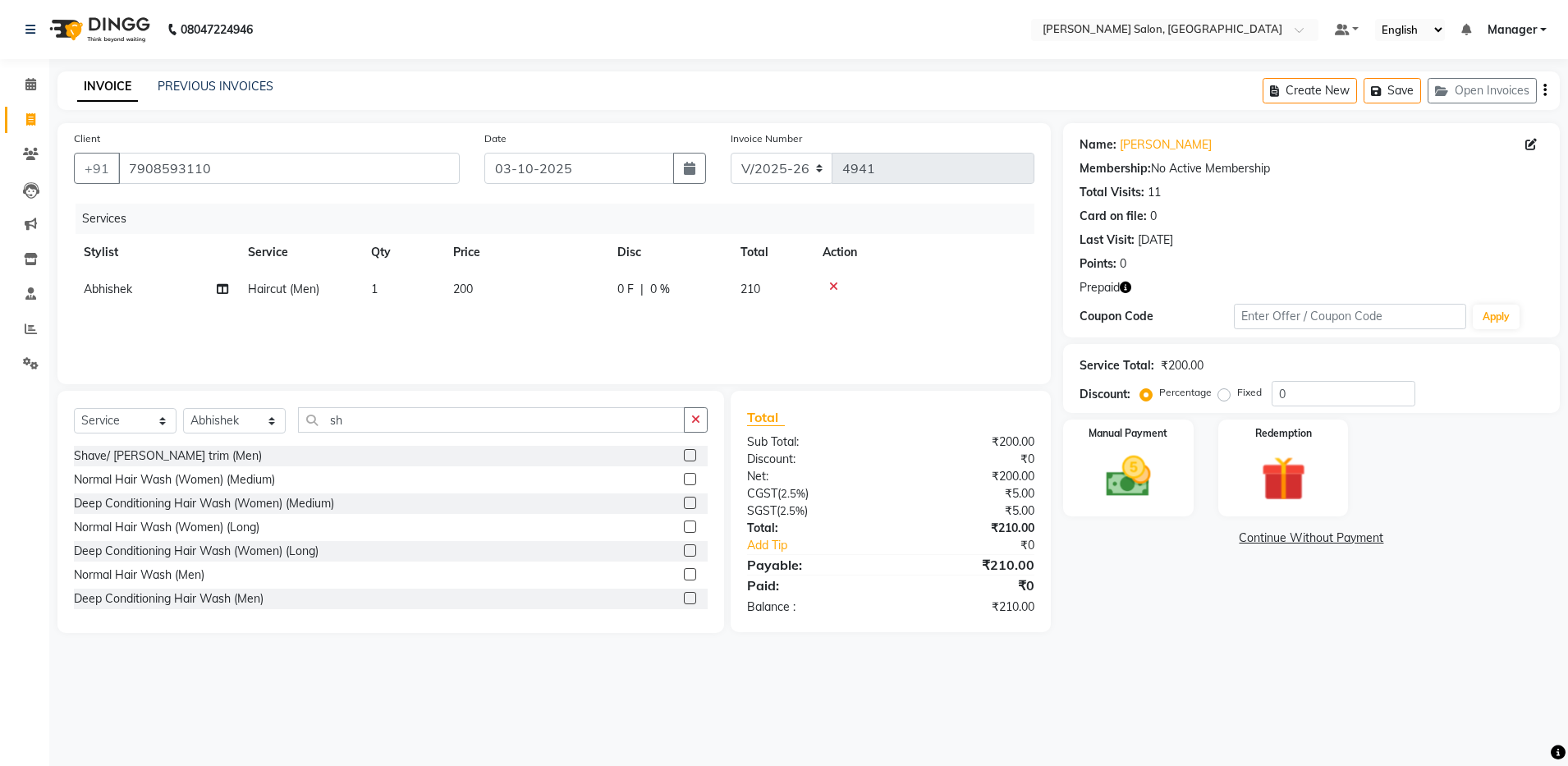
click at [683, 456] on label at bounding box center [689, 455] width 12 height 12
click at [683, 456] on input "checkbox" at bounding box center [688, 455] width 10 height 10
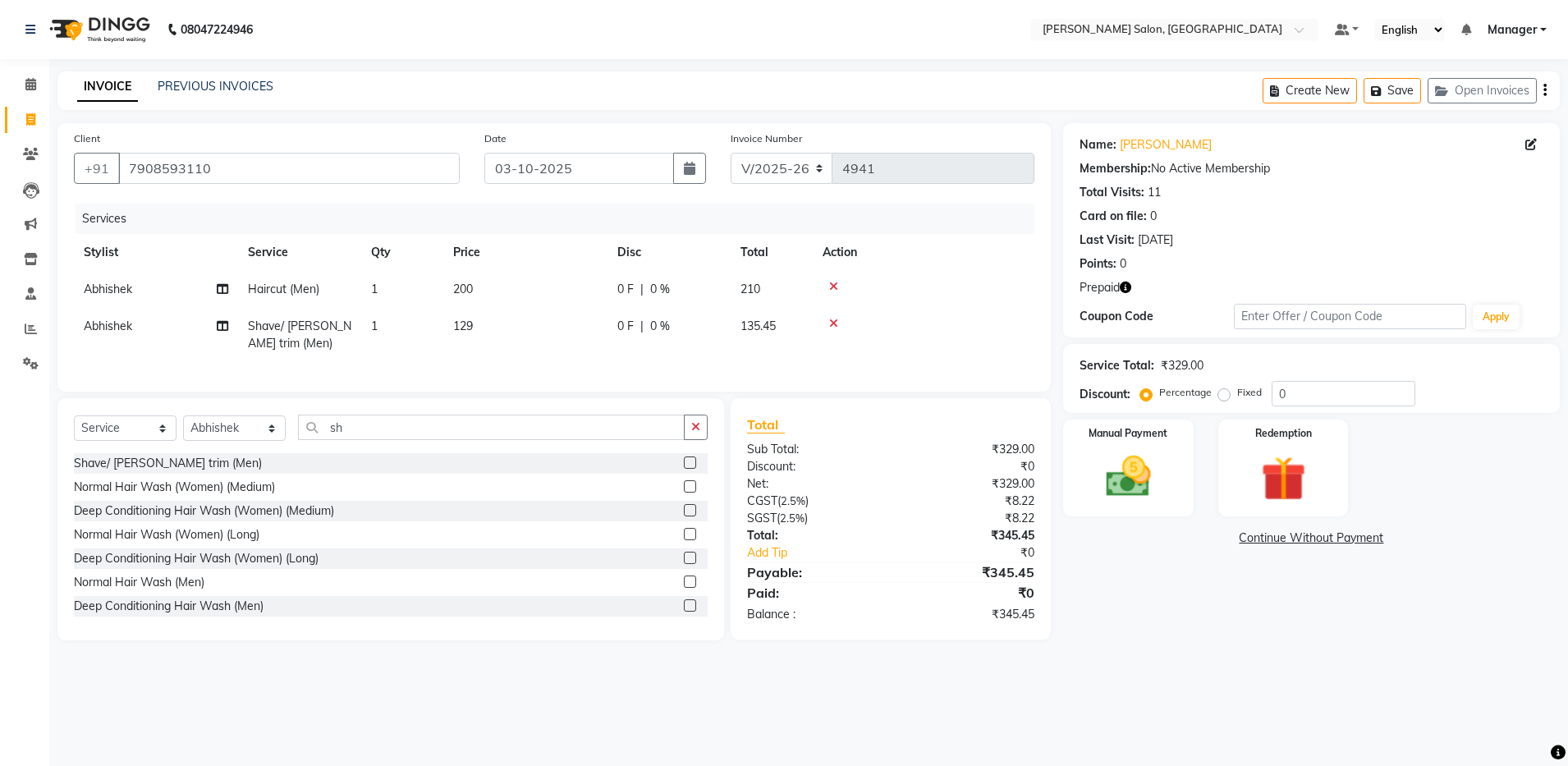
click at [1105, 286] on span "Prepaid" at bounding box center [1099, 287] width 40 height 17
click at [1126, 287] on icon "button" at bounding box center [1125, 287] width 11 height 11
click at [1285, 439] on label "Redemption" at bounding box center [1283, 432] width 59 height 16
click at [1208, 538] on span "Prepaid 1" at bounding box center [1208, 540] width 54 height 19
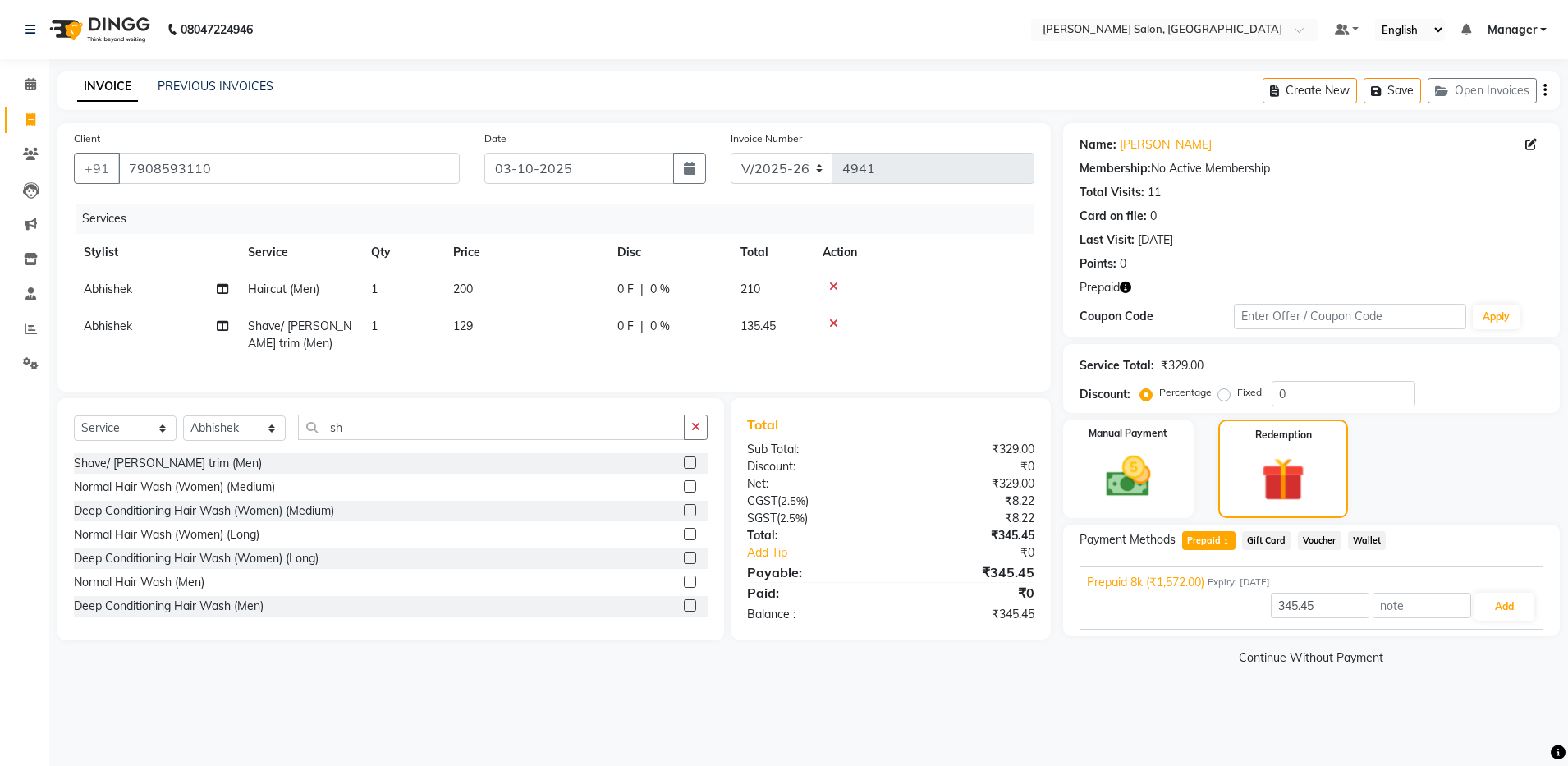
click at [1543, 90] on icon "button" at bounding box center [1544, 90] width 3 height 1
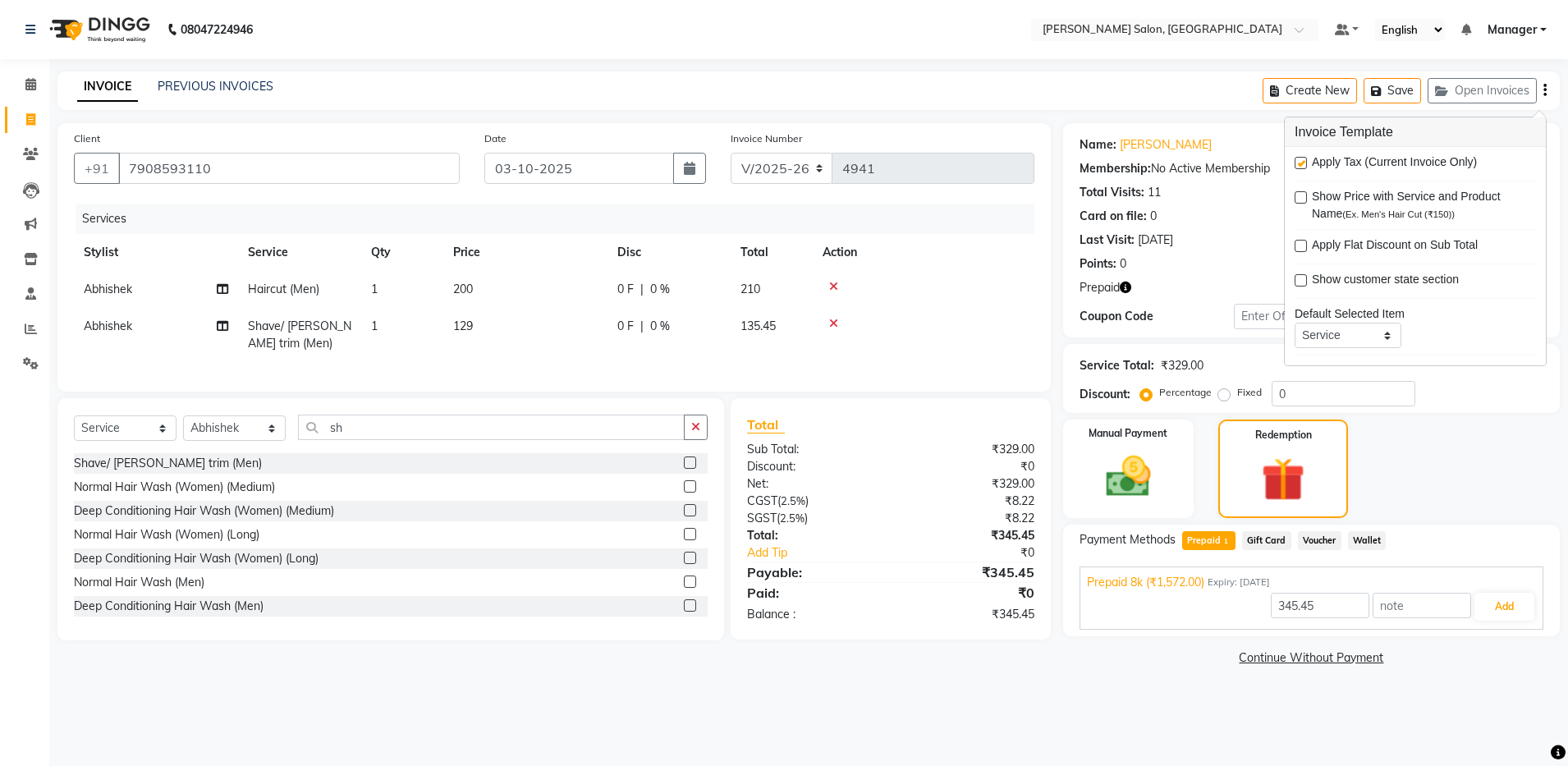
click at [1299, 161] on label at bounding box center [1300, 163] width 12 height 12
click at [1299, 161] on input "checkbox" at bounding box center [1299, 163] width 10 height 10
click at [1319, 606] on input "1572" at bounding box center [1320, 605] width 99 height 25
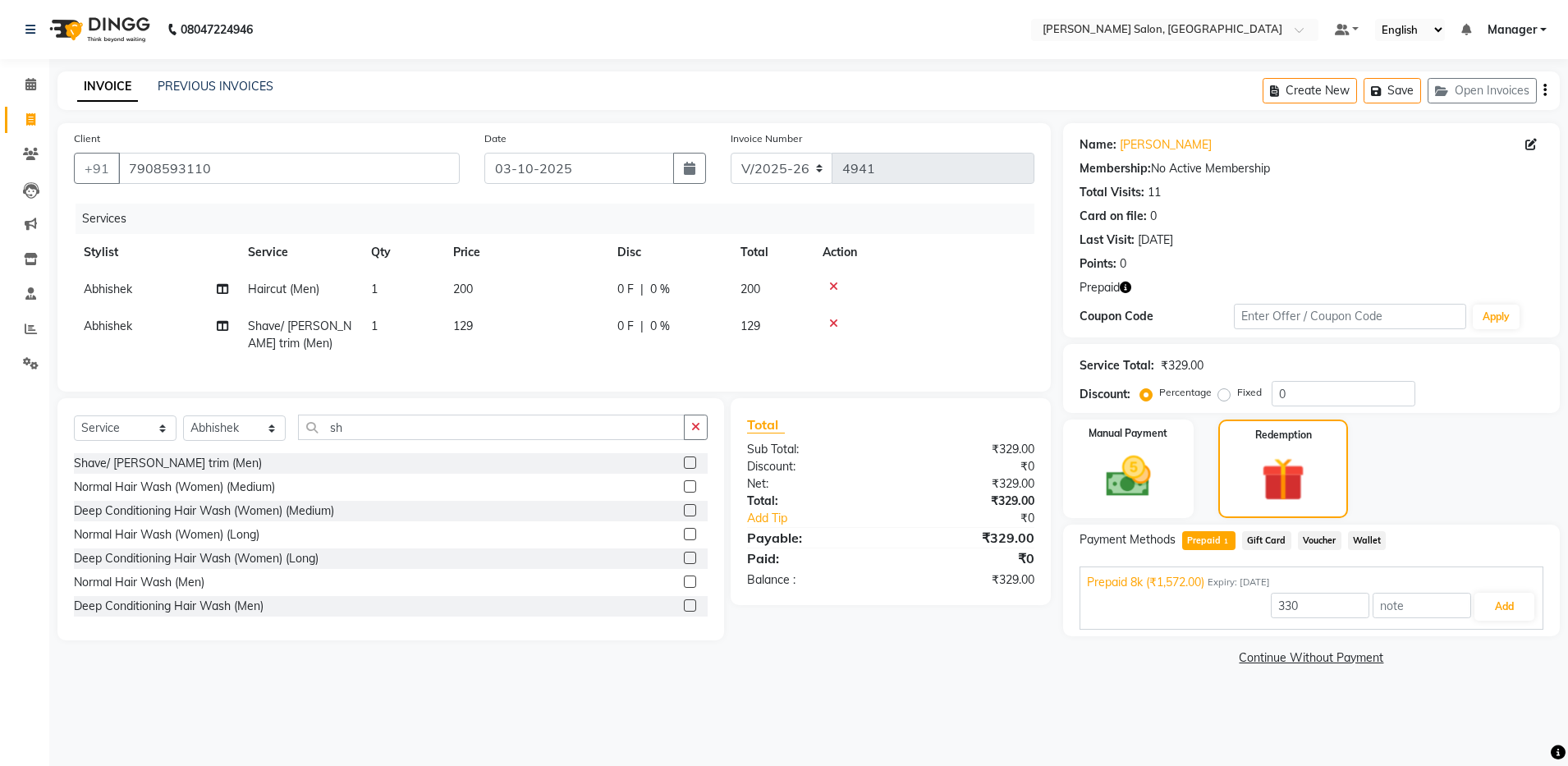
click at [1123, 287] on icon "button" at bounding box center [1125, 287] width 11 height 11
click at [1493, 614] on button "Add" at bounding box center [1504, 607] width 60 height 28
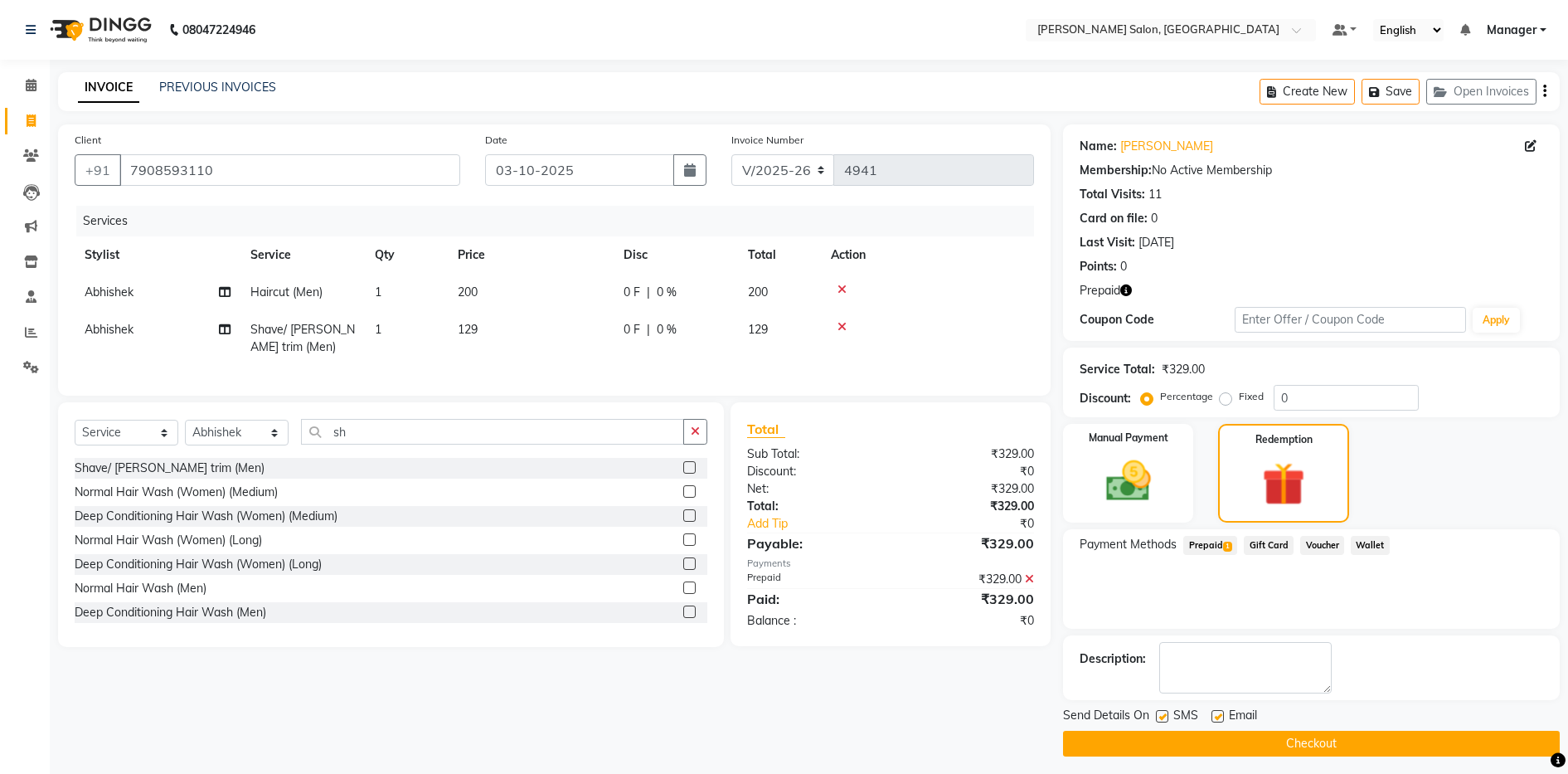
click at [1212, 714] on label at bounding box center [1217, 715] width 12 height 12
click at [1212, 714] on input "checkbox" at bounding box center [1216, 716] width 10 height 10
click at [1226, 738] on button "Checkout" at bounding box center [1311, 743] width 496 height 26
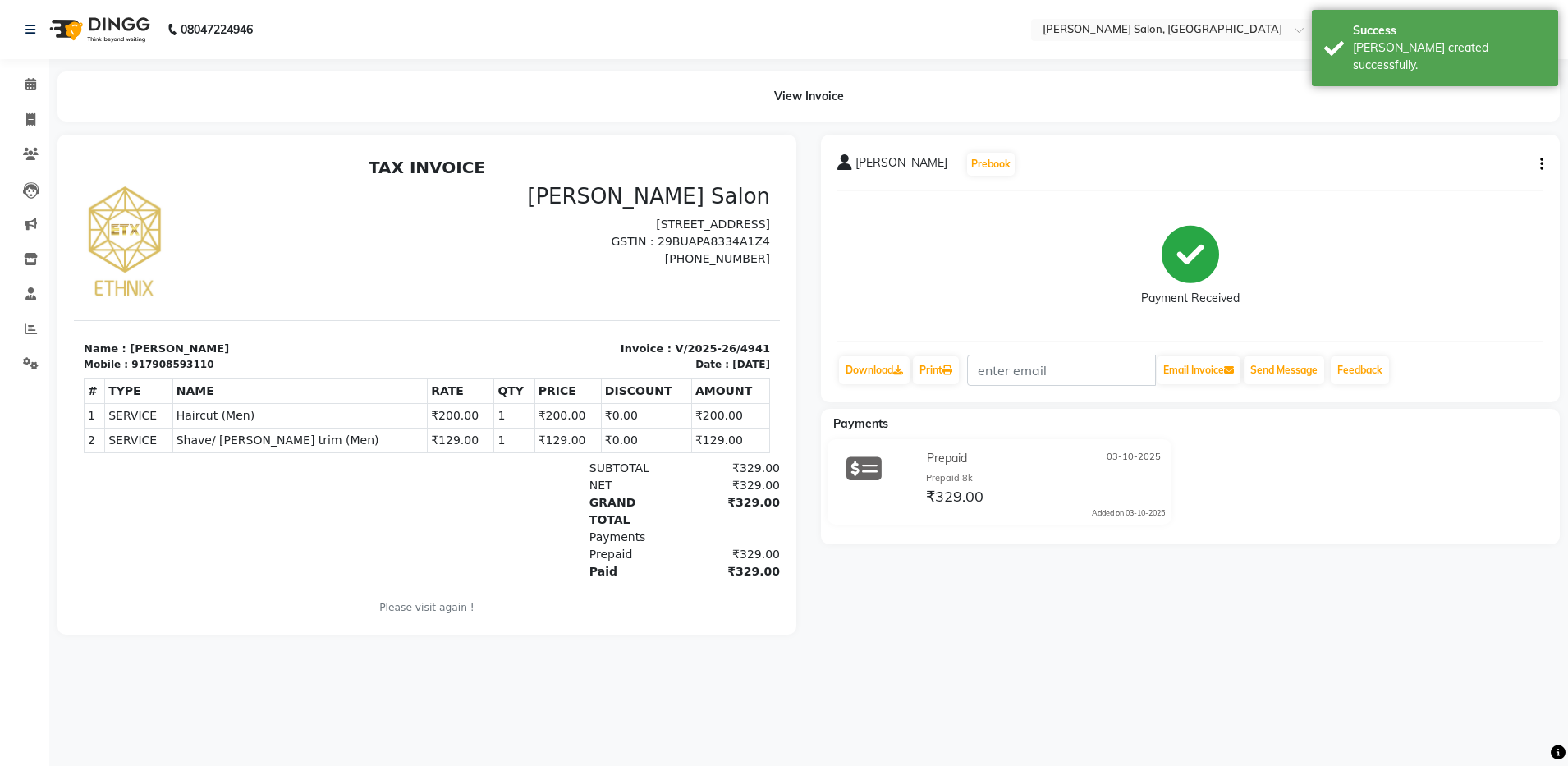
click at [132, 362] on div "917908593110" at bounding box center [172, 364] width 82 height 15
copy div "917908593110"
click at [35, 115] on icon at bounding box center [31, 119] width 9 height 12
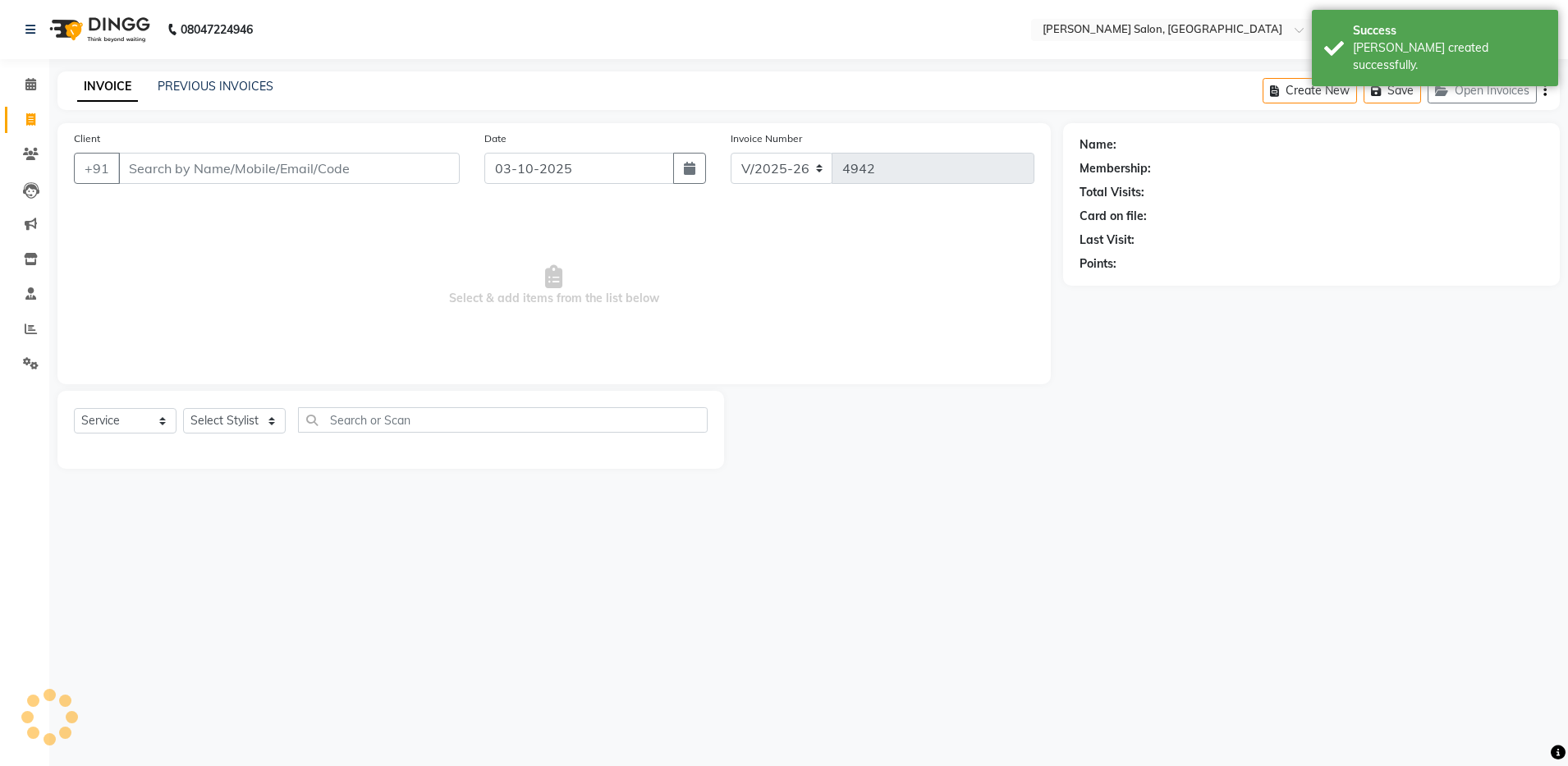
click at [316, 170] on input "Client" at bounding box center [289, 168] width 342 height 31
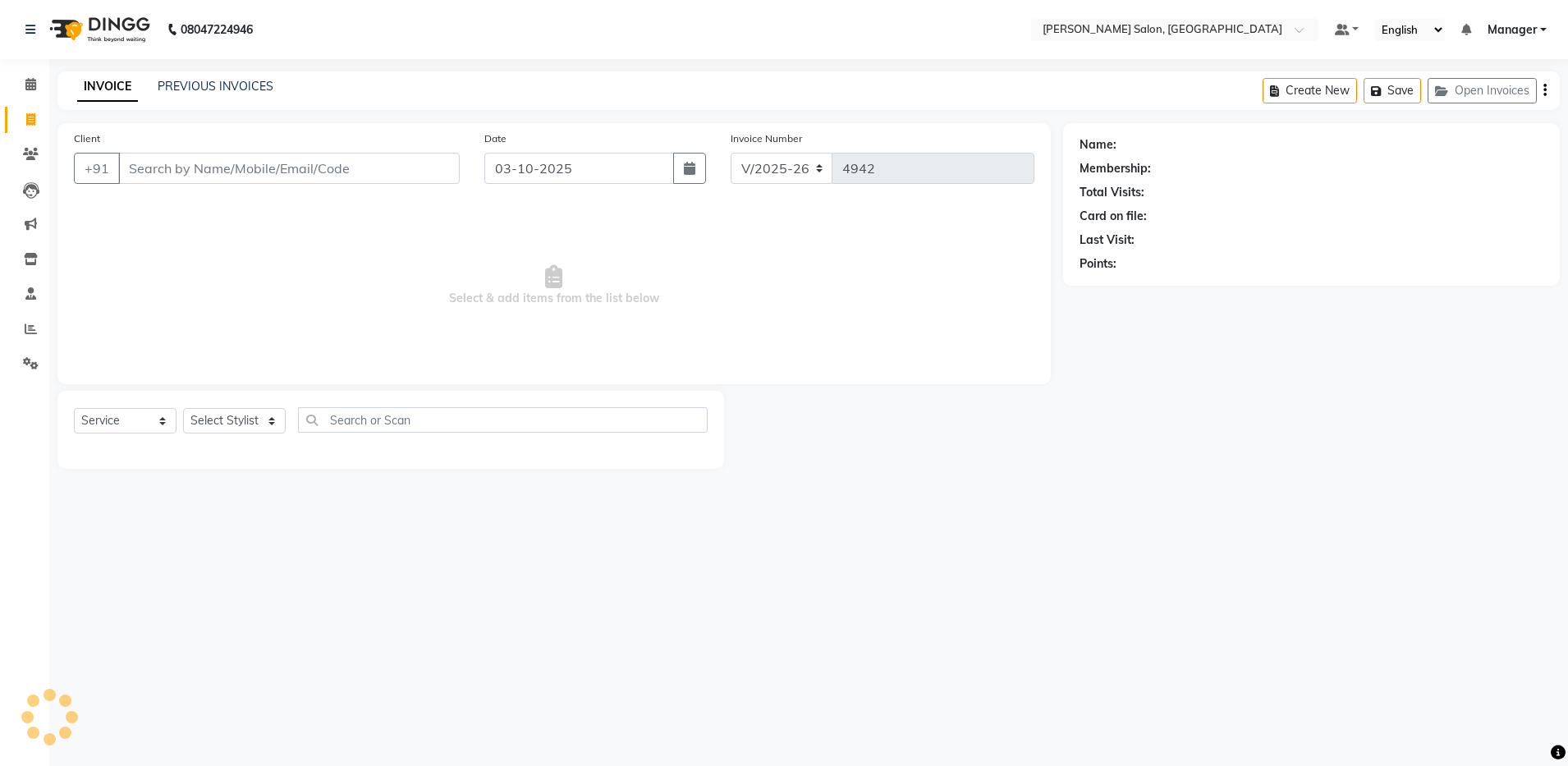
click at [246, 167] on input "Client" at bounding box center [289, 168] width 342 height 31
click at [165, 169] on input "Client" at bounding box center [289, 168] width 342 height 31
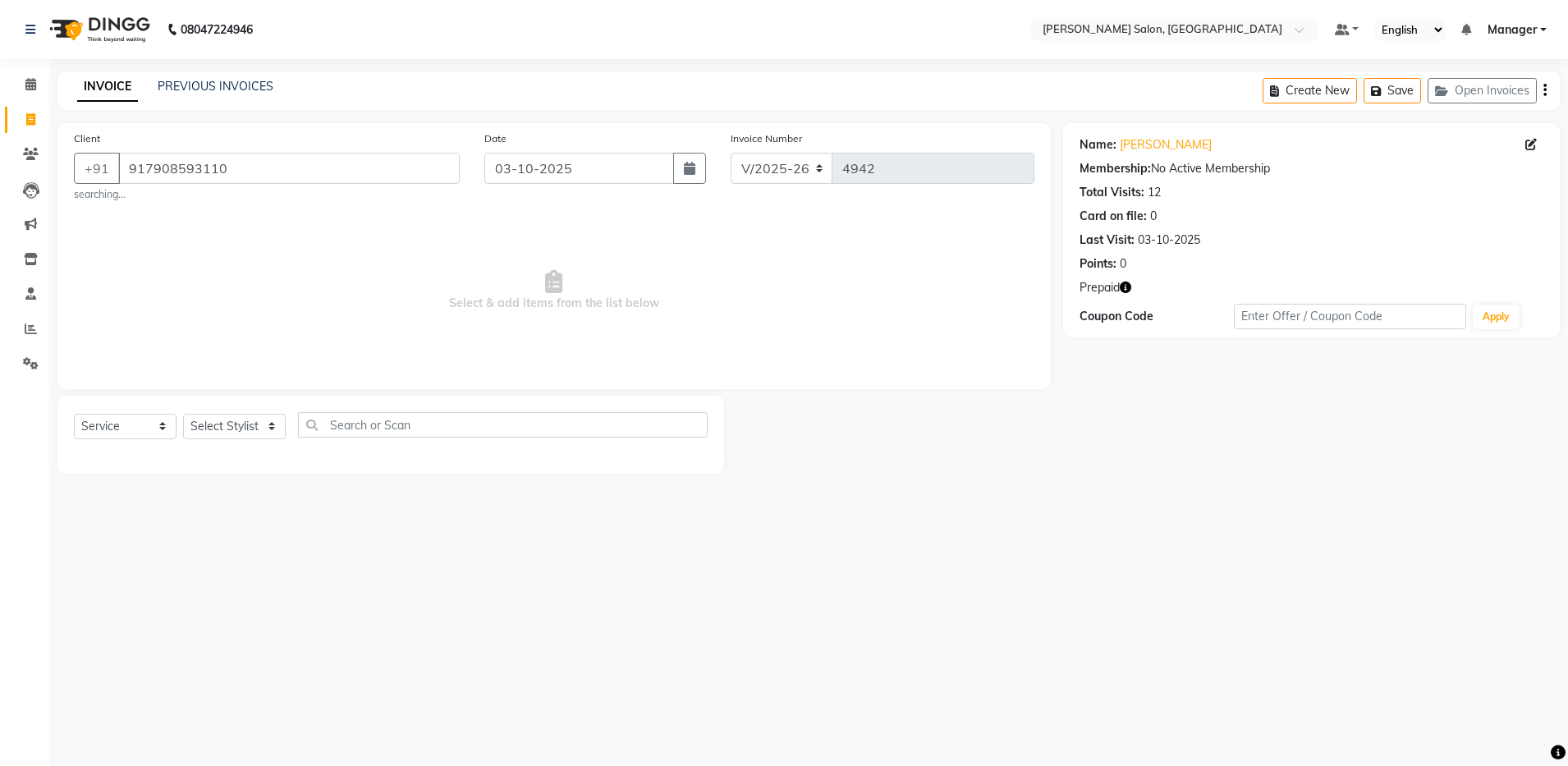
click at [1118, 288] on span "Prepaid" at bounding box center [1099, 287] width 40 height 17
click at [1128, 288] on icon "button" at bounding box center [1125, 287] width 11 height 11
click at [1146, 144] on link "[PERSON_NAME]" at bounding box center [1165, 145] width 92 height 17
click at [207, 422] on select "Select Stylist [PERSON_NAME] [PERSON_NAME] [PERSON_NAME] [PERSON_NAME] Manager …" at bounding box center [233, 425] width 103 height 25
click at [162, 79] on link "PREVIOUS INVOICES" at bounding box center [215, 87] width 116 height 15
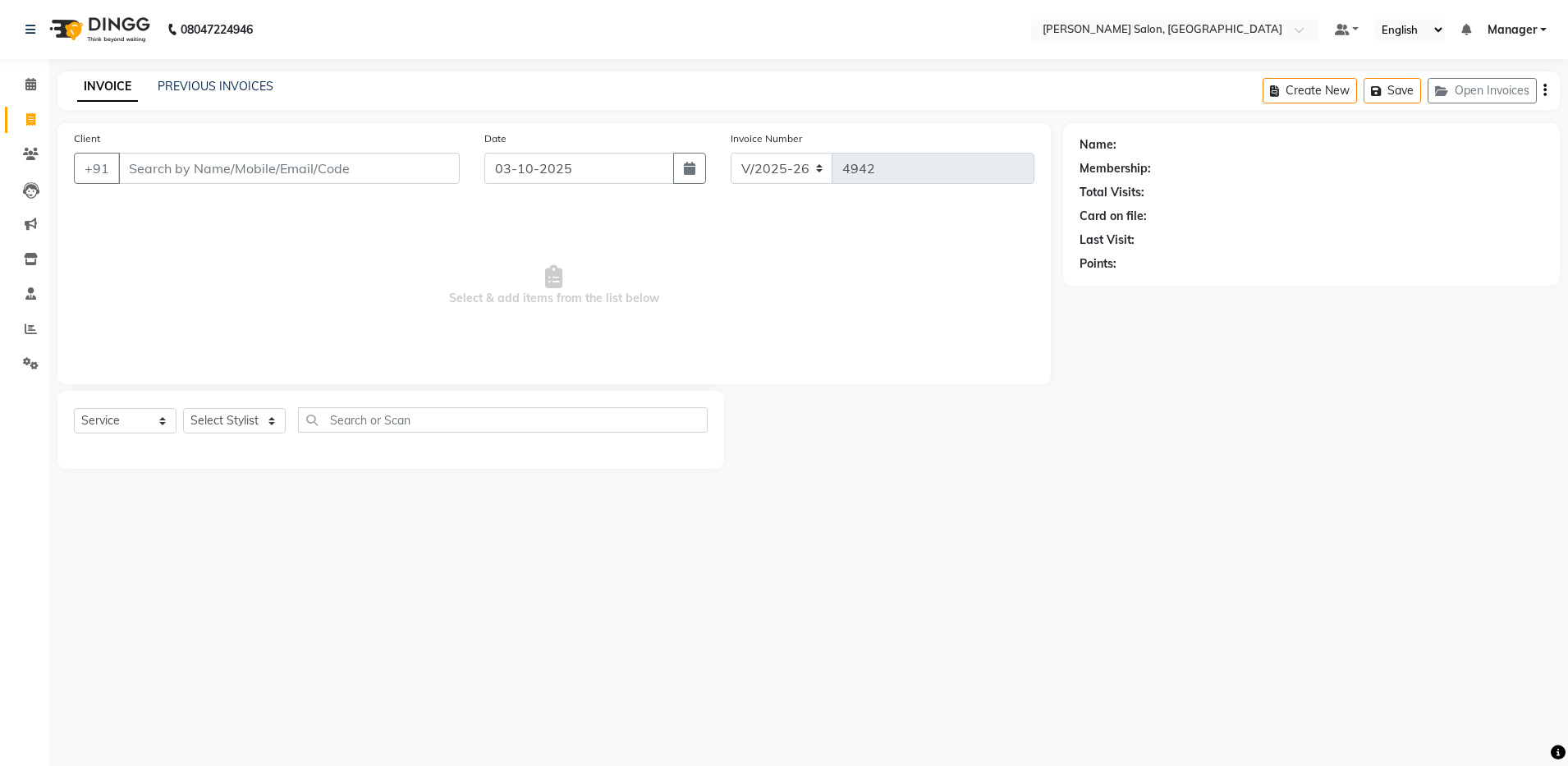
click at [176, 172] on input "Client" at bounding box center [289, 168] width 342 height 31
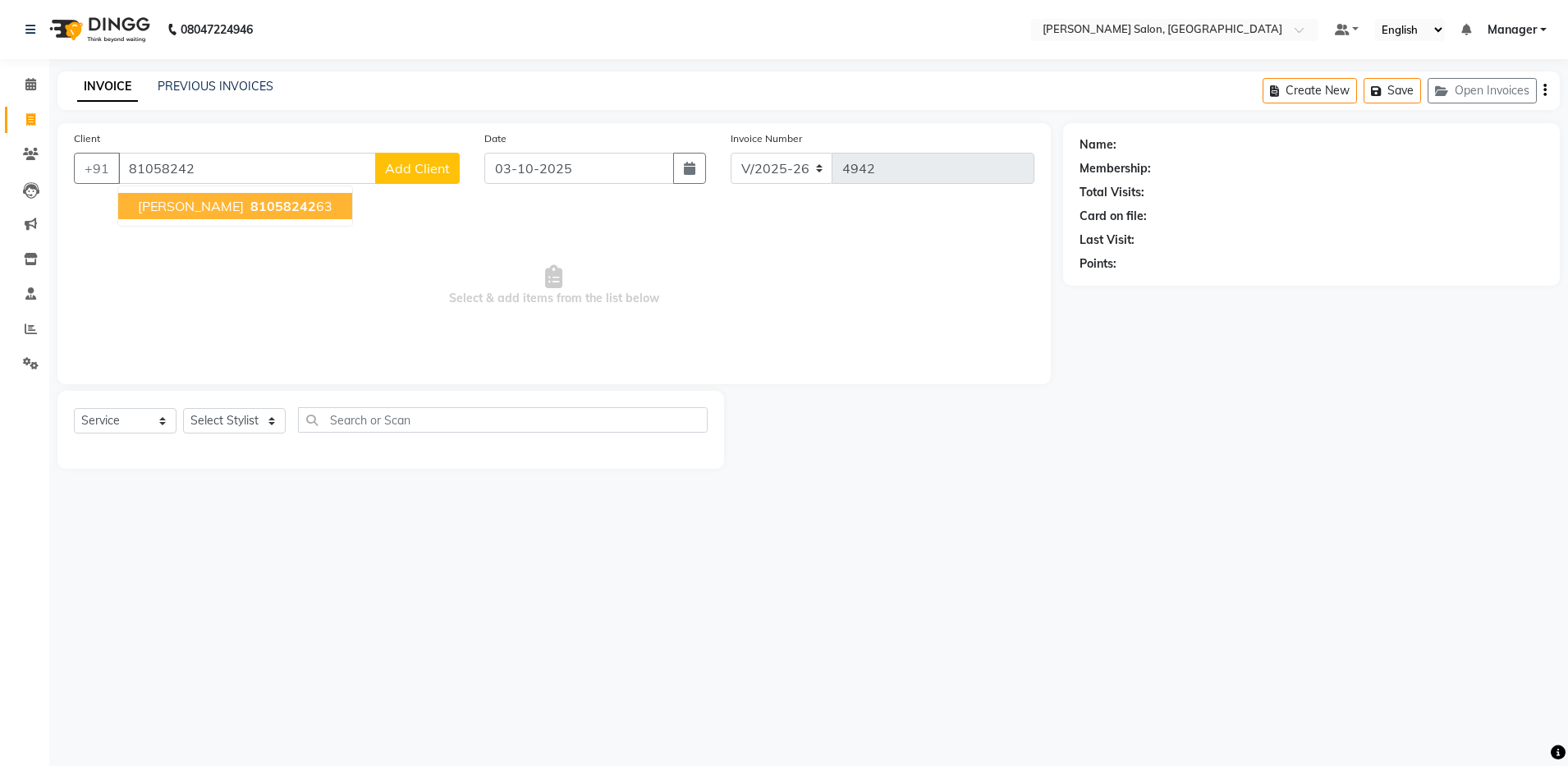
click at [171, 207] on span "[PERSON_NAME]" at bounding box center [190, 205] width 105 height 16
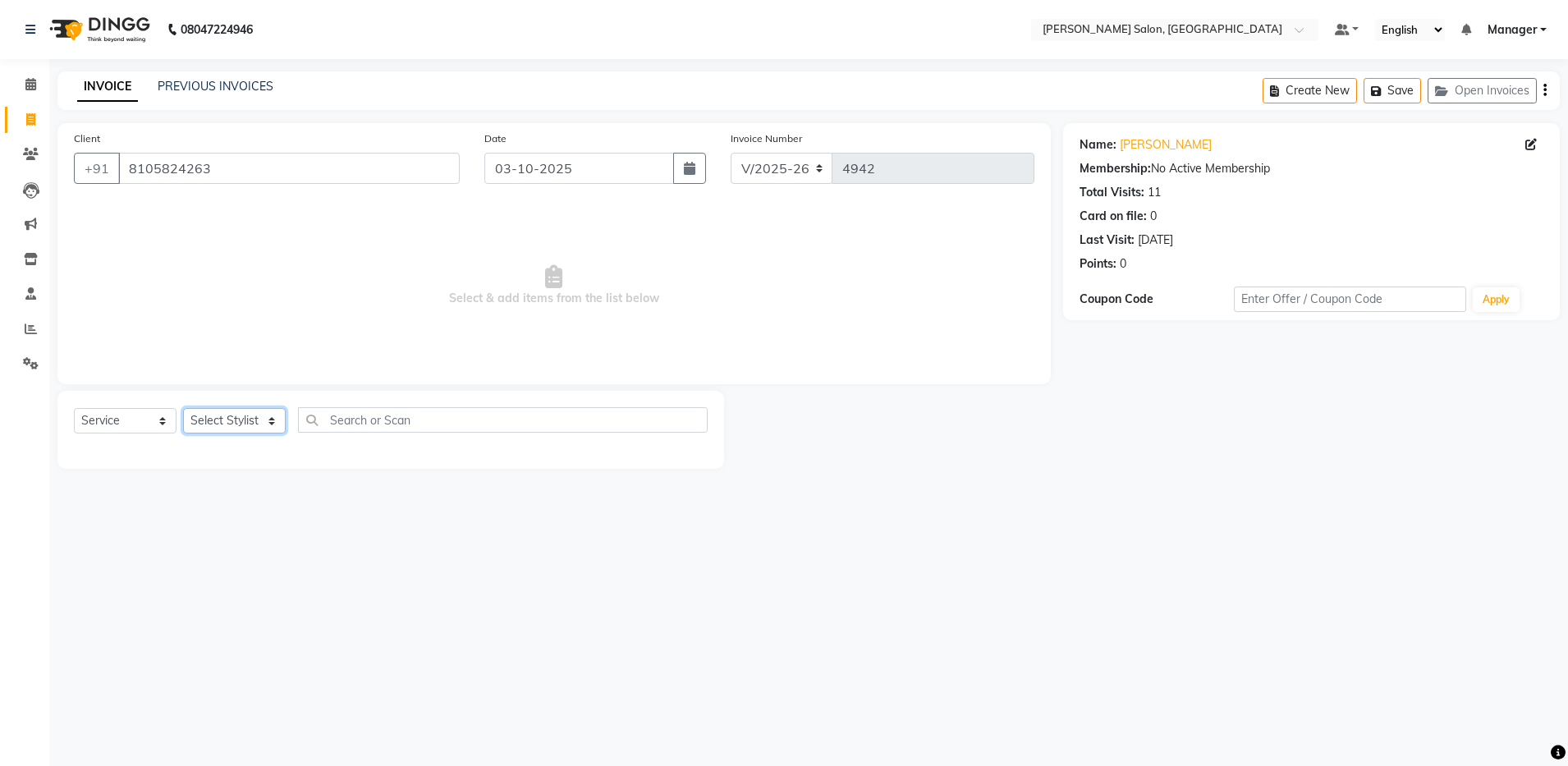
click at [235, 418] on select "Select Stylist [PERSON_NAME] [PERSON_NAME] [PERSON_NAME] [PERSON_NAME] Manager …" at bounding box center [233, 420] width 103 height 25
click at [183, 407] on select "Select Stylist [PERSON_NAME] [PERSON_NAME] [PERSON_NAME] [PERSON_NAME] Manager …" at bounding box center [233, 420] width 103 height 25
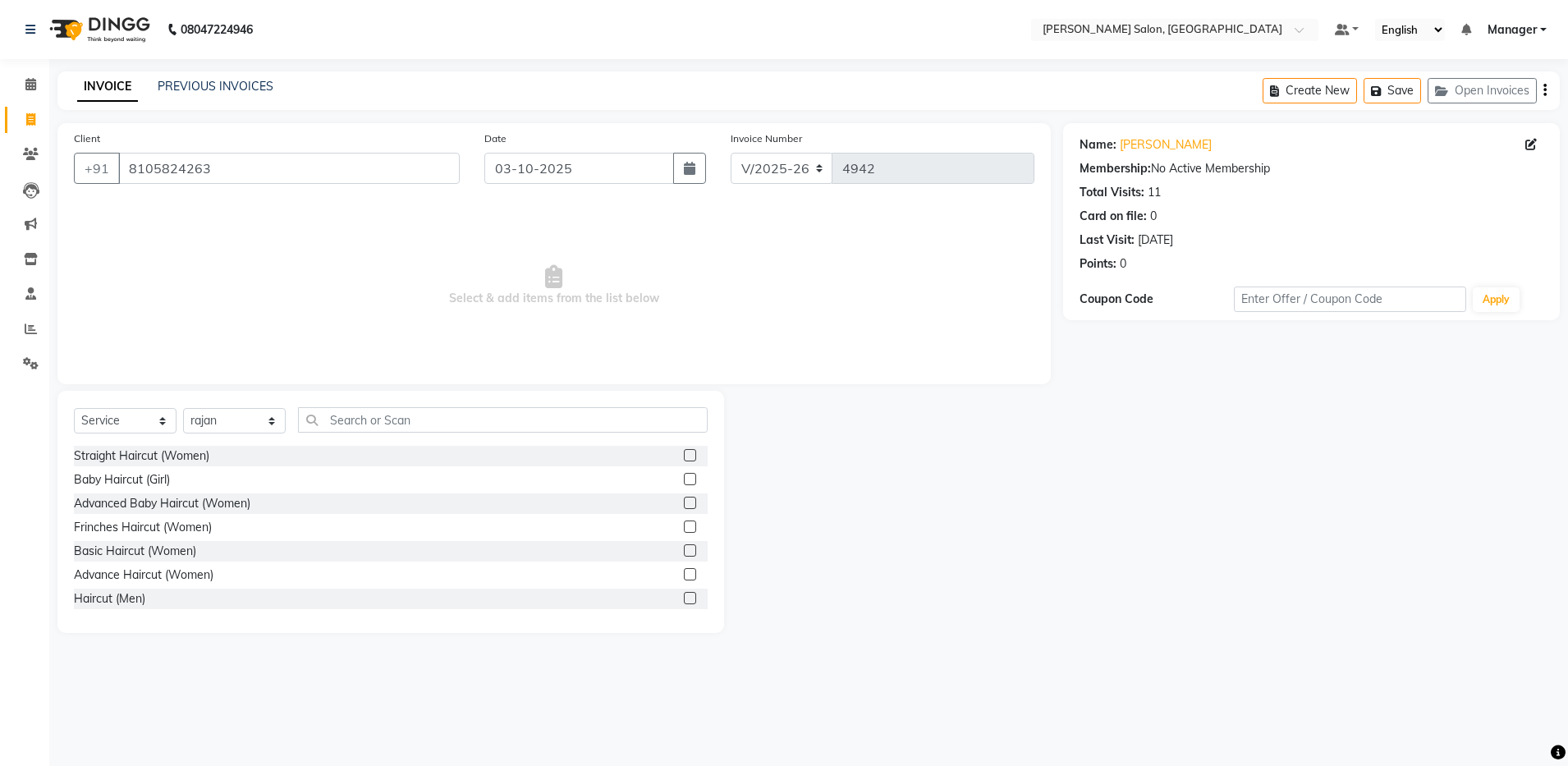
click at [683, 595] on label at bounding box center [689, 598] width 12 height 12
click at [683, 595] on input "checkbox" at bounding box center [688, 598] width 10 height 10
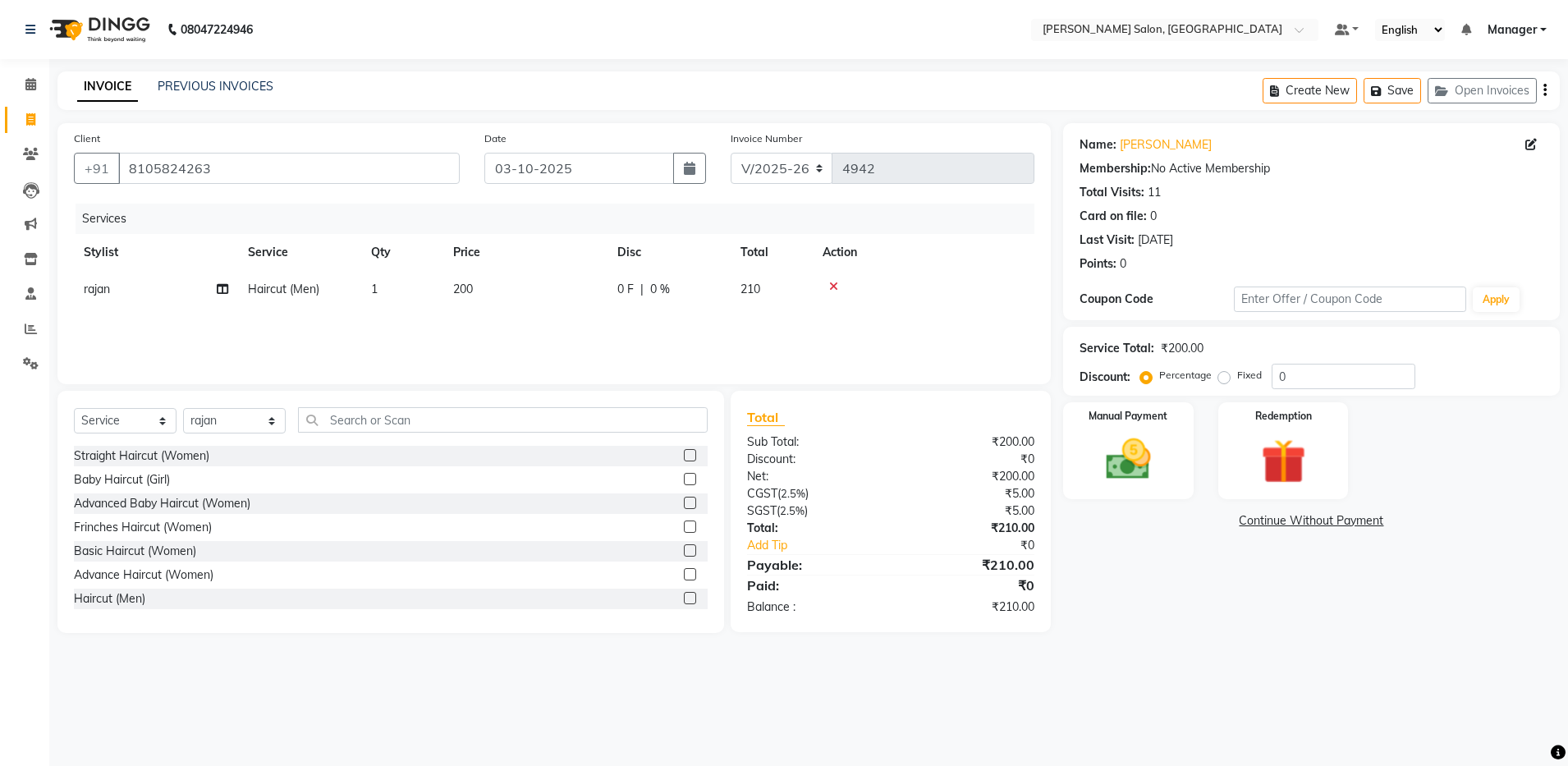
click at [768, 323] on div "Services Stylist Service Qty Price Disc Total Action rajan Haircut (Men) 1 200 …" at bounding box center [553, 285] width 960 height 164
click at [1132, 415] on label "Manual Payment" at bounding box center [1128, 415] width 82 height 16
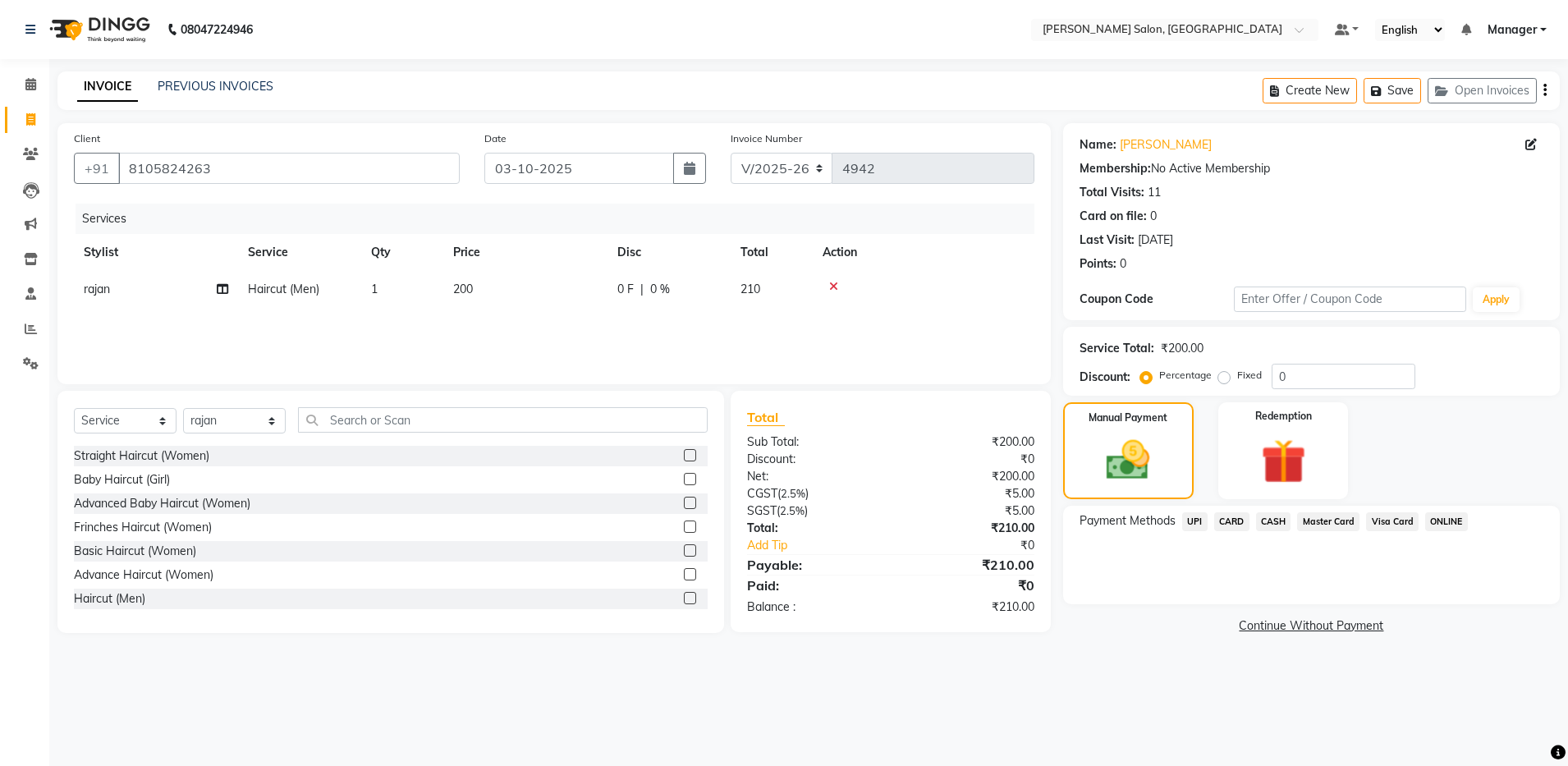
click at [1190, 521] on span "UPI" at bounding box center [1194, 521] width 25 height 19
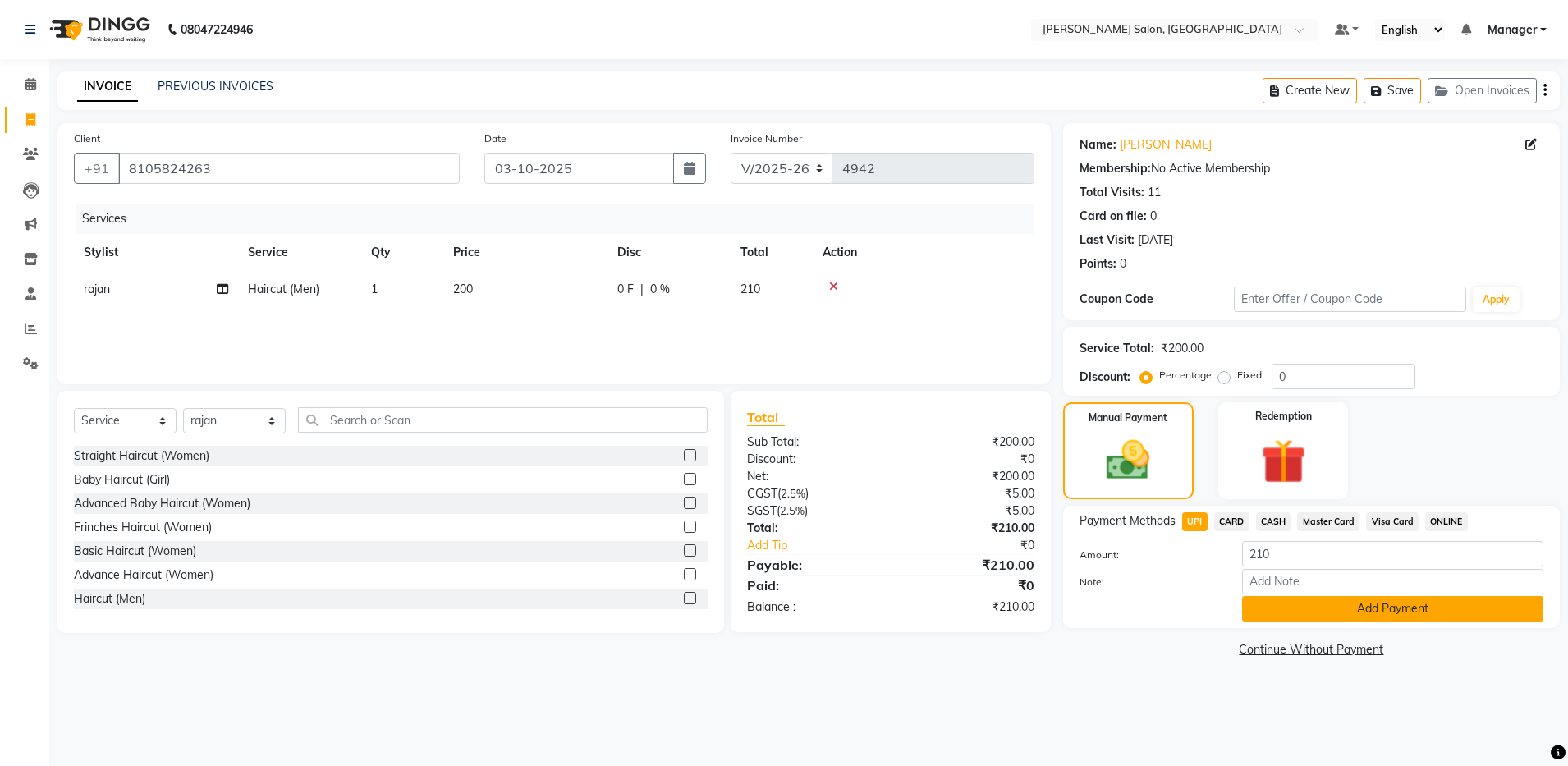
click at [1321, 608] on button "Add Payment" at bounding box center [1392, 608] width 301 height 25
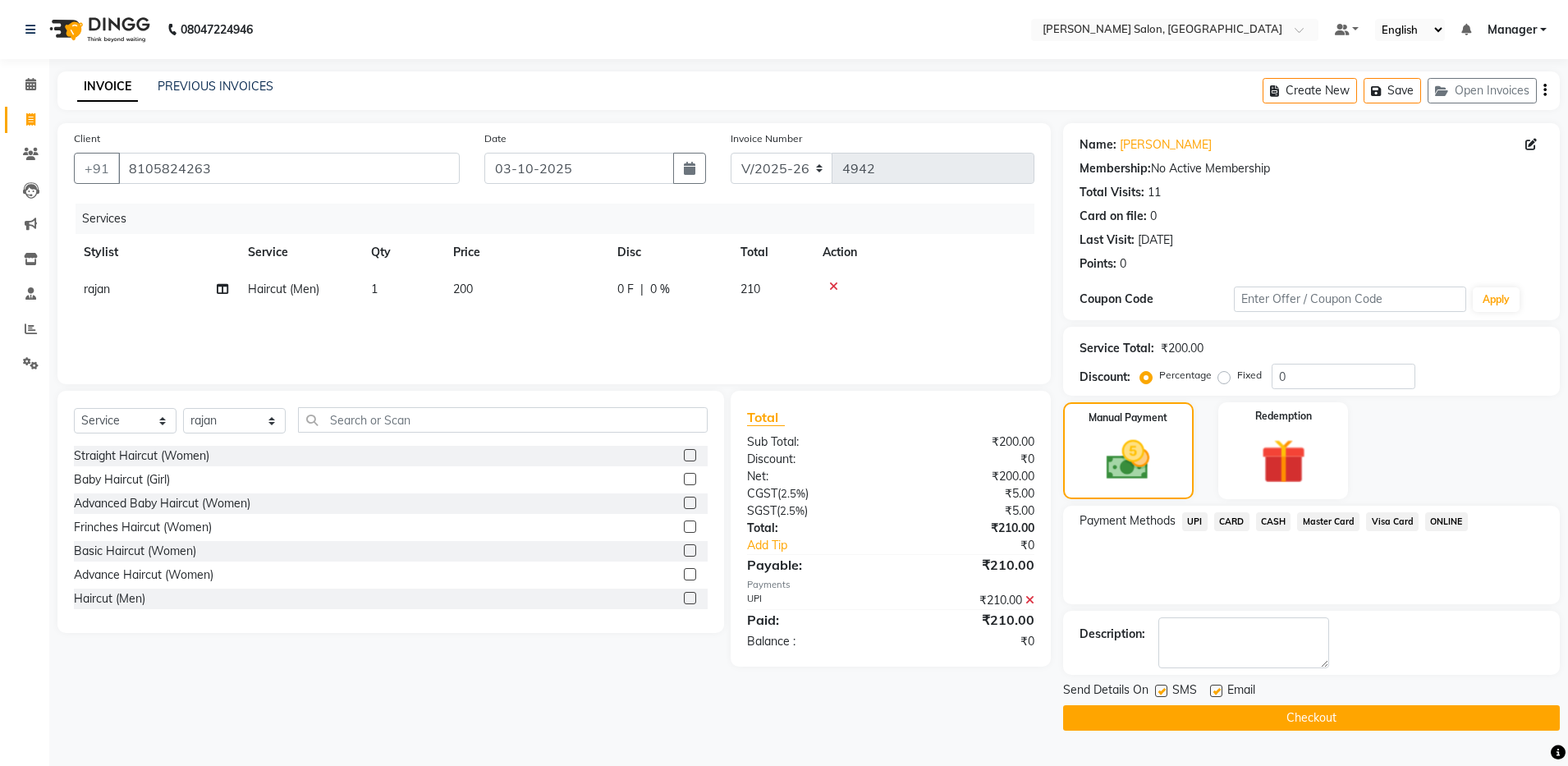
click at [1295, 718] on button "Checkout" at bounding box center [1311, 717] width 497 height 25
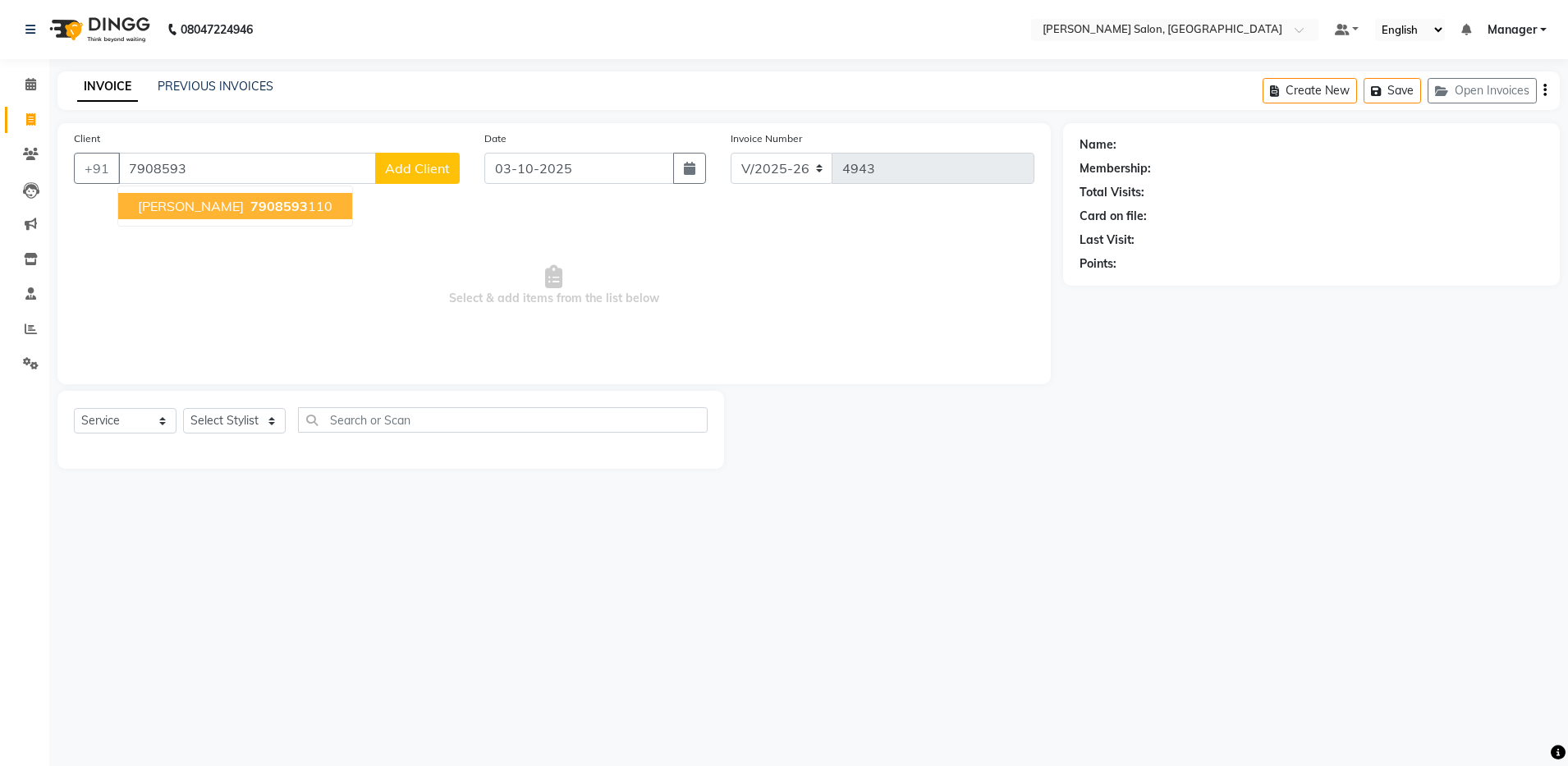
click at [247, 208] on ngb-highlight "7908593 110" at bounding box center [289, 205] width 86 height 16
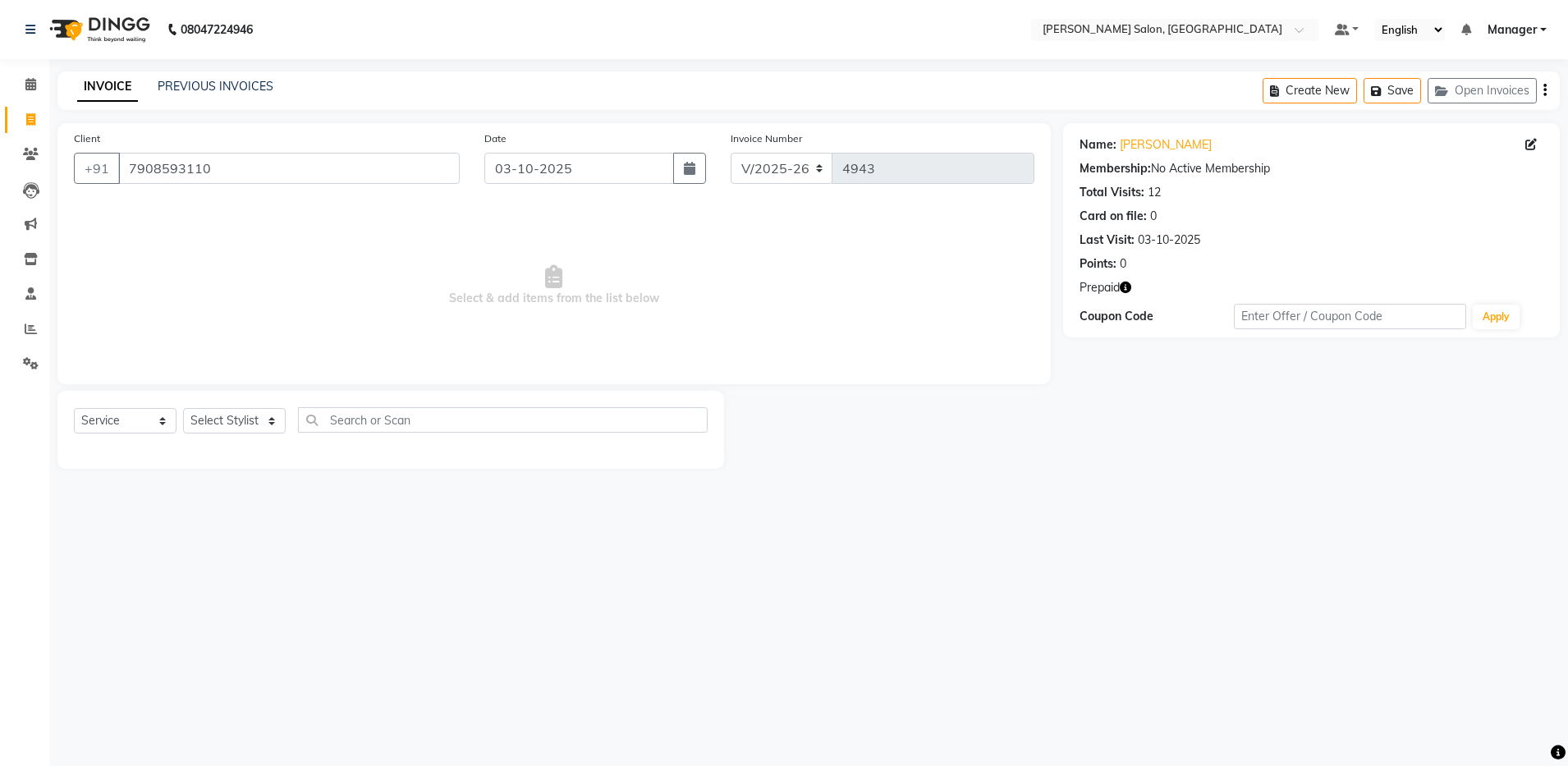
click at [1127, 288] on icon "button" at bounding box center [1125, 287] width 11 height 11
click at [272, 425] on select "Select Stylist [PERSON_NAME] [PERSON_NAME] [PERSON_NAME] [PERSON_NAME] Manager …" at bounding box center [233, 420] width 103 height 25
click at [183, 407] on select "Select Stylist [PERSON_NAME] [PERSON_NAME] [PERSON_NAME] [PERSON_NAME] Manager …" at bounding box center [233, 420] width 103 height 25
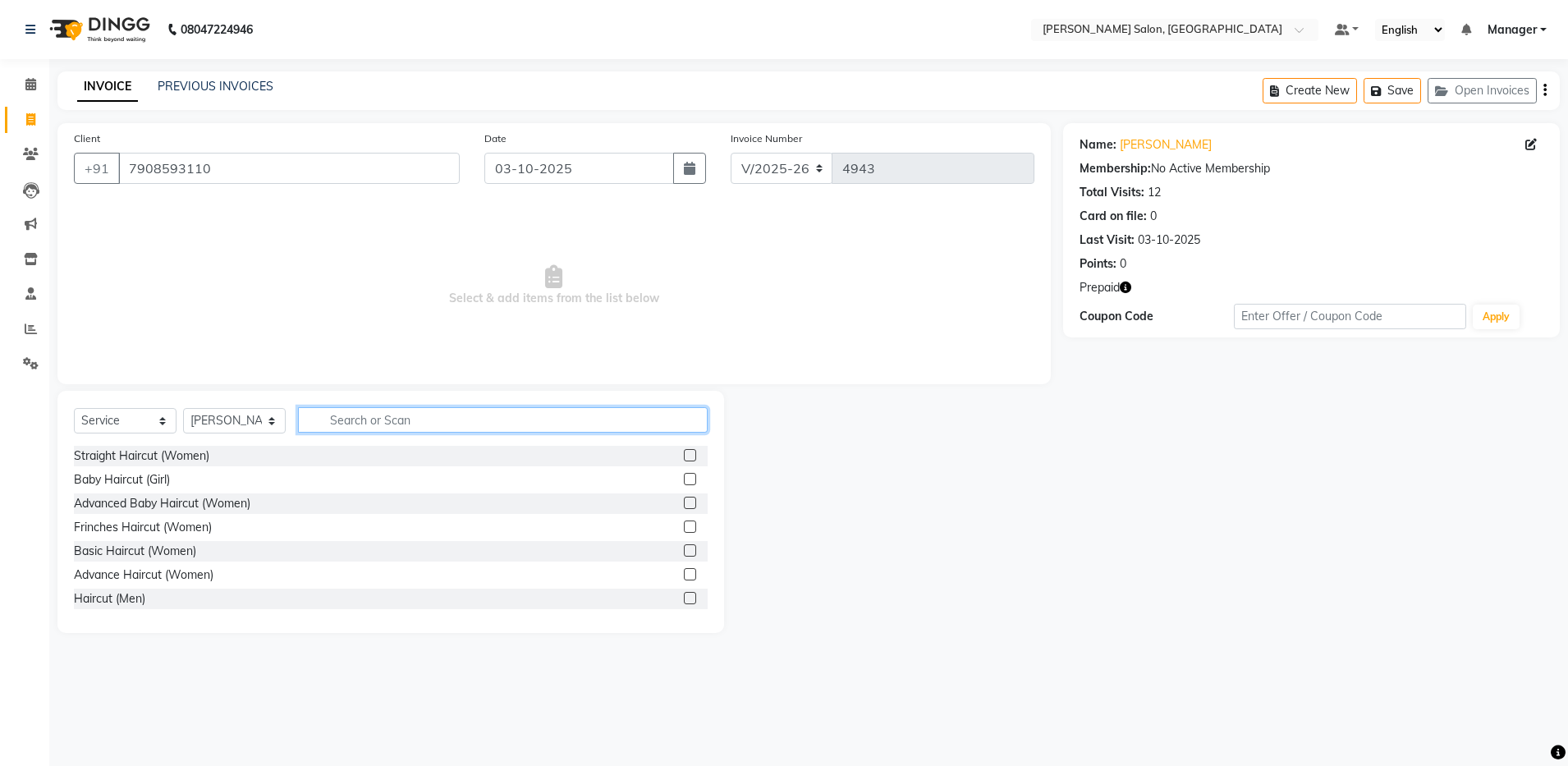
click at [520, 424] on input "text" at bounding box center [503, 420] width 409 height 25
click at [683, 577] on label at bounding box center [689, 573] width 12 height 12
click at [683, 577] on input "checkbox" at bounding box center [688, 574] width 10 height 10
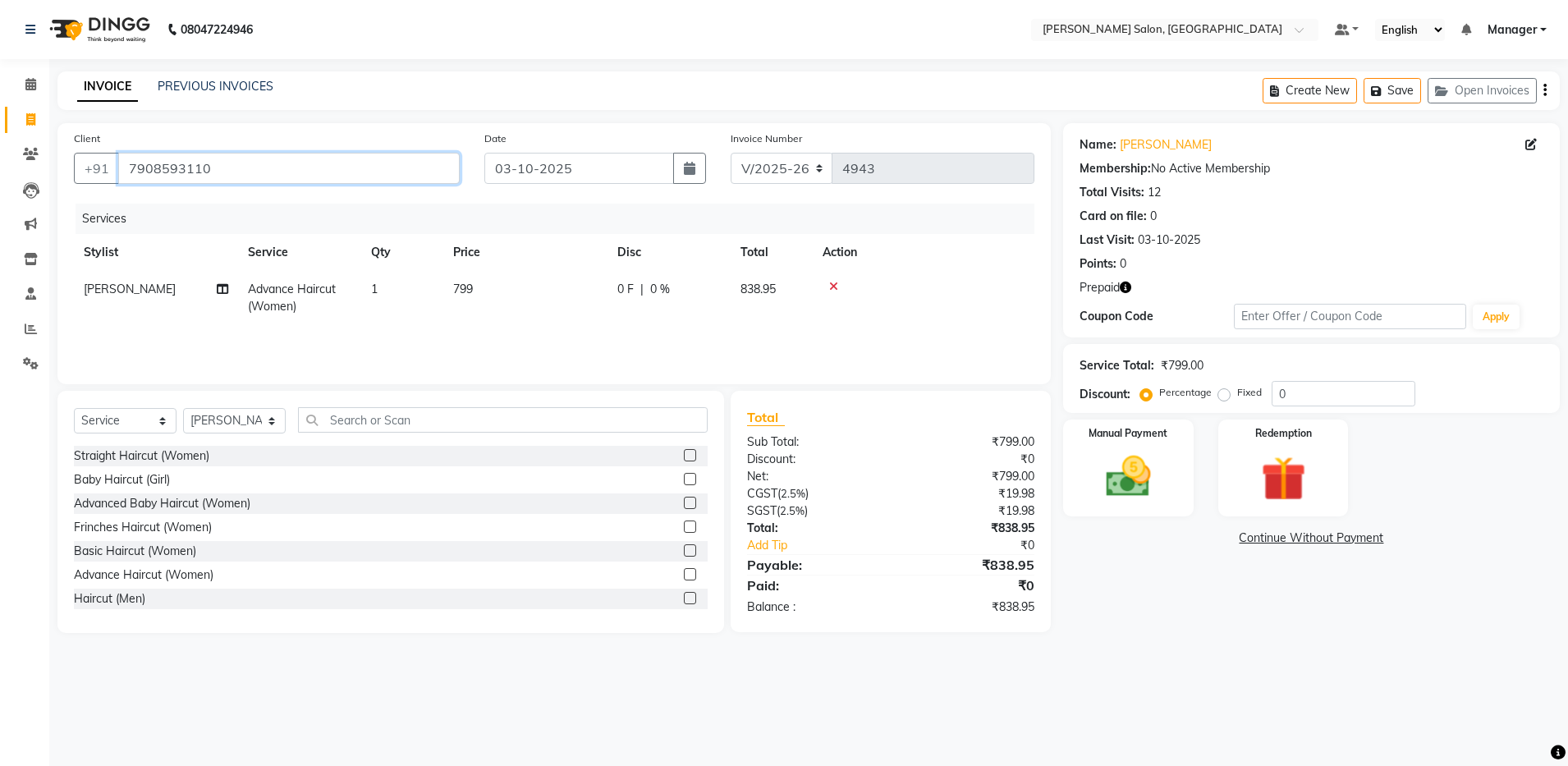
click at [381, 174] on input "7908593110" at bounding box center [289, 168] width 342 height 31
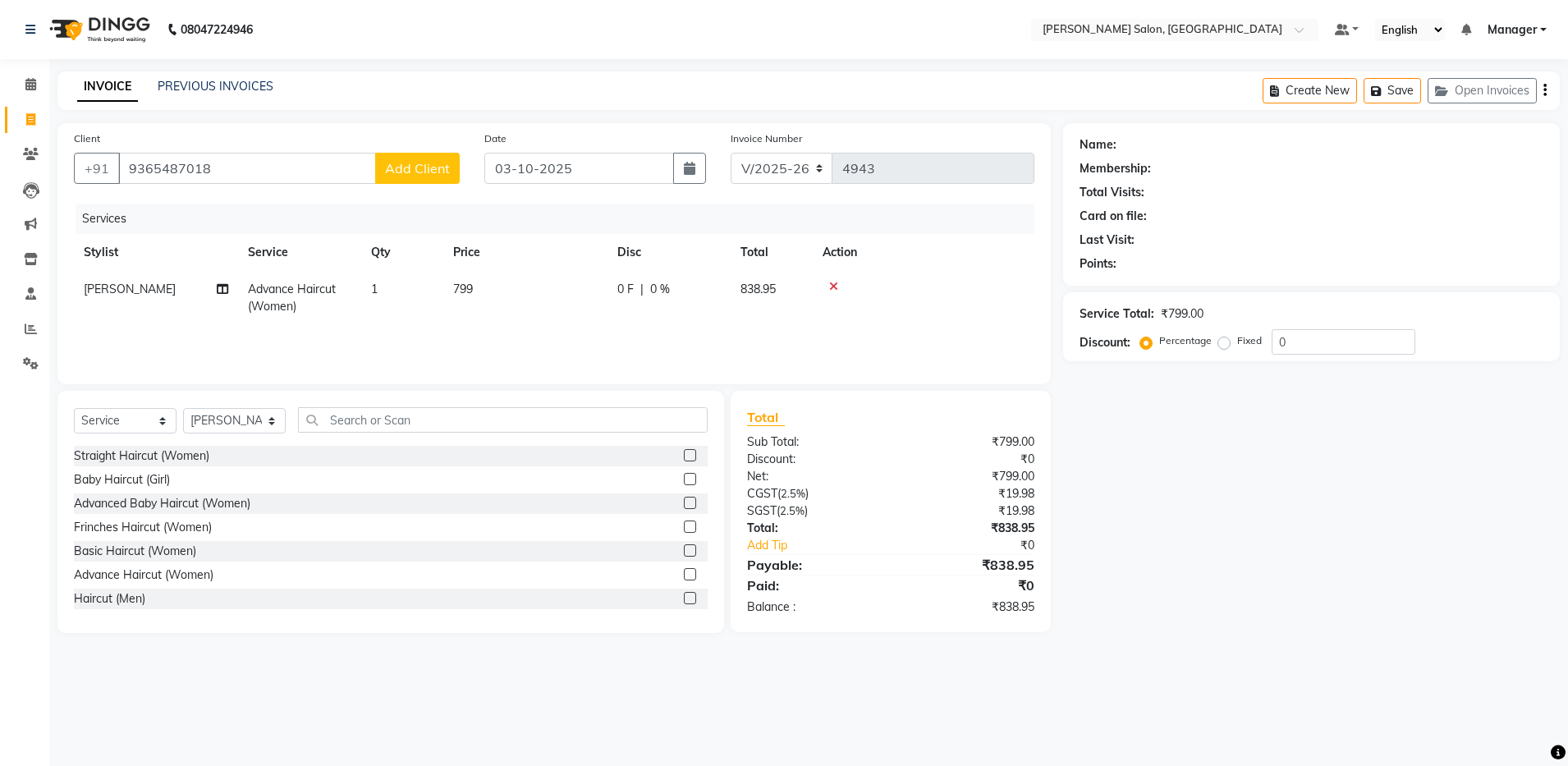
click at [418, 164] on span "Add Client" at bounding box center [417, 168] width 65 height 16
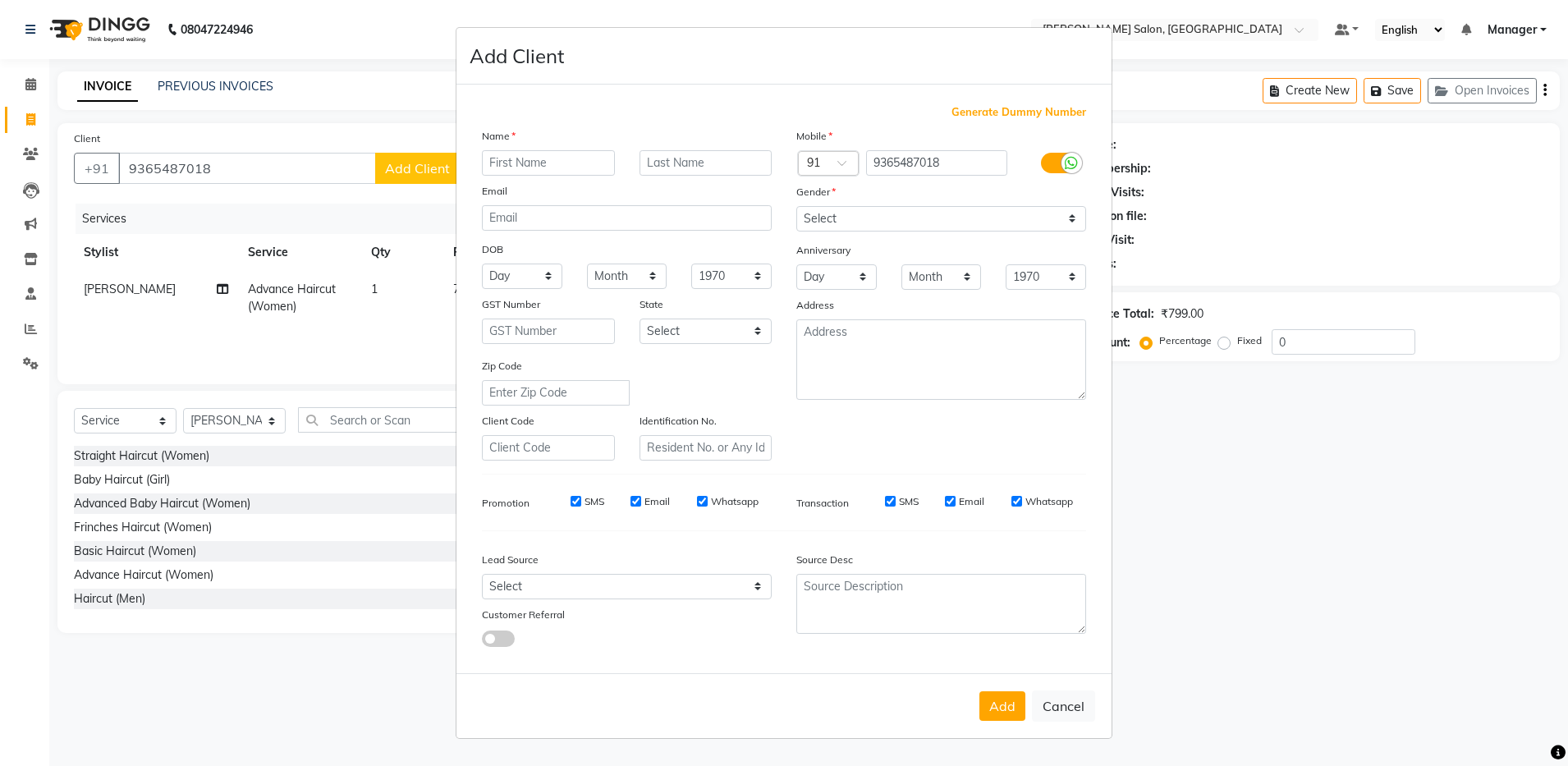
click at [592, 163] on input "text" at bounding box center [548, 163] width 133 height 25
click at [1067, 215] on select "Select [DEMOGRAPHIC_DATA] [DEMOGRAPHIC_DATA] Other Prefer Not To Say" at bounding box center [941, 218] width 290 height 25
click at [796, 206] on select "Select [DEMOGRAPHIC_DATA] [DEMOGRAPHIC_DATA] Other Prefer Not To Say" at bounding box center [941, 218] width 290 height 25
click at [1004, 699] on button "Add" at bounding box center [1001, 705] width 46 height 29
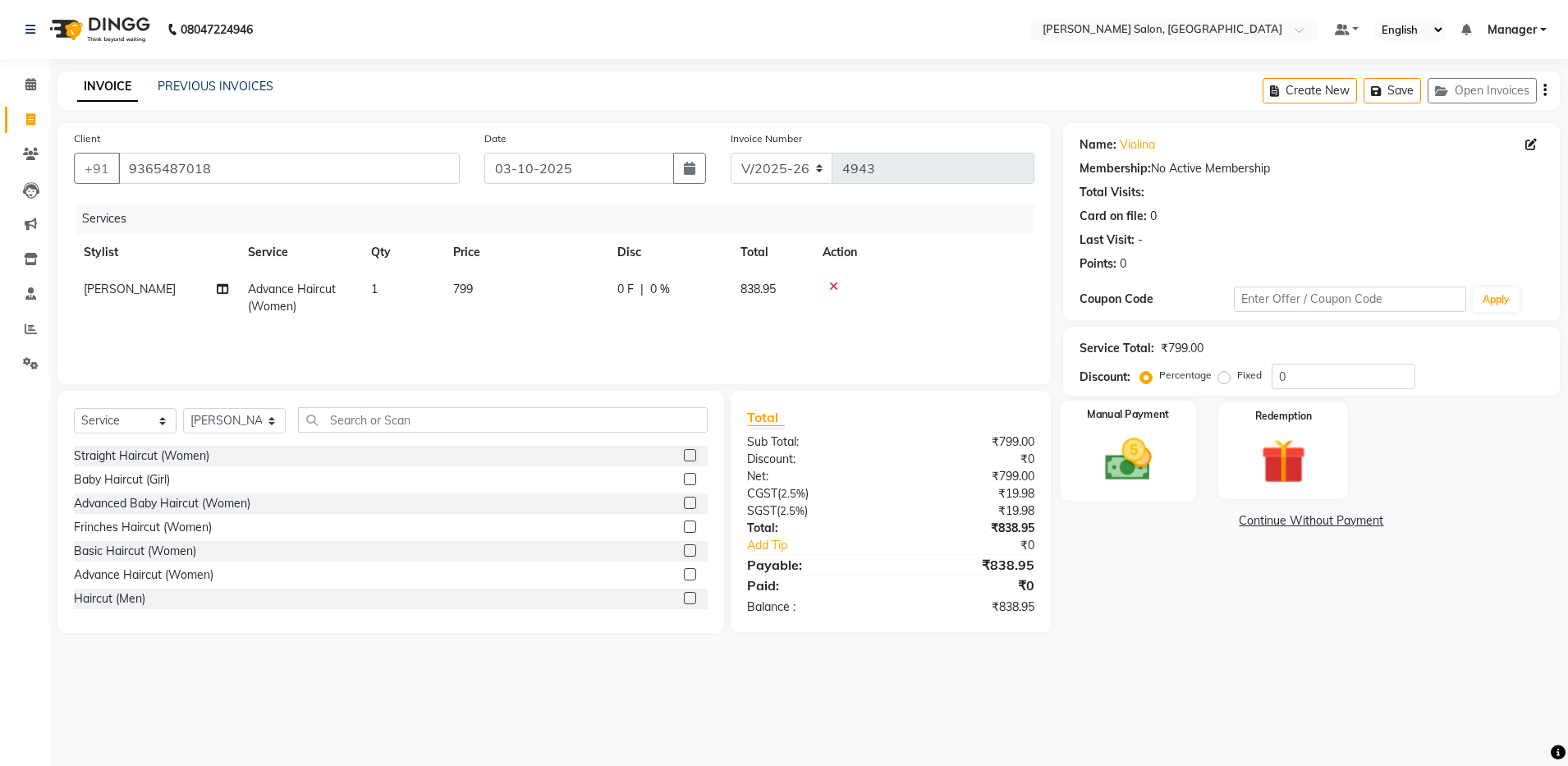
click at [1123, 474] on img at bounding box center [1128, 460] width 76 height 55
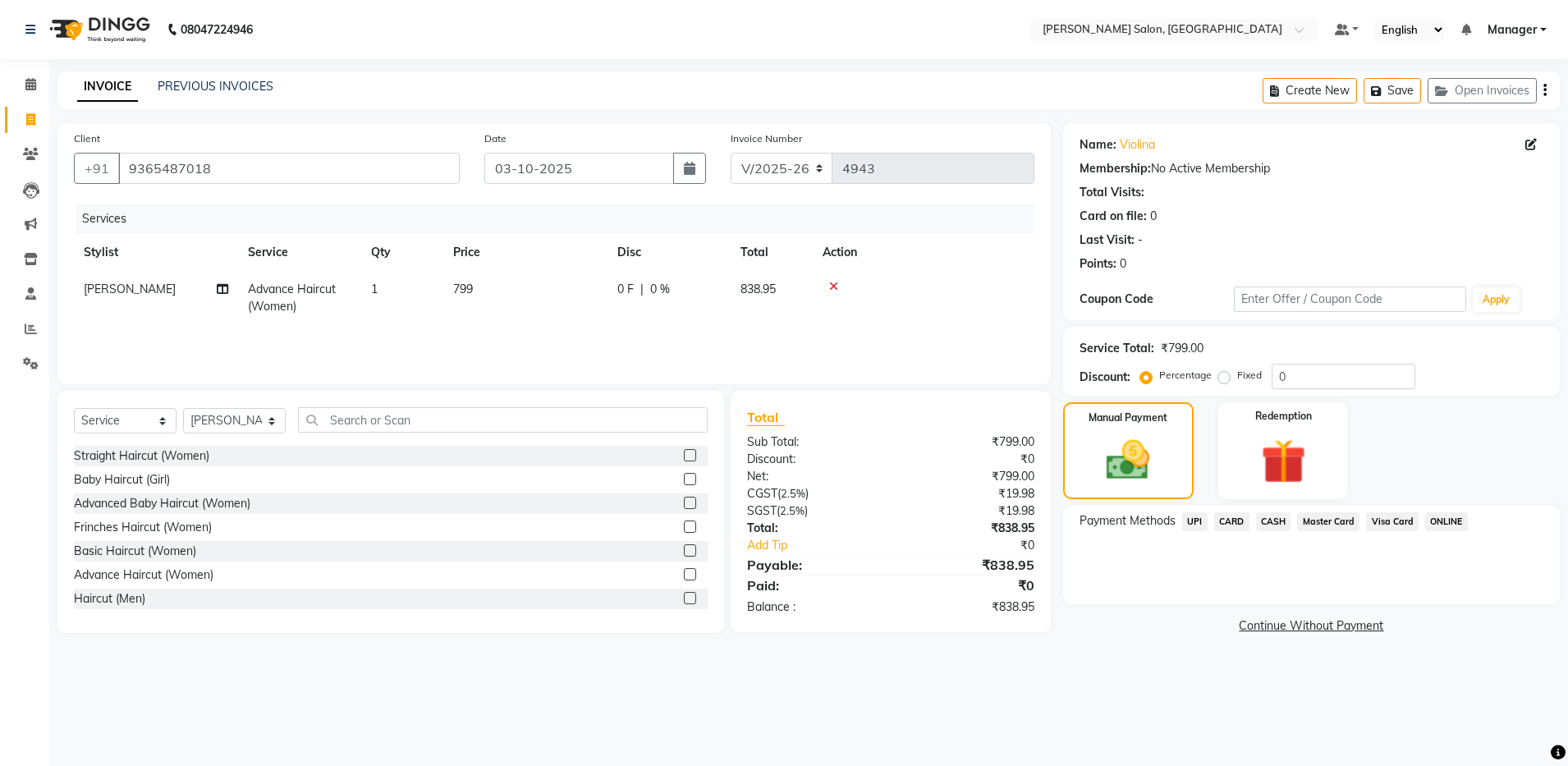
click at [1193, 519] on span "UPI" at bounding box center [1194, 521] width 25 height 19
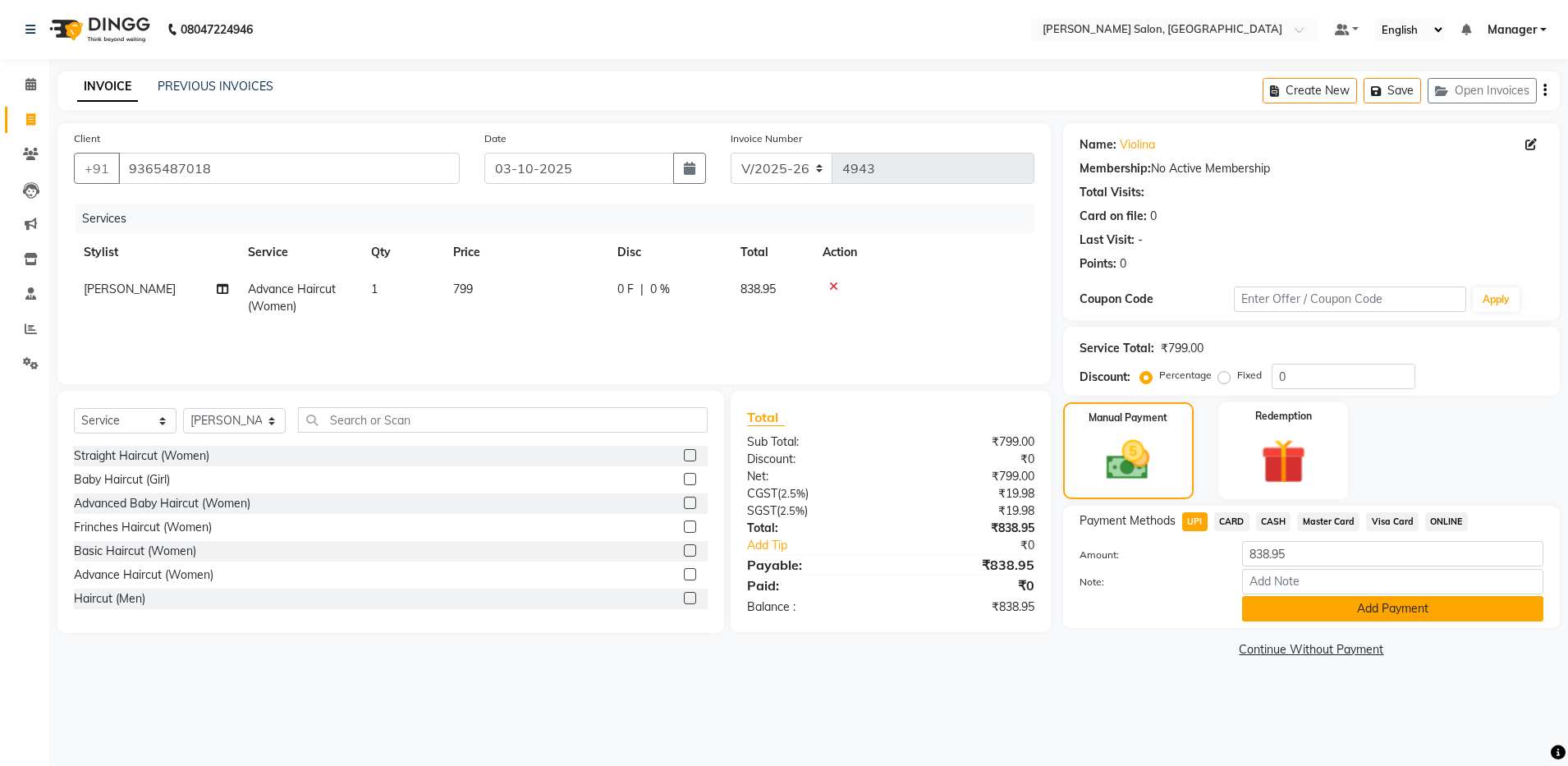
click at [1431, 597] on button "Add Payment" at bounding box center [1392, 608] width 301 height 25
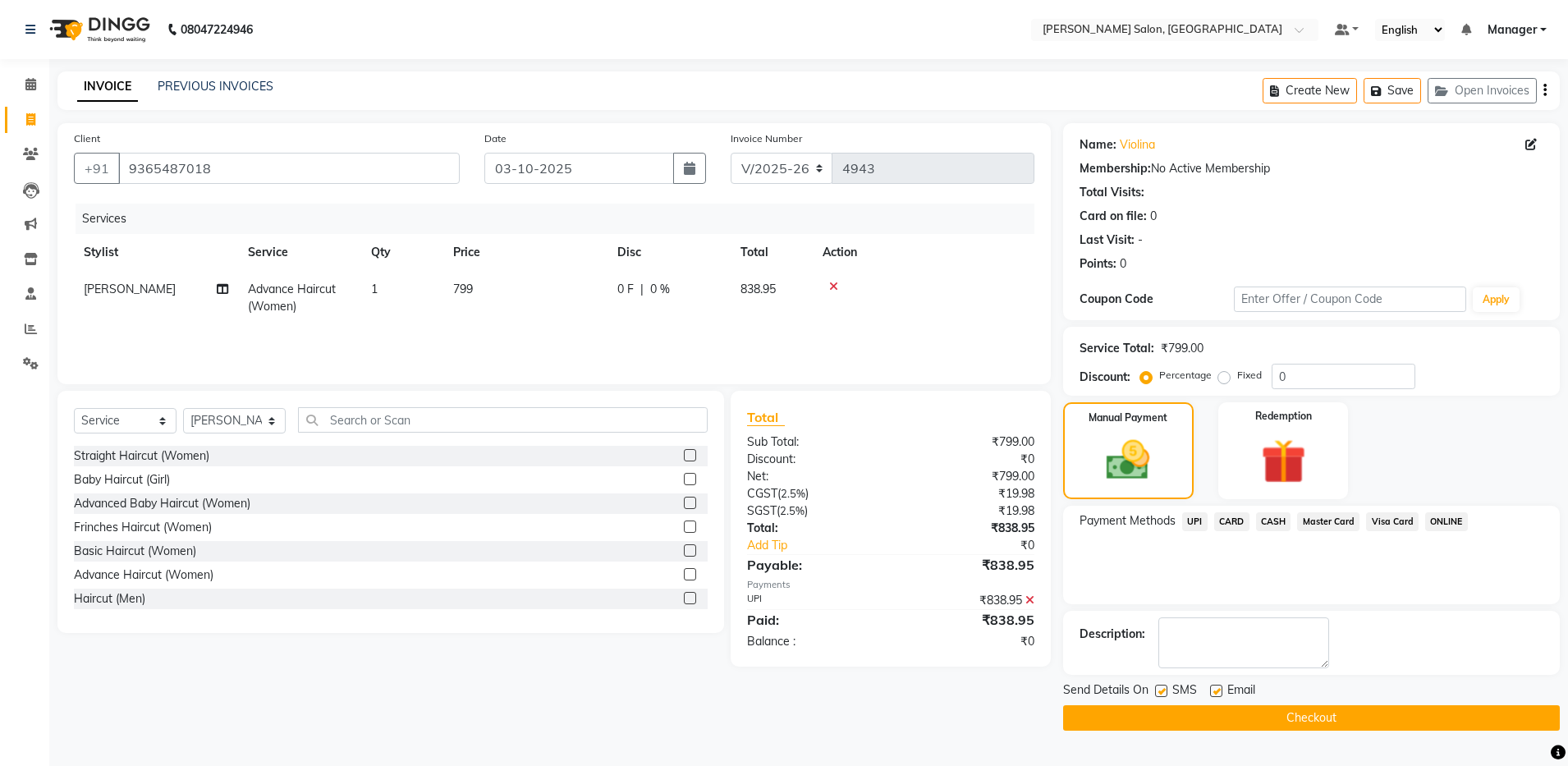
click at [1221, 690] on label at bounding box center [1215, 690] width 12 height 12
click at [1221, 690] on input "checkbox" at bounding box center [1214, 691] width 10 height 10
click at [1260, 724] on button "Checkout" at bounding box center [1311, 717] width 497 height 25
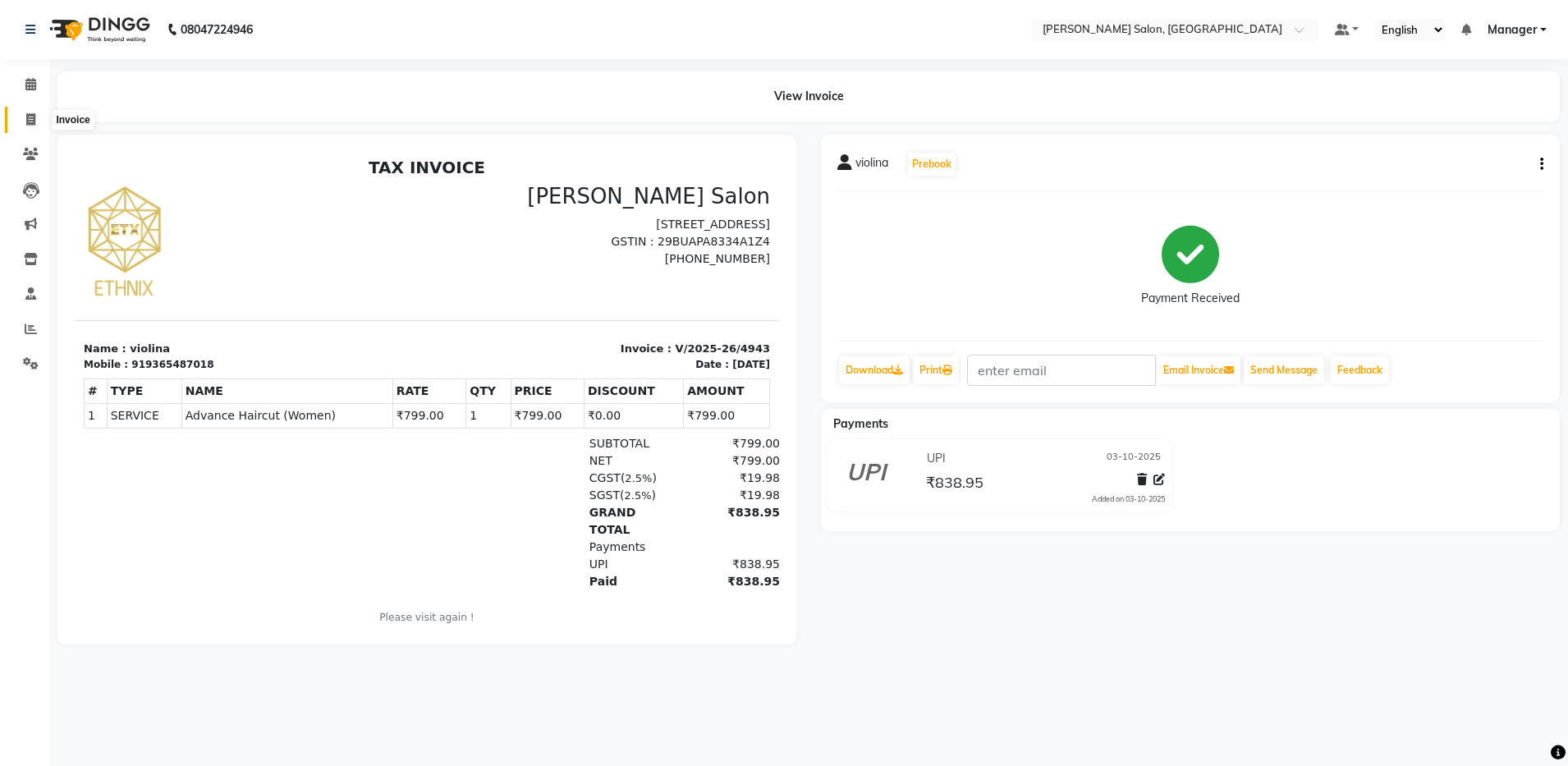
click at [34, 125] on span at bounding box center [30, 120] width 29 height 19
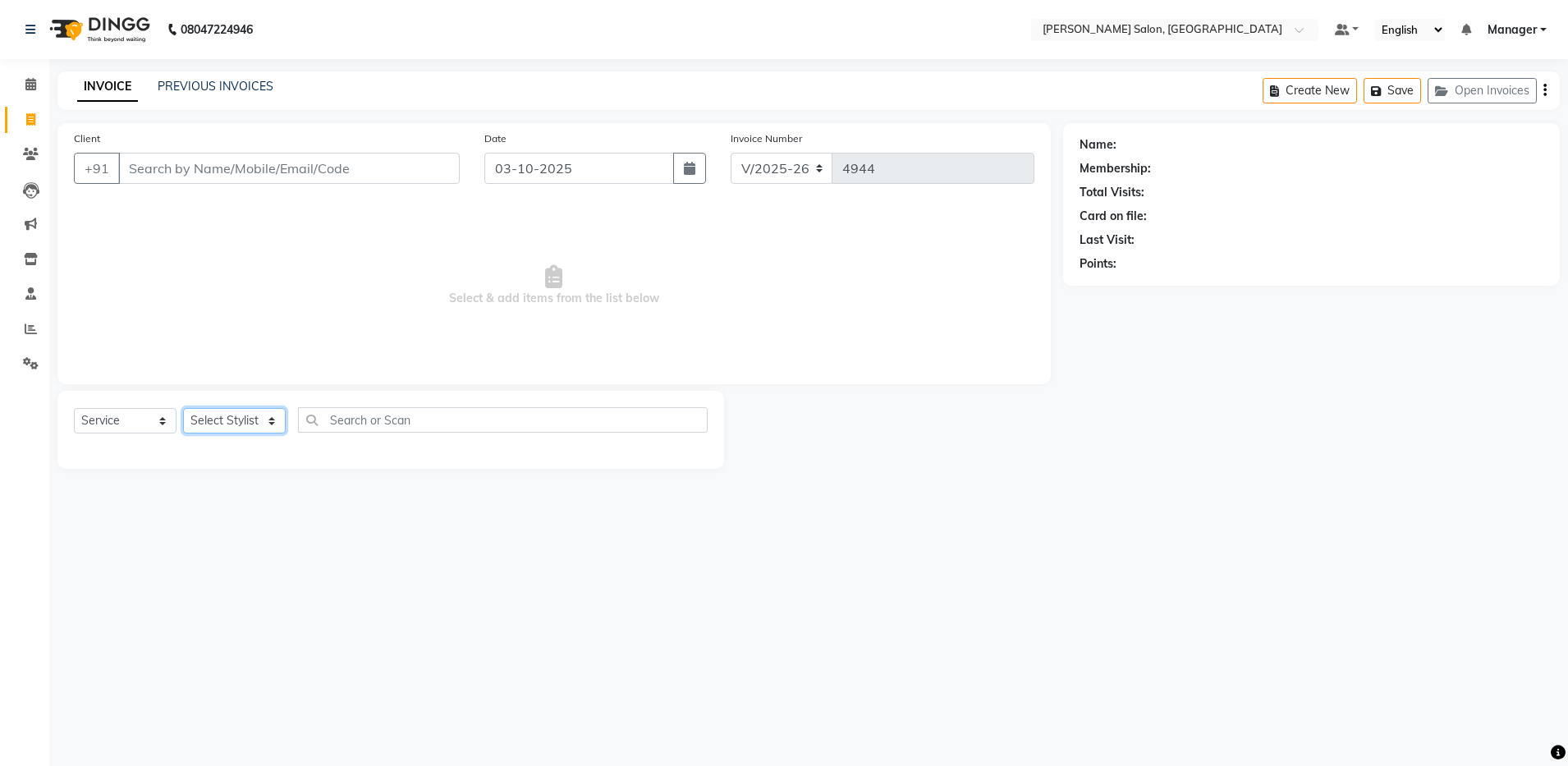
click at [258, 413] on select "Select Stylist [PERSON_NAME] [PERSON_NAME] [PERSON_NAME] [PERSON_NAME] Manager …" at bounding box center [233, 420] width 103 height 25
click at [183, 407] on select "Select Stylist [PERSON_NAME] [PERSON_NAME] [PERSON_NAME] [PERSON_NAME] Manager …" at bounding box center [233, 420] width 103 height 25
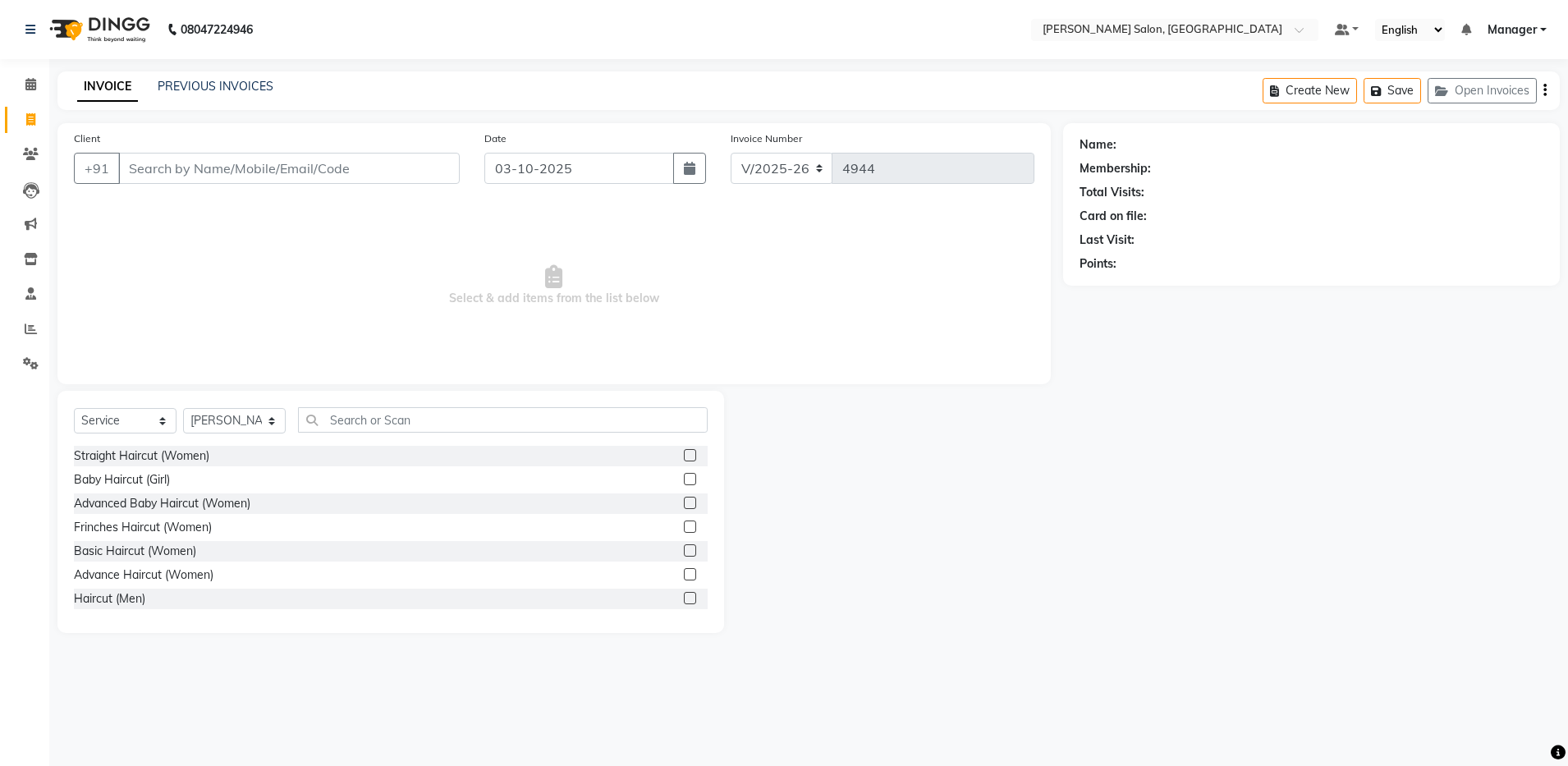
click at [458, 406] on div "Select Service Product Membership Package Voucher Prepaid Gift Card Select Styl…" at bounding box center [391, 511] width 666 height 242
click at [458, 428] on input "text" at bounding box center [503, 420] width 409 height 25
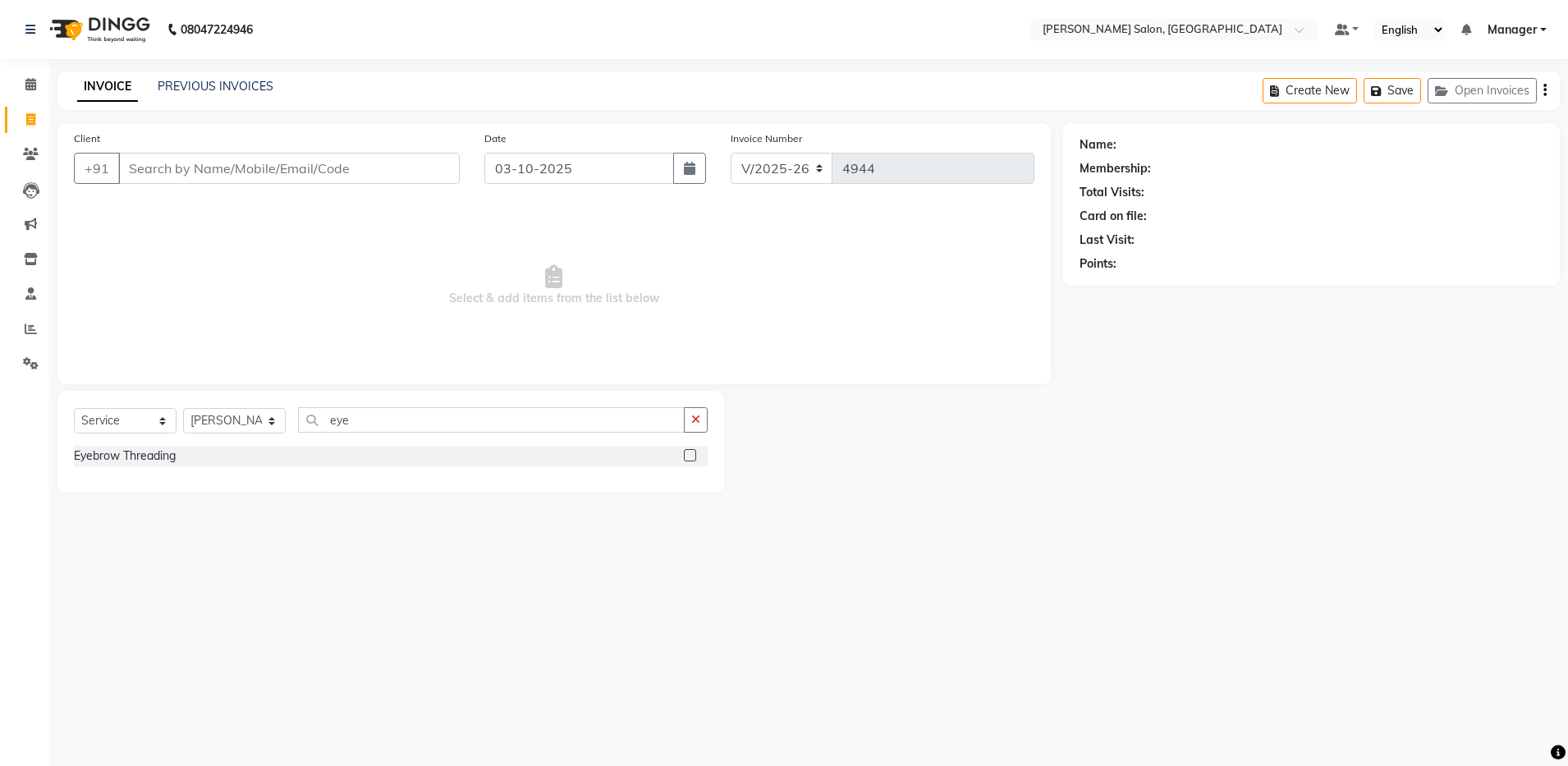
click at [687, 453] on label at bounding box center [689, 455] width 12 height 12
click at [687, 453] on input "checkbox" at bounding box center [688, 455] width 10 height 10
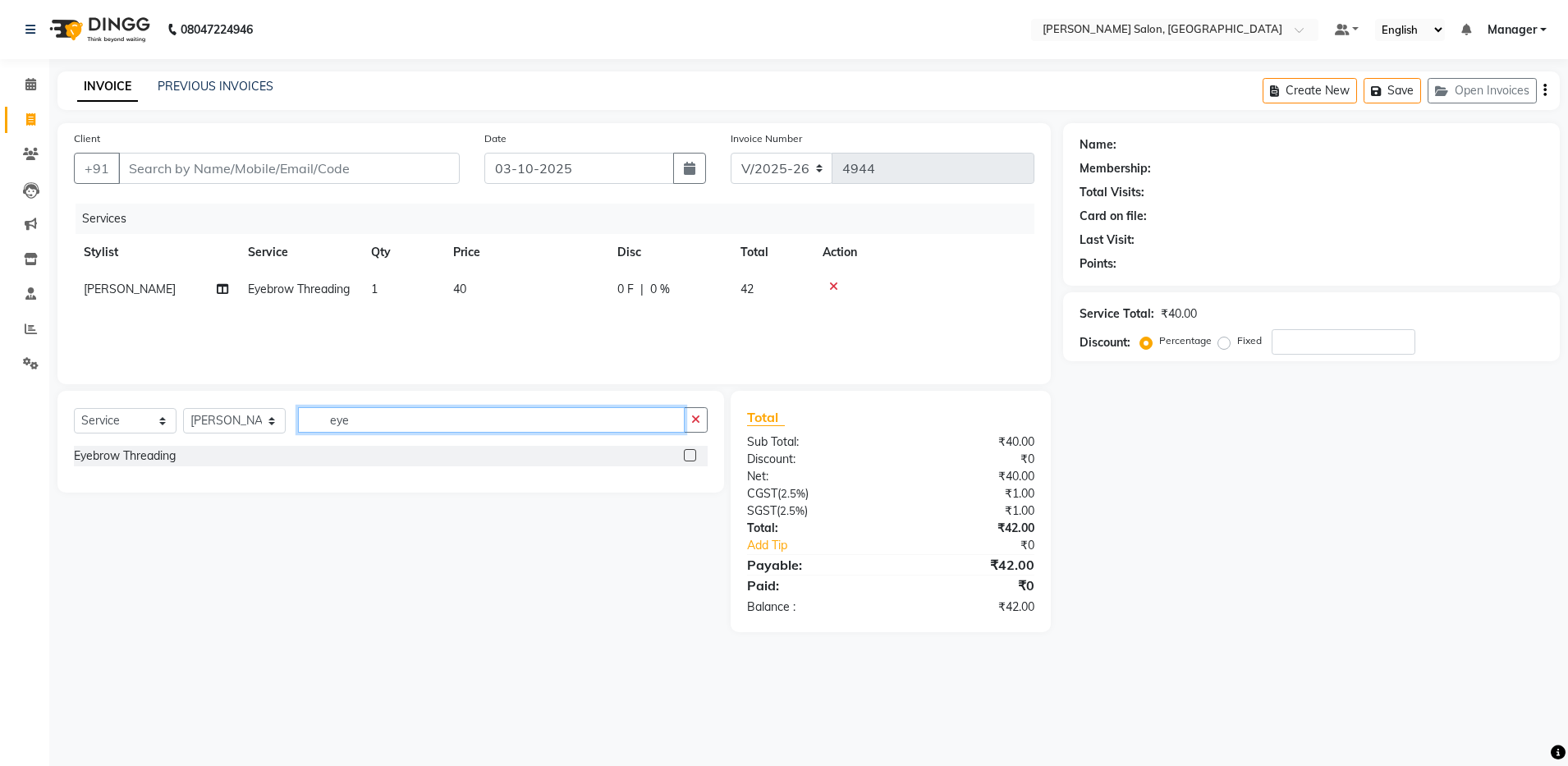
click at [516, 417] on input "eye" at bounding box center [491, 420] width 387 height 25
click at [691, 455] on label at bounding box center [689, 455] width 12 height 12
click at [691, 455] on input "checkbox" at bounding box center [688, 455] width 10 height 10
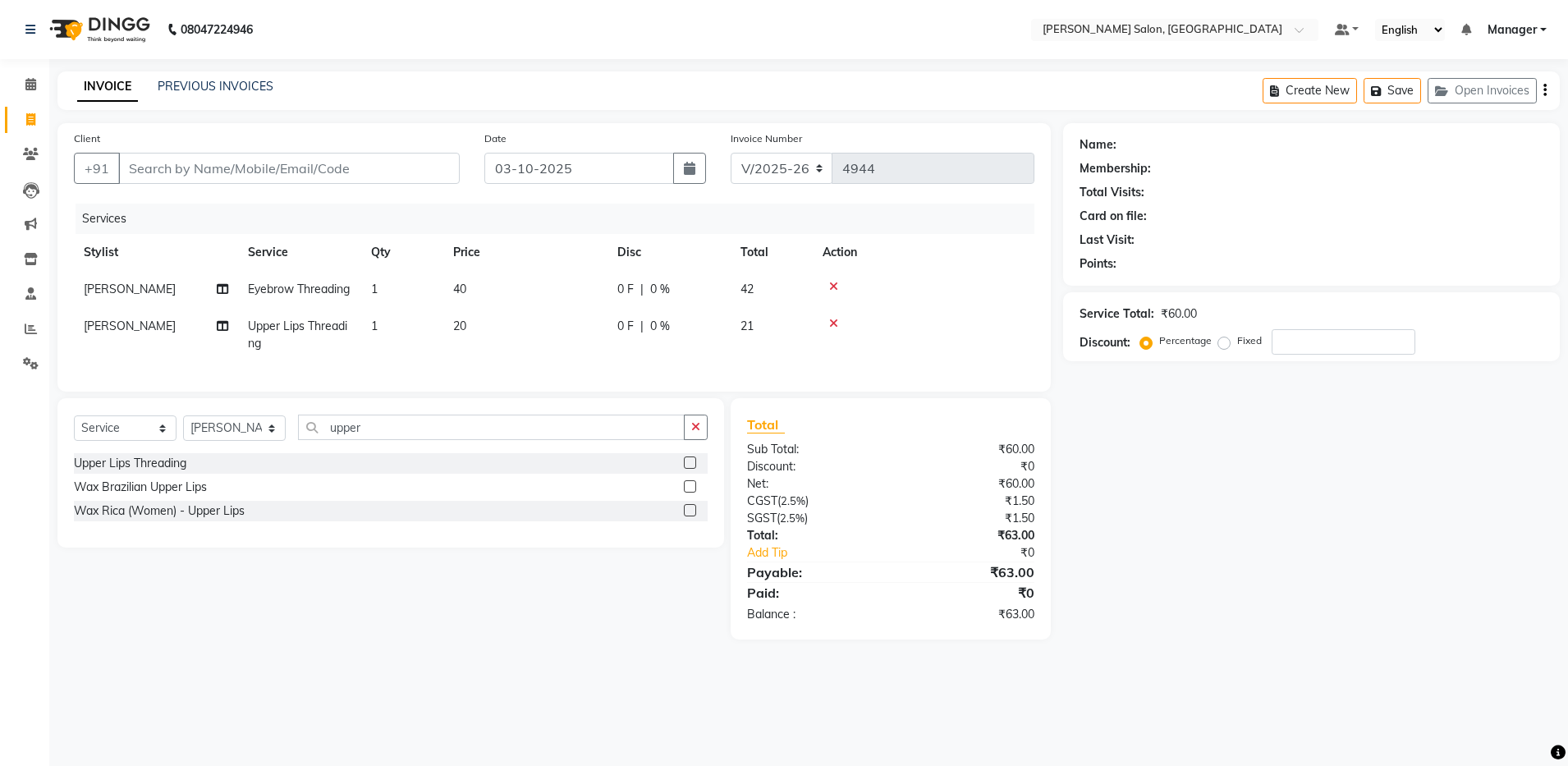
click at [396, 149] on div "Client +91" at bounding box center [266, 164] width 410 height 68
click at [397, 157] on input "Client" at bounding box center [289, 168] width 342 height 31
click at [413, 184] on div "Client [PHONE_NUMBER] Add Client" at bounding box center [266, 164] width 410 height 68
click at [414, 184] on div "Client [PHONE_NUMBER] Add Client" at bounding box center [266, 164] width 410 height 68
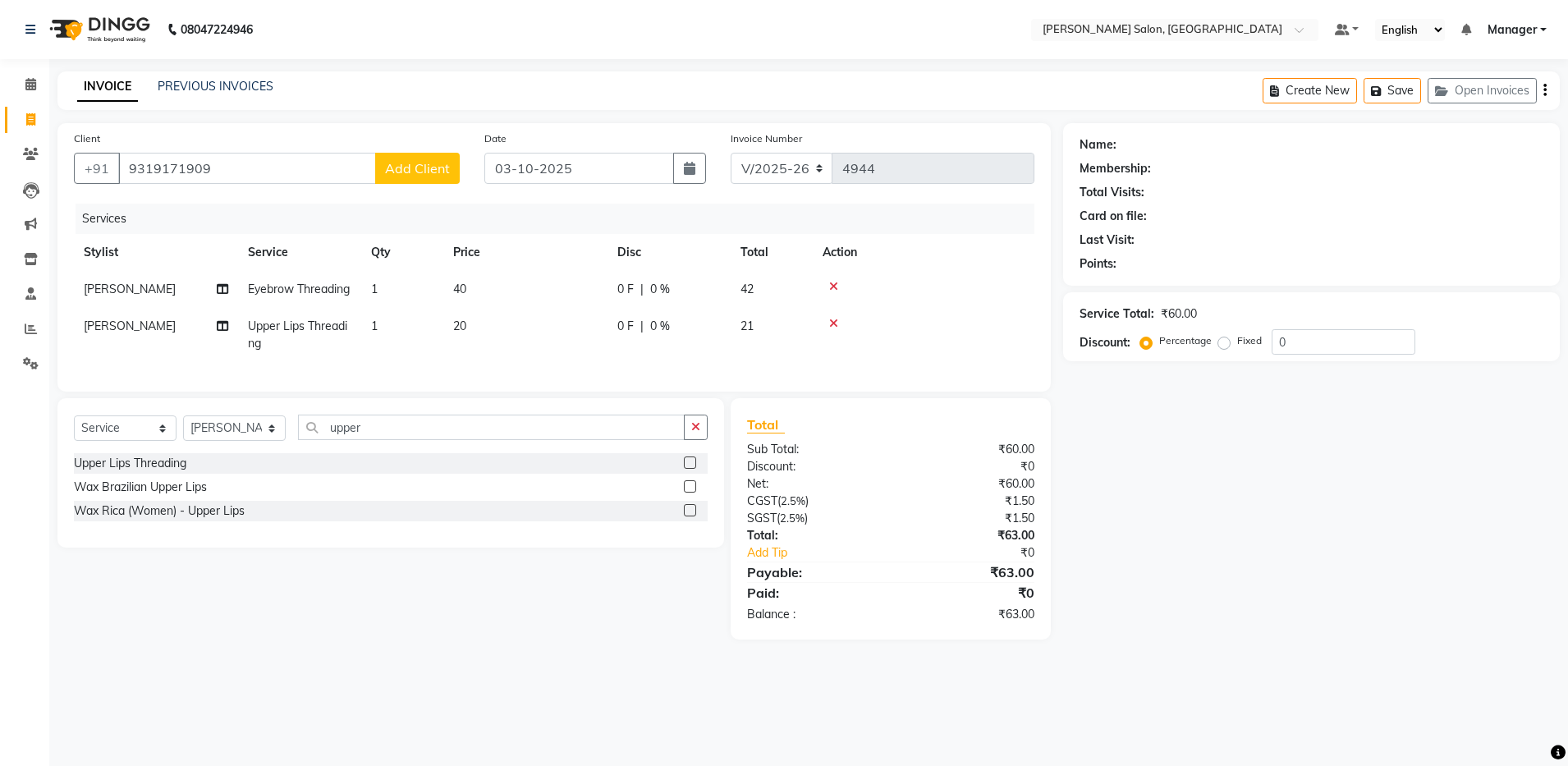
click at [414, 180] on button "Add Client" at bounding box center [418, 168] width 85 height 31
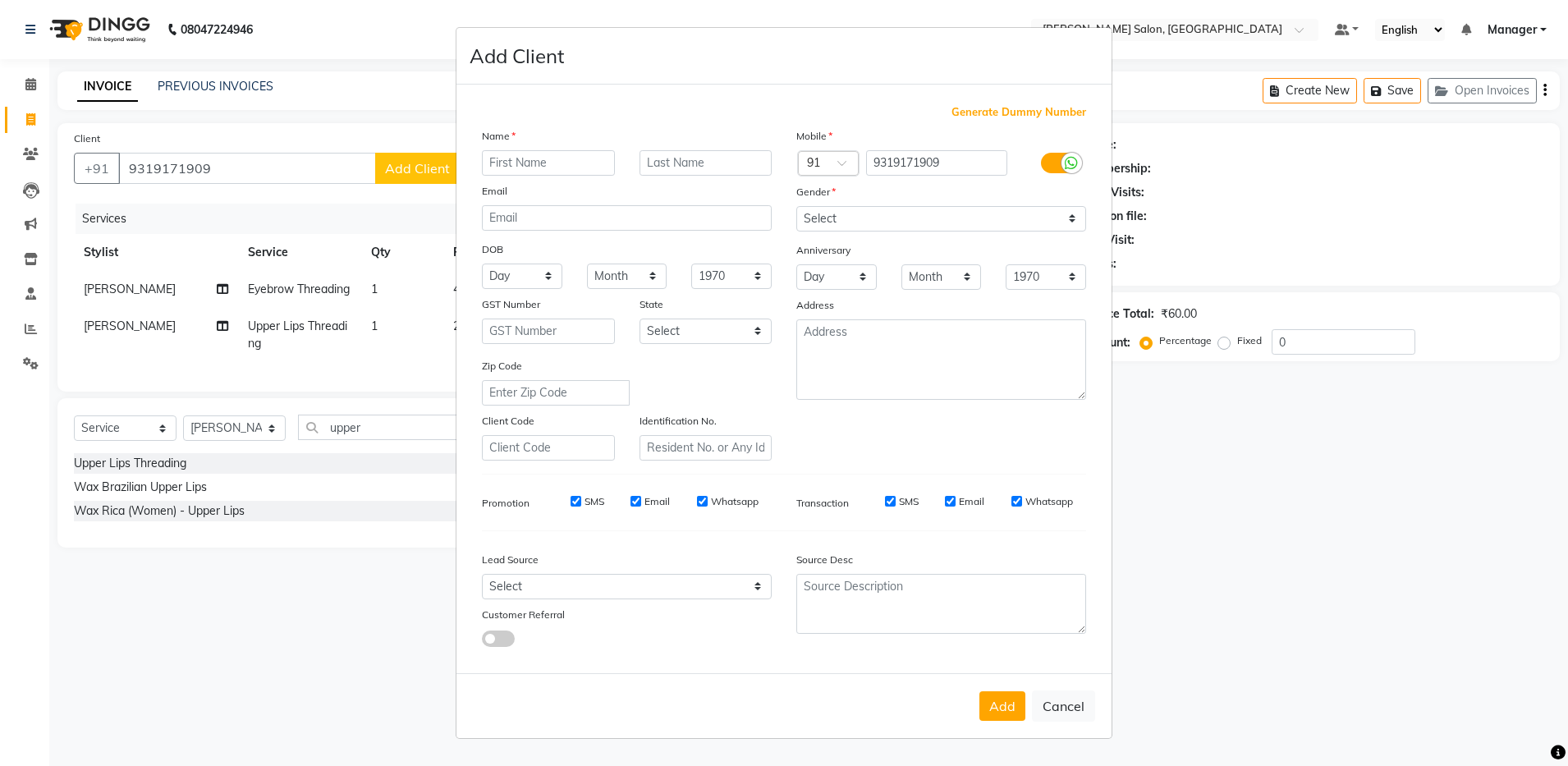
click at [516, 162] on input "text" at bounding box center [548, 163] width 133 height 25
click at [1059, 215] on select "Select [DEMOGRAPHIC_DATA] [DEMOGRAPHIC_DATA] Other Prefer Not To Say" at bounding box center [941, 218] width 290 height 25
click at [796, 206] on select "Select [DEMOGRAPHIC_DATA] [DEMOGRAPHIC_DATA] Other Prefer Not To Say" at bounding box center [941, 218] width 290 height 25
click at [1009, 701] on button "Add" at bounding box center [1001, 705] width 46 height 29
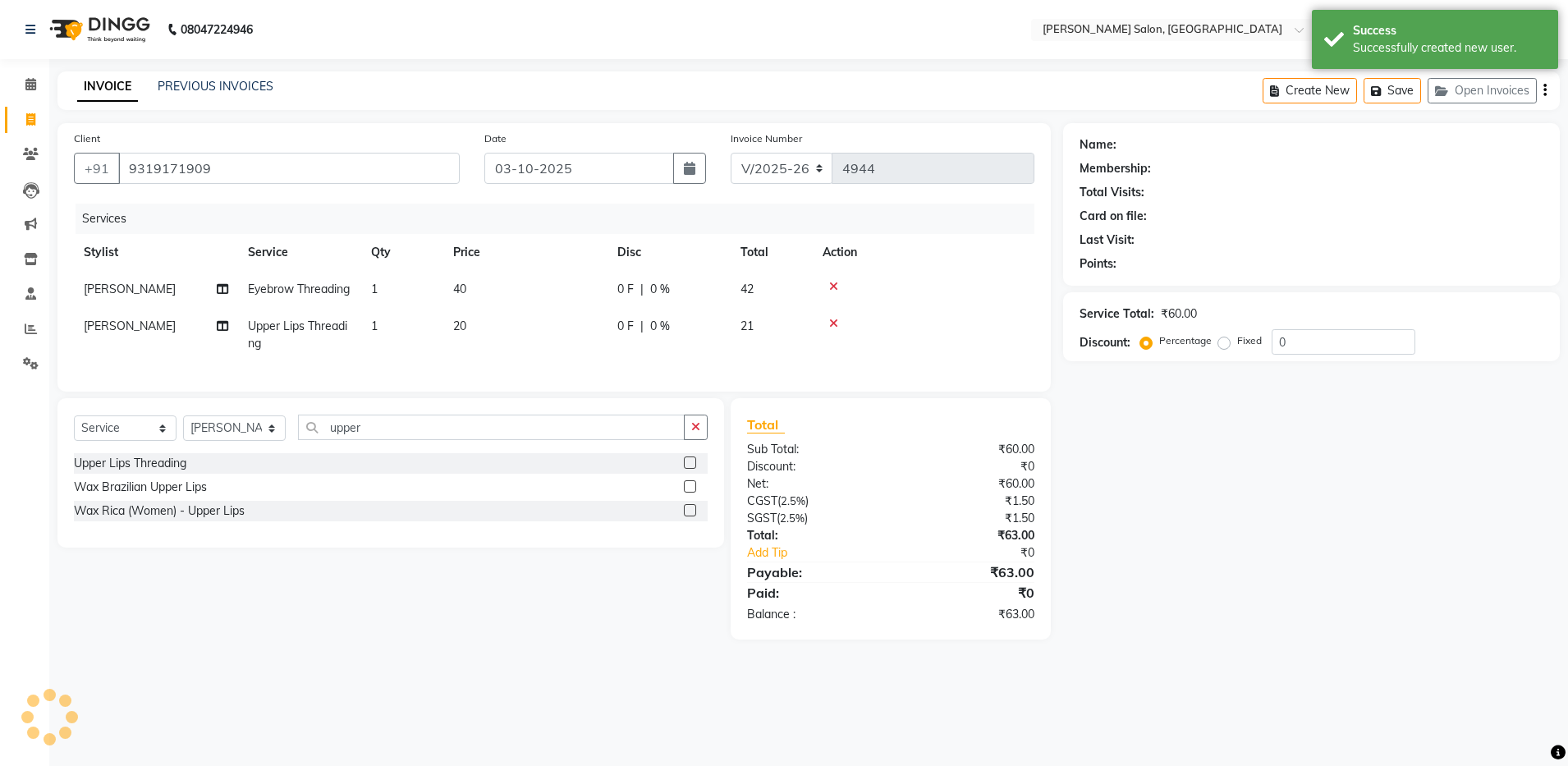
click at [1009, 701] on div "08047224946 Select Location × [PERSON_NAME] Salon, Bellandur Default Panel My P…" at bounding box center [784, 383] width 1568 height 766
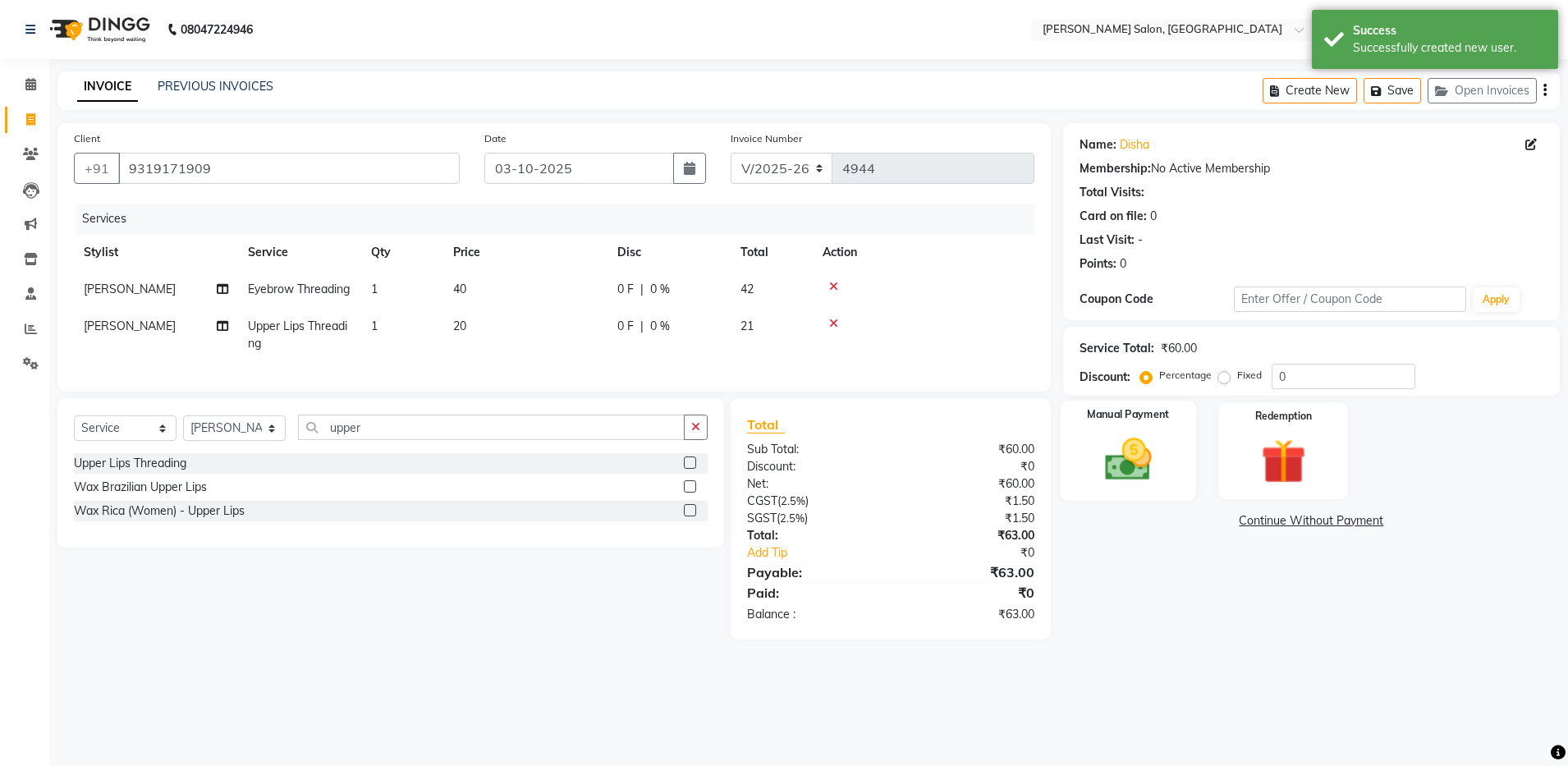
click at [1170, 485] on div "Manual Payment" at bounding box center [1128, 451] width 136 height 101
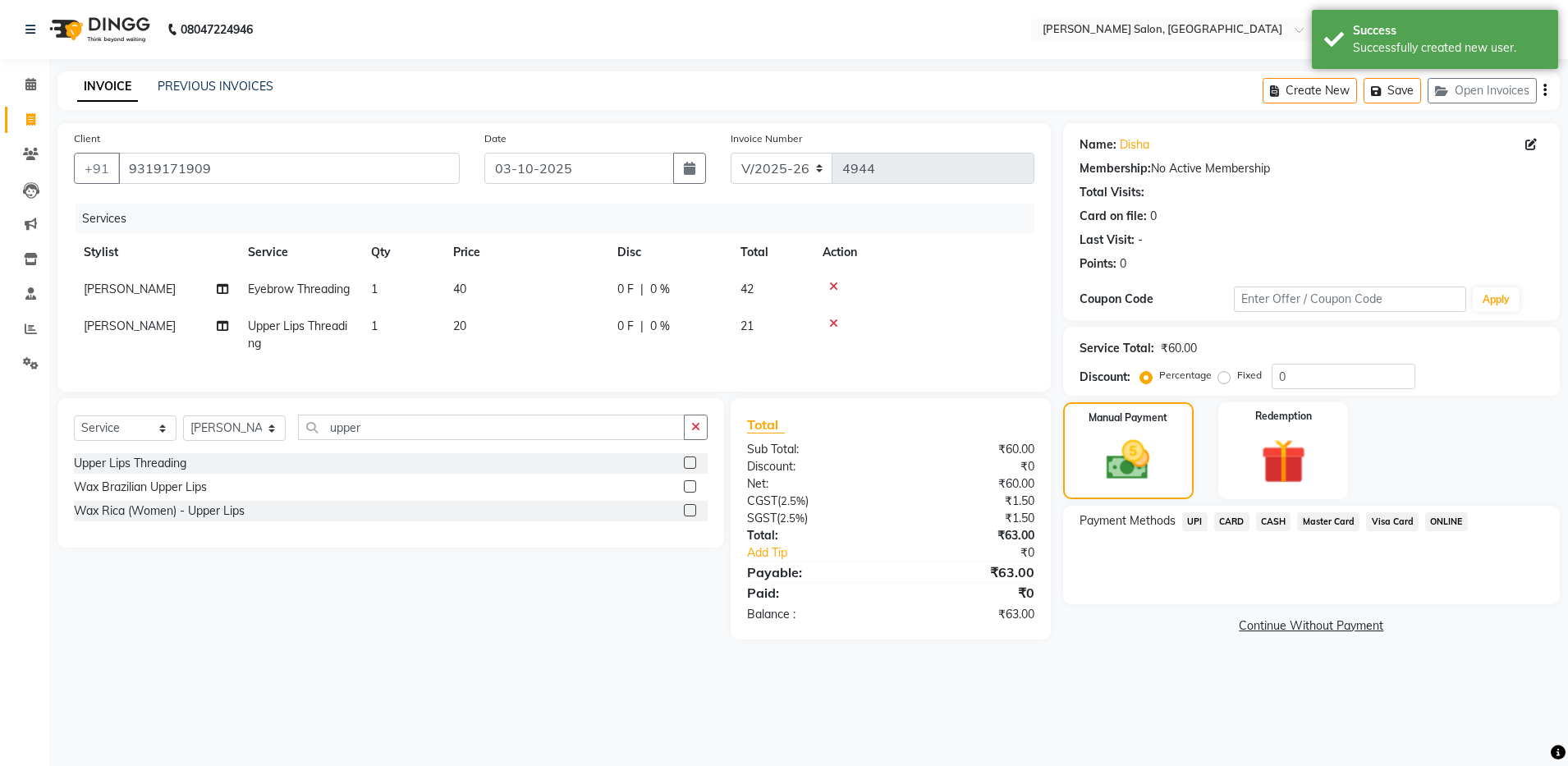
click at [1196, 523] on span "UPI" at bounding box center [1194, 521] width 25 height 19
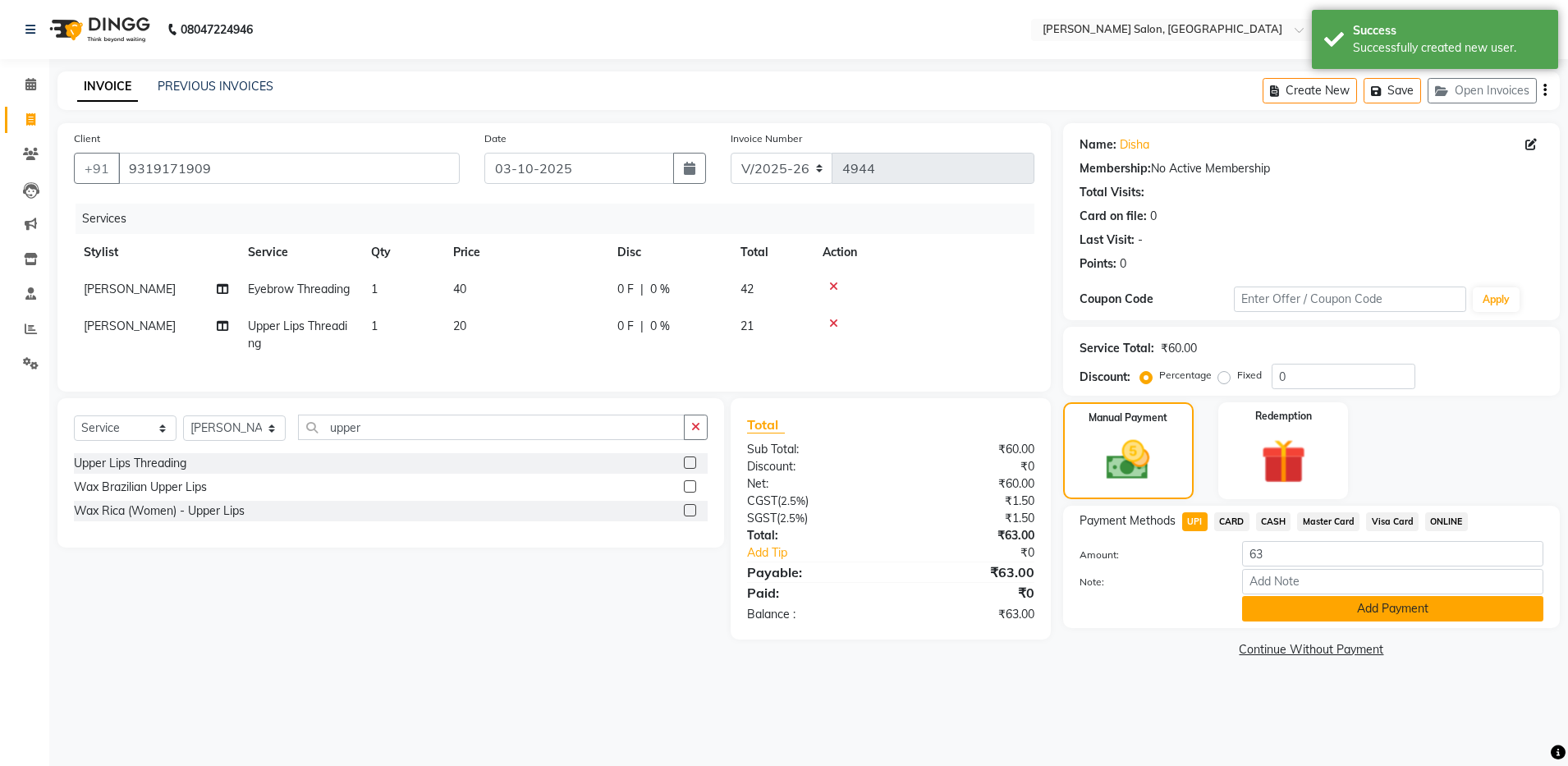
click at [1301, 598] on button "Add Payment" at bounding box center [1392, 608] width 301 height 25
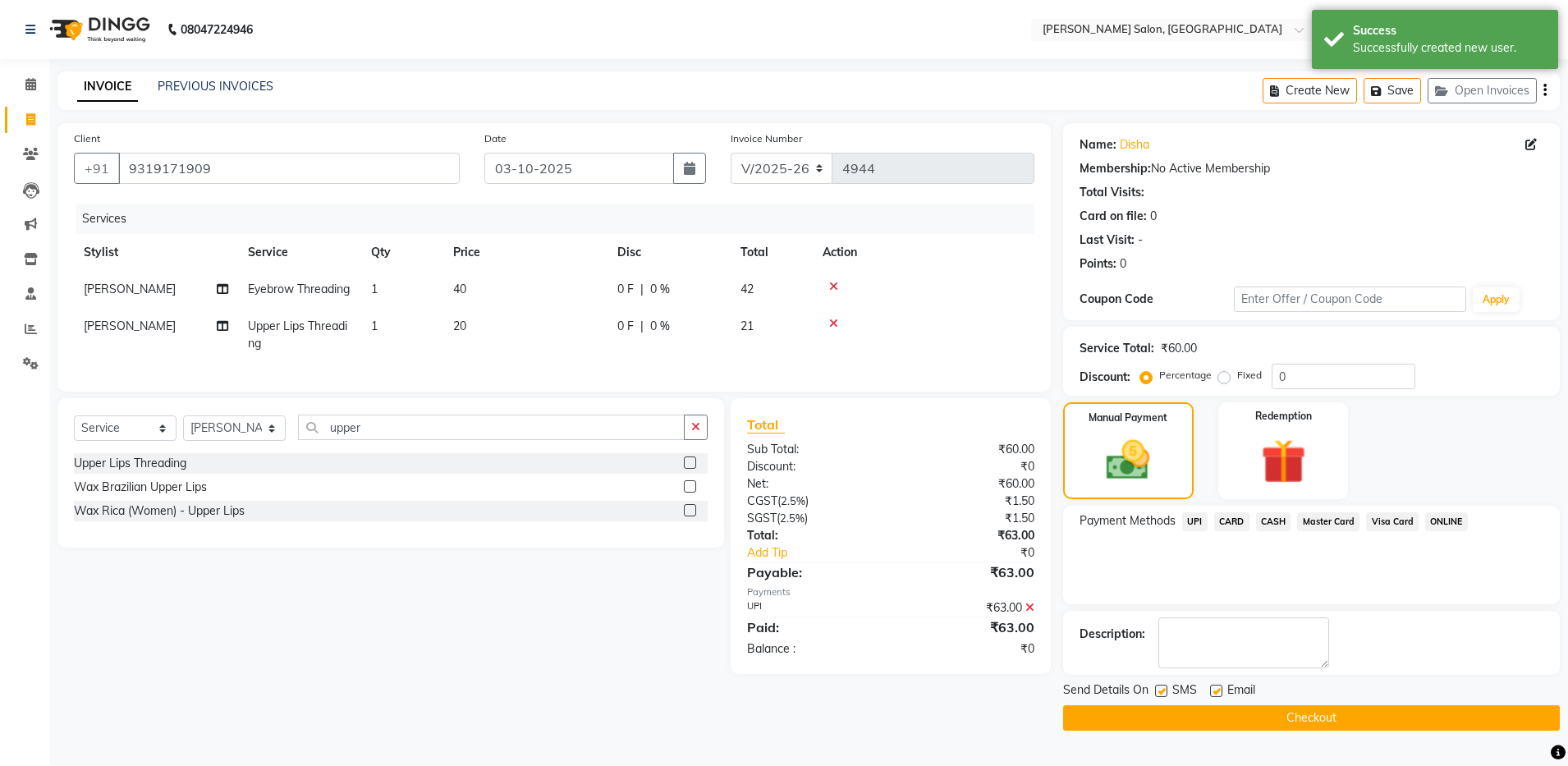
click at [1215, 689] on label at bounding box center [1215, 690] width 12 height 12
click at [1215, 689] on input "checkbox" at bounding box center [1214, 691] width 10 height 10
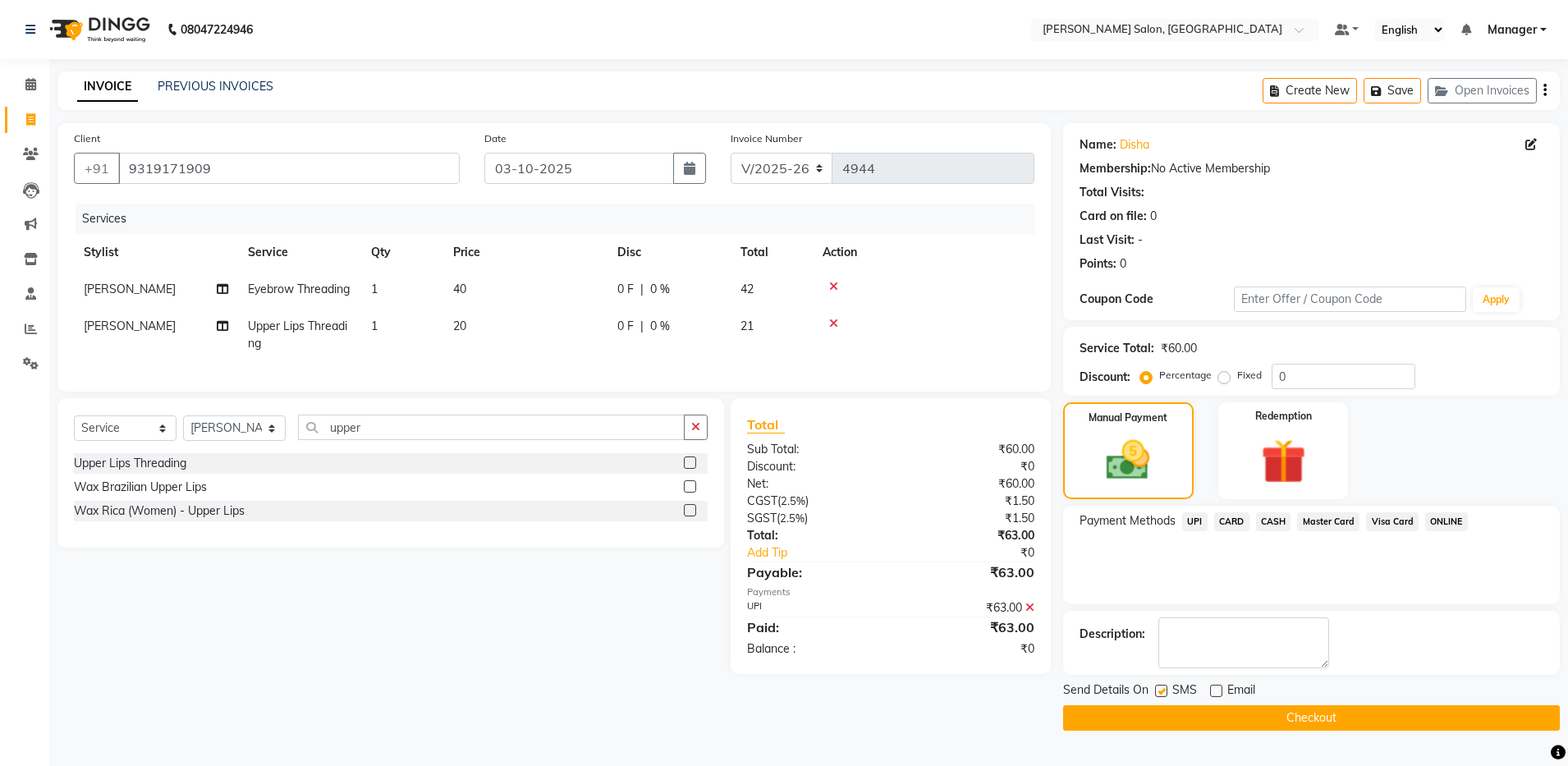
click at [1270, 719] on button "Checkout" at bounding box center [1311, 717] width 497 height 25
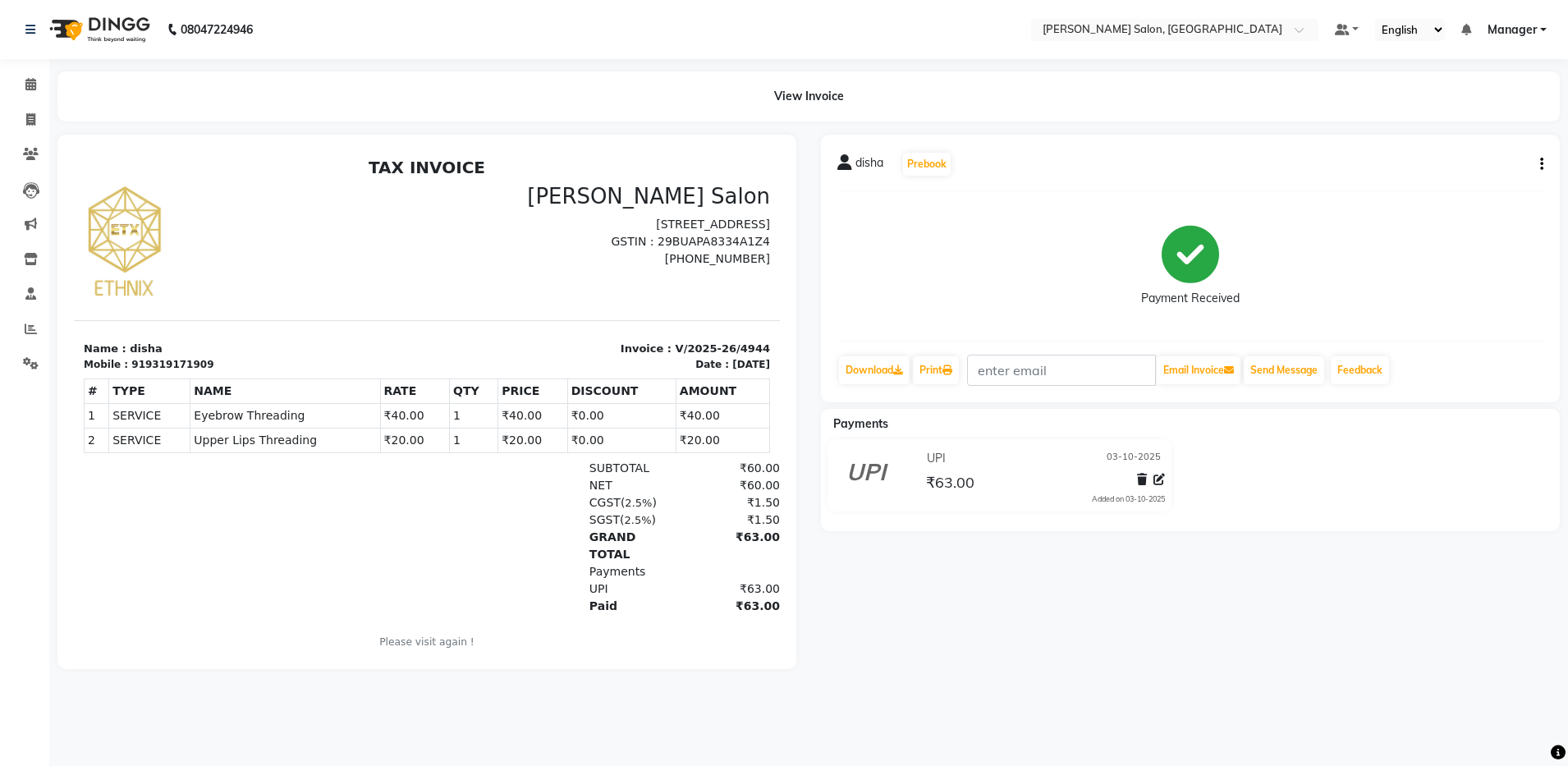
click at [232, 586] on div at bounding box center [198, 536] width 229 height 155
click at [24, 122] on span at bounding box center [30, 120] width 29 height 19
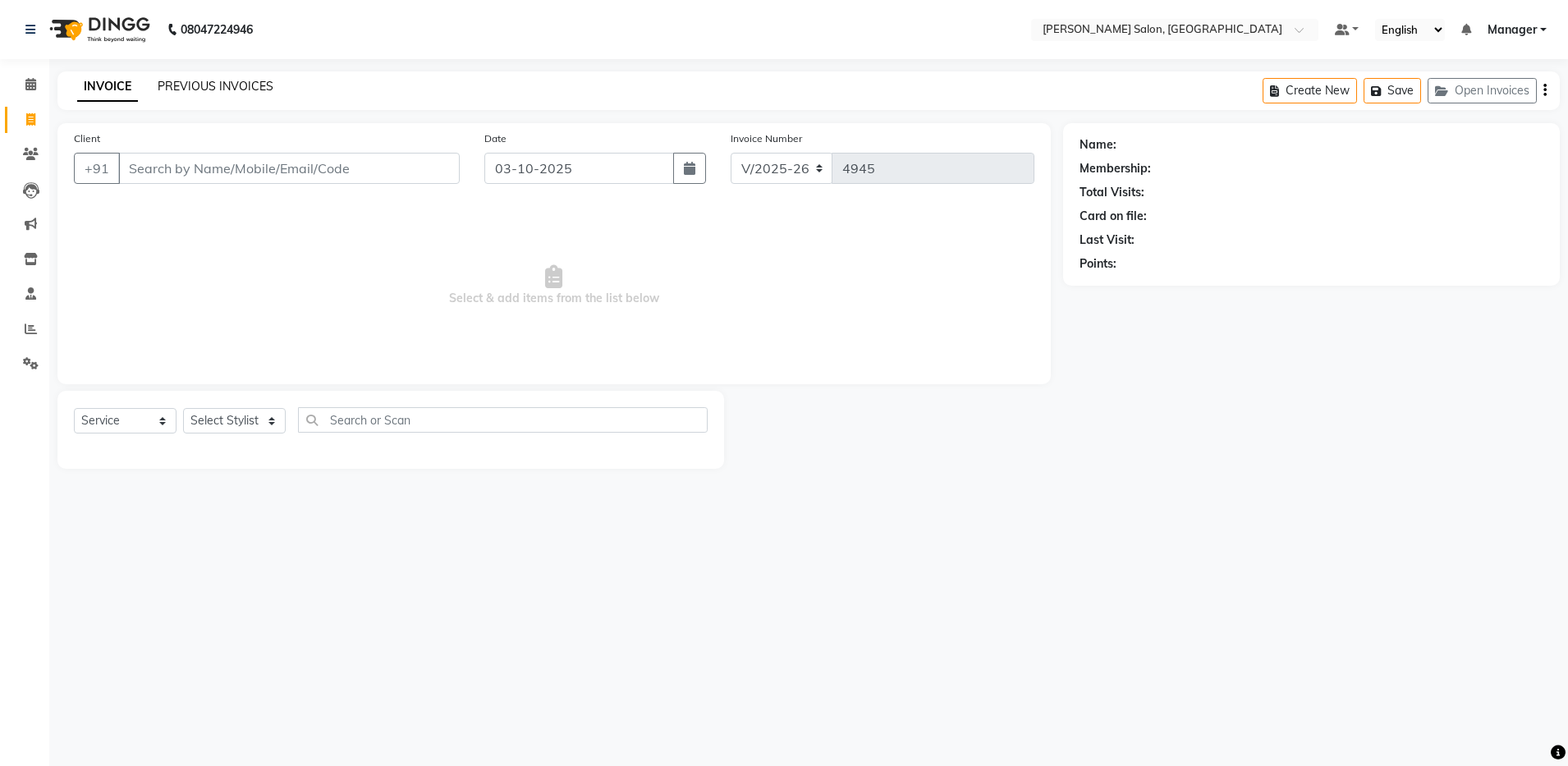
click at [196, 92] on link "PREVIOUS INVOICES" at bounding box center [215, 87] width 116 height 15
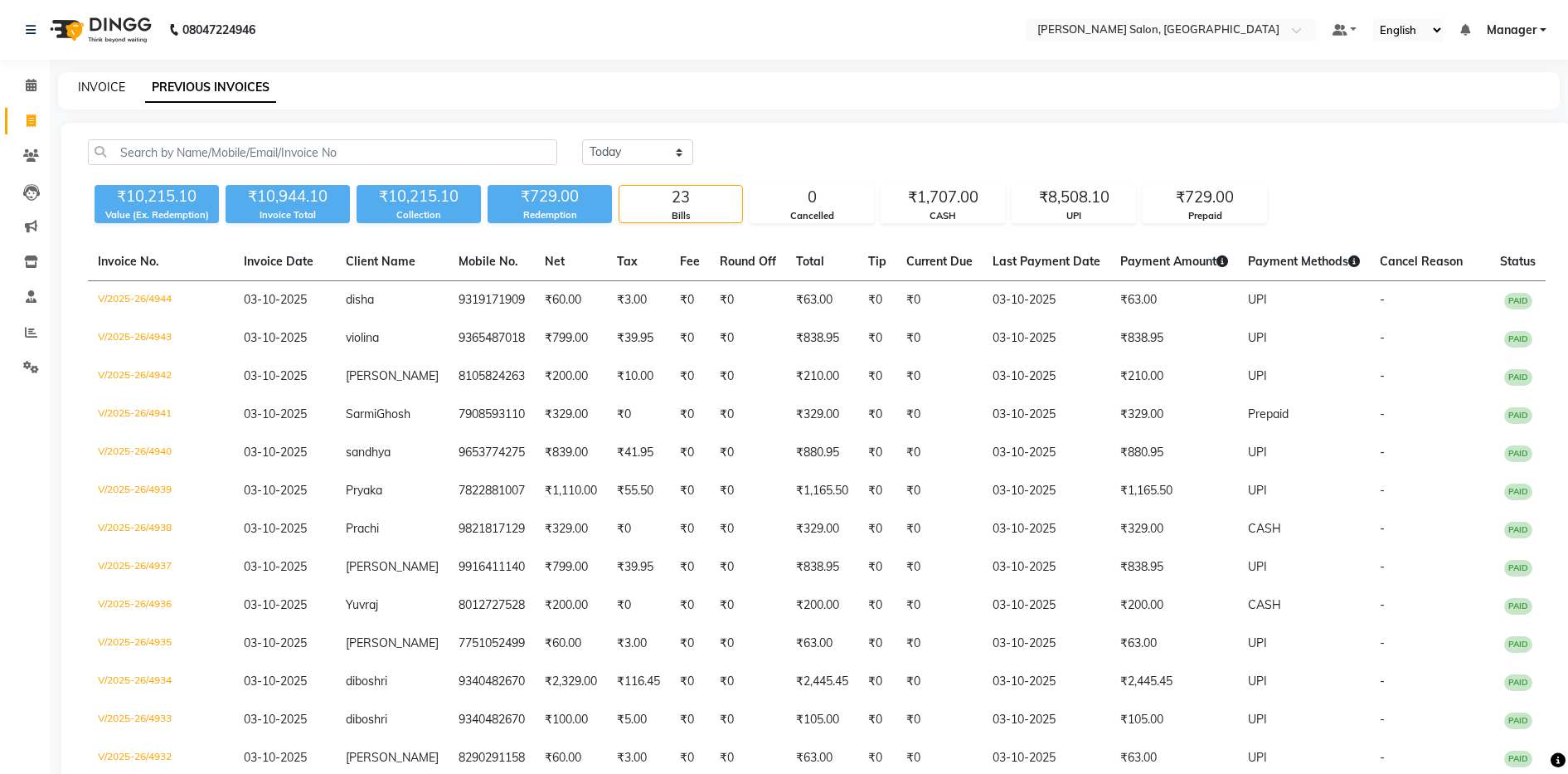
click at [106, 87] on link "INVOICE" at bounding box center [102, 87] width 48 height 15
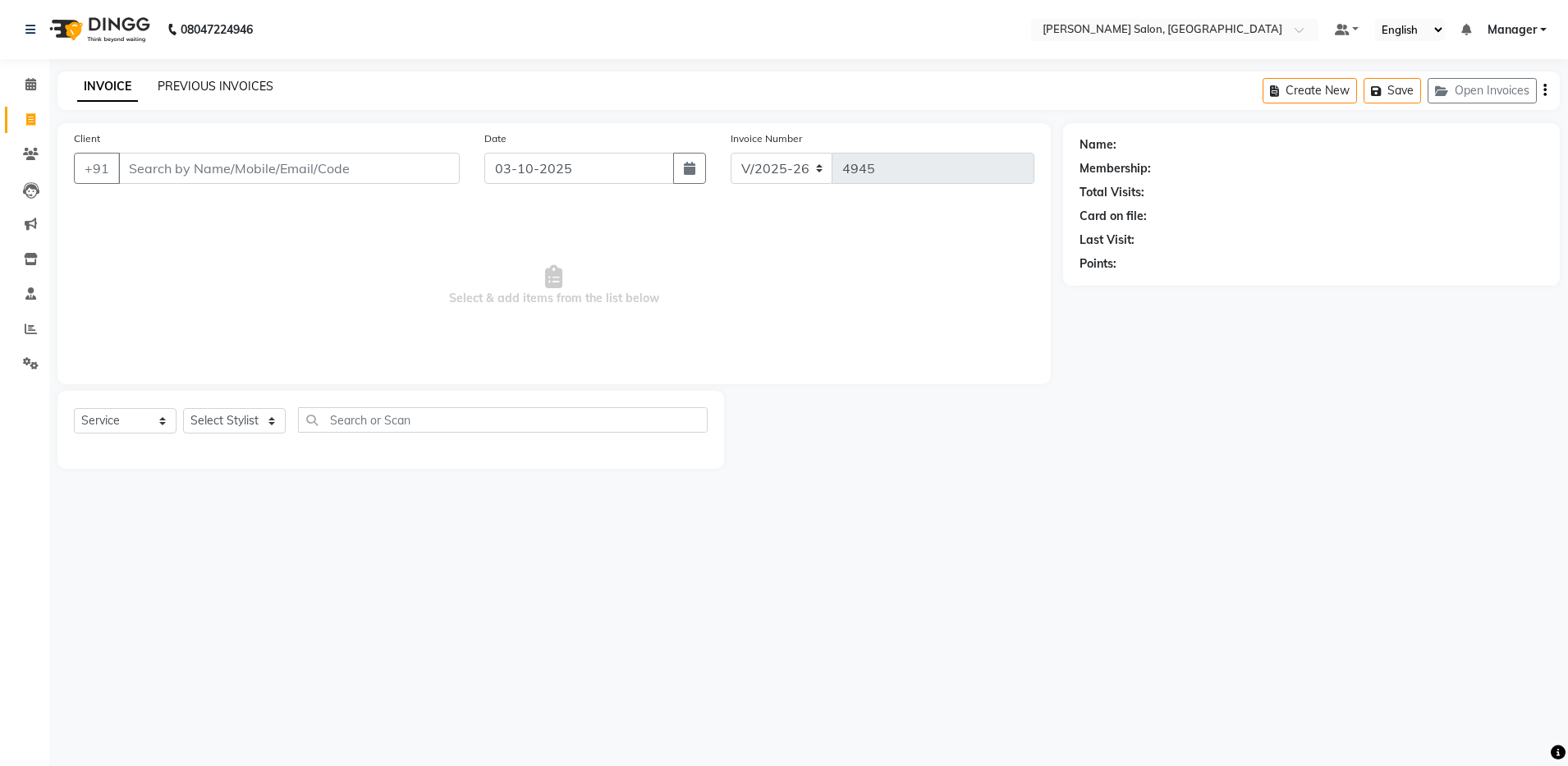
click at [220, 92] on link "PREVIOUS INVOICES" at bounding box center [215, 87] width 116 height 15
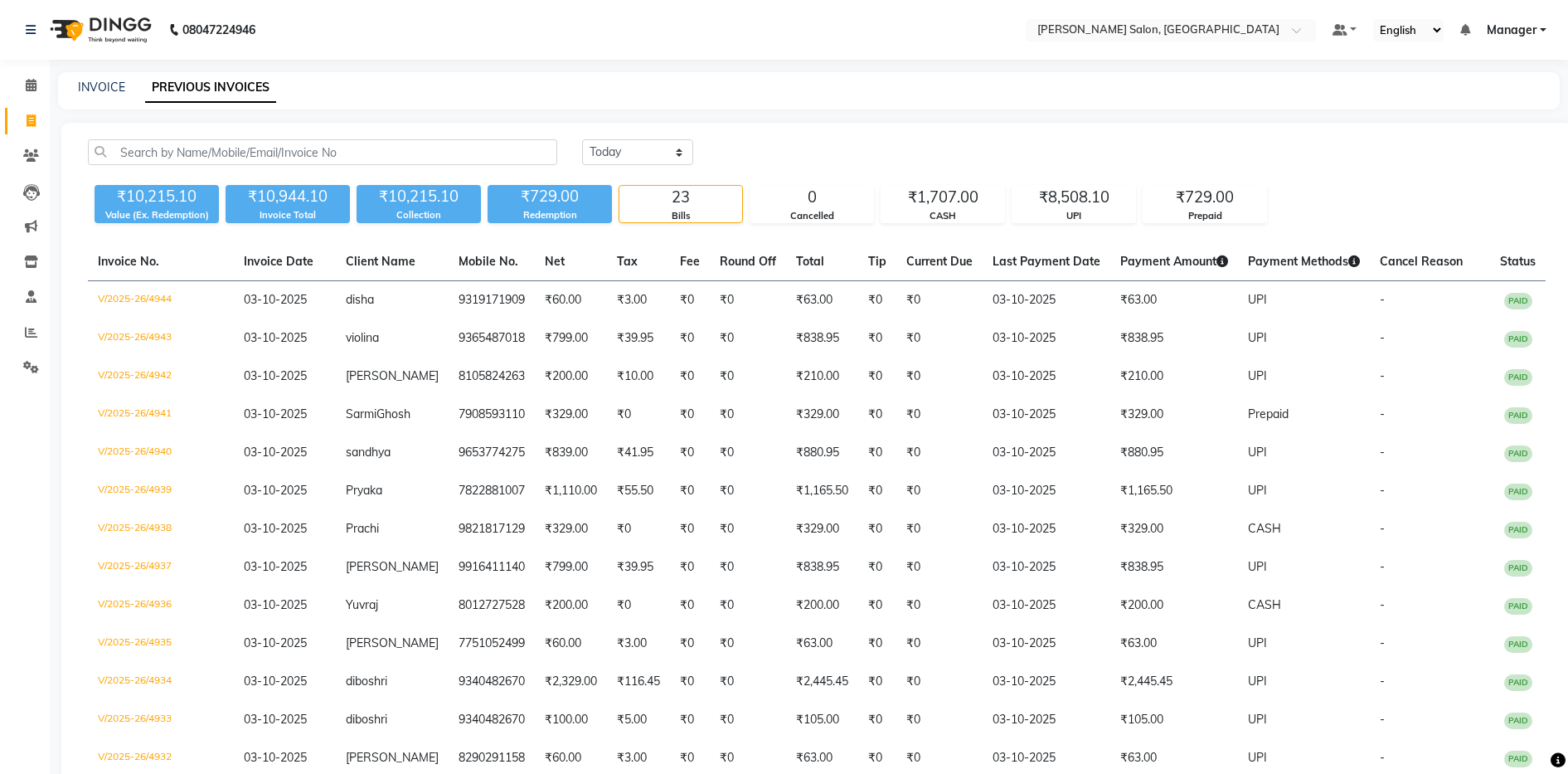
click at [114, 94] on div "INVOICE" at bounding box center [102, 87] width 48 height 17
click at [101, 89] on link "INVOICE" at bounding box center [102, 87] width 48 height 15
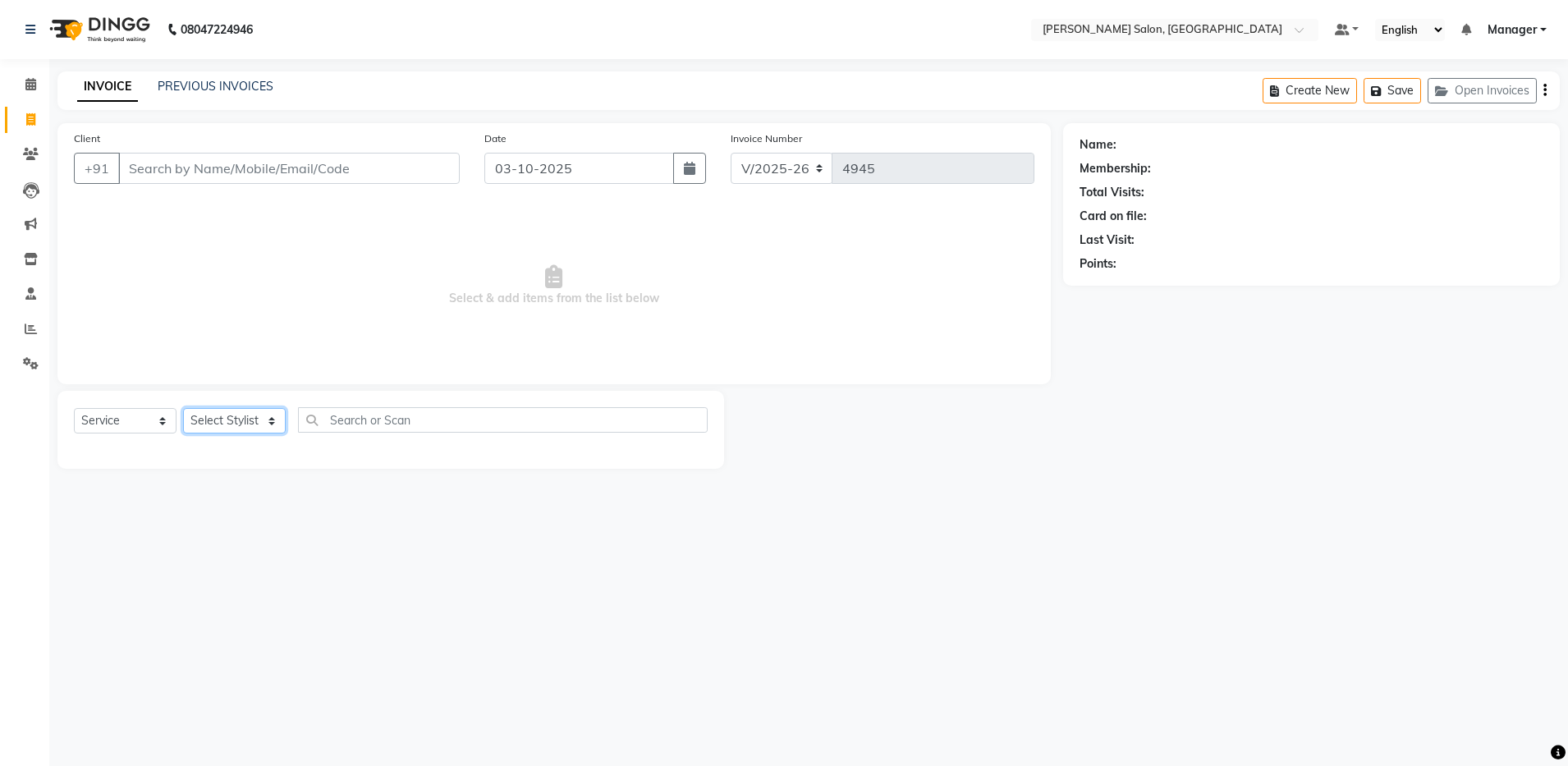
click at [233, 416] on select "Select Stylist [PERSON_NAME] [PERSON_NAME] [PERSON_NAME] [PERSON_NAME] Manager …" at bounding box center [233, 420] width 103 height 25
click at [183, 407] on select "Select Stylist [PERSON_NAME] [PERSON_NAME] [PERSON_NAME] [PERSON_NAME] Manager …" at bounding box center [233, 420] width 103 height 25
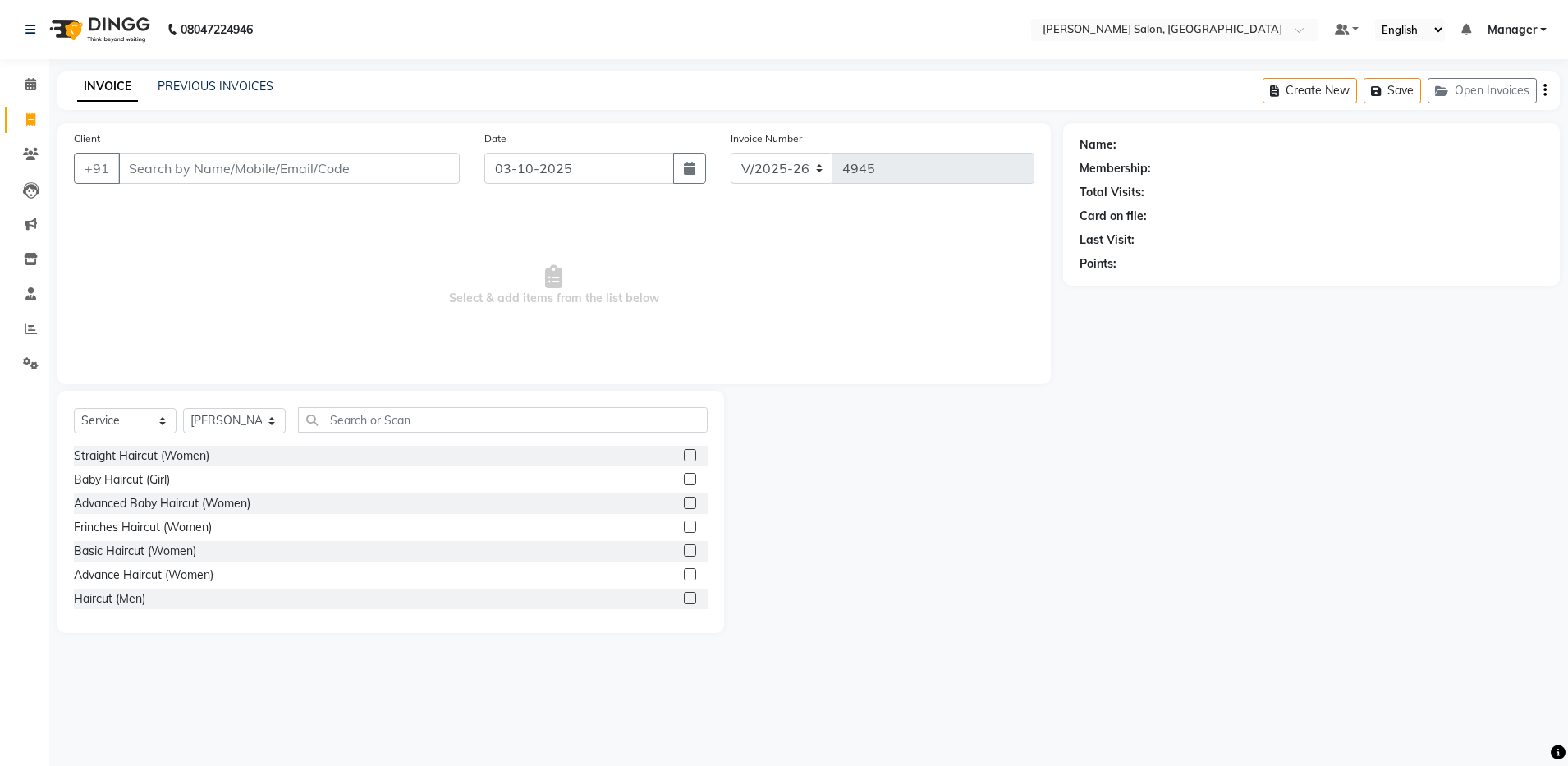
click at [683, 573] on label at bounding box center [689, 573] width 12 height 12
click at [683, 573] on input "checkbox" at bounding box center [688, 574] width 10 height 10
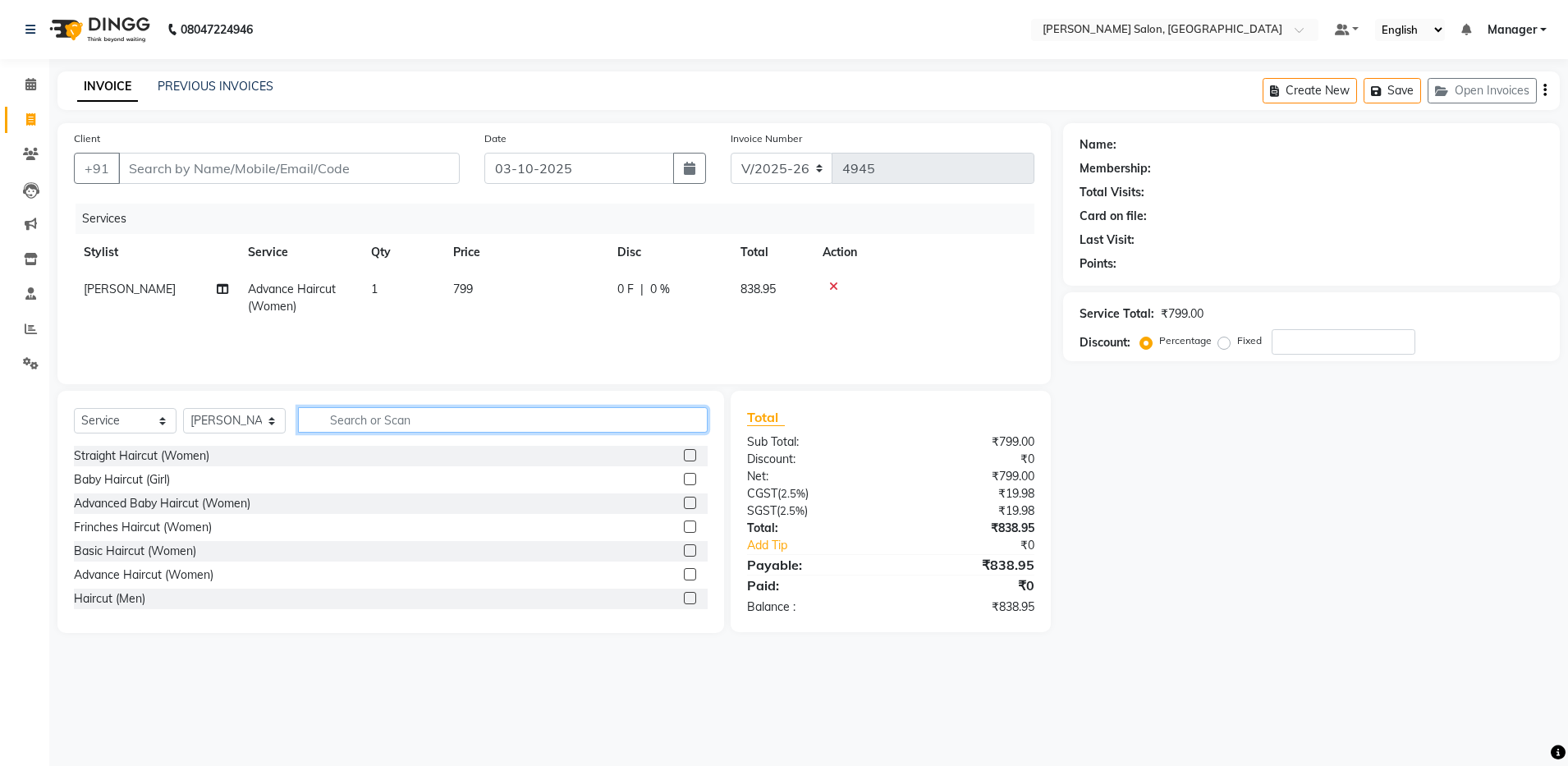
click at [328, 416] on input "text" at bounding box center [503, 420] width 409 height 25
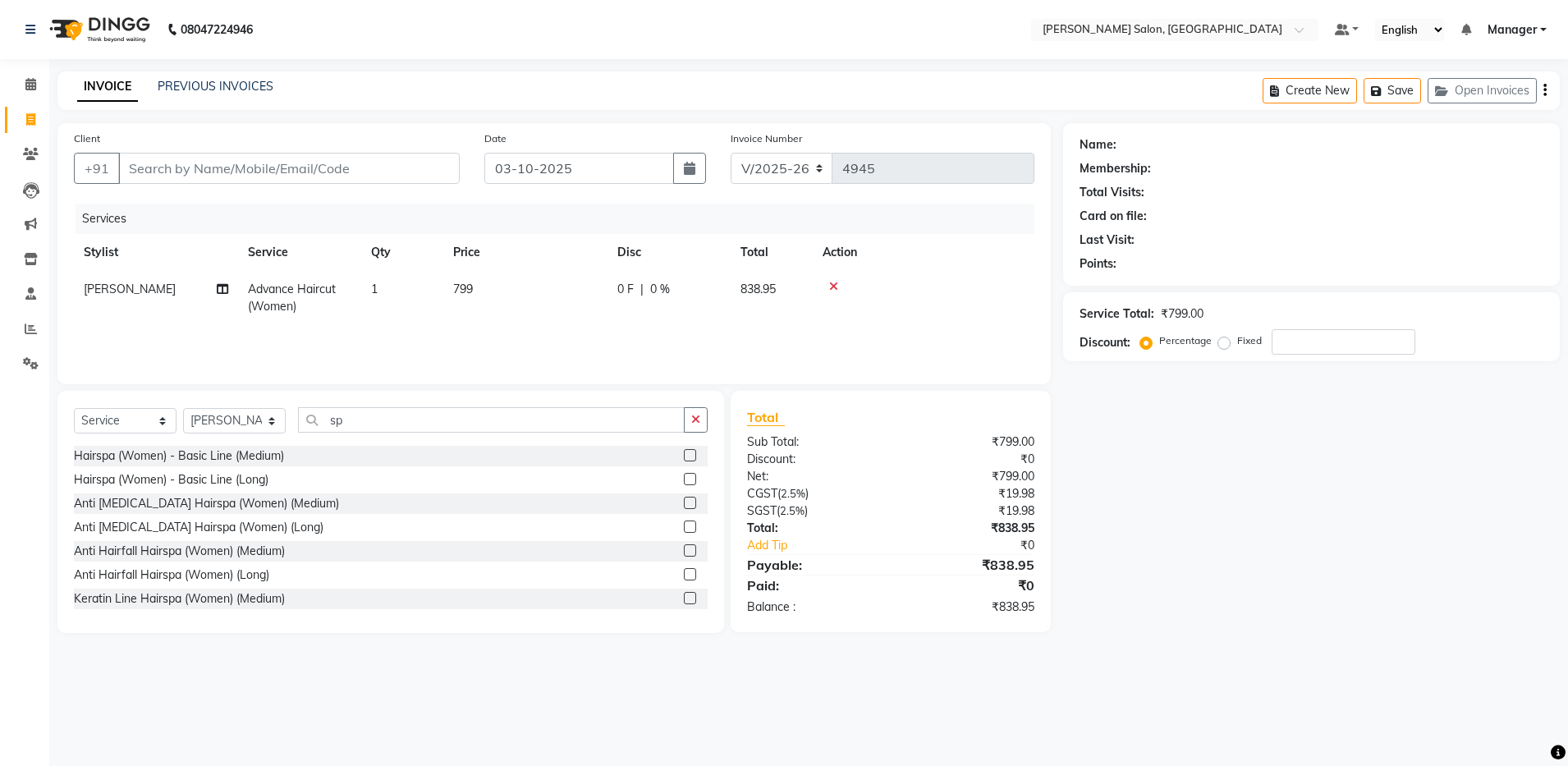
click at [683, 478] on label at bounding box center [689, 478] width 12 height 12
click at [683, 478] on input "checkbox" at bounding box center [688, 479] width 10 height 10
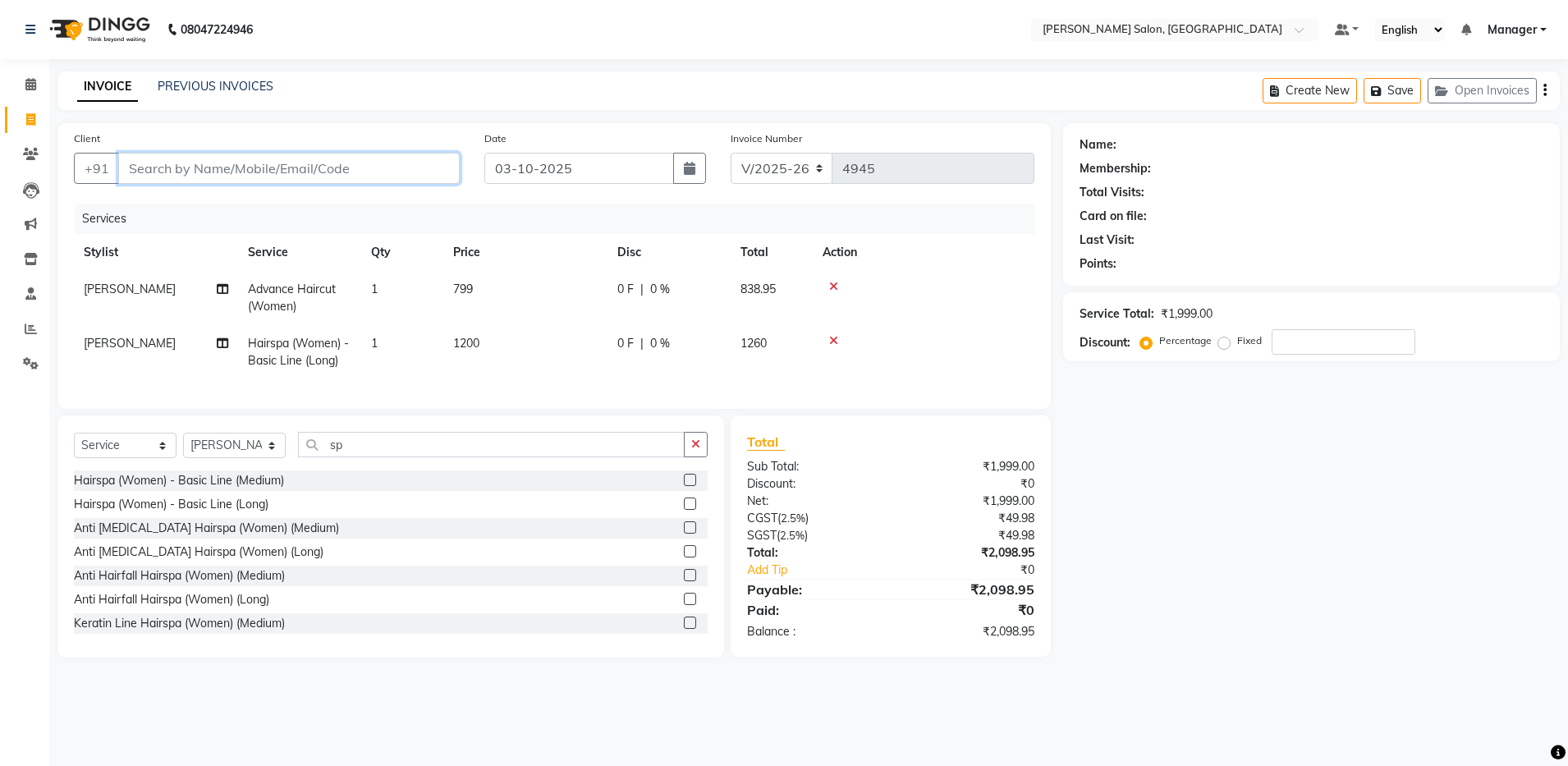
click at [184, 181] on input "Client" at bounding box center [289, 168] width 342 height 31
click at [433, 157] on button "Add Client" at bounding box center [418, 168] width 85 height 31
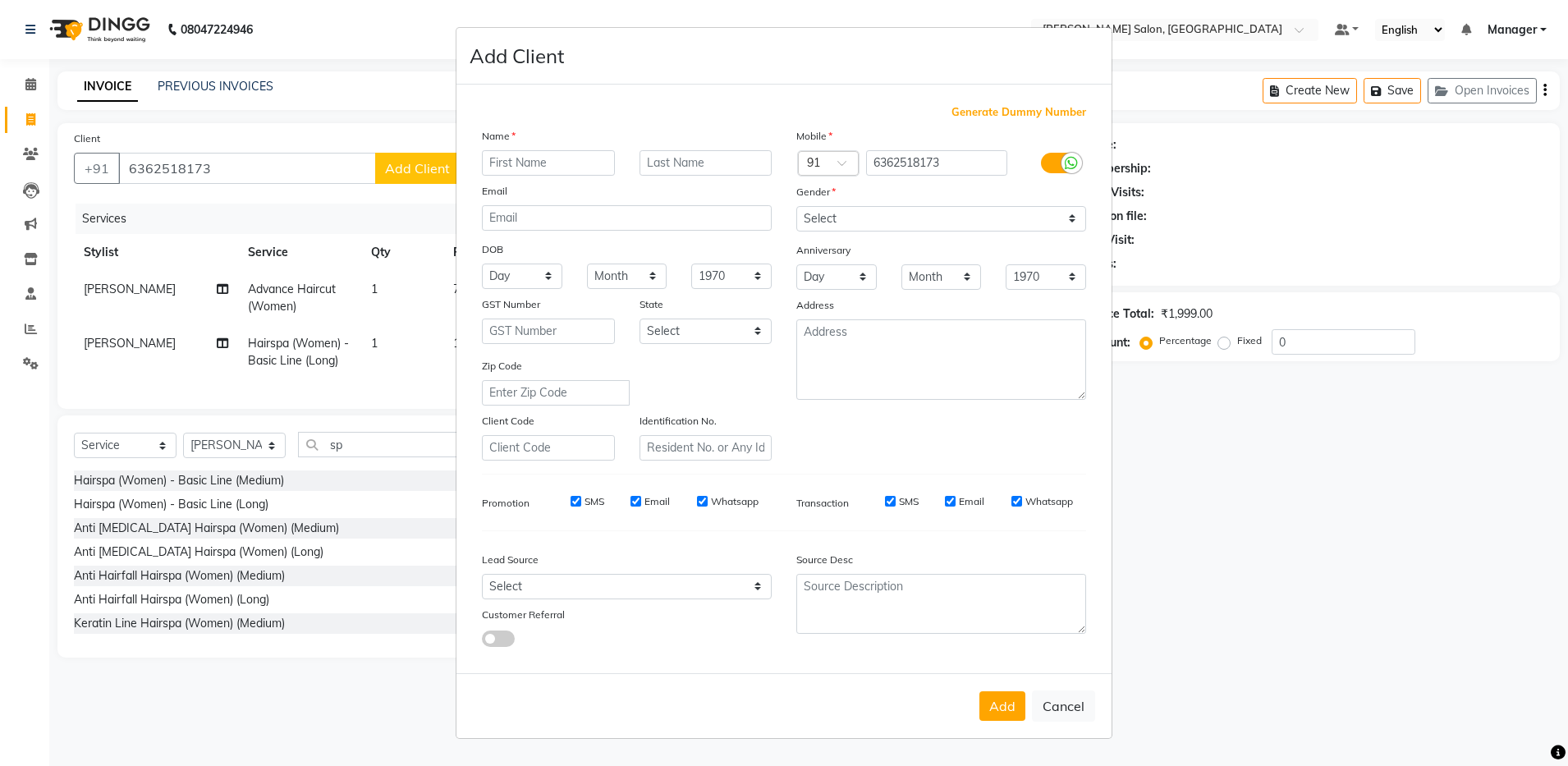
click at [515, 161] on input "text" at bounding box center [548, 163] width 133 height 25
click at [824, 219] on select "Select [DEMOGRAPHIC_DATA] [DEMOGRAPHIC_DATA] Other Prefer Not To Say" at bounding box center [941, 218] width 290 height 25
click at [796, 206] on select "Select [DEMOGRAPHIC_DATA] [DEMOGRAPHIC_DATA] Other Prefer Not To Say" at bounding box center [941, 218] width 290 height 25
click at [1004, 706] on button "Add" at bounding box center [1001, 705] width 46 height 29
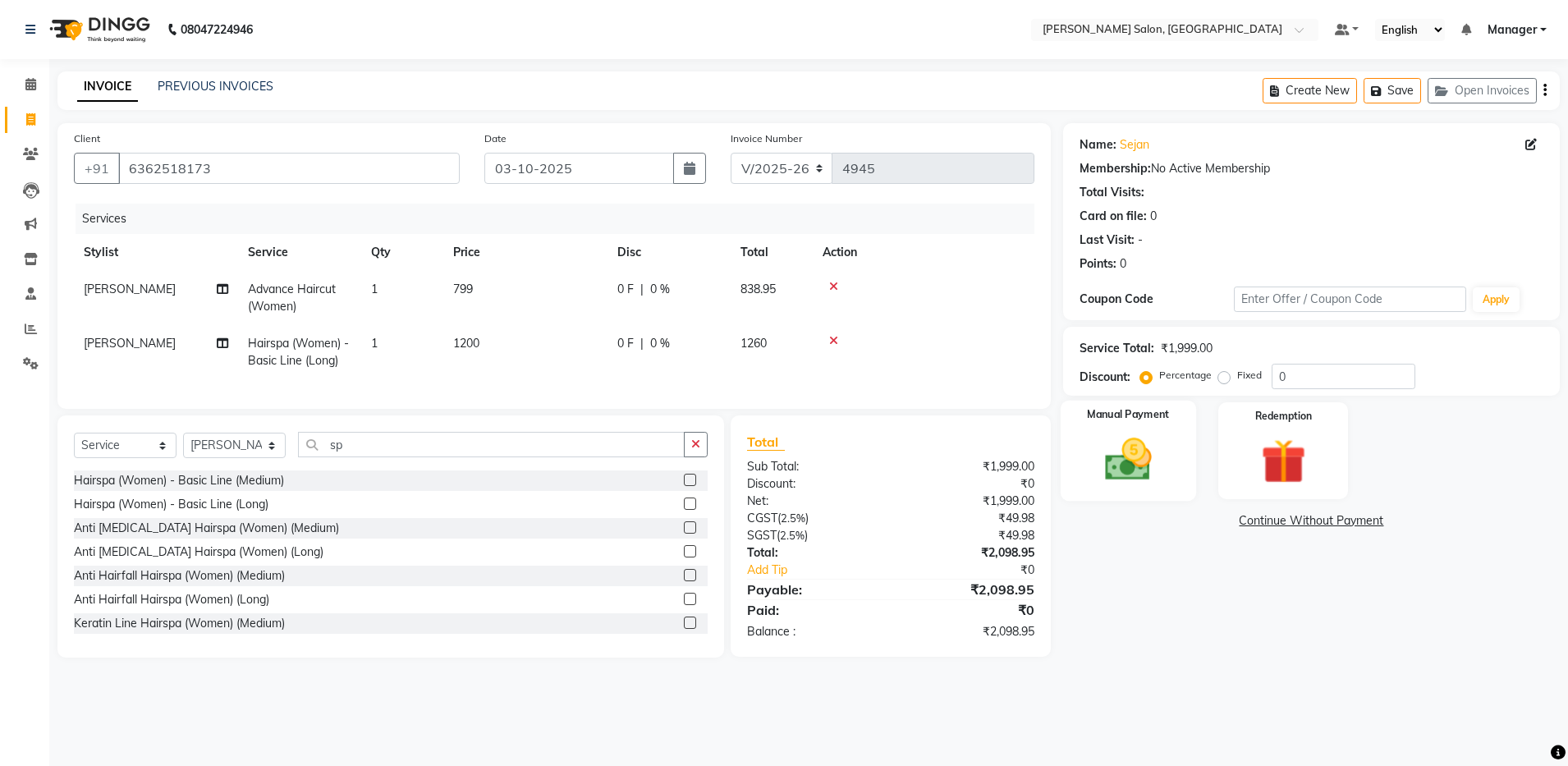
click at [1126, 479] on img at bounding box center [1128, 460] width 76 height 55
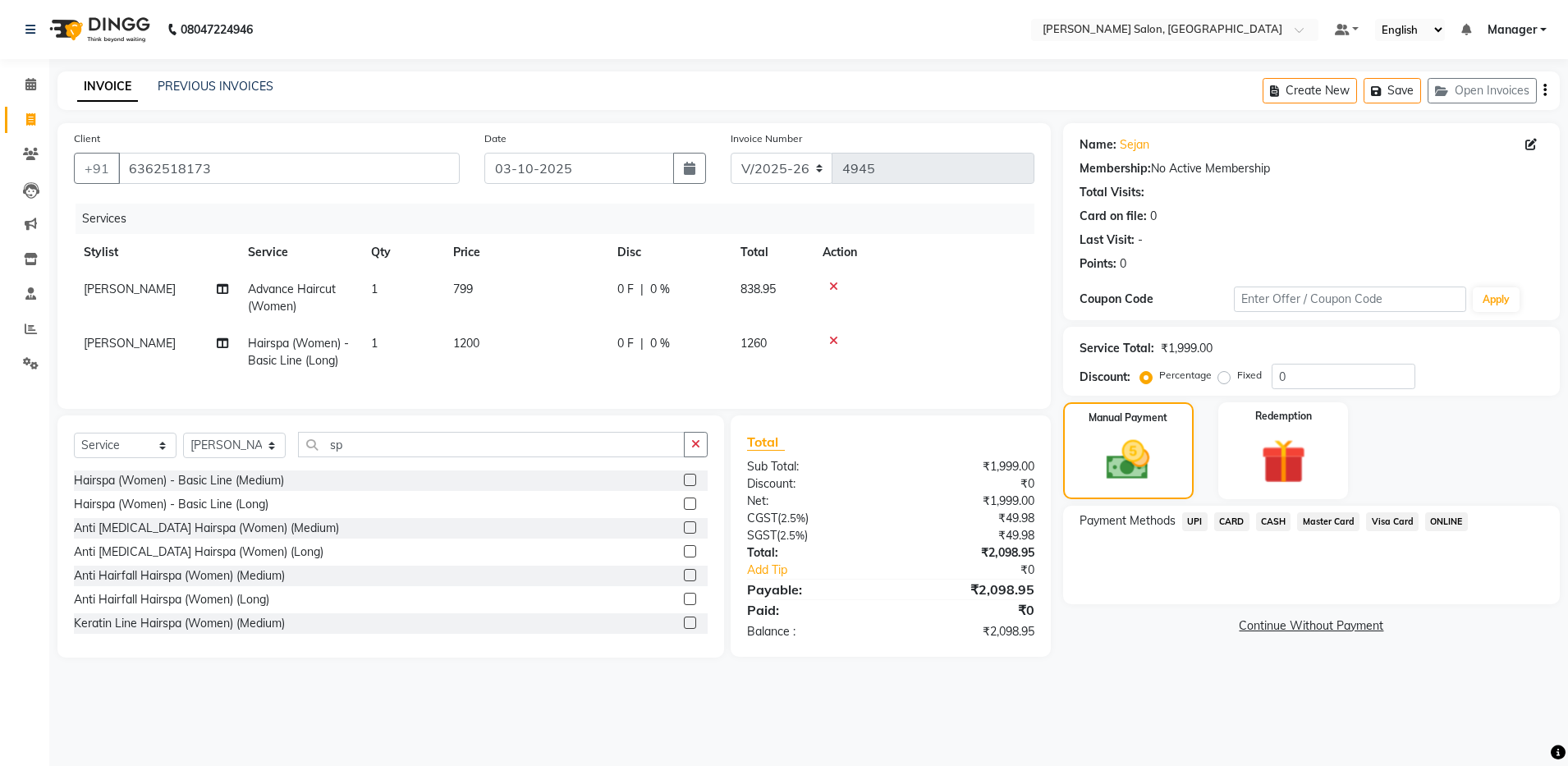
click at [1192, 519] on span "UPI" at bounding box center [1194, 521] width 25 height 19
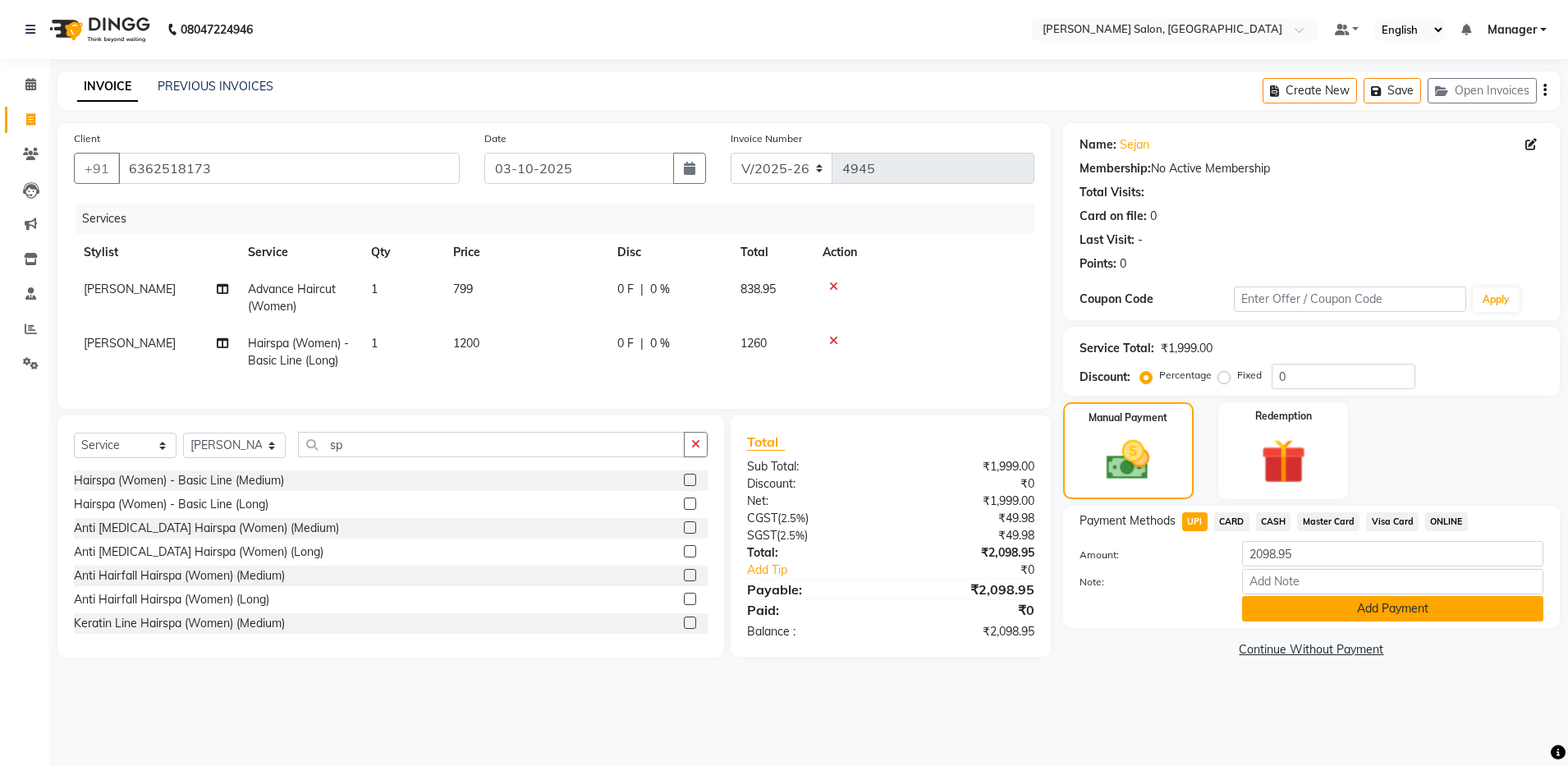
click at [1256, 610] on button "Add Payment" at bounding box center [1392, 608] width 301 height 25
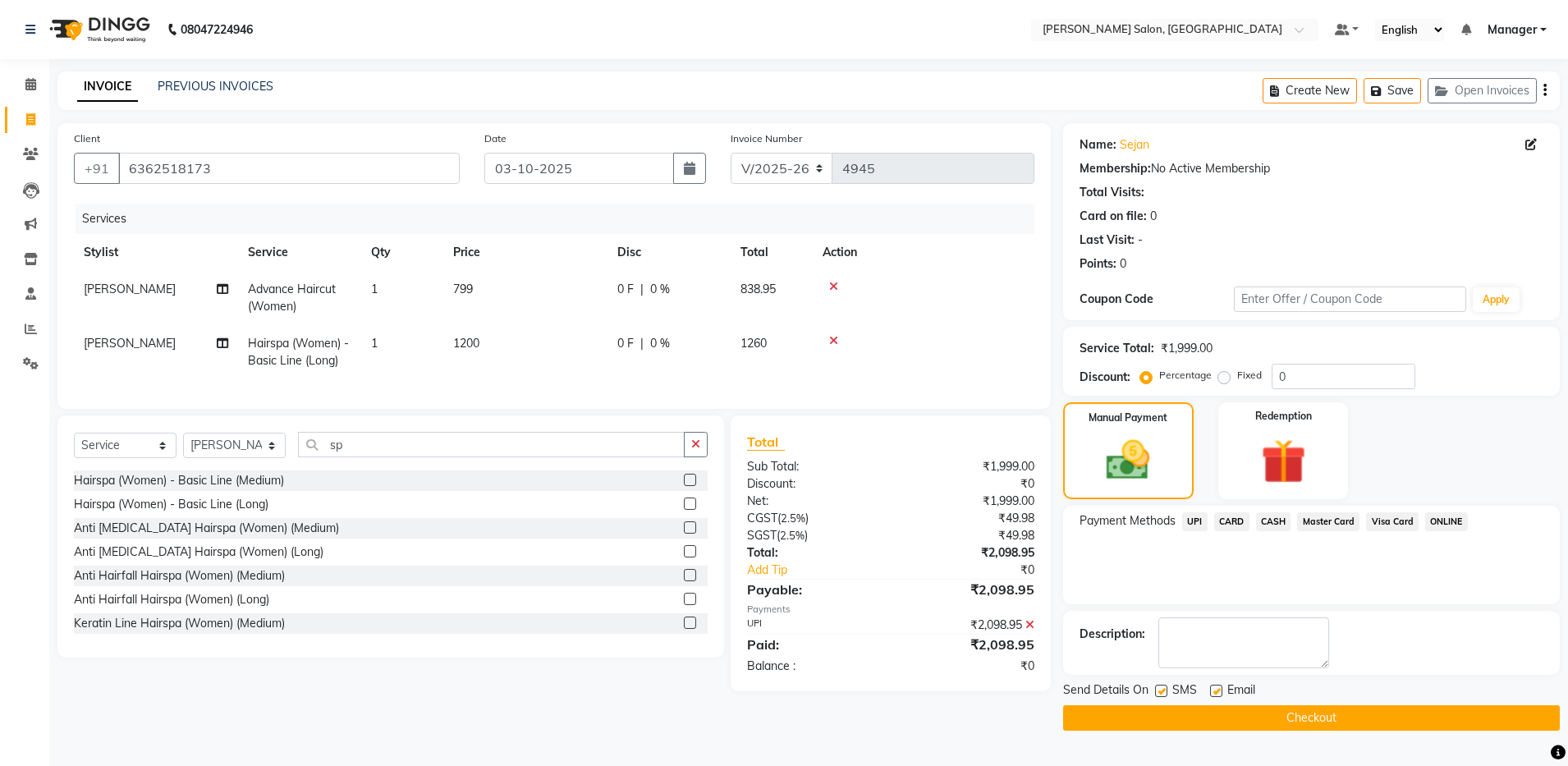
click at [1214, 689] on label at bounding box center [1215, 690] width 12 height 12
click at [1214, 689] on input "checkbox" at bounding box center [1214, 691] width 10 height 10
click at [1216, 727] on button "Checkout" at bounding box center [1311, 717] width 497 height 25
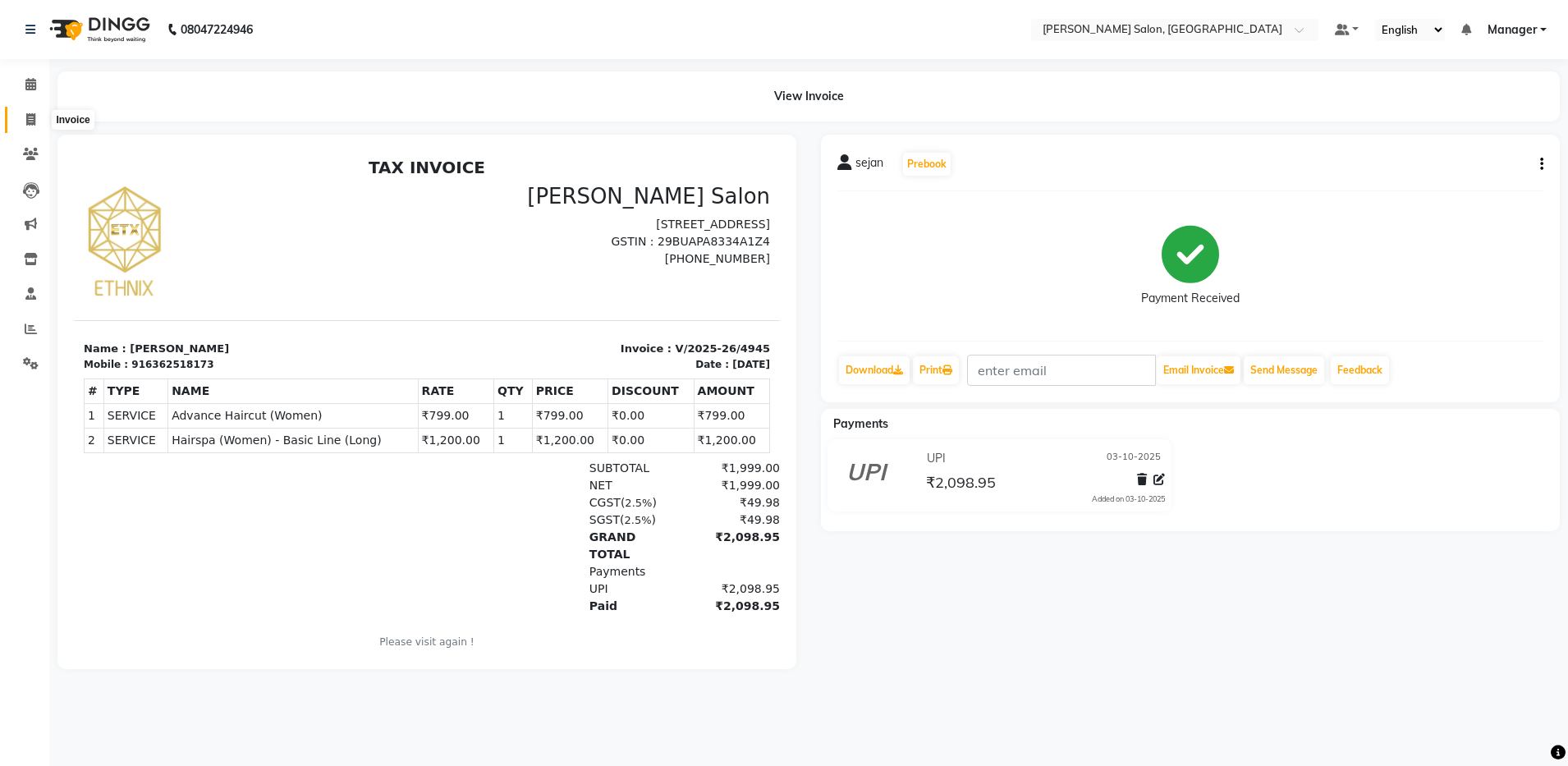
click at [32, 121] on icon at bounding box center [31, 119] width 9 height 12
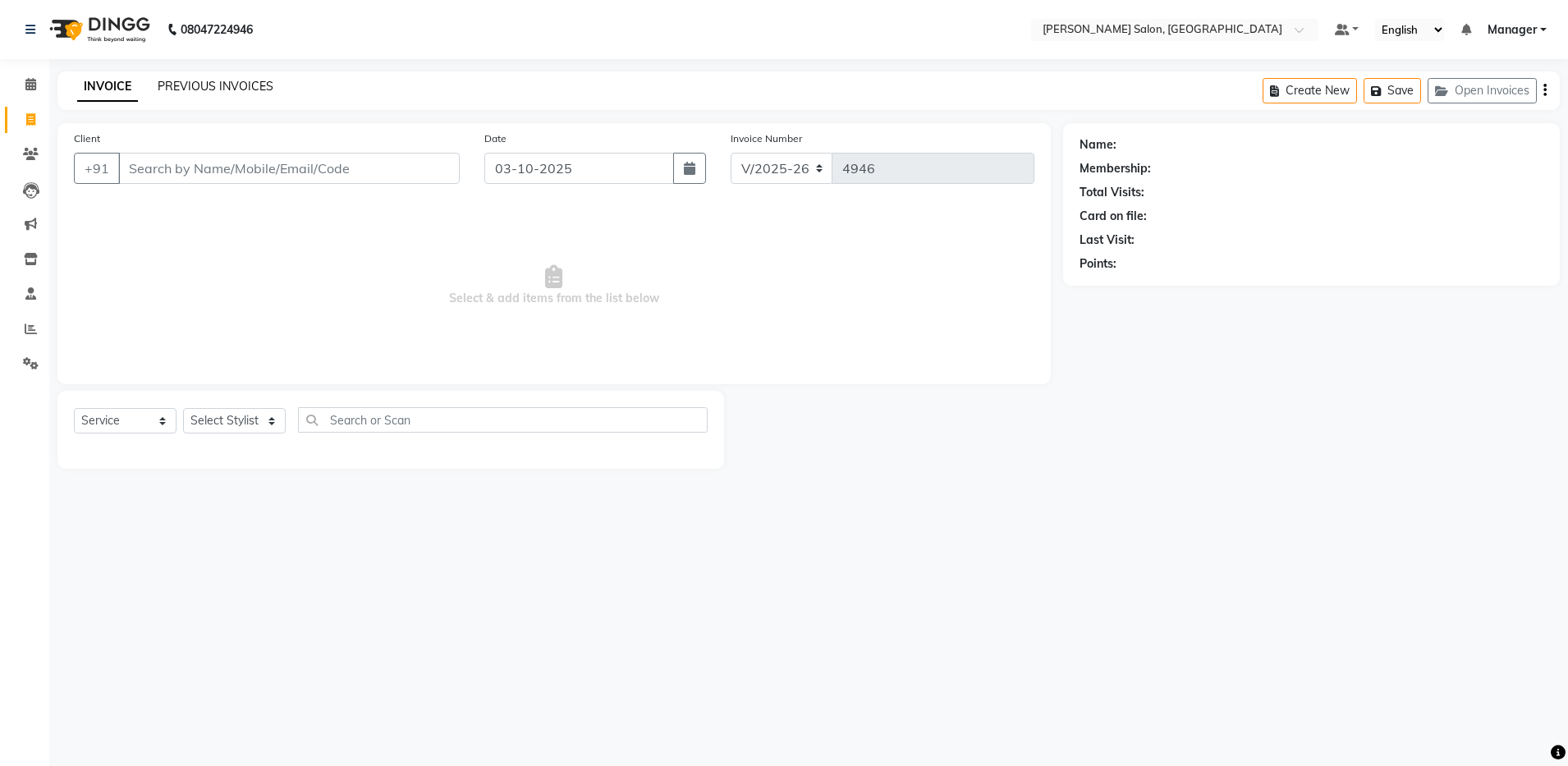
click at [195, 89] on link "PREVIOUS INVOICES" at bounding box center [215, 87] width 116 height 15
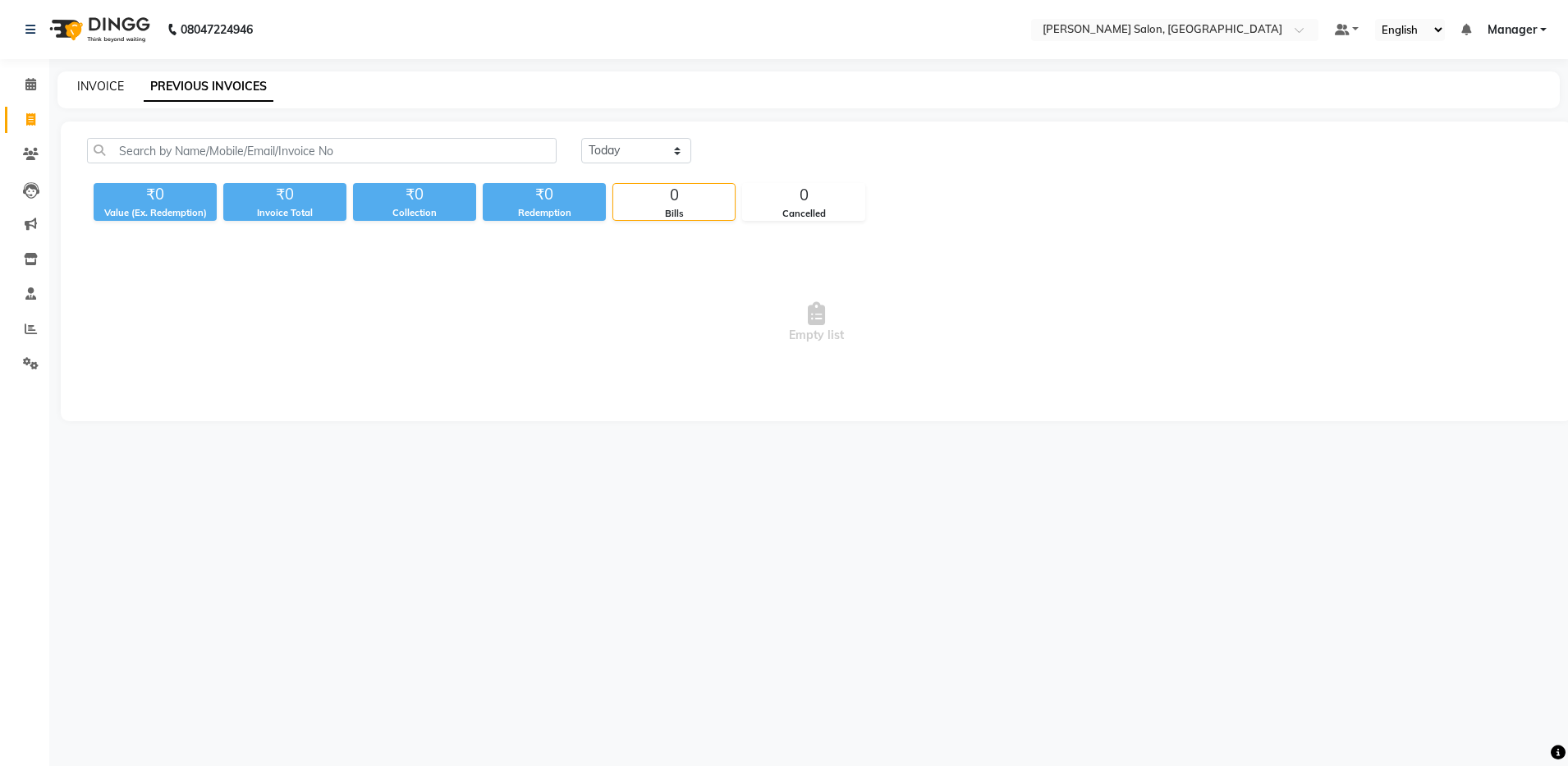
click at [108, 86] on link "INVOICE" at bounding box center [101, 87] width 47 height 15
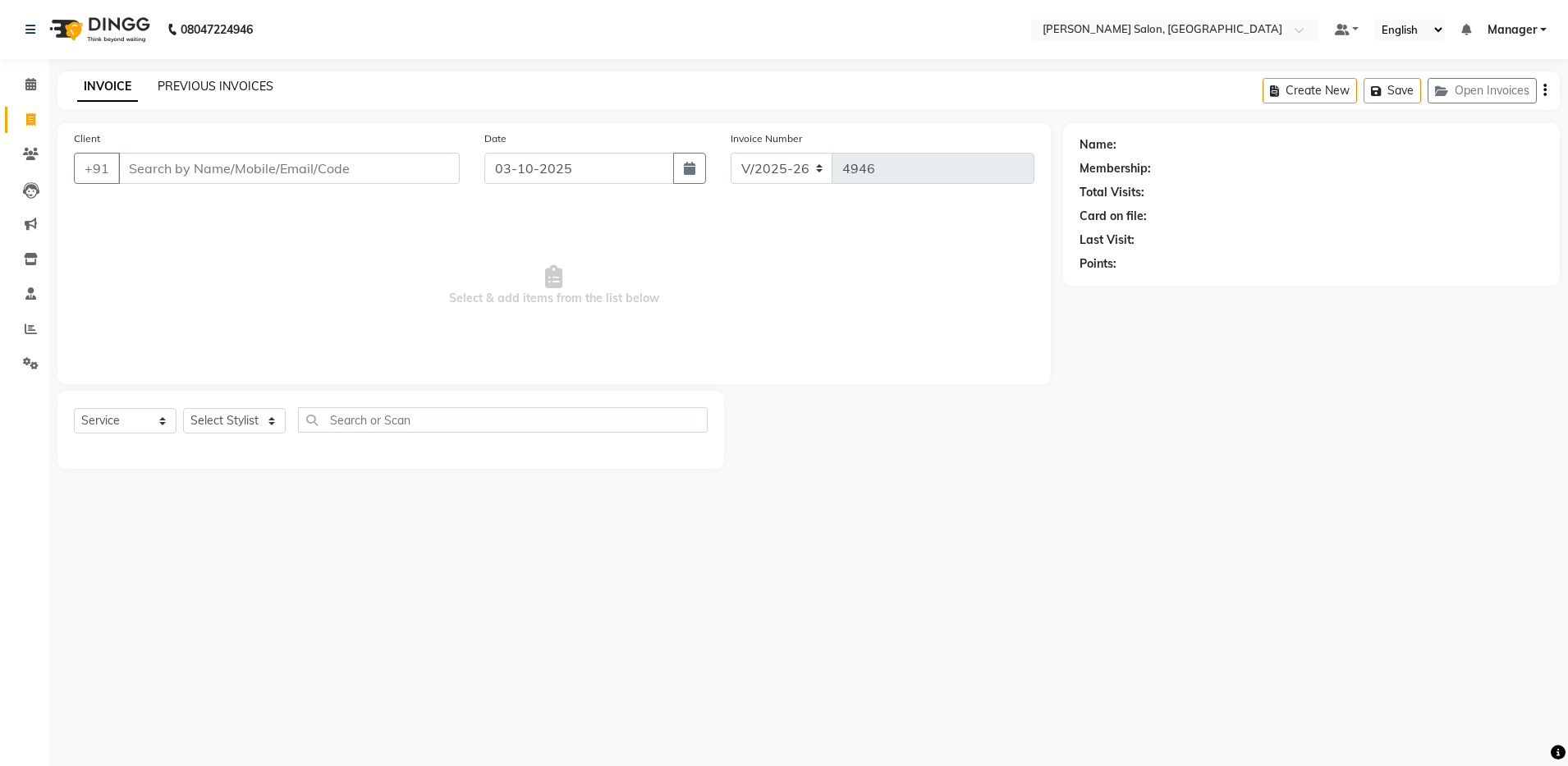
click at [238, 93] on link "PREVIOUS INVOICES" at bounding box center [215, 87] width 116 height 15
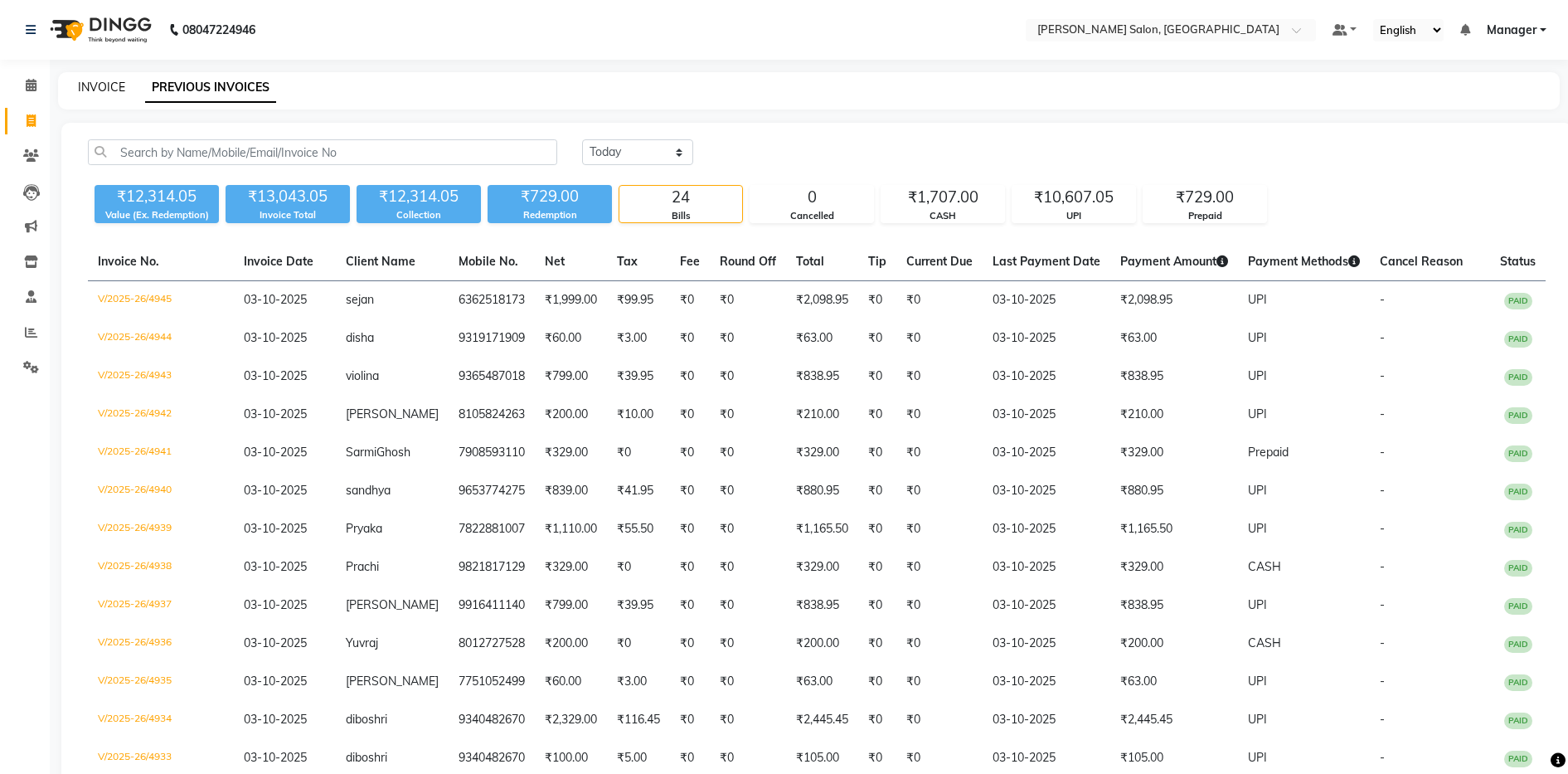
click at [103, 81] on link "INVOICE" at bounding box center [102, 87] width 48 height 15
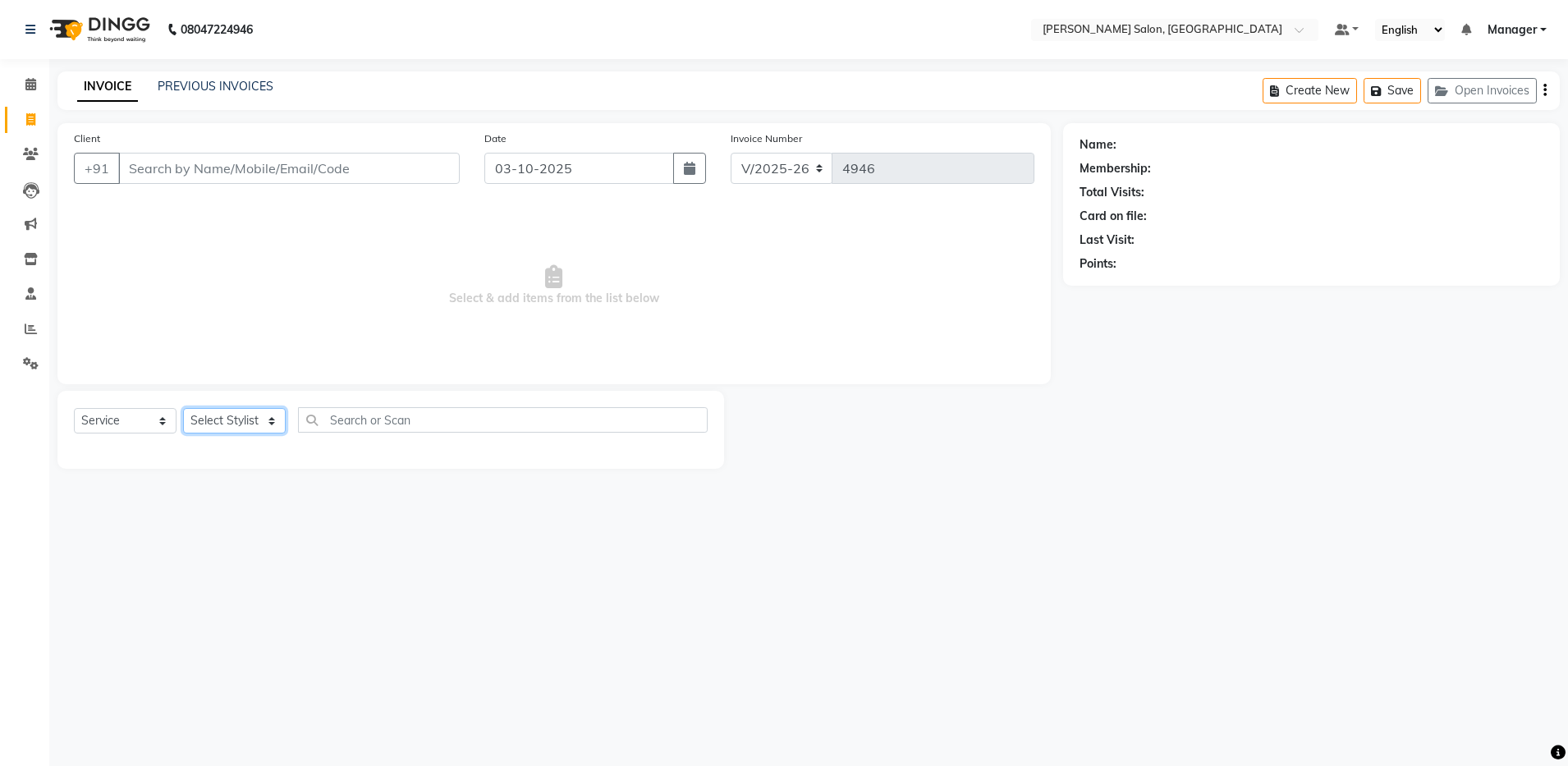
click at [237, 419] on select "Select Stylist [PERSON_NAME] [PERSON_NAME] [PERSON_NAME] [PERSON_NAME] Manager …" at bounding box center [233, 420] width 103 height 25
click at [183, 407] on select "Select Stylist [PERSON_NAME] [PERSON_NAME] [PERSON_NAME] [PERSON_NAME] Manager …" at bounding box center [233, 420] width 103 height 25
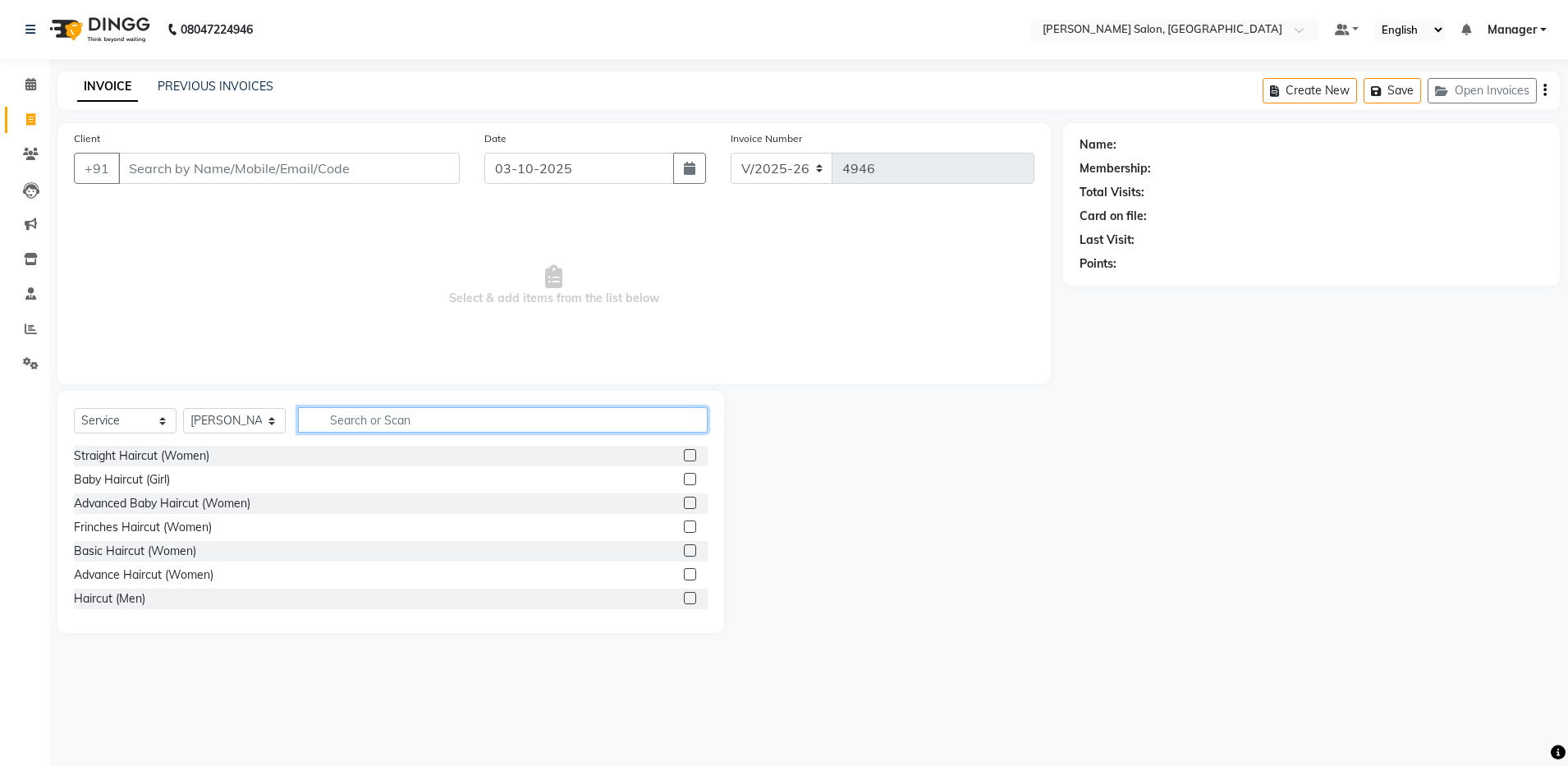
click at [373, 420] on input "text" at bounding box center [503, 420] width 409 height 25
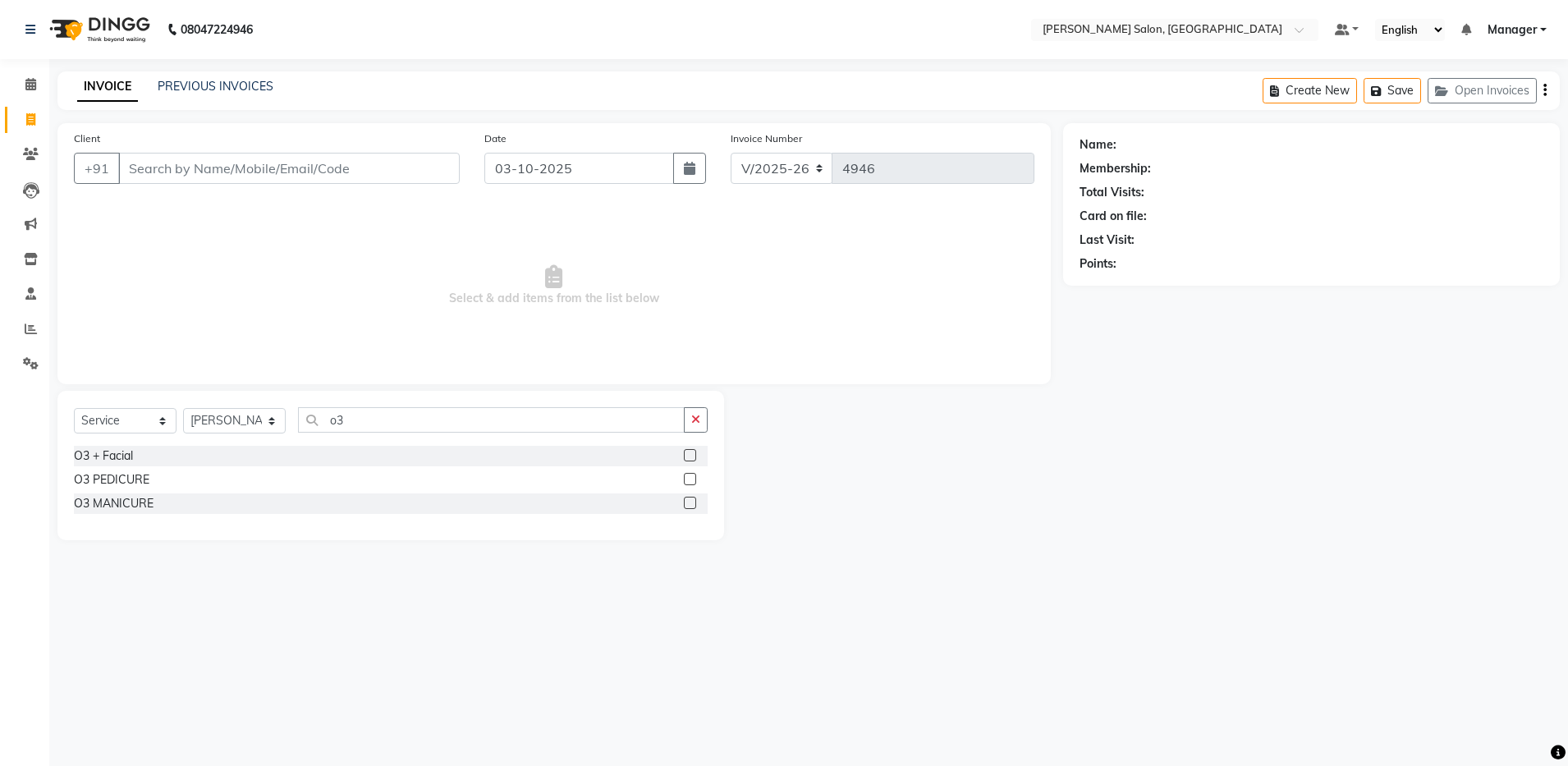
click at [693, 451] on label at bounding box center [689, 455] width 12 height 12
click at [693, 451] on input "checkbox" at bounding box center [688, 455] width 10 height 10
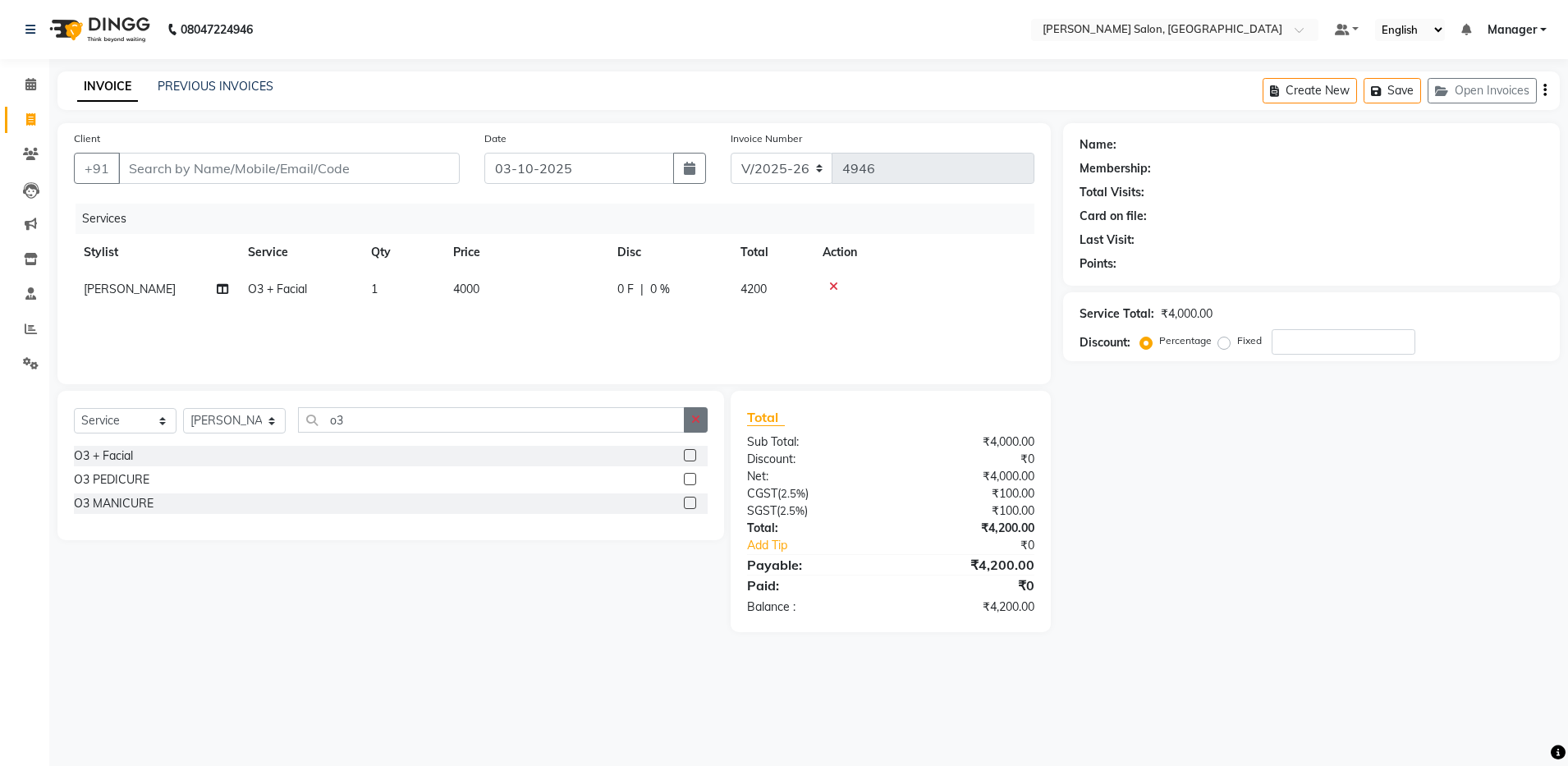
click at [693, 420] on icon "button" at bounding box center [696, 419] width 9 height 11
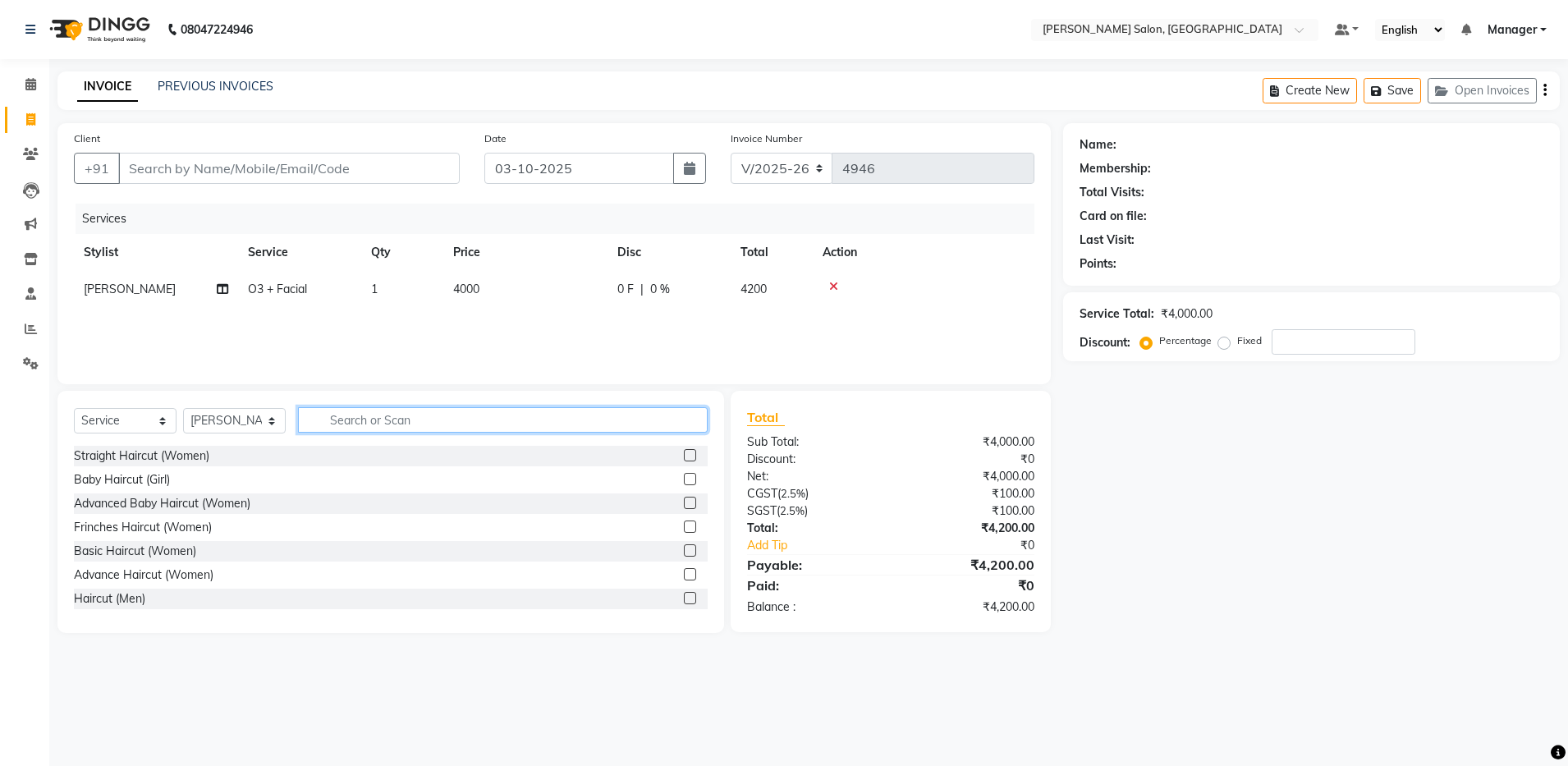
click at [619, 423] on input "text" at bounding box center [503, 420] width 409 height 25
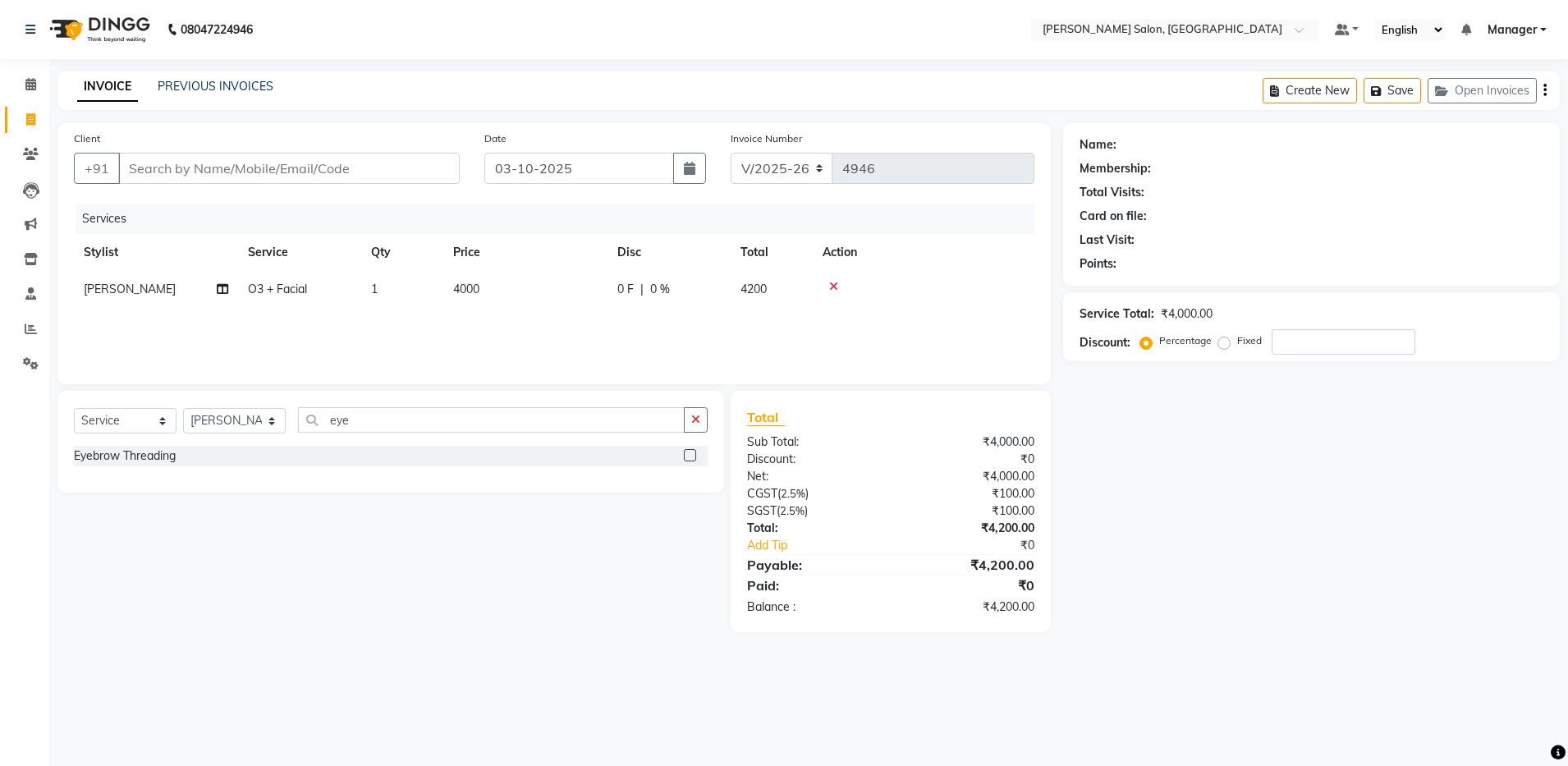
click at [691, 452] on label at bounding box center [689, 455] width 12 height 12
click at [691, 452] on input "checkbox" at bounding box center [688, 455] width 10 height 10
click at [657, 433] on input "eye" at bounding box center [491, 420] width 387 height 25
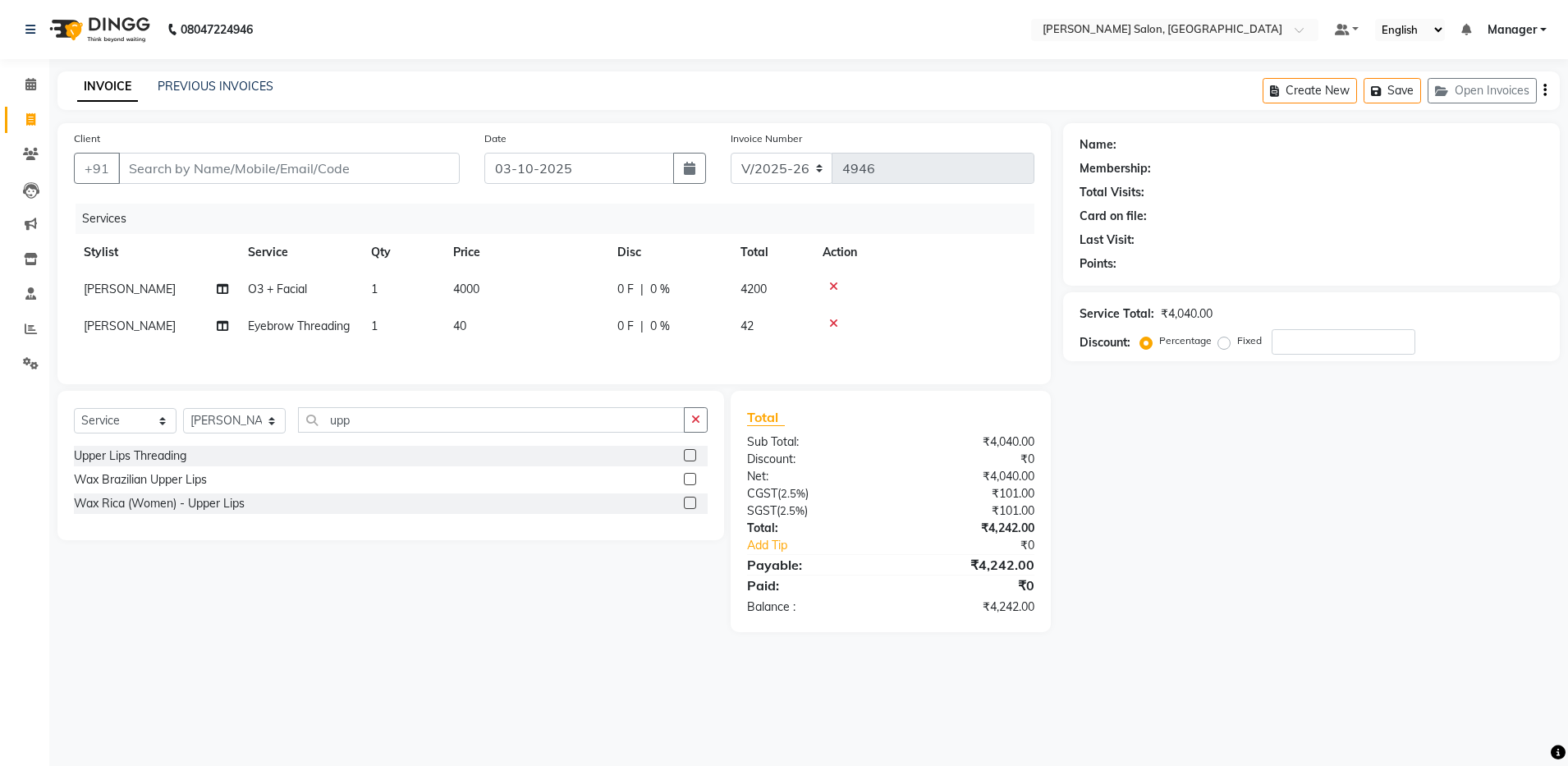
click at [689, 461] on label at bounding box center [689, 455] width 12 height 12
click at [689, 461] on input "checkbox" at bounding box center [688, 455] width 10 height 10
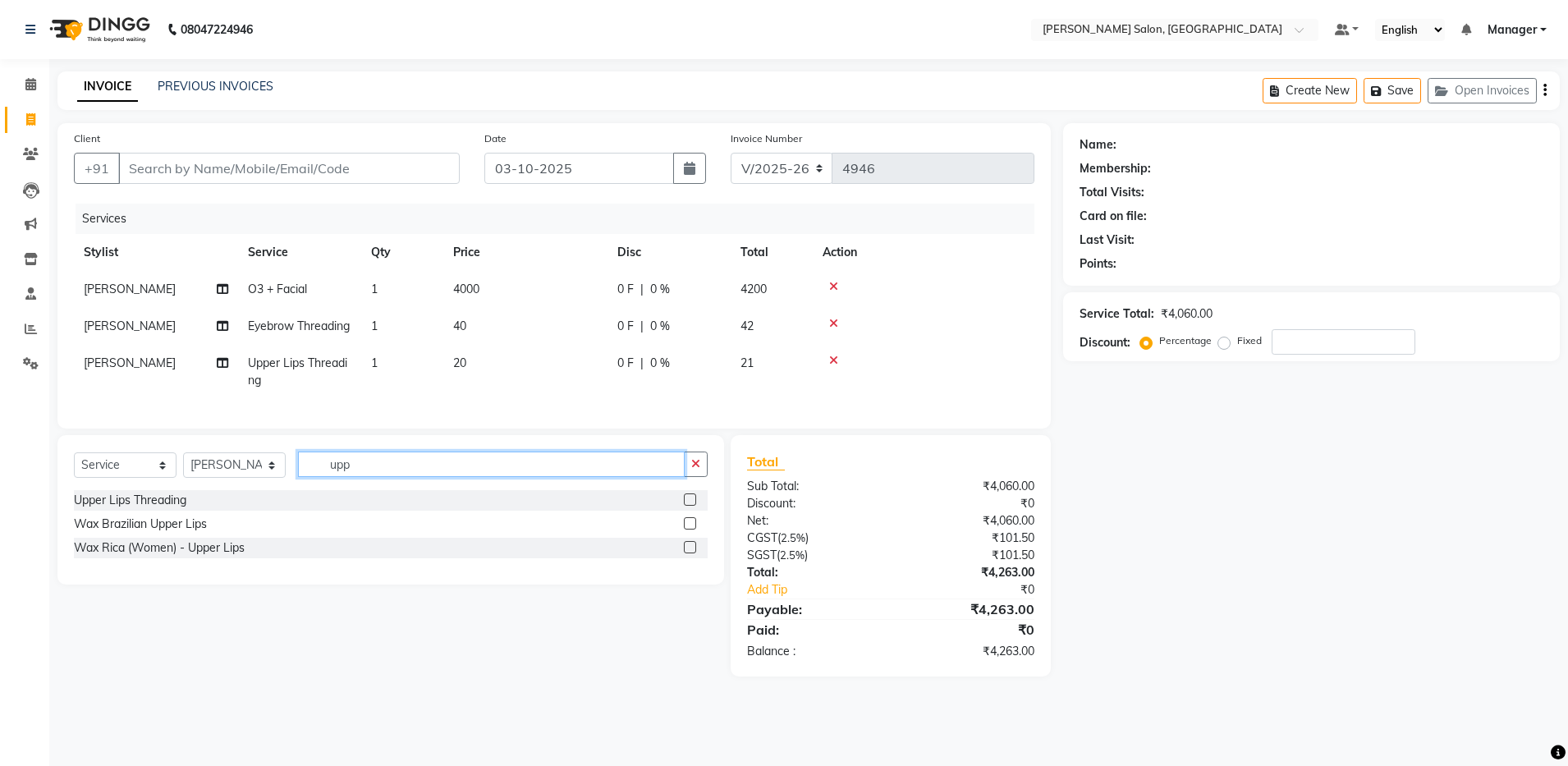
click at [622, 477] on input "upp" at bounding box center [491, 464] width 387 height 25
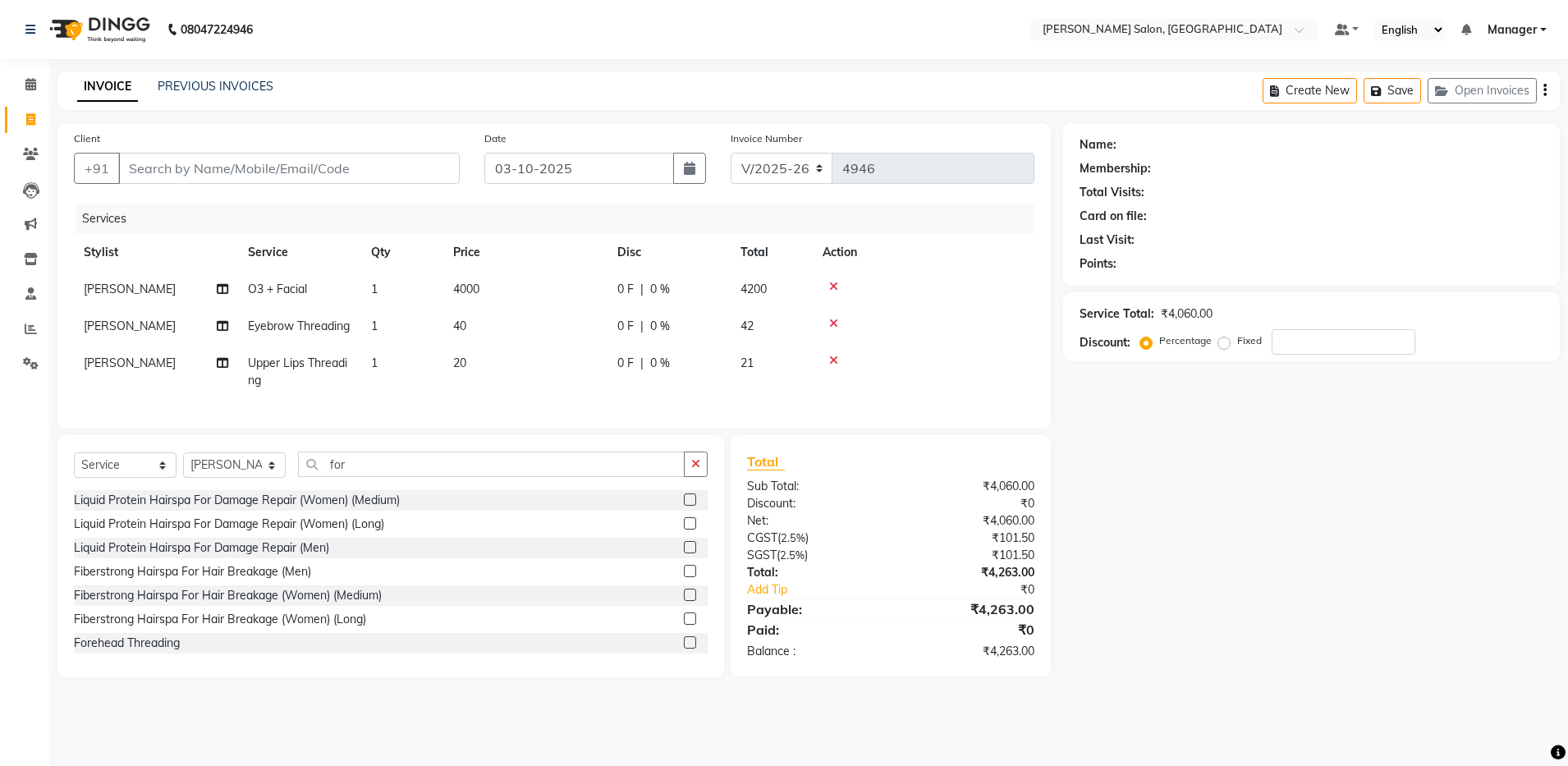
click at [683, 648] on label at bounding box center [689, 642] width 12 height 12
click at [683, 648] on input "checkbox" at bounding box center [688, 643] width 10 height 10
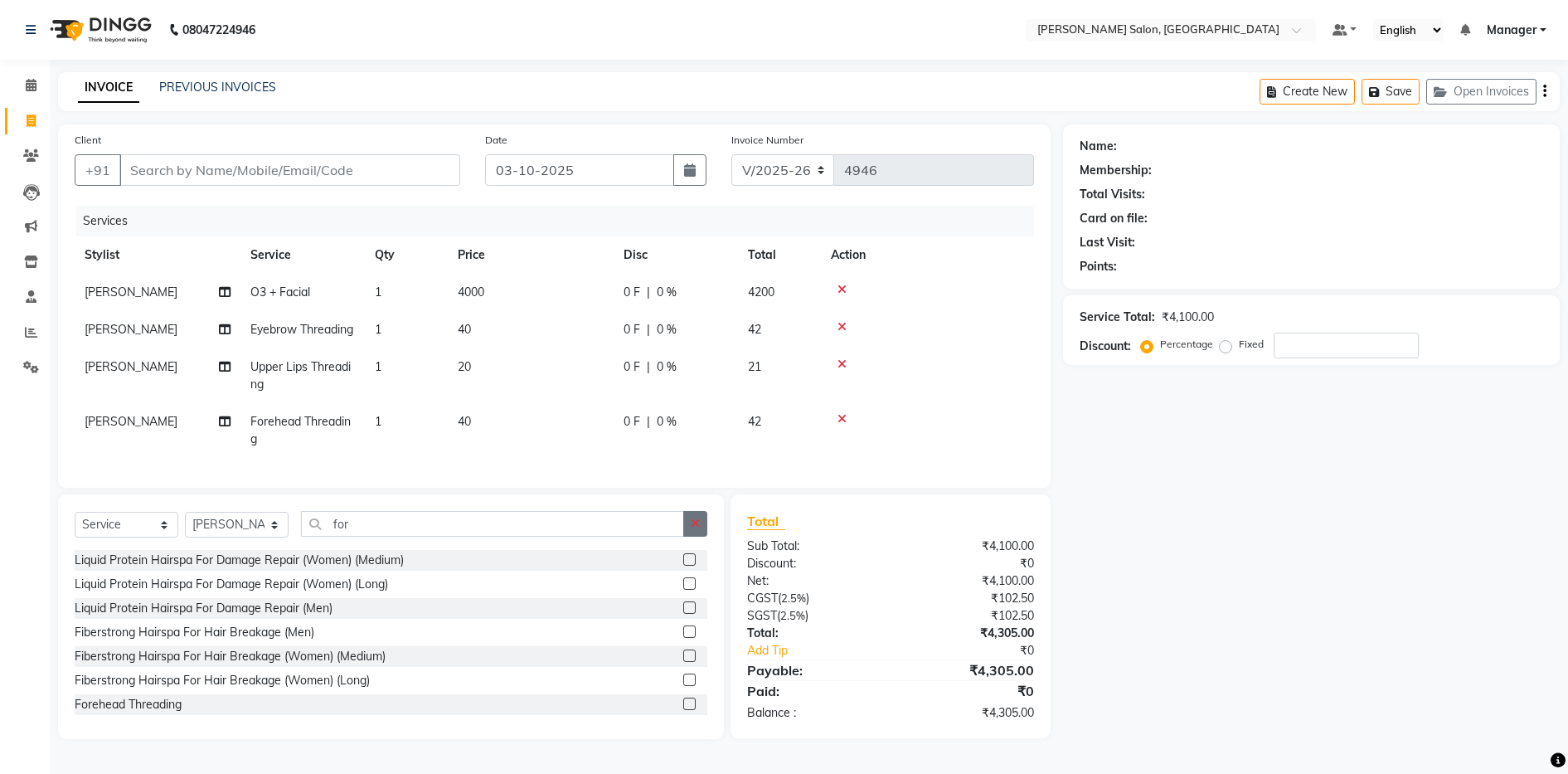
click at [693, 529] on icon "button" at bounding box center [695, 523] width 10 height 11
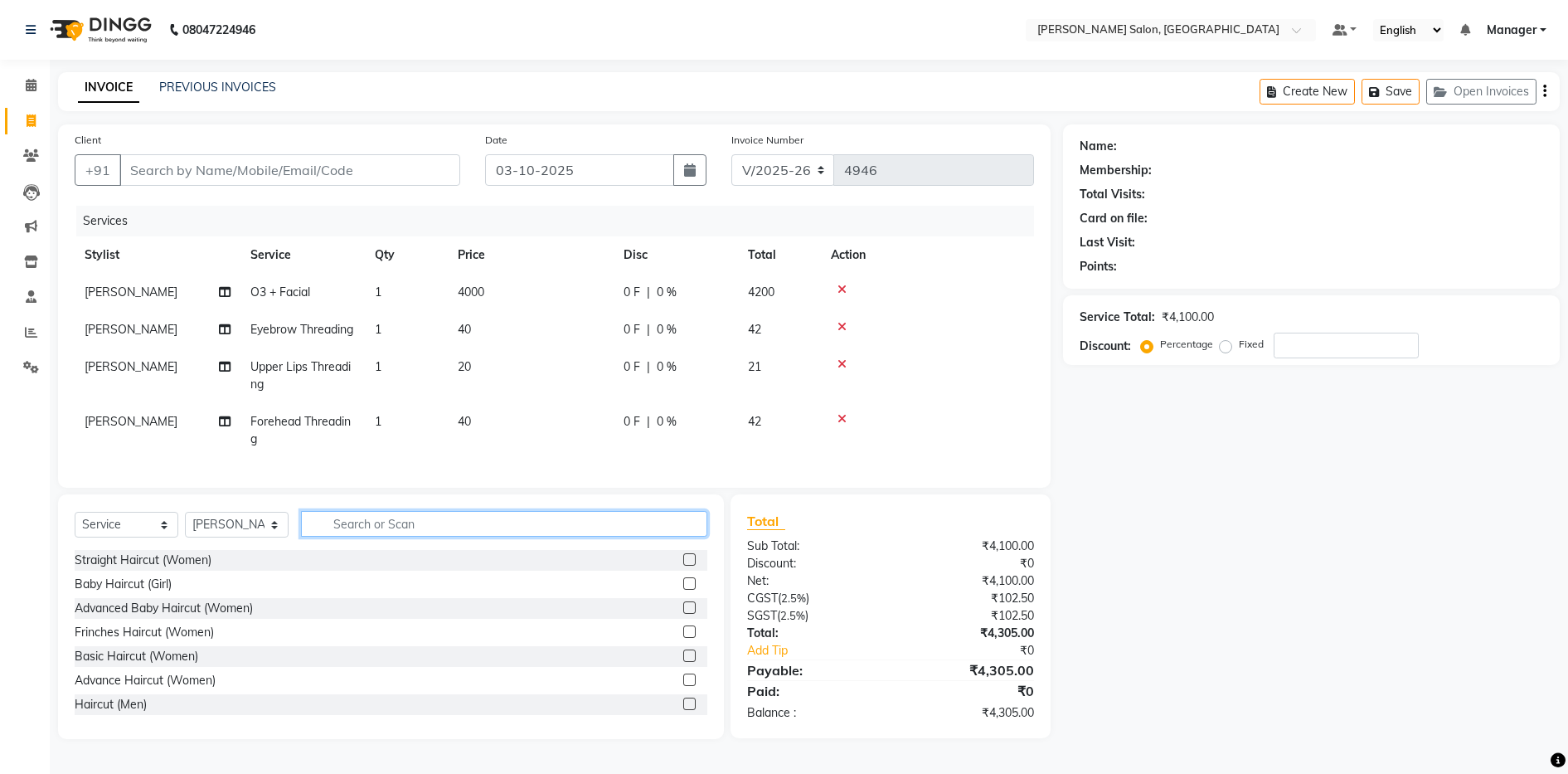
click at [608, 536] on input "text" at bounding box center [504, 523] width 406 height 26
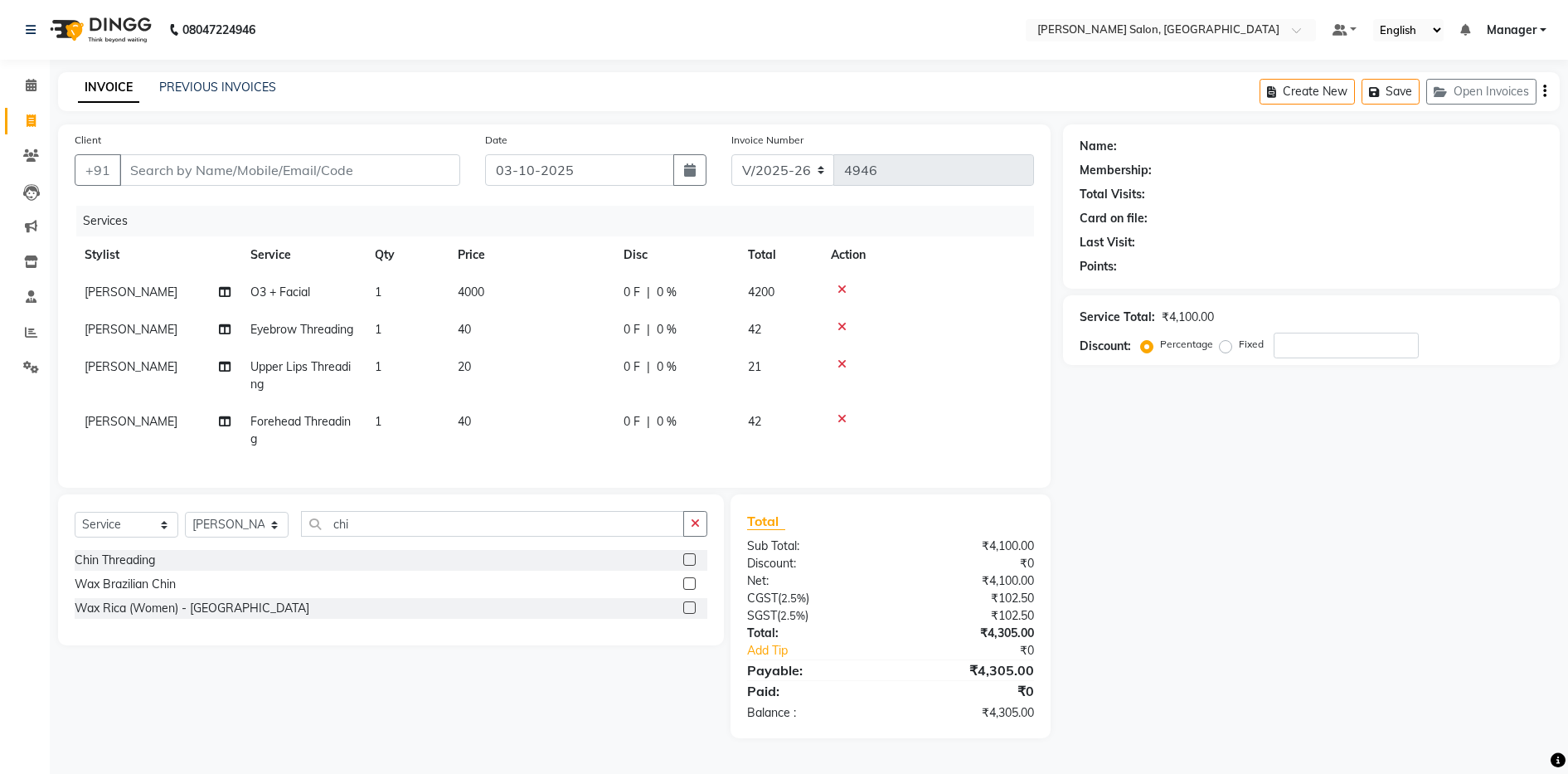
click at [690, 566] on label at bounding box center [689, 559] width 12 height 12
click at [690, 566] on input "checkbox" at bounding box center [688, 559] width 10 height 10
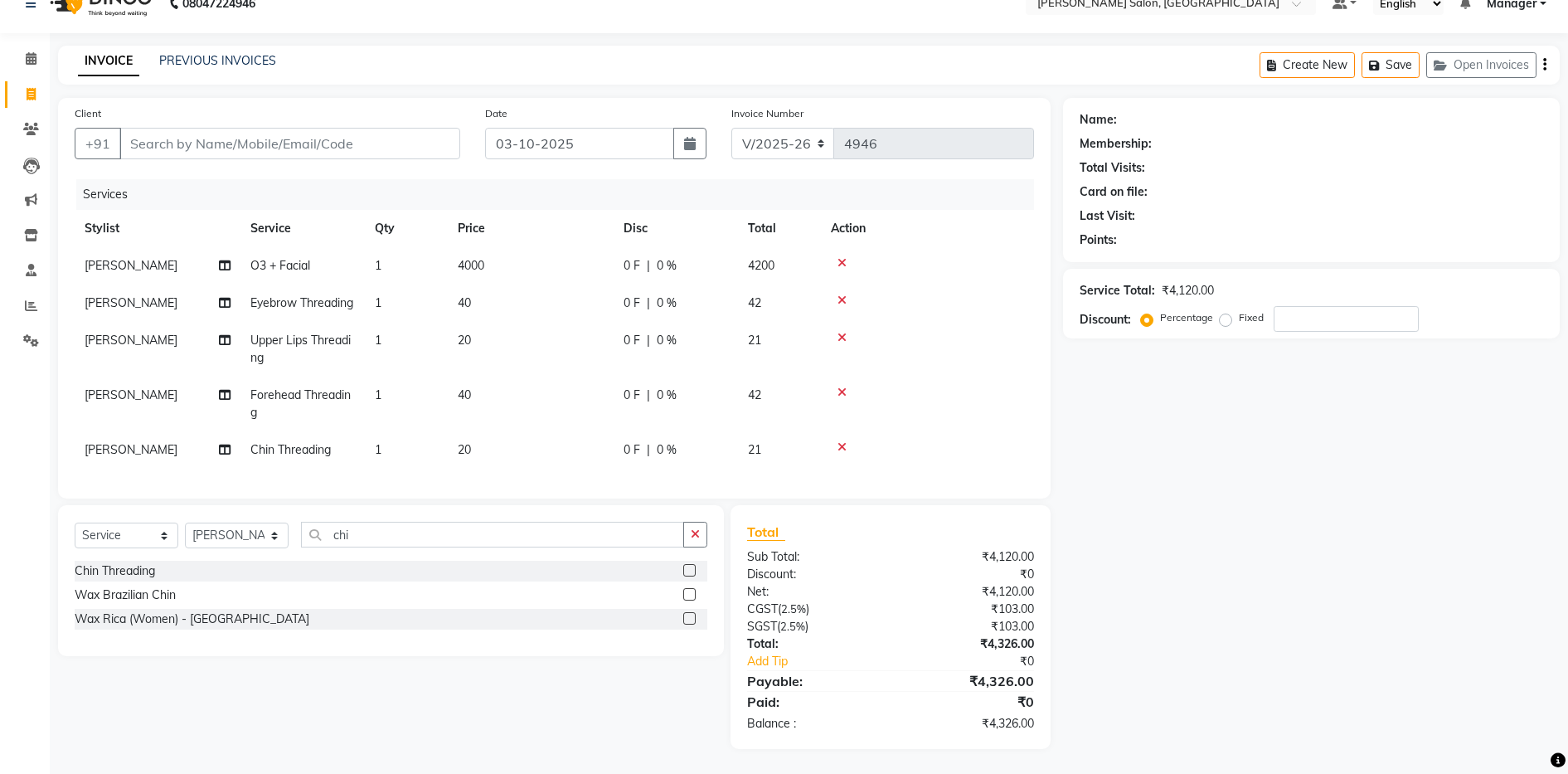
scroll to position [60, 0]
click at [442, 526] on input "chi" at bounding box center [493, 533] width 383 height 26
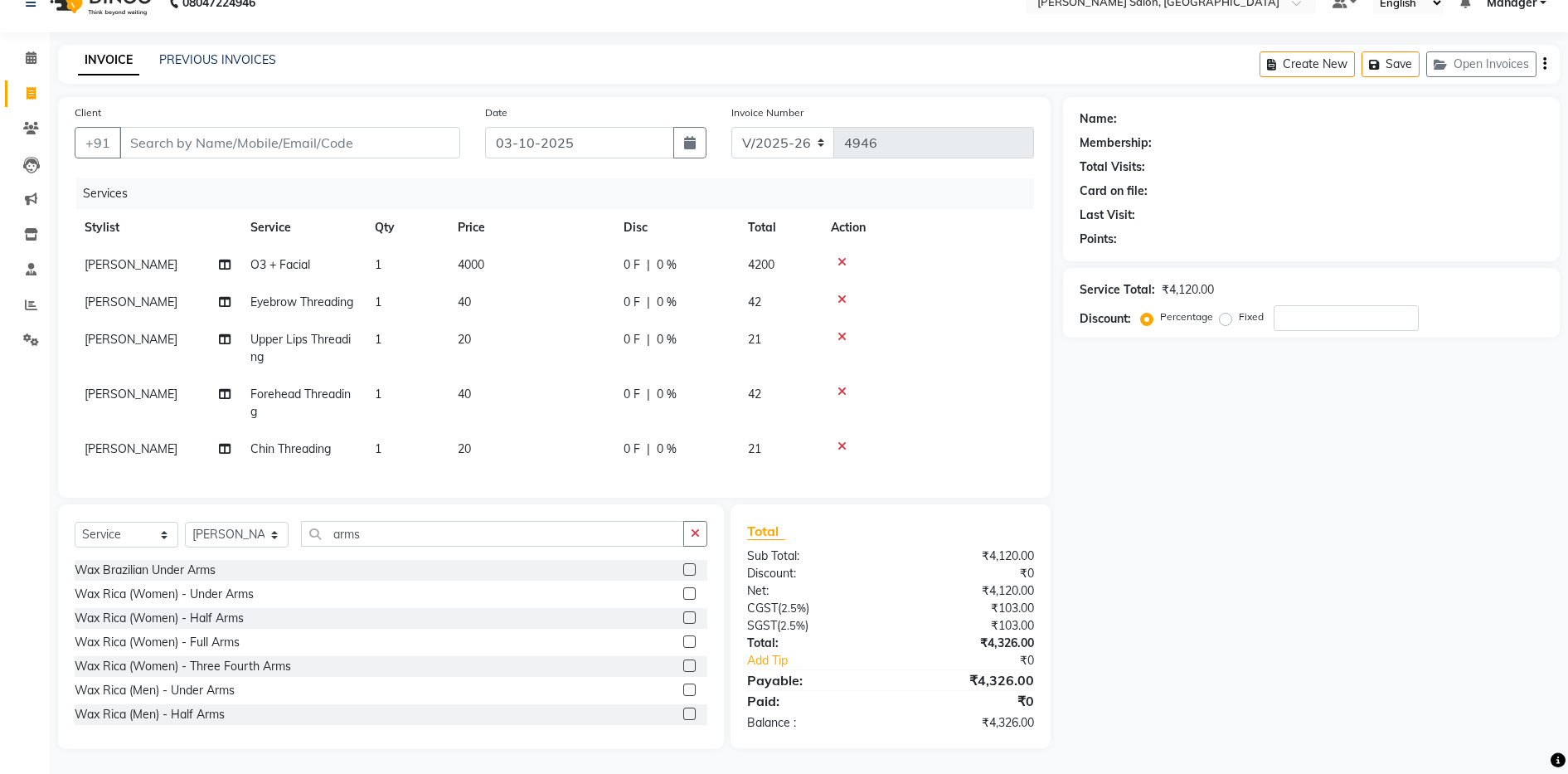
click at [684, 640] on label at bounding box center [689, 641] width 12 height 12
click at [684, 640] on input "checkbox" at bounding box center [688, 642] width 10 height 10
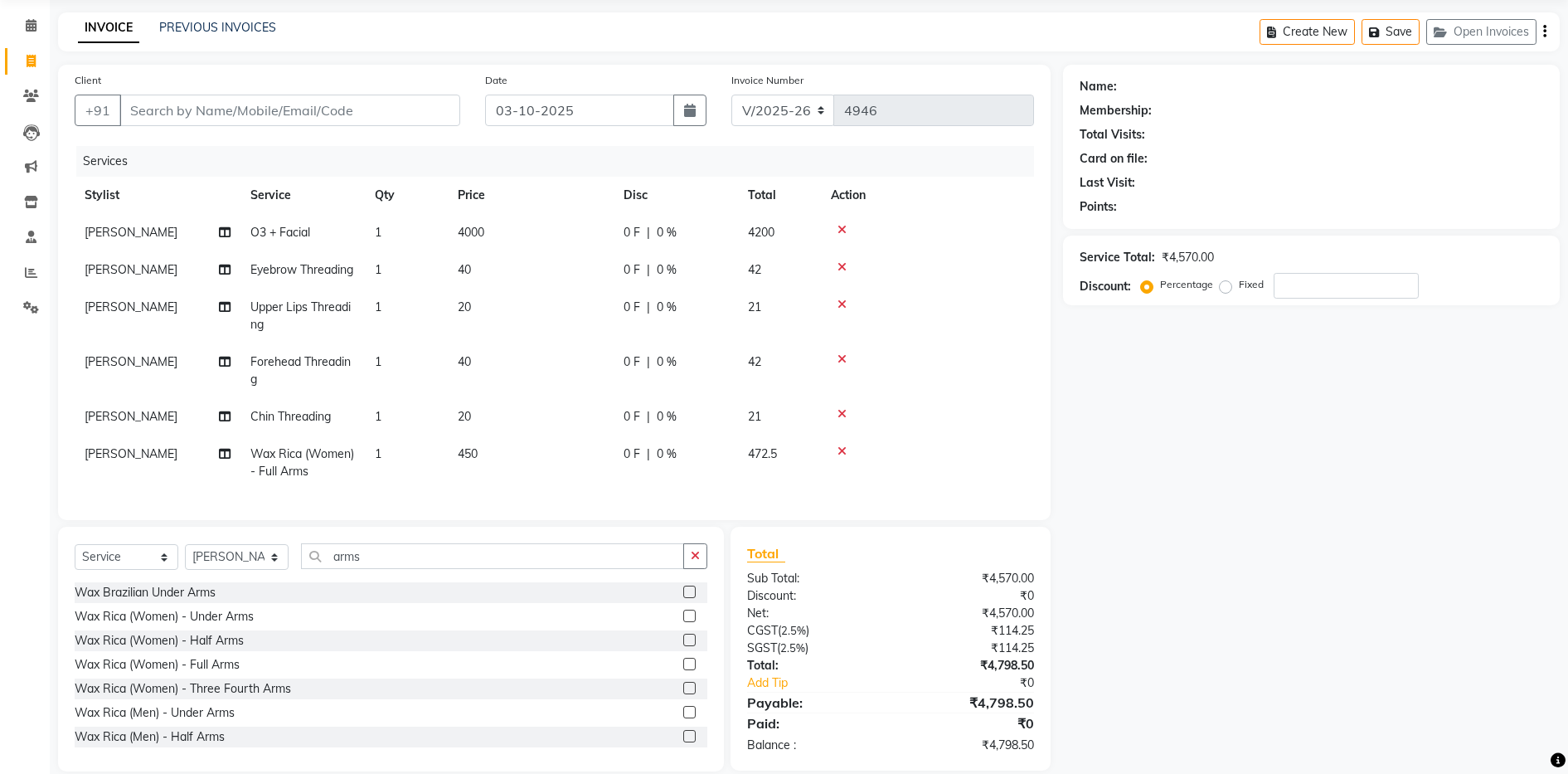
scroll to position [115, 0]
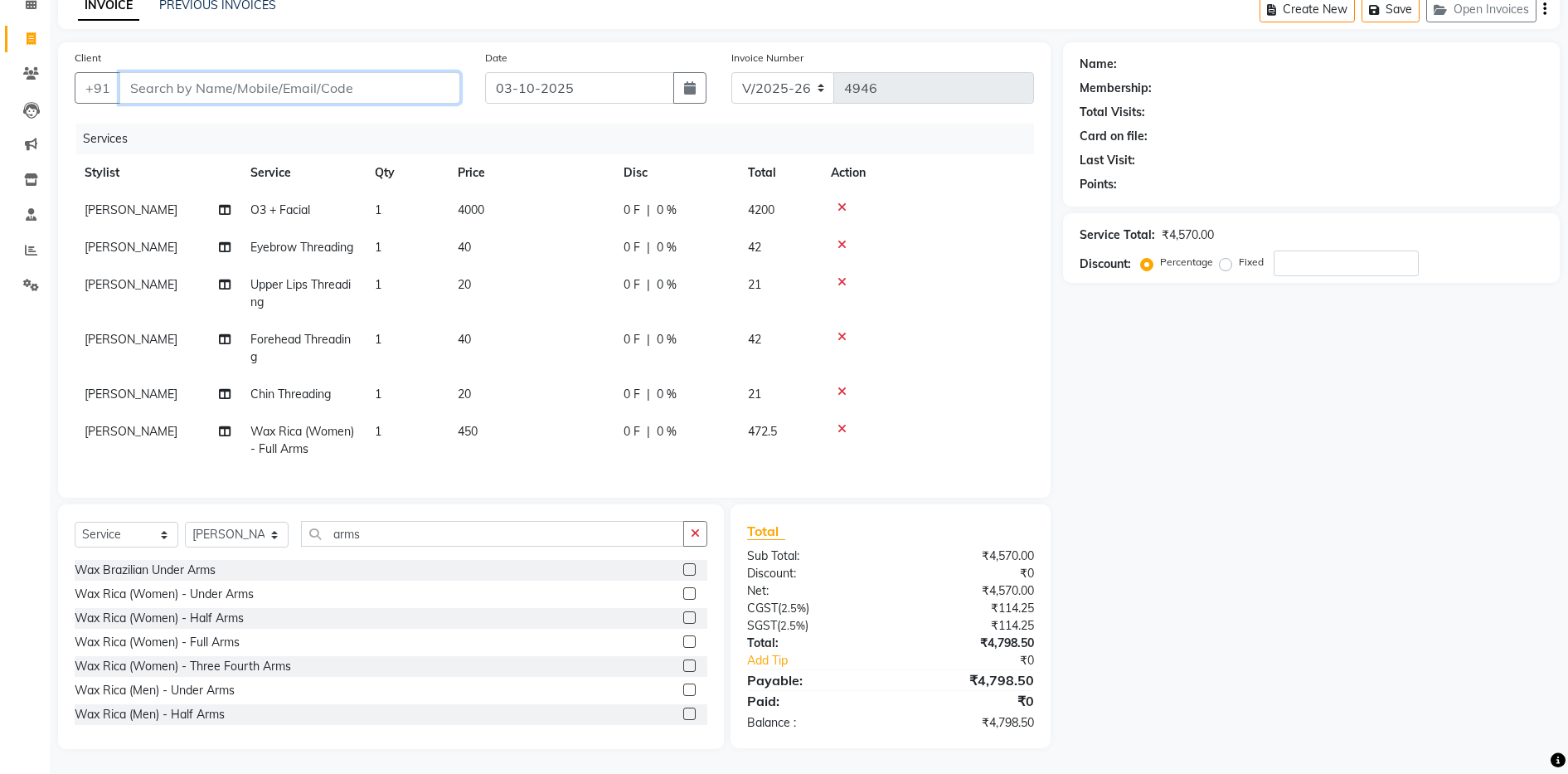
click at [260, 72] on input "Client" at bounding box center [290, 87] width 340 height 31
paste input "919123468132"
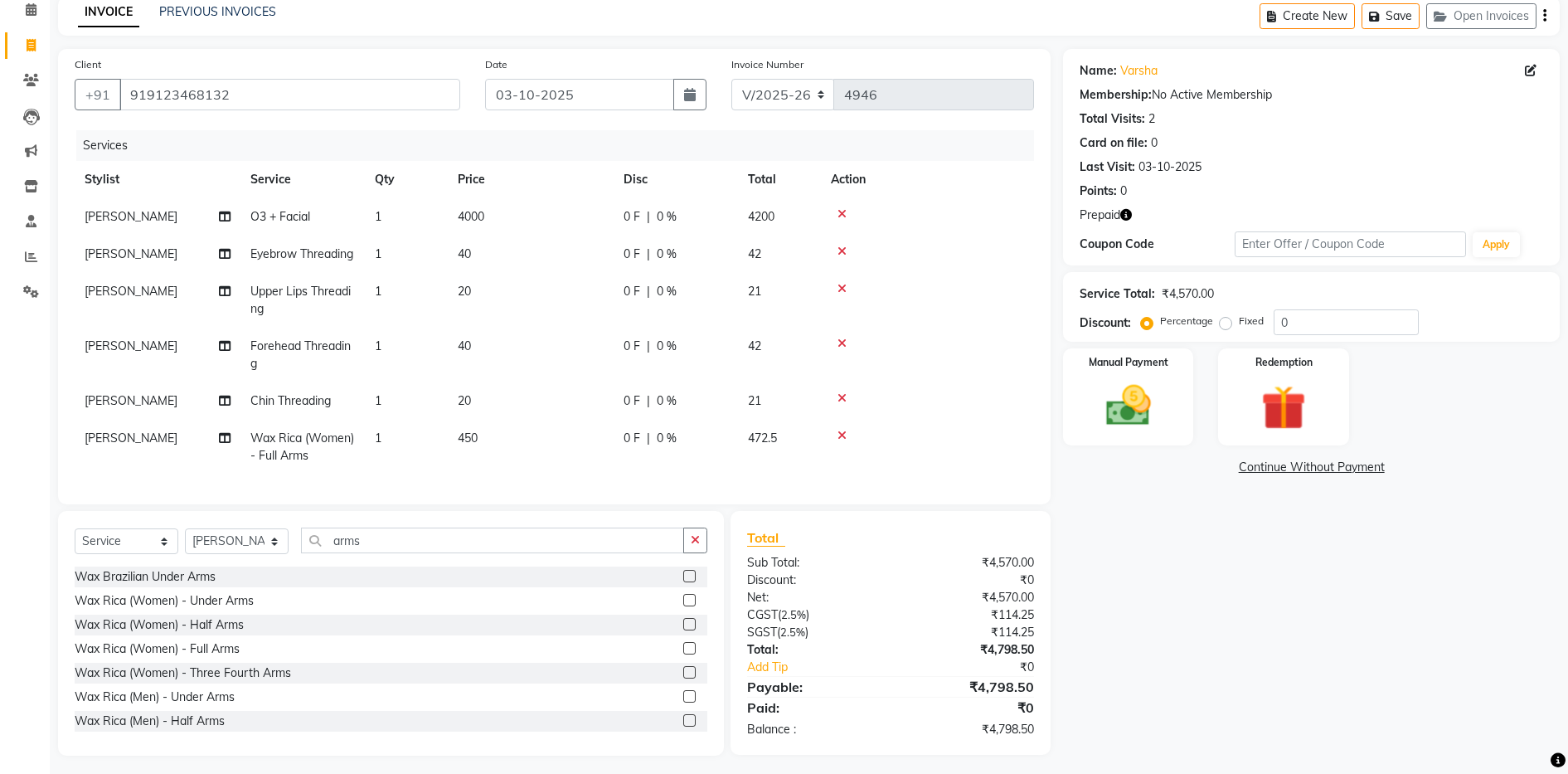
scroll to position [0, 0]
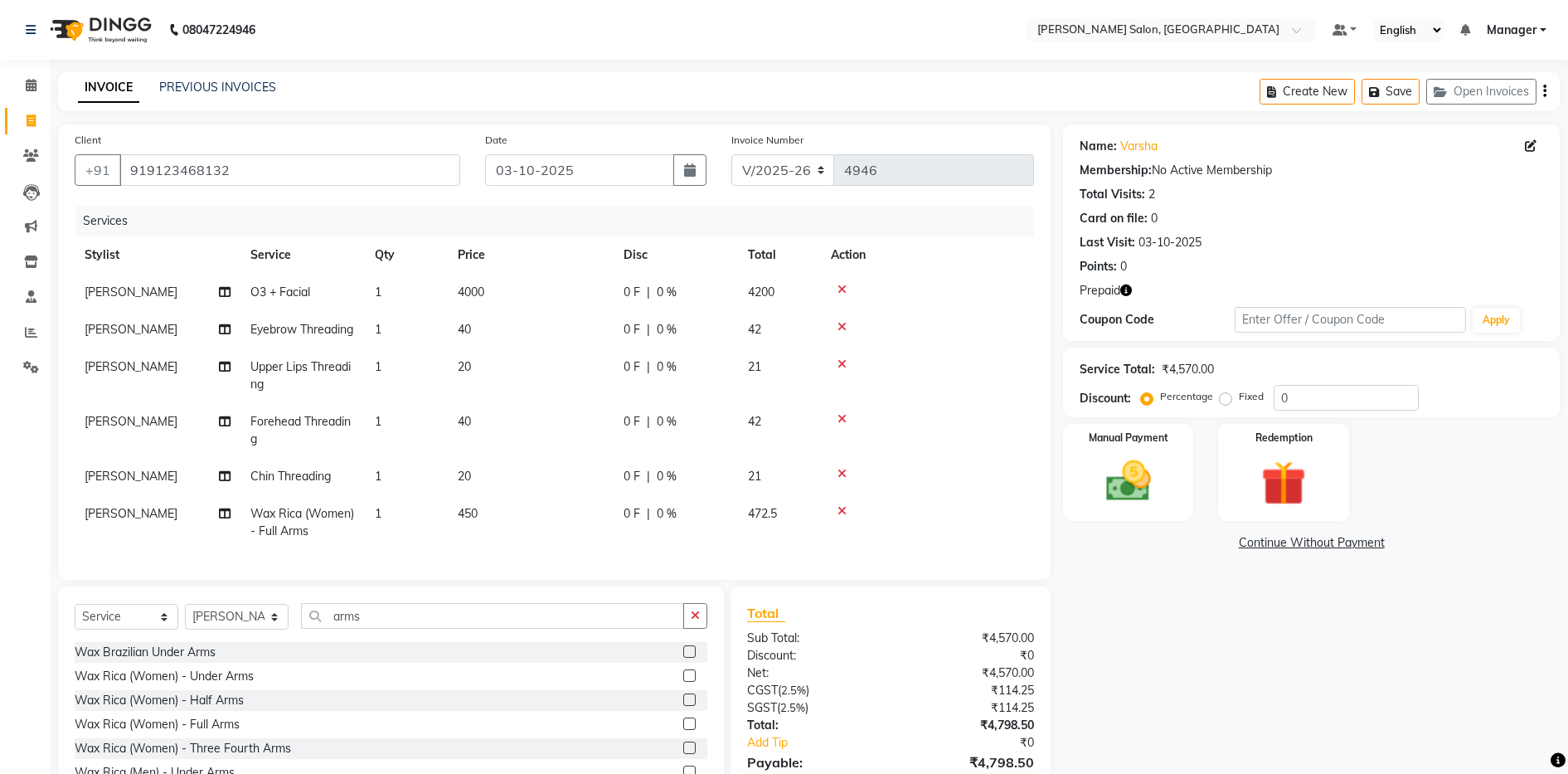
click at [1545, 91] on icon "button" at bounding box center [1544, 91] width 3 height 1
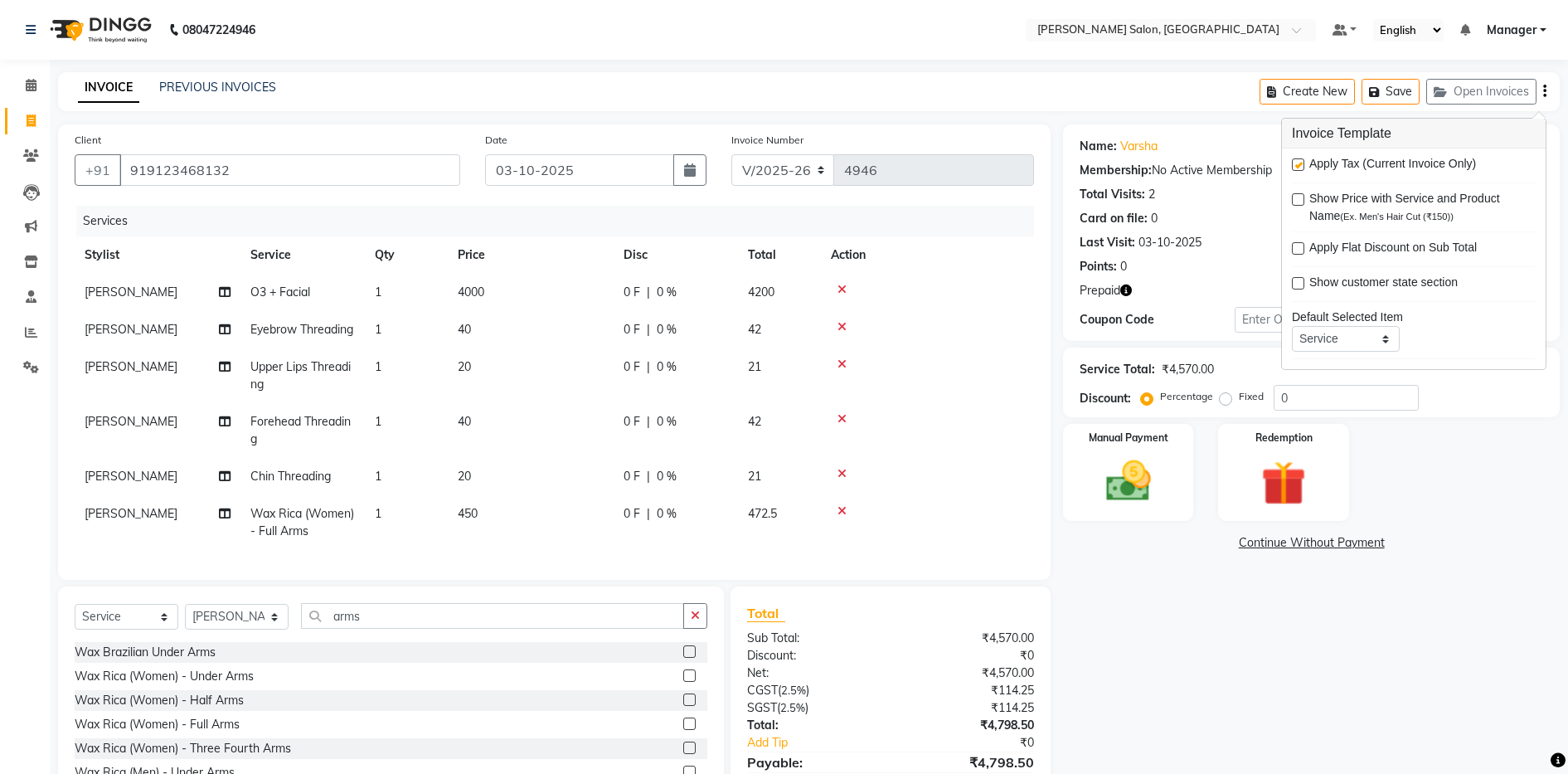
click at [1298, 166] on label at bounding box center [1298, 164] width 12 height 12
click at [1298, 166] on input "checkbox" at bounding box center [1297, 164] width 10 height 10
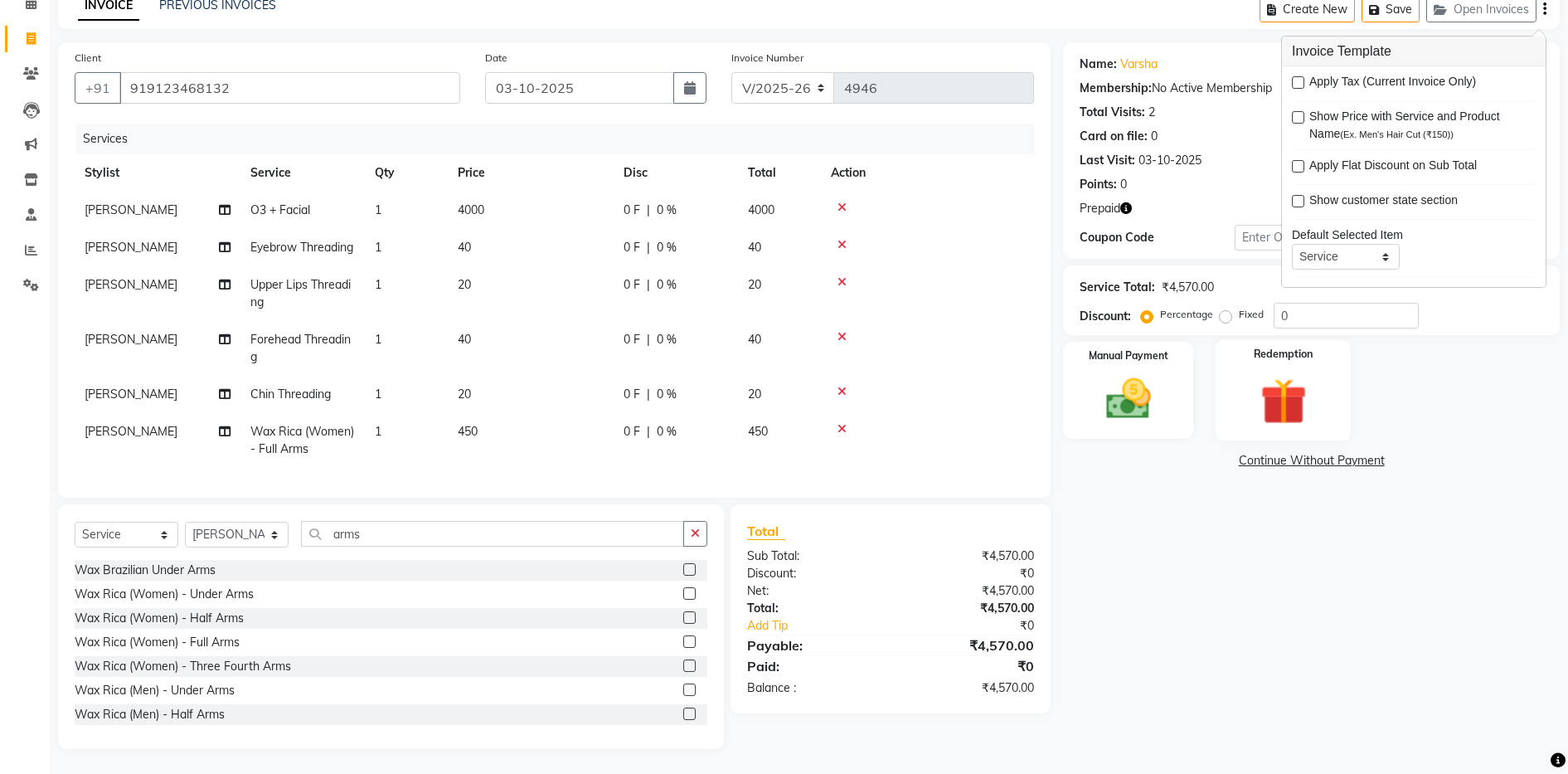
click at [1301, 373] on img at bounding box center [1283, 401] width 75 height 58
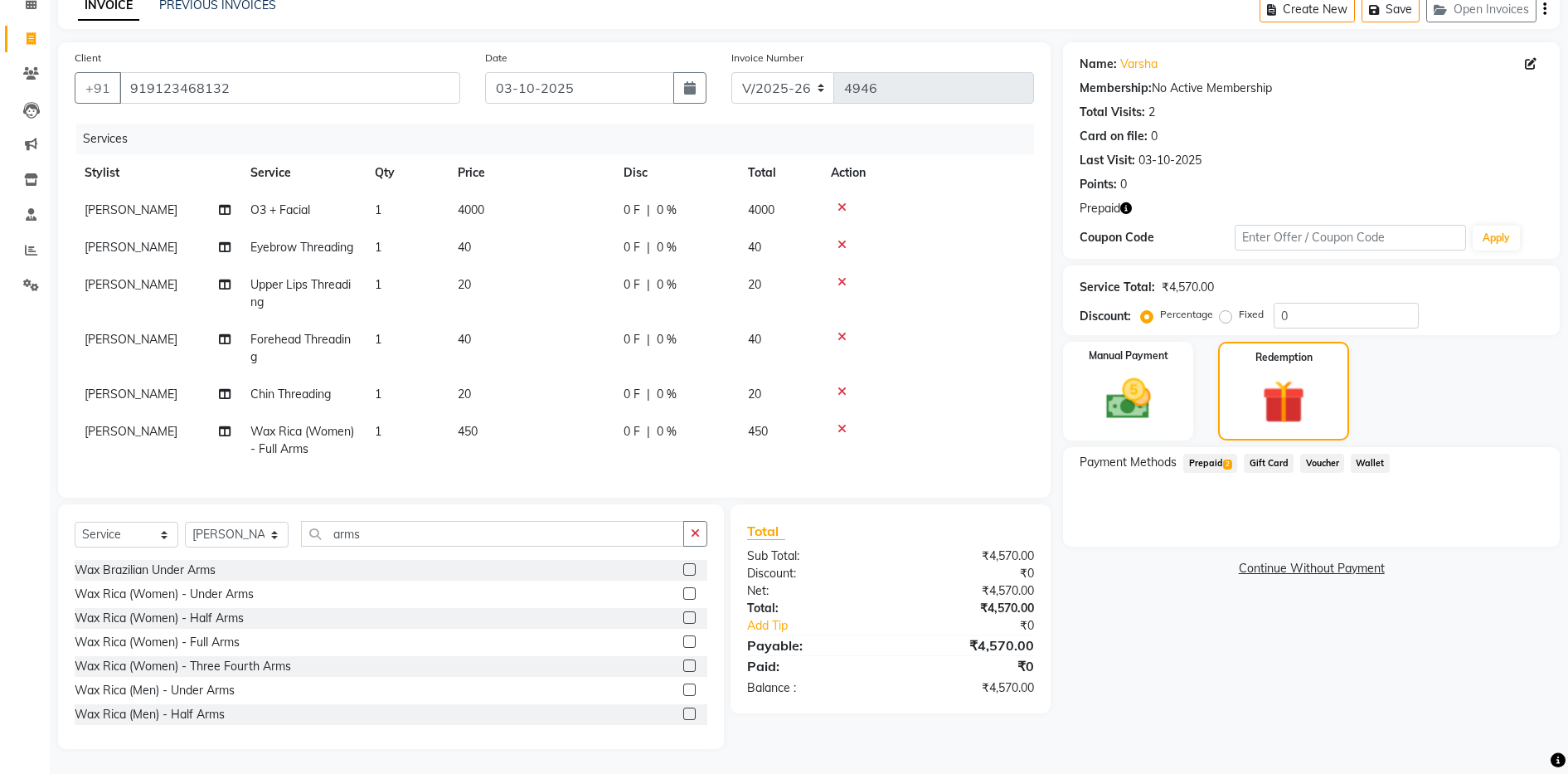
click at [1209, 454] on span "Prepaid 2" at bounding box center [1210, 463] width 54 height 19
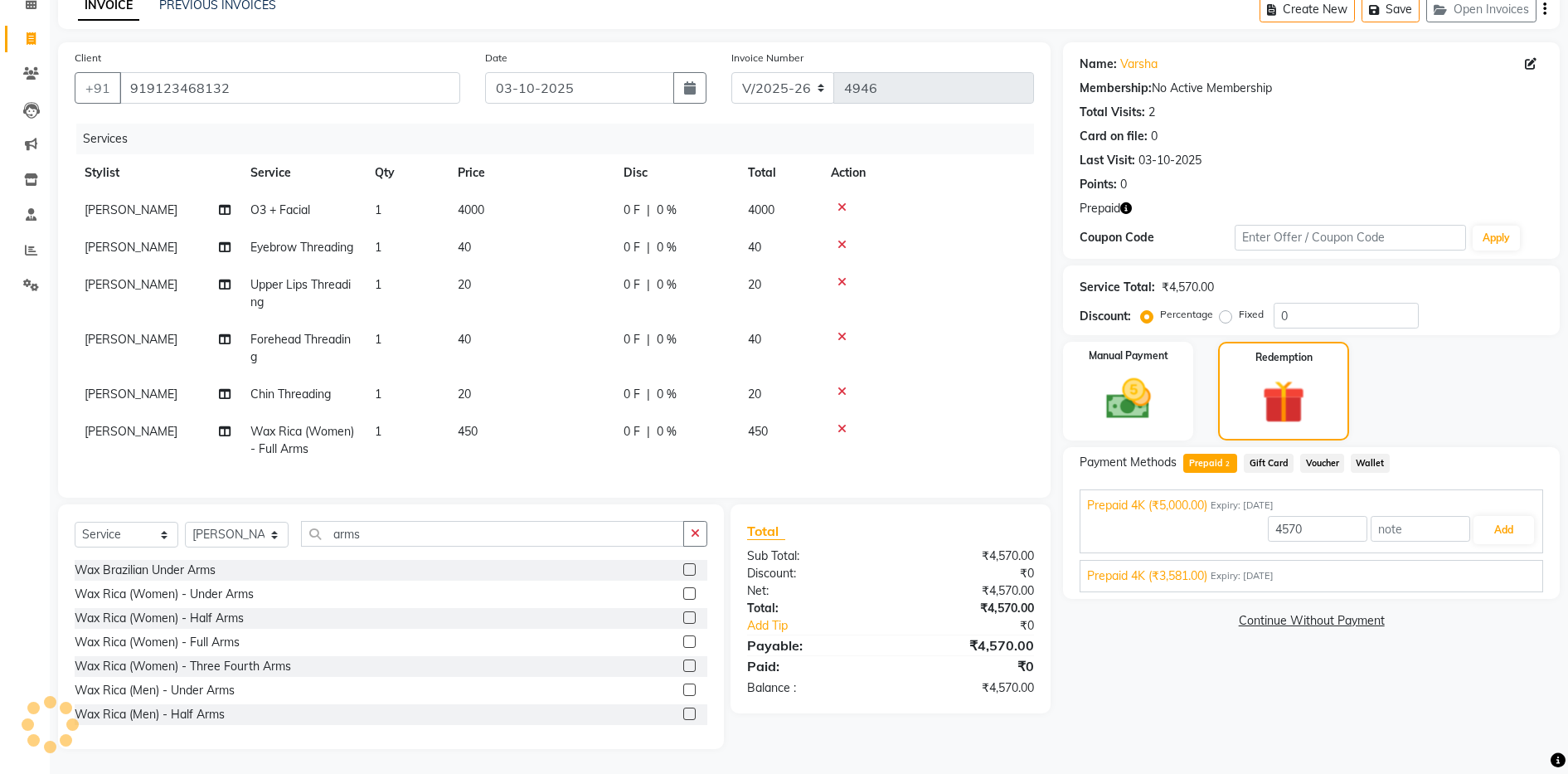
click at [1346, 567] on div "Prepaid 4K (₹3,581.00) Expiry: [DATE]" at bounding box center [1311, 575] width 449 height 17
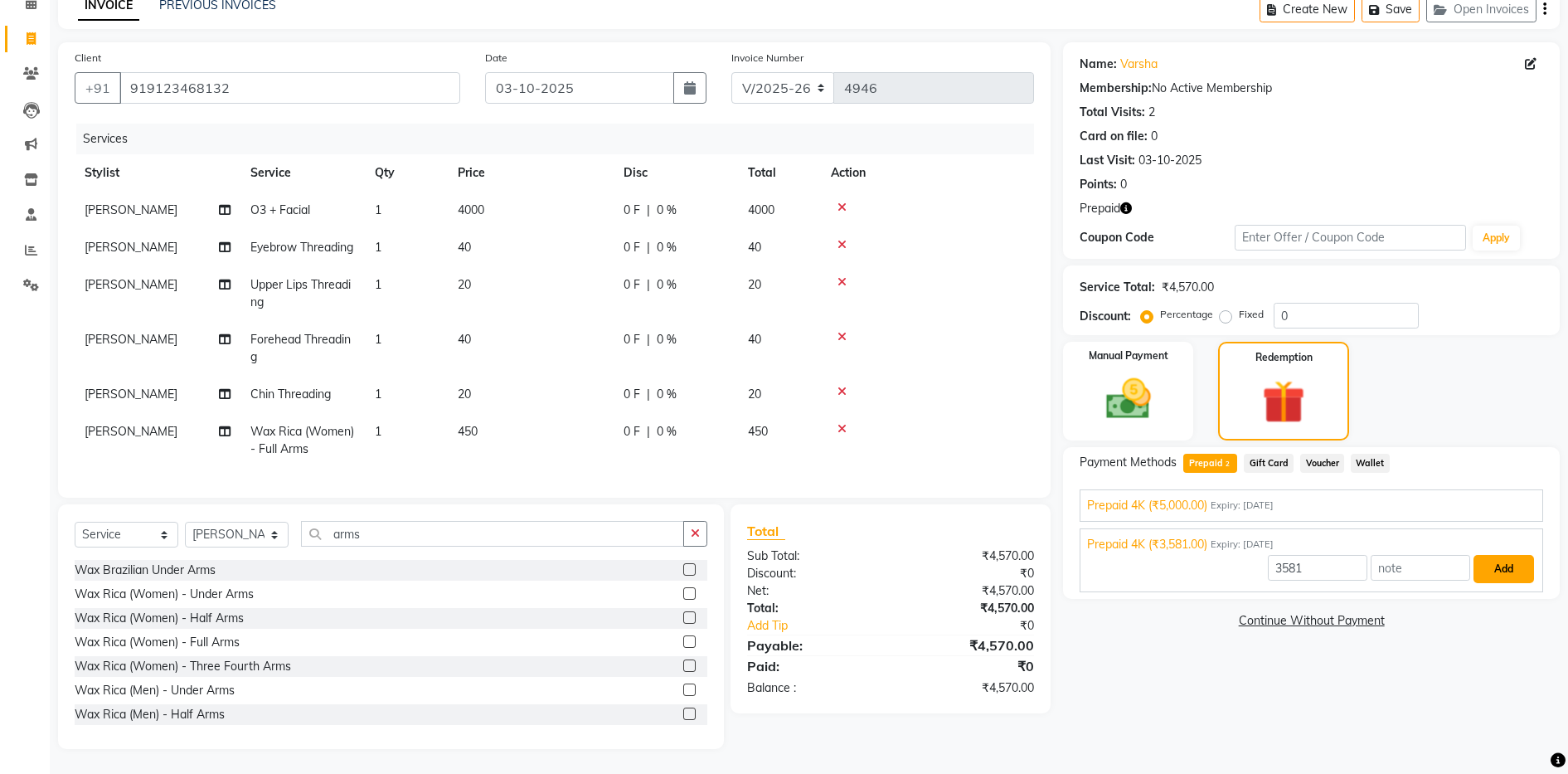
click at [1511, 554] on button "Add" at bounding box center [1504, 569] width 61 height 29
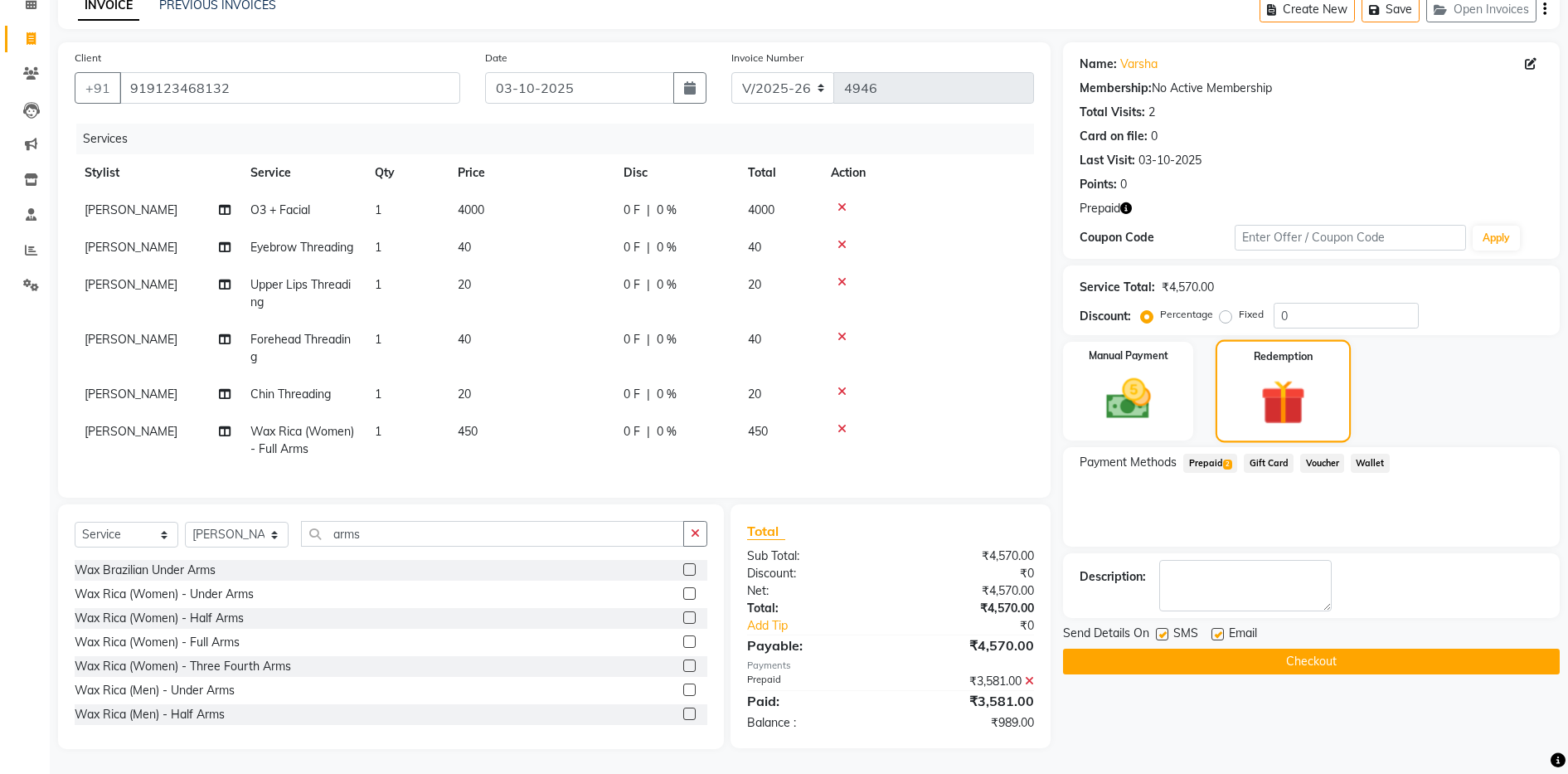
click at [1265, 374] on img at bounding box center [1283, 401] width 73 height 55
click at [1222, 454] on span "Prepaid 2" at bounding box center [1210, 463] width 54 height 19
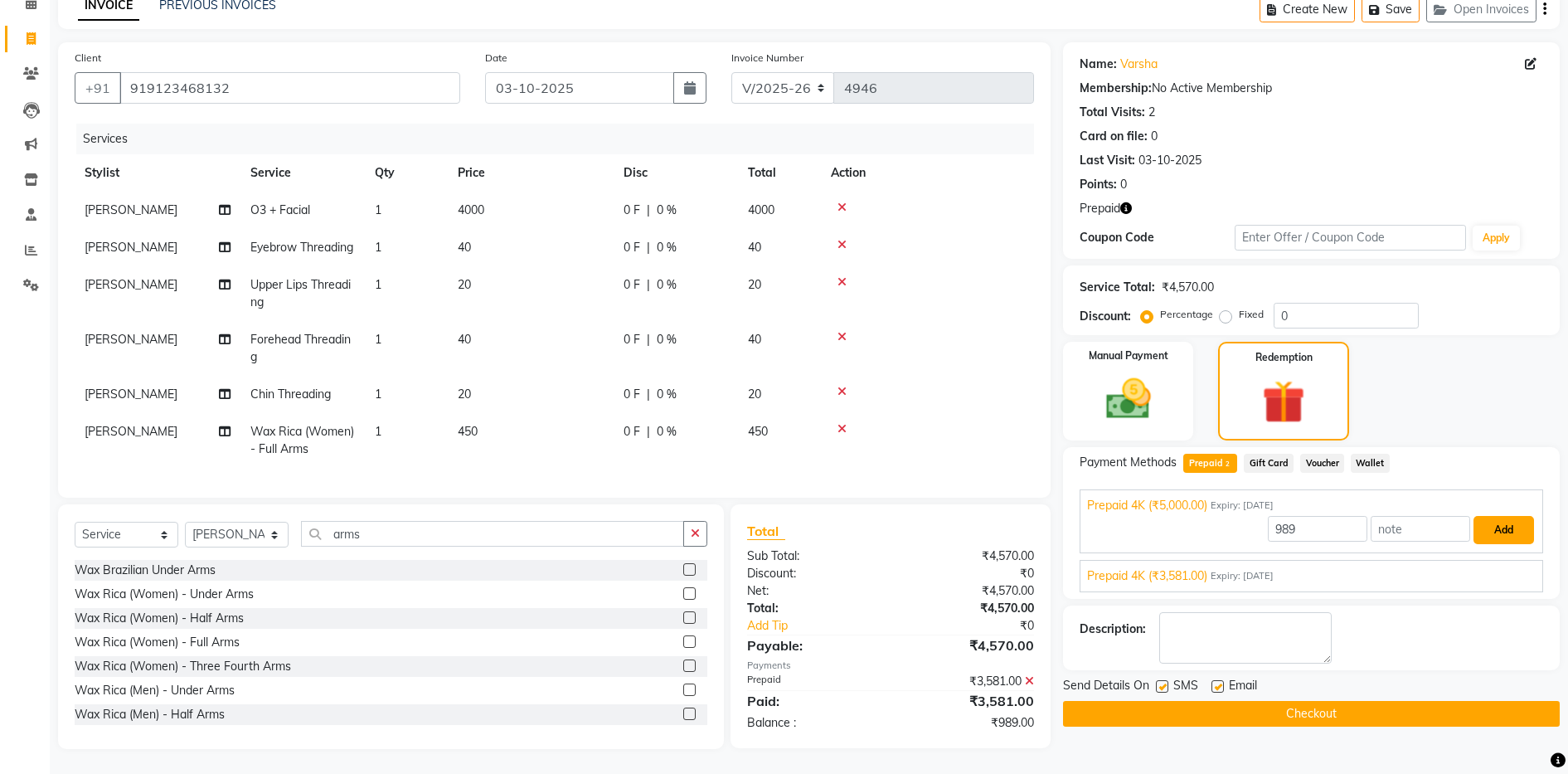
click at [1493, 515] on button "Add" at bounding box center [1504, 530] width 61 height 29
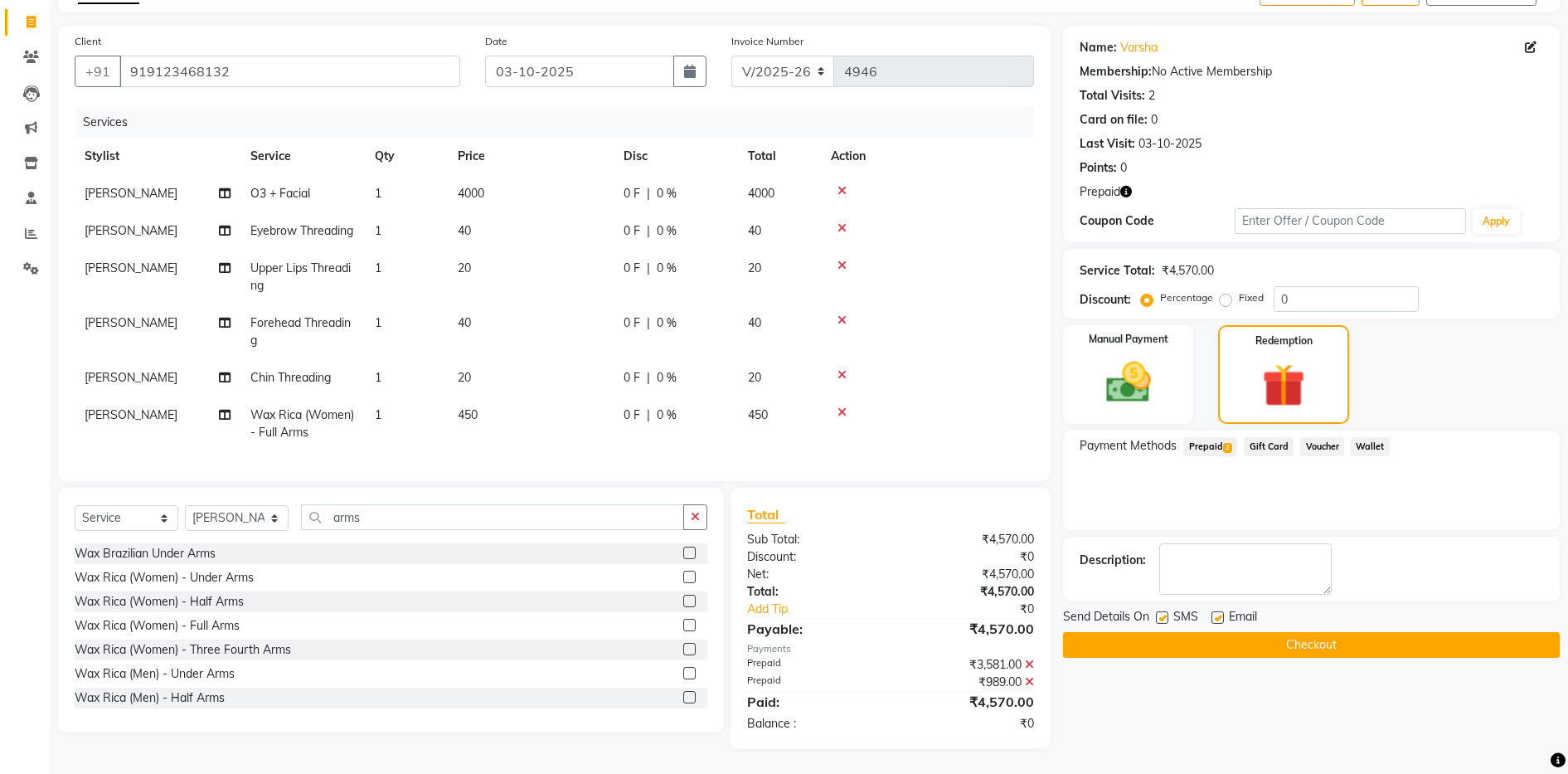
click at [1365, 631] on button "Checkout" at bounding box center [1311, 644] width 496 height 26
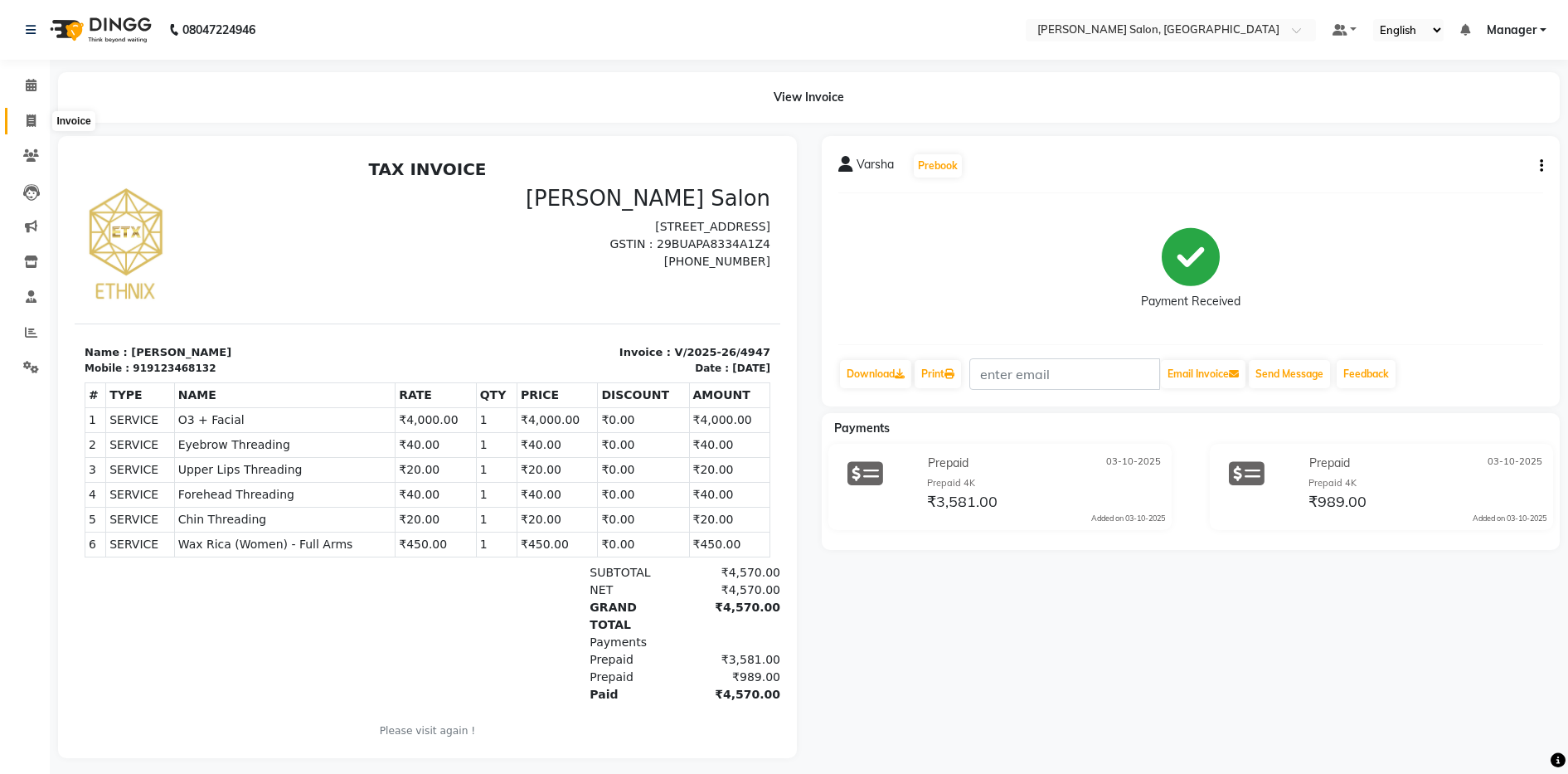
click at [29, 121] on icon at bounding box center [31, 120] width 10 height 12
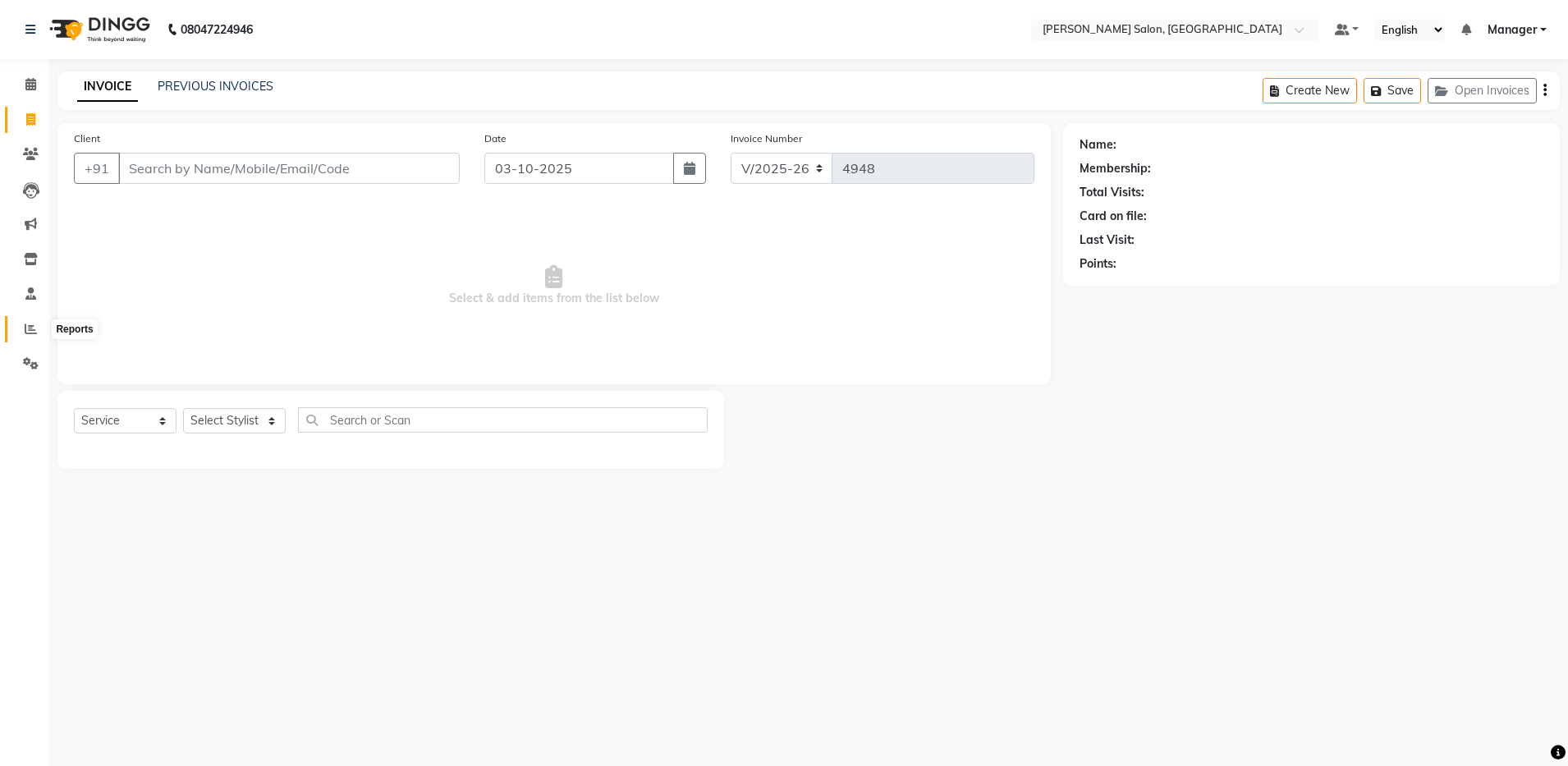
click at [27, 329] on icon at bounding box center [30, 328] width 12 height 12
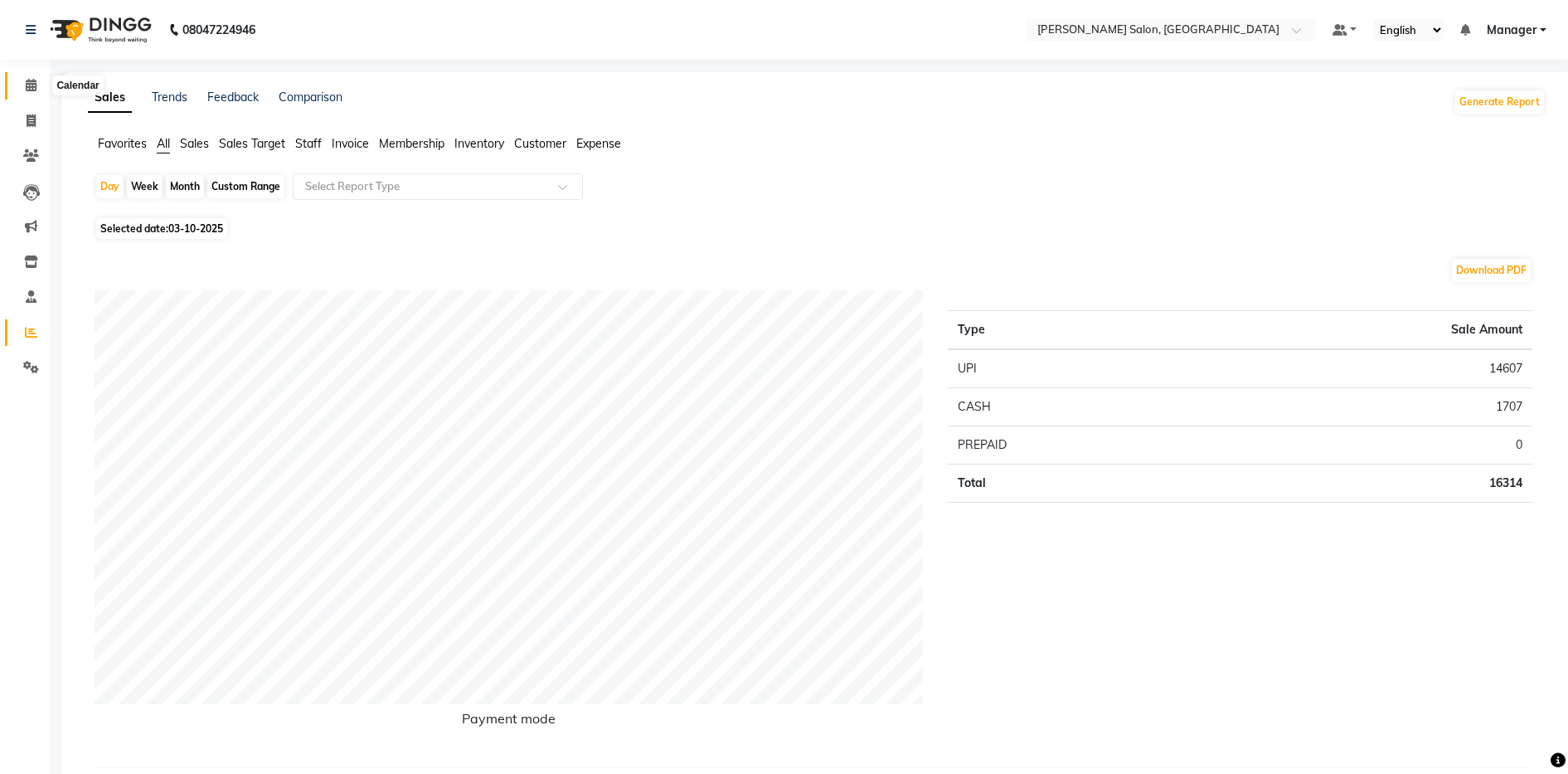
click at [29, 81] on icon at bounding box center [30, 85] width 10 height 12
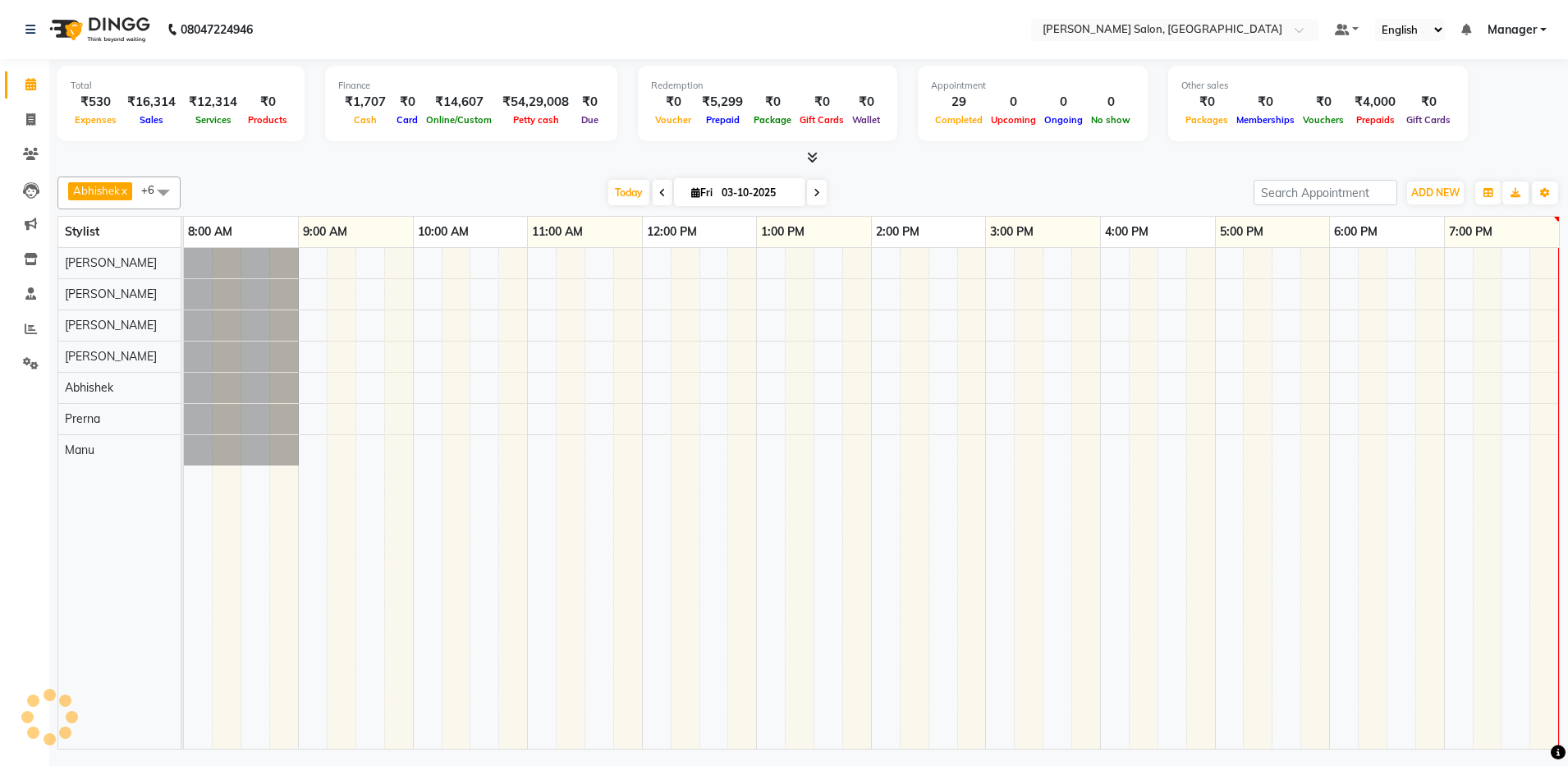
scroll to position [0, 3]
click at [1427, 197] on span "ADD NEW" at bounding box center [1434, 192] width 48 height 12
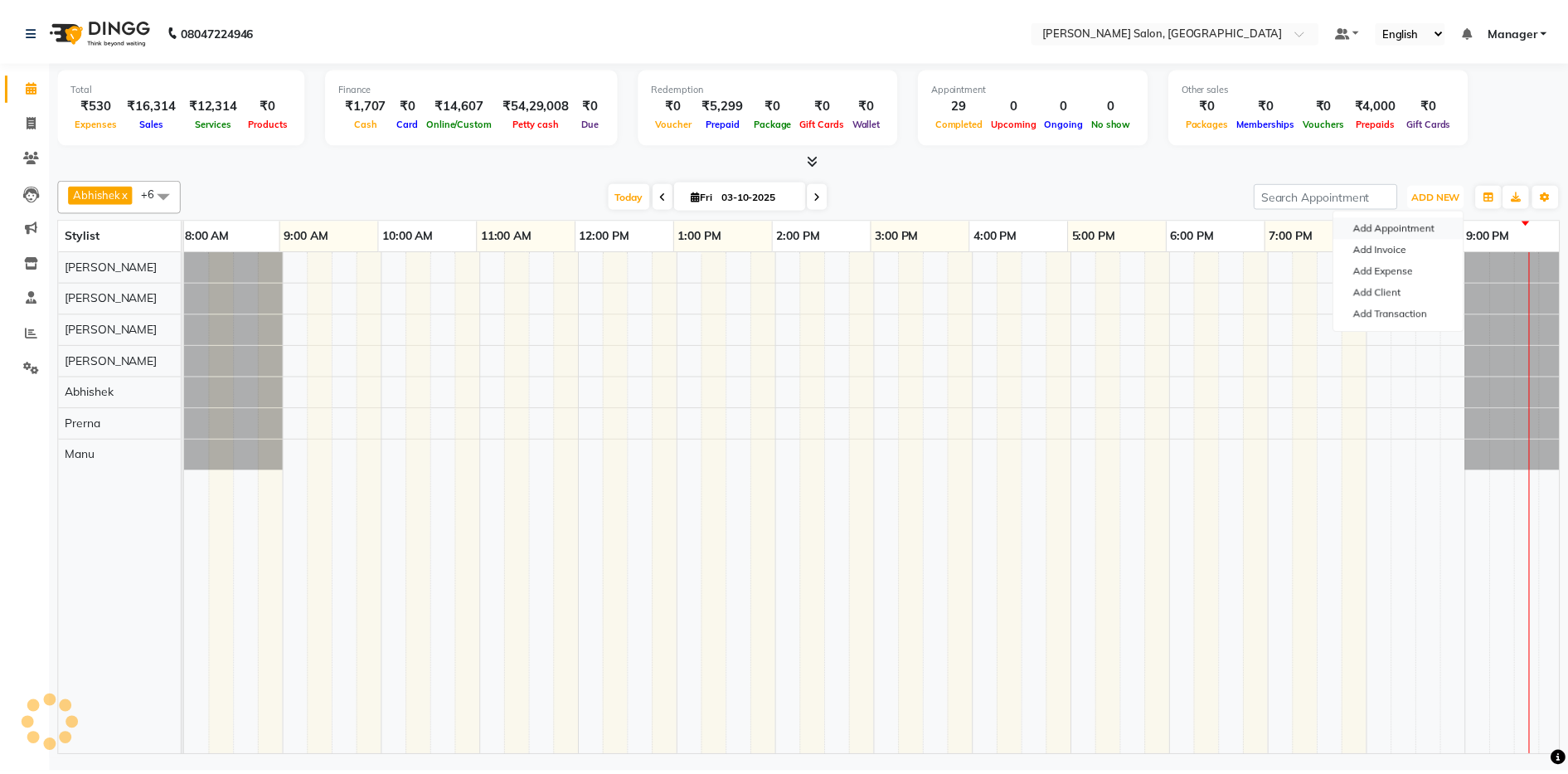
scroll to position [0, 0]
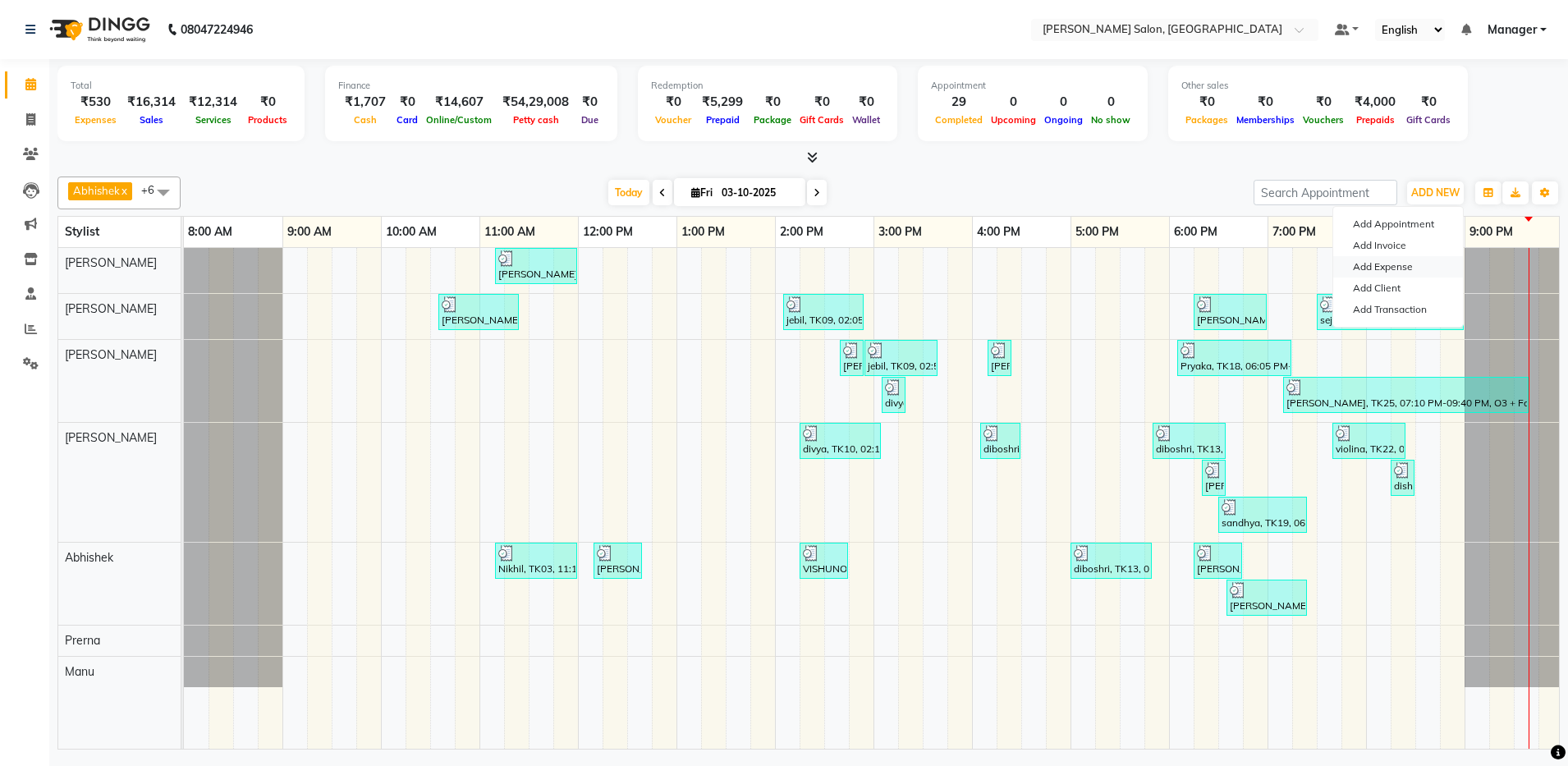
click at [1404, 266] on link "Add Expense" at bounding box center [1398, 266] width 130 height 22
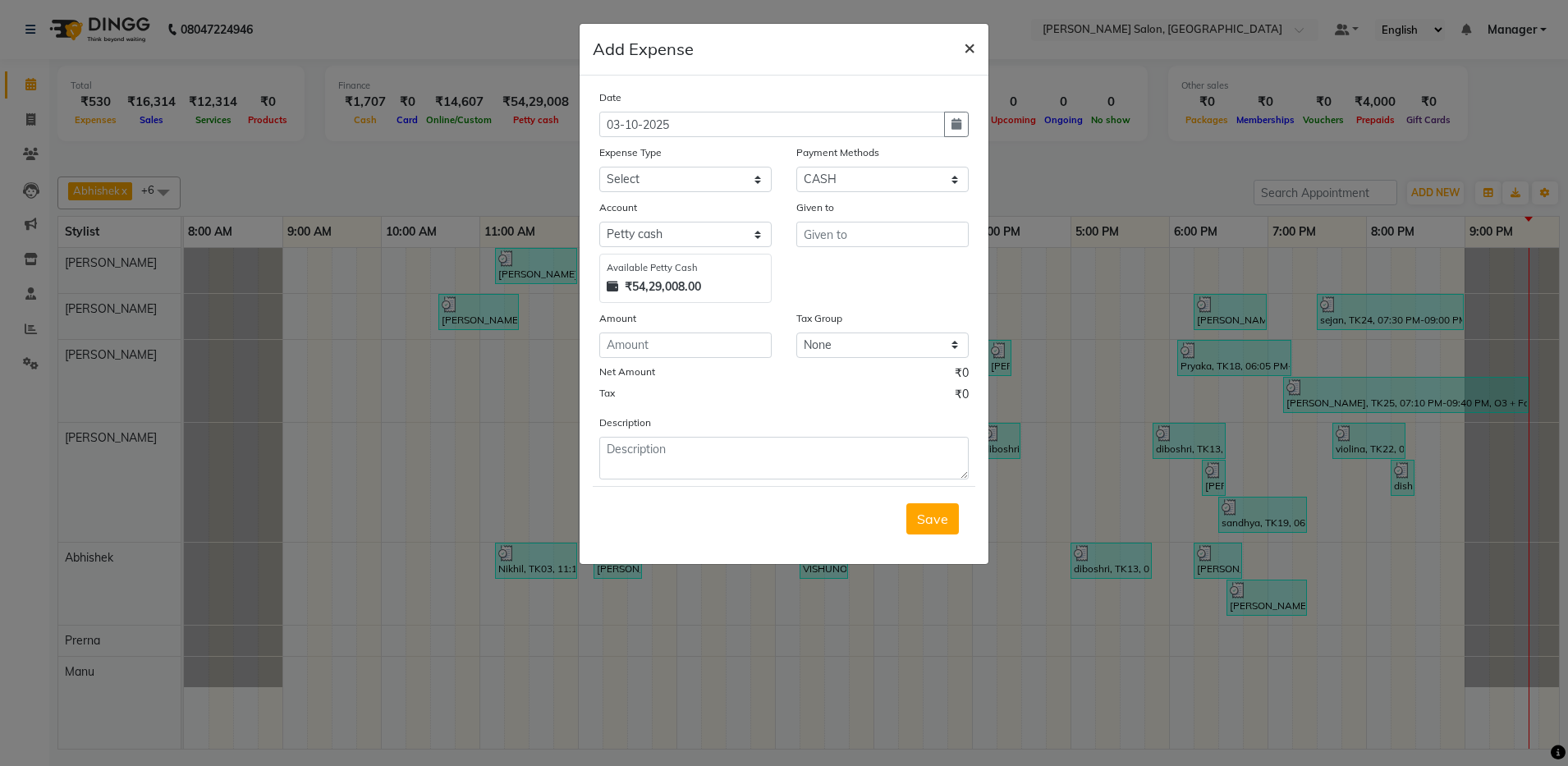
click at [967, 47] on span "×" at bounding box center [969, 47] width 11 height 24
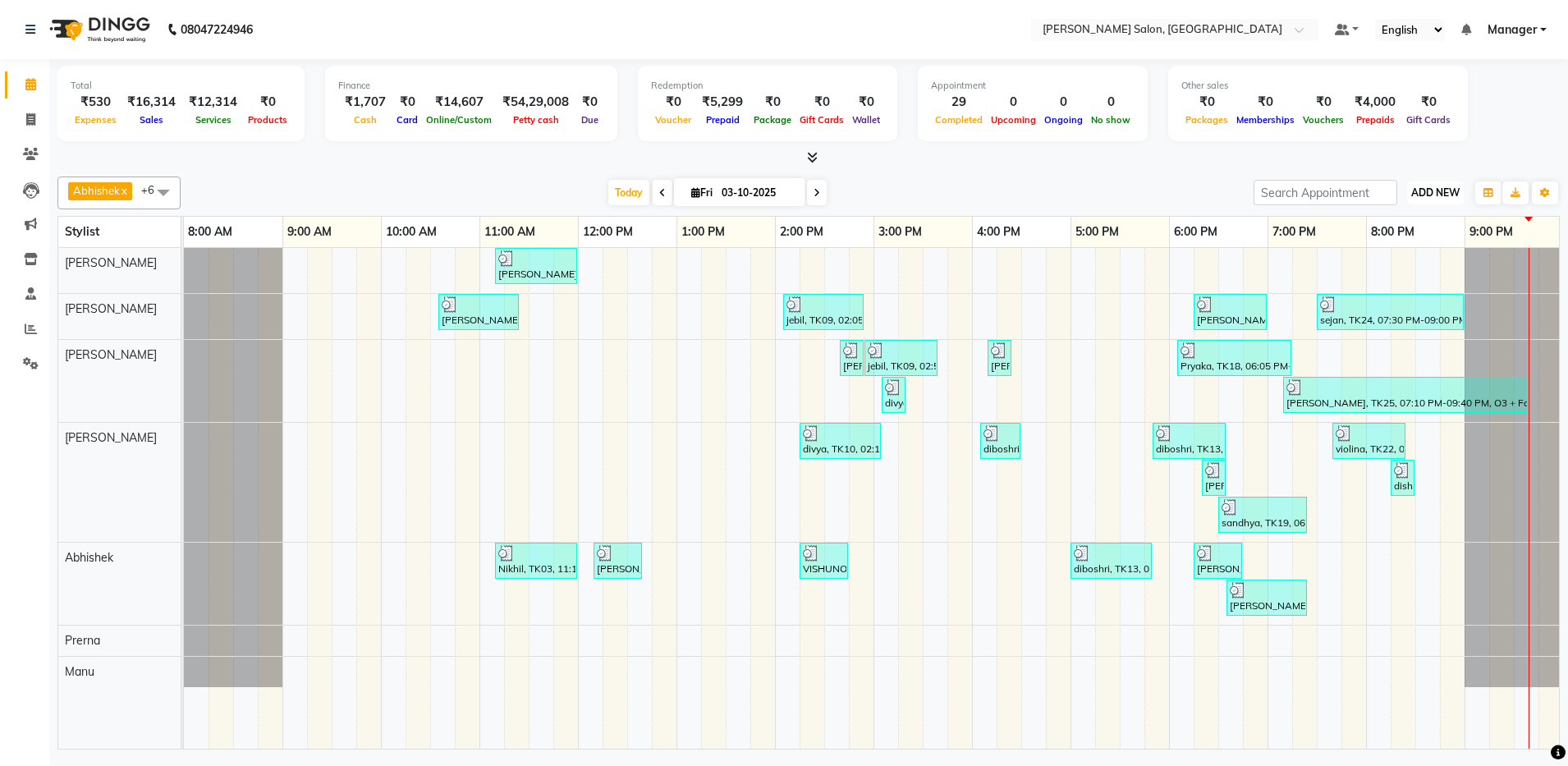
click at [1427, 188] on span "ADD NEW" at bounding box center [1434, 192] width 48 height 12
click at [1397, 269] on link "Add Expense" at bounding box center [1398, 266] width 130 height 22
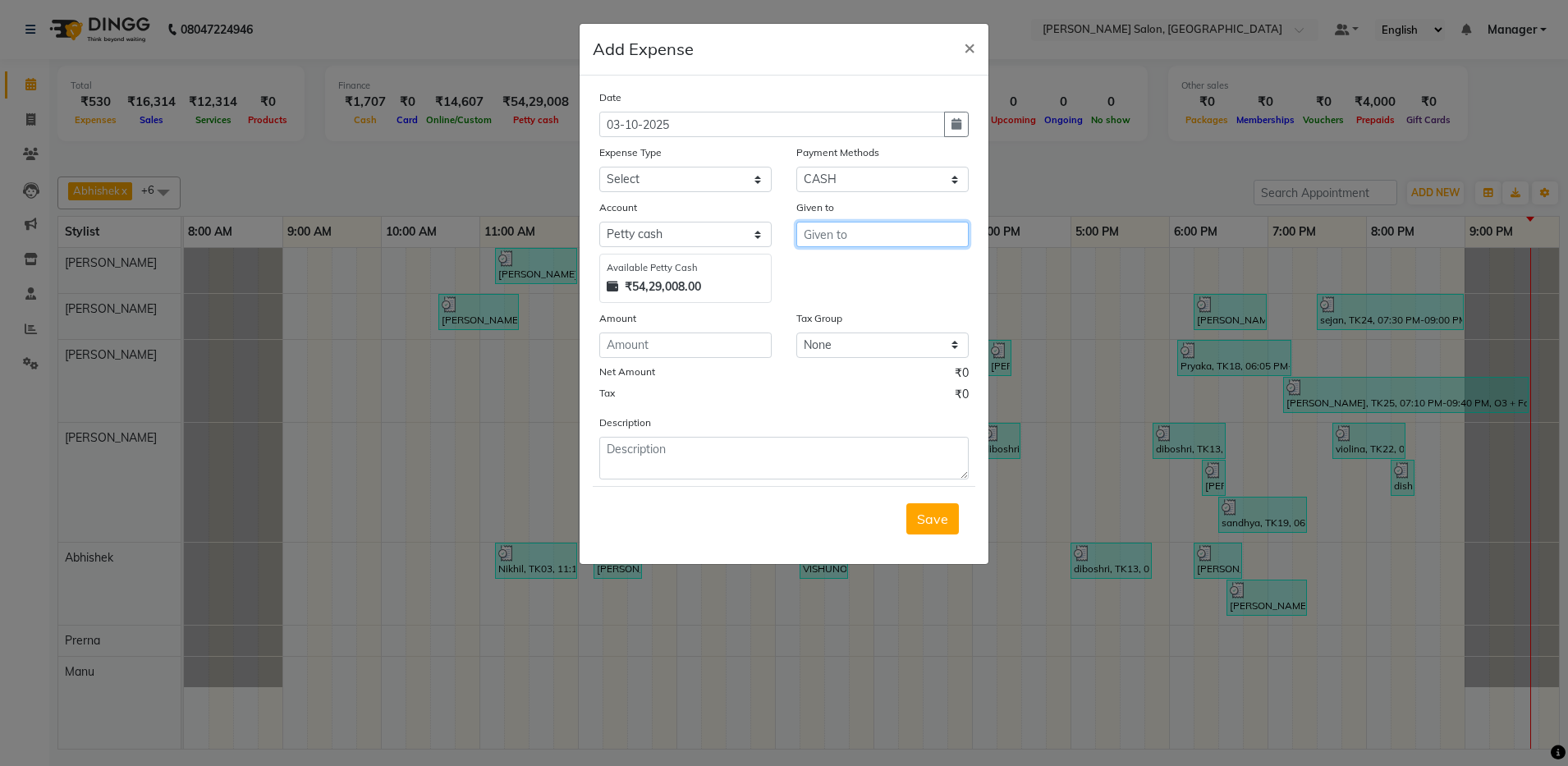
click at [854, 235] on input "text" at bounding box center [882, 233] width 172 height 25
click at [846, 273] on ngb-highlight "Sr [PERSON_NAME]" at bounding box center [876, 268] width 119 height 16
click at [700, 178] on select "Select Advance Salary Client Snacks Equipment Estate food Fuel Govt fee Incenti…" at bounding box center [685, 179] width 172 height 25
click at [600, 167] on select "Select Advance Salary Client Snacks Equipment Estate food Fuel Govt fee Incenti…" at bounding box center [685, 179] width 172 height 25
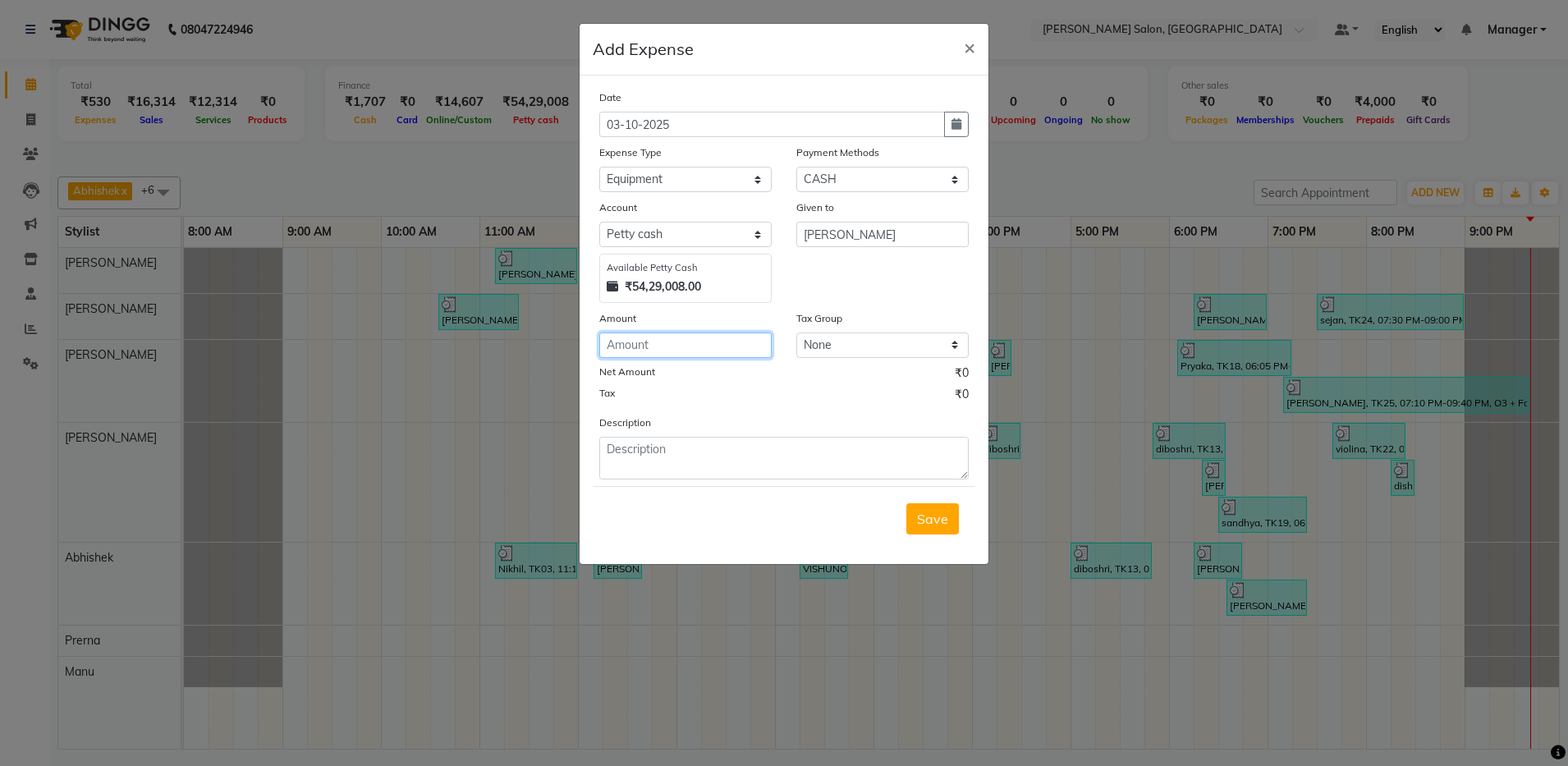
click at [686, 349] on input "number" at bounding box center [685, 344] width 172 height 25
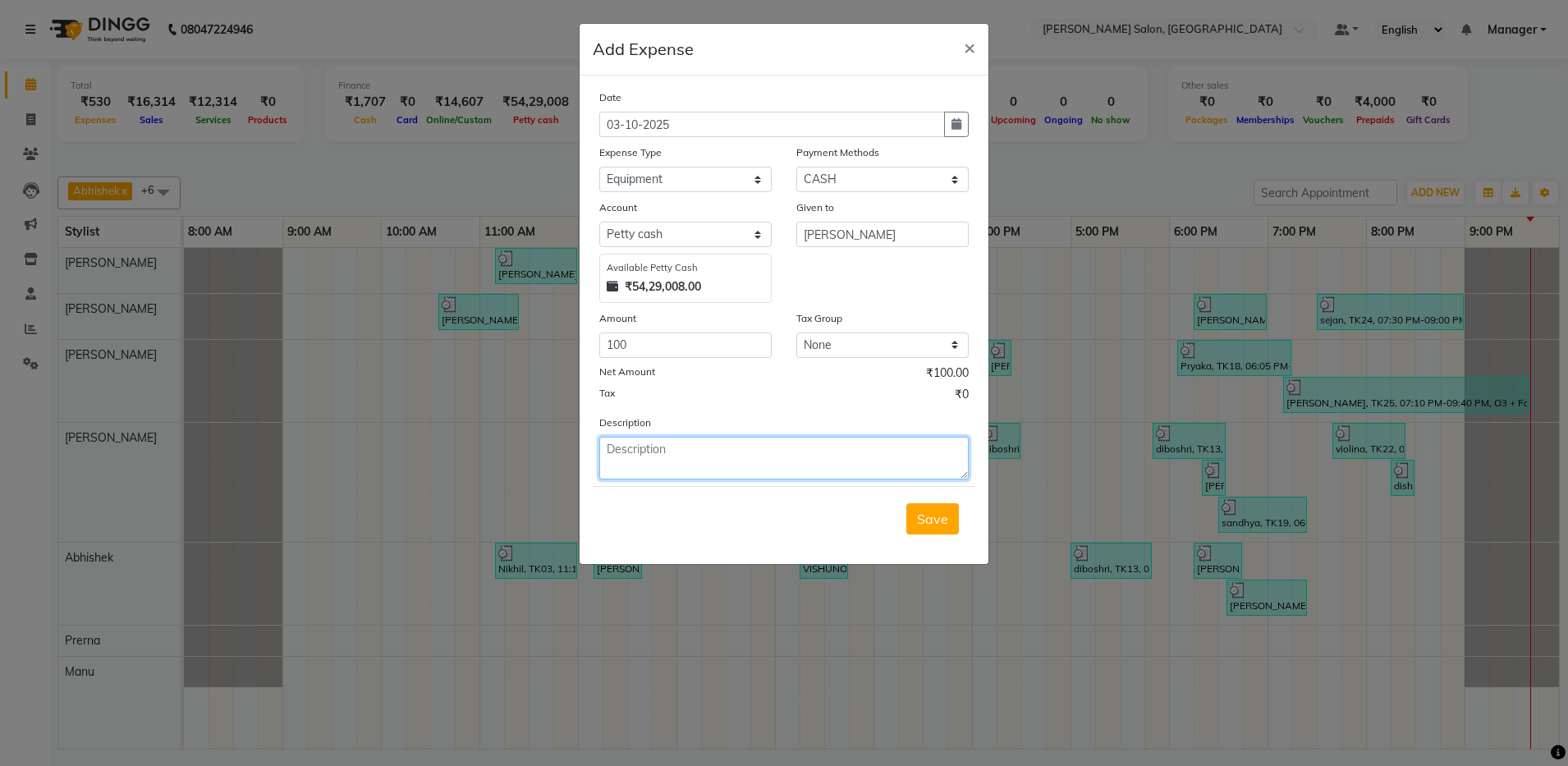
click at [698, 455] on textarea at bounding box center [784, 457] width 369 height 42
click at [936, 517] on span "Save" at bounding box center [932, 518] width 31 height 16
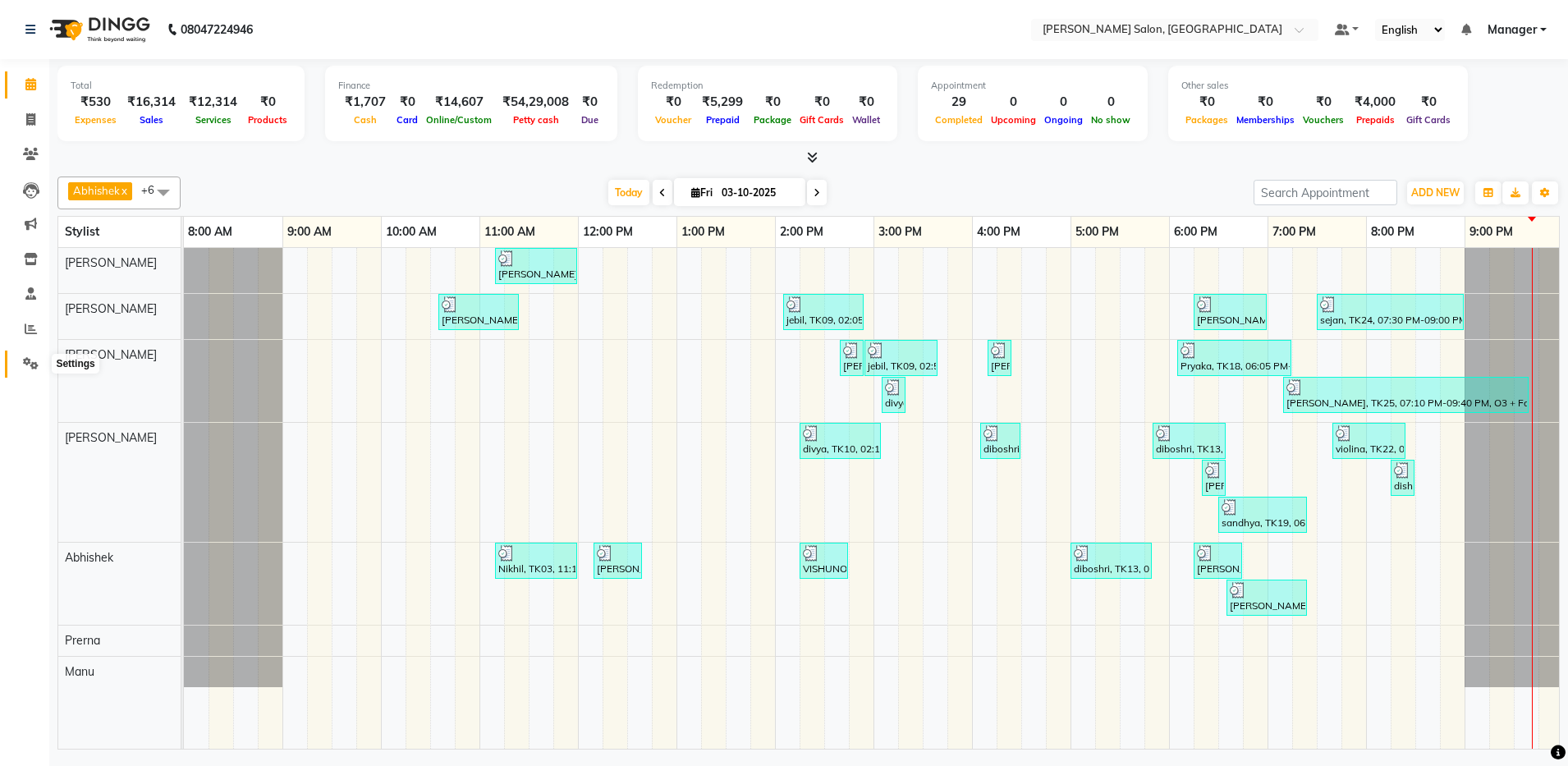
click at [31, 363] on icon at bounding box center [30, 362] width 16 height 12
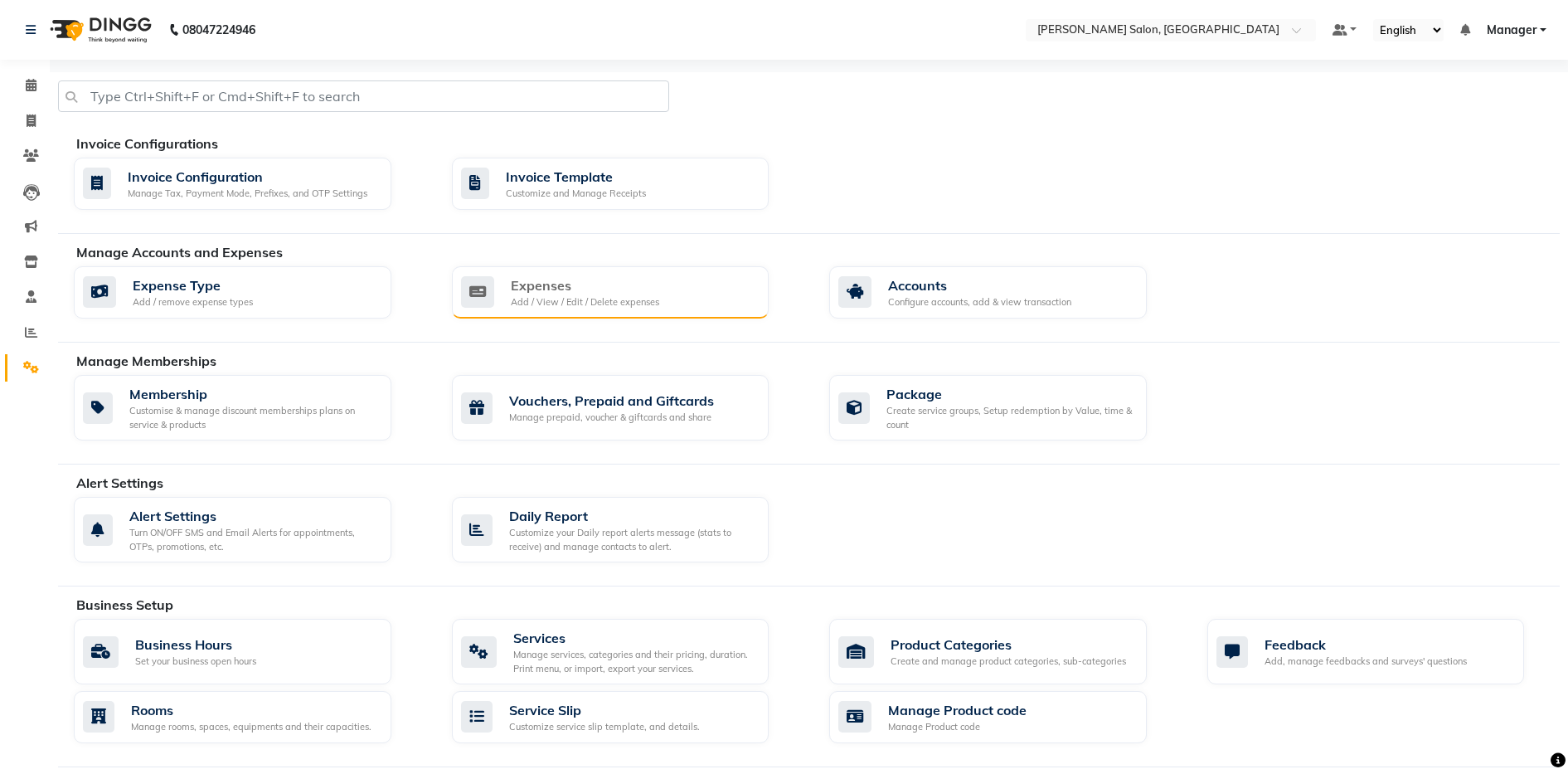
click at [569, 300] on div "Add / View / Edit / Delete expenses" at bounding box center [585, 301] width 148 height 14
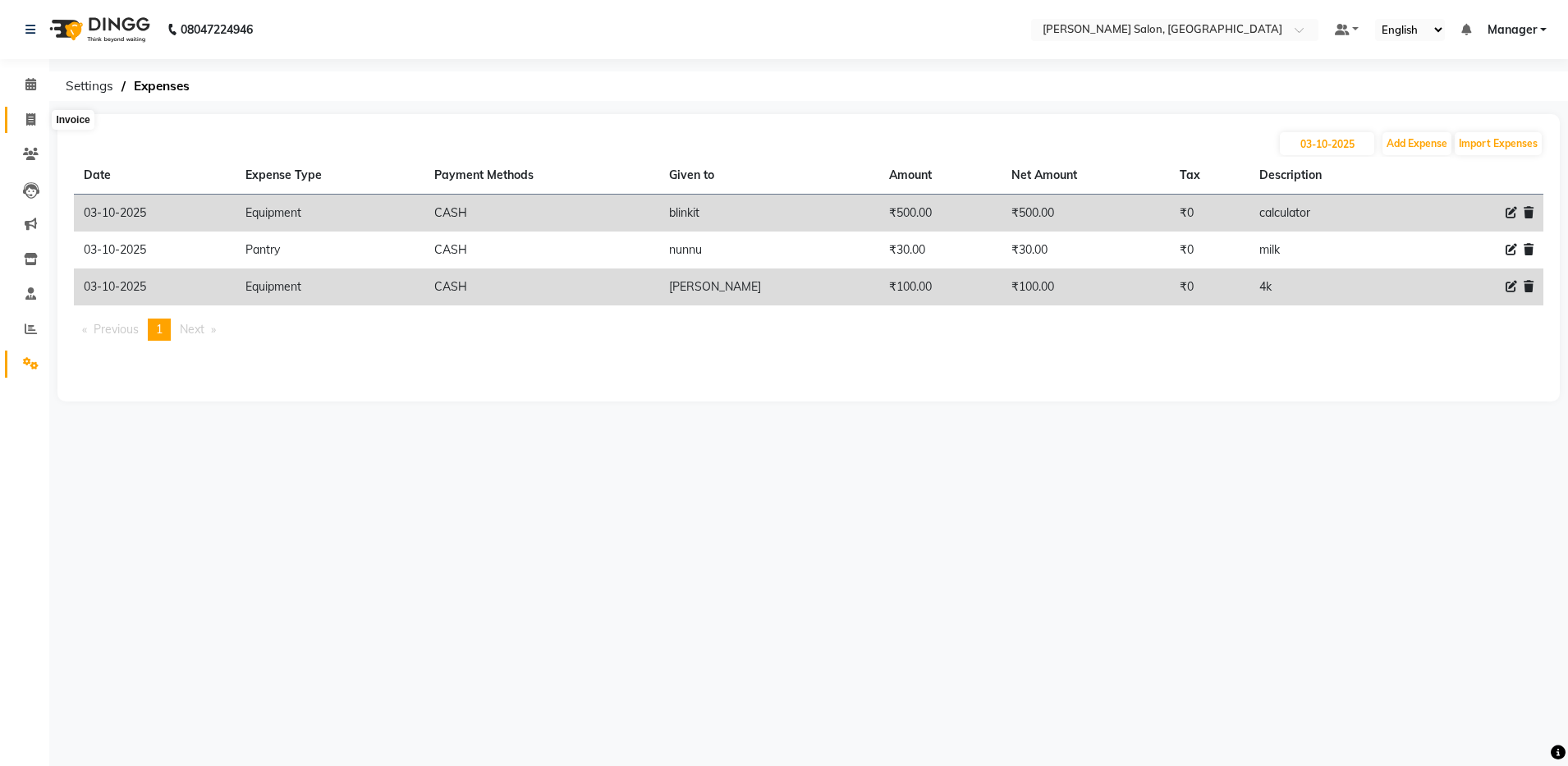
click at [35, 120] on icon at bounding box center [31, 119] width 9 height 12
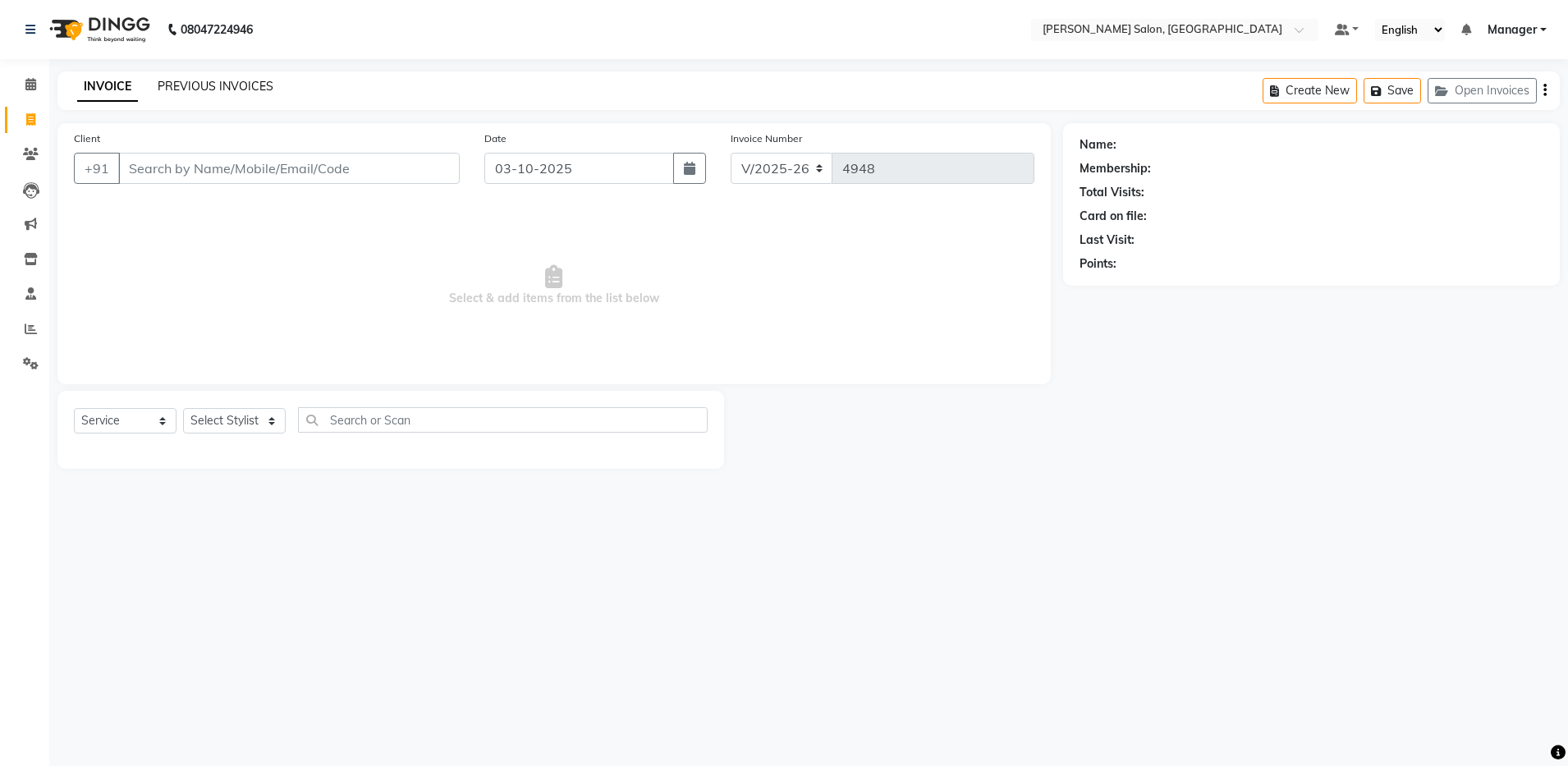
click at [252, 84] on link "PREVIOUS INVOICES" at bounding box center [215, 87] width 116 height 15
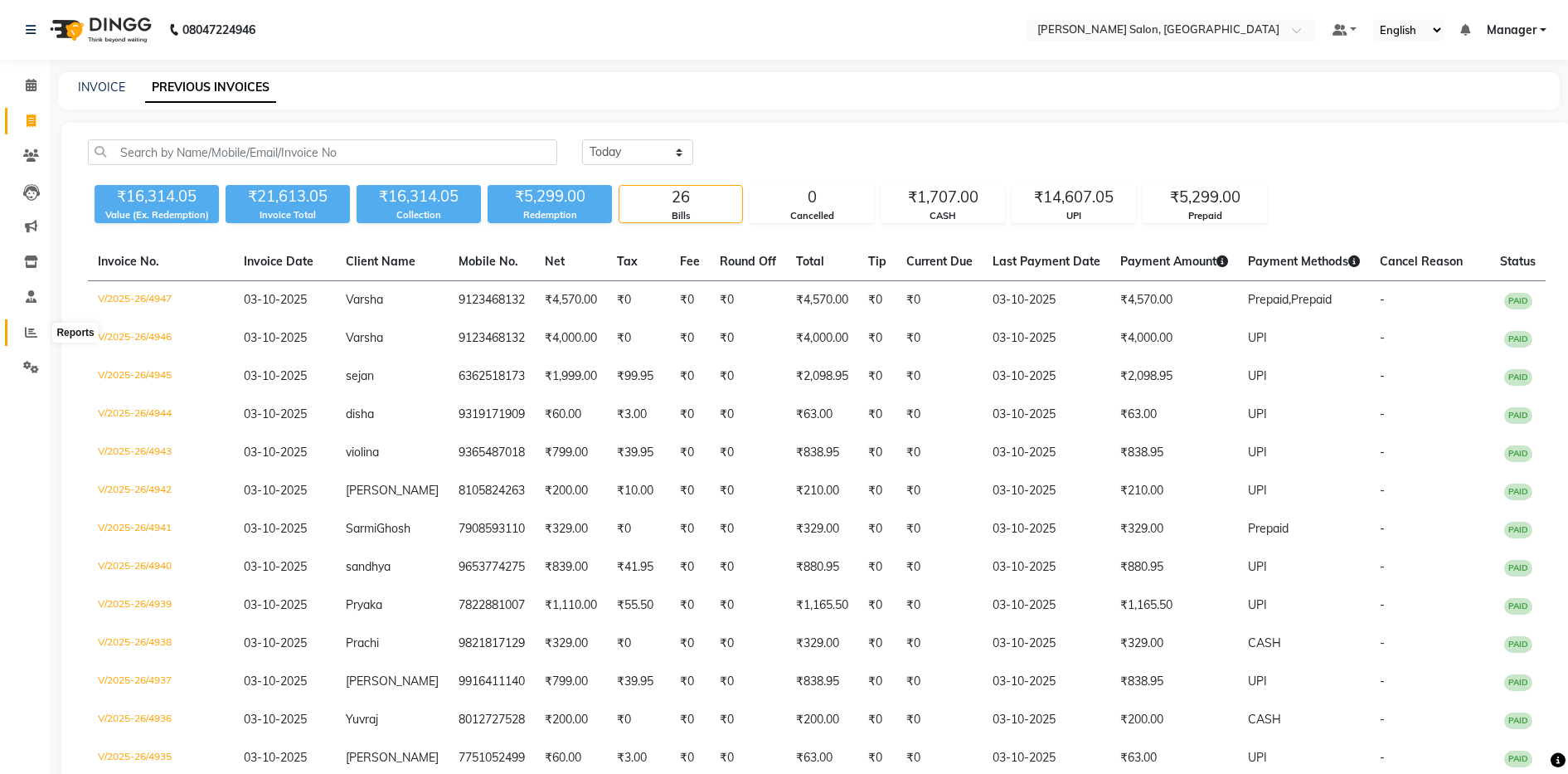
click at [30, 332] on icon at bounding box center [30, 332] width 12 height 12
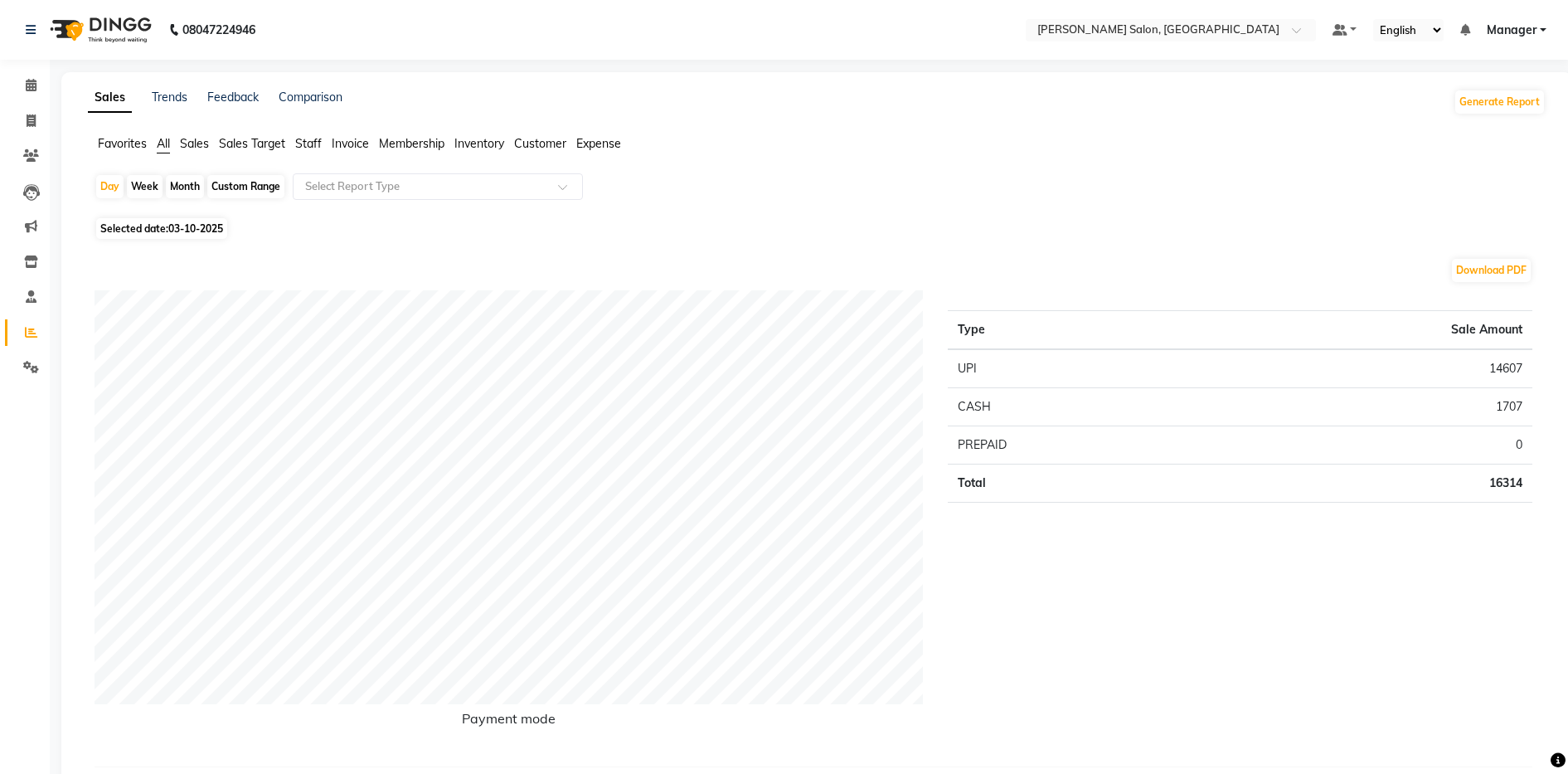
click at [308, 145] on span "Staff" at bounding box center [308, 144] width 27 height 15
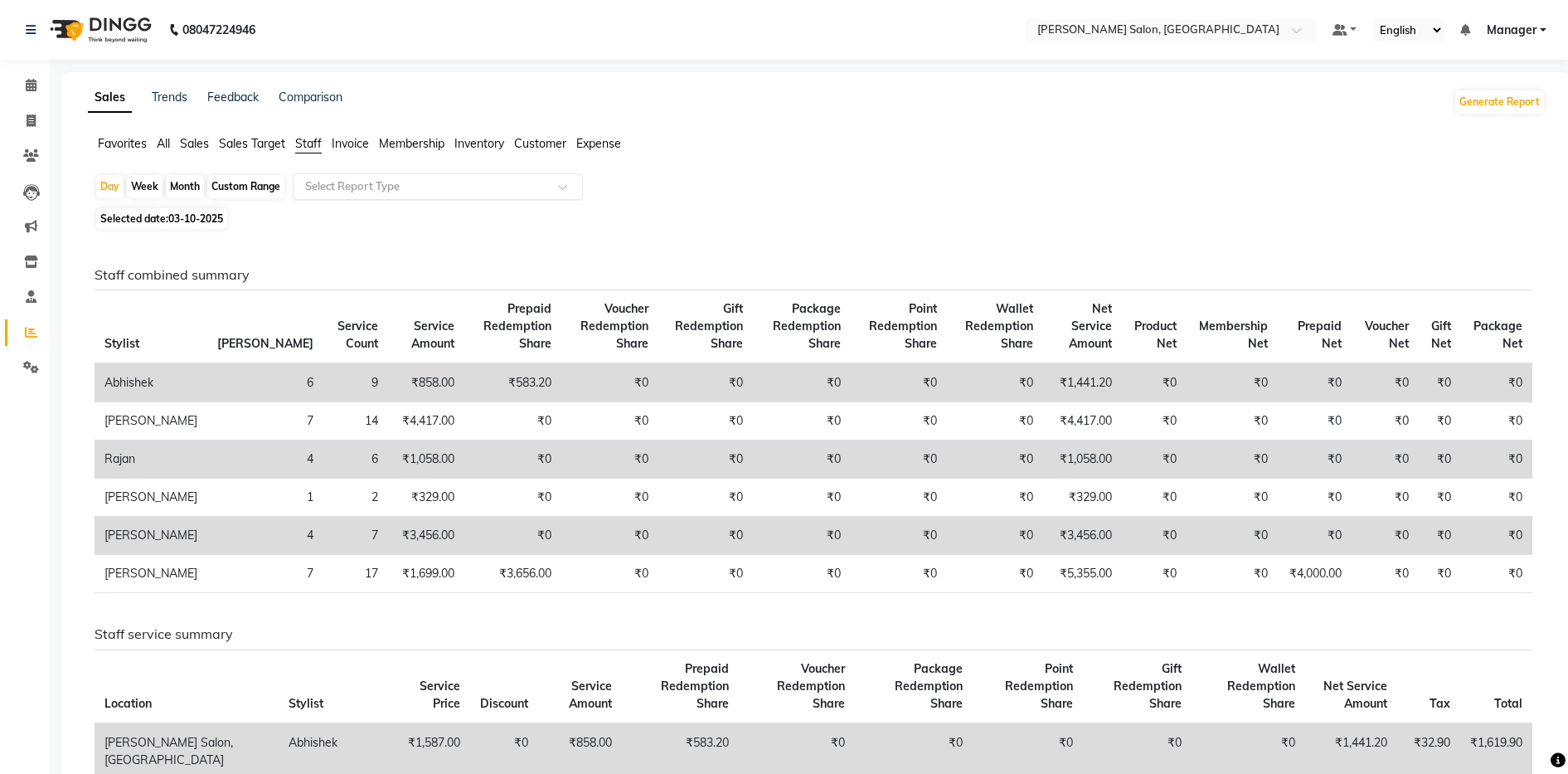
click at [323, 184] on input "text" at bounding box center [420, 185] width 239 height 16
click at [262, 184] on div "Custom Range" at bounding box center [245, 186] width 77 height 23
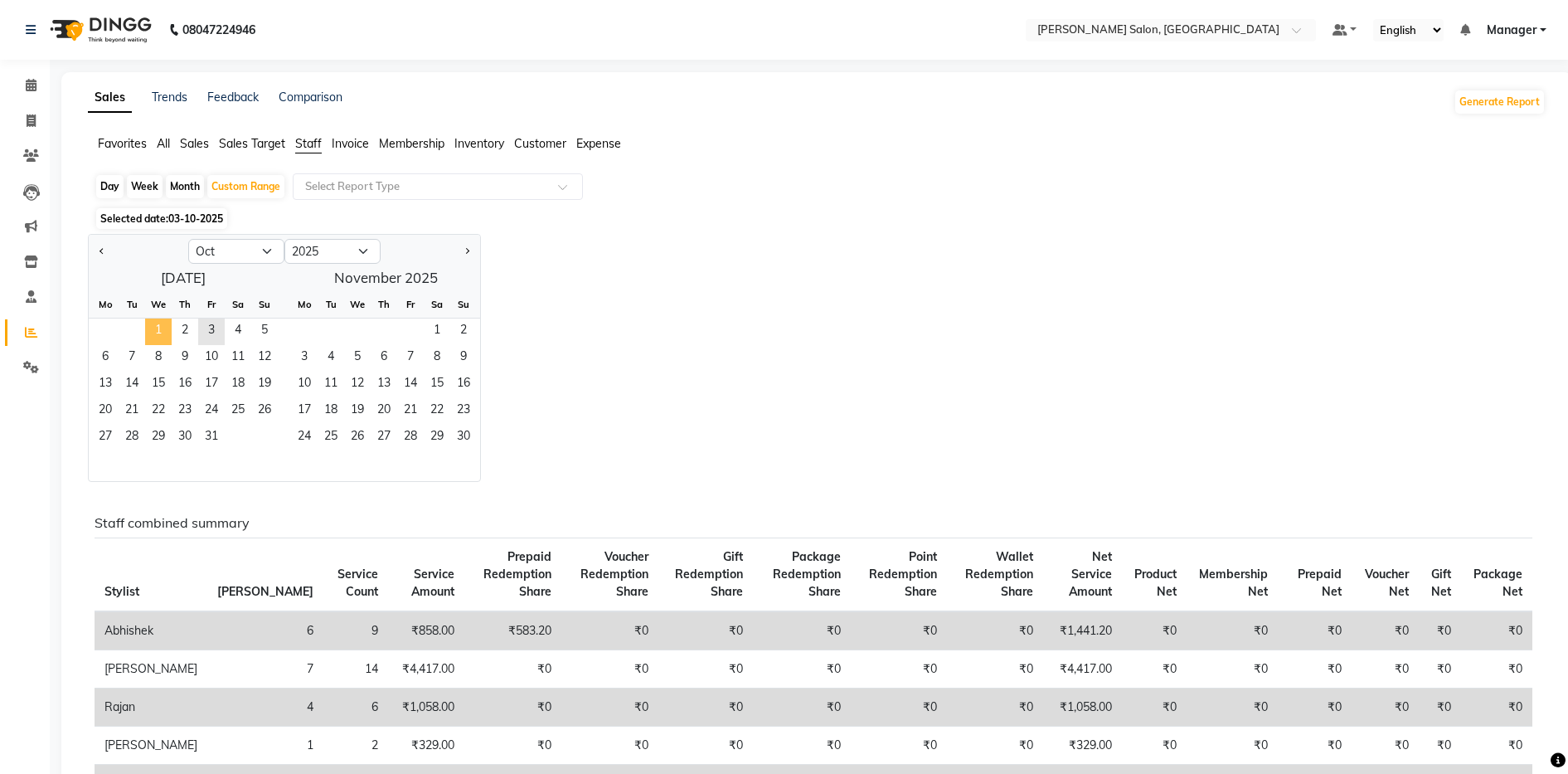
click at [159, 323] on span "1" at bounding box center [159, 332] width 27 height 27
click at [207, 330] on span "3" at bounding box center [211, 332] width 27 height 27
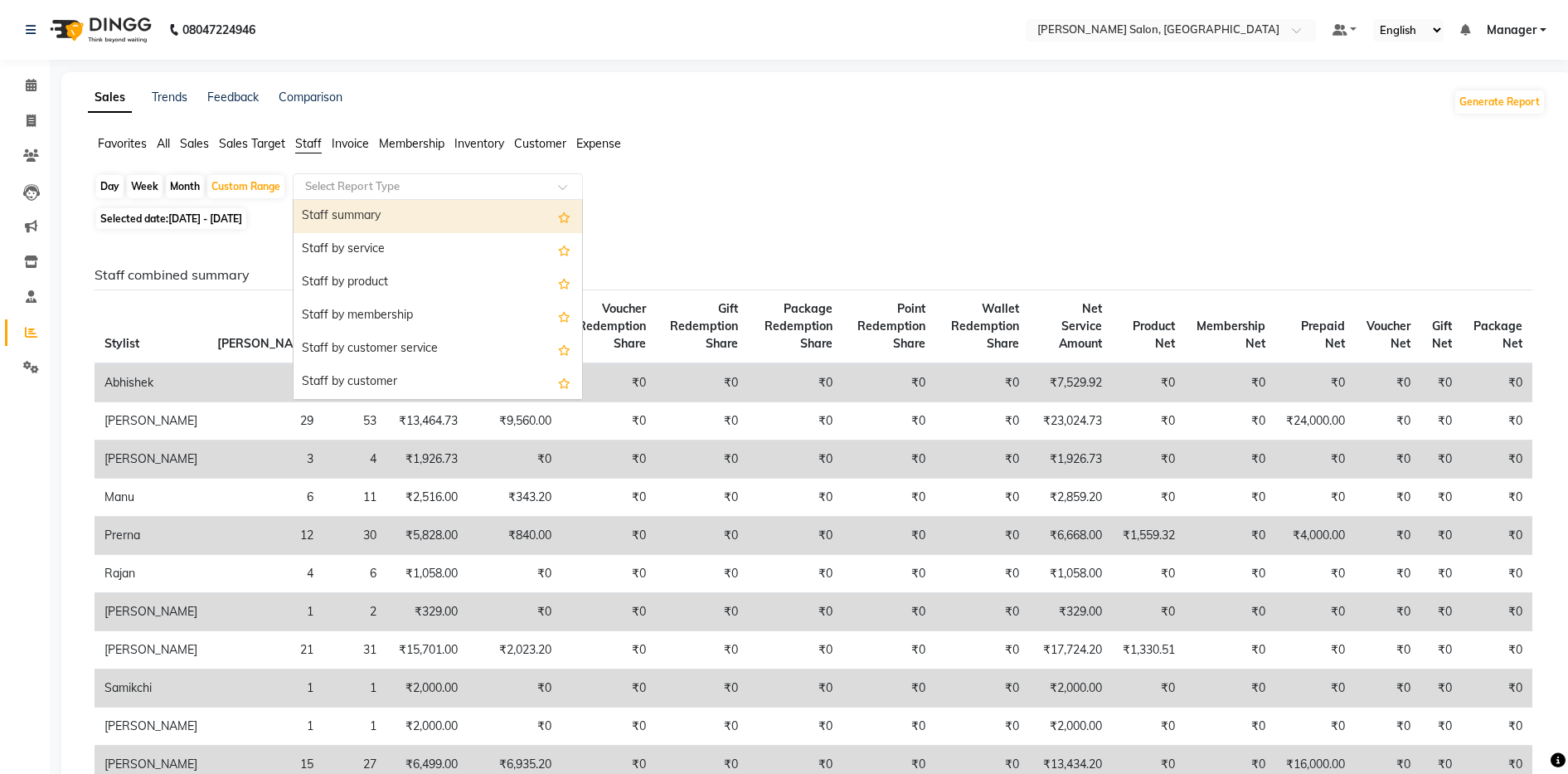
click at [333, 185] on input "text" at bounding box center [420, 185] width 239 height 16
click at [334, 215] on div "Staff summary" at bounding box center [437, 216] width 288 height 33
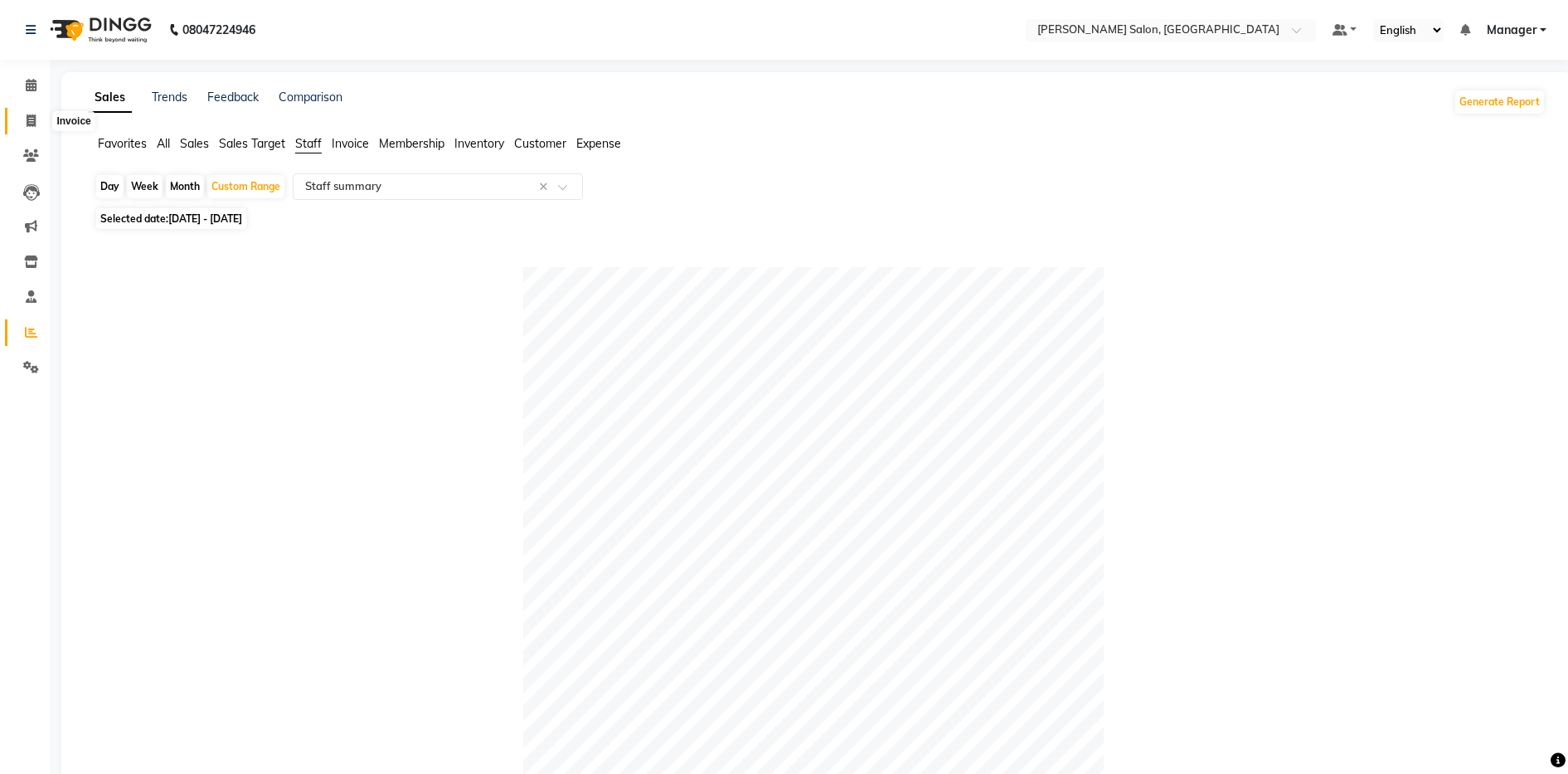
click at [35, 128] on span at bounding box center [30, 122] width 29 height 19
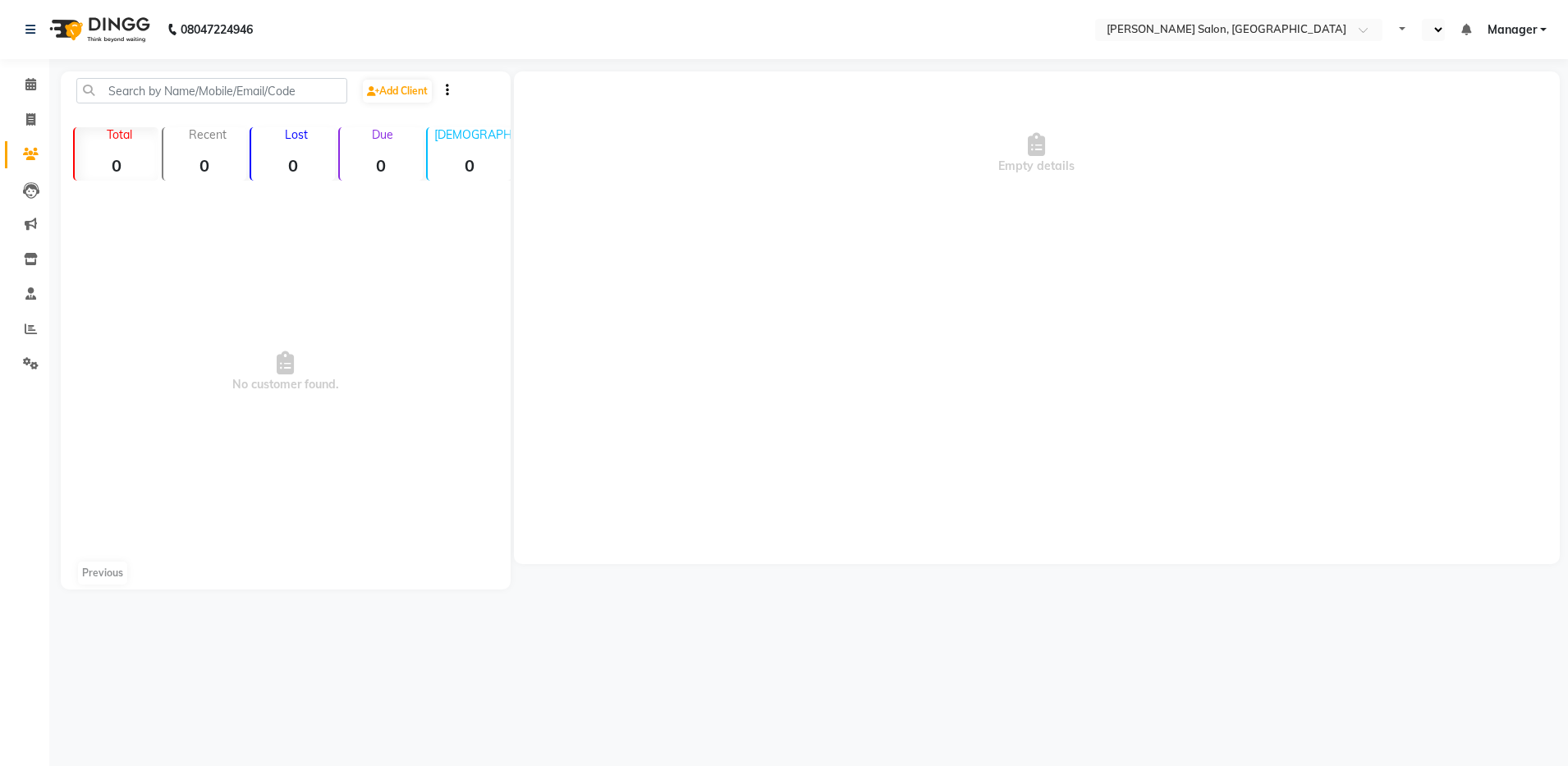
select select "en"
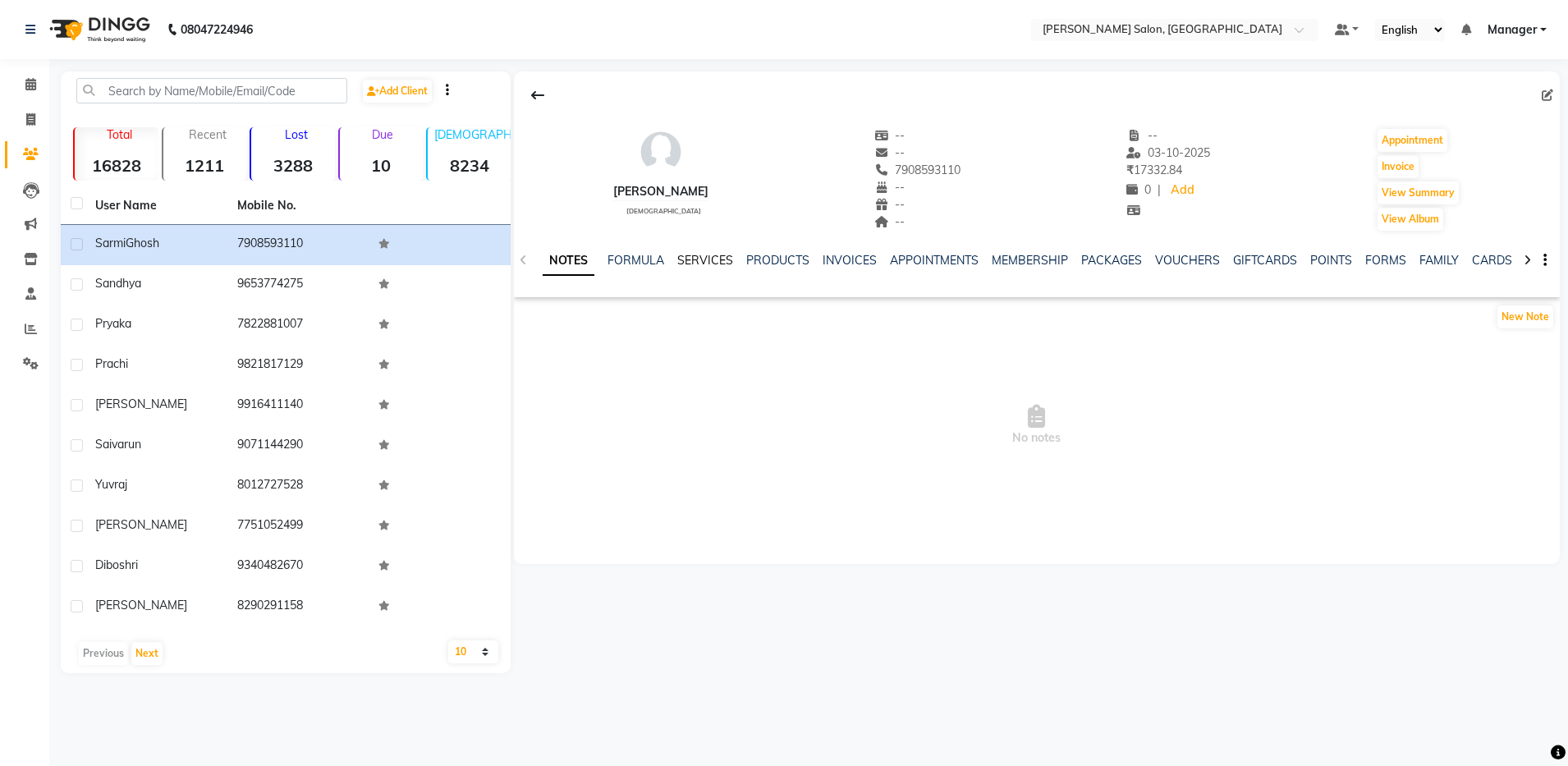
click at [718, 261] on link "SERVICES" at bounding box center [704, 261] width 56 height 15
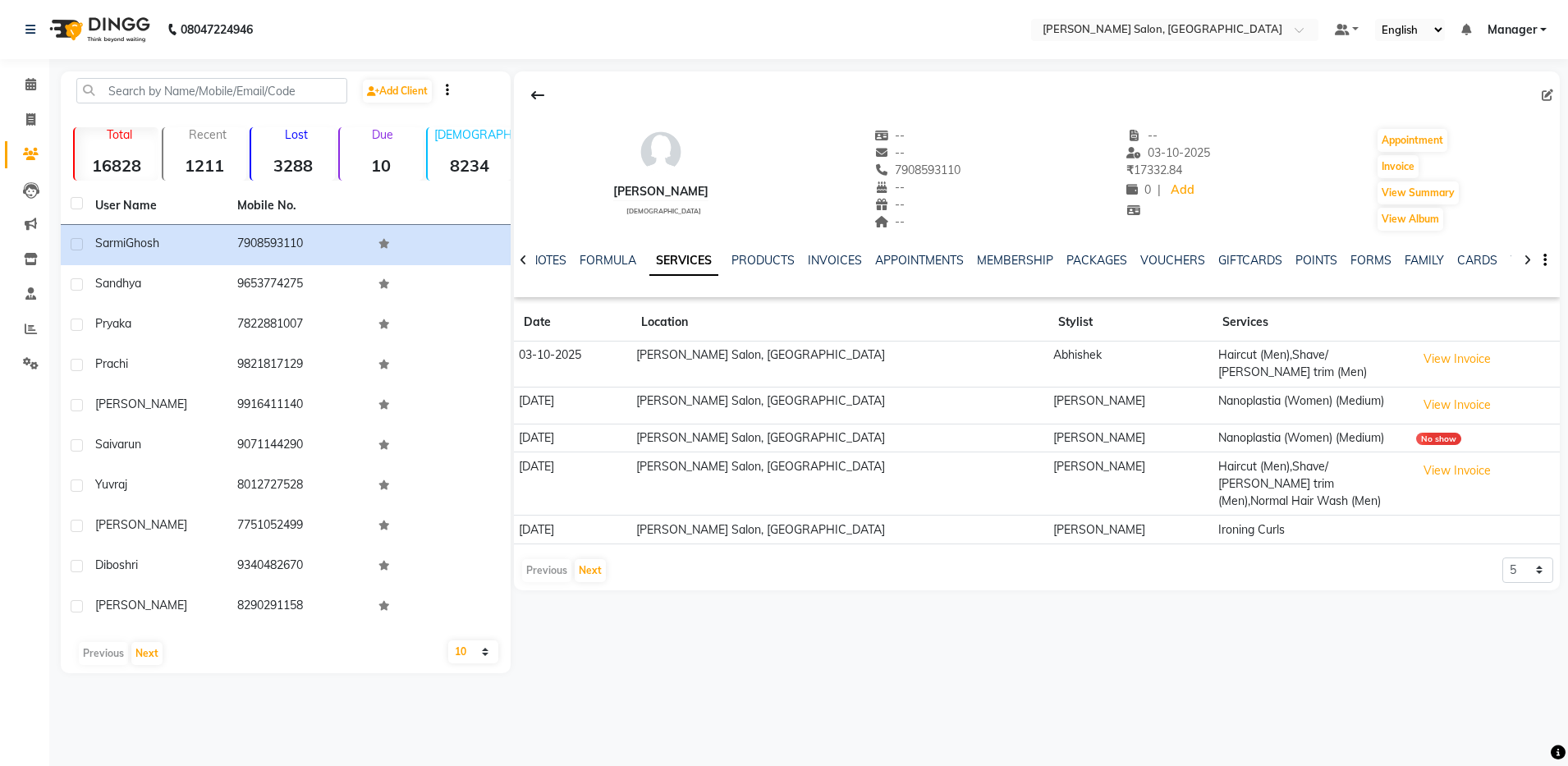
click at [1055, 557] on div "Previous Next 5 10 50 100 500" at bounding box center [1036, 570] width 1032 height 26
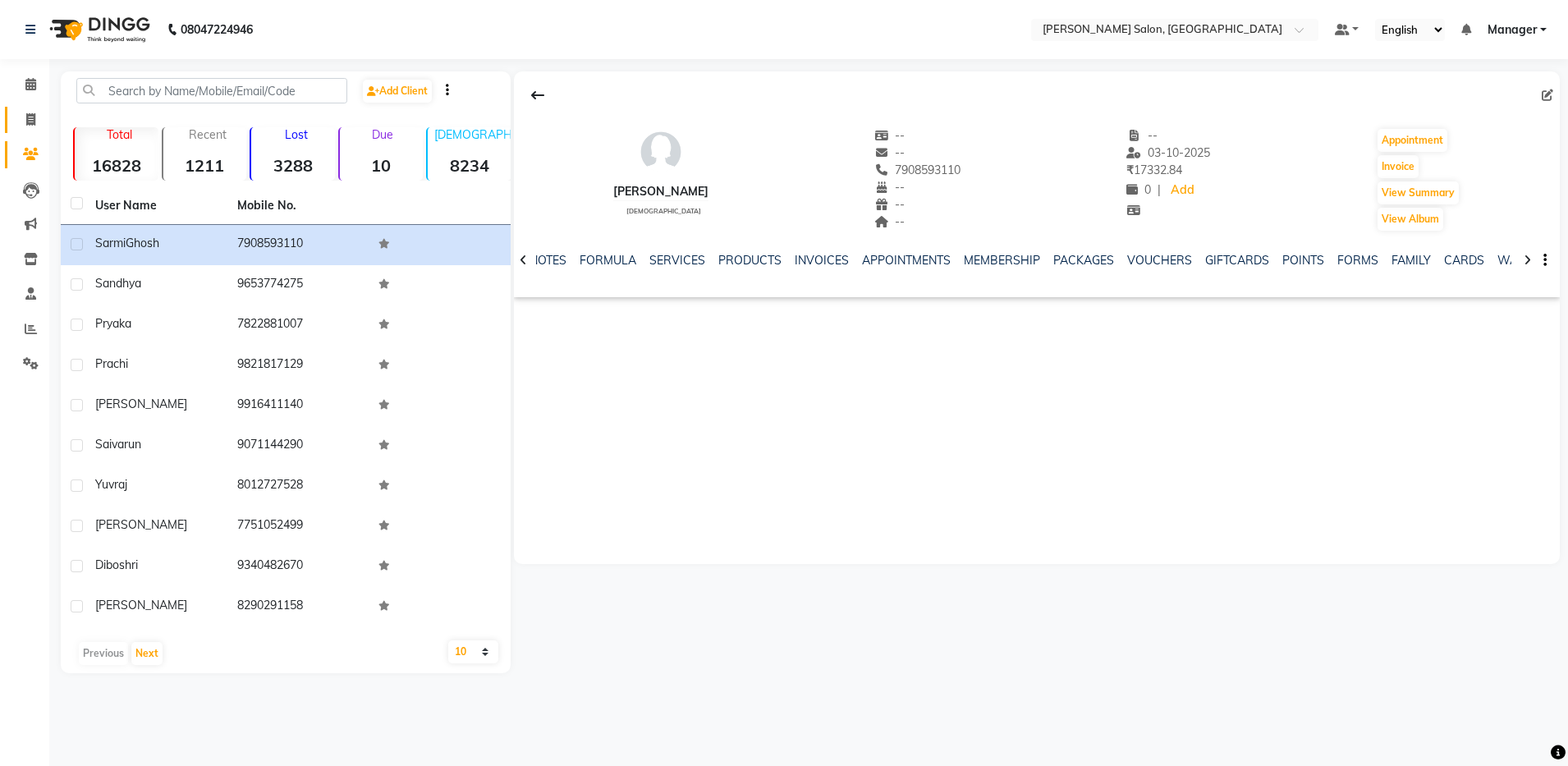
click at [31, 131] on link "Invoice" at bounding box center [24, 120] width 40 height 27
select select "service"
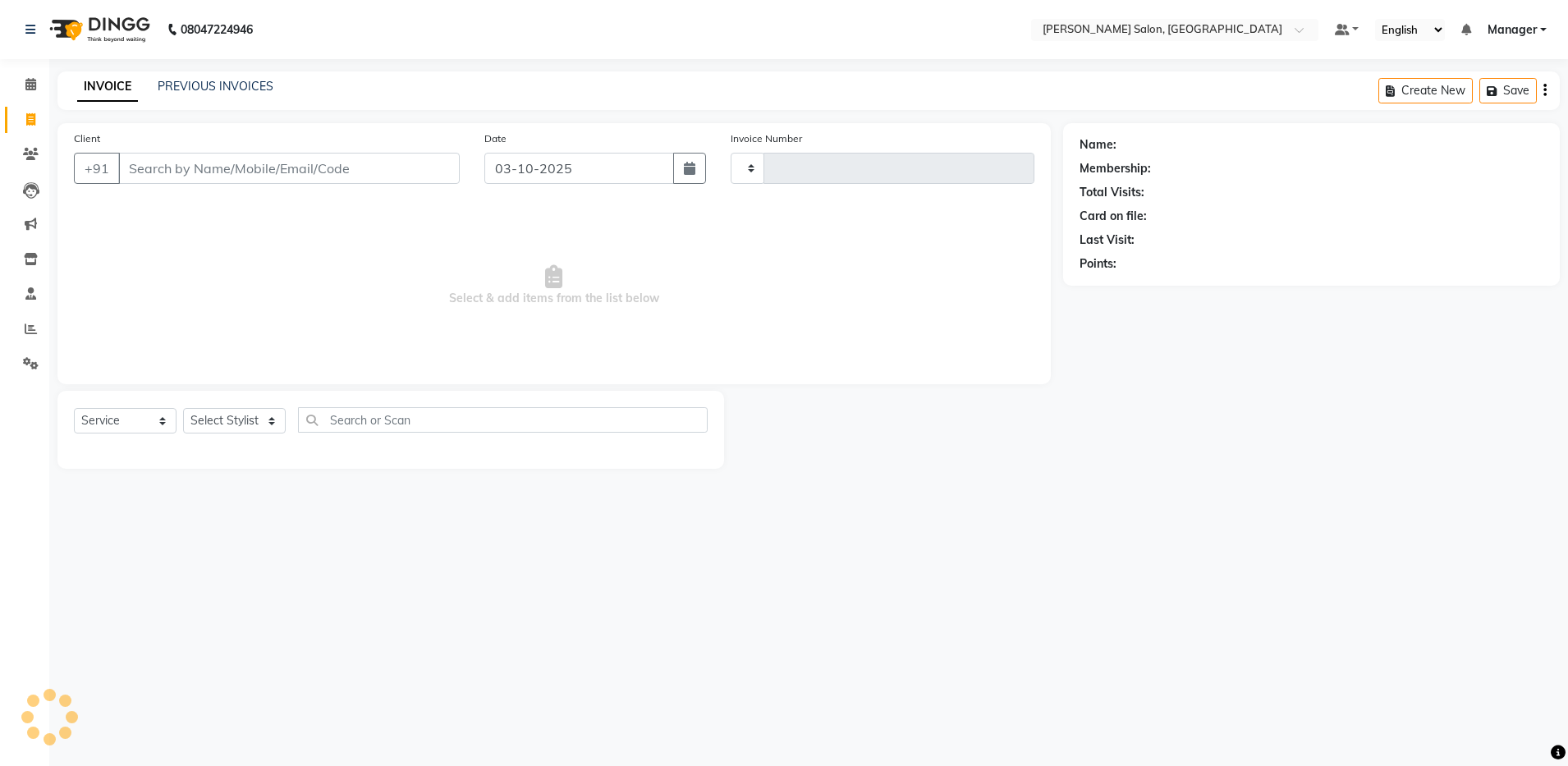
type input "4946"
select select "4781"
click at [148, 421] on select "Select Service Product Membership Package Voucher Prepaid Gift Card" at bounding box center [124, 420] width 103 height 25
select select "P"
click at [73, 407] on select "Select Service Product Membership Package Voucher Prepaid Gift Card" at bounding box center [124, 420] width 103 height 25
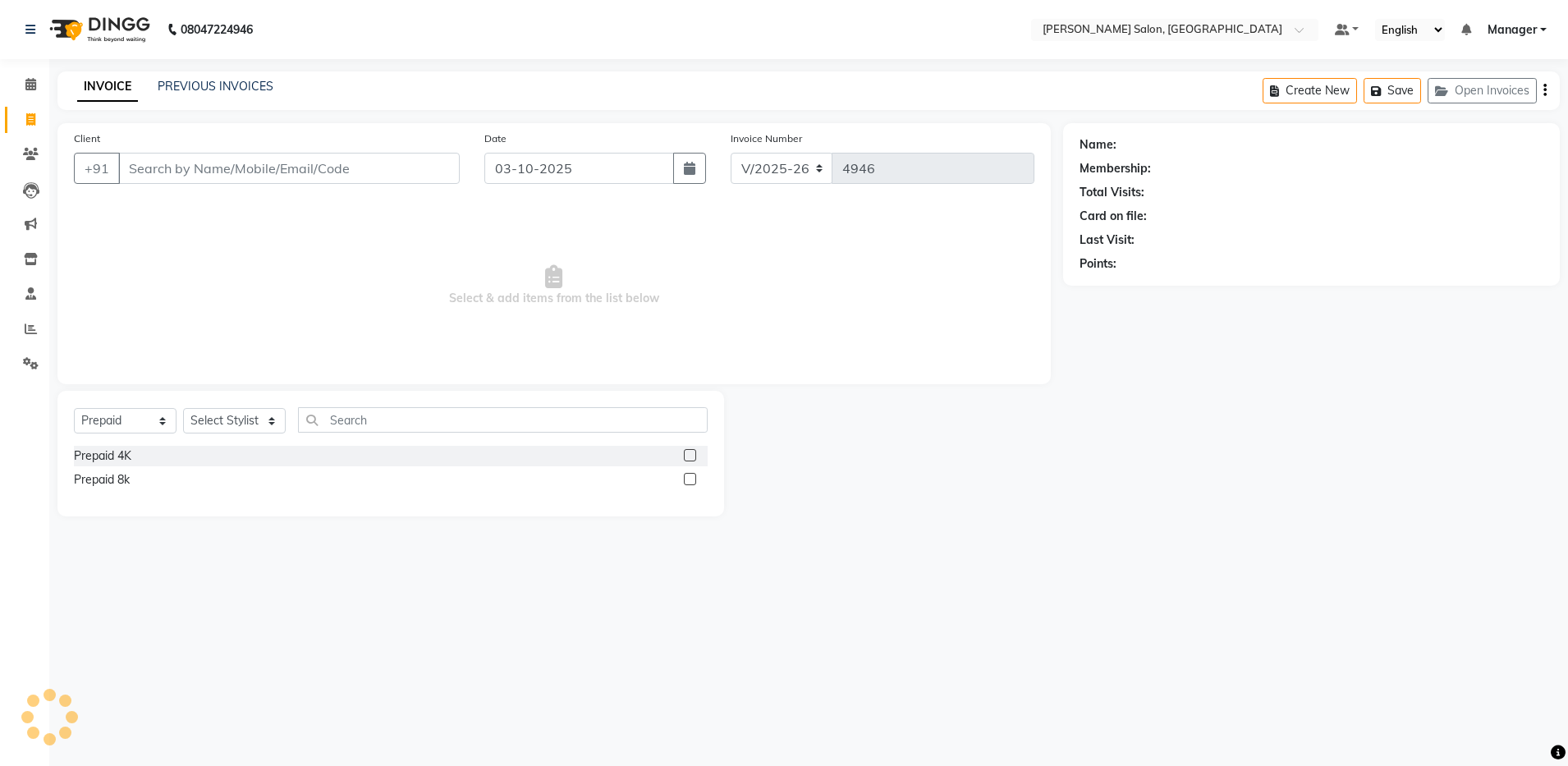
click at [689, 478] on label at bounding box center [689, 478] width 12 height 12
click at [689, 478] on input "checkbox" at bounding box center [688, 479] width 10 height 10
checkbox input "false"
click at [277, 423] on select "Select Stylist [PERSON_NAME] [PERSON_NAME] [PERSON_NAME] [PERSON_NAME] Manager …" at bounding box center [233, 420] width 103 height 25
select select "28900"
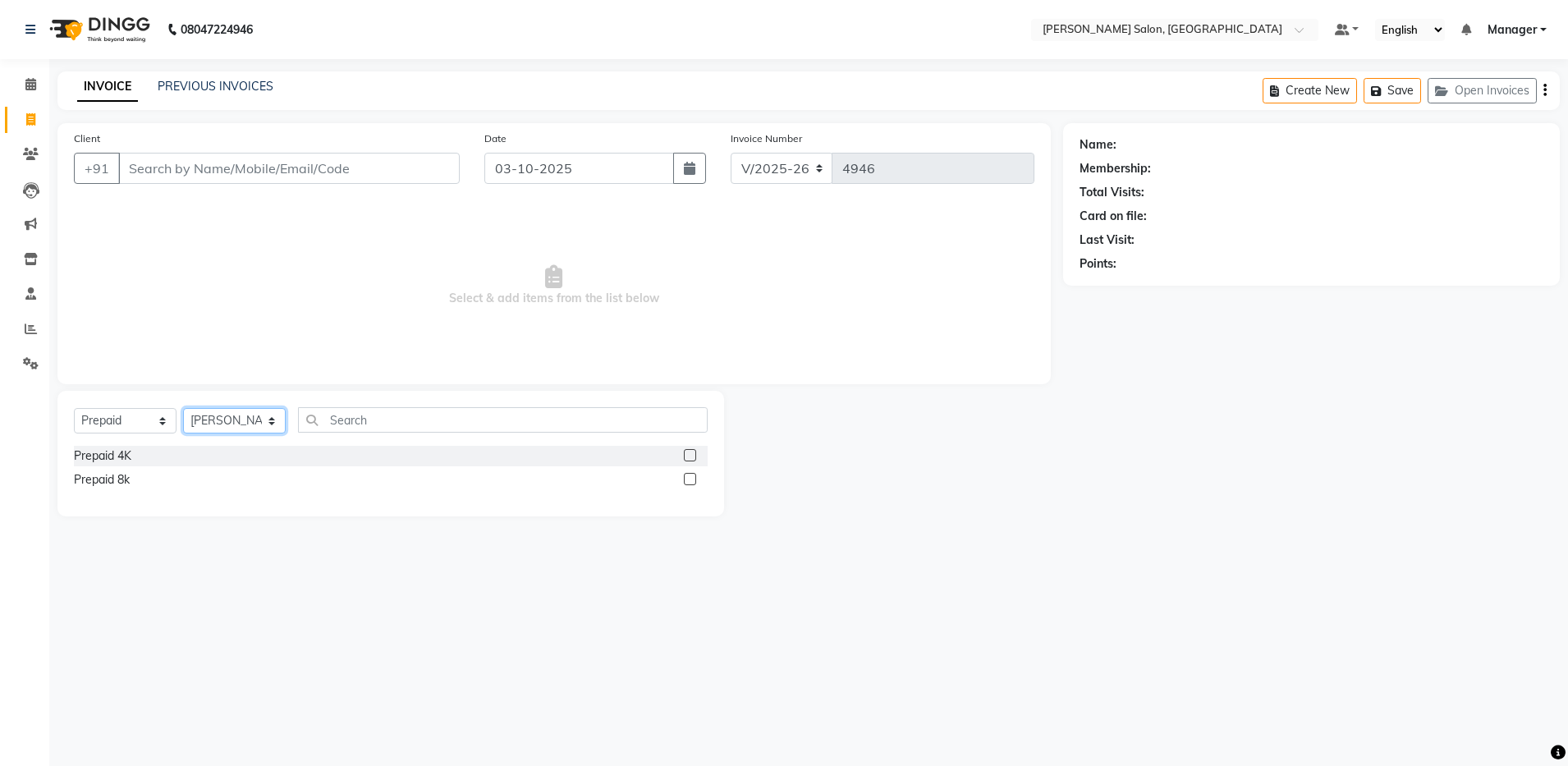
click at [183, 407] on select "Select Stylist [PERSON_NAME] [PERSON_NAME] [PERSON_NAME] [PERSON_NAME] Manager …" at bounding box center [233, 420] width 103 height 25
click at [689, 480] on label at bounding box center [689, 478] width 12 height 12
click at [689, 480] on input "checkbox" at bounding box center [688, 479] width 10 height 10
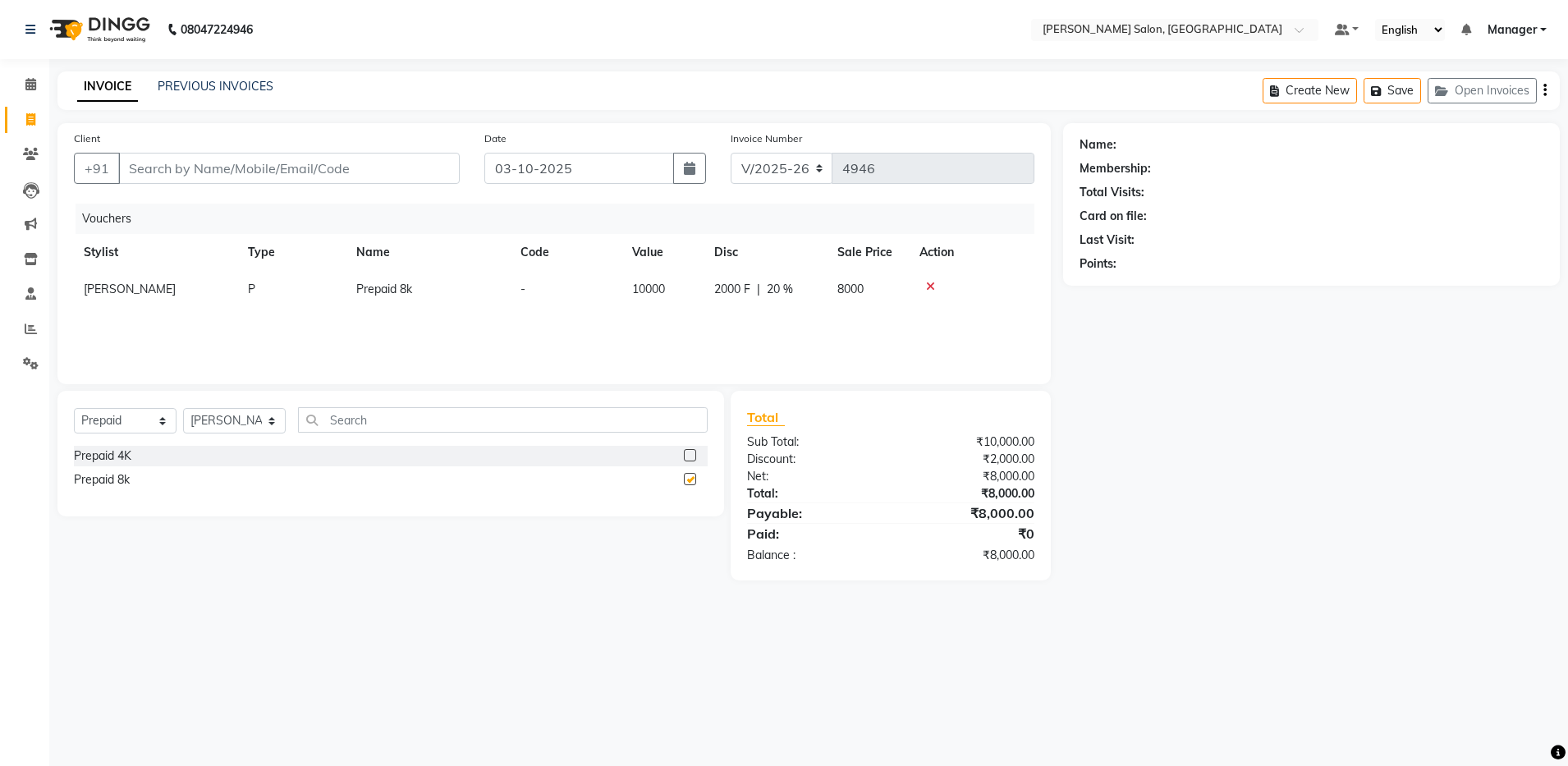
checkbox input "false"
click at [377, 168] on input "Client" at bounding box center [289, 168] width 342 height 31
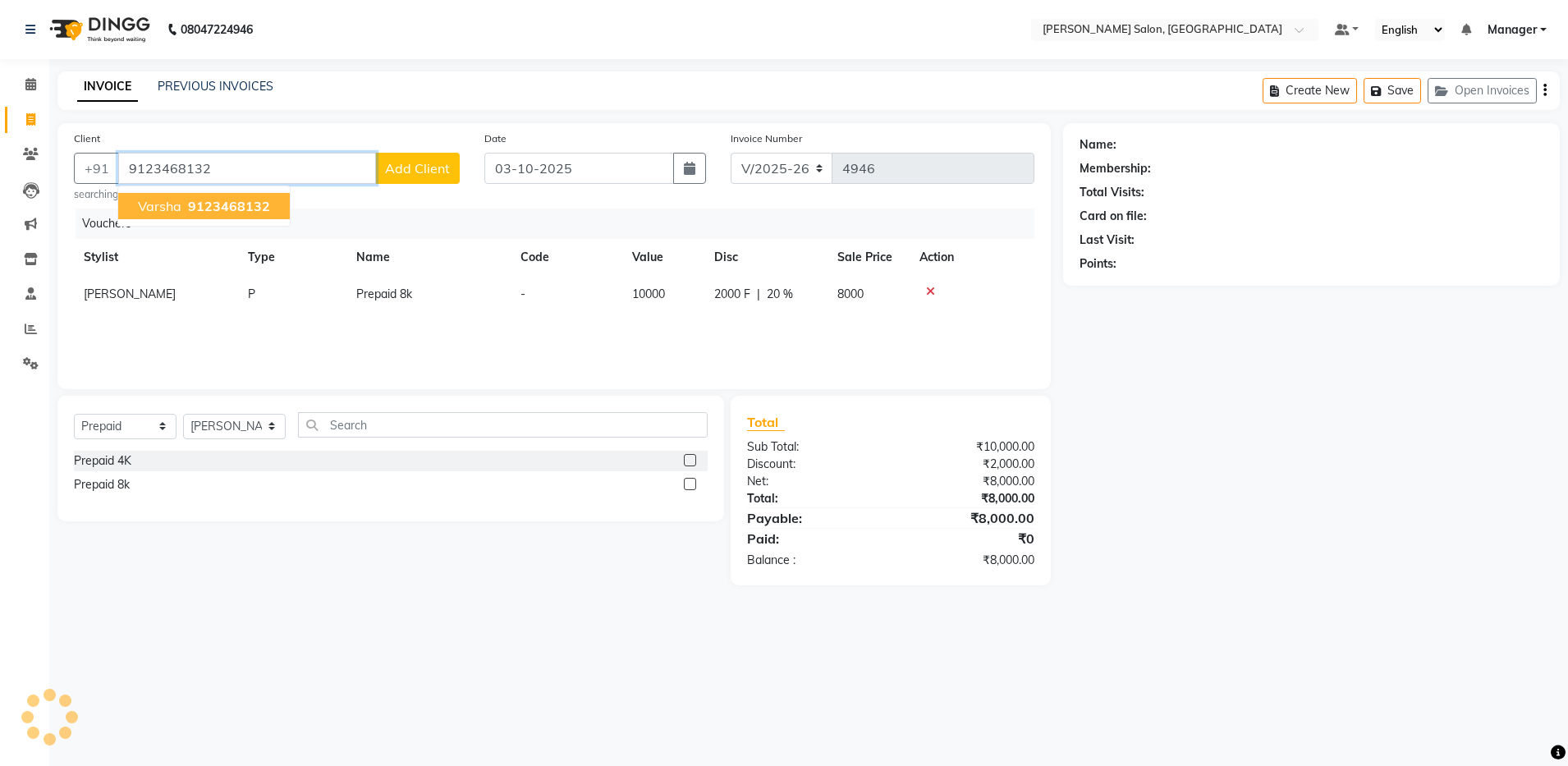
type input "9123468132"
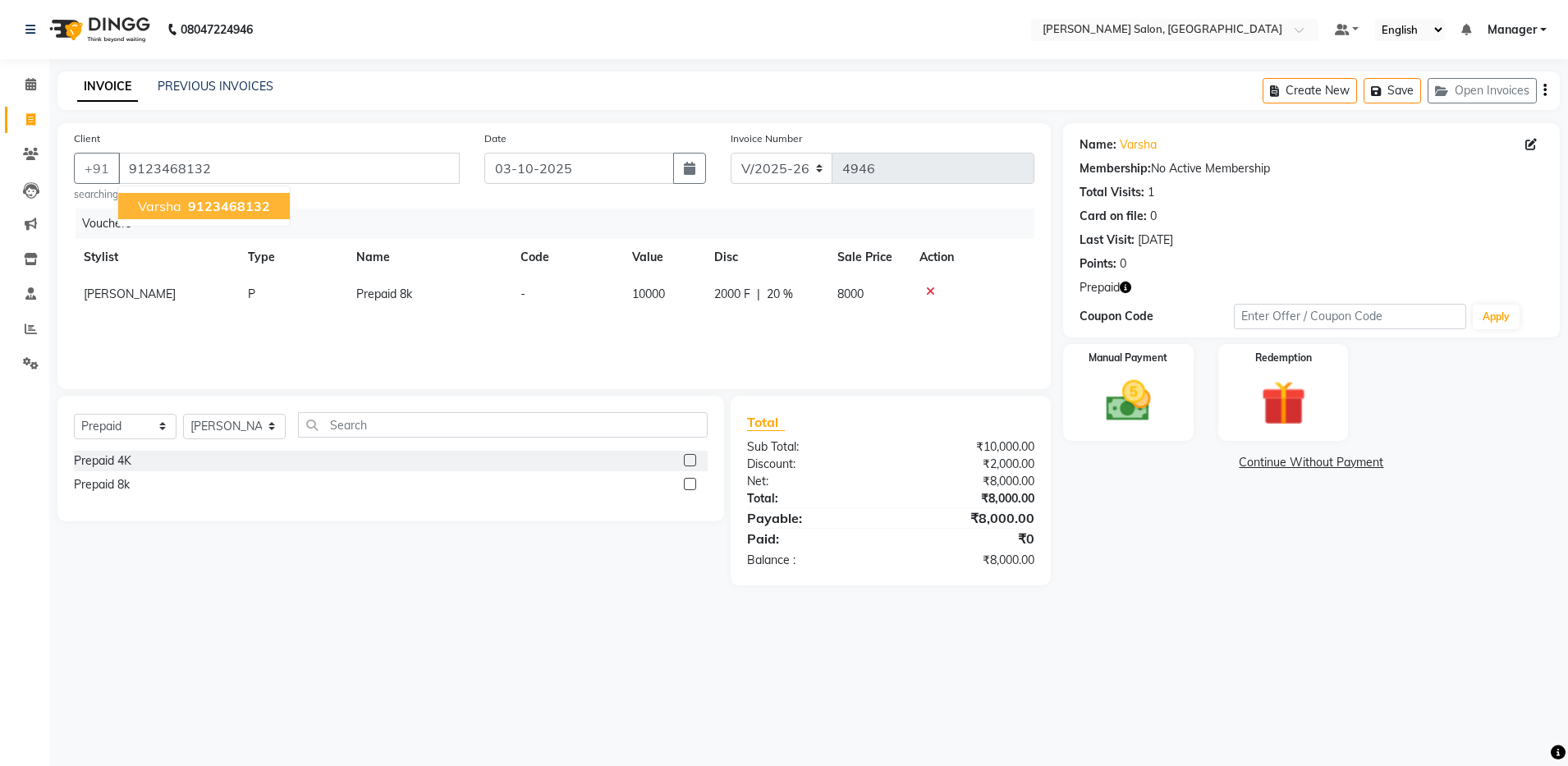
click at [246, 202] on span "9123468132" at bounding box center [229, 205] width 82 height 16
click at [1144, 407] on img at bounding box center [1128, 402] width 76 height 55
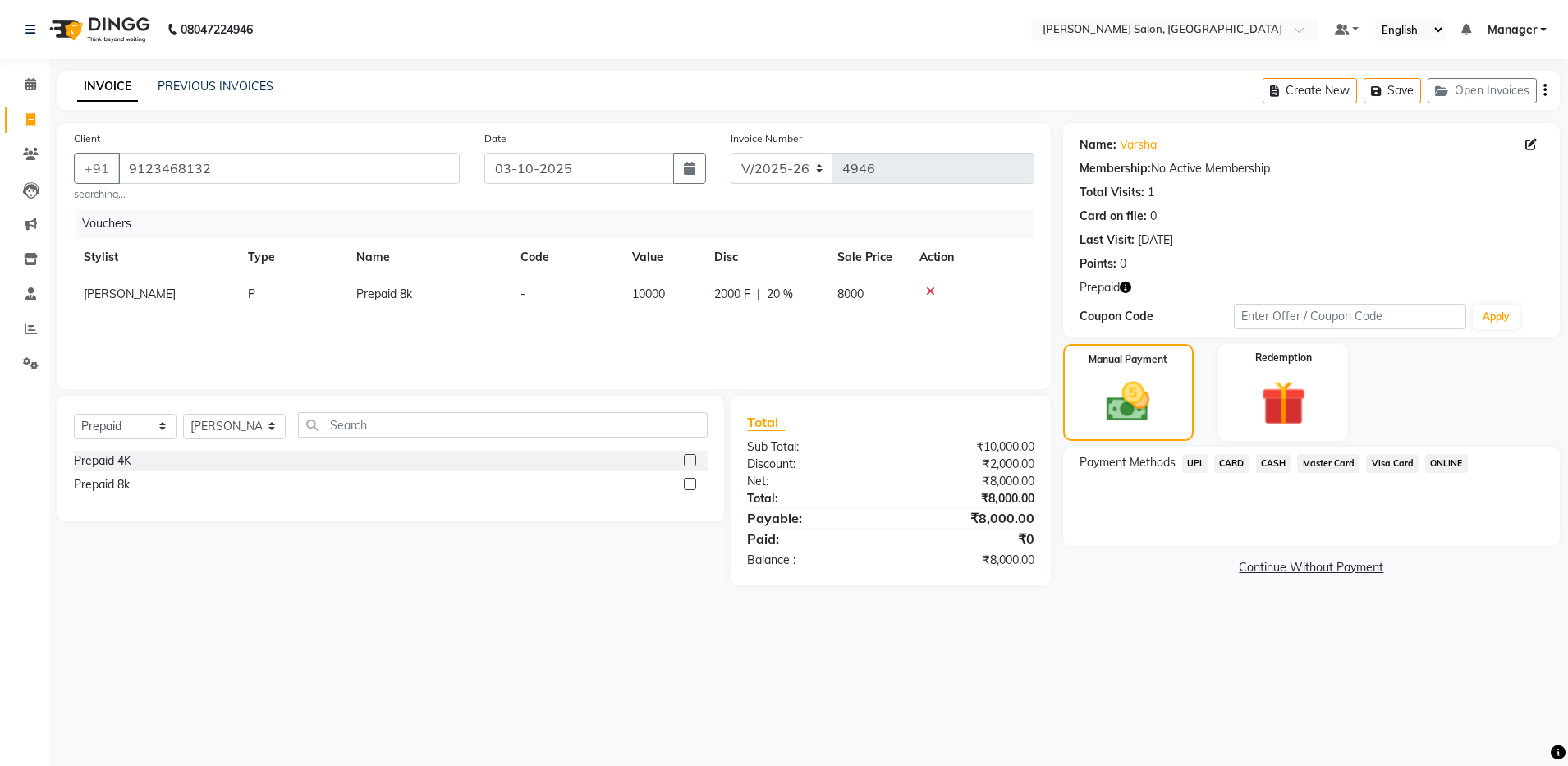
click at [1198, 459] on span "UPI" at bounding box center [1194, 463] width 25 height 19
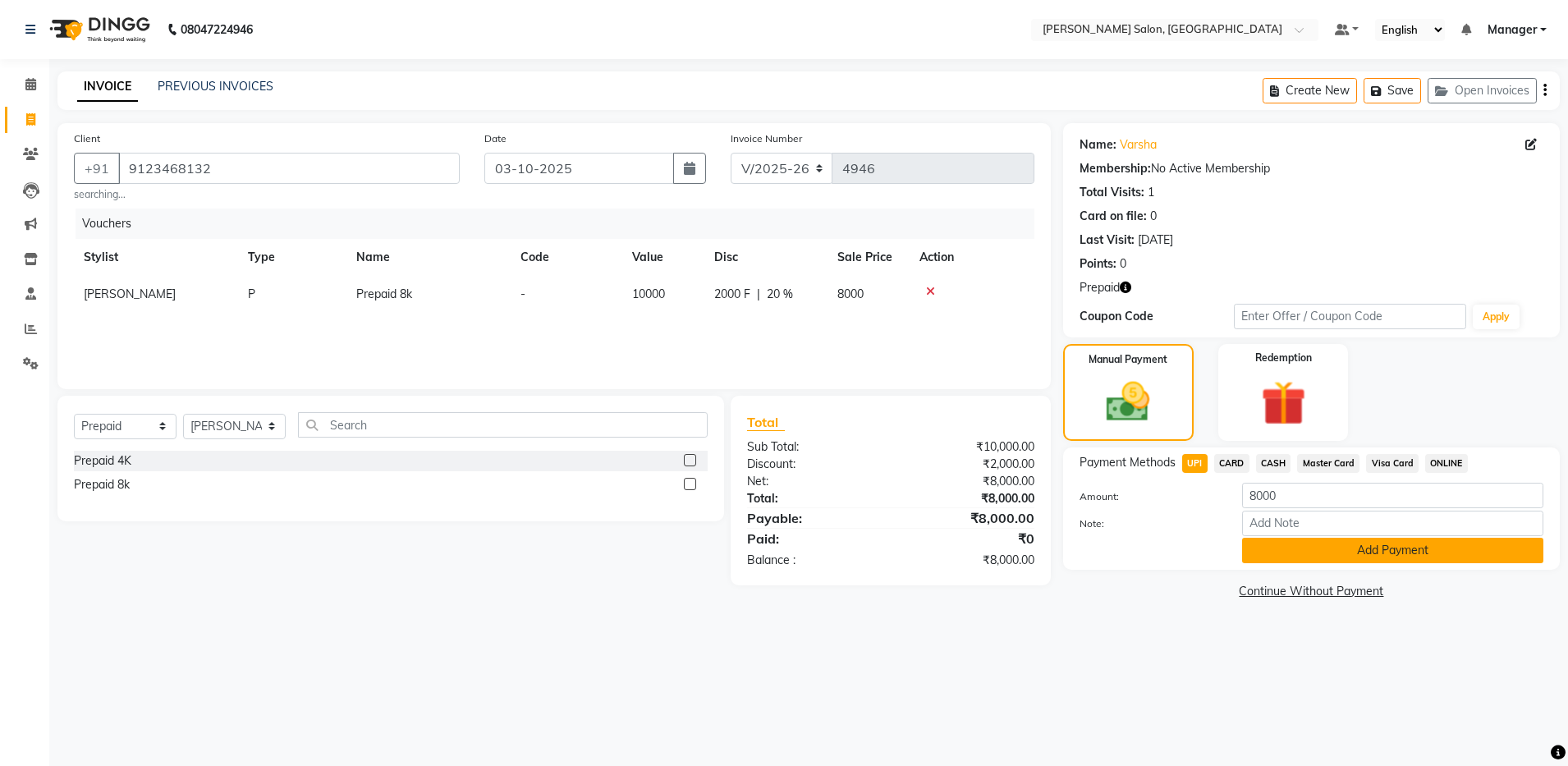
click at [1292, 553] on button "Add Payment" at bounding box center [1392, 550] width 301 height 25
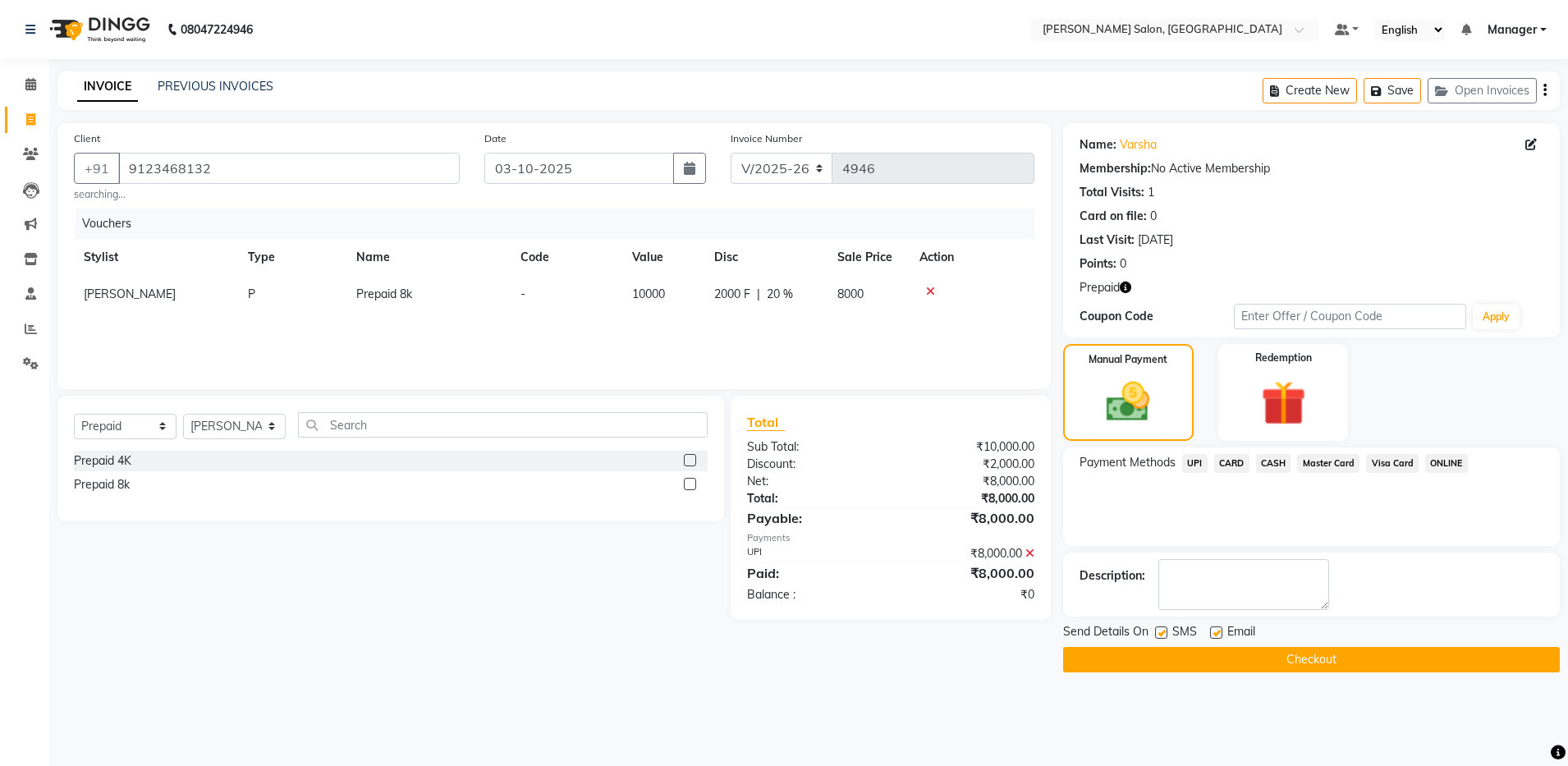
click at [1126, 285] on icon "button" at bounding box center [1125, 287] width 11 height 11
click at [929, 288] on icon at bounding box center [931, 291] width 9 height 11
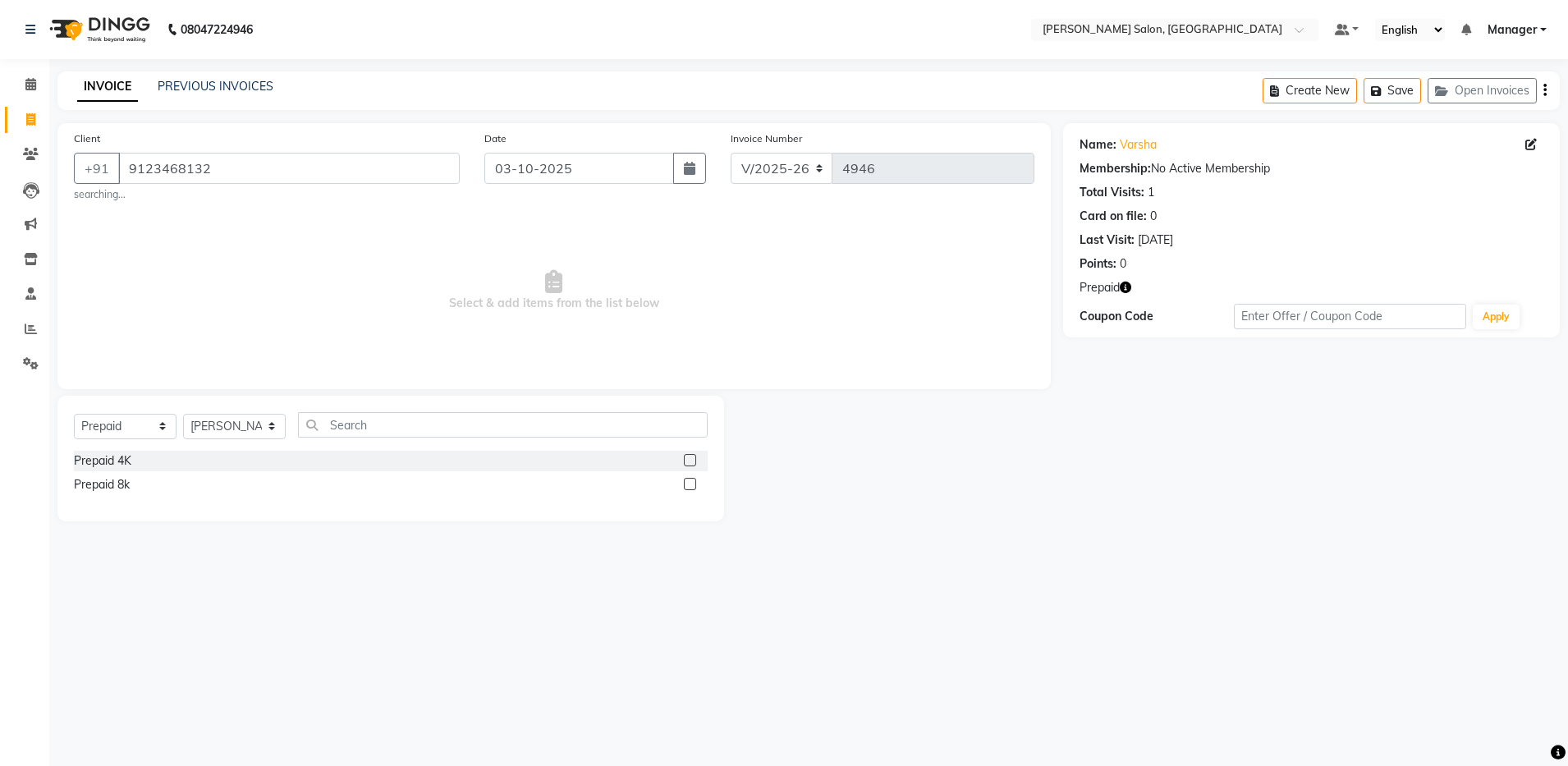
click at [689, 458] on label at bounding box center [689, 459] width 12 height 12
click at [689, 458] on input "checkbox" at bounding box center [688, 460] width 10 height 10
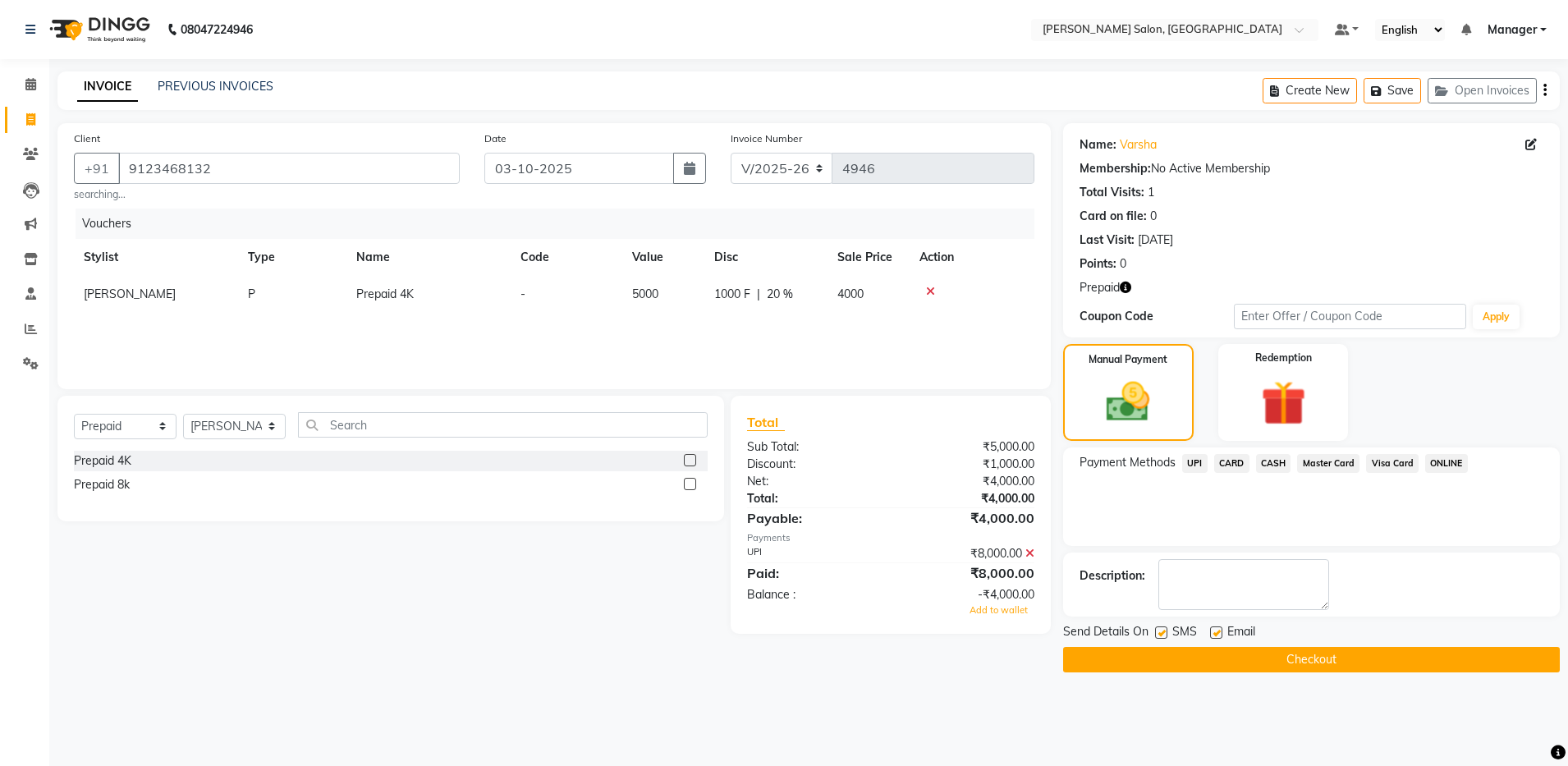
click at [1194, 458] on span "UPI" at bounding box center [1194, 463] width 25 height 19
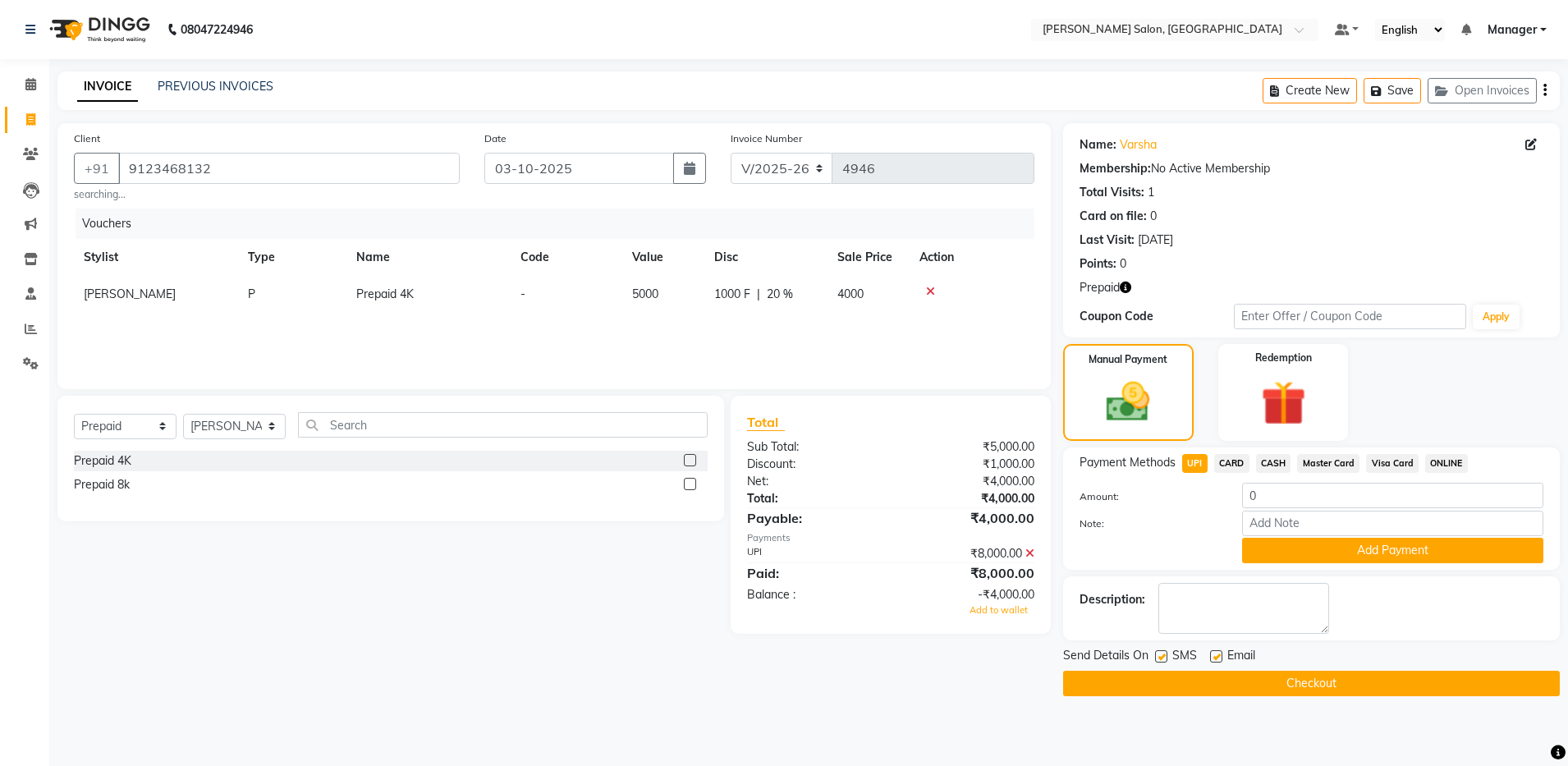
click at [1030, 551] on icon at bounding box center [1030, 553] width 9 height 11
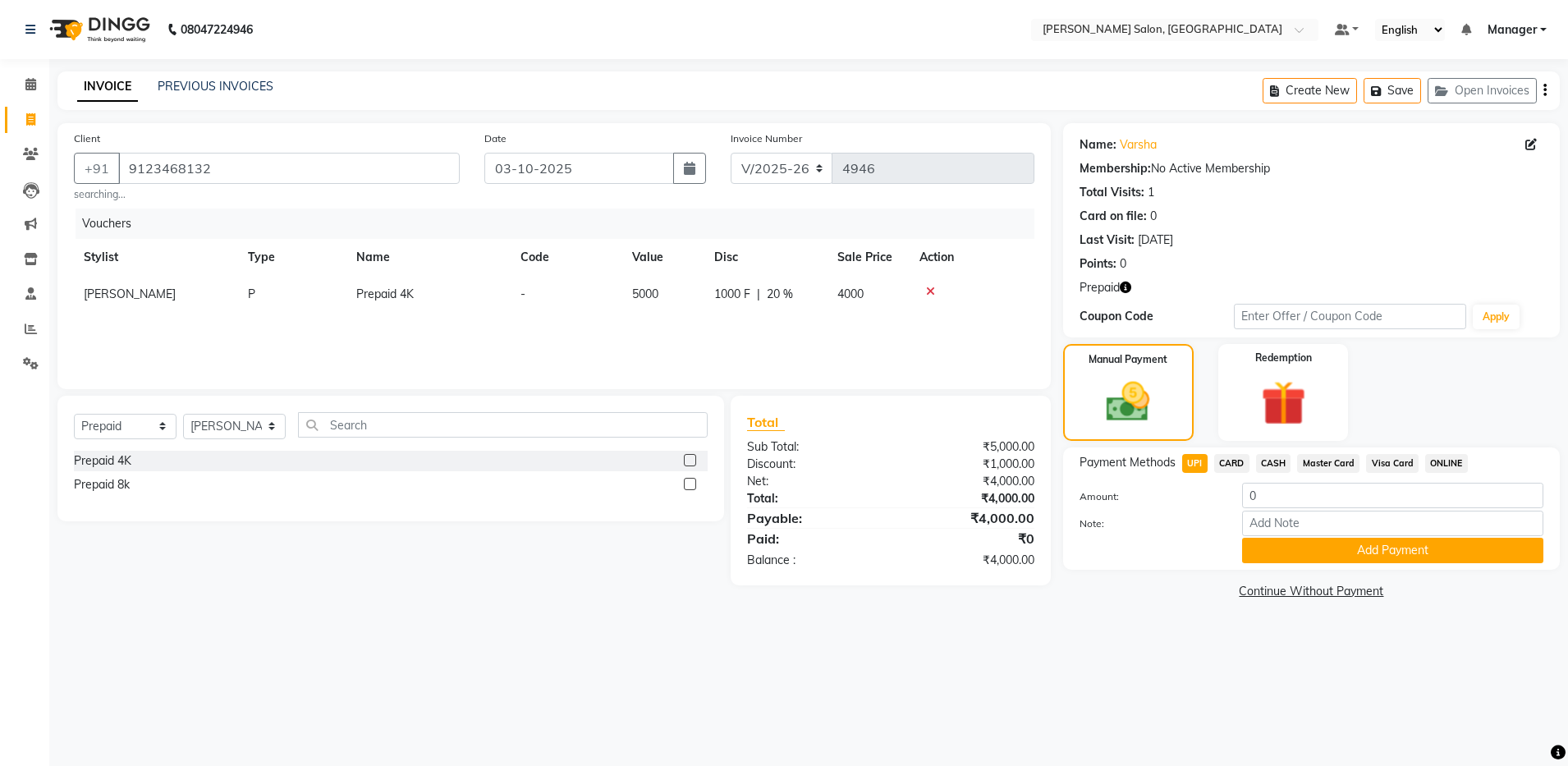
click at [928, 289] on icon at bounding box center [931, 291] width 9 height 11
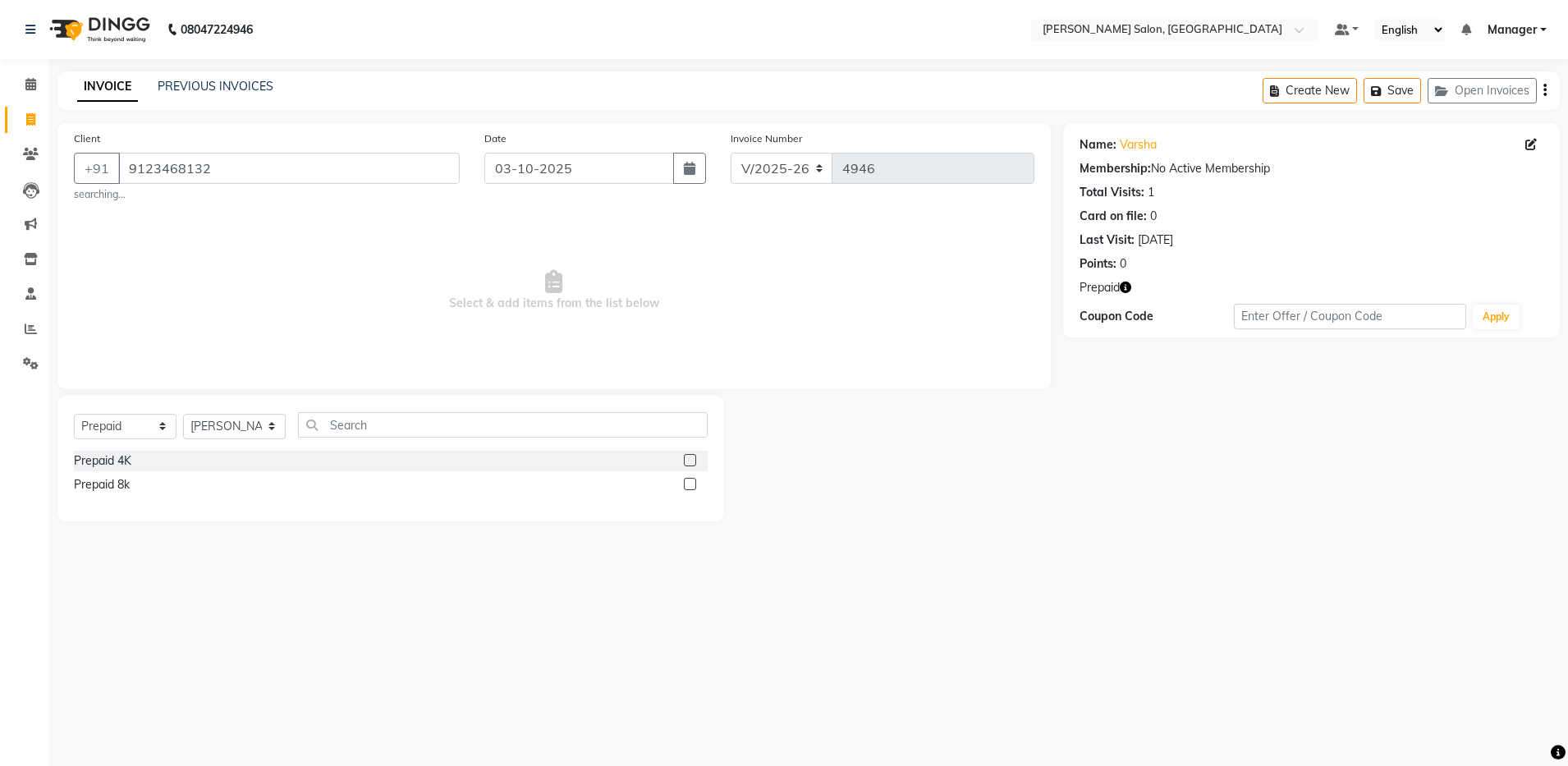
click at [686, 458] on label at bounding box center [689, 459] width 12 height 12
click at [686, 458] on input "checkbox" at bounding box center [688, 460] width 10 height 10
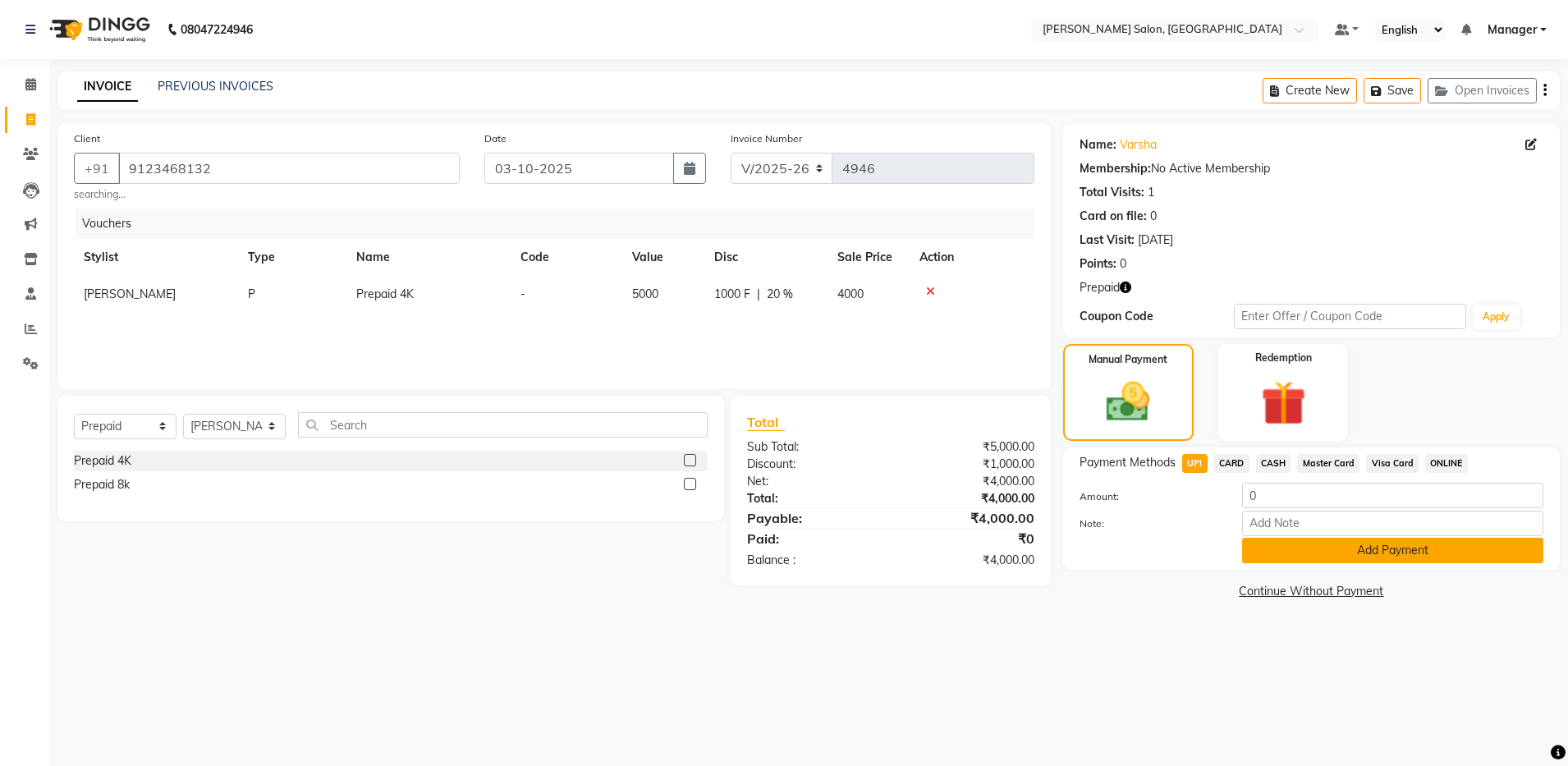
click at [1265, 542] on button "Add Payment" at bounding box center [1392, 550] width 301 height 25
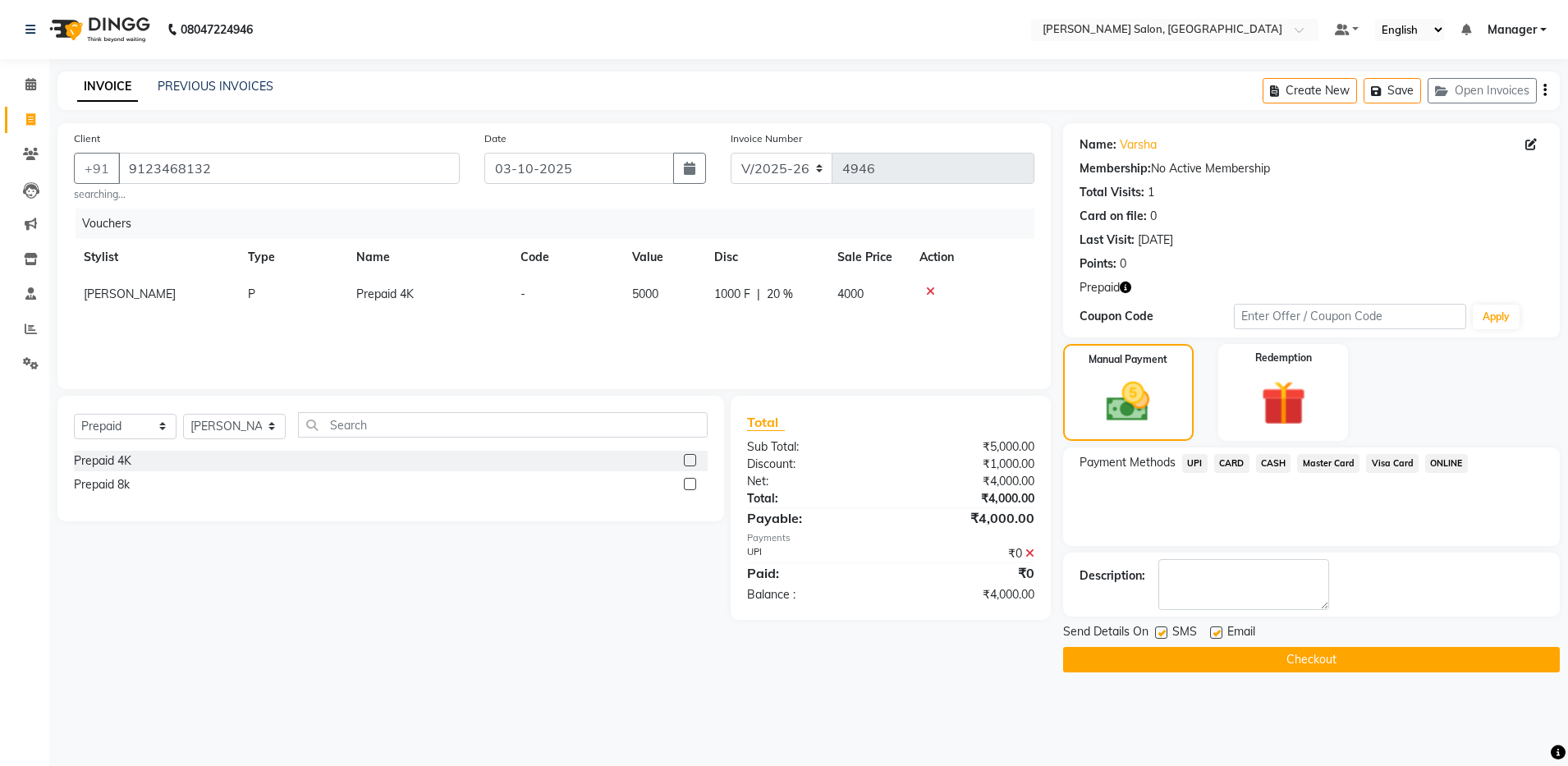
click at [1029, 551] on icon at bounding box center [1030, 553] width 9 height 11
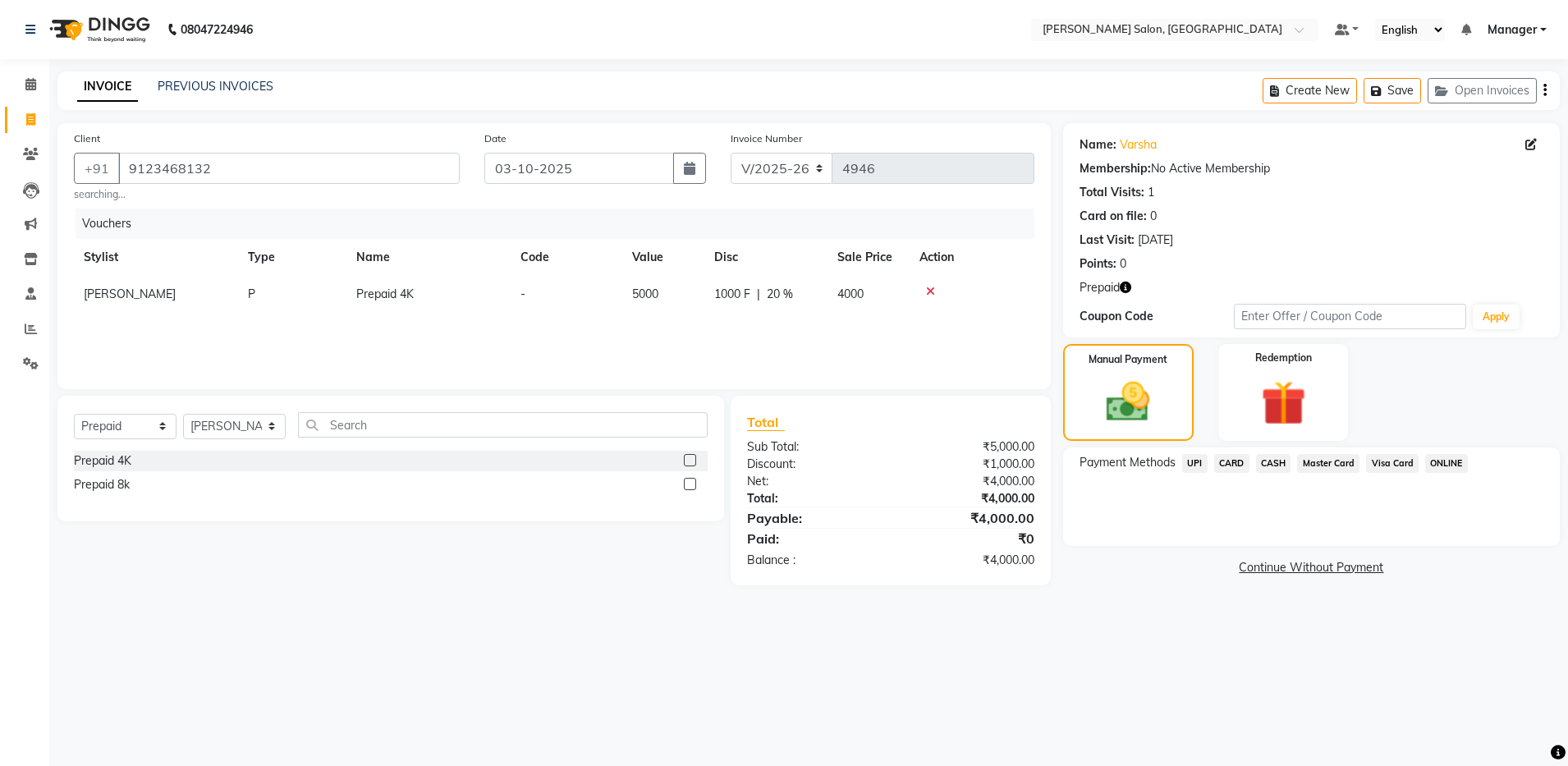
click at [926, 292] on icon at bounding box center [931, 291] width 9 height 11
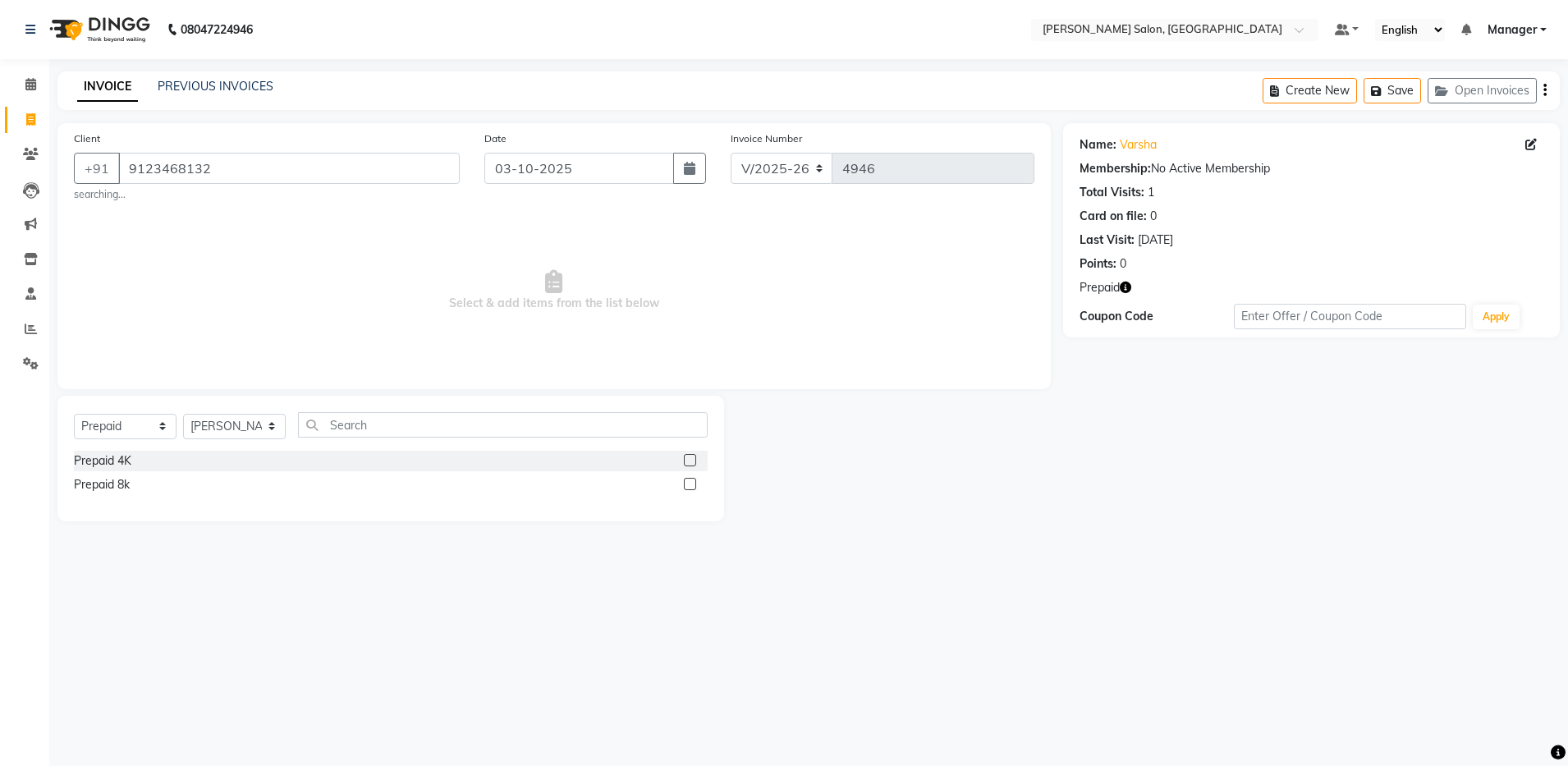
click at [689, 458] on label at bounding box center [689, 459] width 12 height 12
click at [689, 458] on input "checkbox" at bounding box center [688, 460] width 10 height 10
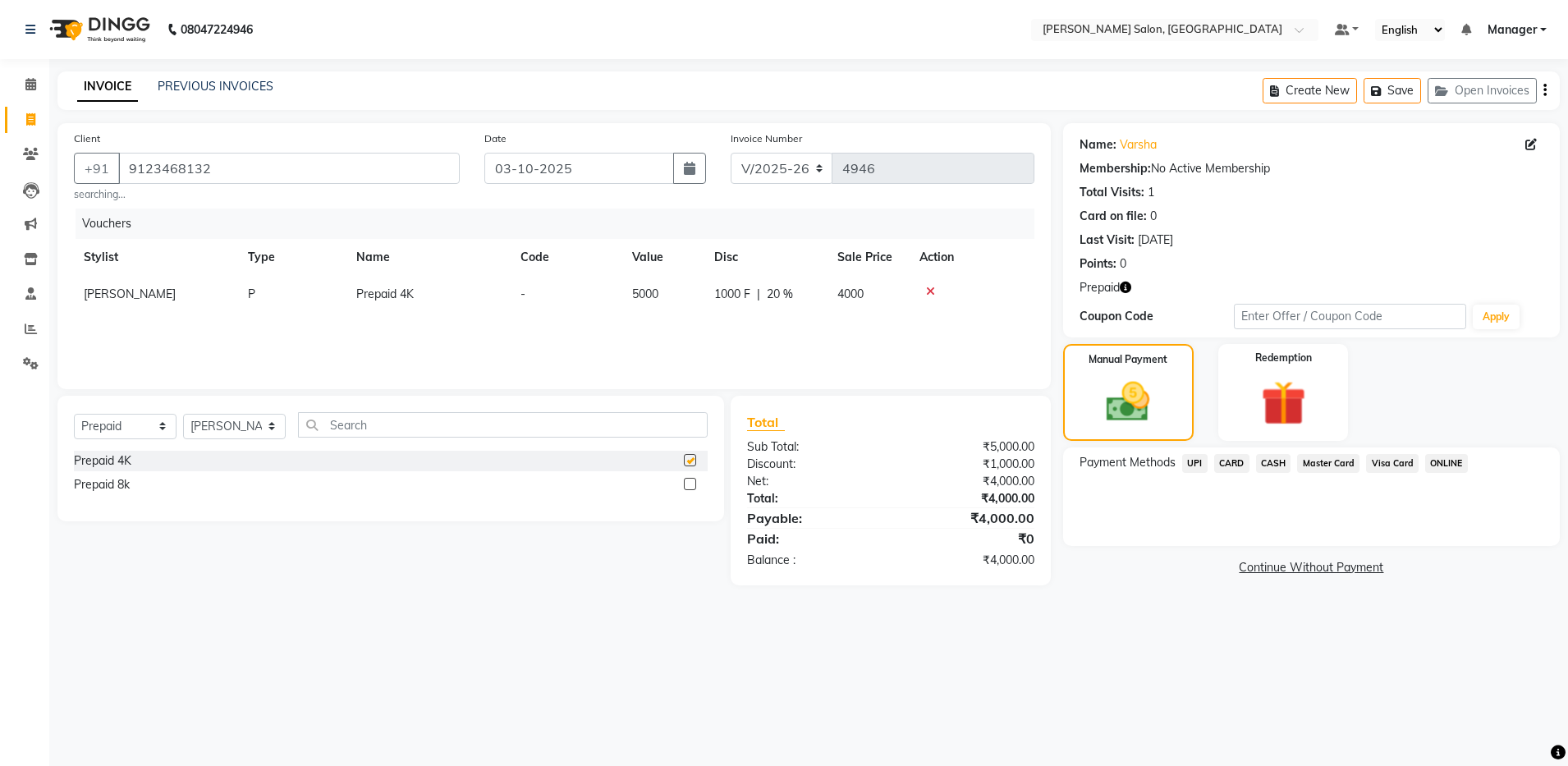
checkbox input "false"
click at [1193, 463] on span "UPI" at bounding box center [1194, 463] width 25 height 19
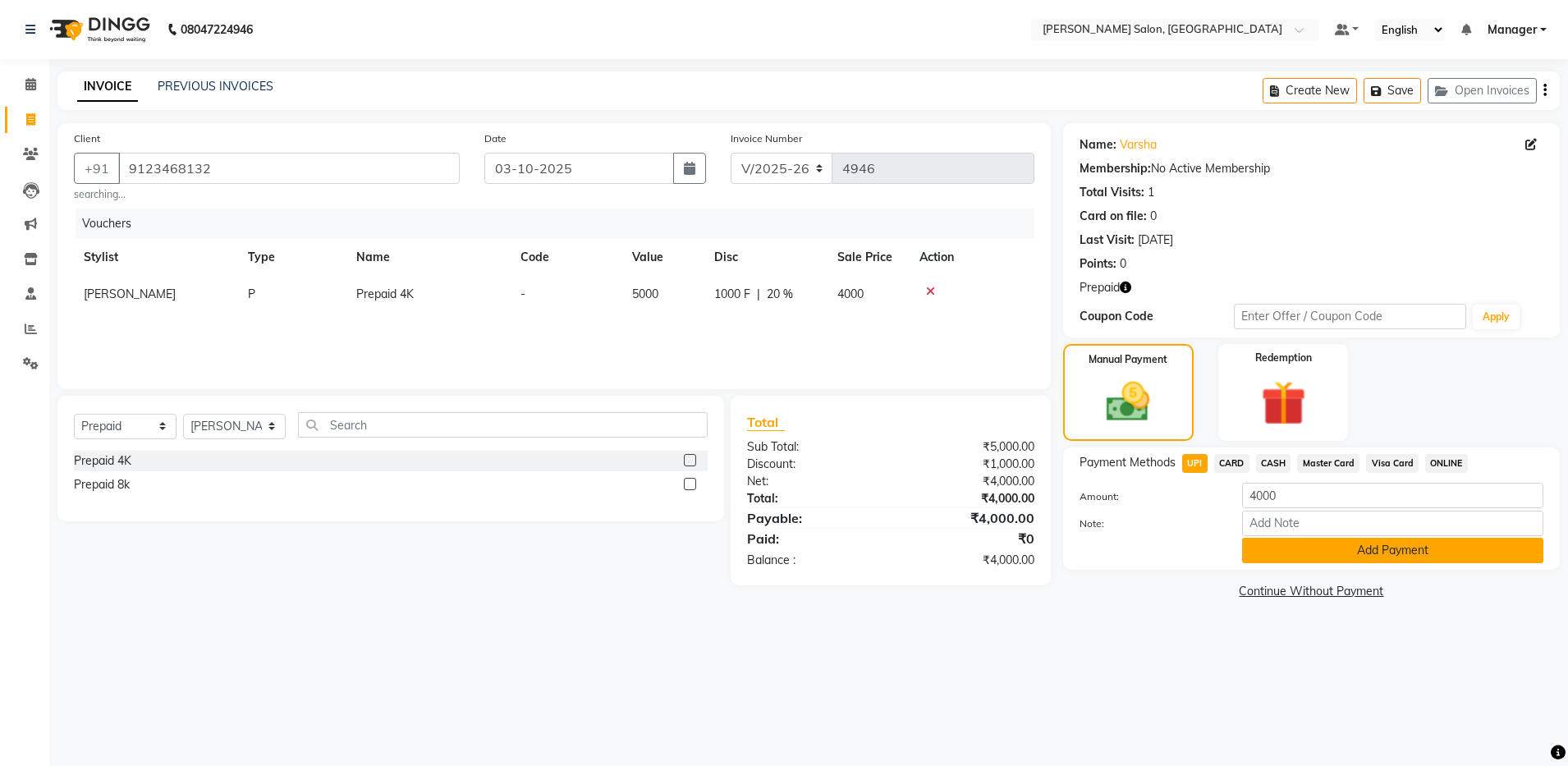
click at [1349, 549] on button "Add Payment" at bounding box center [1392, 550] width 301 height 25
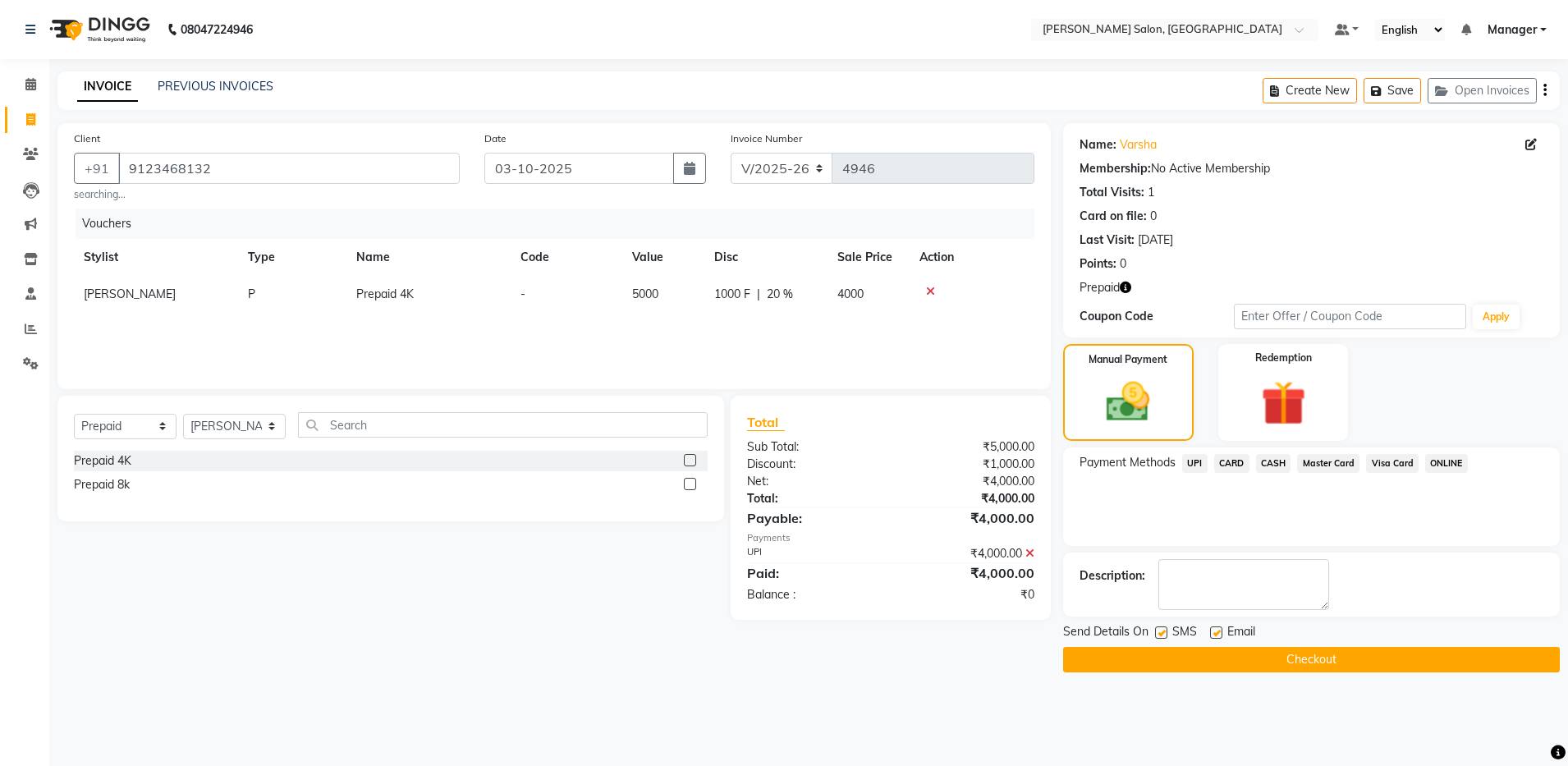
click at [1318, 660] on button "Checkout" at bounding box center [1311, 659] width 497 height 25
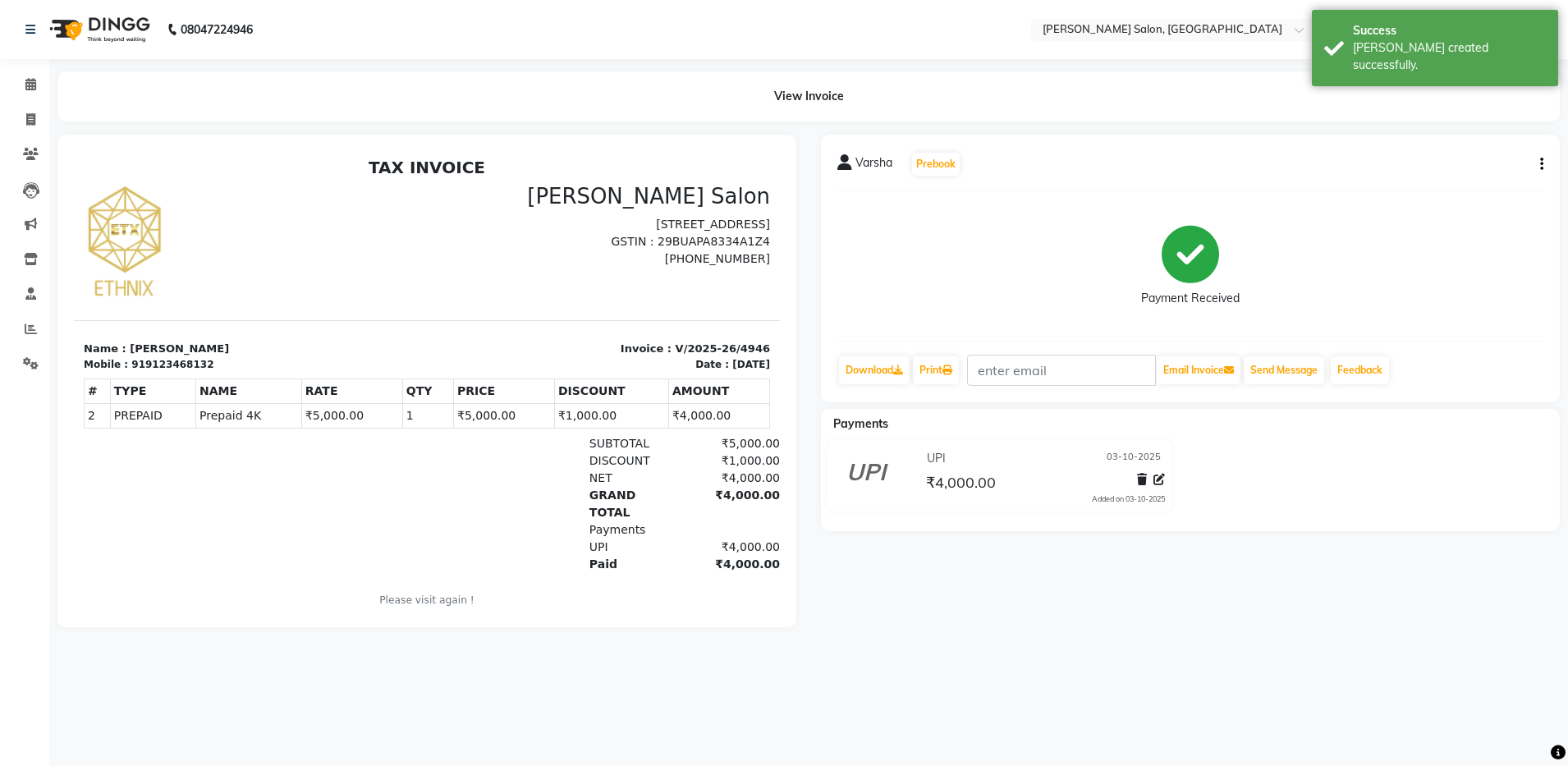
click at [182, 364] on div "919123468132" at bounding box center [172, 364] width 82 height 15
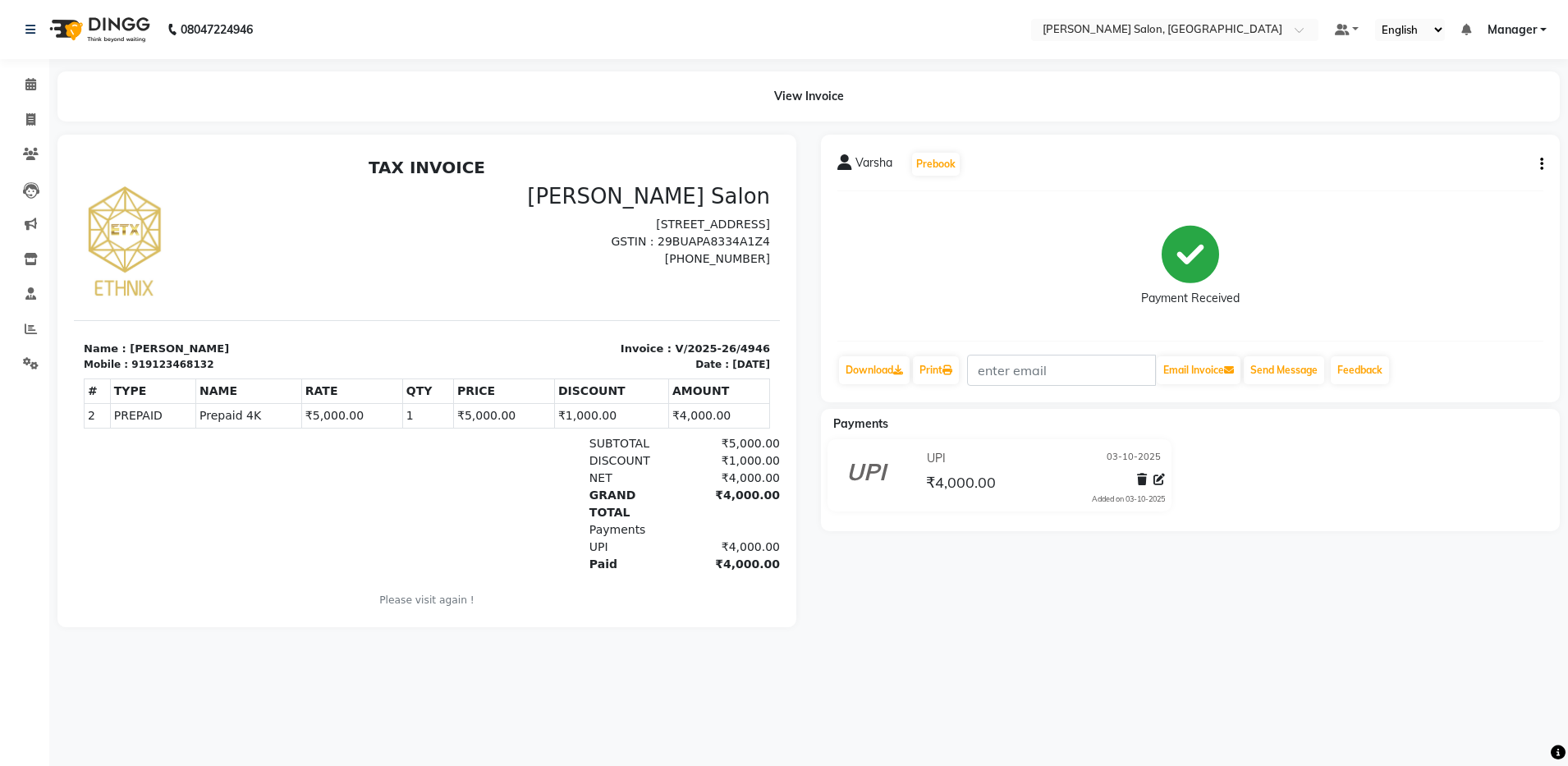
click at [182, 364] on div "919123468132" at bounding box center [172, 364] width 82 height 15
click at [182, 362] on div "919123468132" at bounding box center [172, 364] width 82 height 15
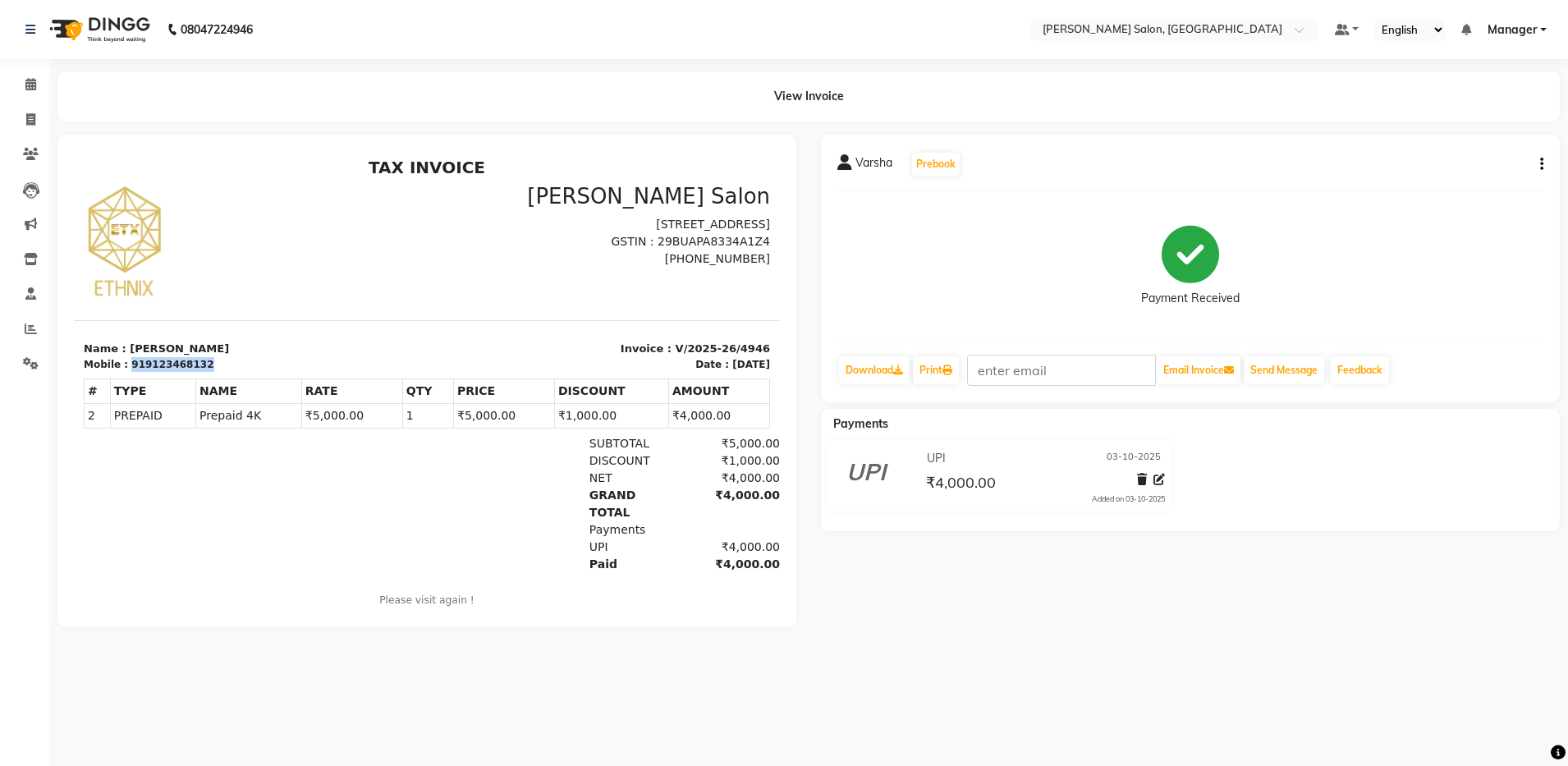
copy div "919123468132"
